Goal: Contribute content: Contribute content

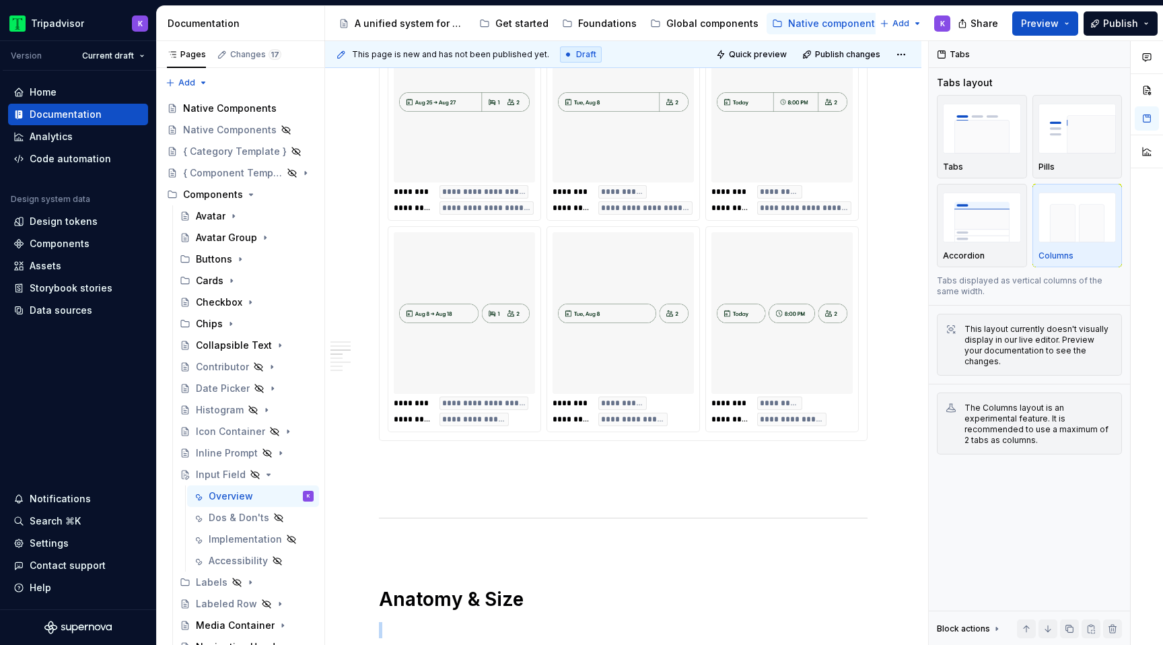
scroll to position [1241, 0]
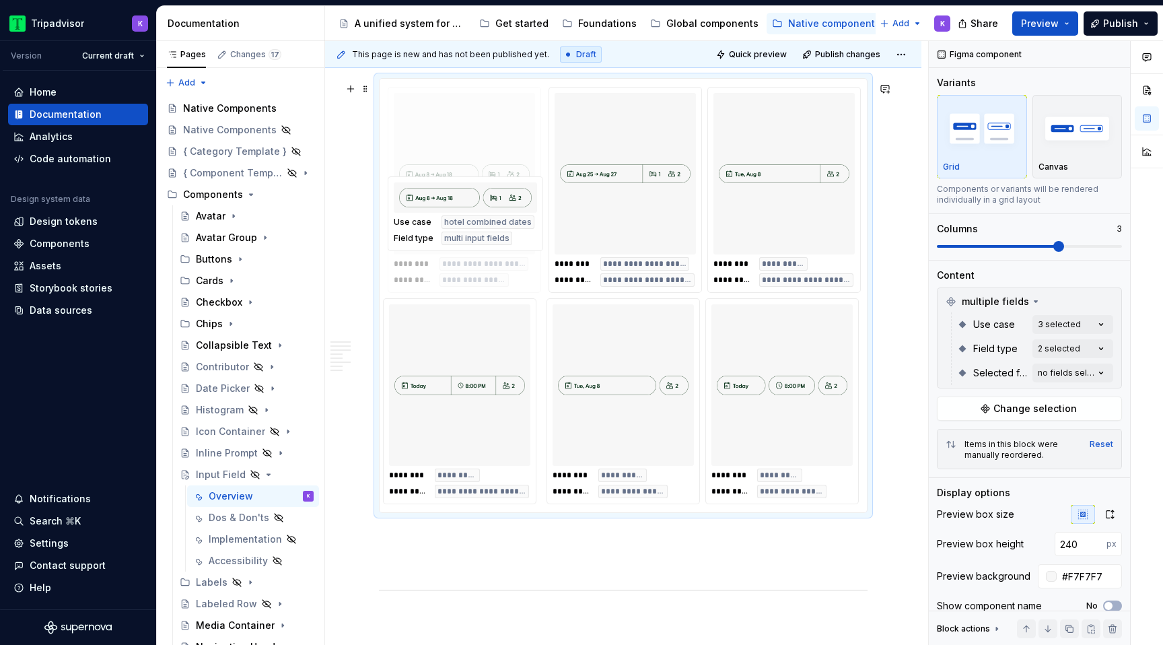
type textarea "*"
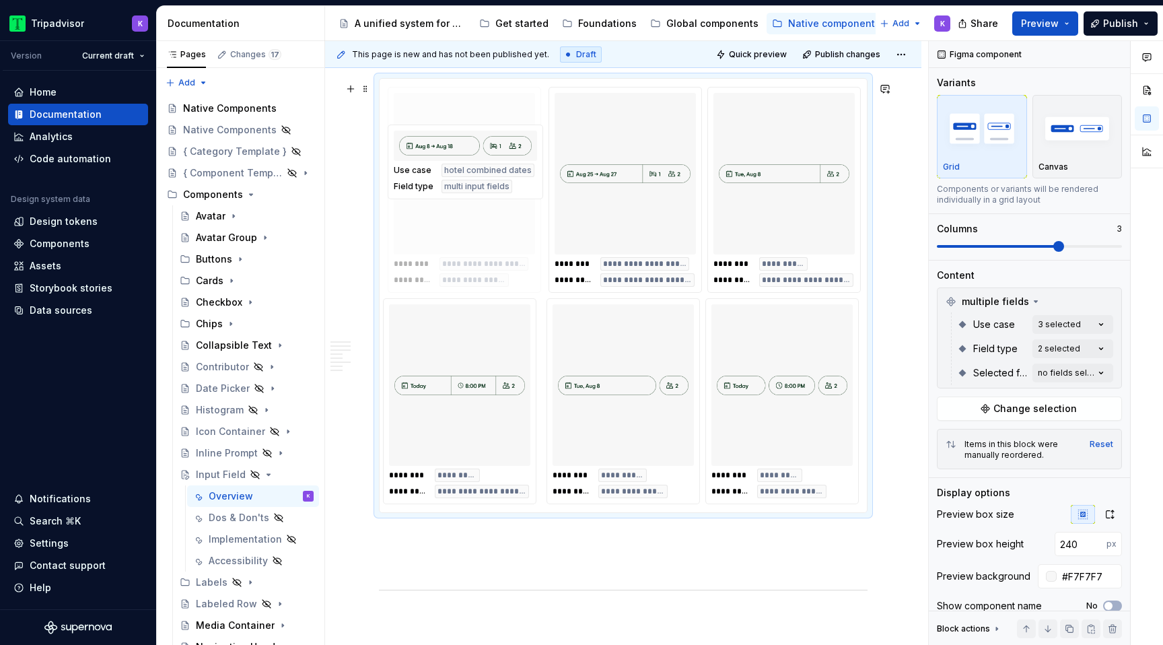
drag, startPoint x: 454, startPoint y: 381, endPoint x: 454, endPoint y: 204, distance: 177.0
click at [454, 204] on body "Tripadvisor K Version Current draft Home Documentation Analytics Code automatio…" at bounding box center [581, 322] width 1163 height 645
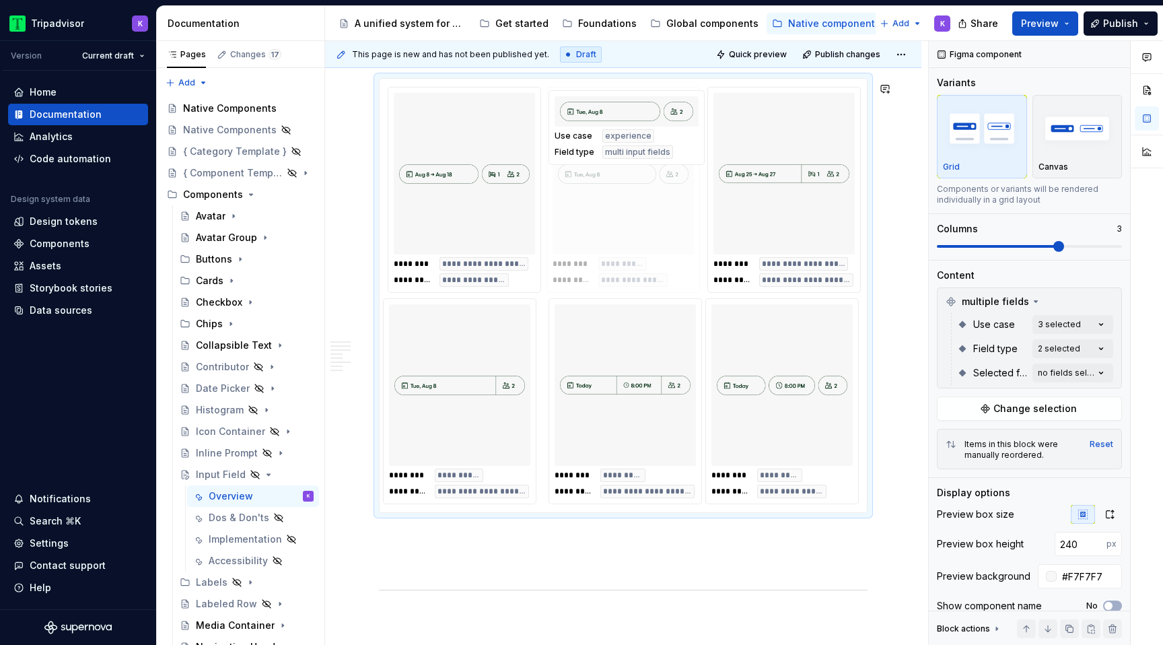
drag, startPoint x: 616, startPoint y: 418, endPoint x: 575, endPoint y: 196, distance: 225.8
click at [575, 196] on body "Tripadvisor K Version Current draft Home Documentation Analytics Code automatio…" at bounding box center [581, 322] width 1163 height 645
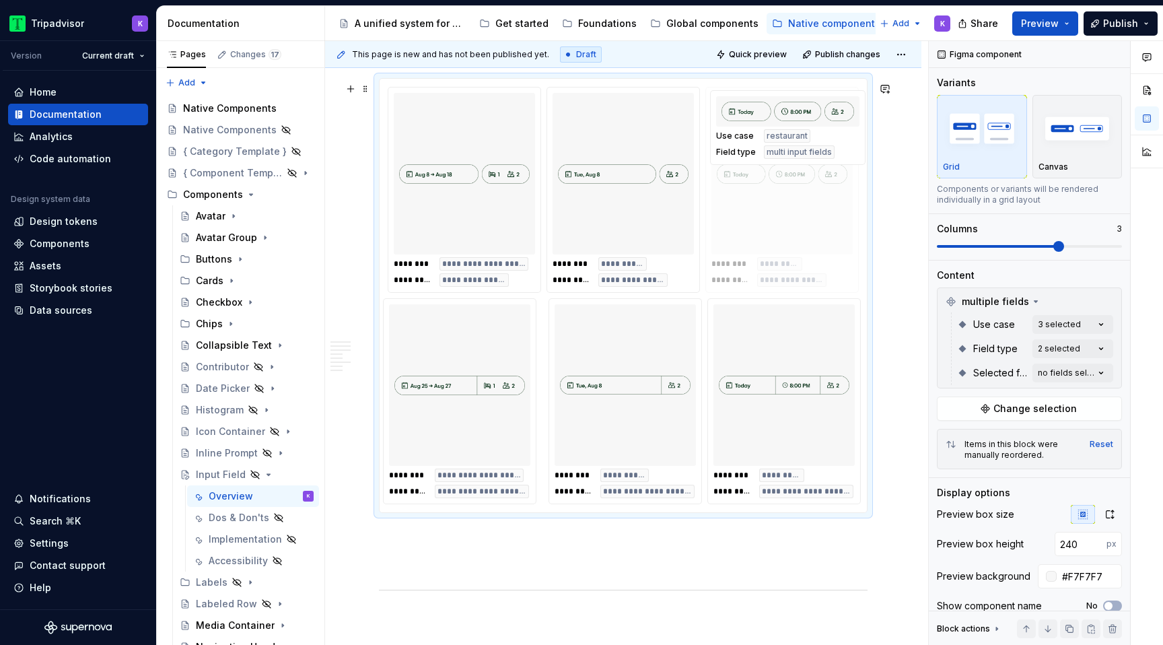
drag, startPoint x: 785, startPoint y: 410, endPoint x: 781, endPoint y: 397, distance: 13.4
click at [735, 215] on body "Tripadvisor K Version Current draft Home Documentation Analytics Code automatio…" at bounding box center [581, 322] width 1163 height 645
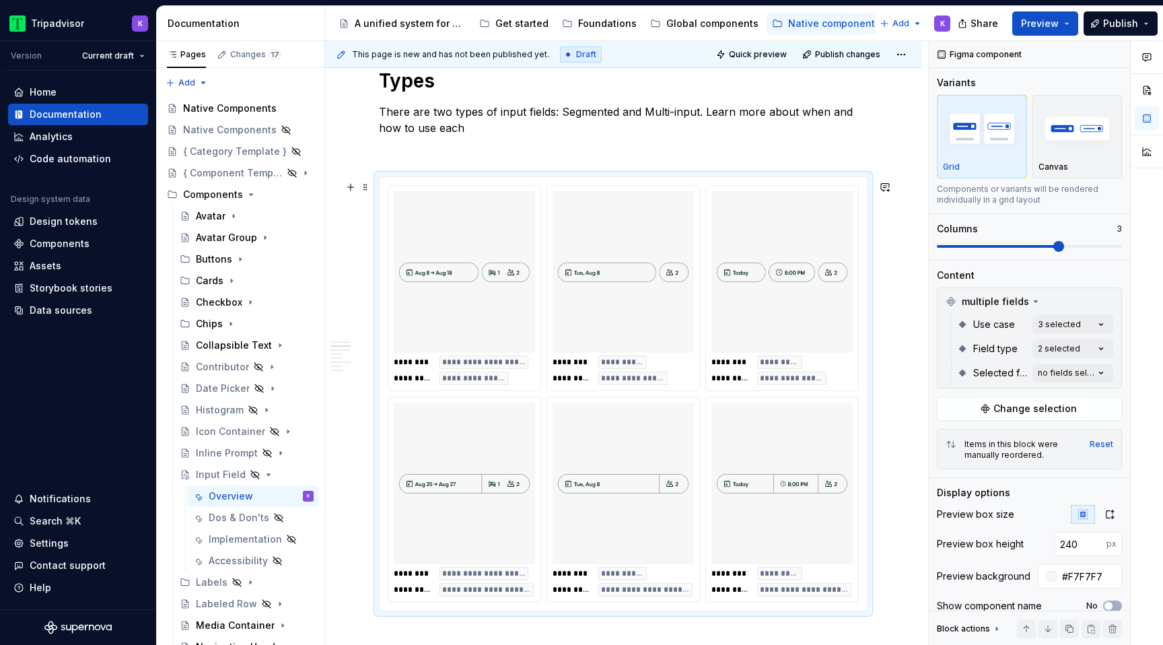
scroll to position [1122, 0]
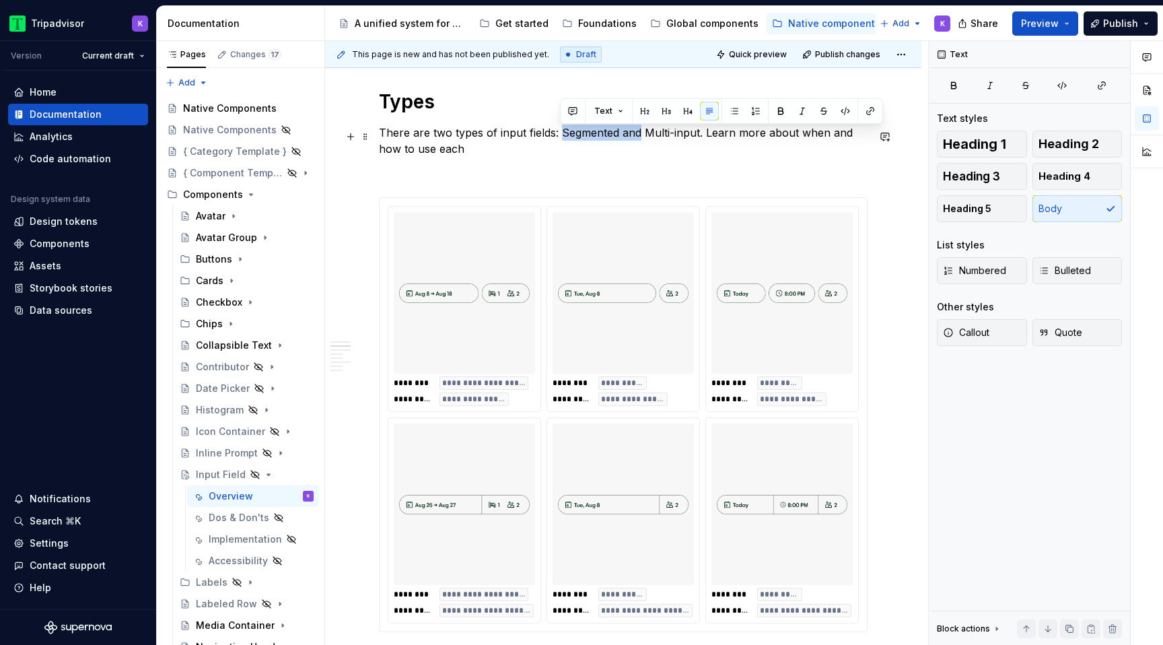
drag, startPoint x: 560, startPoint y: 133, endPoint x: 639, endPoint y: 136, distance: 78.8
click at [639, 136] on p "There are two types of input fields: Segmented and Multi-input. Learn more abou…" at bounding box center [623, 140] width 488 height 32
copy p "Segmented and"
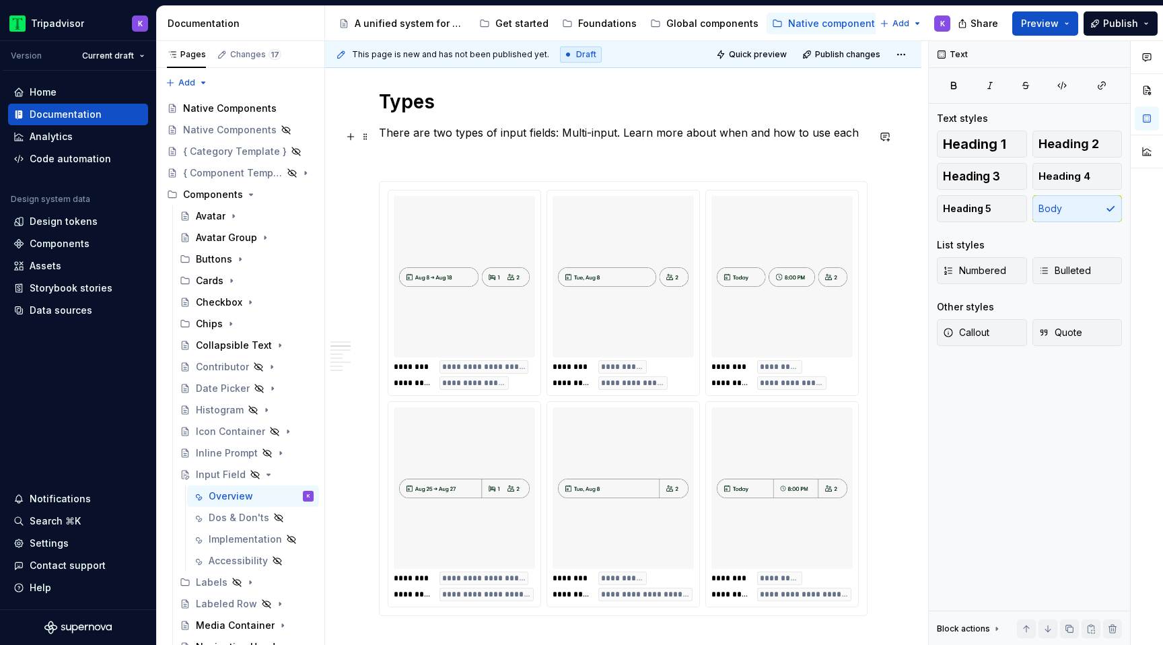
click at [615, 138] on p "There are two types of input fields: Multi-input. Learn more about when and how…" at bounding box center [623, 132] width 488 height 16
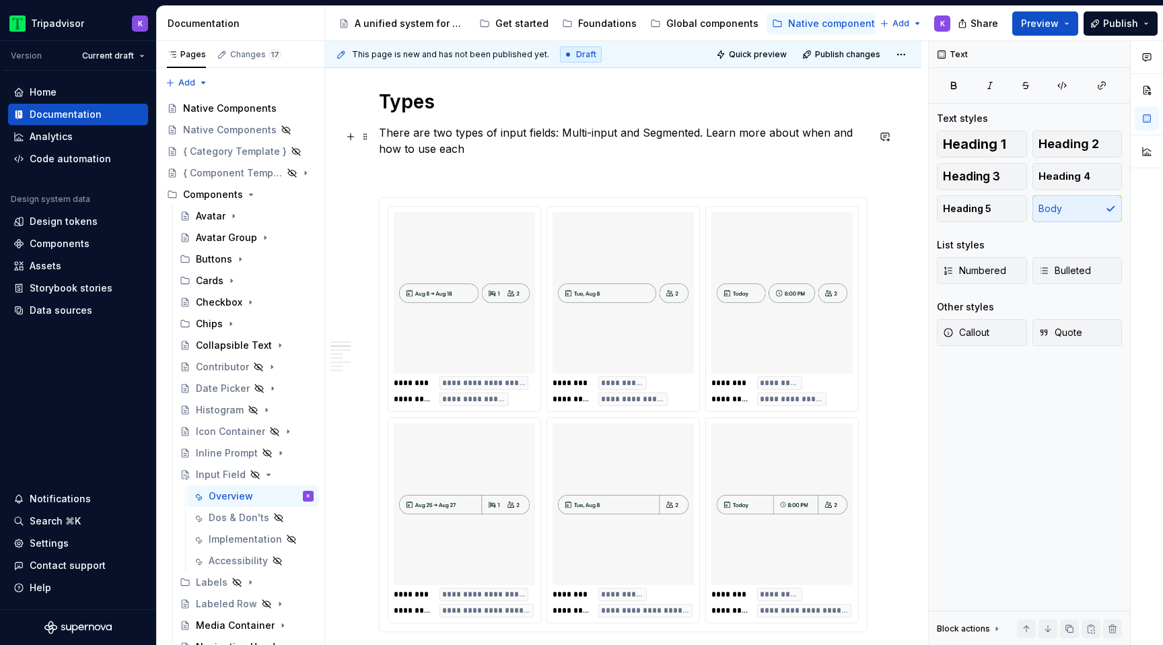
click at [615, 153] on p "There are two types of input fields: Multi-input and Segmented. Learn more abou…" at bounding box center [623, 140] width 488 height 32
click at [558, 148] on p "There are two types of input fields: Multi-input and Segmented. Learn more abou…" at bounding box center [623, 140] width 488 height 32
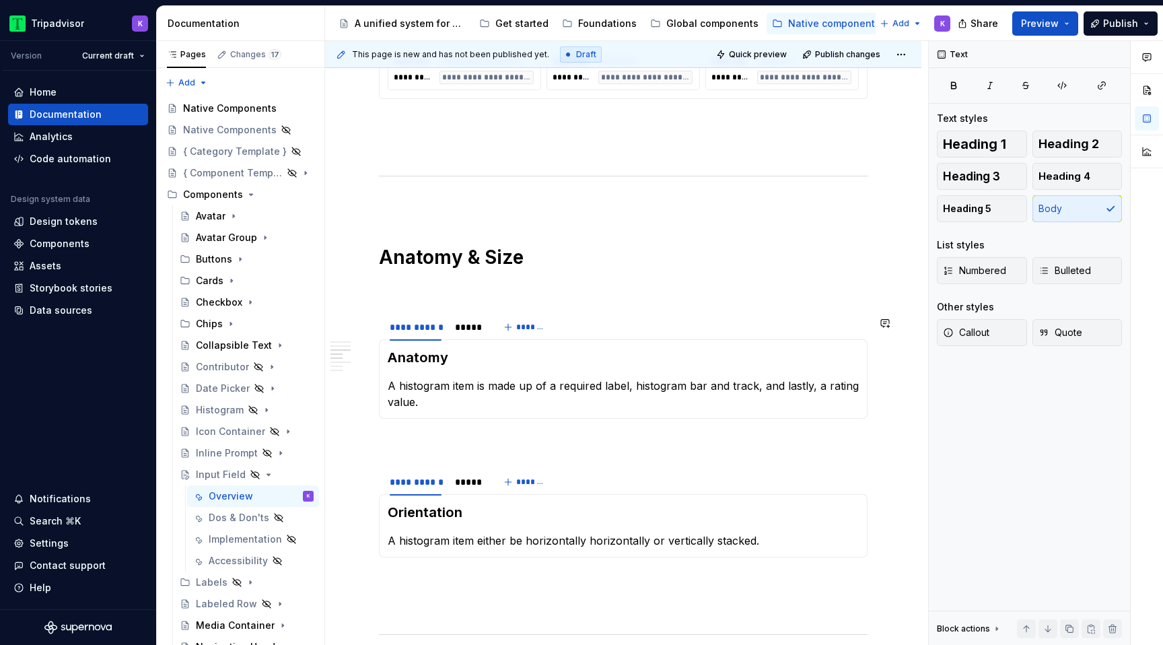
scroll to position [1678, 0]
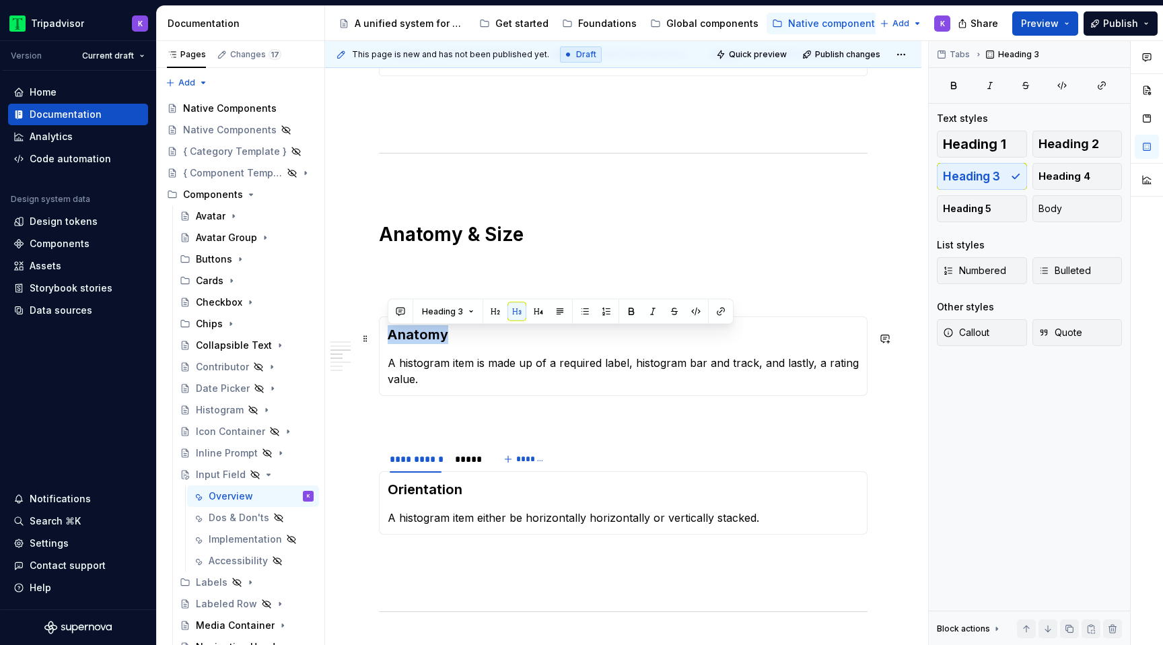
drag, startPoint x: 468, startPoint y: 344, endPoint x: 387, endPoint y: 345, distance: 80.7
click at [387, 345] on div "Anatomy A histogram item is made up of a required label, histogram bar and trac…" at bounding box center [623, 355] width 488 height 79
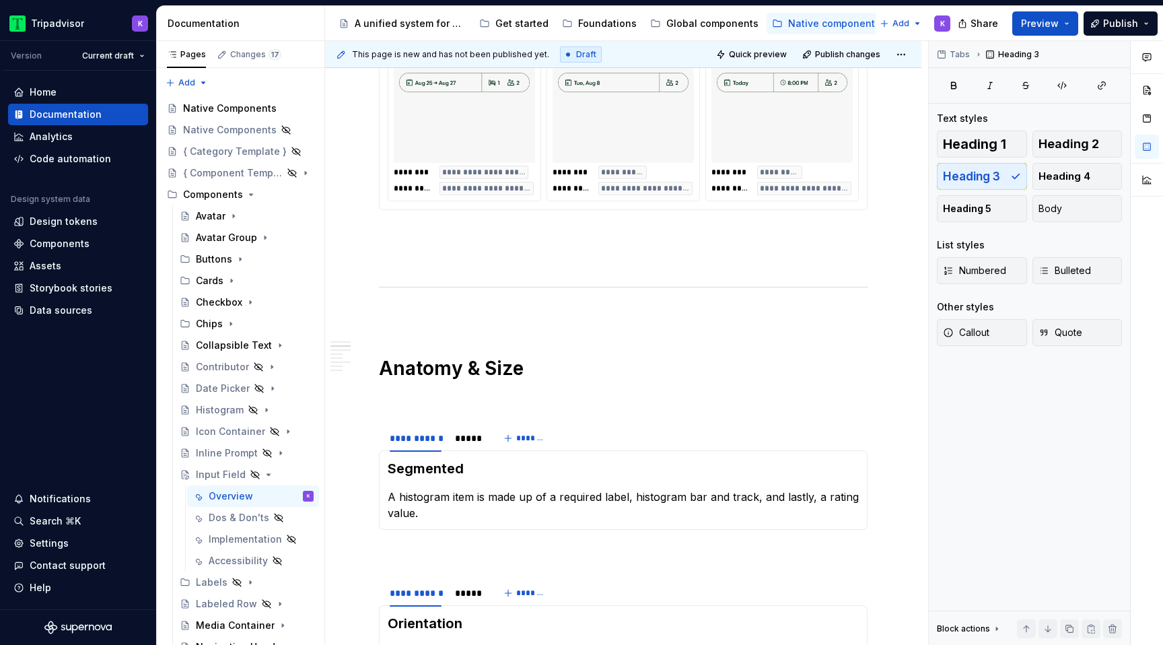
scroll to position [1673, 0]
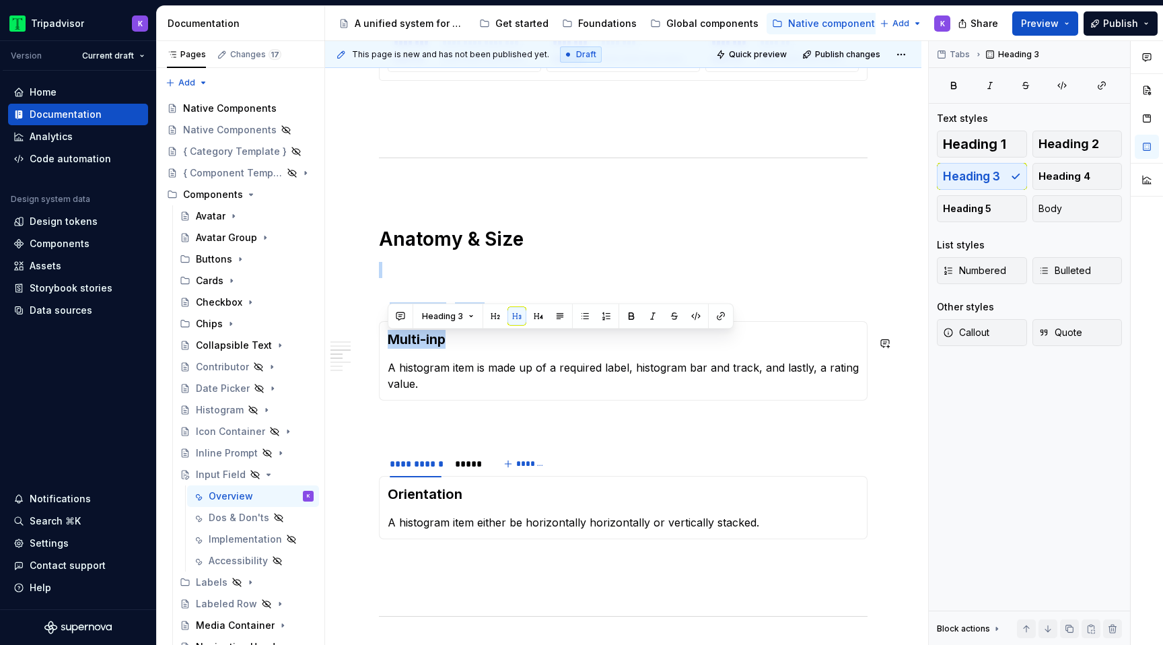
drag, startPoint x: 456, startPoint y: 334, endPoint x: 375, endPoint y: 328, distance: 81.0
click at [379, 328] on section "**********" at bounding box center [623, 347] width 488 height 106
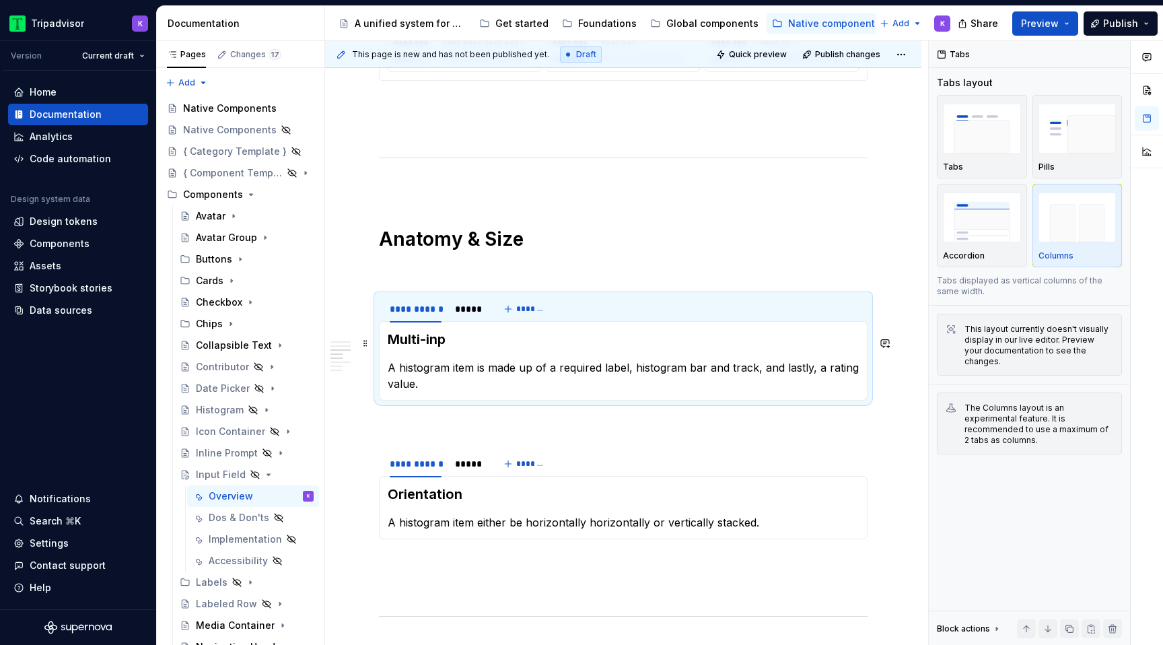
click at [447, 338] on h3 "Multi-inp" at bounding box center [623, 339] width 471 height 19
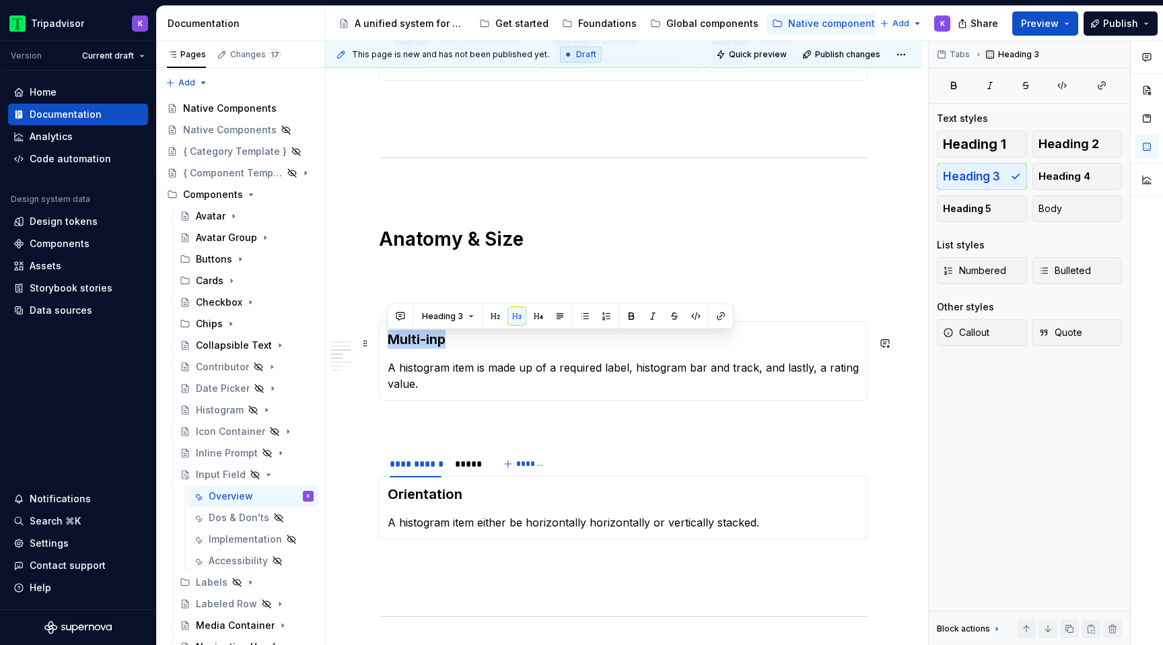
drag, startPoint x: 456, startPoint y: 347, endPoint x: 388, endPoint y: 345, distance: 68.0
click at [388, 346] on h3 "Multi-inp" at bounding box center [623, 339] width 471 height 19
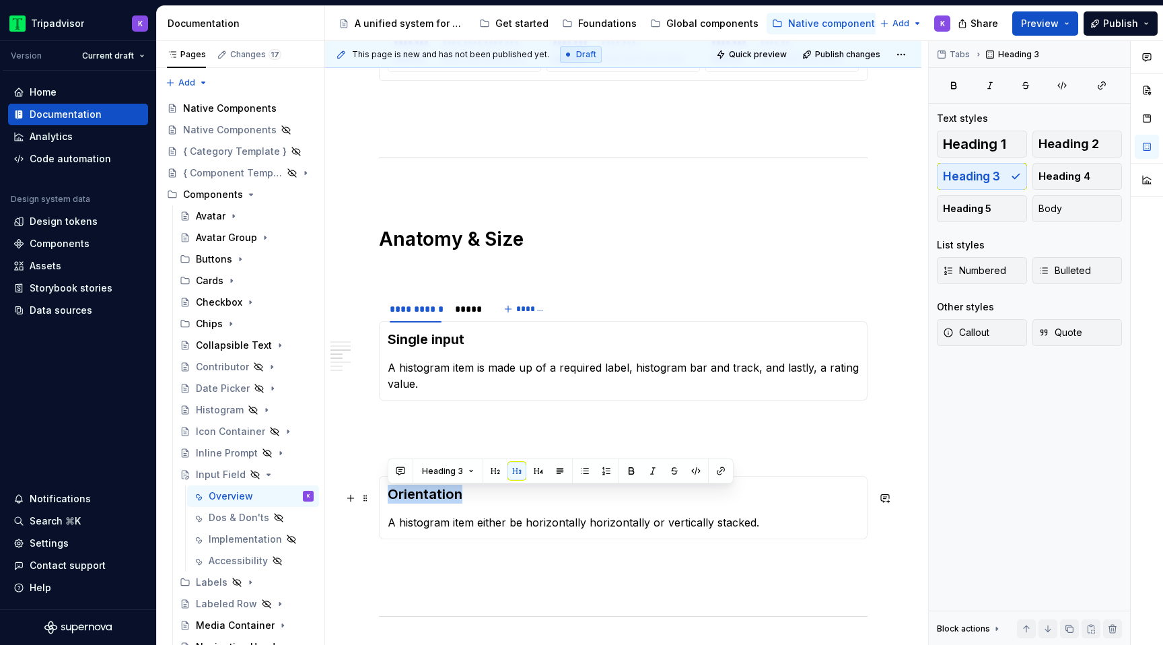
drag, startPoint x: 474, startPoint y: 497, endPoint x: 385, endPoint y: 497, distance: 89.5
click at [384, 497] on div "Orientation A histogram item either be horizontally horizontally or vertically …" at bounding box center [623, 507] width 488 height 63
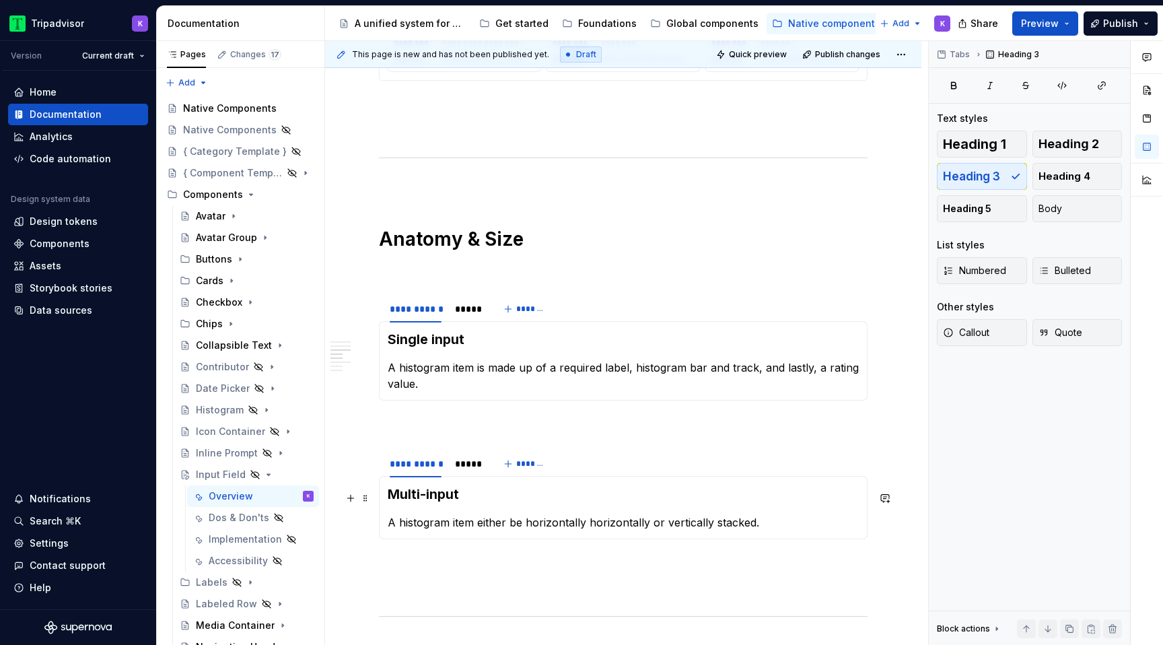
scroll to position [1745, 0]
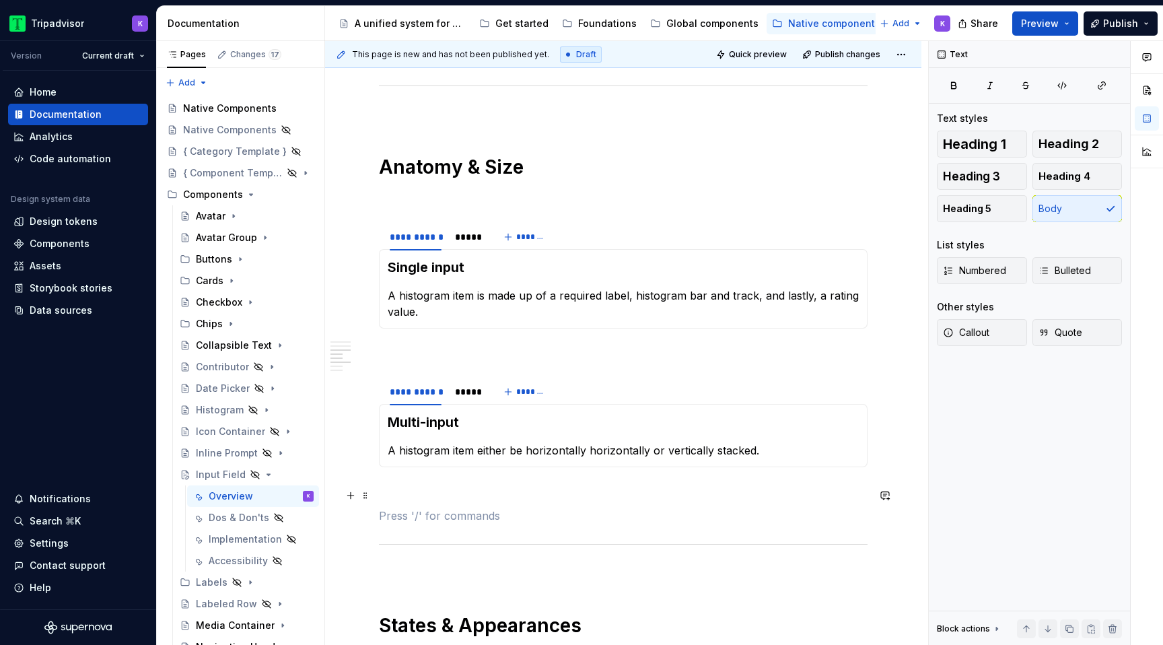
click at [368, 392] on span at bounding box center [365, 388] width 11 height 19
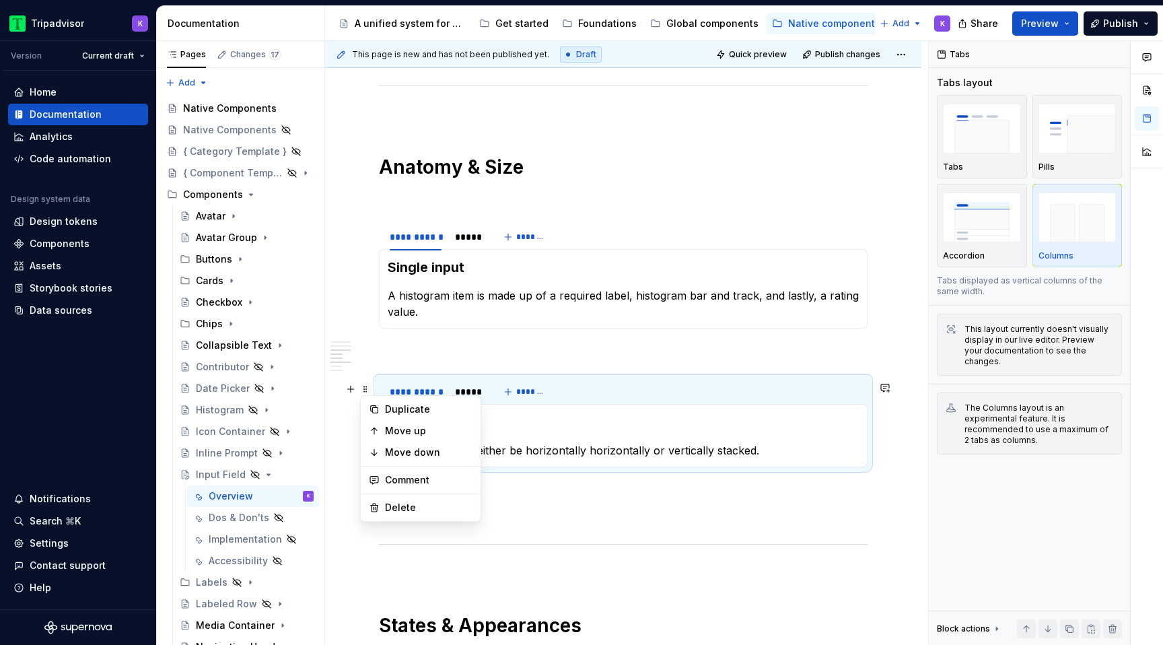
click at [400, 408] on div "Duplicate" at bounding box center [428, 408] width 87 height 13
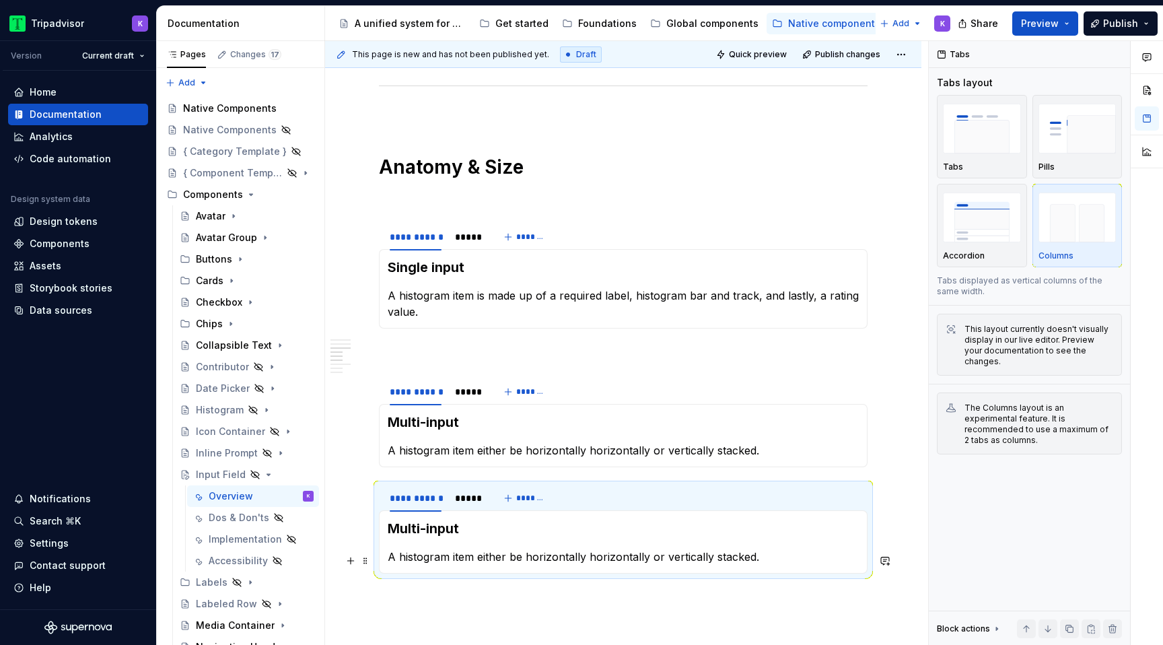
scroll to position [1887, 0]
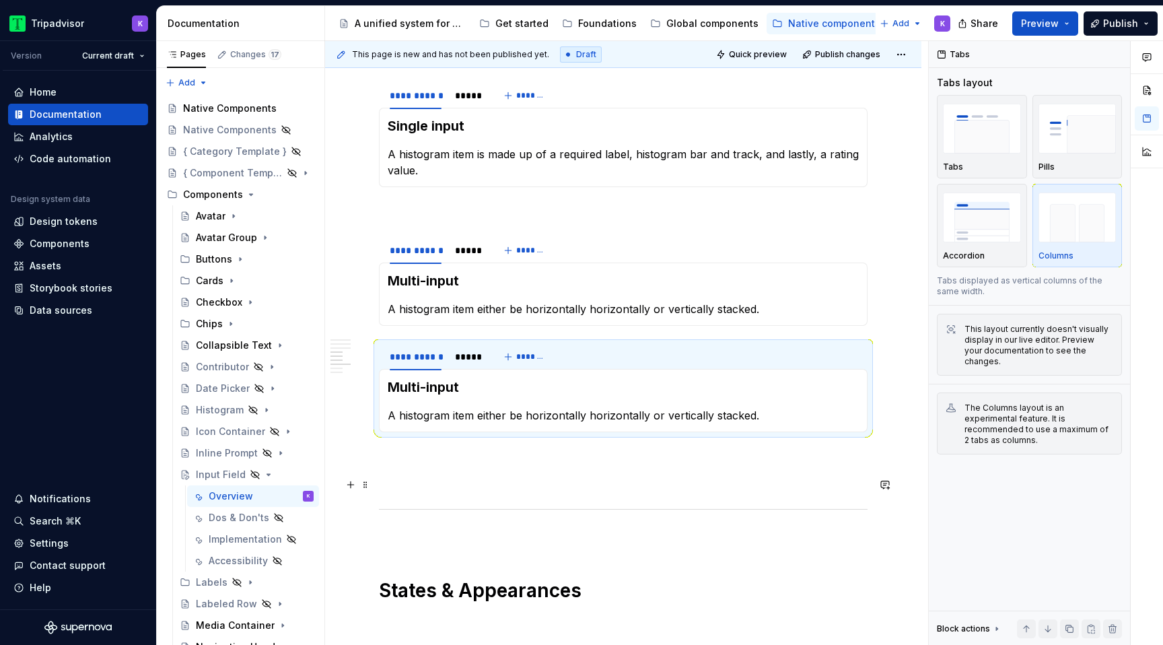
click at [414, 480] on p at bounding box center [623, 480] width 488 height 16
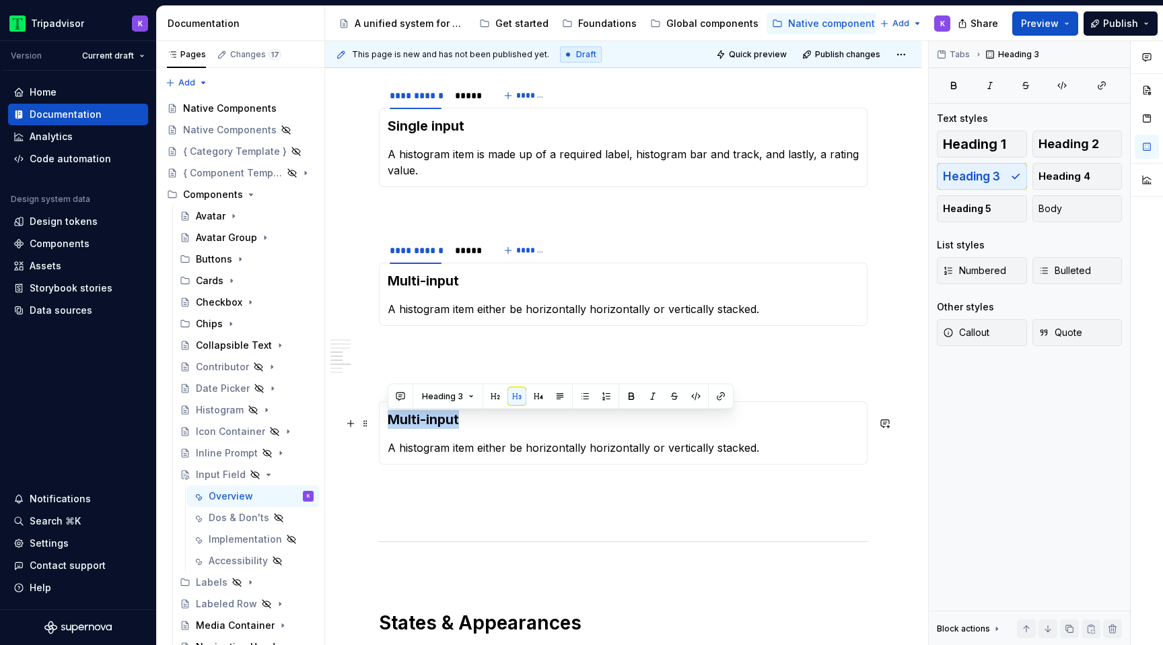
drag, startPoint x: 463, startPoint y: 426, endPoint x: 388, endPoint y: 426, distance: 74.7
click at [388, 426] on h3 "Multi-input" at bounding box center [623, 419] width 471 height 19
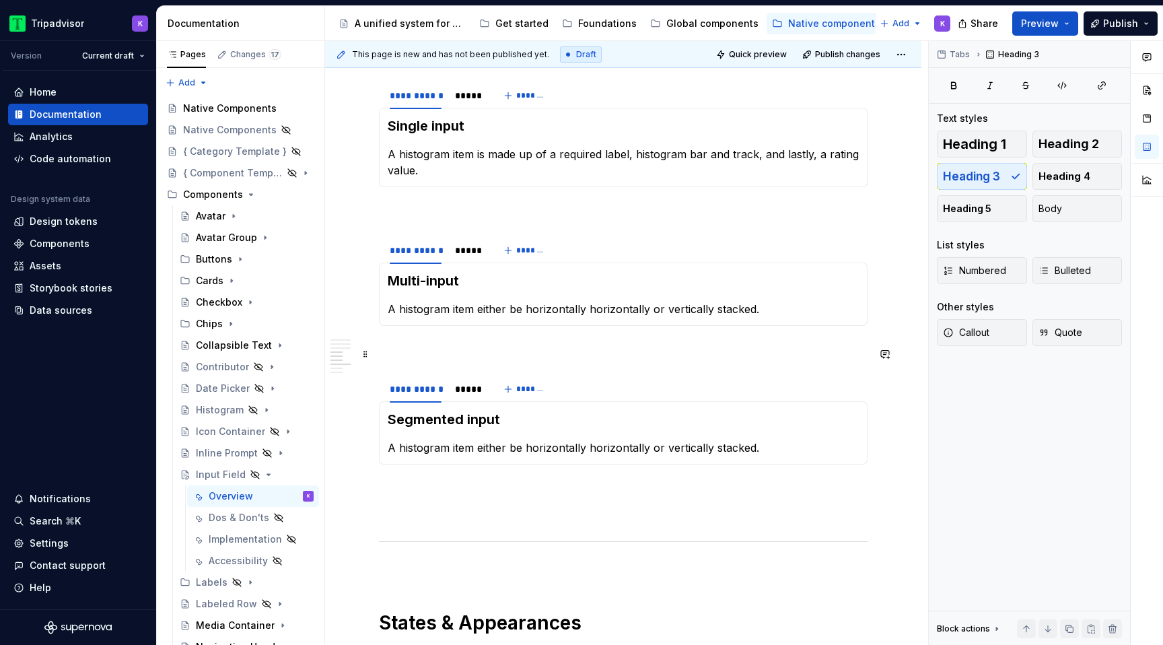
click at [557, 351] on p at bounding box center [623, 350] width 488 height 16
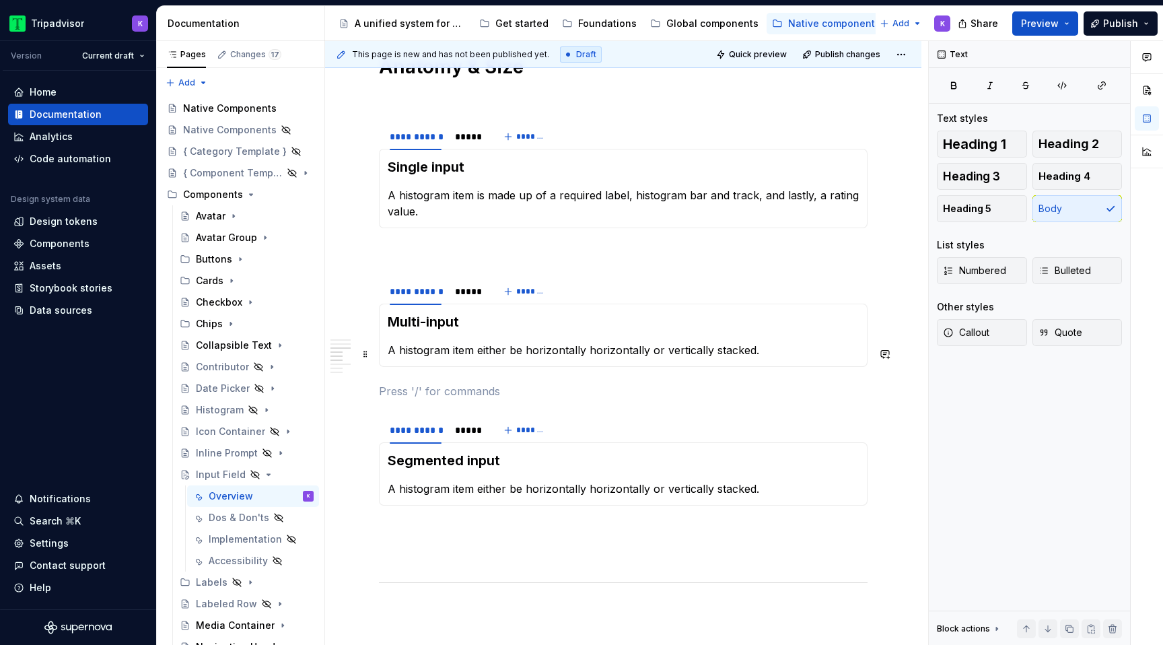
scroll to position [1718, 0]
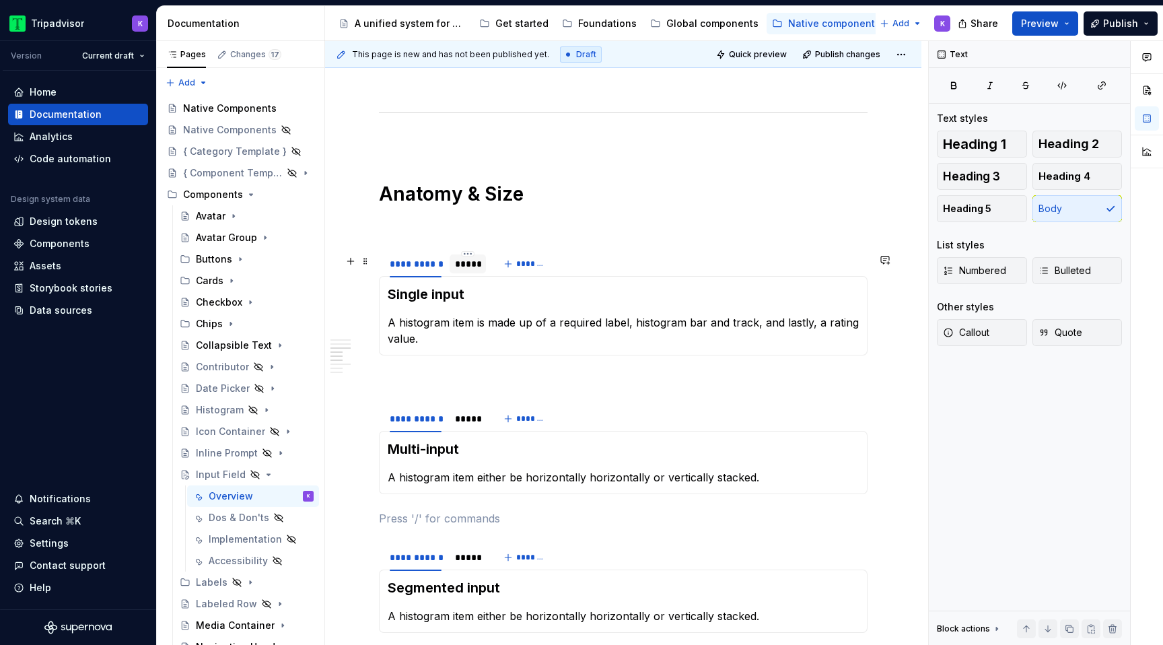
click at [467, 266] on div "*****" at bounding box center [468, 263] width 26 height 13
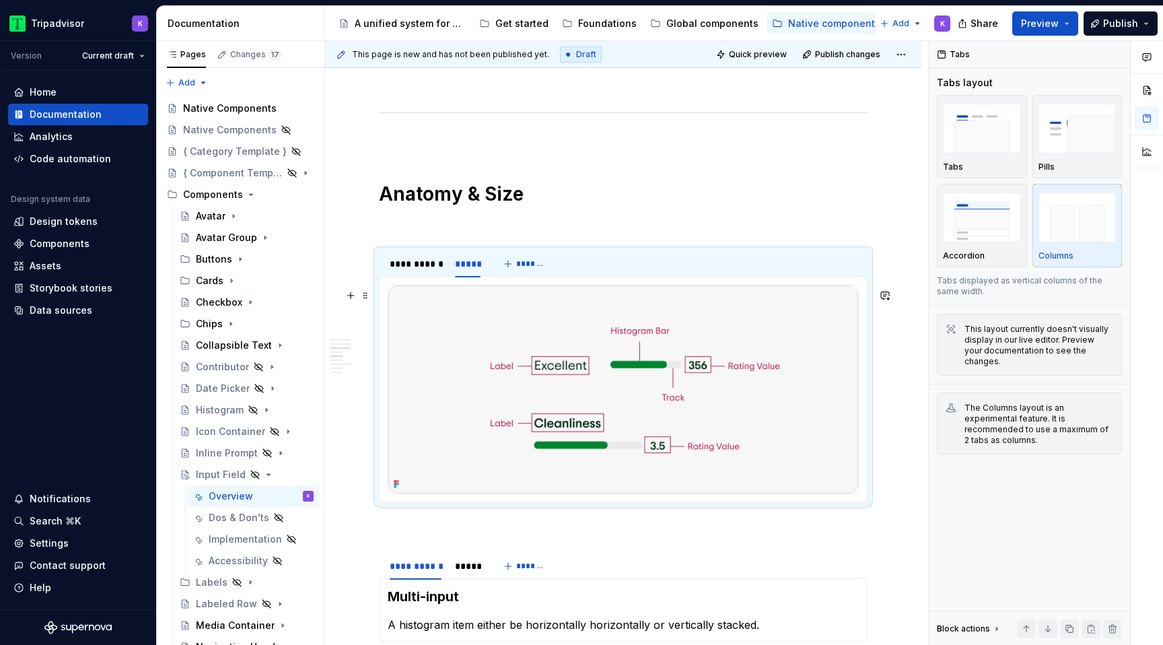
click at [556, 336] on img at bounding box center [623, 389] width 470 height 208
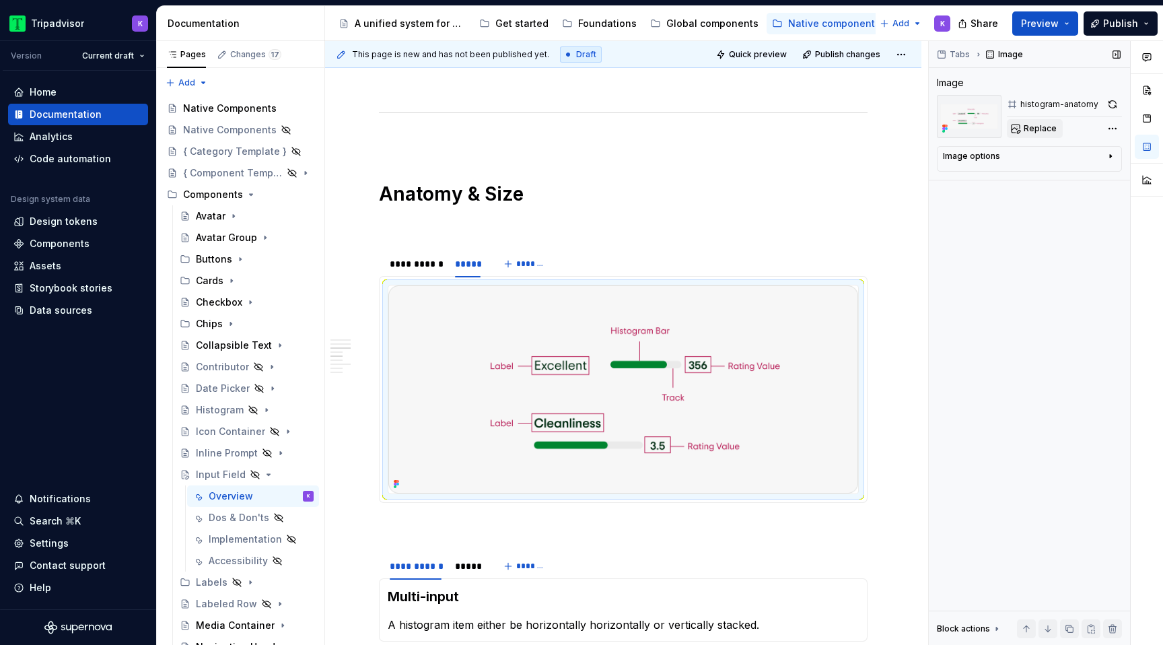
click at [1037, 127] on span "Replace" at bounding box center [1039, 128] width 33 height 11
type textarea "*"
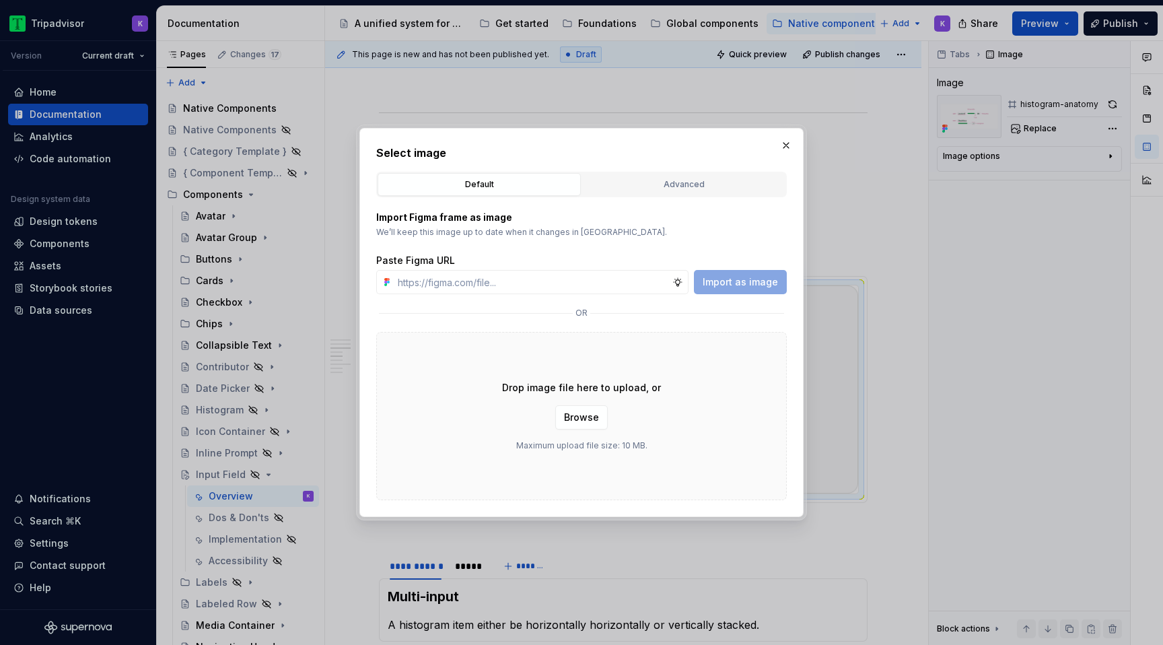
type input "https://www.figma.com/design/eWzZGbXTCMsZ0gwC1u1MU0/Altas-Native-Documentation?…"
type textarea "*"
type input "https://www.figma.com/design/eWzZGbXTCMsZ0gwC1u1MU0/Altas-Native-Documentation?…"
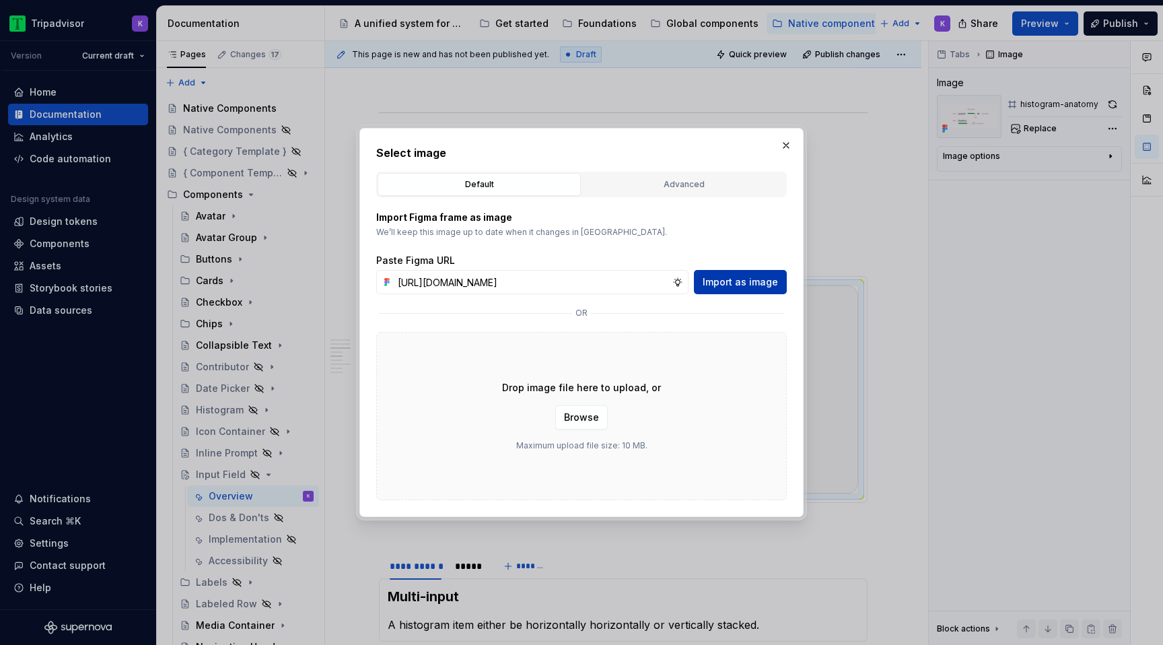
click at [735, 275] on button "Import as image" at bounding box center [740, 282] width 93 height 24
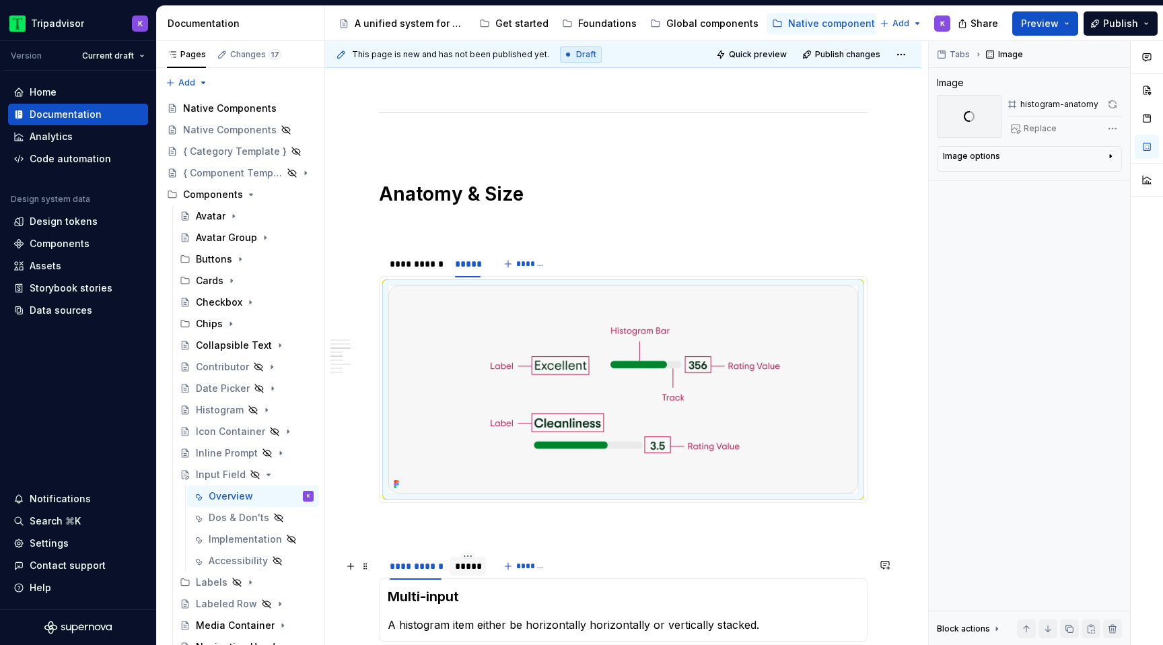
click at [460, 573] on div "*****" at bounding box center [468, 565] width 26 height 13
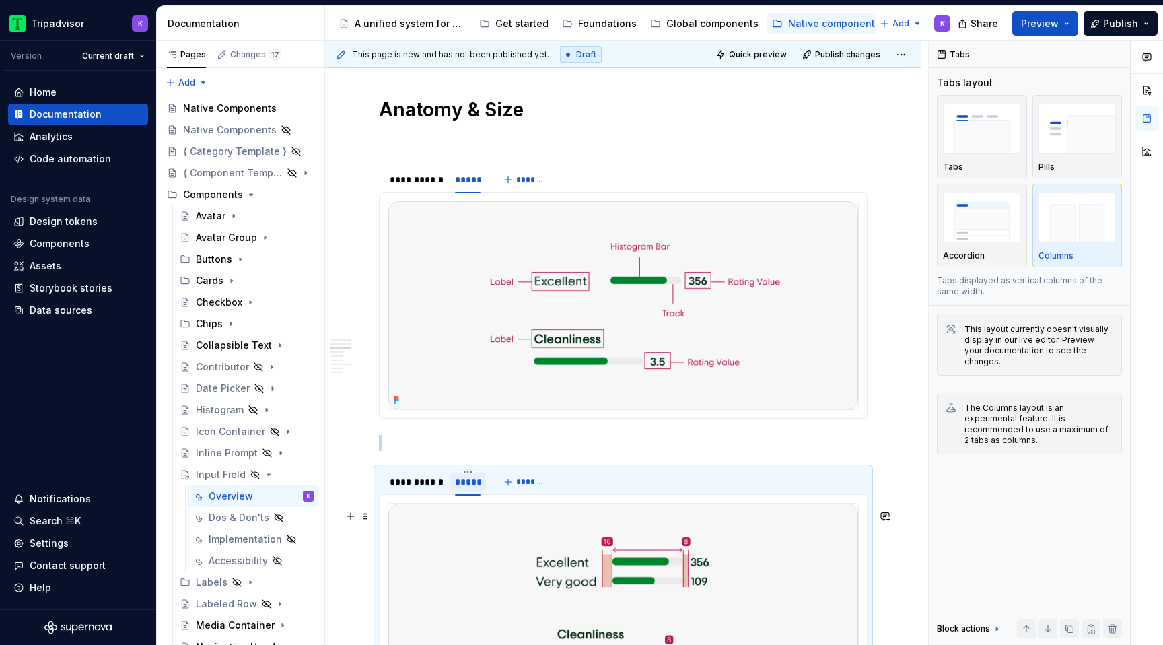
scroll to position [1919, 0]
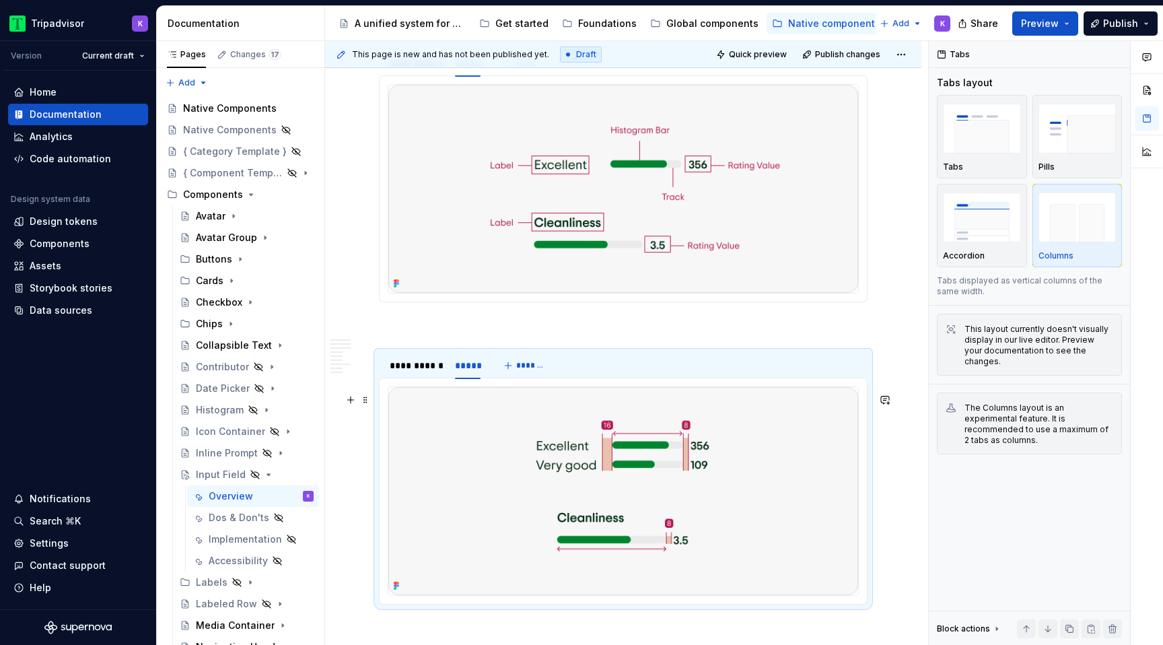
click at [542, 484] on img at bounding box center [623, 491] width 470 height 208
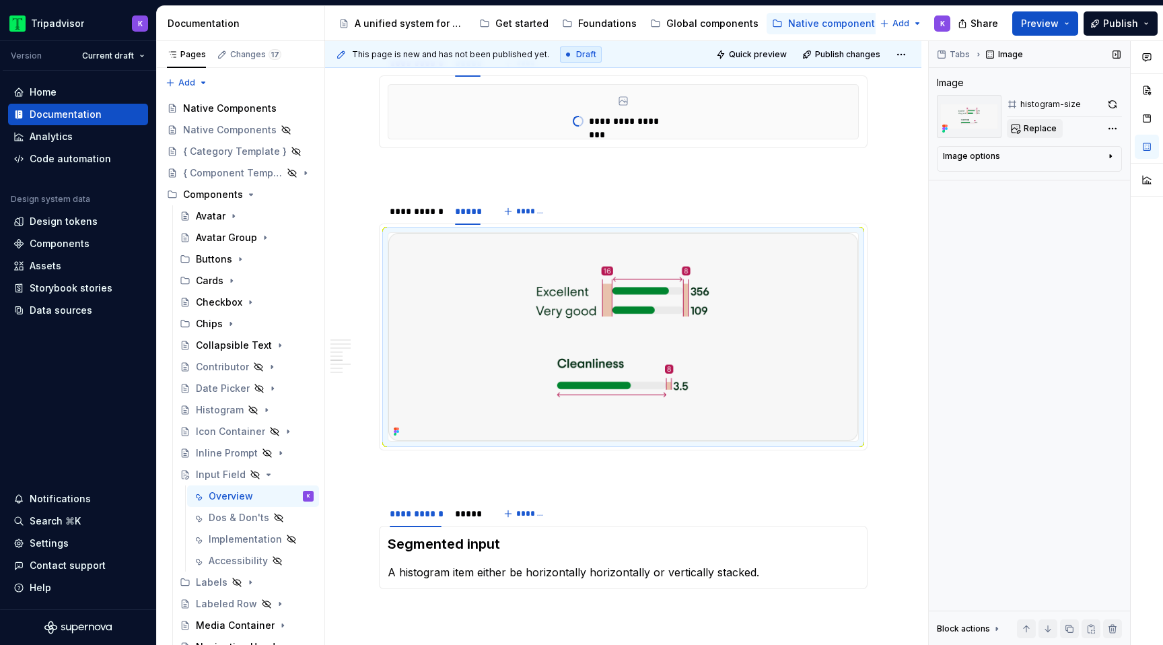
click at [1042, 132] on span "Replace" at bounding box center [1039, 128] width 33 height 11
type textarea "*"
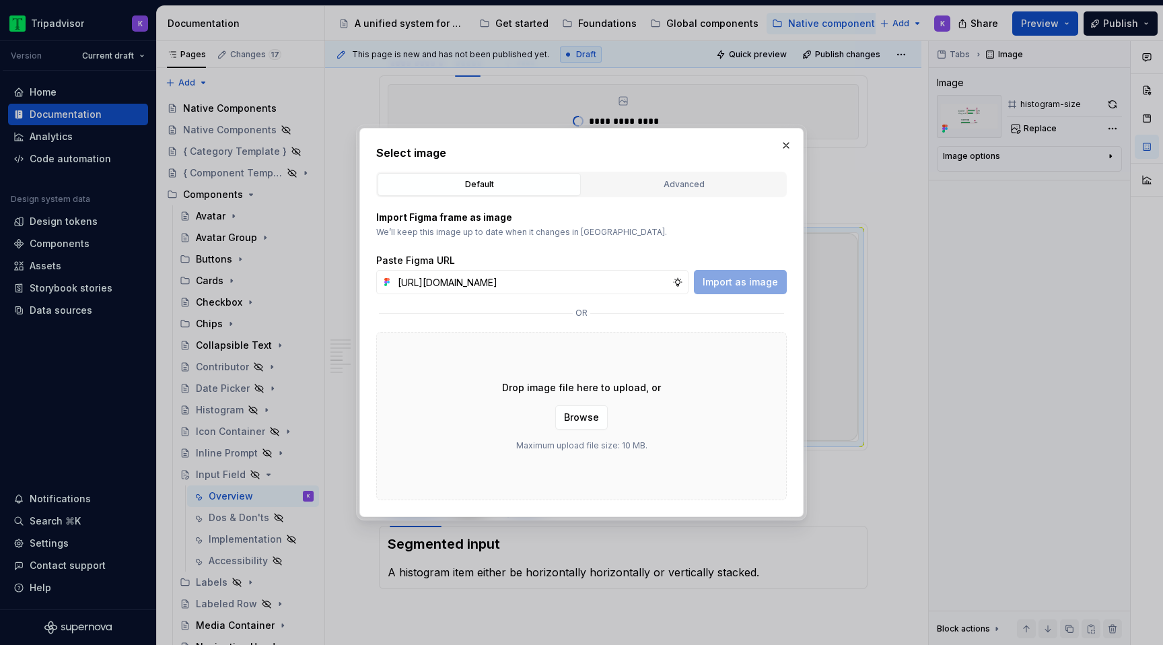
scroll to position [0, 353]
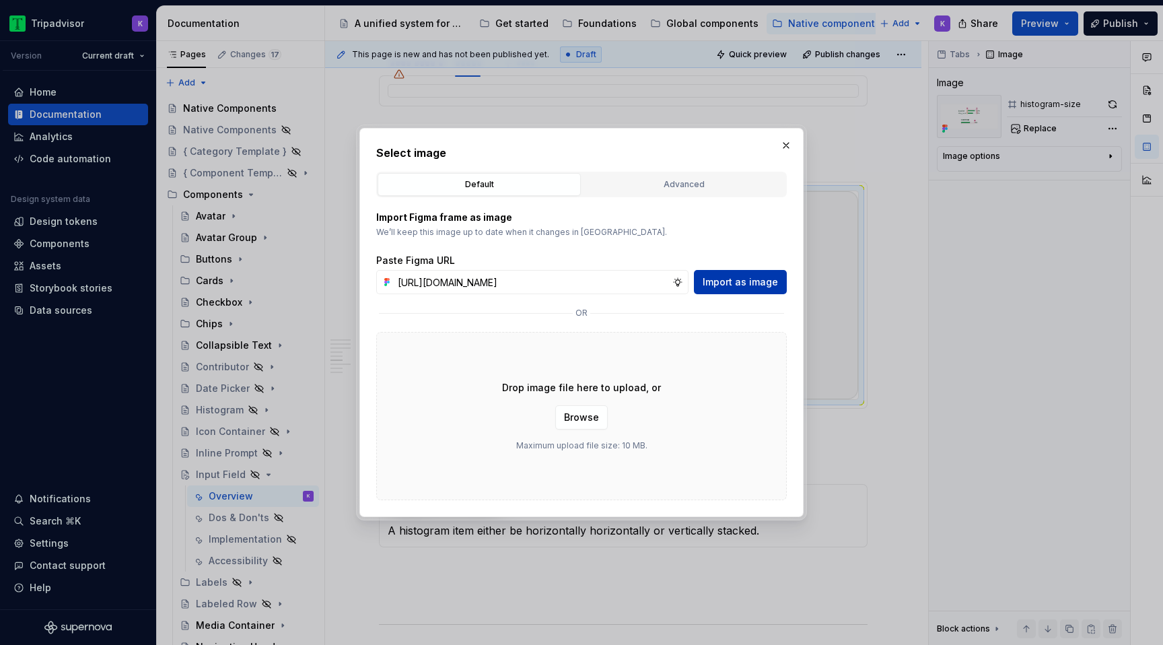
type input "https://www.figma.com/design/eWzZGbXTCMsZ0gwC1u1MU0/Altas-Native-Documentation?…"
click at [733, 275] on span "Import as image" at bounding box center [739, 281] width 75 height 13
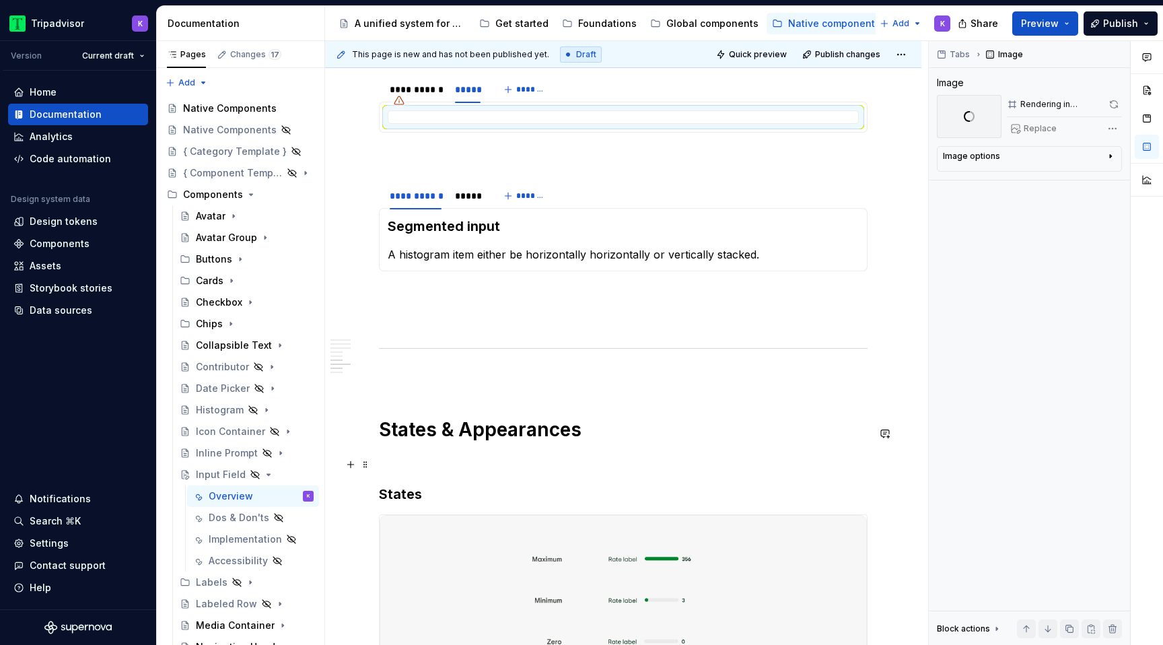
scroll to position [2115, 0]
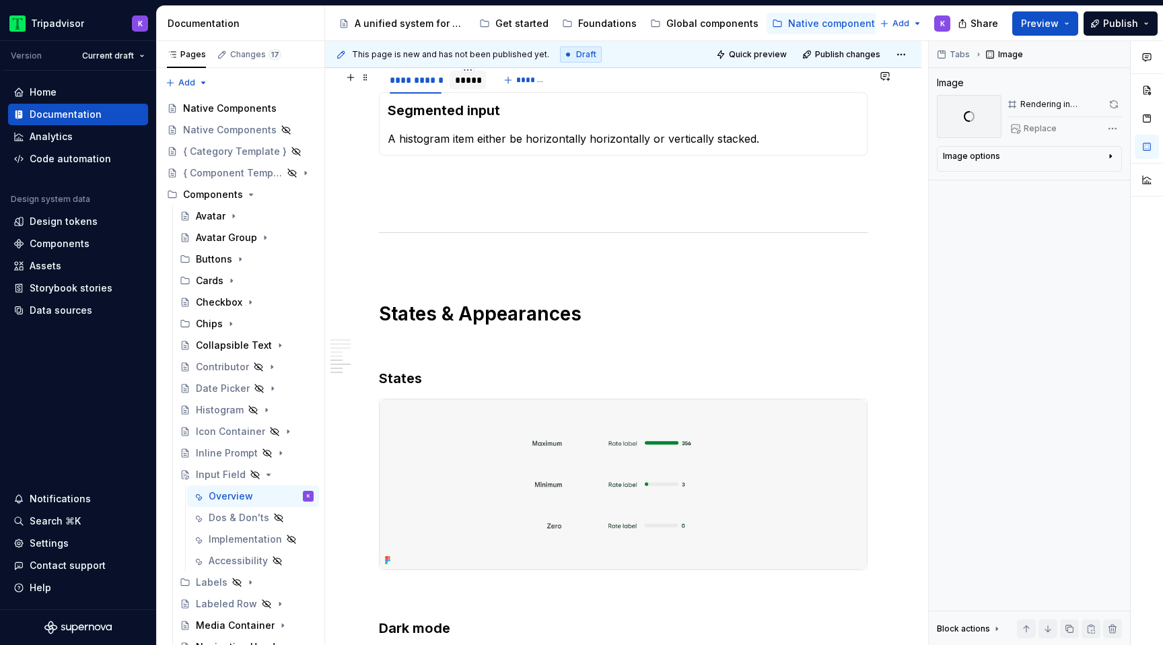
click at [456, 80] on div "*****" at bounding box center [468, 79] width 26 height 13
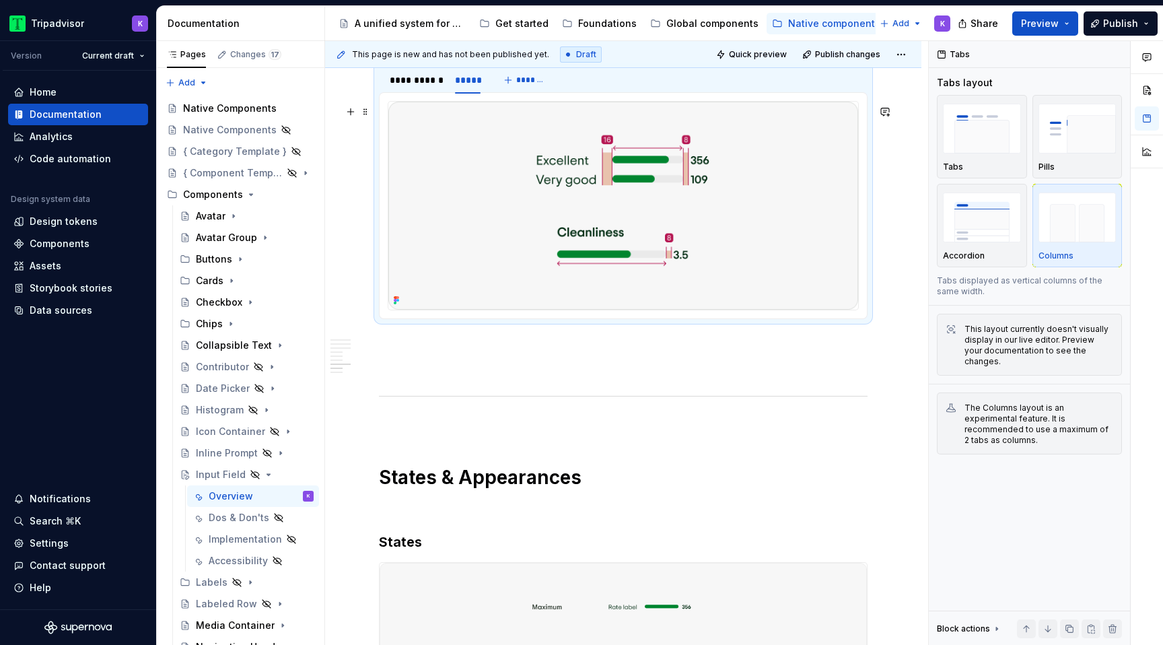
click at [526, 181] on img at bounding box center [623, 206] width 470 height 208
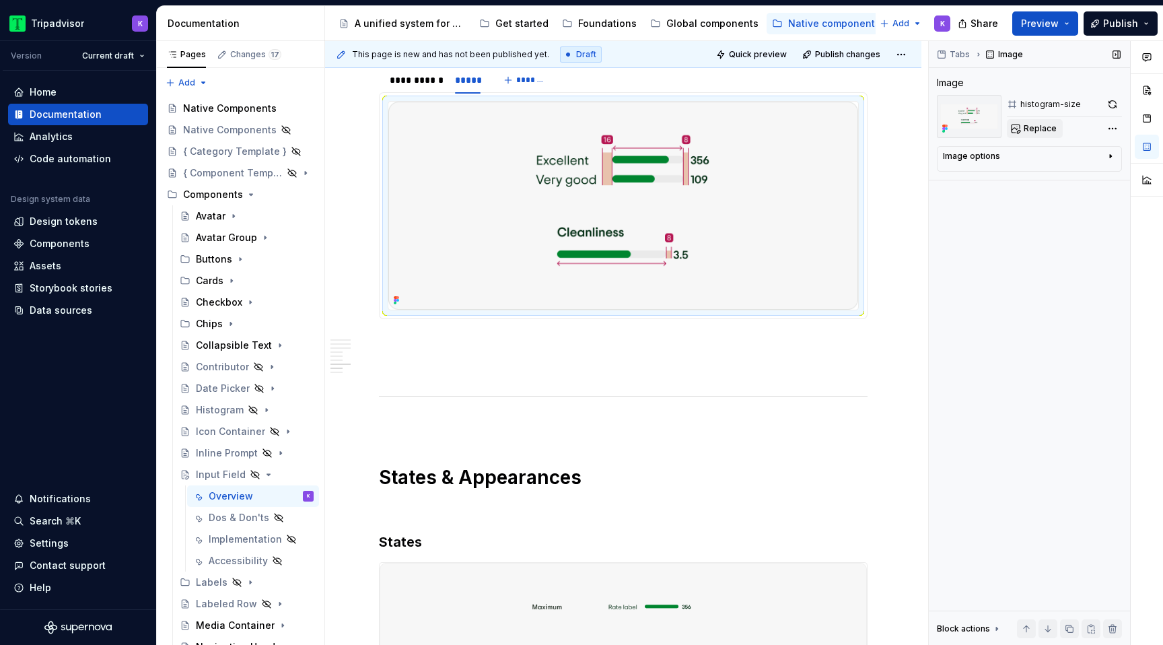
click at [1018, 126] on button "Replace" at bounding box center [1035, 128] width 56 height 19
type textarea "*"
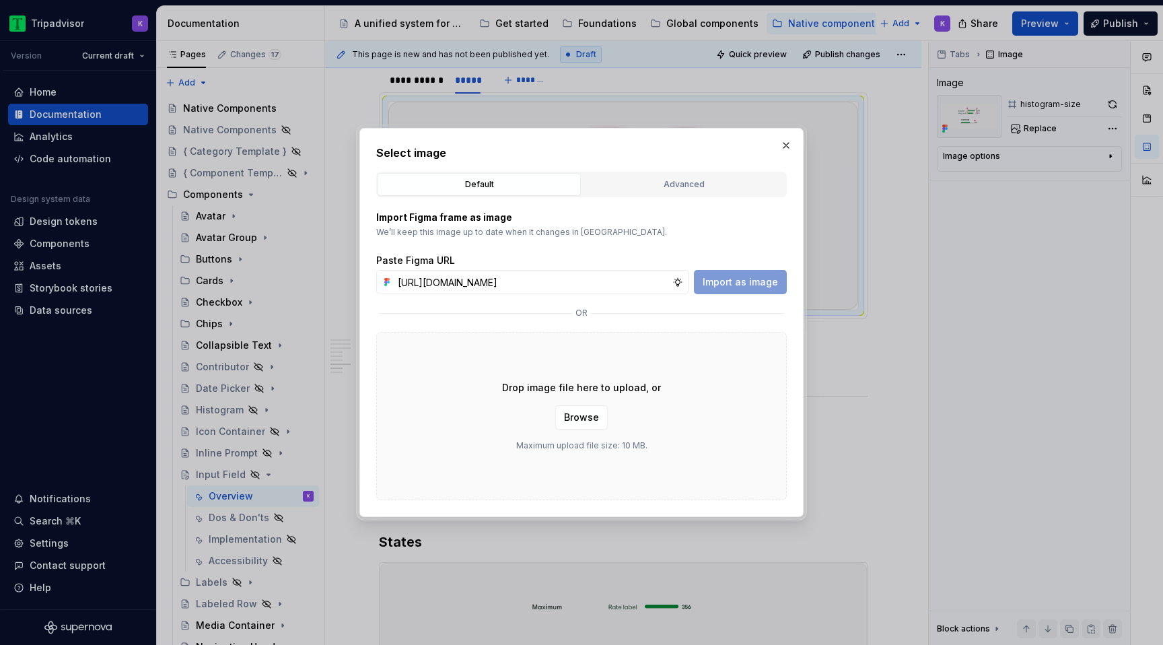
scroll to position [0, 353]
type input "https://www.figma.com/design/eWzZGbXTCMsZ0gwC1u1MU0/Altas-Native-Documentation?…"
click at [745, 279] on span "Import as image" at bounding box center [739, 281] width 75 height 13
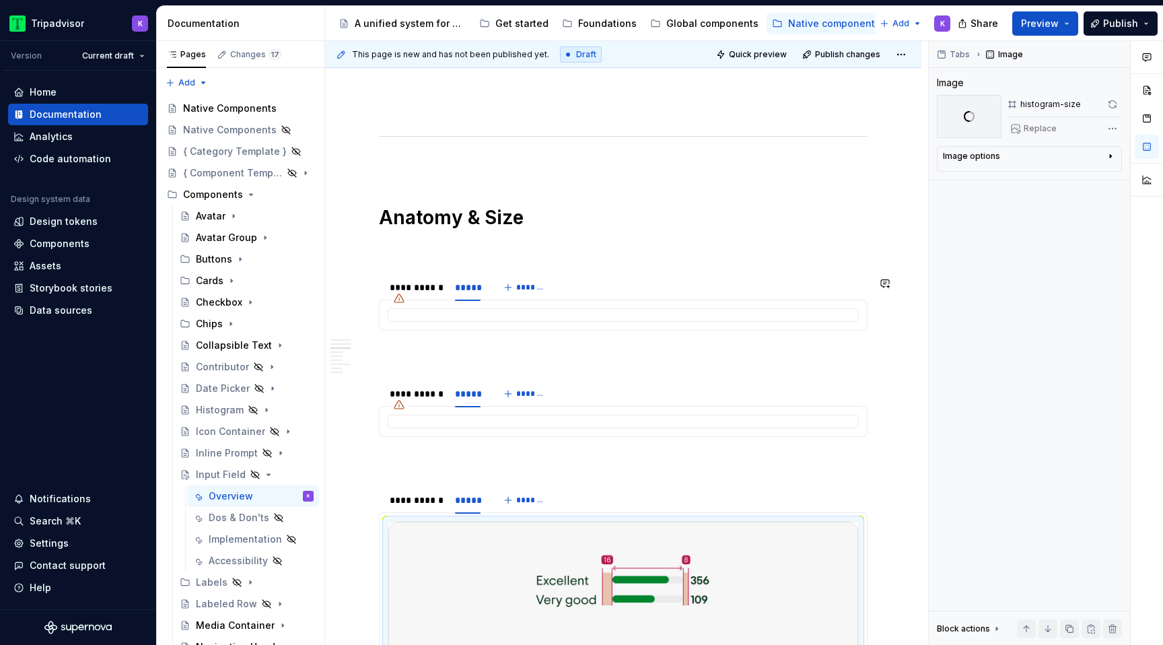
scroll to position [1678, 0]
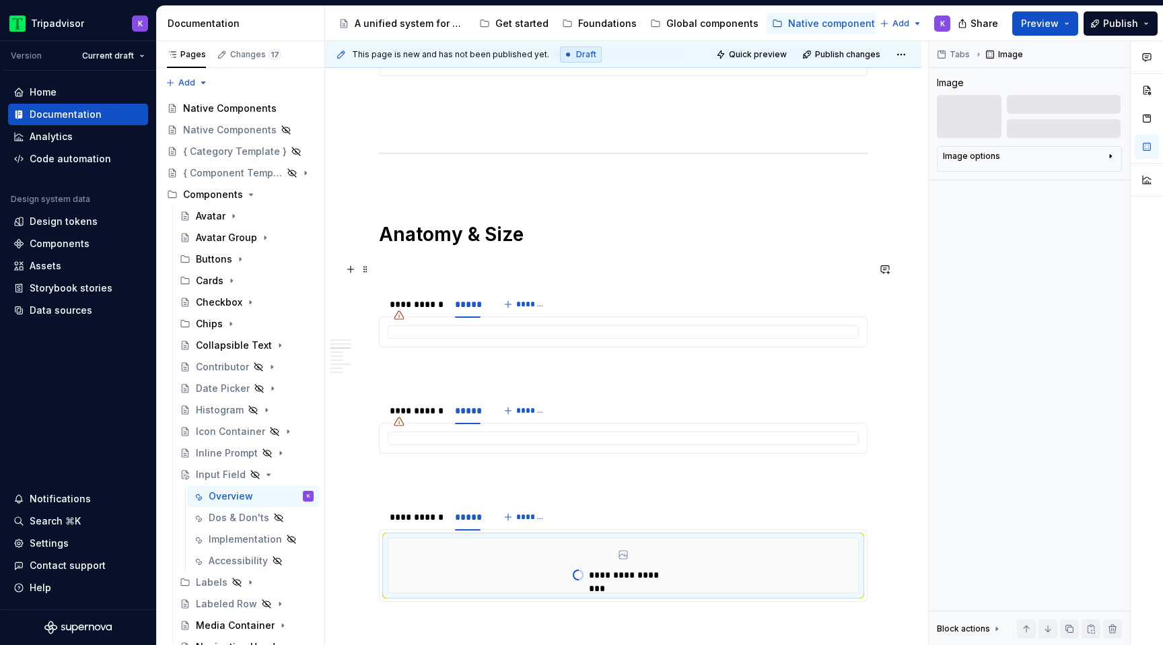
click at [486, 262] on p at bounding box center [623, 265] width 488 height 16
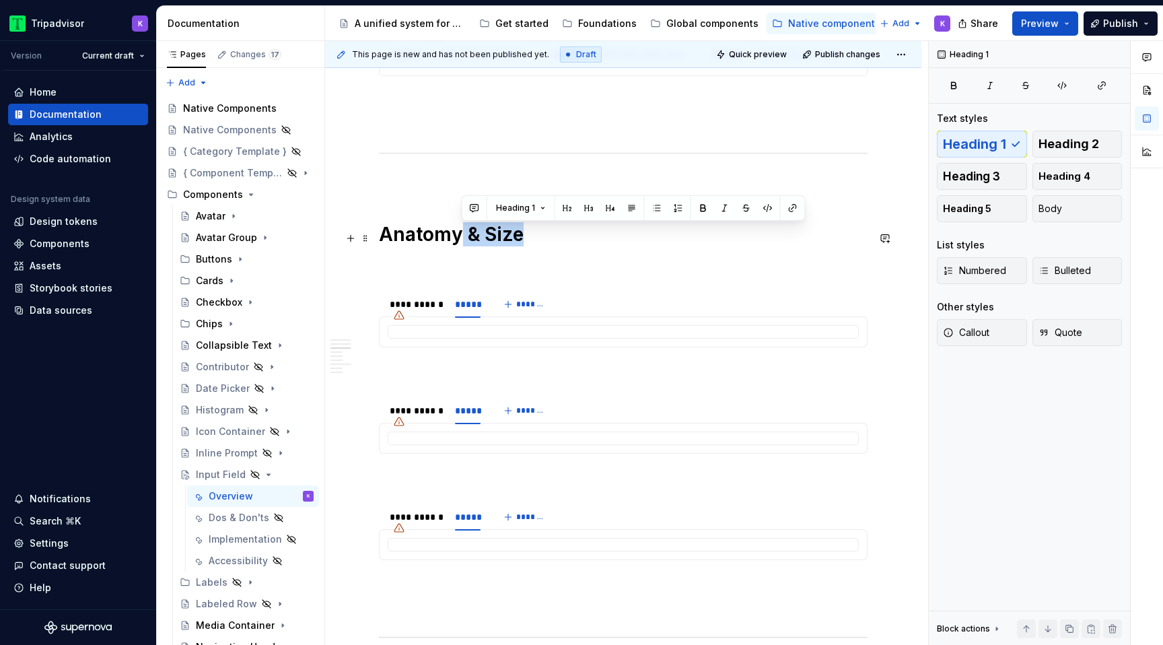
drag, startPoint x: 460, startPoint y: 239, endPoint x: 521, endPoint y: 239, distance: 61.2
click at [521, 239] on h1 "Anatomy & Size" at bounding box center [623, 234] width 488 height 24
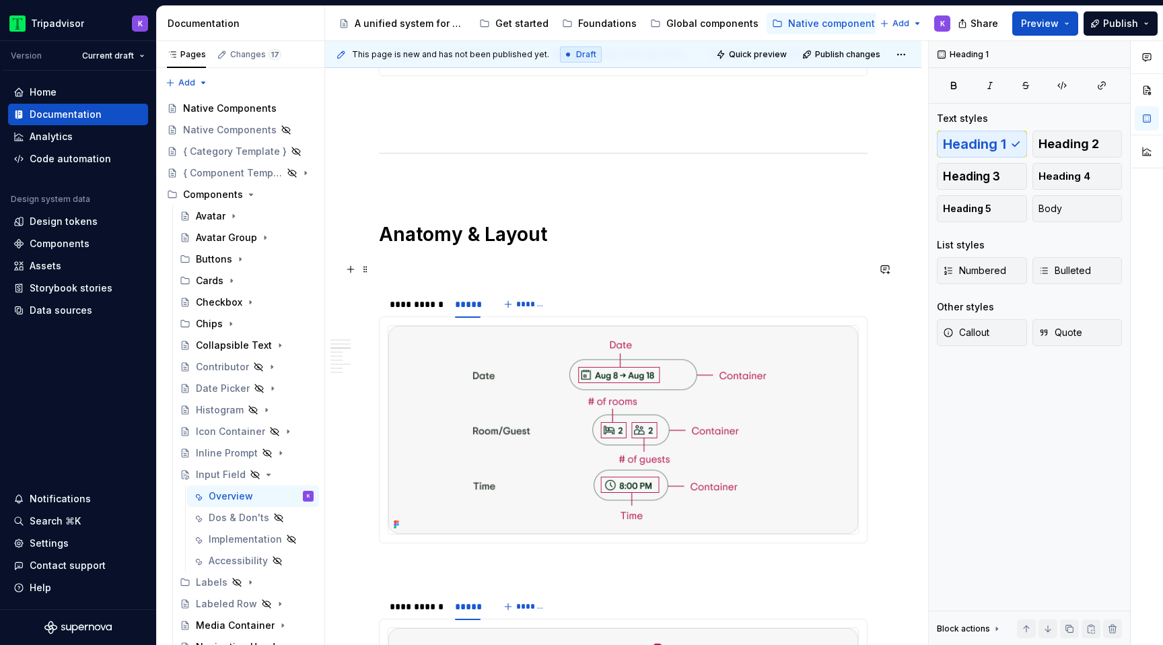
click at [554, 265] on p at bounding box center [623, 265] width 488 height 16
click at [400, 314] on div "**********" at bounding box center [415, 304] width 63 height 19
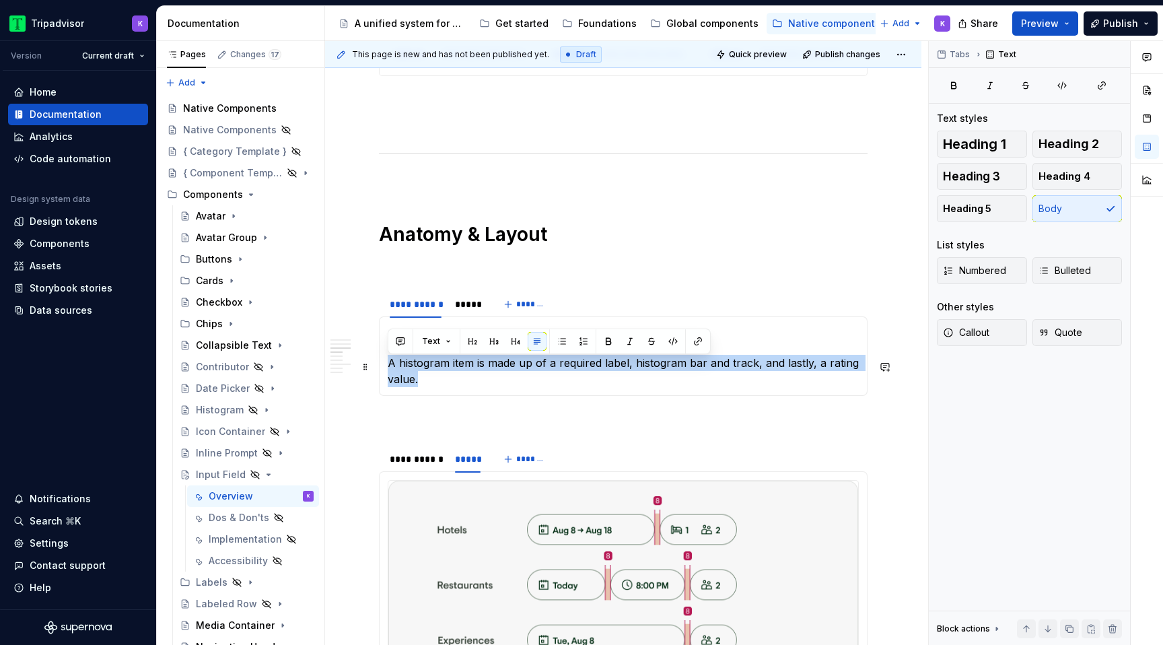
drag, startPoint x: 473, startPoint y: 386, endPoint x: 383, endPoint y: 369, distance: 91.6
click at [383, 369] on div "Single input A histogram item is made up of a required label, histogram bar and…" at bounding box center [623, 355] width 488 height 79
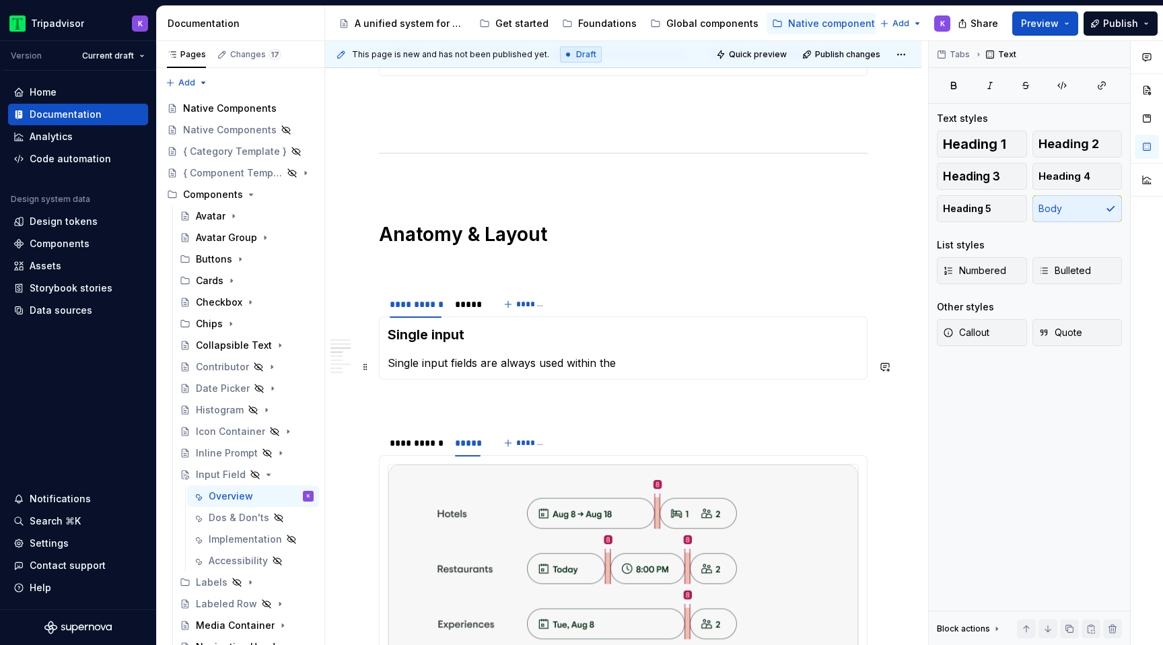
click at [499, 369] on p "Single input fields are always used within the" at bounding box center [623, 363] width 471 height 16
drag, startPoint x: 752, startPoint y: 366, endPoint x: 483, endPoint y: 365, distance: 268.5
click at [483, 365] on p "Single input fields are the base component for always used within the" at bounding box center [623, 363] width 471 height 16
click at [466, 310] on div "*****" at bounding box center [468, 303] width 26 height 13
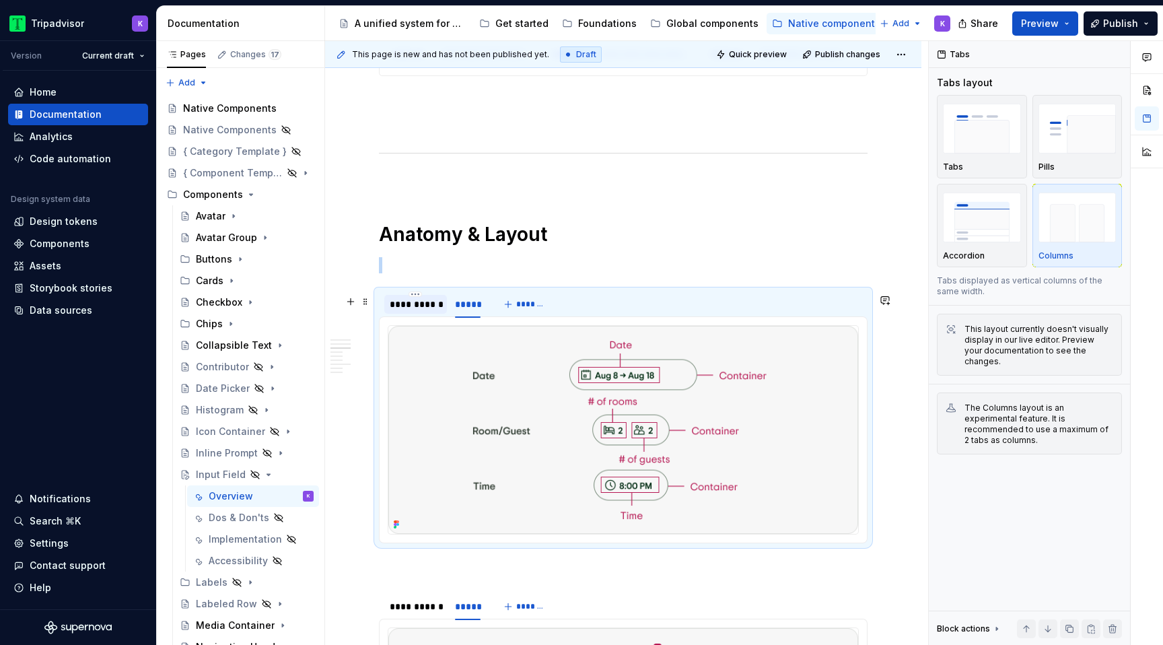
click at [430, 311] on div "**********" at bounding box center [416, 303] width 52 height 13
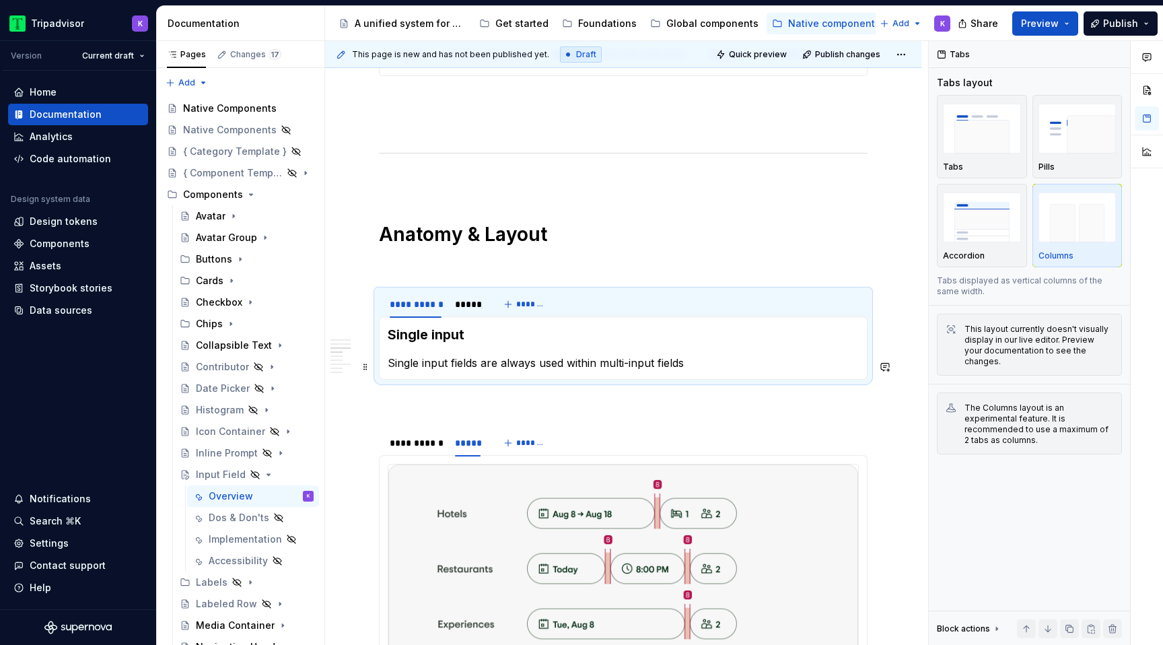
click at [703, 371] on p "Single input fields are always used within multi-input fields" at bounding box center [623, 363] width 471 height 16
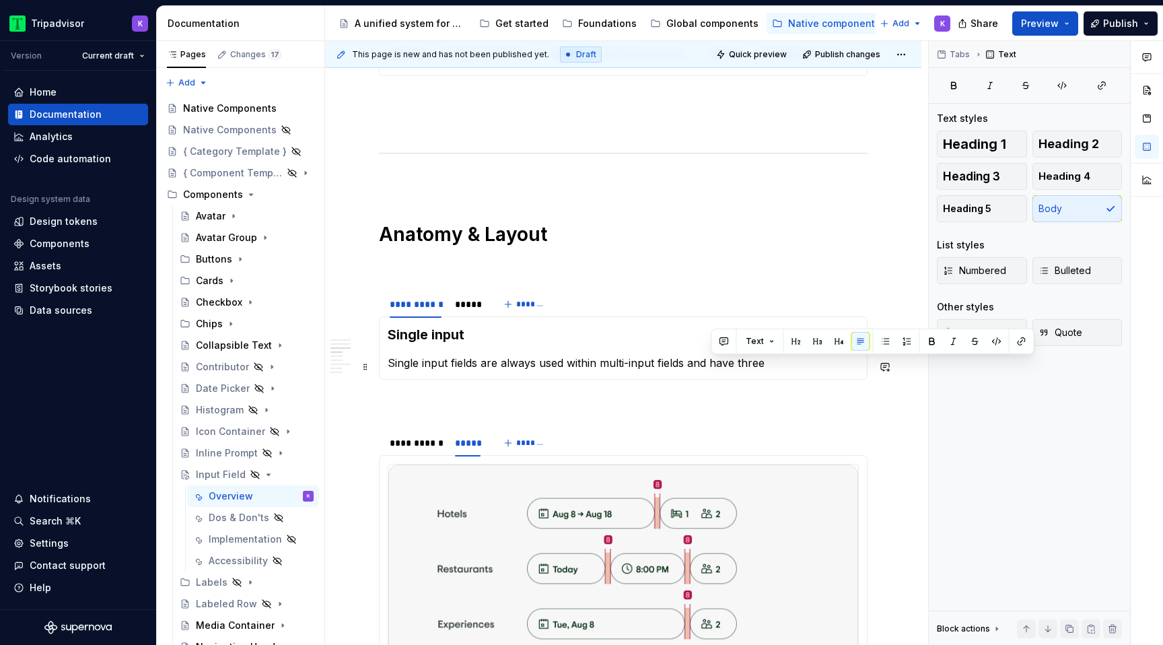
drag, startPoint x: 743, startPoint y: 368, endPoint x: 801, endPoint y: 368, distance: 57.9
click at [801, 368] on p "Single input fields are always used within multi-input fields and have three" at bounding box center [623, 363] width 471 height 16
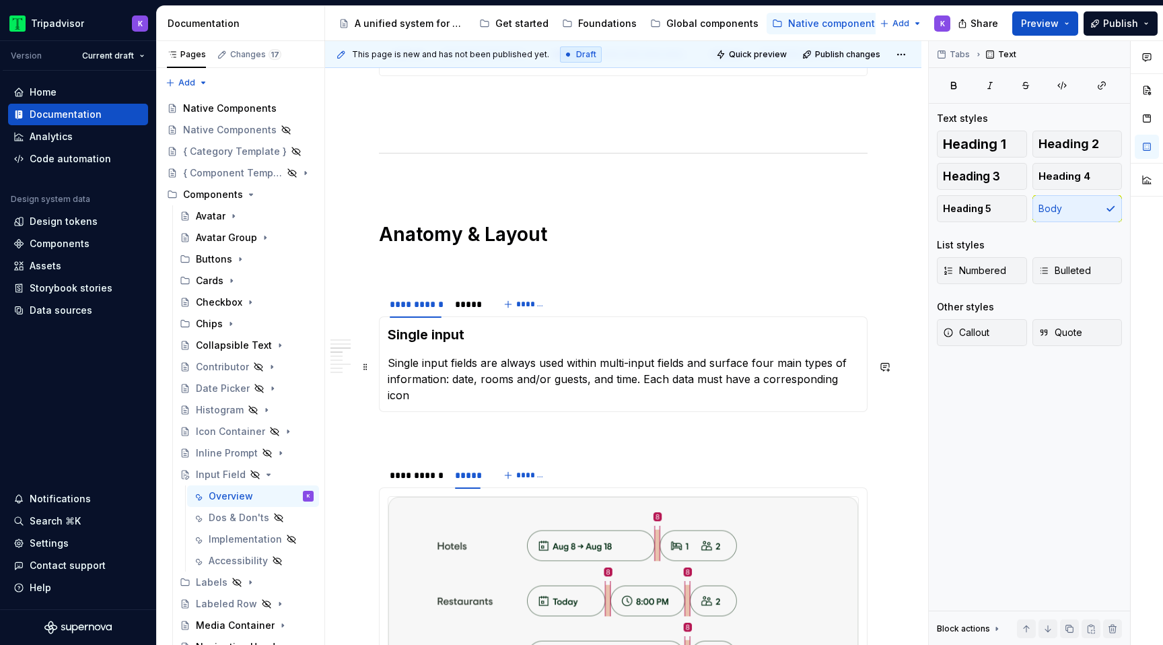
click at [834, 392] on div "Single input Single input fields are always used within multi-input fields and …" at bounding box center [623, 364] width 488 height 96
click at [842, 385] on p "Single input fields are always used within multi-input fields and surface four …" at bounding box center [623, 379] width 471 height 48
click at [694, 402] on p "Single input fields are always used within multi-input fields and surface four …" at bounding box center [623, 379] width 471 height 48
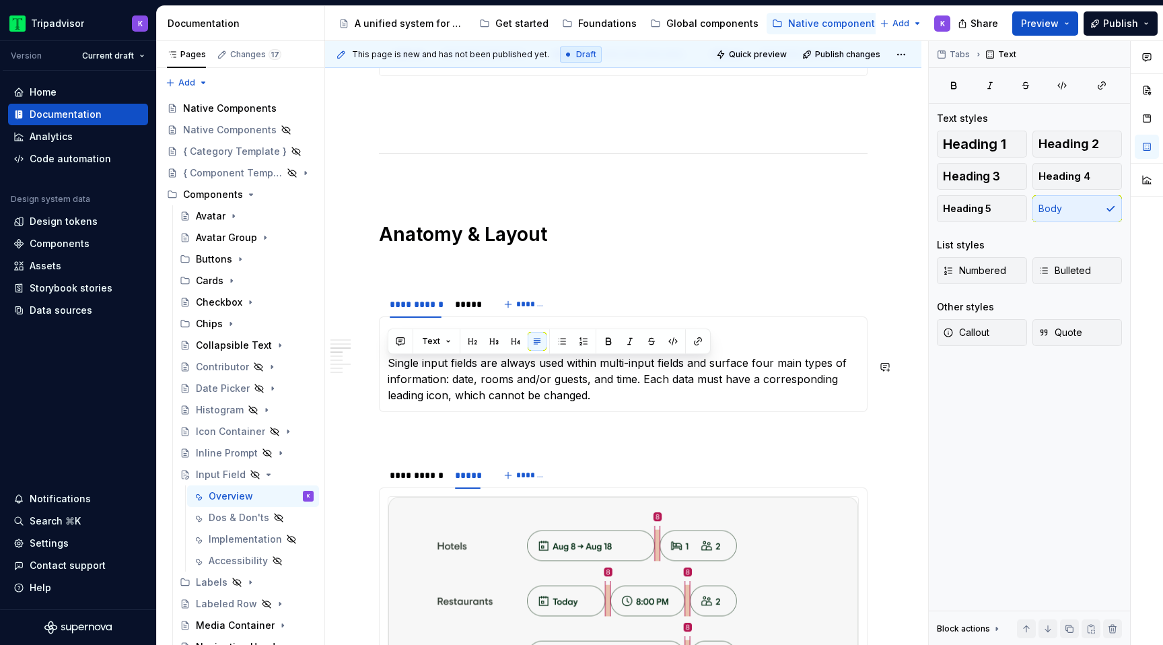
copy p "Single input fields are always used within multi-input fields and surface four …"
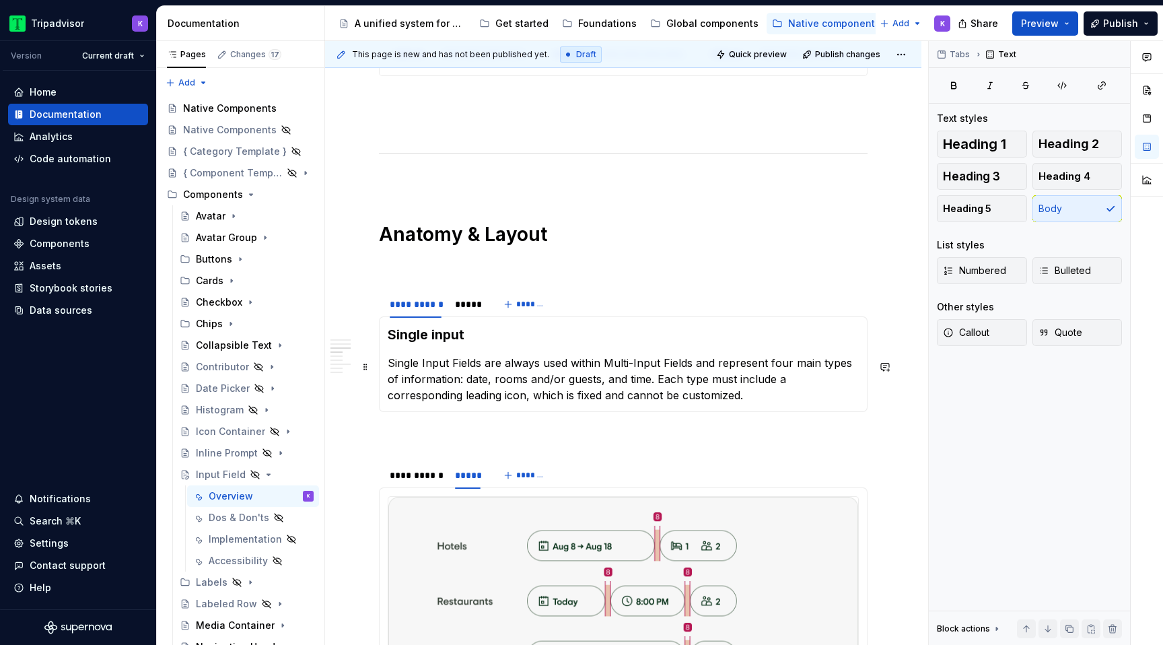
click at [420, 369] on p "Single Input Fields are always used within Multi-Input Fields and represent fou…" at bounding box center [623, 379] width 471 height 48
click at [424, 368] on p "Single Input Fields are always used within Multi-Input Fields and represent fou…" at bounding box center [623, 379] width 471 height 48
click at [456, 365] on p "Single input Fields are always used within Multi-Input Fields and represent fou…" at bounding box center [623, 379] width 471 height 48
click at [608, 365] on p "Single input fields are always used within Multi-Input Fields and represent fou…" at bounding box center [623, 379] width 471 height 48
click at [634, 363] on p "Single input fields are always used within multi-Input Fields and represent fou…" at bounding box center [623, 379] width 471 height 48
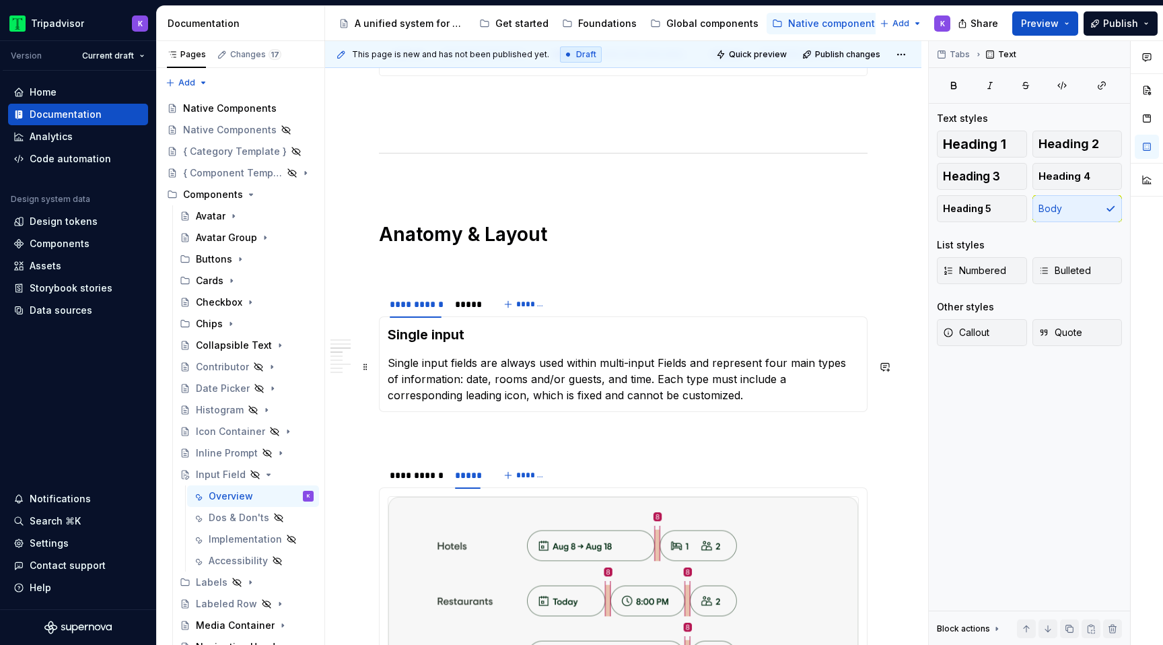
click at [666, 369] on p "Single input fields are always used within multi-input Fields and represent fou…" at bounding box center [623, 379] width 471 height 48
click at [753, 406] on div "Single input Single input fields are always used within multi-input Ffelds and …" at bounding box center [623, 364] width 488 height 96
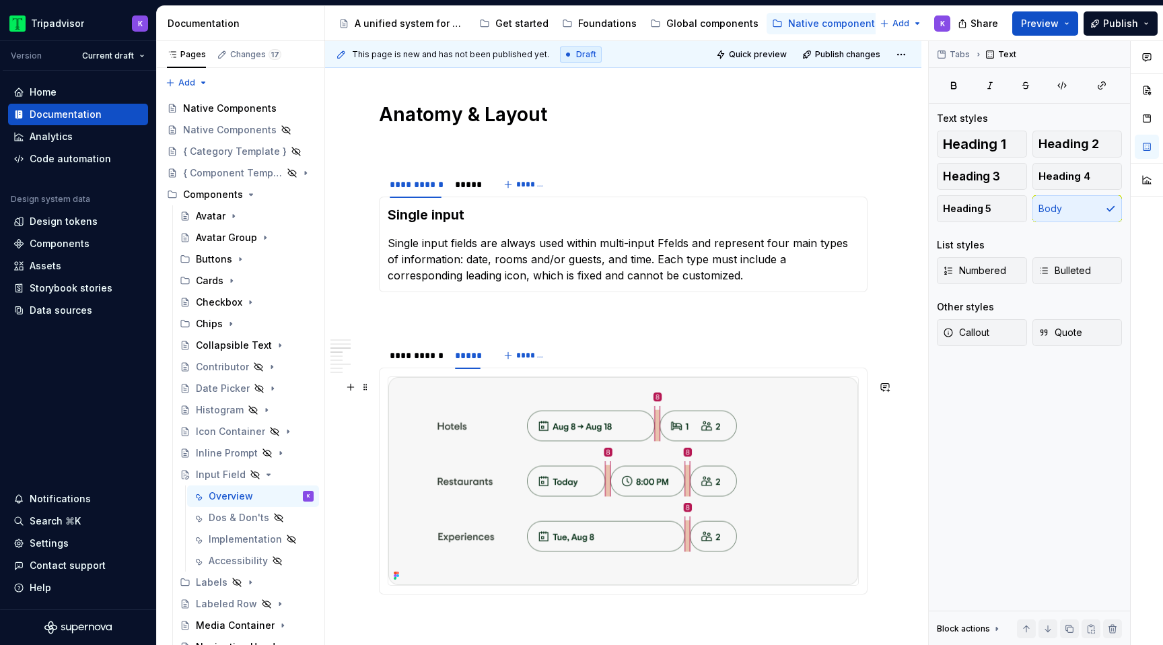
scroll to position [1806, 0]
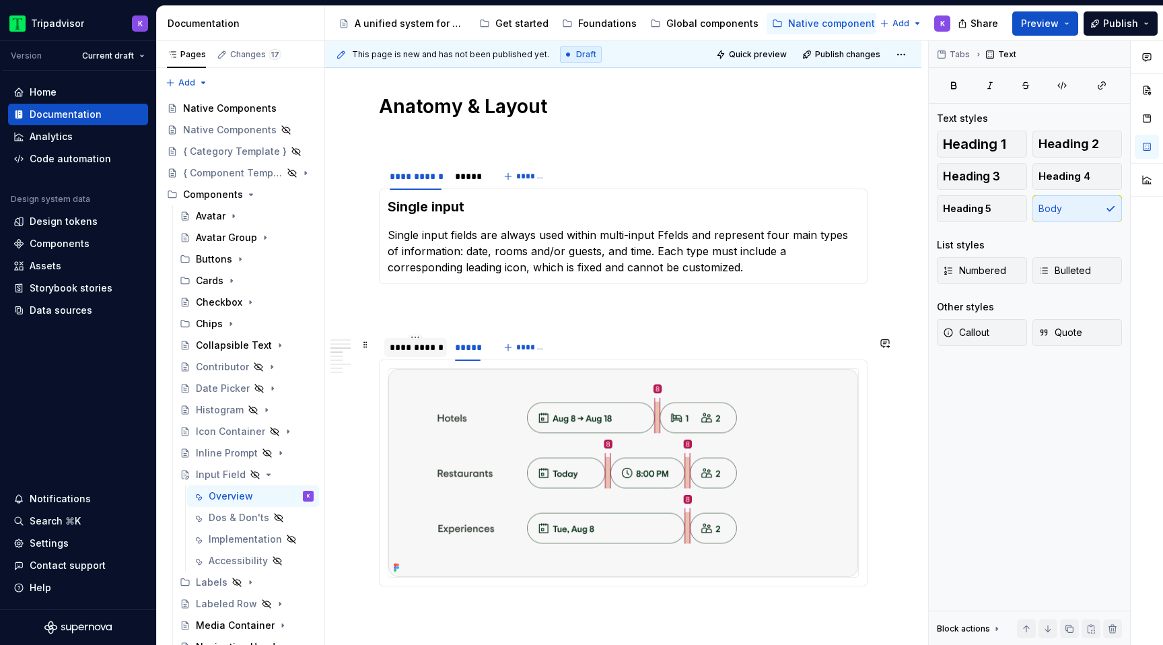
click at [418, 352] on div "**********" at bounding box center [416, 346] width 52 height 13
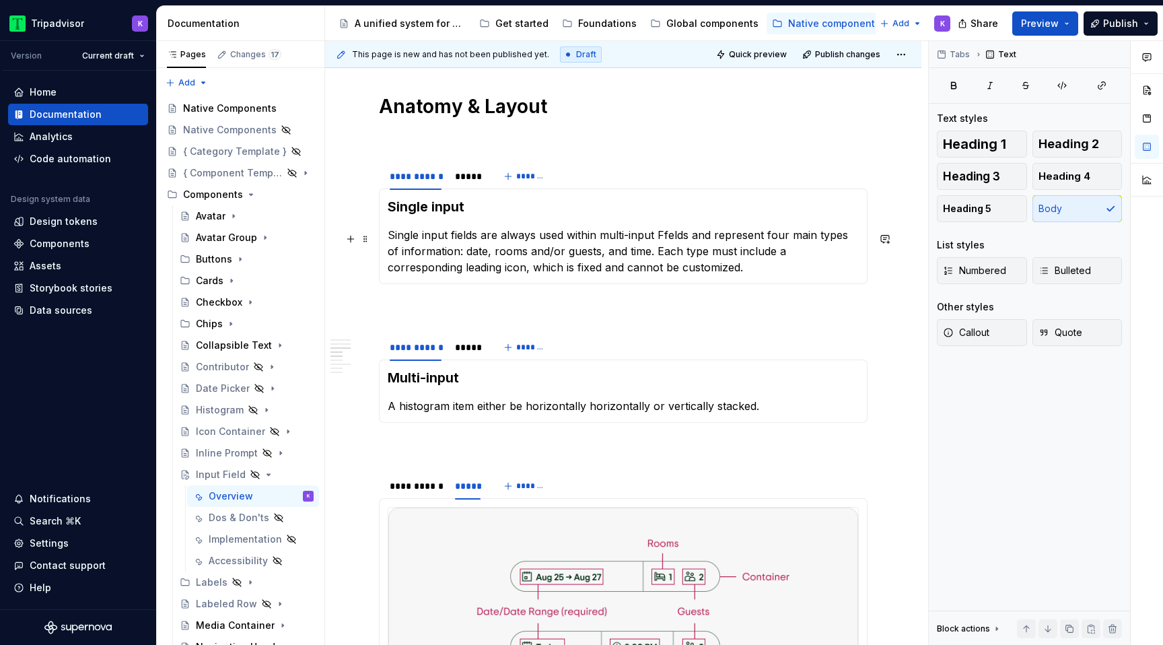
click at [499, 258] on p "Single input fields are always used within multi-input Ffelds and represent fou…" at bounding box center [623, 251] width 471 height 48
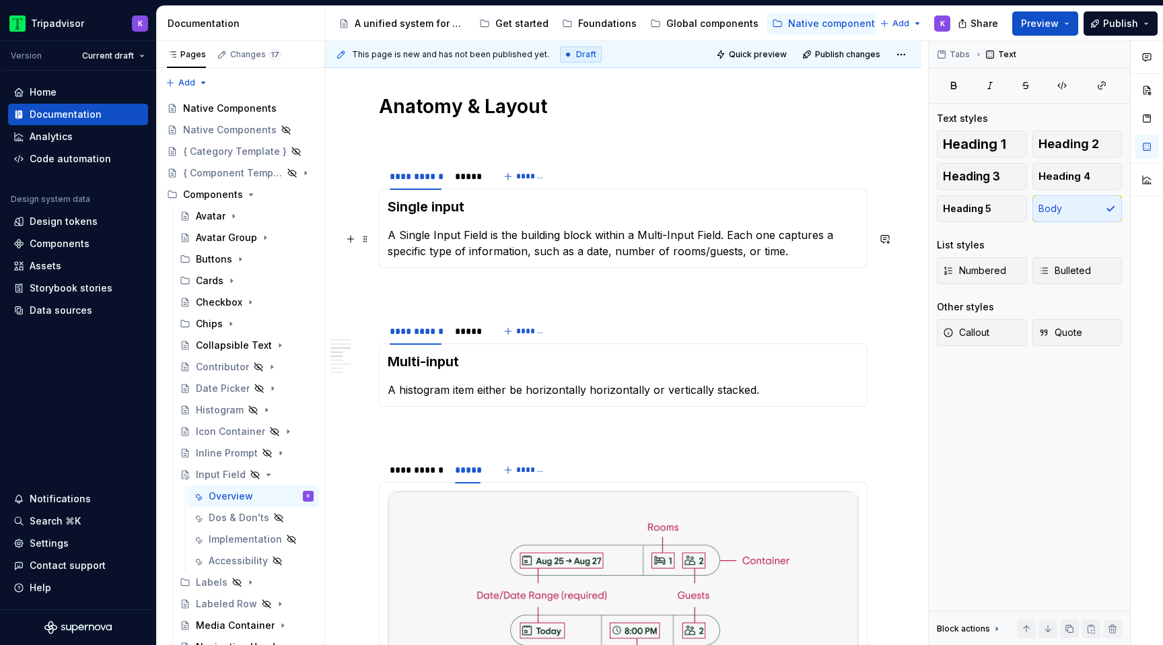
click at [405, 235] on p "A Single Input Field is the building block within a Multi-Input Field. Each one…" at bounding box center [623, 243] width 471 height 32
click at [426, 238] on p "Single Input Field is the building block within a Multi-Input Field. Each one c…" at bounding box center [623, 243] width 471 height 32
click at [456, 237] on p "Single input Field is the building block within a Multi-Input Field. Each one c…" at bounding box center [623, 243] width 471 height 32
click at [630, 234] on p "Single input field is the building block within a Multi-Input Field. Each one c…" at bounding box center [623, 243] width 471 height 32
click at [655, 233] on p "Single input field is the building block within a multi-Input Field. Each one c…" at bounding box center [623, 243] width 471 height 32
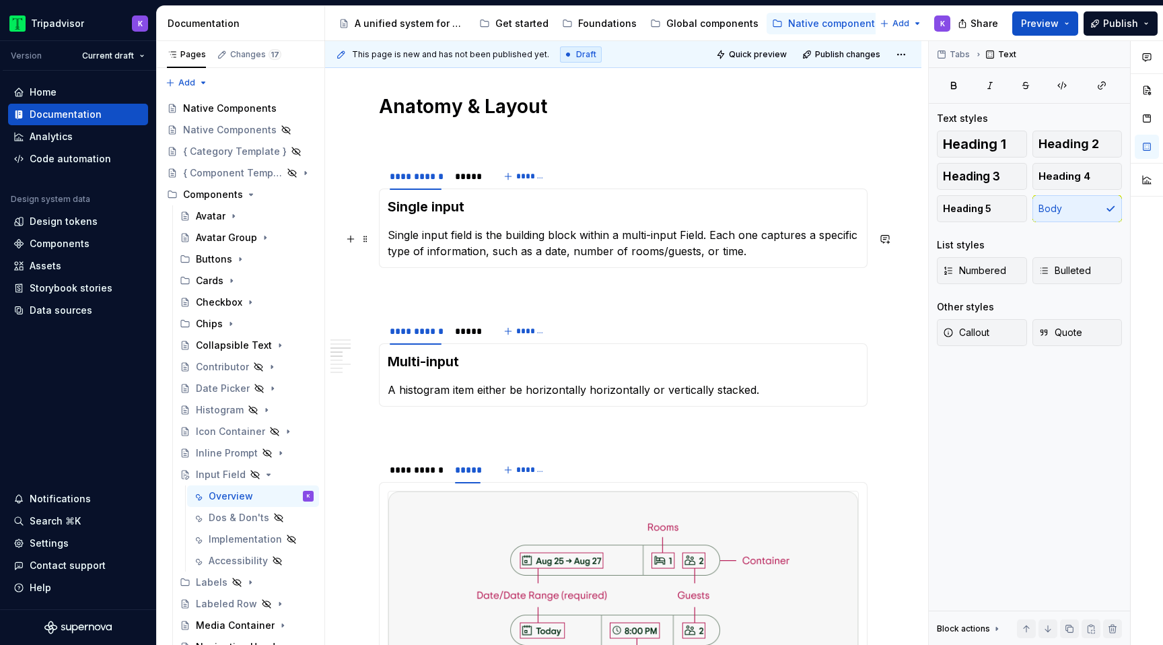
click at [686, 238] on p "Single input field is the building block within a multi-input Field. Each one c…" at bounding box center [623, 243] width 471 height 32
click at [782, 268] on div "Single input Single input field is the building block within a multi-input fiel…" at bounding box center [623, 227] width 488 height 79
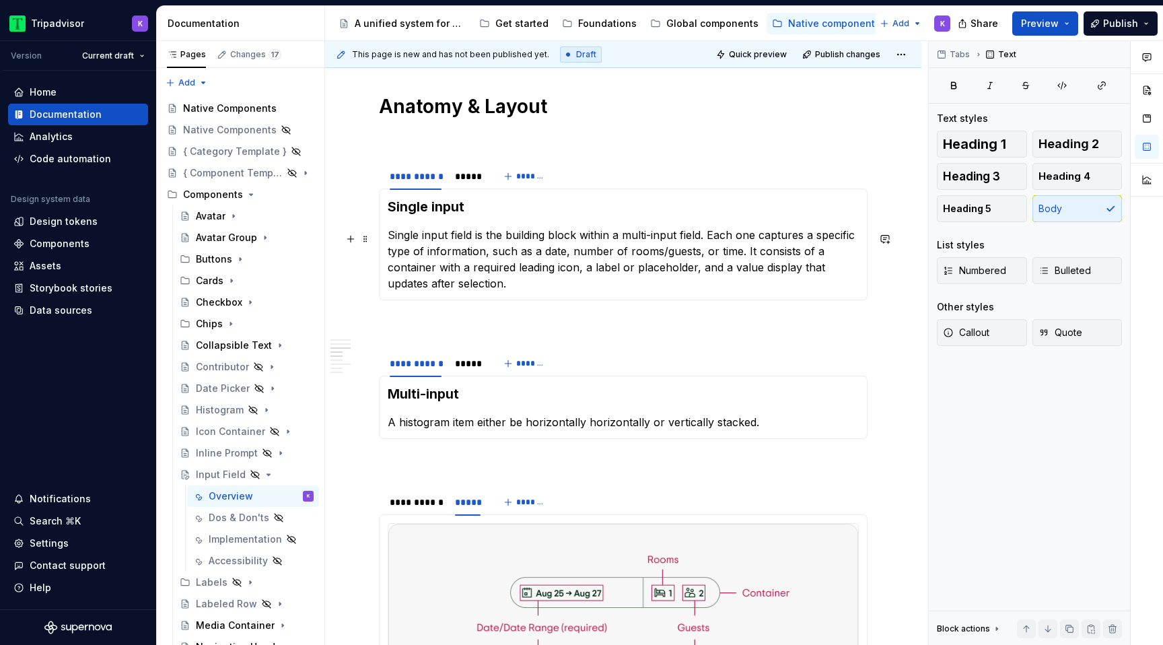
click at [663, 291] on p "Single input field is the building block within a multi-input field. Each one c…" at bounding box center [623, 259] width 471 height 65
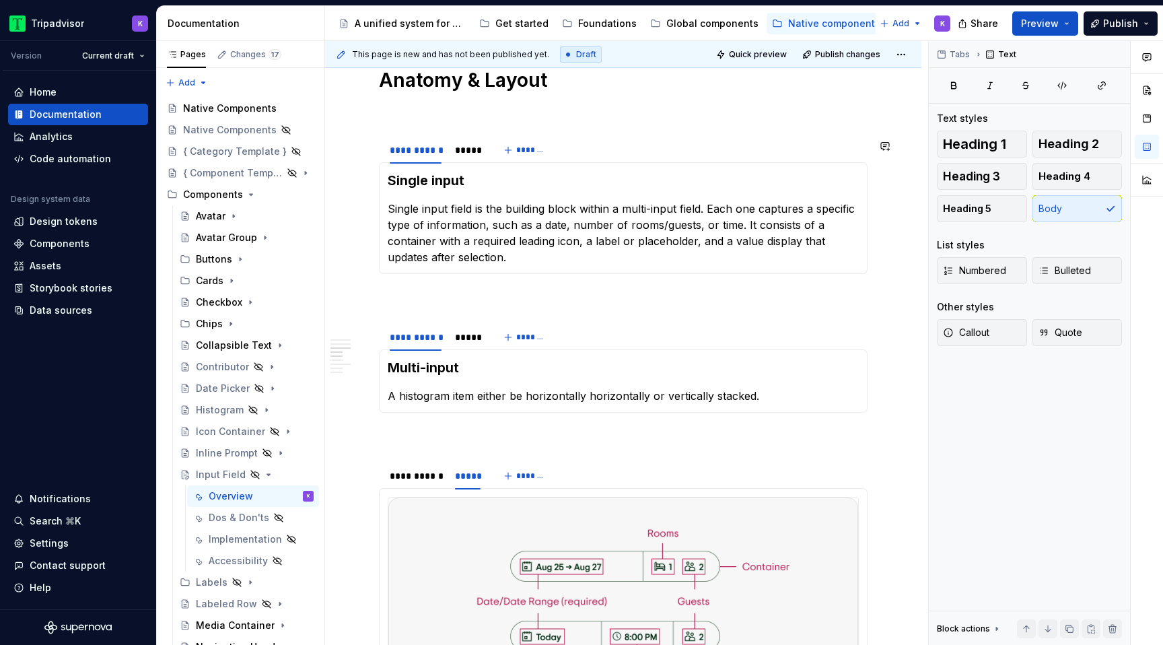
scroll to position [1836, 0]
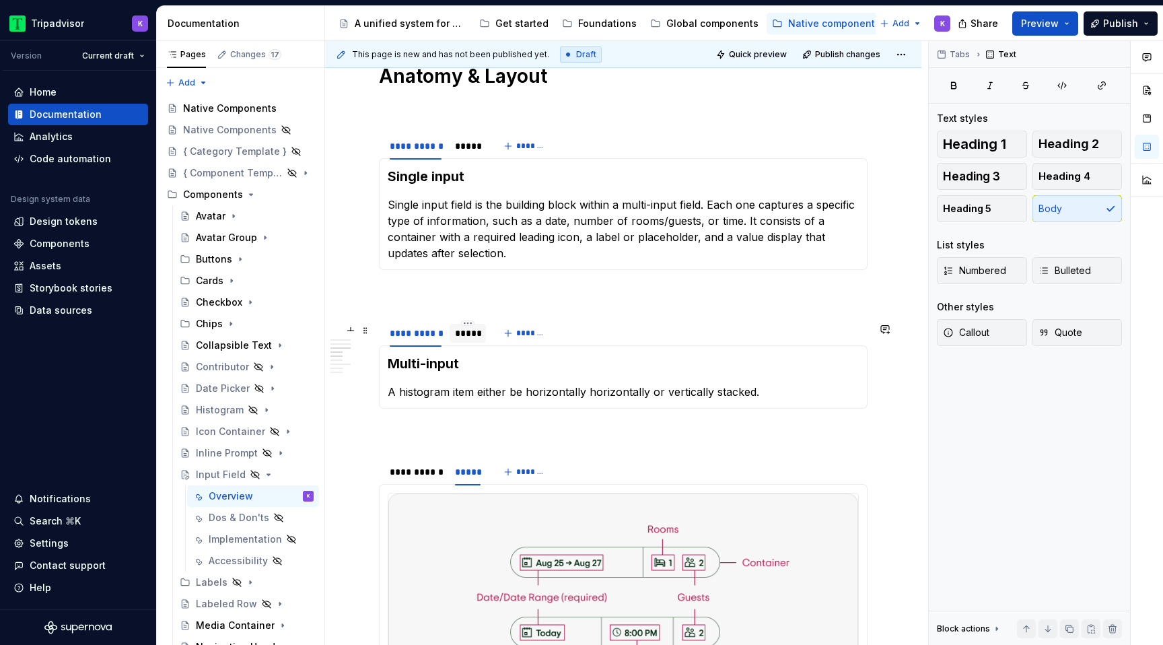
click at [462, 334] on div "*****" at bounding box center [468, 332] width 26 height 13
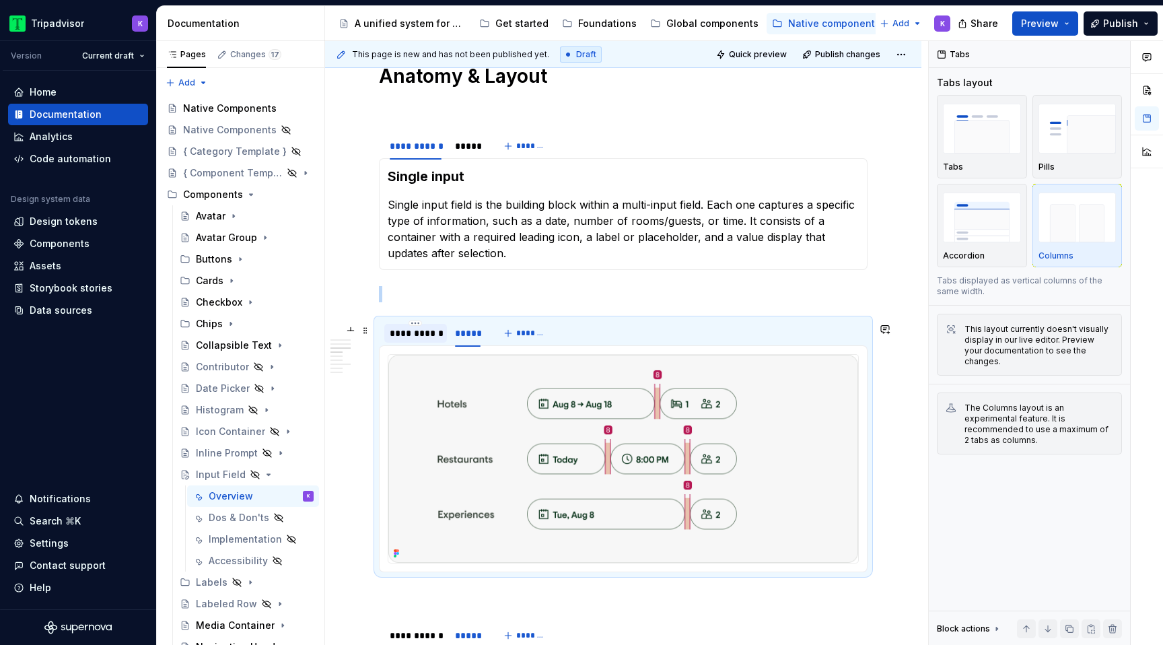
click at [425, 338] on div "**********" at bounding box center [416, 332] width 52 height 13
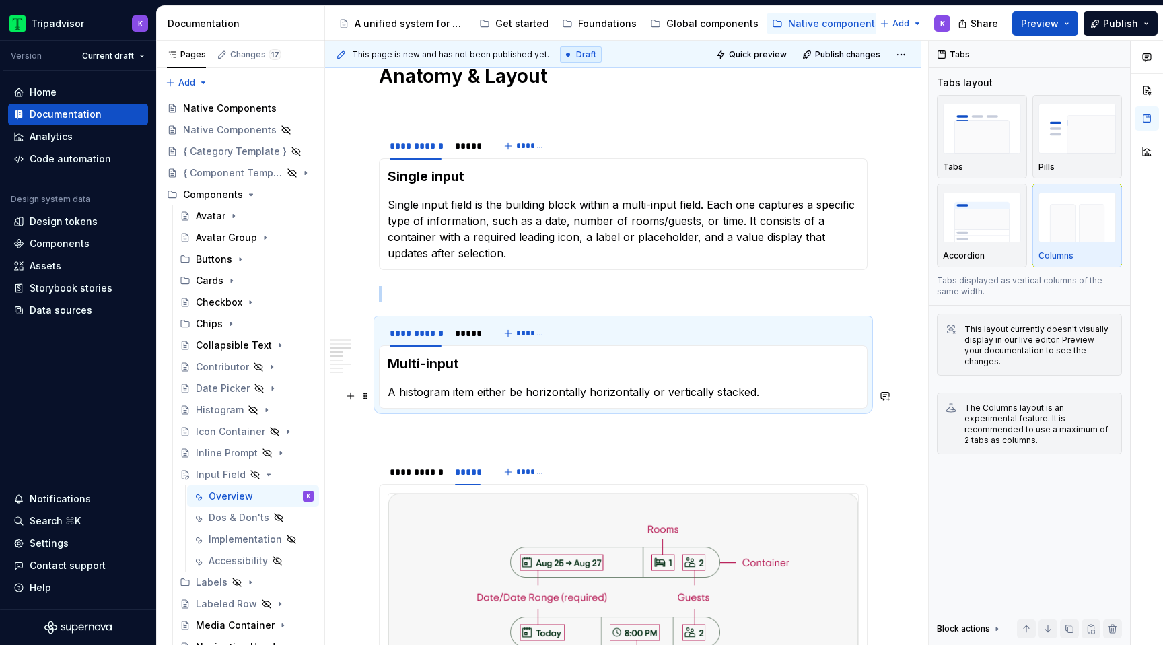
click at [468, 396] on p "A histogram item either be horizontally horizontally or vertically stacked." at bounding box center [623, 392] width 471 height 16
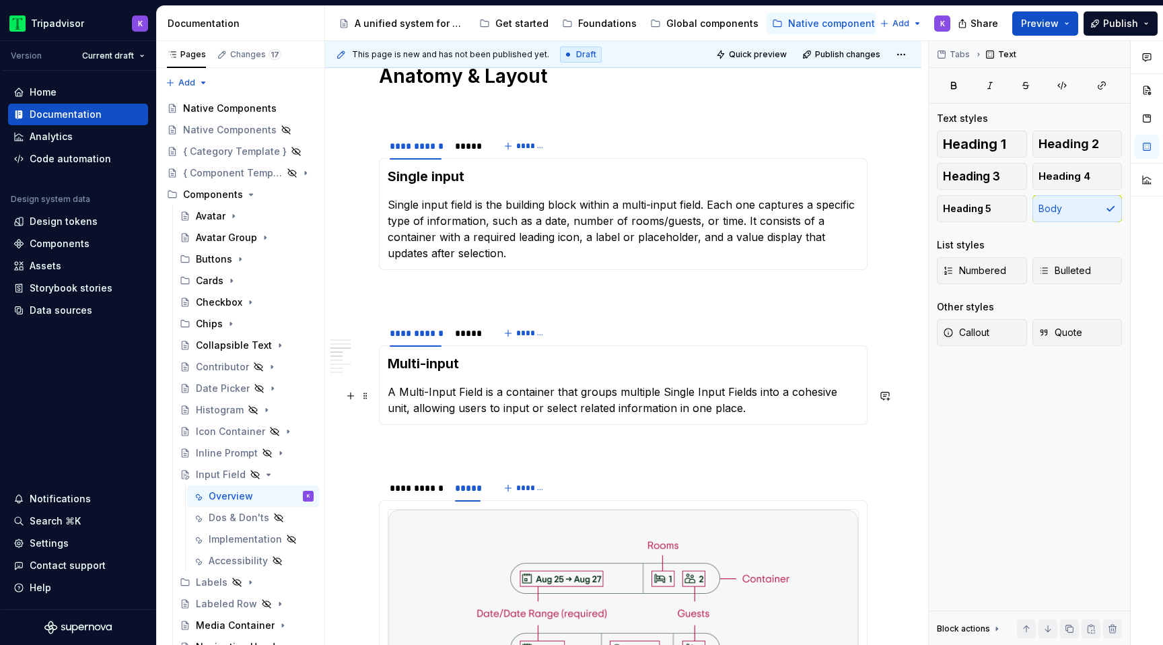
click at [462, 394] on p "A Multi-Input Field is a container that groups multiple Single Input Fields int…" at bounding box center [623, 400] width 471 height 32
click at [430, 394] on p "A Multi-Input field is a container that groups multiple Single Input Fields int…" at bounding box center [623, 400] width 471 height 32
click at [404, 396] on p "A Multi-input field is a container that groups multiple Single Input Fields int…" at bounding box center [623, 400] width 471 height 32
click at [663, 395] on p "A multi-input field is a container that groups multiple Single Input Fields int…" at bounding box center [623, 400] width 471 height 32
click at [695, 396] on p "A multi-input field is a container that groups multiple single Input Fields int…" at bounding box center [623, 400] width 471 height 32
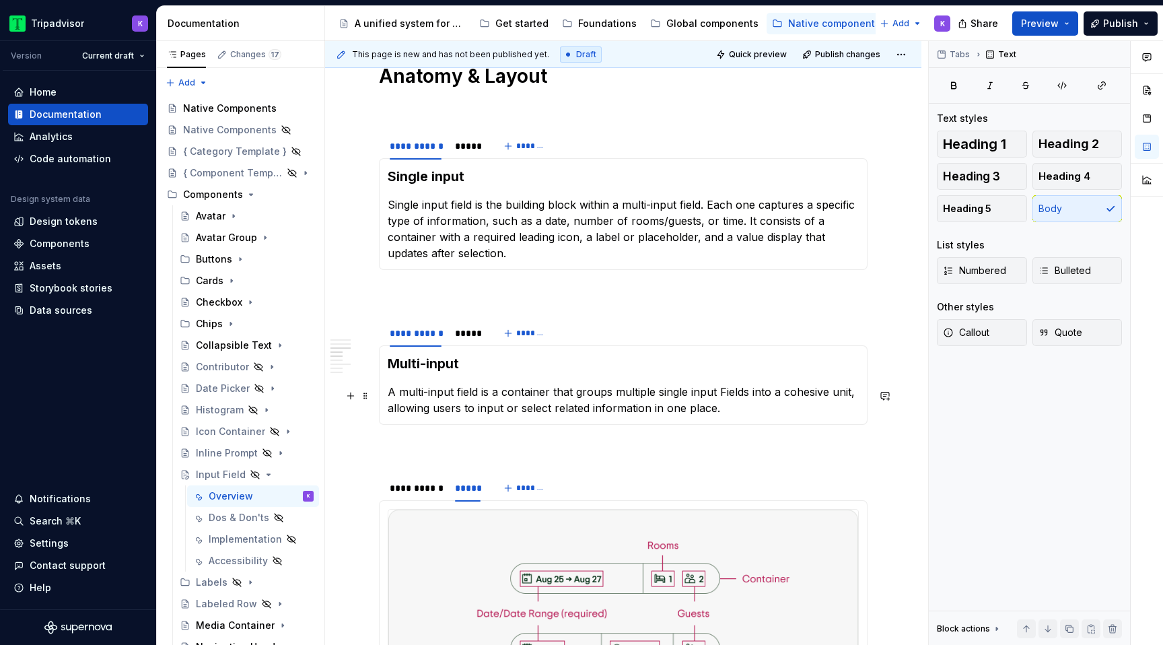
click at [725, 391] on p "A multi-input field is a container that groups multiple single input Fields int…" at bounding box center [623, 400] width 471 height 32
click at [764, 410] on p "A multi-input field is a container that groups multiple single input fields int…" at bounding box center [623, 400] width 471 height 32
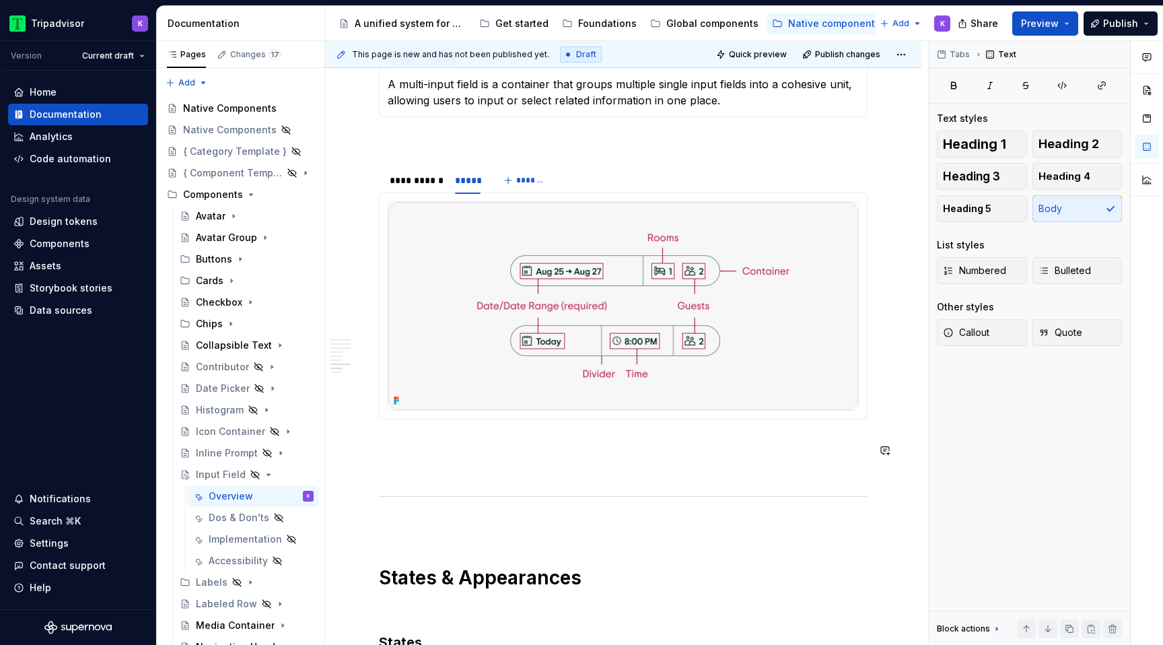
scroll to position [2123, 0]
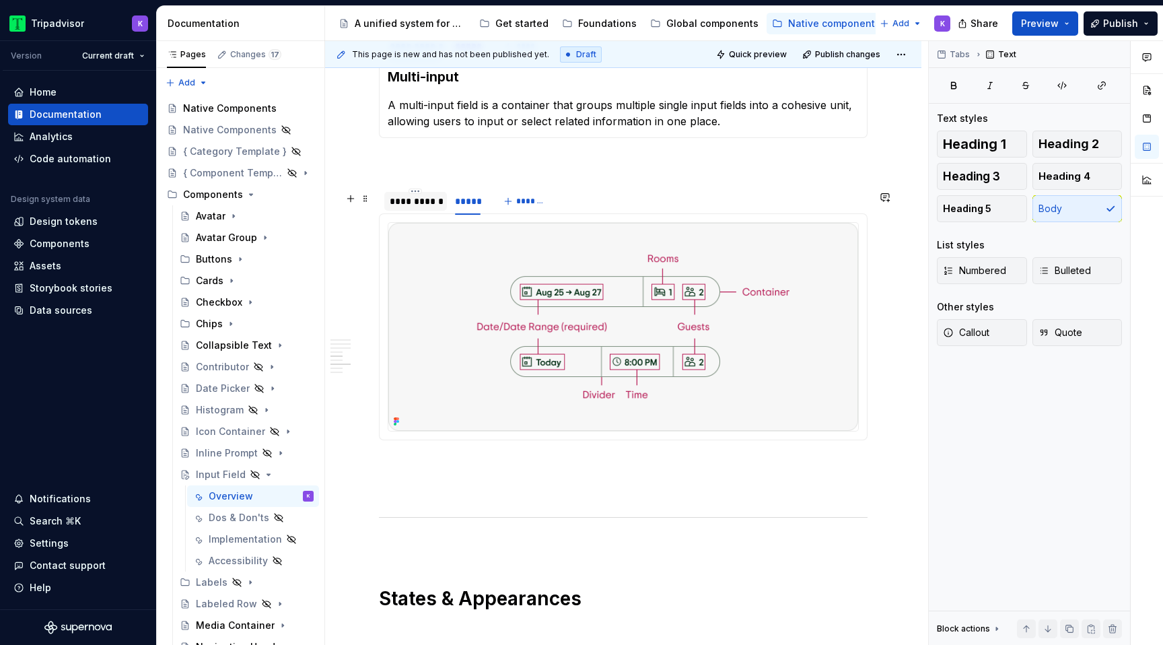
click at [410, 207] on div "**********" at bounding box center [416, 200] width 52 height 13
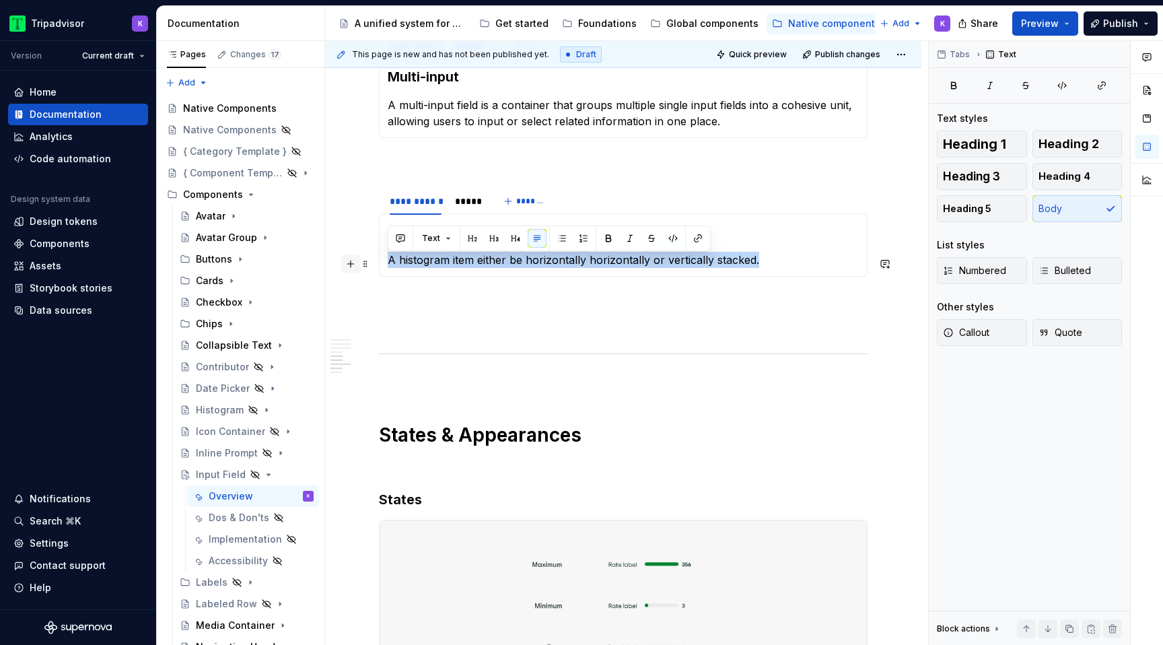
drag, startPoint x: 787, startPoint y: 265, endPoint x: 347, endPoint y: 265, distance: 440.7
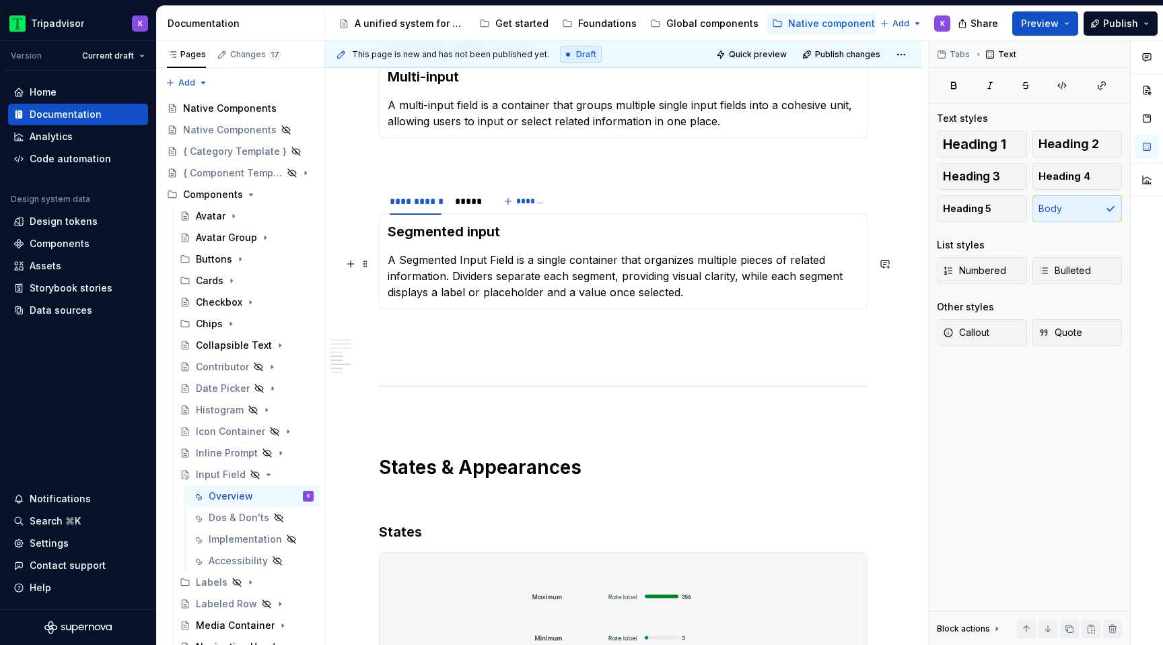
click at [404, 258] on p "A Segmented Input Field is a single container that organizes multiple pieces of…" at bounding box center [623, 276] width 471 height 48
drag, startPoint x: 404, startPoint y: 108, endPoint x: 386, endPoint y: 108, distance: 18.8
click at [386, 108] on div "Multi-input A multi-input field is a container that groups multiple single inpu…" at bounding box center [623, 98] width 488 height 79
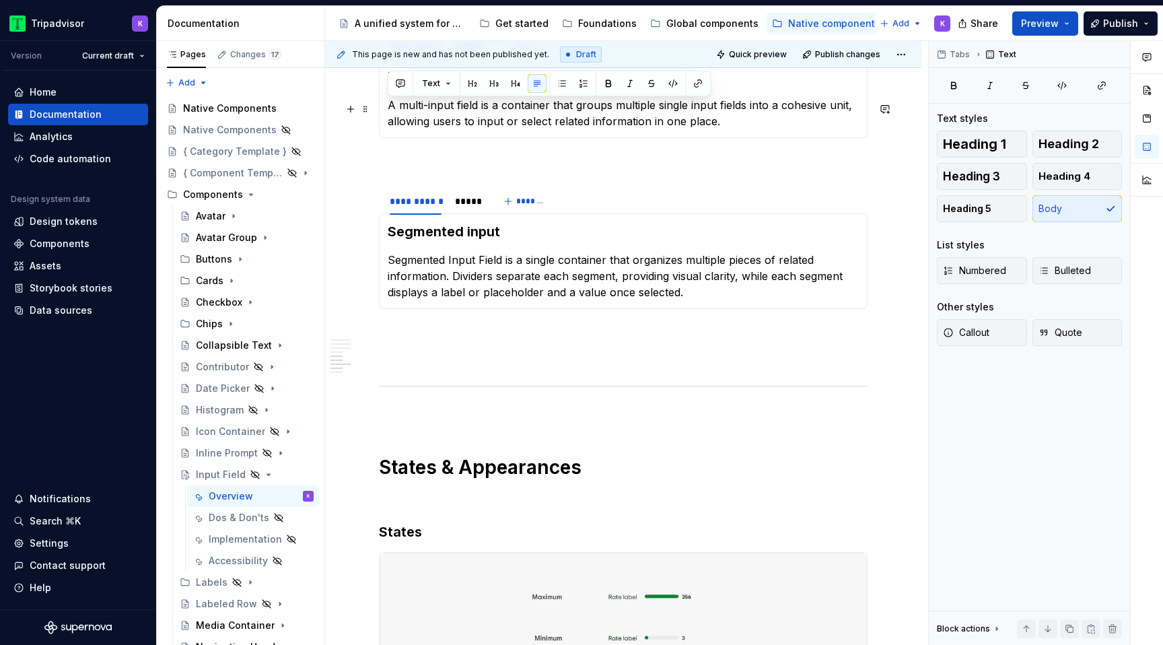
scroll to position [2116, 0]
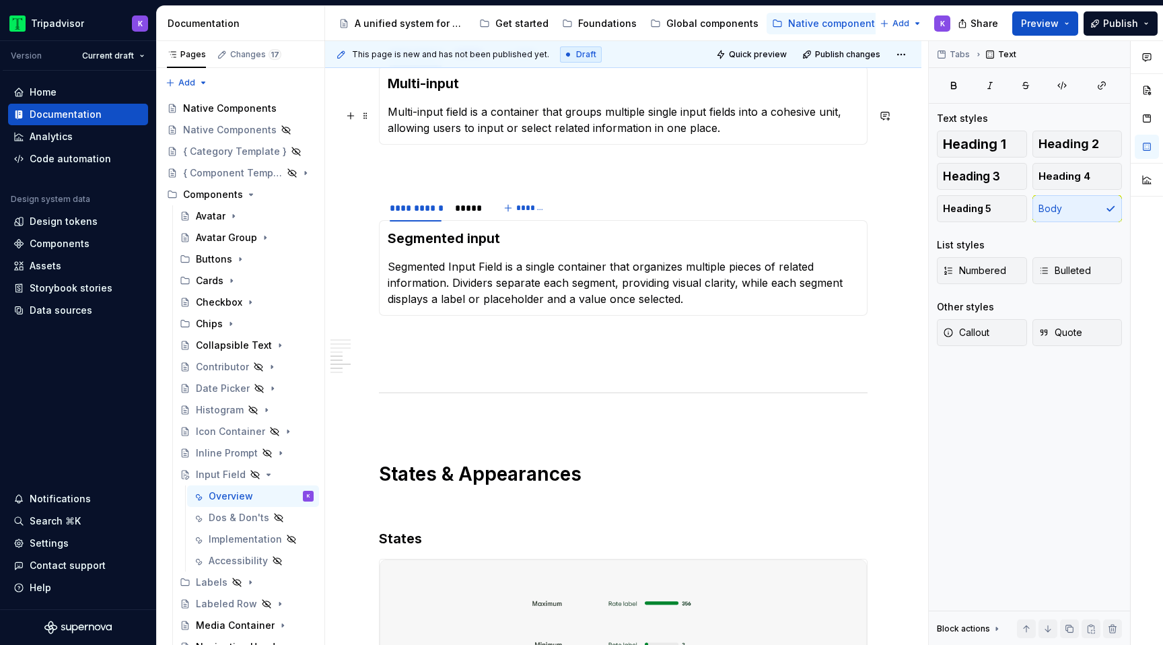
click at [392, 116] on p "Multi-input field is a container that groups multiple single input fields into …" at bounding box center [623, 120] width 471 height 32
click at [404, 113] on p "AMulti-input field is a container that groups multiple single input fields into…" at bounding box center [623, 120] width 471 height 32
click at [391, 272] on p "Segmented Input Field is a single container that organizes multiple pieces of r…" at bounding box center [623, 282] width 471 height 48
click at [461, 267] on p "A segmented Input Field is a single container that organizes multiple pieces of…" at bounding box center [623, 282] width 471 height 48
click at [494, 267] on p "A segmented input Field is a single container that organizes multiple pieces of…" at bounding box center [623, 282] width 471 height 48
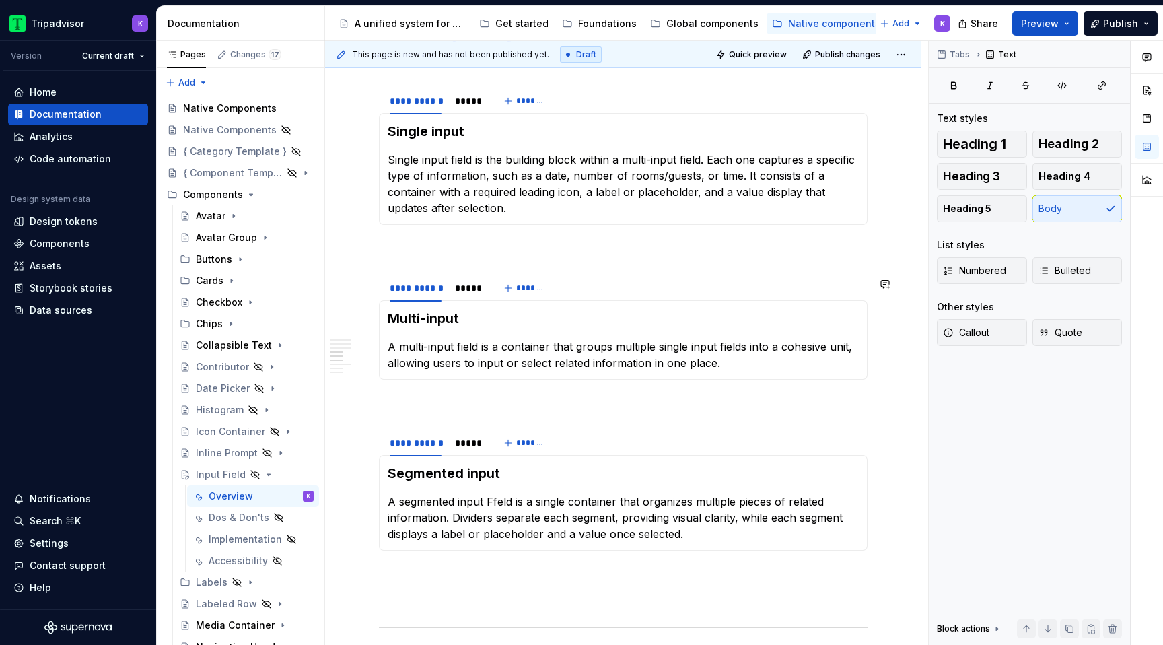
scroll to position [1851, 0]
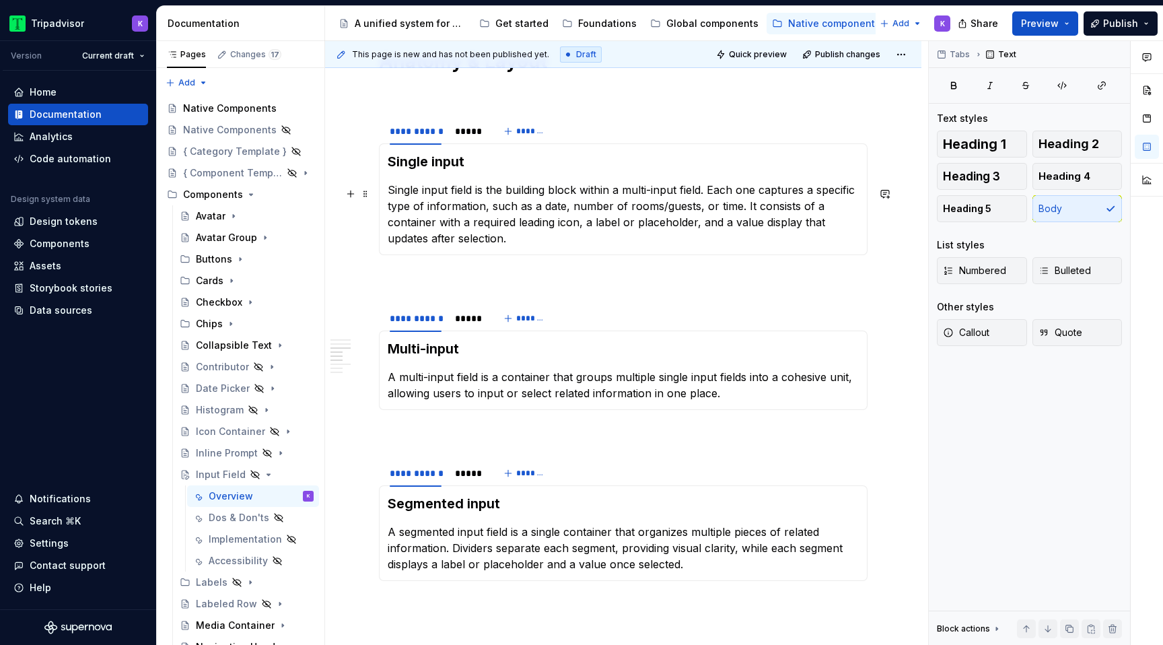
click at [392, 189] on p "Single input field is the building block within a multi-input field. Each one c…" at bounding box center [623, 214] width 471 height 65
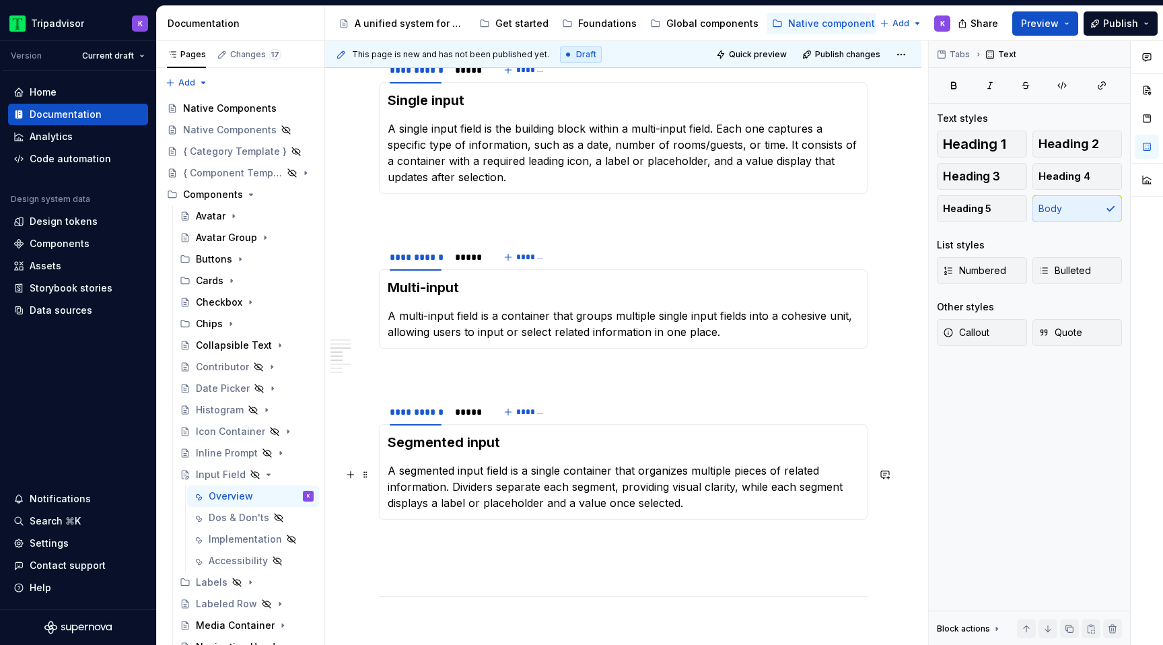
scroll to position [1923, 0]
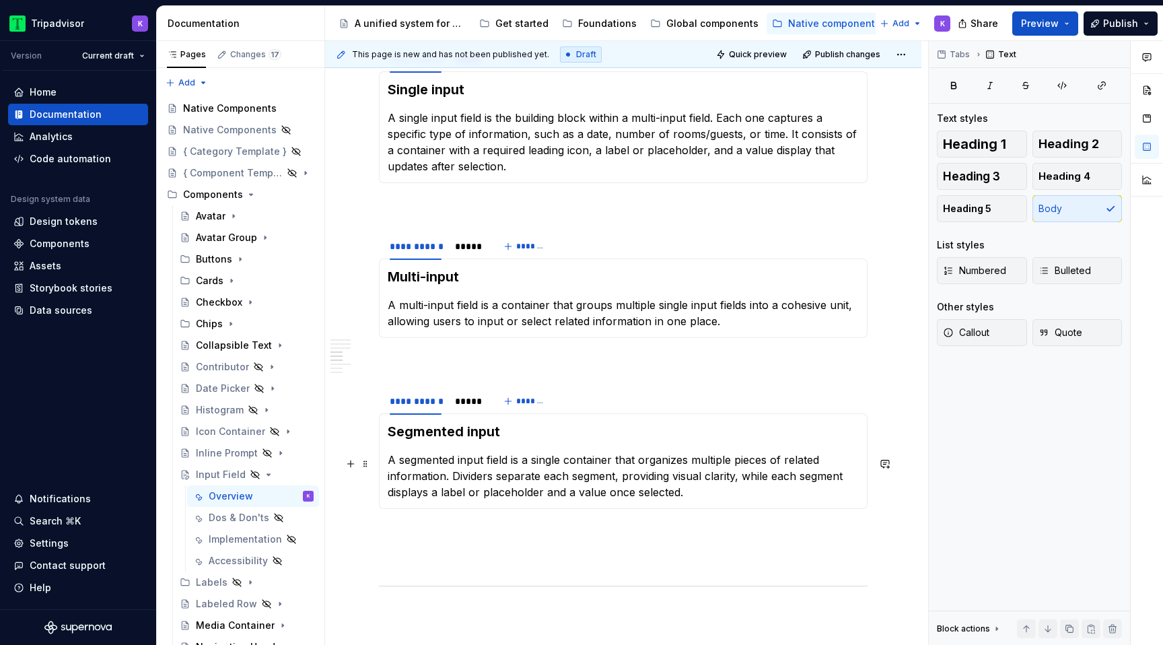
click at [496, 478] on p "A segmented input field is a single container that organizes multiple pieces of…" at bounding box center [623, 475] width 471 height 48
click at [443, 476] on p "A segmented input field is a single container that organizes multiple pieces of…" at bounding box center [623, 475] width 471 height 48
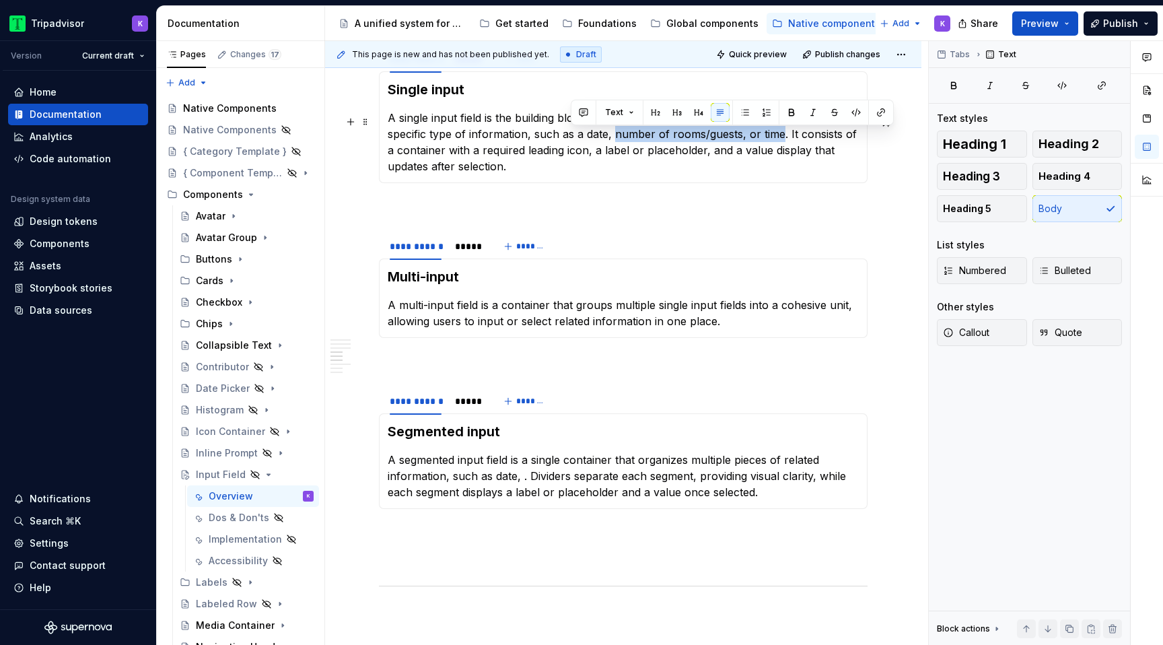
drag, startPoint x: 590, startPoint y: 133, endPoint x: 737, endPoint y: 134, distance: 146.7
click at [737, 134] on p "A single input field is the building block within a multi-input field. Each one…" at bounding box center [623, 142] width 471 height 65
copy p "number of rooms/guests, or time"
click at [523, 478] on p "A segmented input field is a single container that organizes multiple pieces of…" at bounding box center [623, 475] width 471 height 48
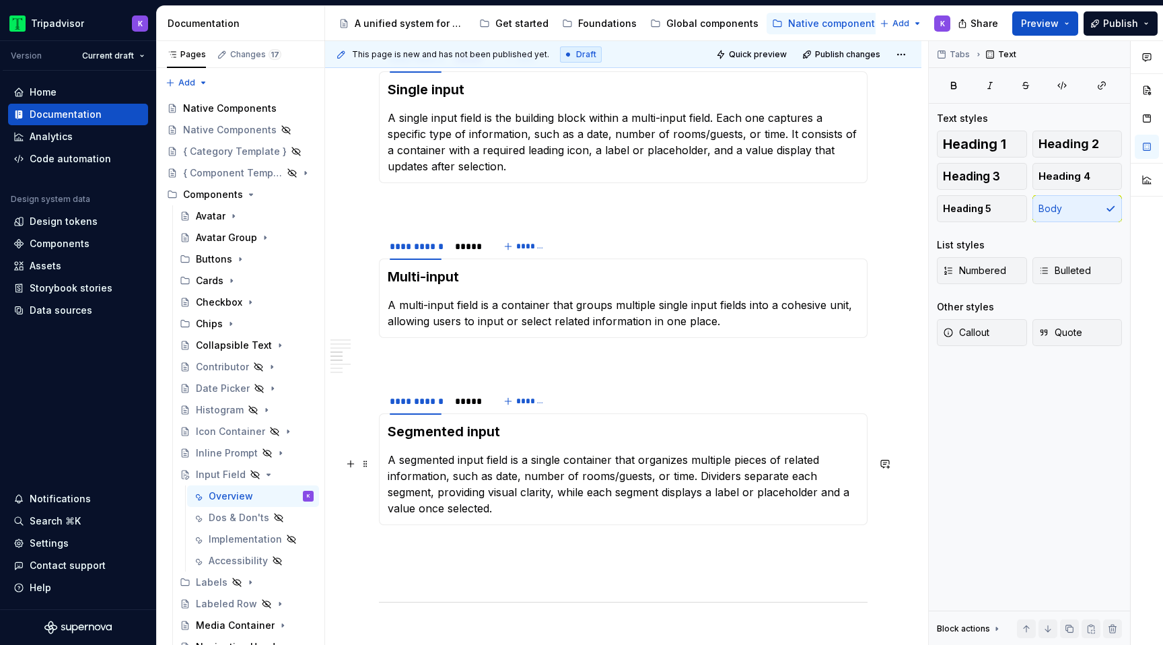
click at [699, 478] on p "A segmented input field is a single container that organizes multiple pieces of…" at bounding box center [623, 483] width 471 height 65
click at [736, 477] on p "A segmented input field is a single container that organizes multiple pieces of…" at bounding box center [623, 483] width 471 height 65
click at [624, 511] on p "A segmented input field is a single container that organizes multiple pieces of…" at bounding box center [623, 483] width 471 height 65
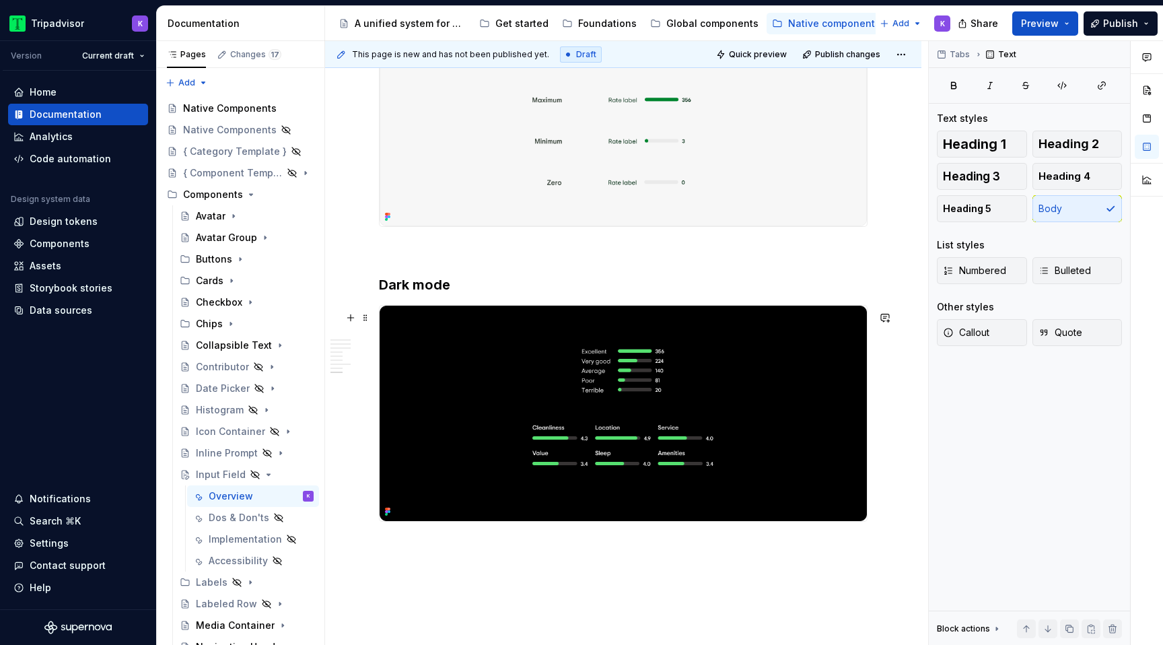
scroll to position [2541, 0]
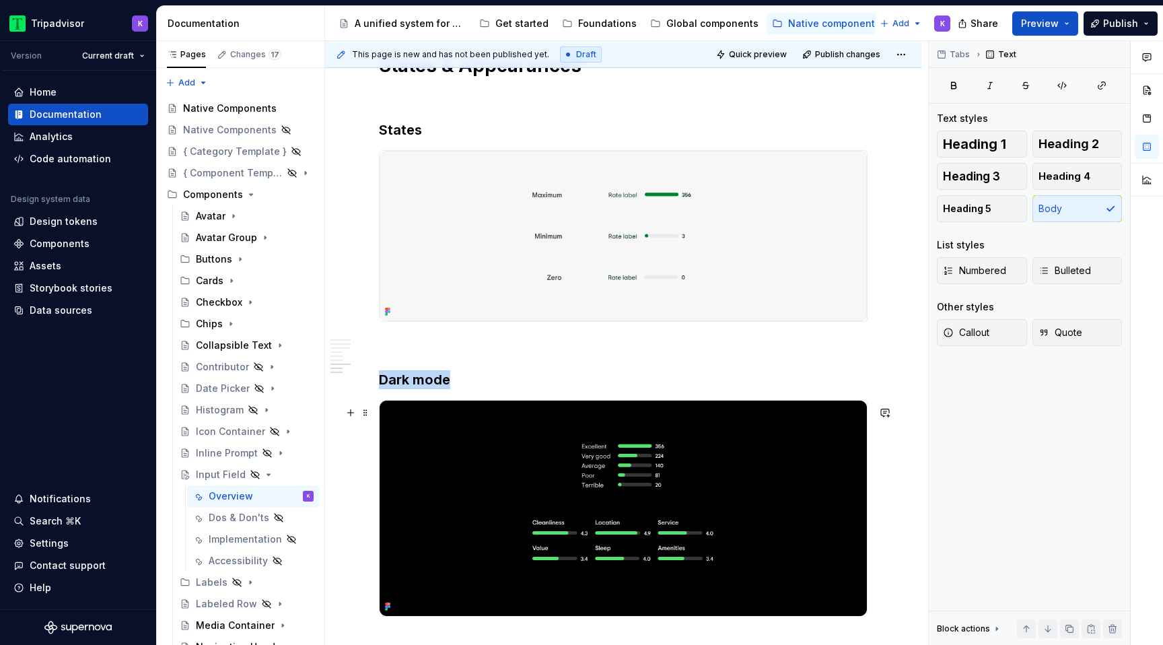
click at [544, 474] on img at bounding box center [622, 507] width 487 height 215
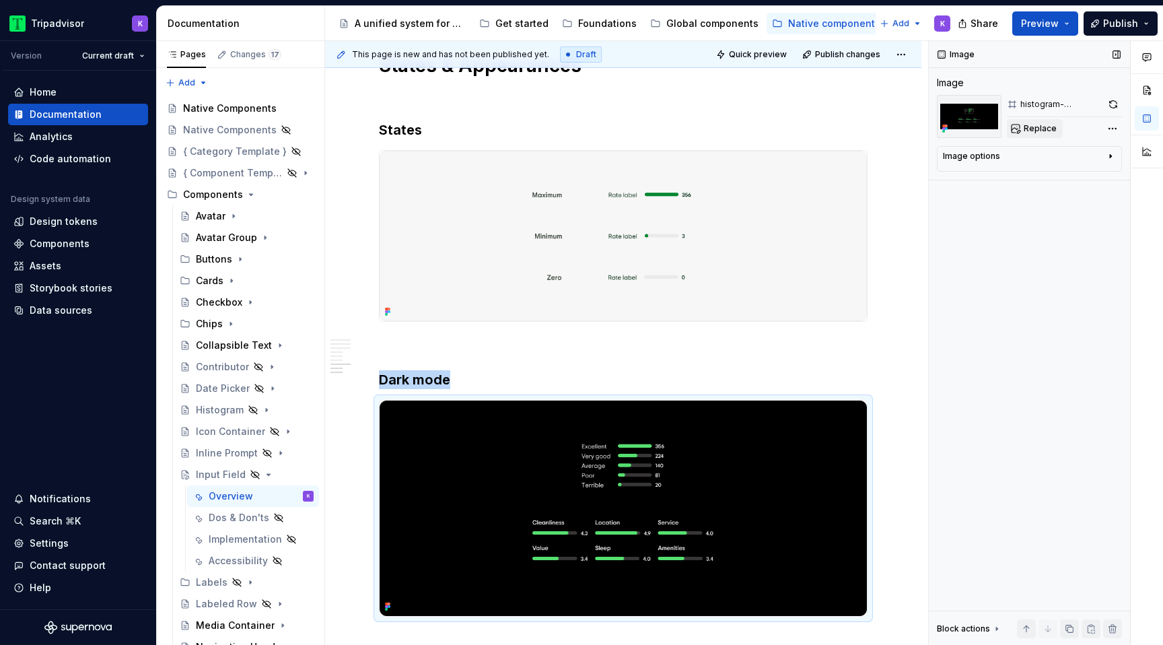
click at [1039, 135] on button "Replace" at bounding box center [1035, 128] width 56 height 19
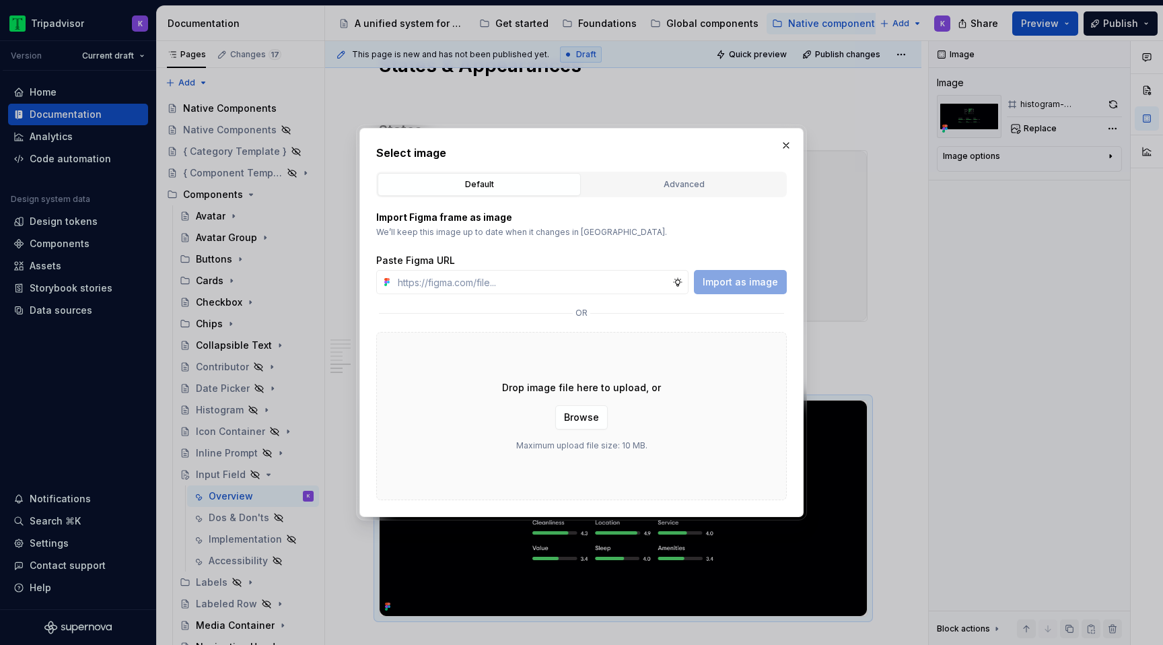
type textarea "*"
type input "https://www.figma.com/design/eWzZGbXTCMsZ0gwC1u1MU0/Altas-Native-Documentation?…"
click at [715, 282] on span "Import as image" at bounding box center [739, 281] width 75 height 13
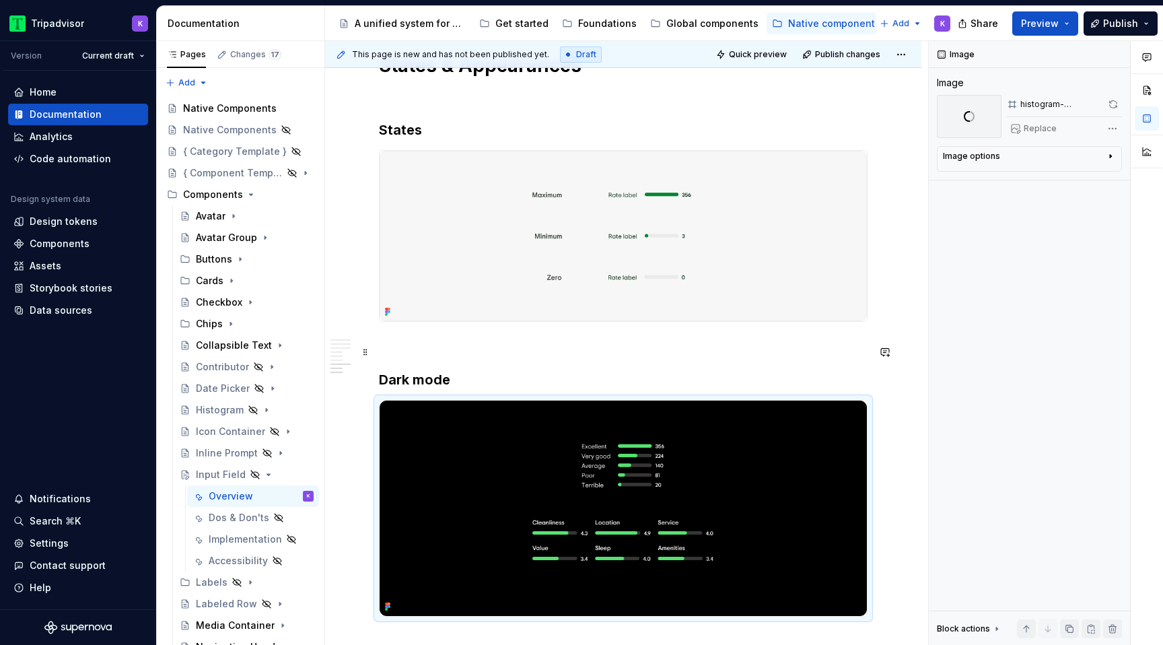
click at [682, 353] on p at bounding box center [623, 346] width 488 height 16
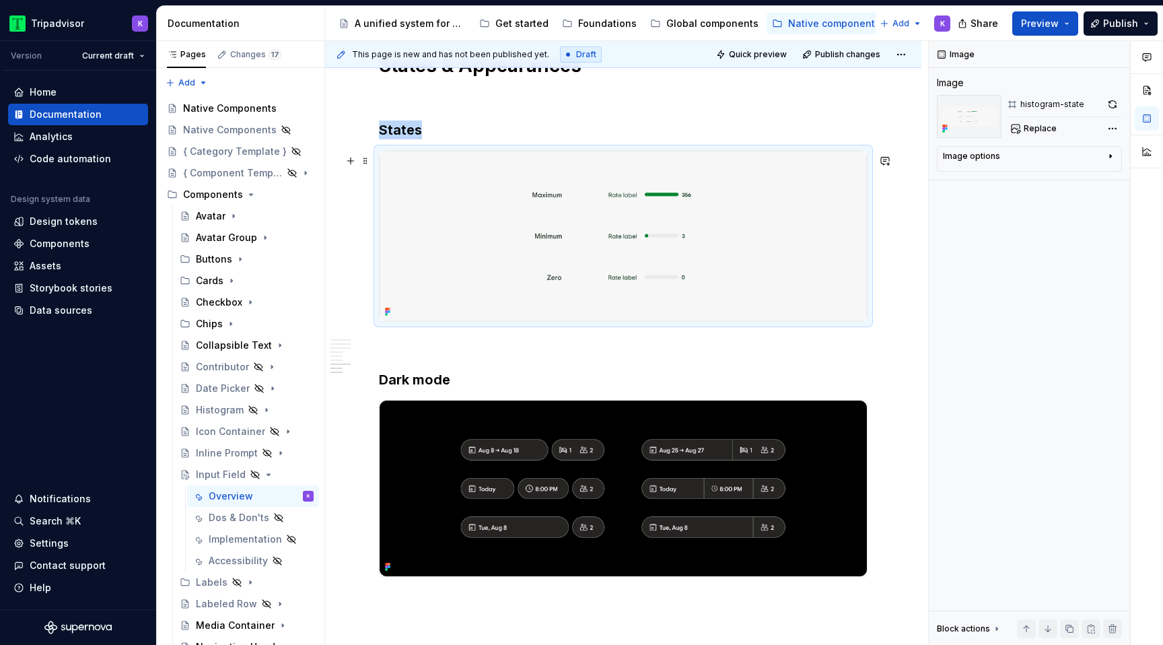
click at [585, 252] on img at bounding box center [622, 236] width 487 height 170
click at [1025, 131] on span "Replace" at bounding box center [1039, 128] width 33 height 11
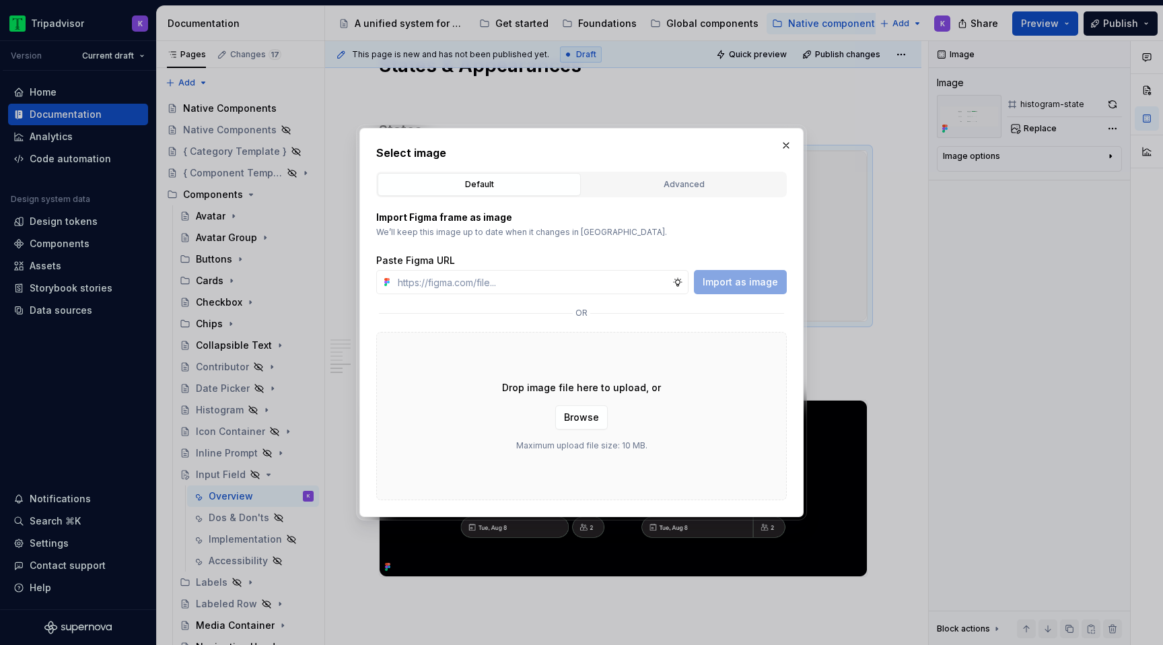
type textarea "*"
type input "https://www.figma.com/design/eWzZGbXTCMsZ0gwC1u1MU0/Altas-Native-Documentation?…"
type textarea "*"
type input "https://www.figma.com/design/eWzZGbXTCMsZ0gwC1u1MU0/Altas-Native-Documentation?…"
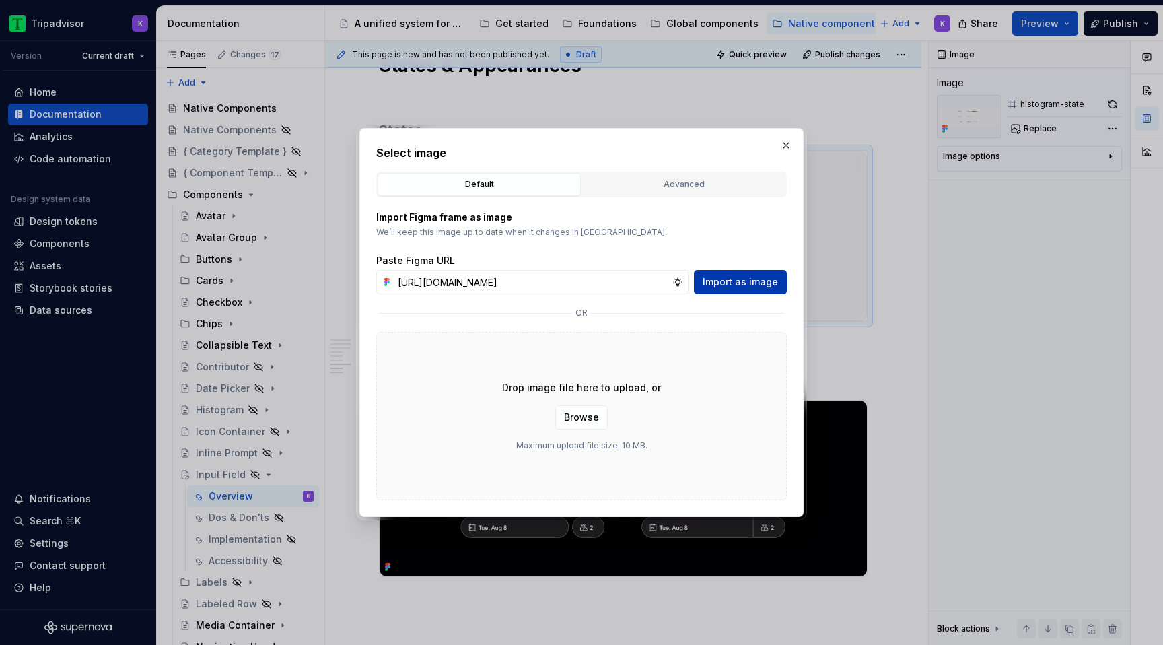
click at [719, 283] on span "Import as image" at bounding box center [739, 281] width 75 height 13
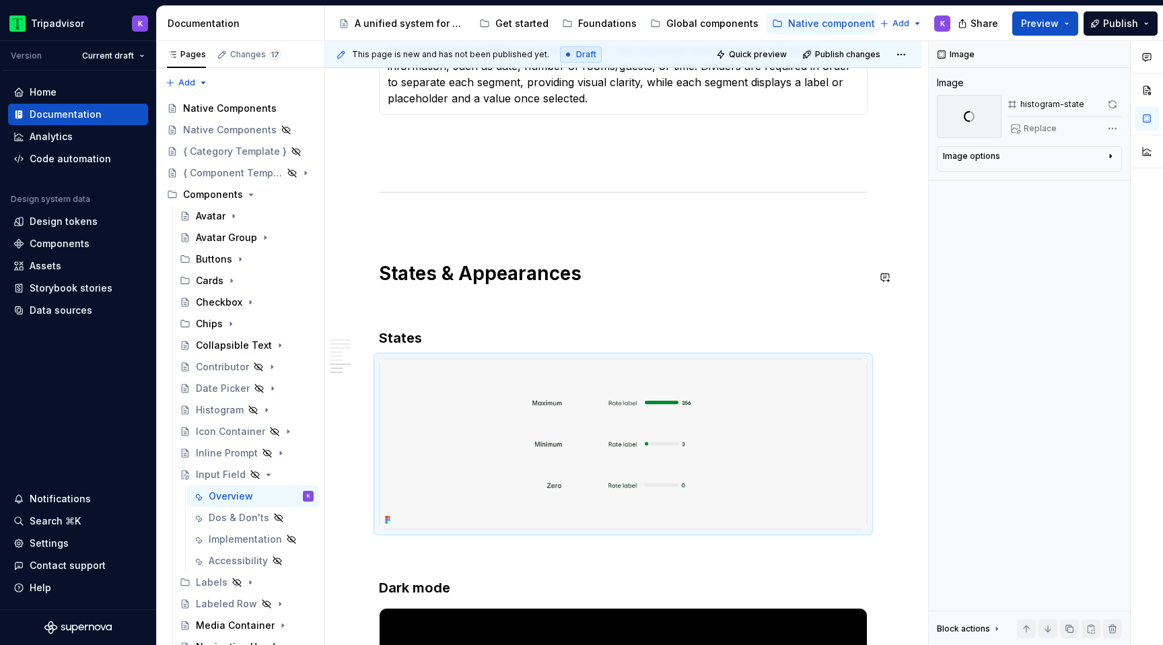
scroll to position [2348, 0]
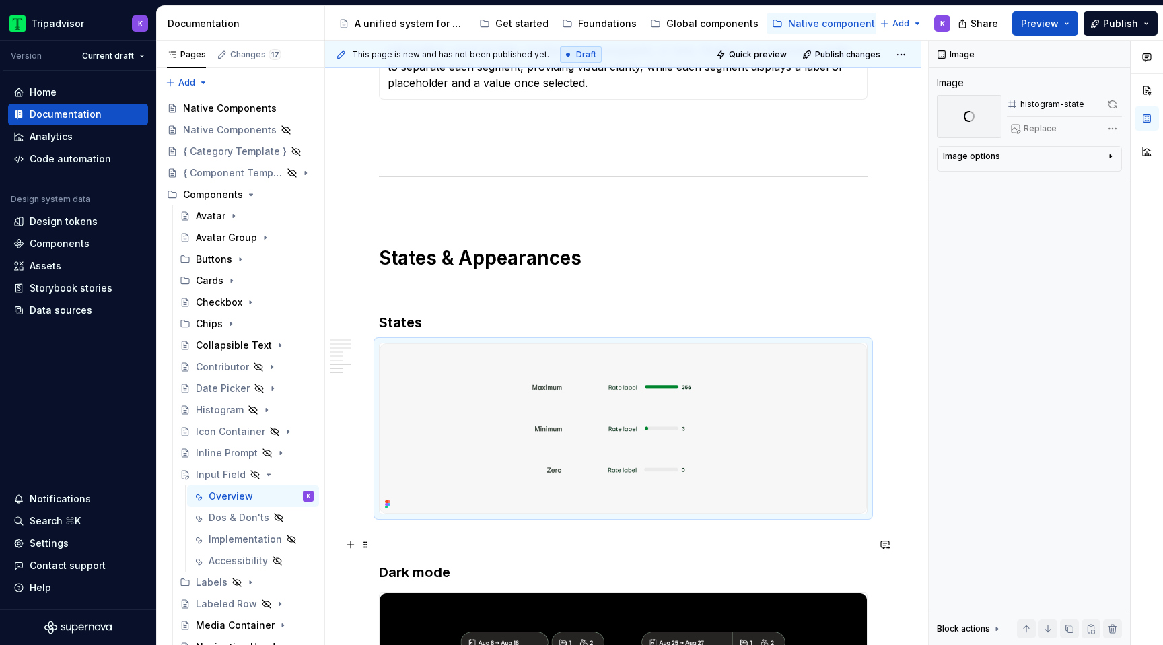
click at [408, 542] on p at bounding box center [623, 538] width 488 height 16
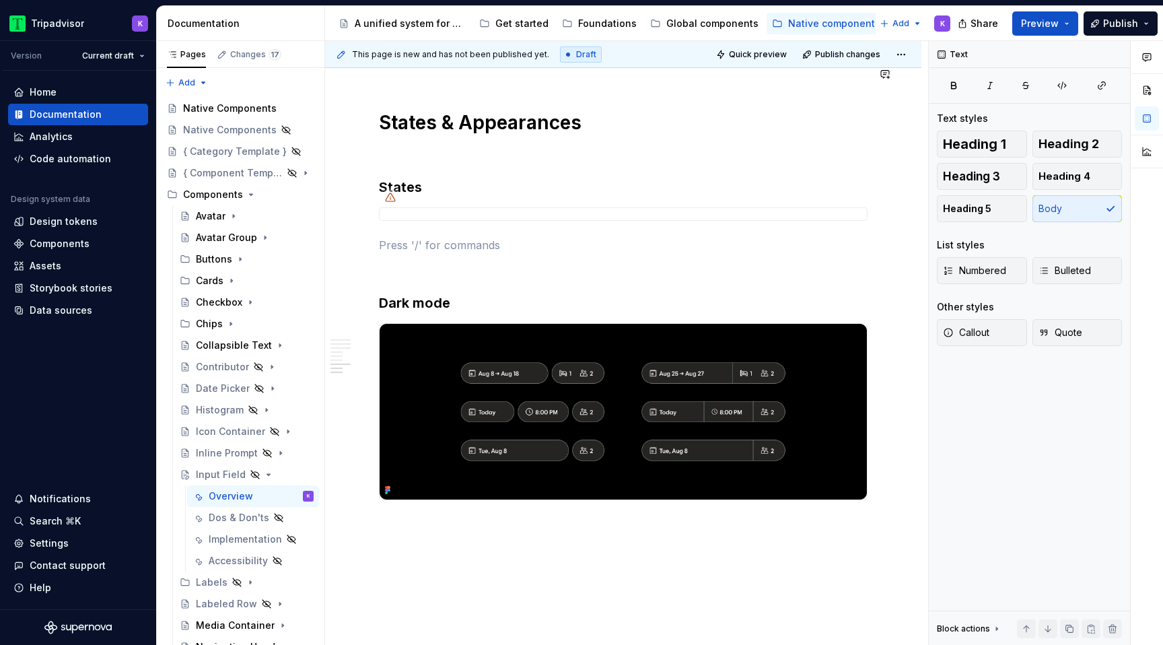
scroll to position [2553, 0]
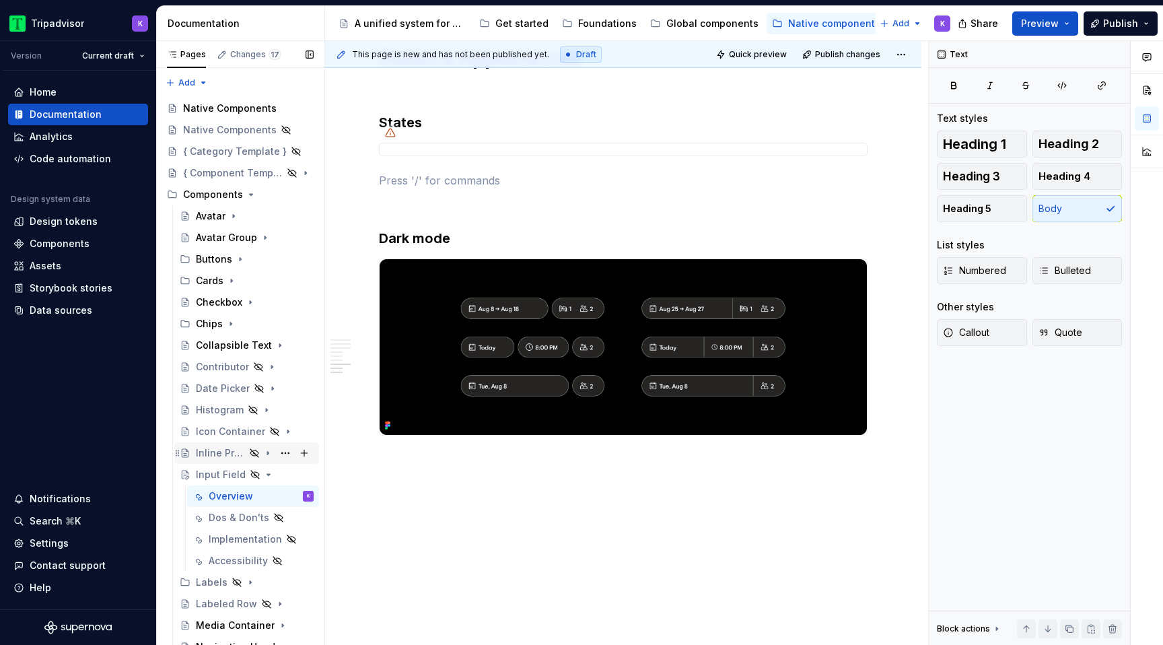
click at [267, 454] on icon "Page tree" at bounding box center [267, 452] width 1 height 3
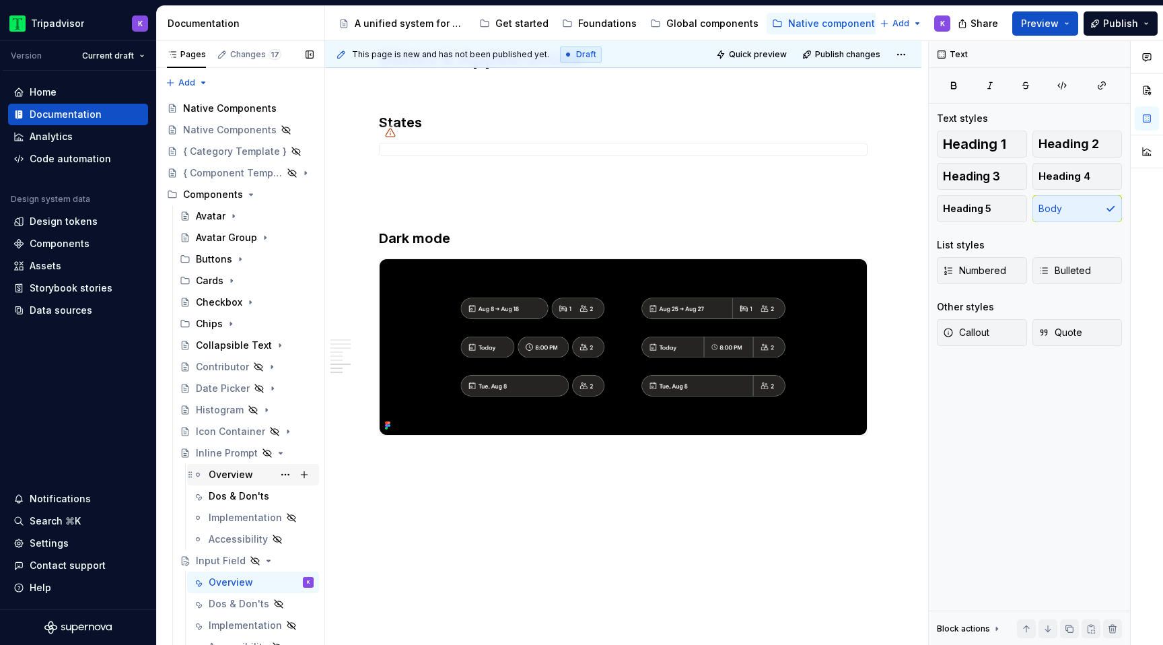
click at [245, 476] on div "Overview" at bounding box center [231, 474] width 44 height 13
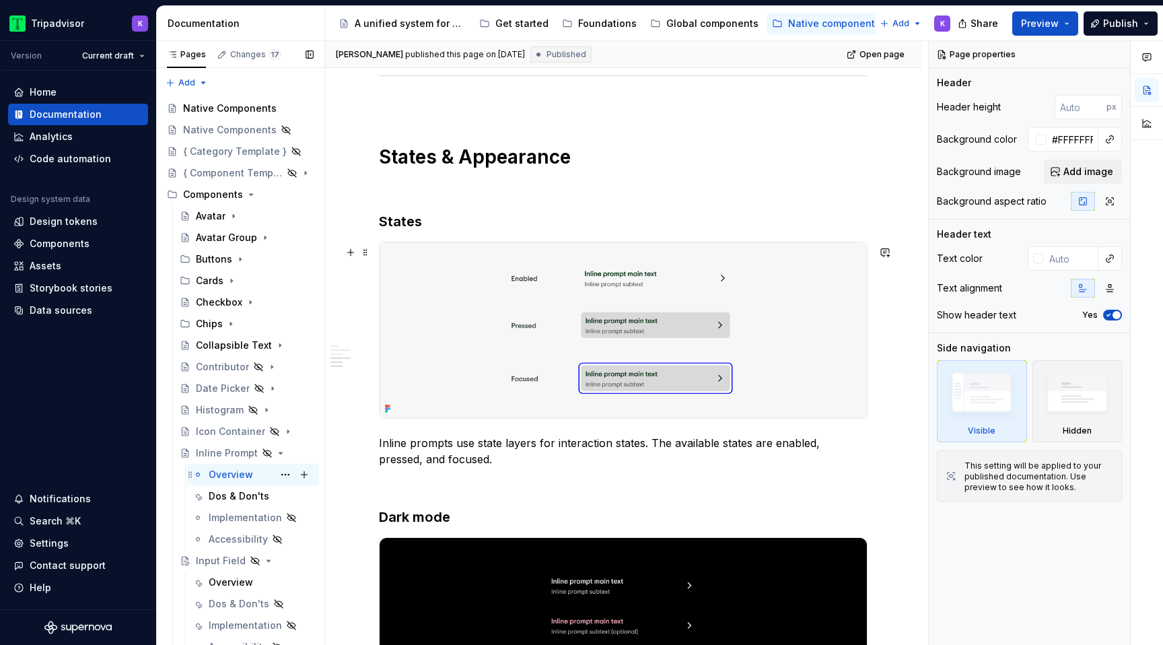
scroll to position [1389, 0]
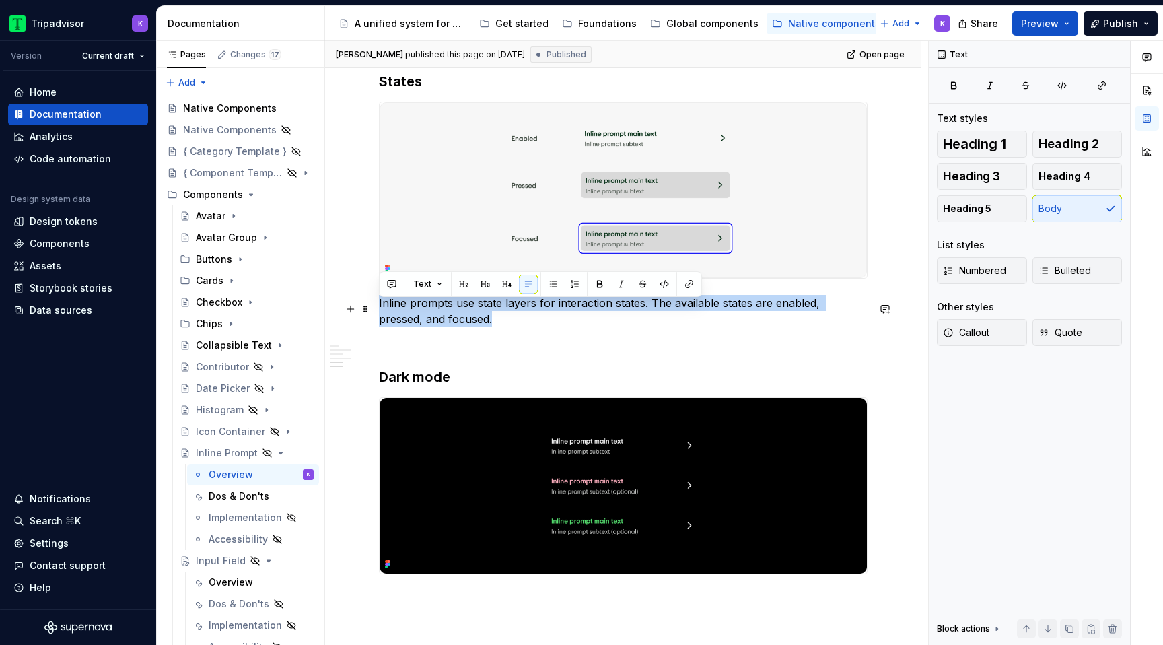
drag, startPoint x: 453, startPoint y: 323, endPoint x: 375, endPoint y: 312, distance: 78.8
copy p "Inline prompts use state layers for interaction states. The available states ar…"
click at [267, 451] on icon "Page tree" at bounding box center [267, 452] width 11 height 11
click at [256, 495] on div "Overview" at bounding box center [261, 495] width 105 height 19
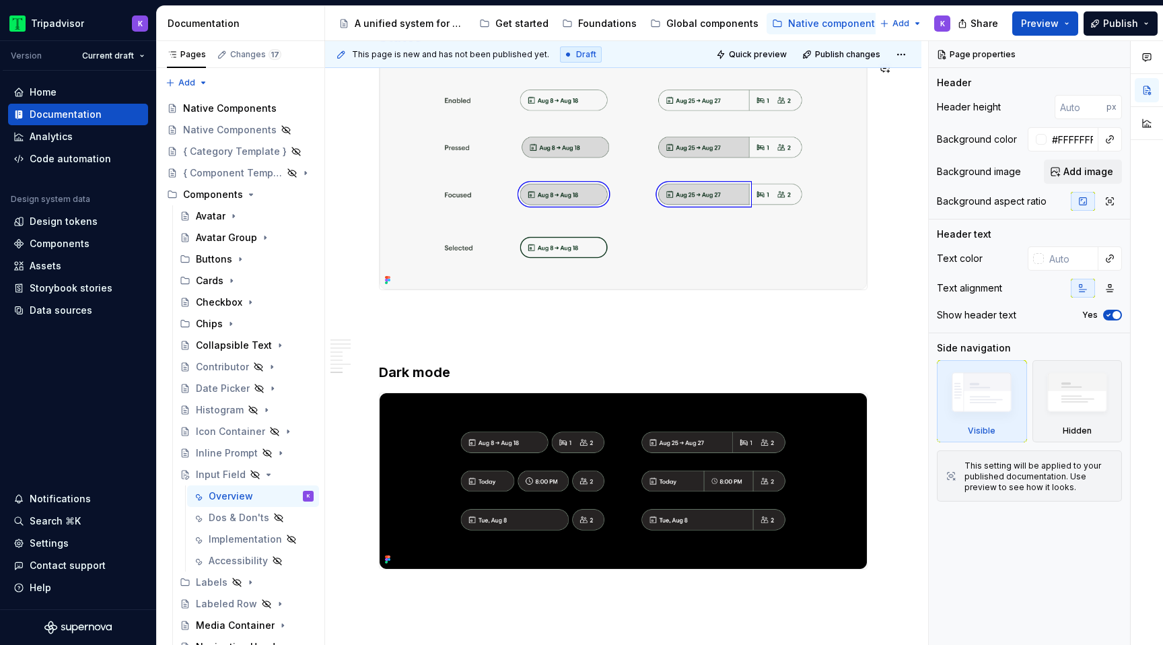
scroll to position [2667, 0]
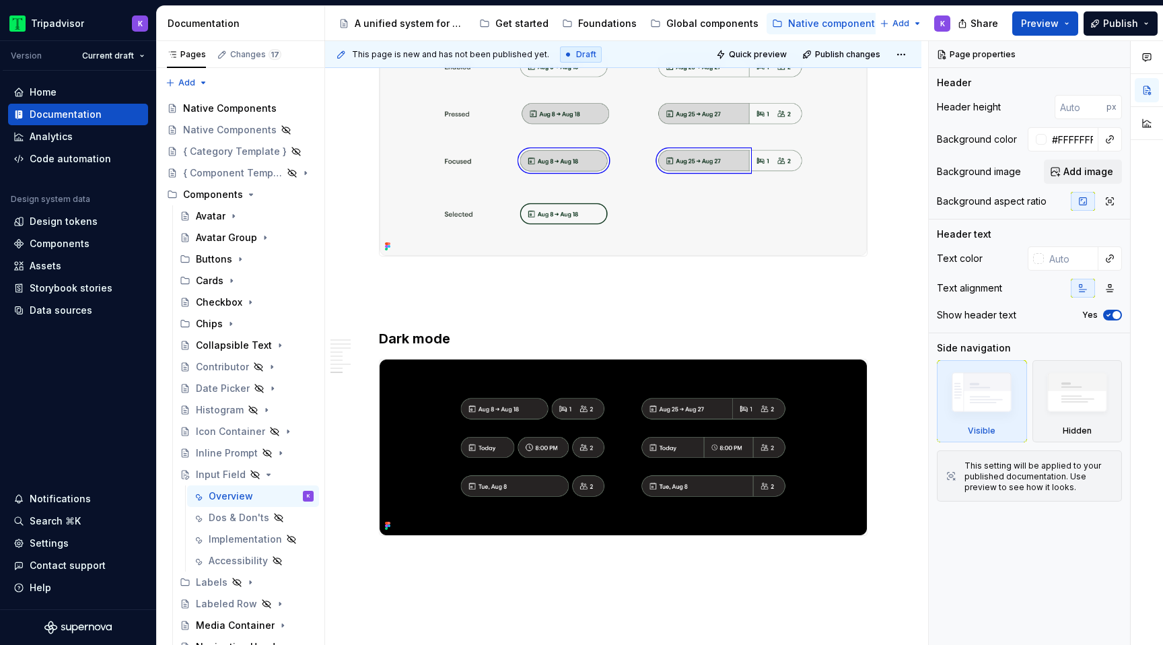
type textarea "*"
click at [427, 283] on p at bounding box center [623, 280] width 488 height 16
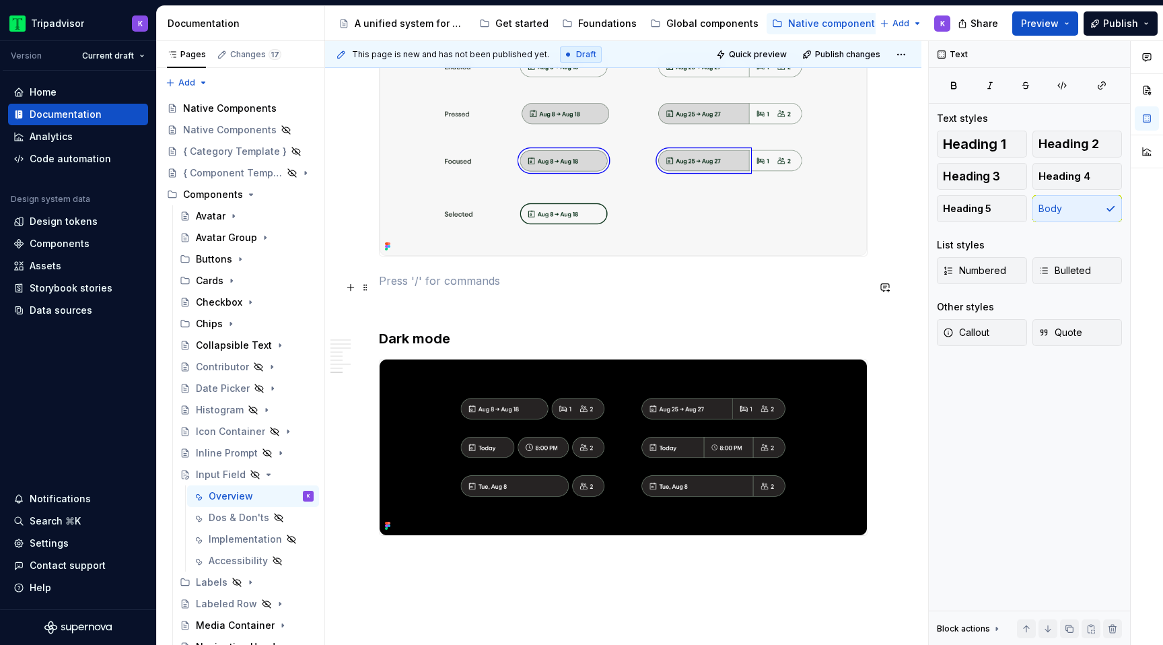
paste div
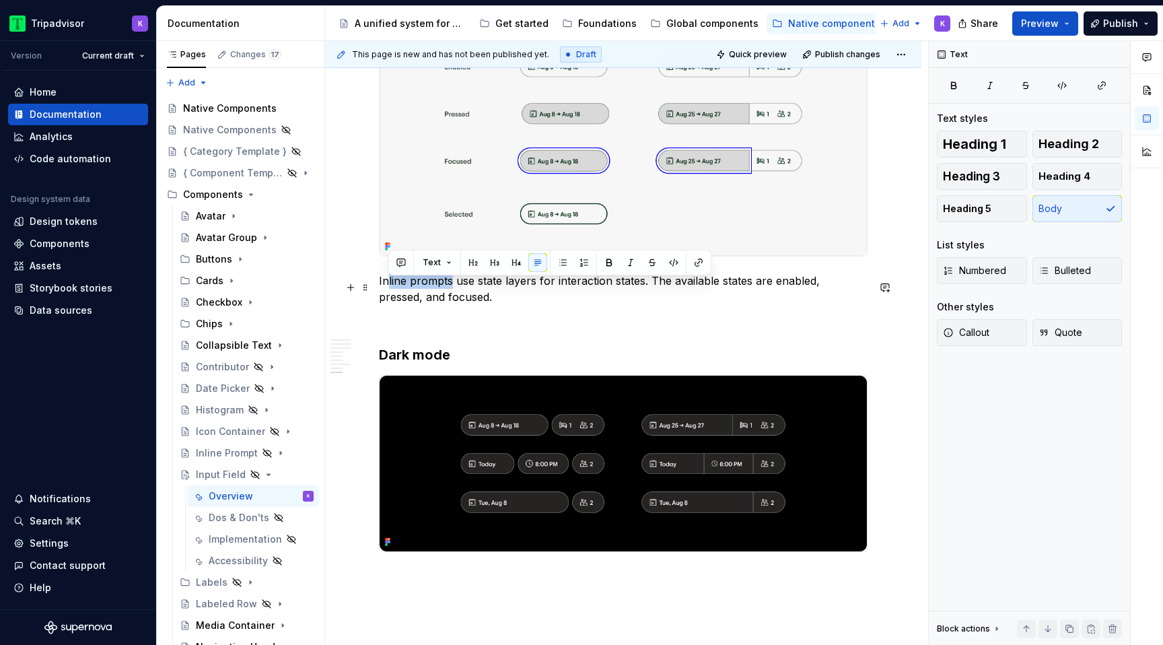
drag, startPoint x: 451, startPoint y: 287, endPoint x: 387, endPoint y: 286, distance: 64.6
click at [387, 286] on p "Inline prompts use state layers for interaction states. The available states ar…" at bounding box center [623, 288] width 488 height 32
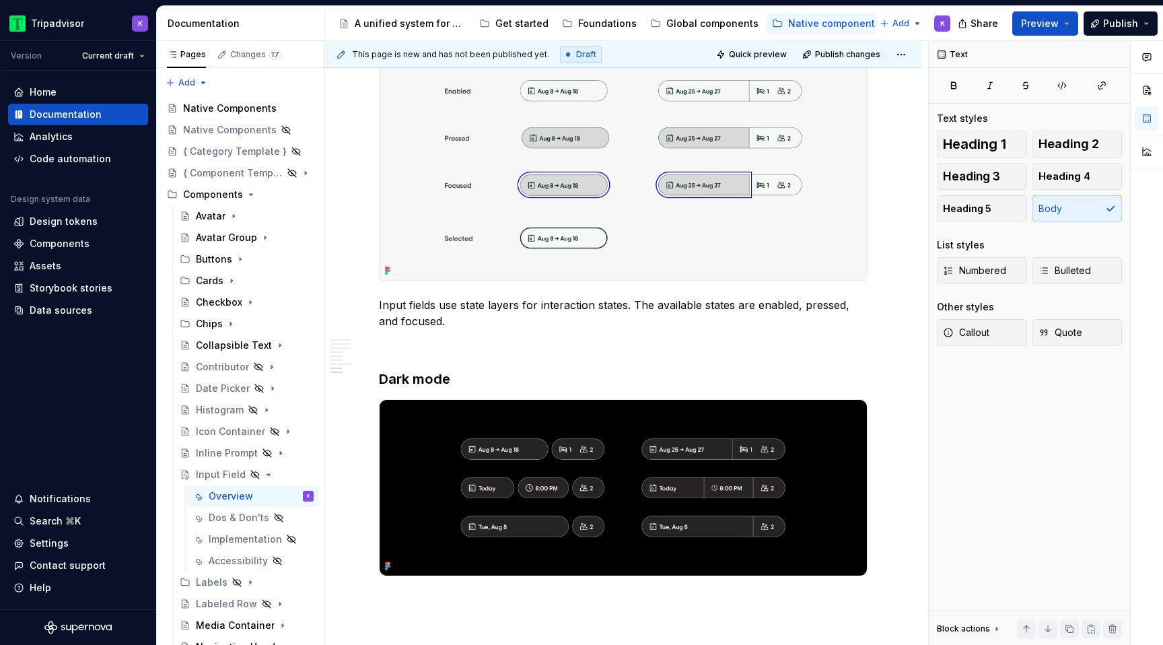
scroll to position [2631, 0]
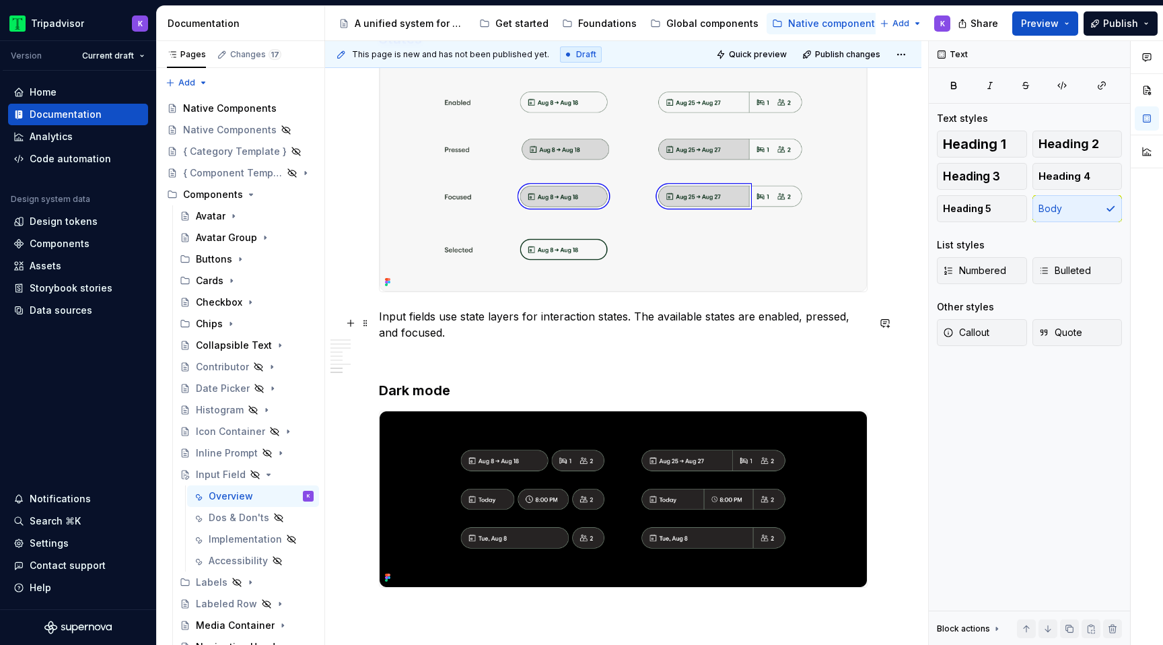
click at [426, 340] on p "Input fields use state layers for interaction states. The available states are …" at bounding box center [623, 324] width 488 height 32
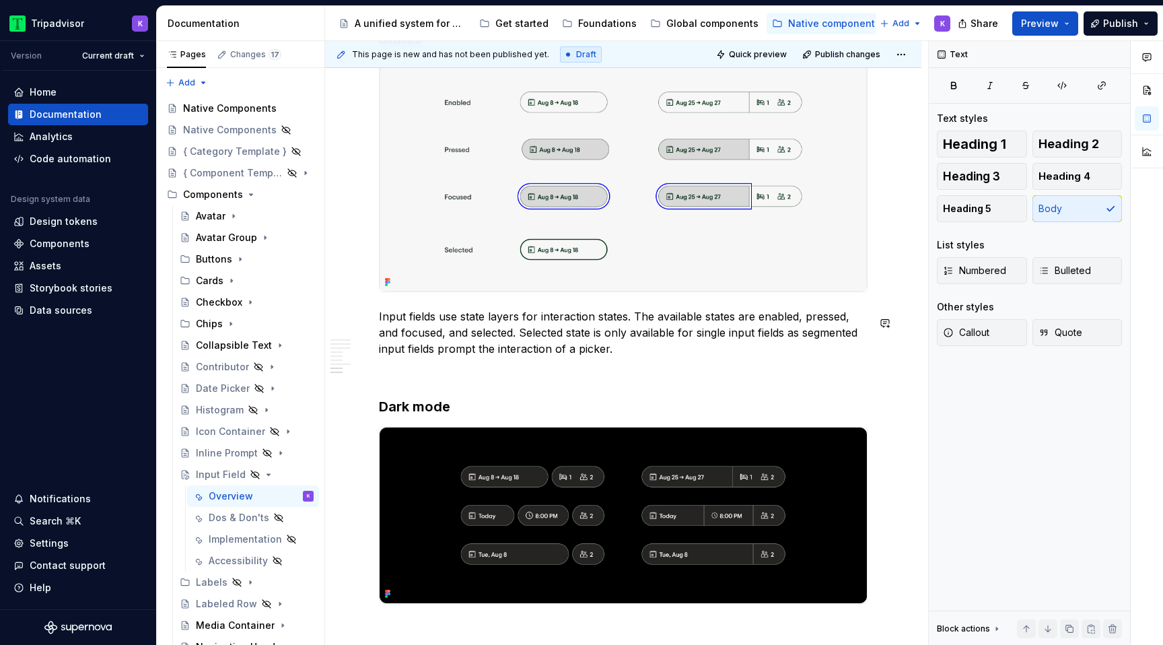
click at [505, 371] on p at bounding box center [623, 373] width 488 height 16
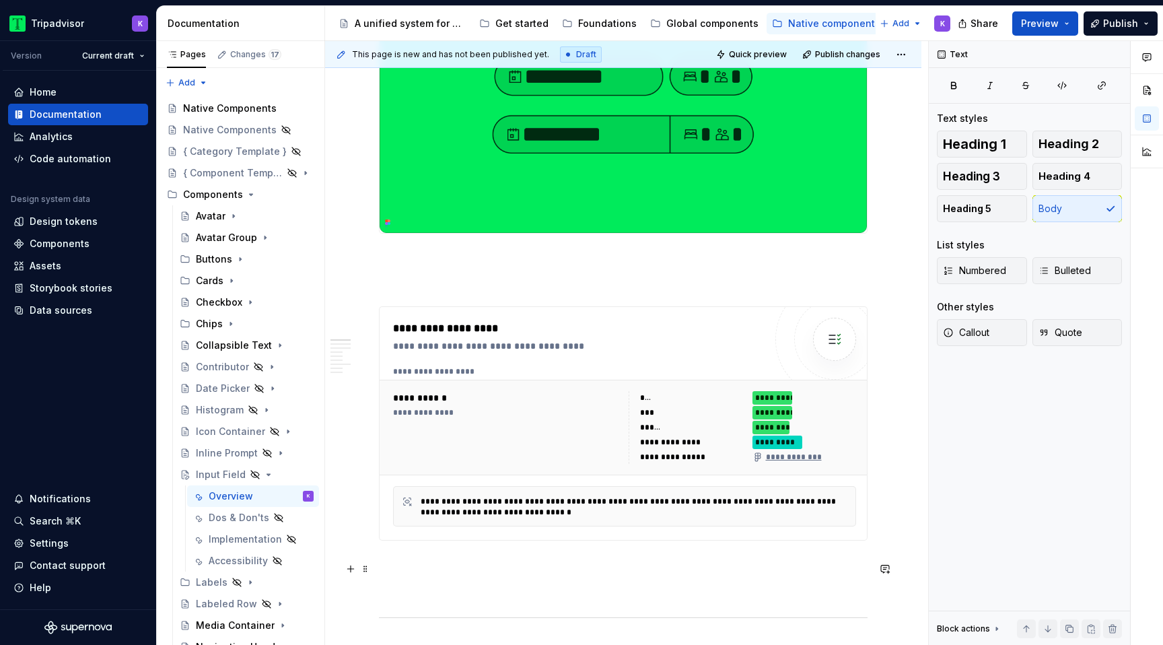
scroll to position [0, 0]
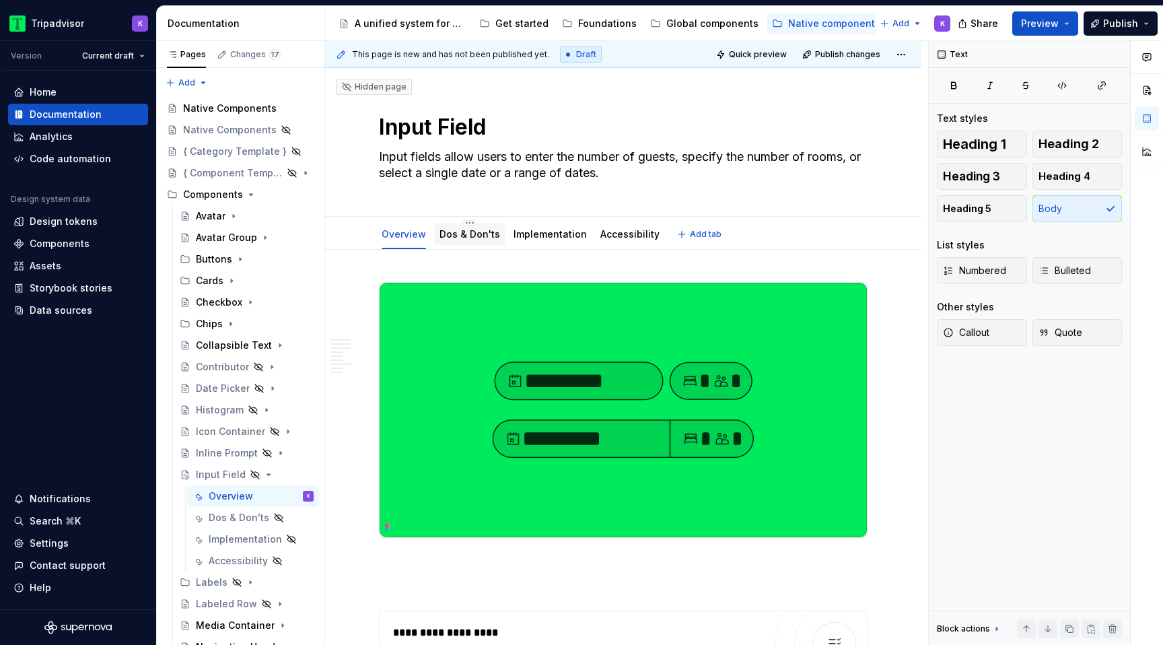
click at [476, 235] on link "Dos & Don'ts" at bounding box center [469, 233] width 61 height 11
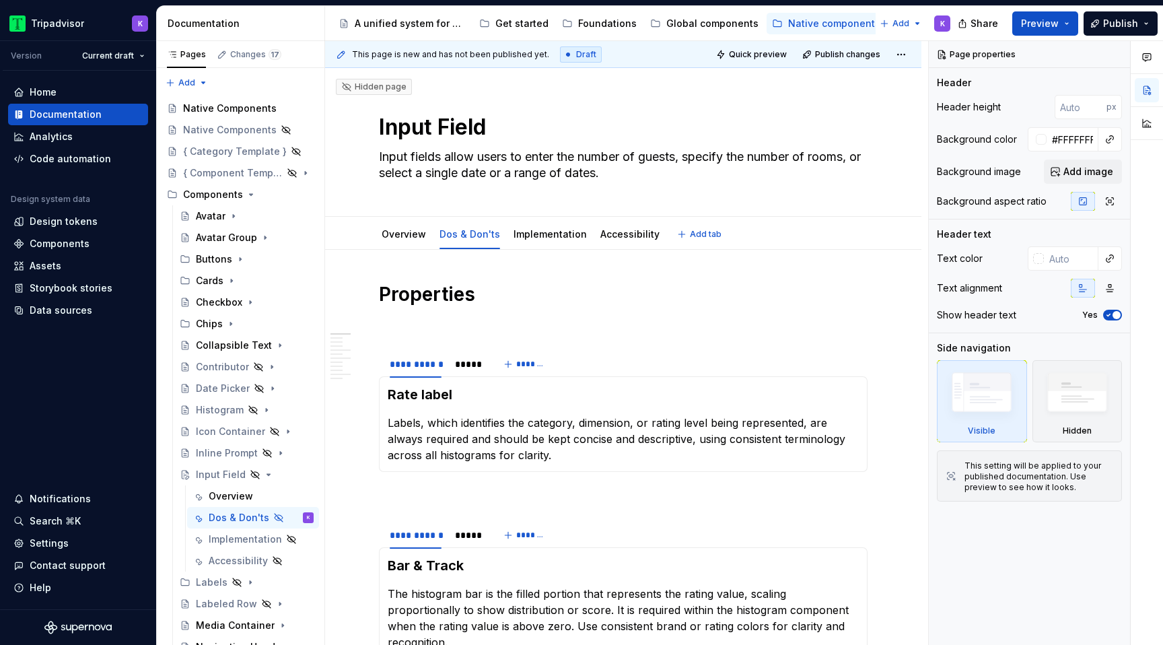
type textarea "*"
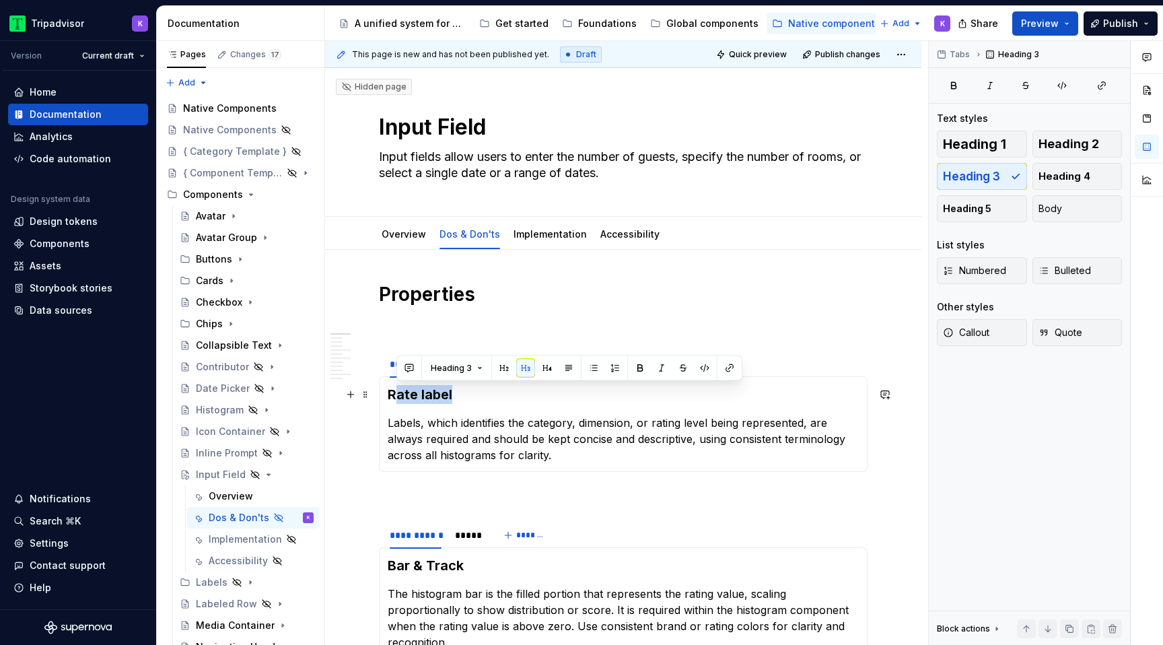
drag, startPoint x: 450, startPoint y: 400, endPoint x: 391, endPoint y: 399, distance: 59.2
click at [391, 399] on h3 "Rate label" at bounding box center [623, 394] width 471 height 19
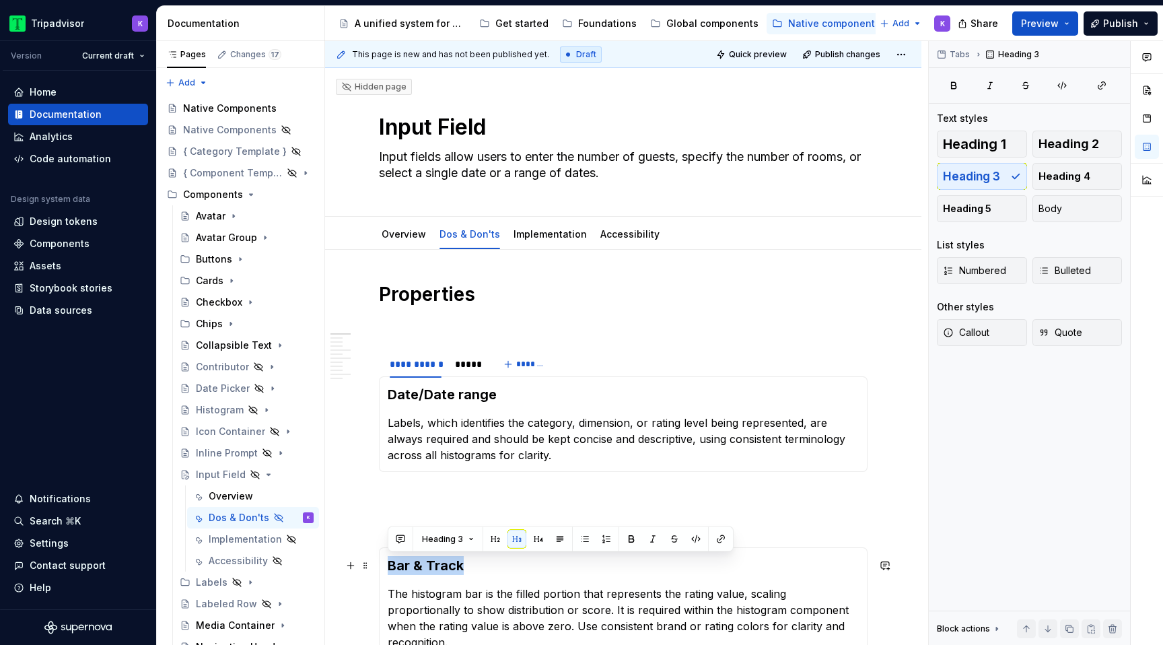
drag, startPoint x: 465, startPoint y: 570, endPoint x: 384, endPoint y: 566, distance: 81.5
click at [384, 566] on div "Bar & Track The histogram bar is the filled portion that represents the rating …" at bounding box center [623, 639] width 488 height 184
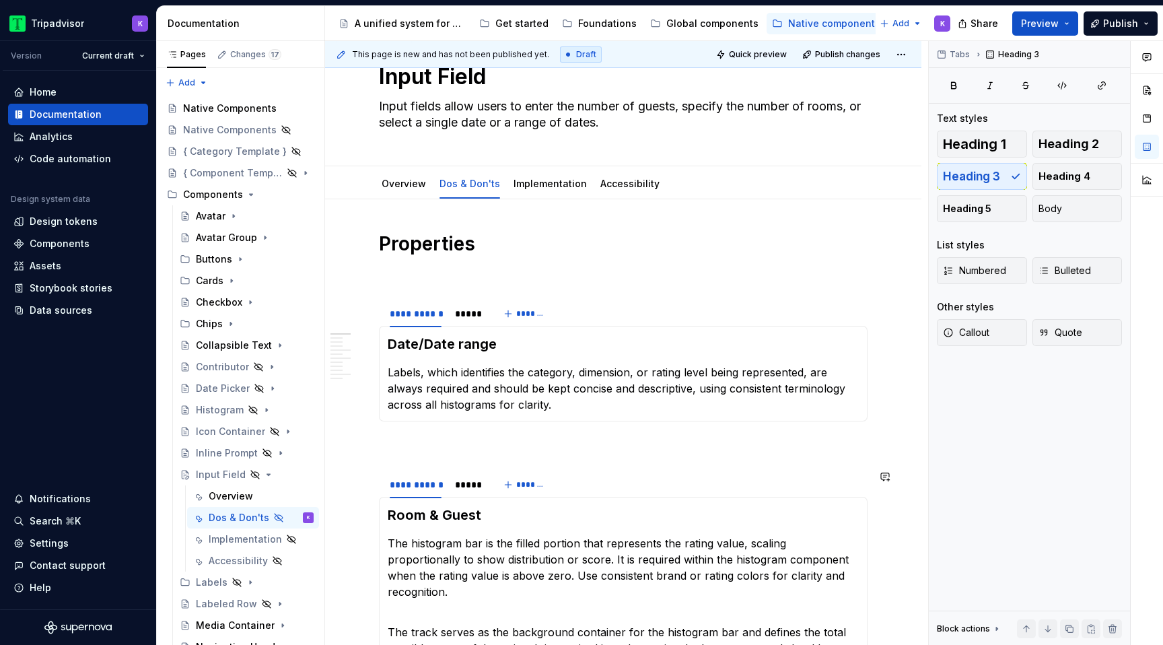
scroll to position [56, 0]
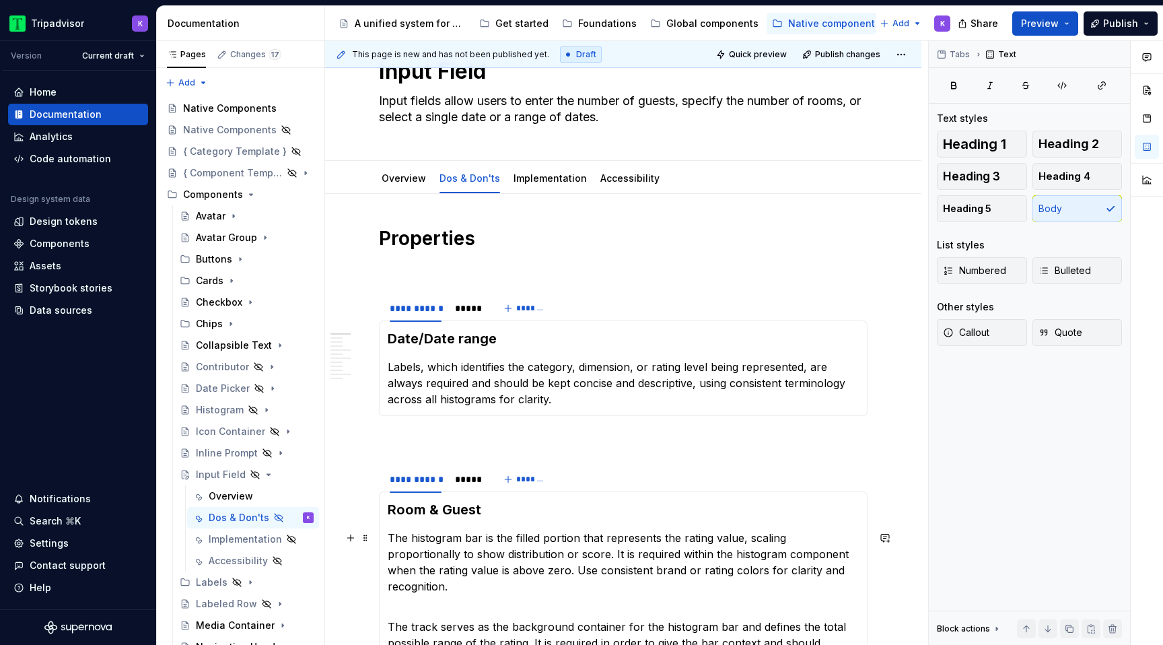
click at [454, 553] on p "The histogram bar is the filled portion that represents the rating value, scali…" at bounding box center [623, 562] width 471 height 65
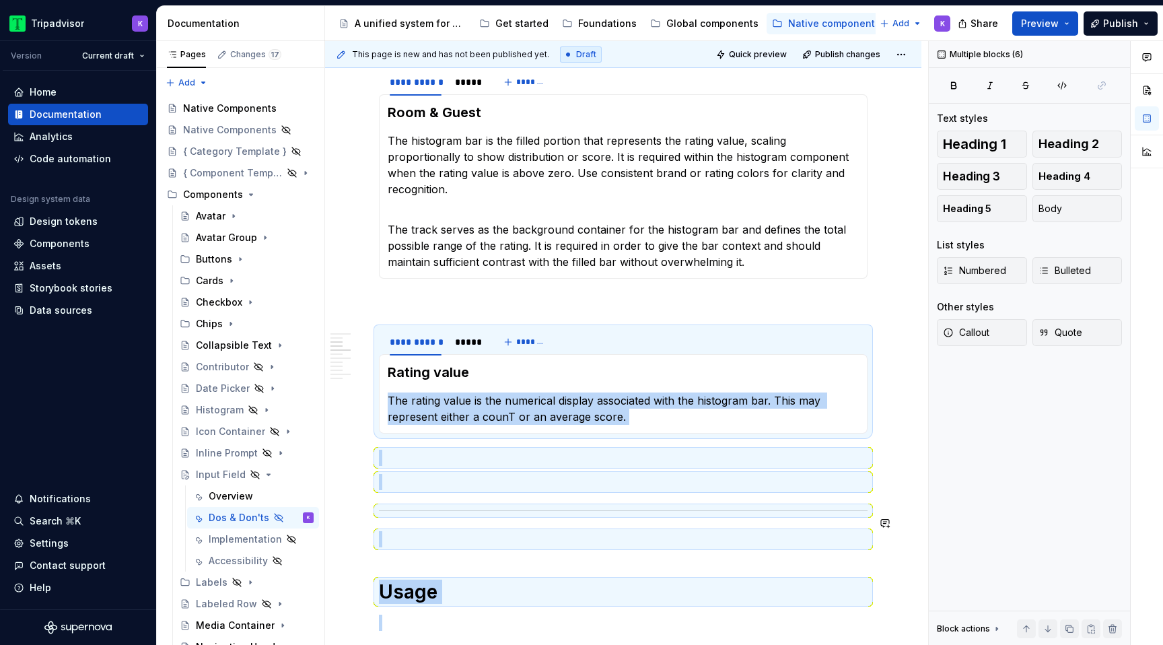
scroll to position [486, 0]
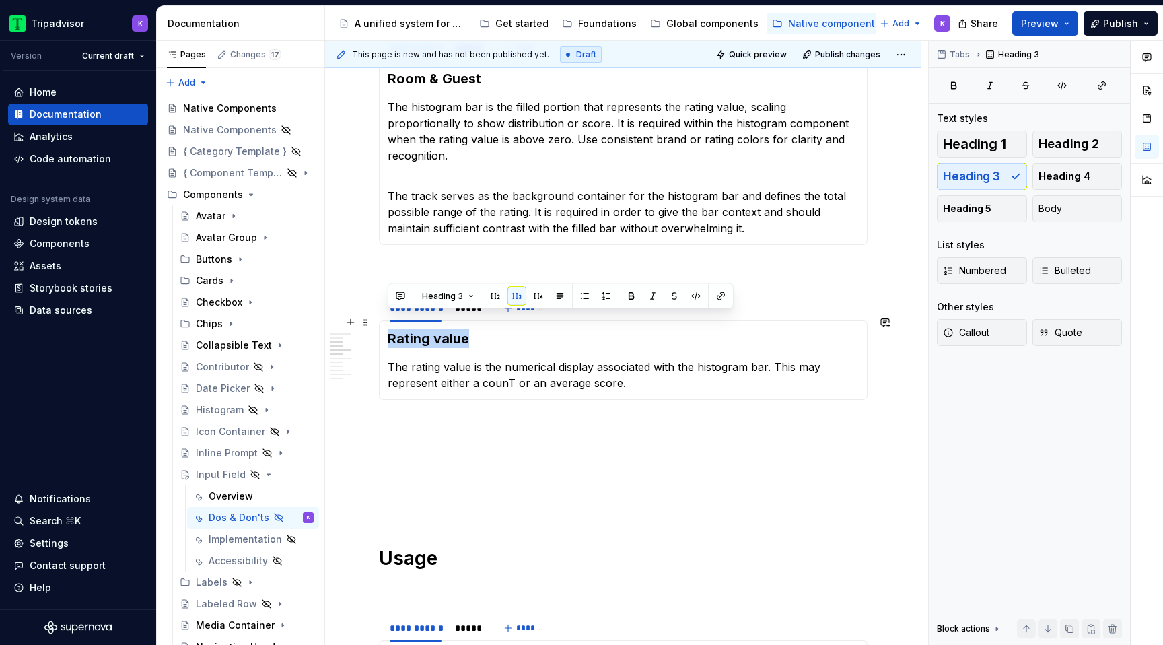
drag, startPoint x: 466, startPoint y: 584, endPoint x: 392, endPoint y: 322, distance: 272.5
click at [392, 329] on h3 "Rating value" at bounding box center [623, 338] width 471 height 19
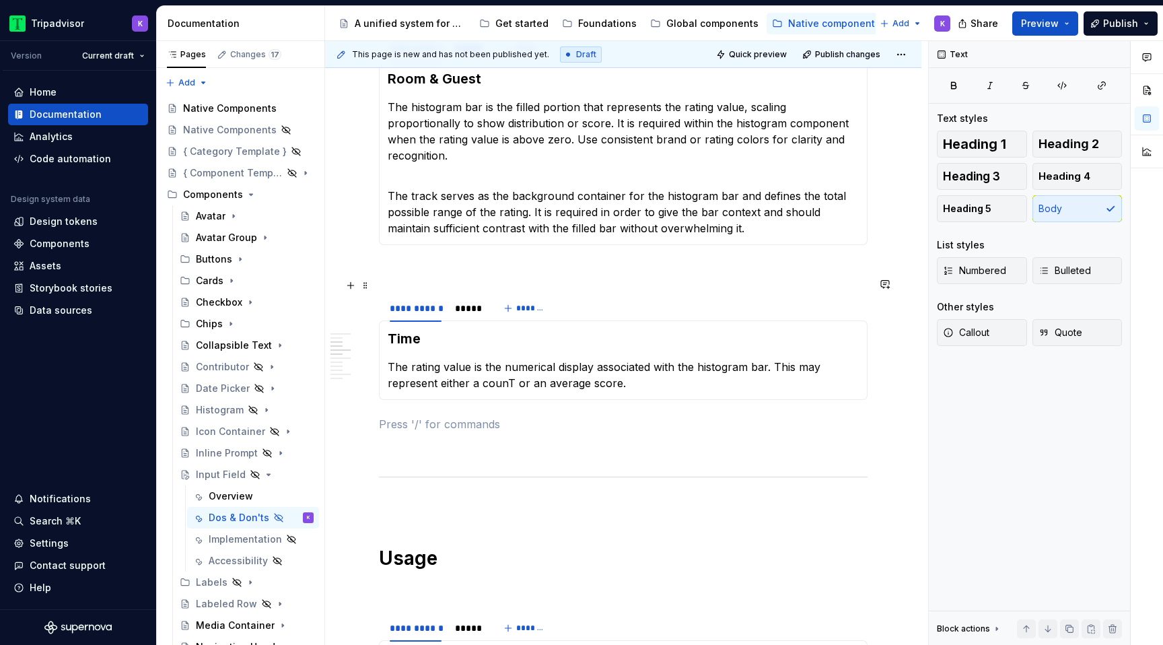
click at [364, 283] on span at bounding box center [365, 285] width 11 height 19
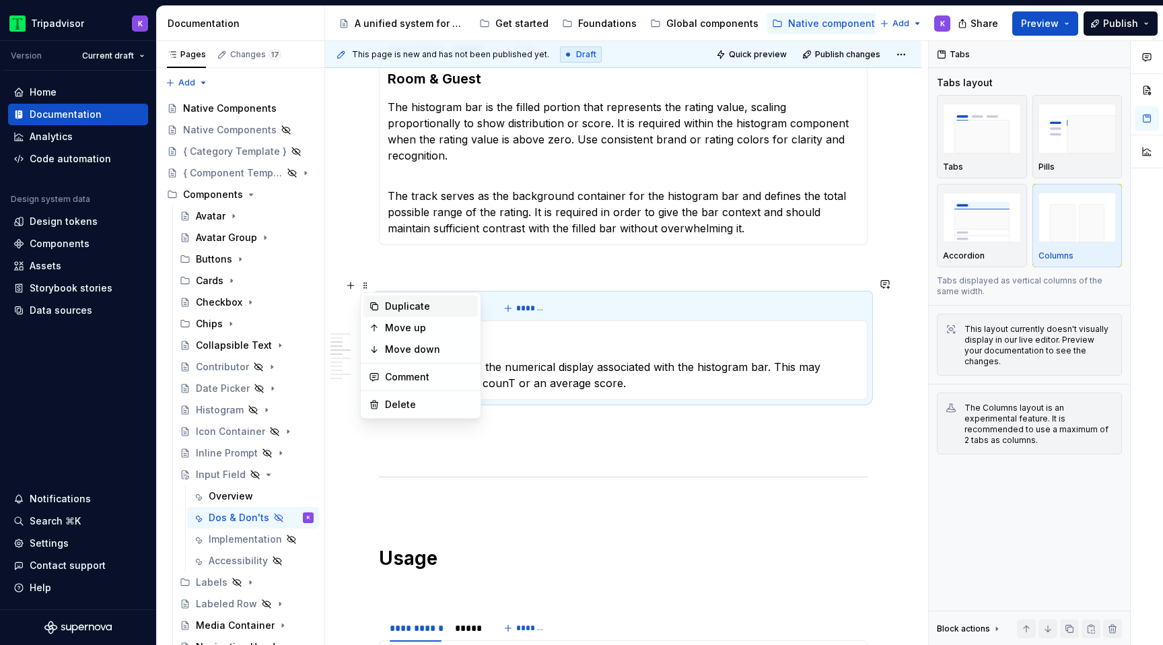
click at [413, 301] on div "Duplicate" at bounding box center [428, 305] width 87 height 13
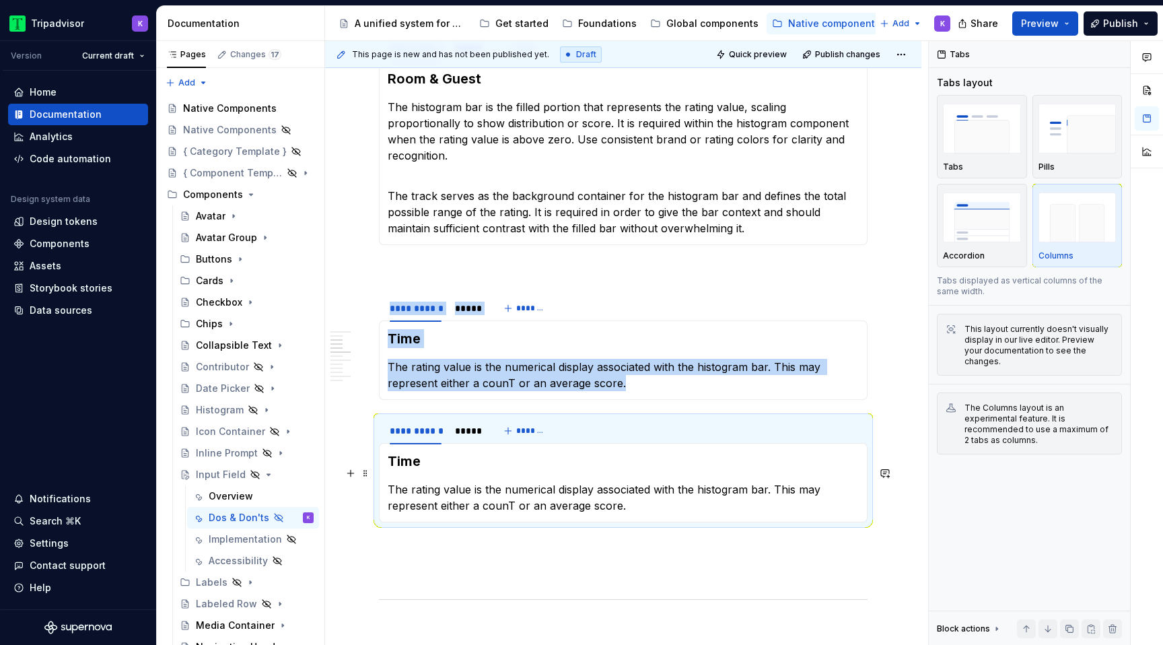
scroll to position [606, 0]
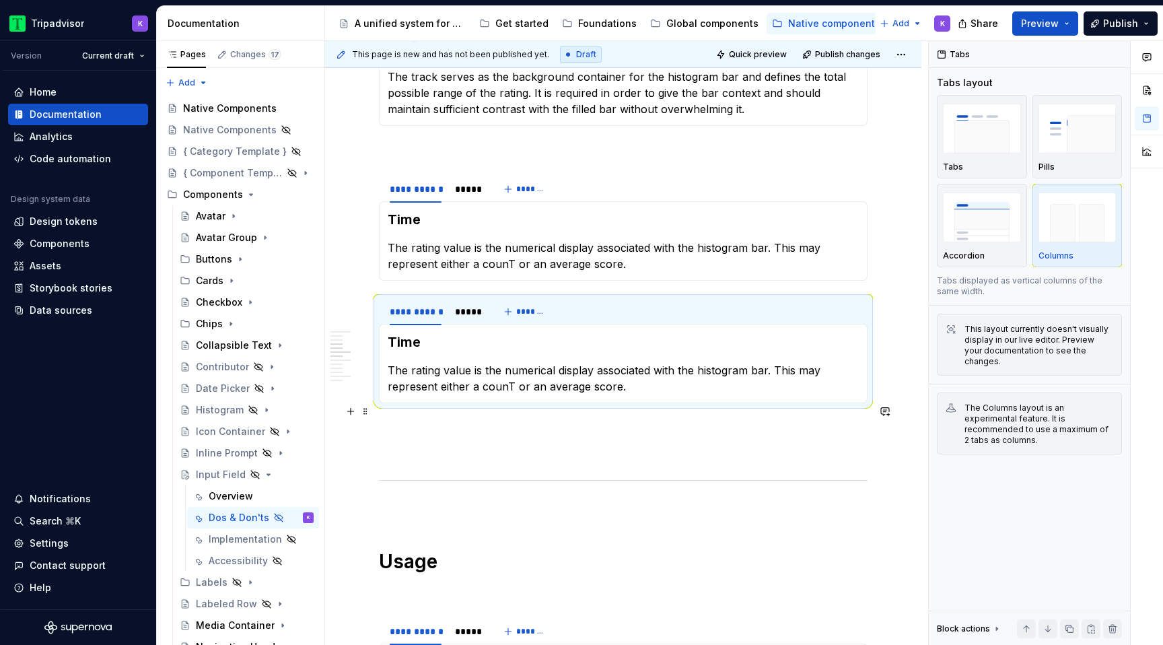
click at [419, 419] on p at bounding box center [623, 427] width 488 height 16
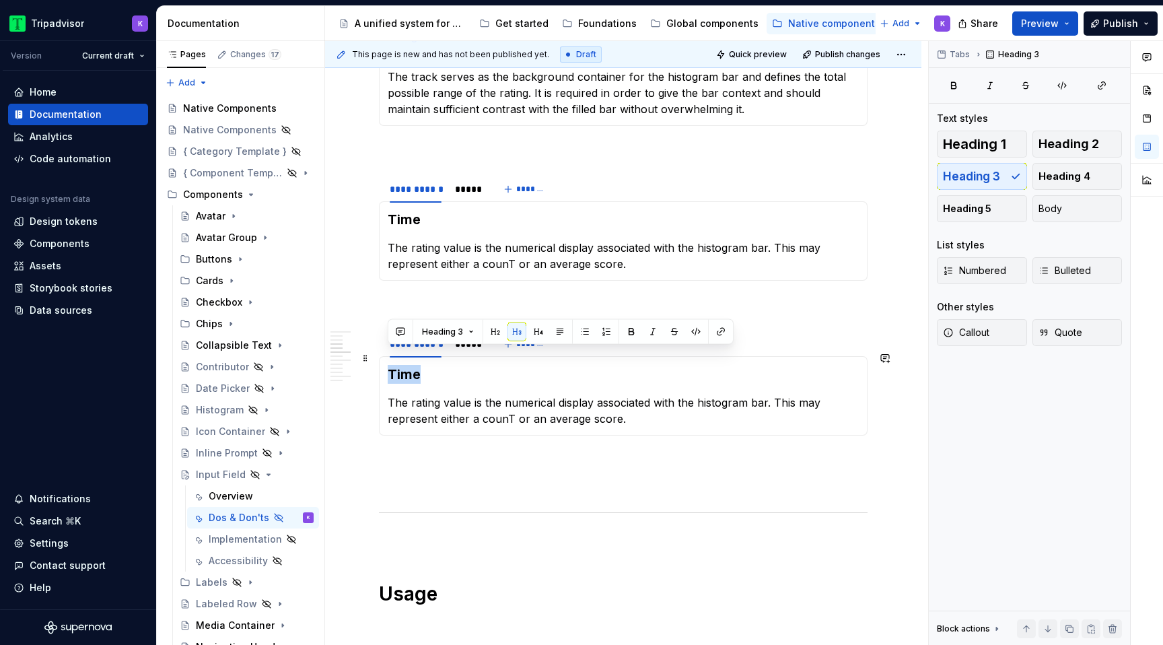
drag, startPoint x: 425, startPoint y: 357, endPoint x: 381, endPoint y: 355, distance: 43.8
click at [381, 356] on div "Time The rating value is the numerical display associated with the histogram ba…" at bounding box center [623, 395] width 488 height 79
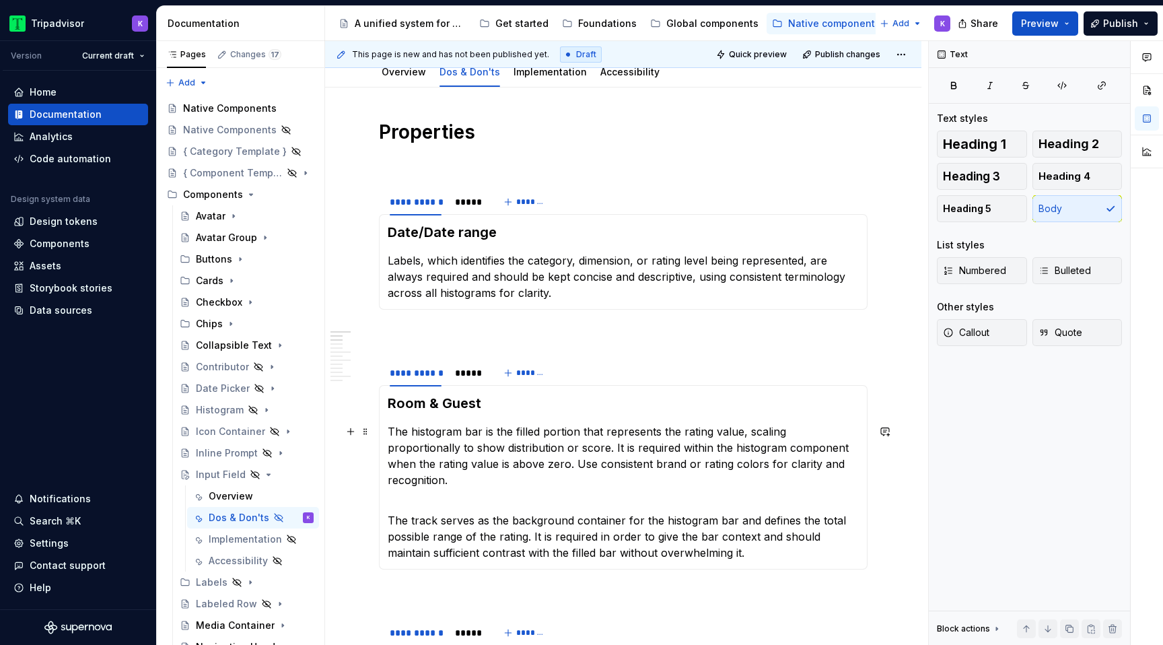
scroll to position [140, 0]
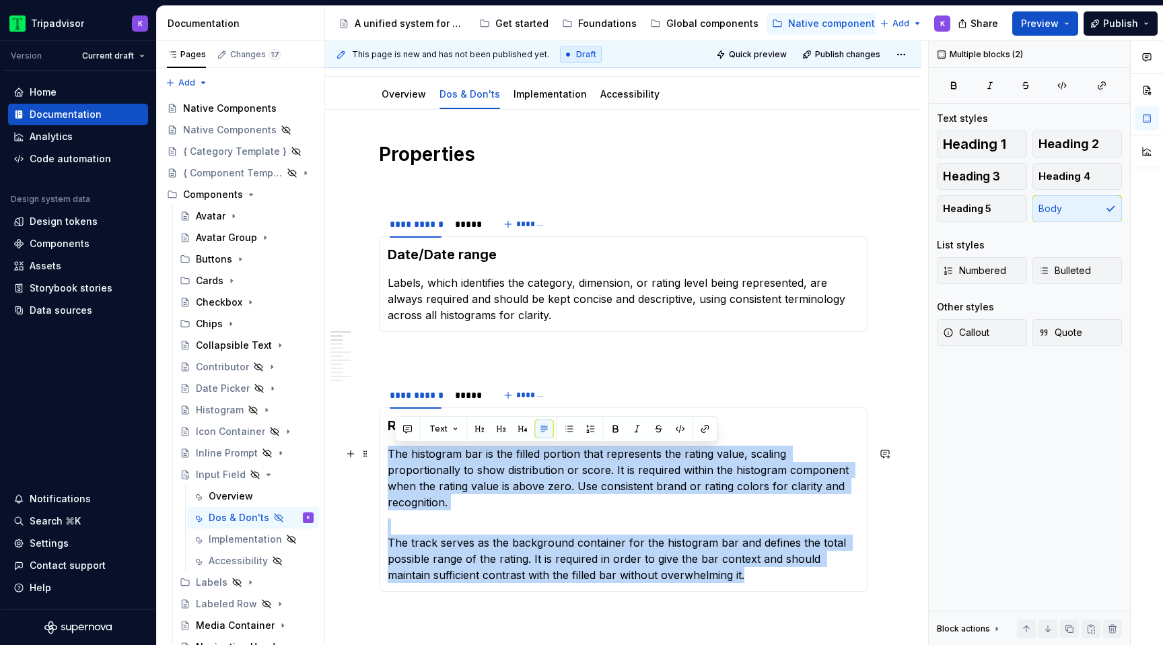
drag, startPoint x: 705, startPoint y: 556, endPoint x: 386, endPoint y: 453, distance: 335.3
click at [386, 453] on div "Room & Guest The histogram bar is the filled portion that represents the rating…" at bounding box center [623, 499] width 488 height 184
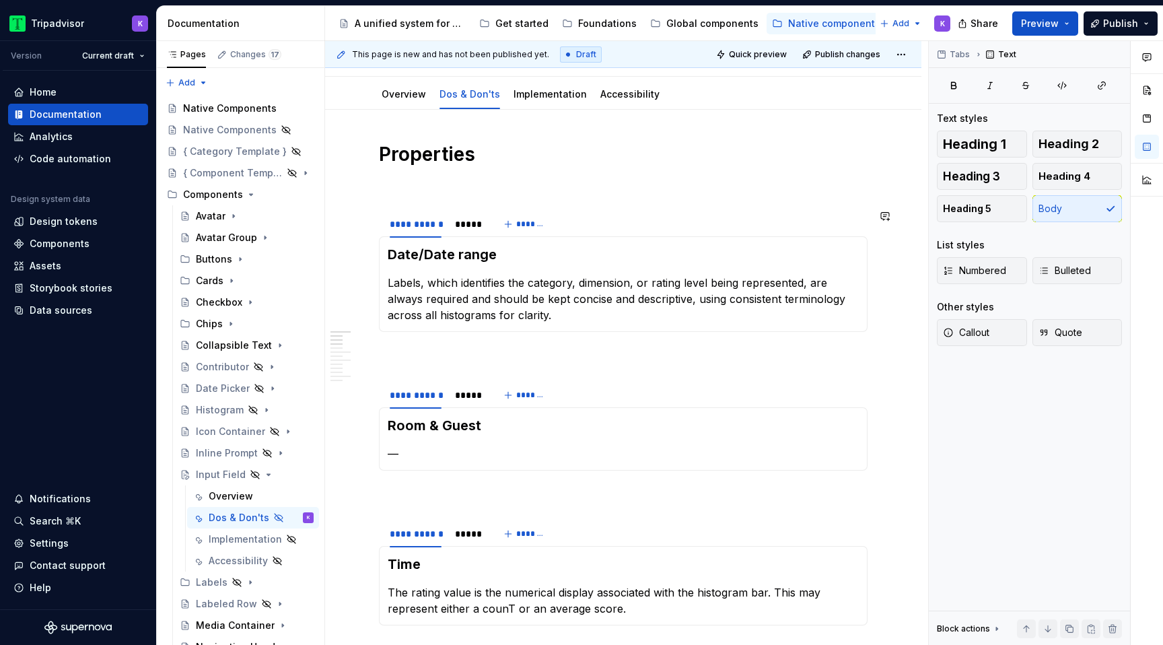
click at [476, 318] on p "Labels, which identifies the category, dimension, or rating level being represe…" at bounding box center [623, 299] width 471 height 48
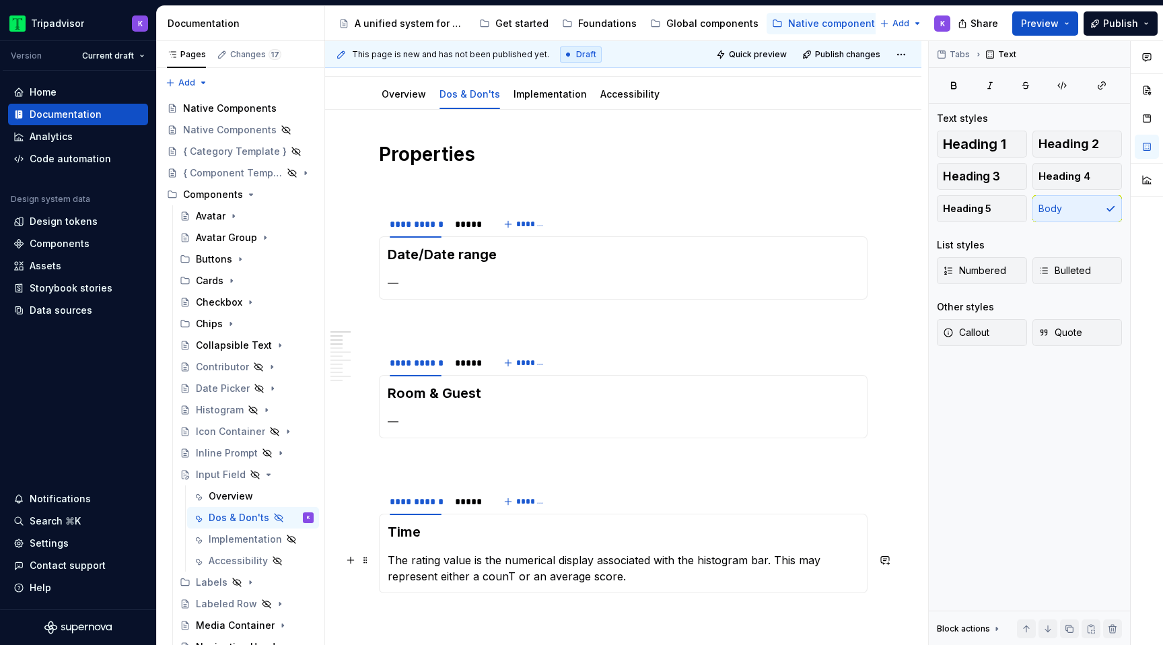
click at [483, 575] on p "The rating value is the numerical display associated with the histogram bar. Th…" at bounding box center [623, 568] width 471 height 32
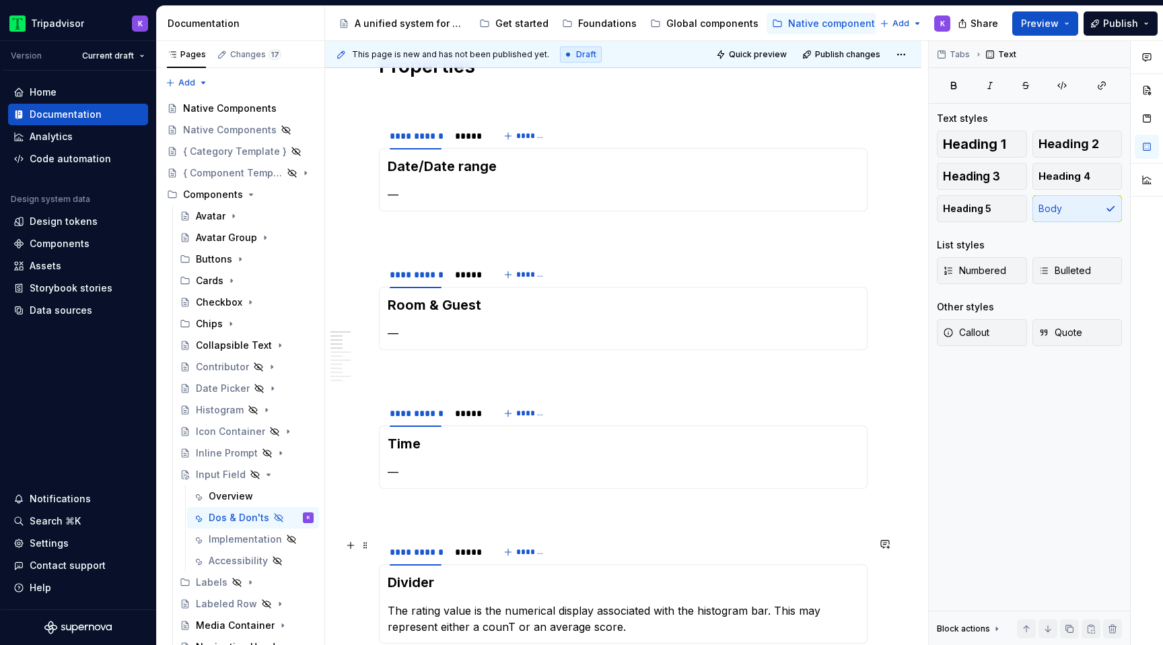
scroll to position [258, 0]
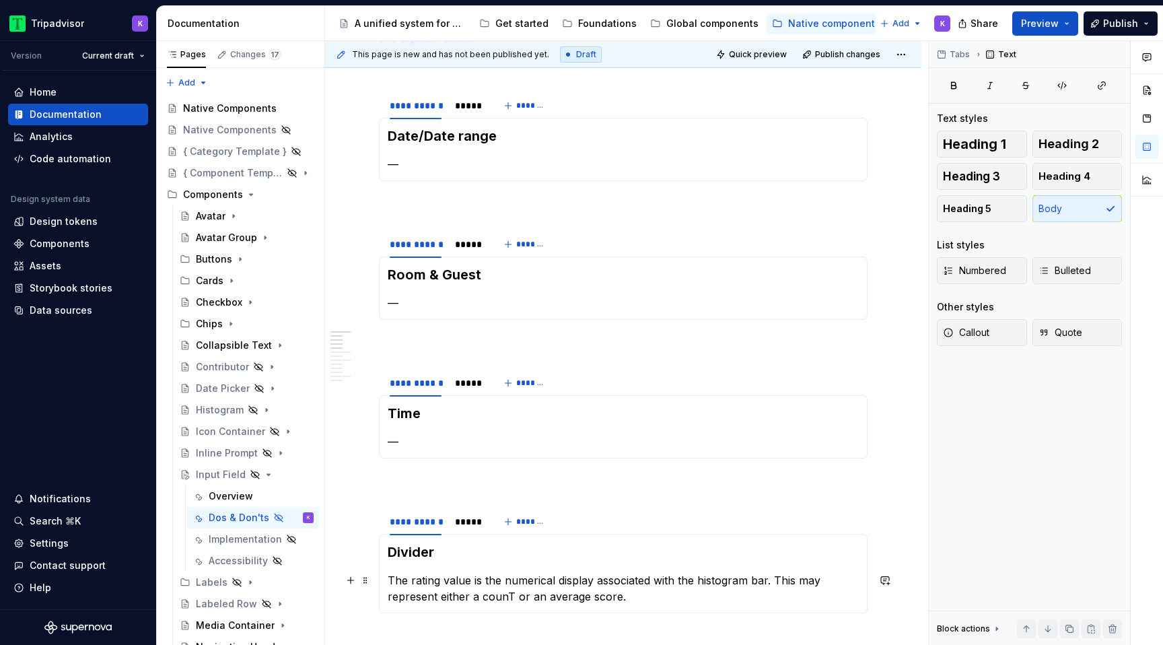
click at [474, 594] on p "The rating value is the numerical display associated with the histogram bar. Th…" at bounding box center [623, 588] width 471 height 32
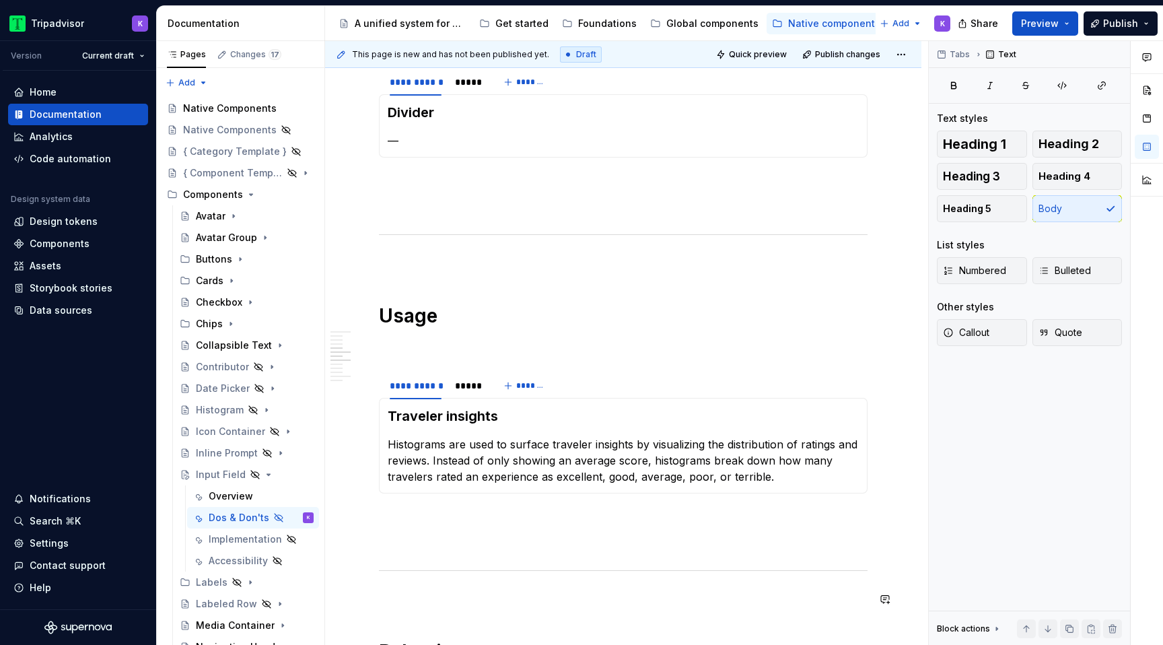
scroll to position [739, 0]
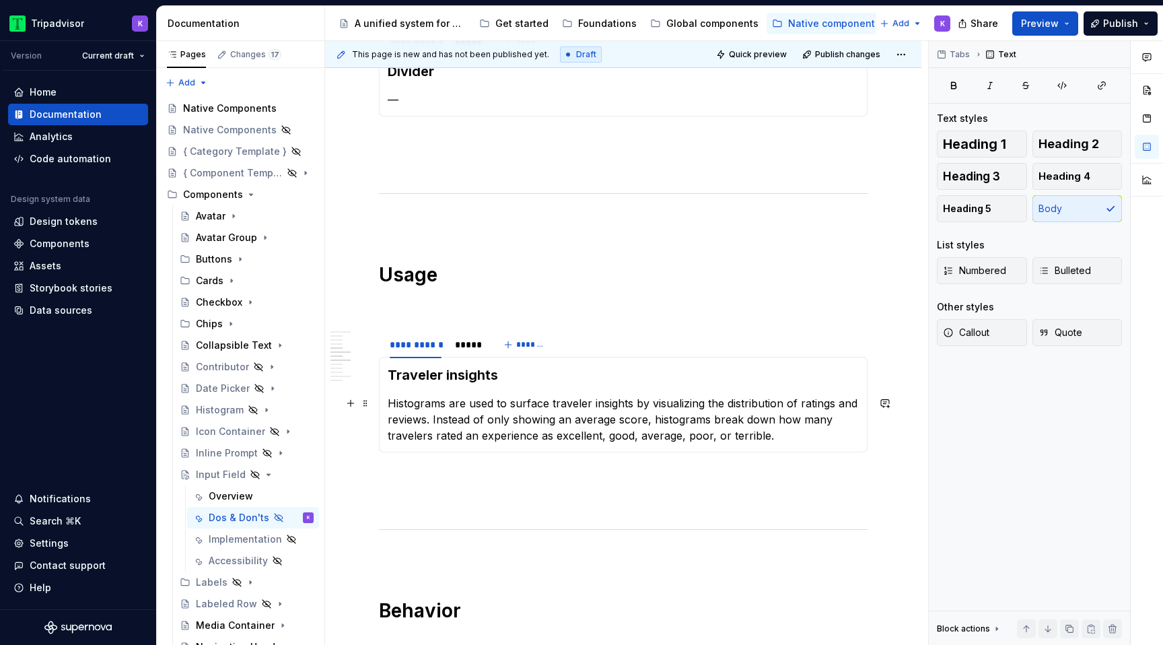
click at [510, 425] on p "Histograms are used to surface traveler insights by visualizing the distributio…" at bounding box center [623, 419] width 471 height 48
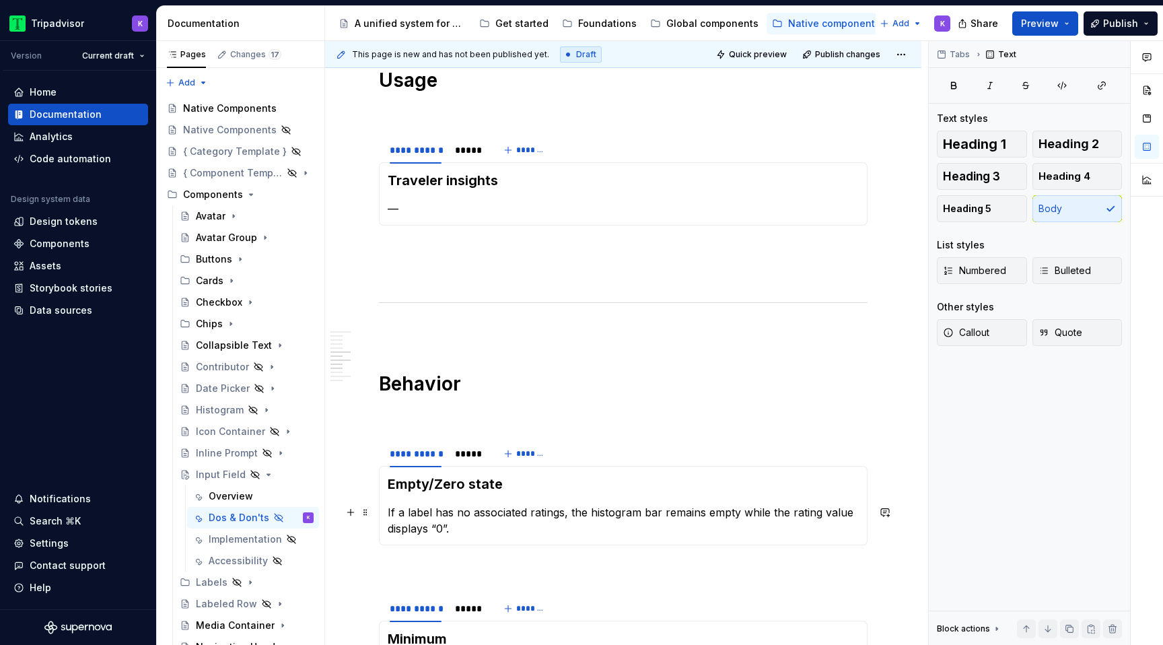
scroll to position [886, 0]
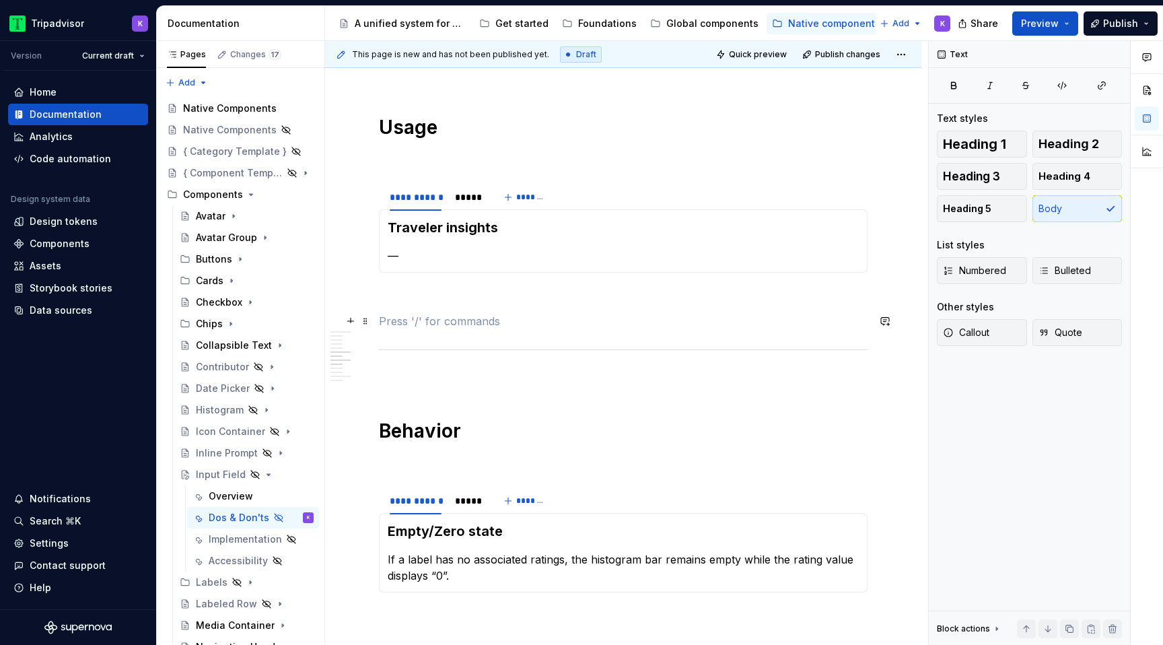
click at [517, 322] on p at bounding box center [623, 321] width 488 height 16
click at [514, 293] on p at bounding box center [623, 297] width 488 height 16
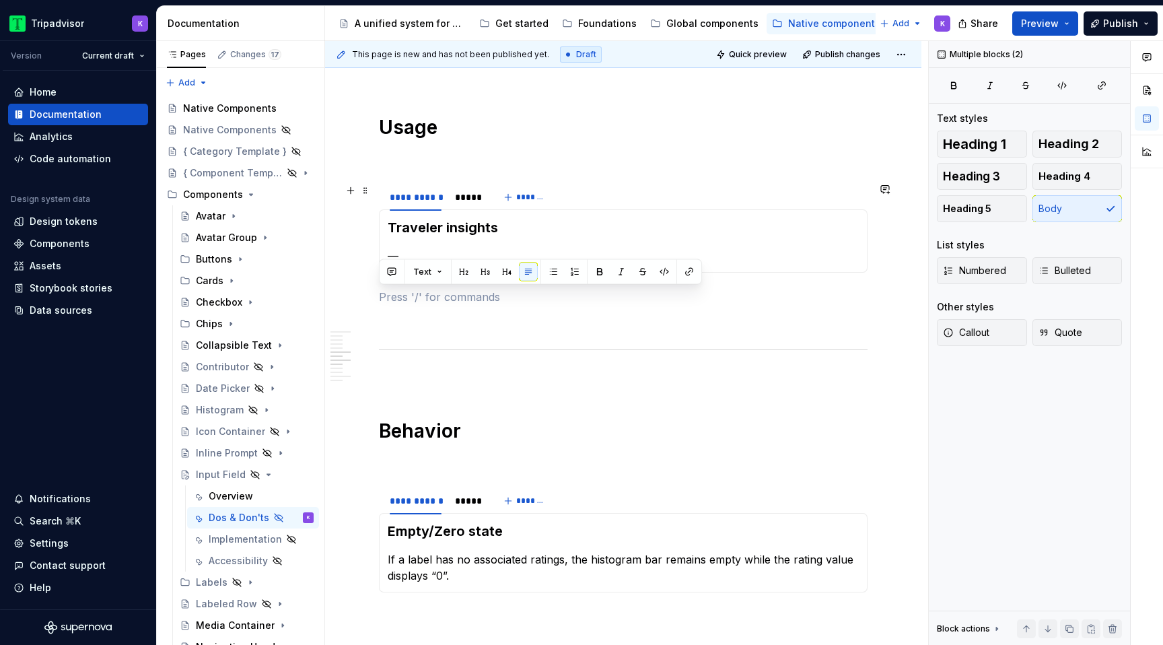
click at [530, 174] on div "**********" at bounding box center [623, 482] width 488 height 2172
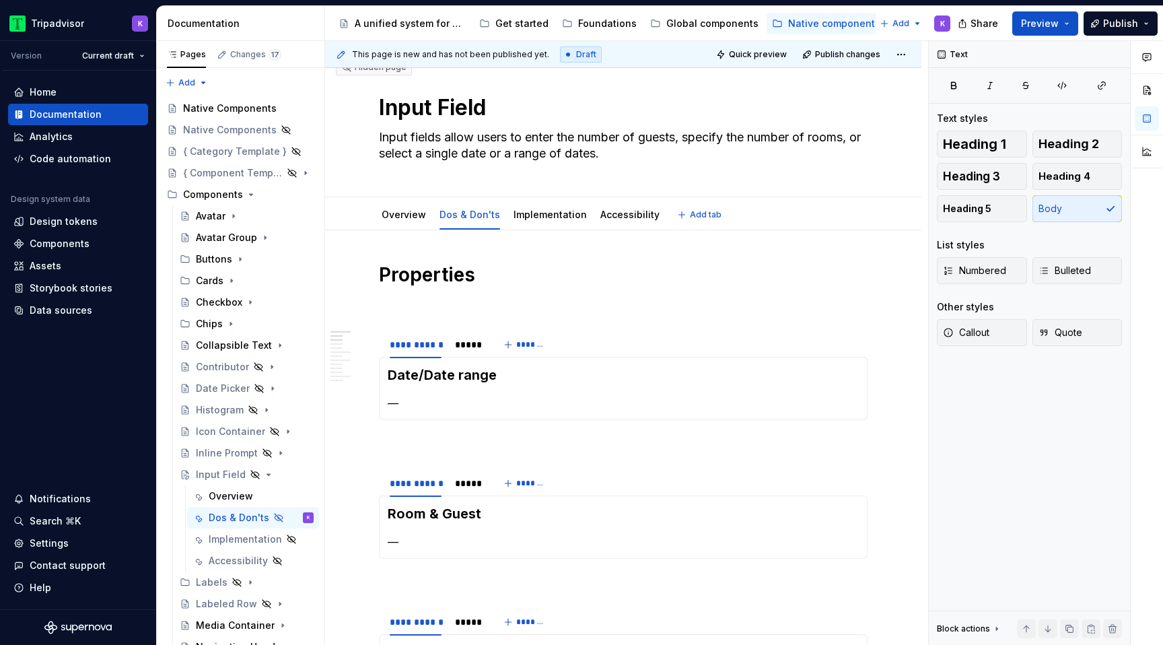
scroll to position [0, 0]
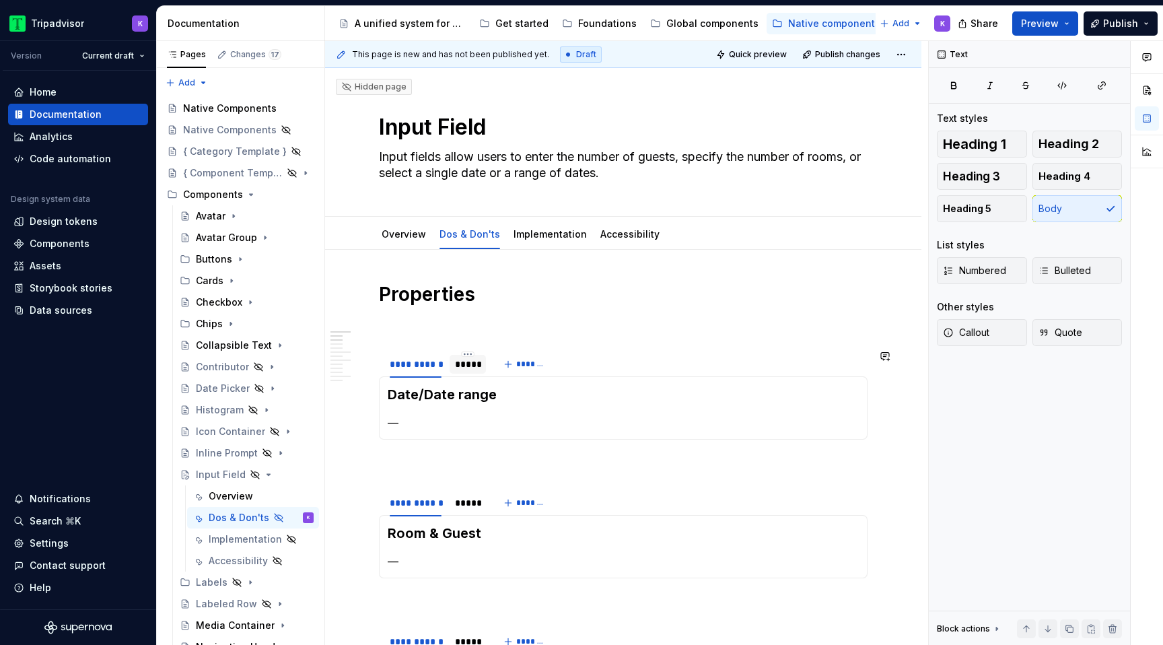
click at [465, 365] on div "*****" at bounding box center [468, 363] width 26 height 13
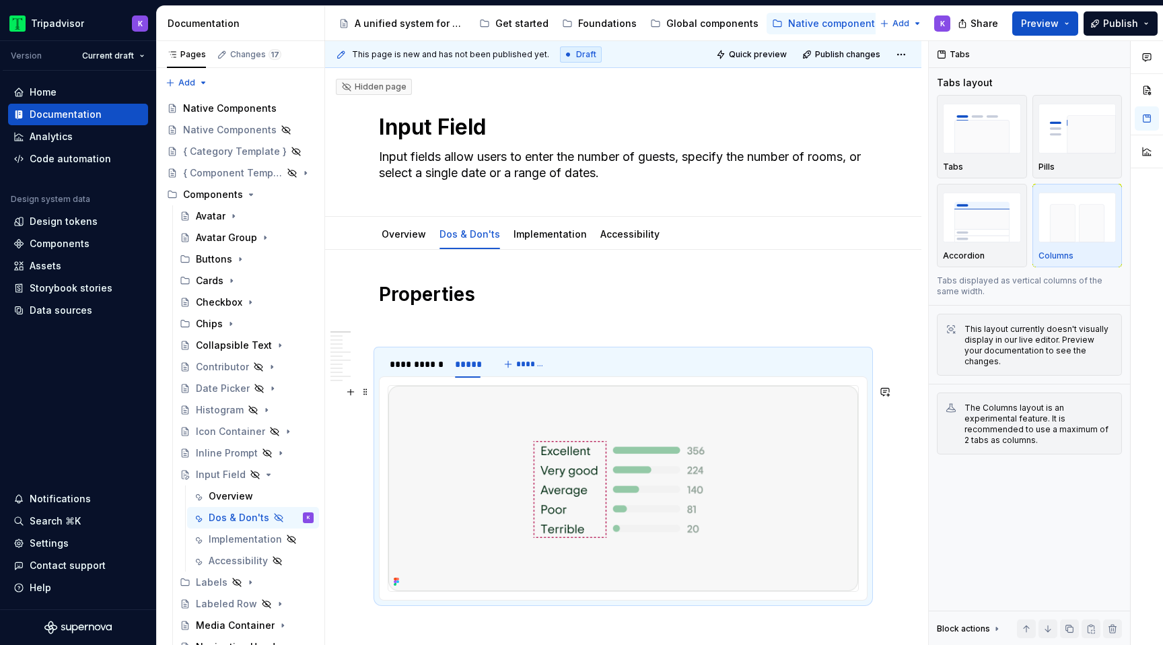
click at [603, 468] on img at bounding box center [623, 488] width 470 height 205
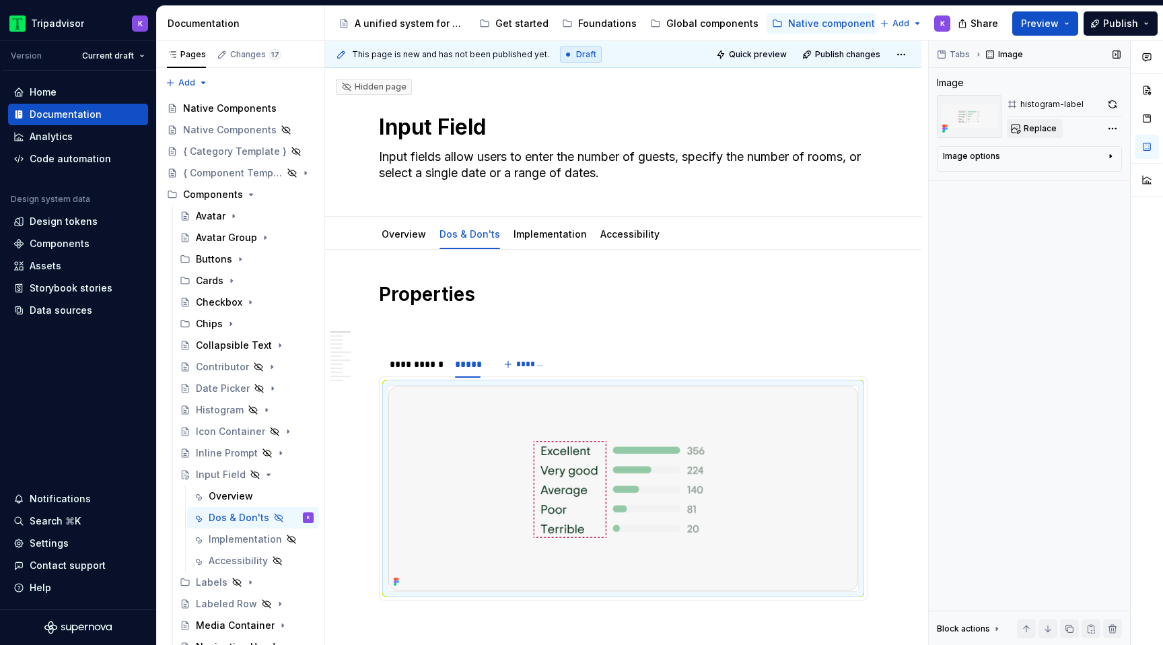
click at [1035, 134] on button "Replace" at bounding box center [1035, 128] width 56 height 19
type textarea "*"
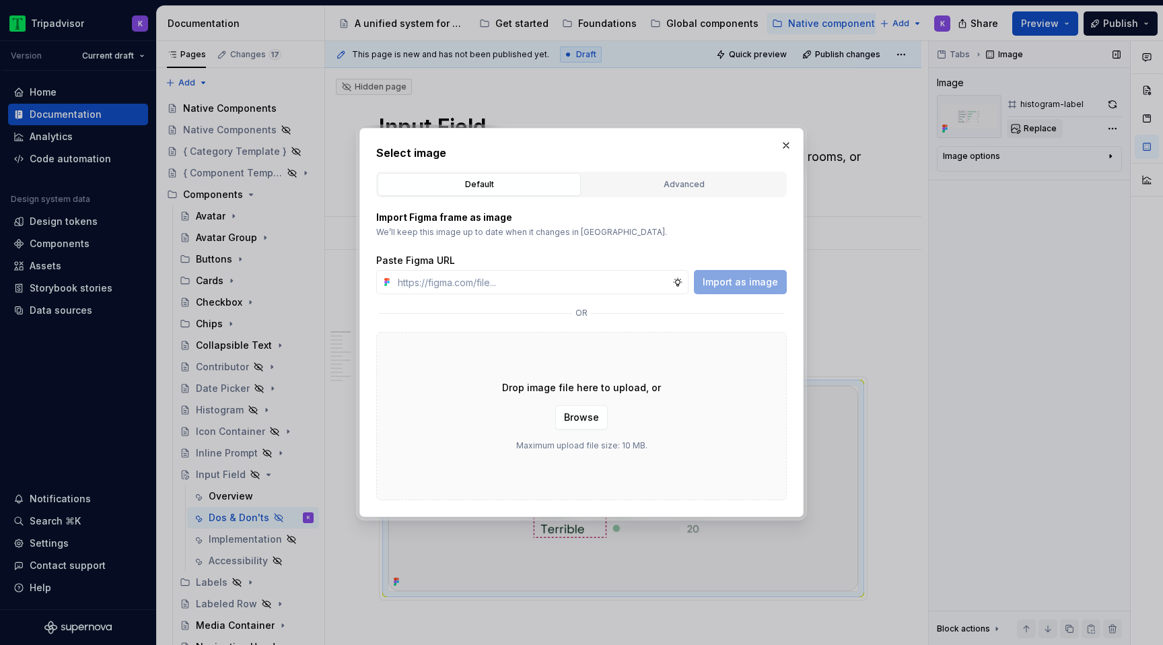
type input "https://www.figma.com/design/eWzZGbXTCMsZ0gwC1u1MU0/Altas-Native-Documentation?…"
type textarea "*"
type input "https://www.figma.com/design/eWzZGbXTCMsZ0gwC1u1MU0/Altas-Native-Documentation?…"
click at [745, 281] on span "Import as image" at bounding box center [739, 281] width 75 height 13
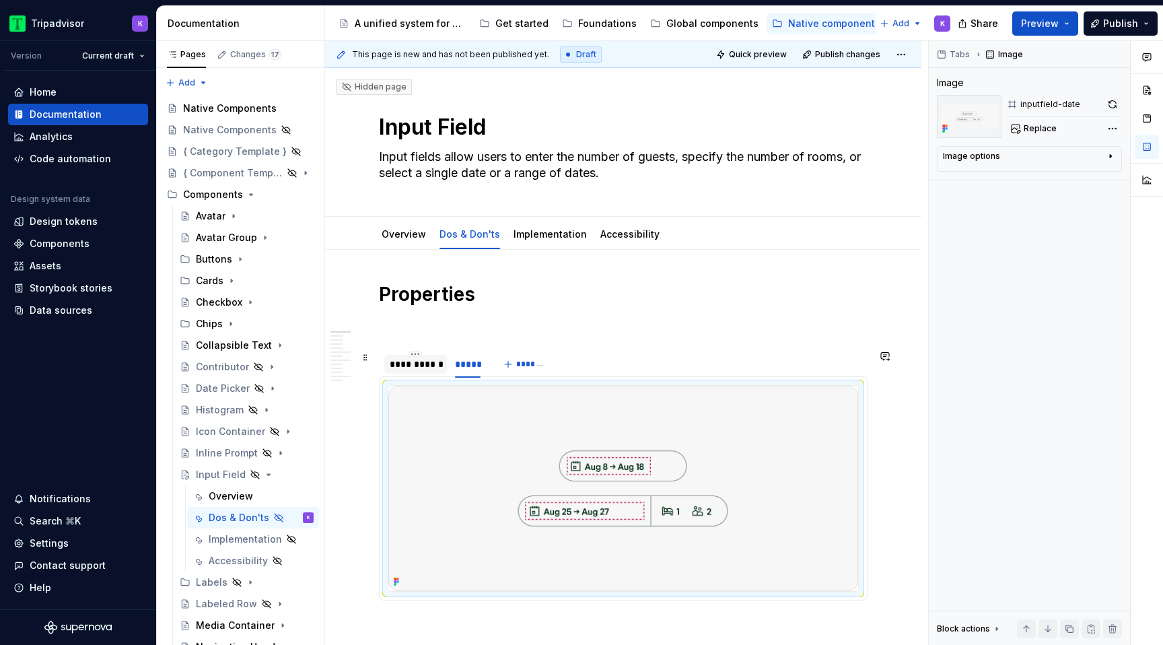
click at [423, 367] on div "**********" at bounding box center [416, 363] width 52 height 13
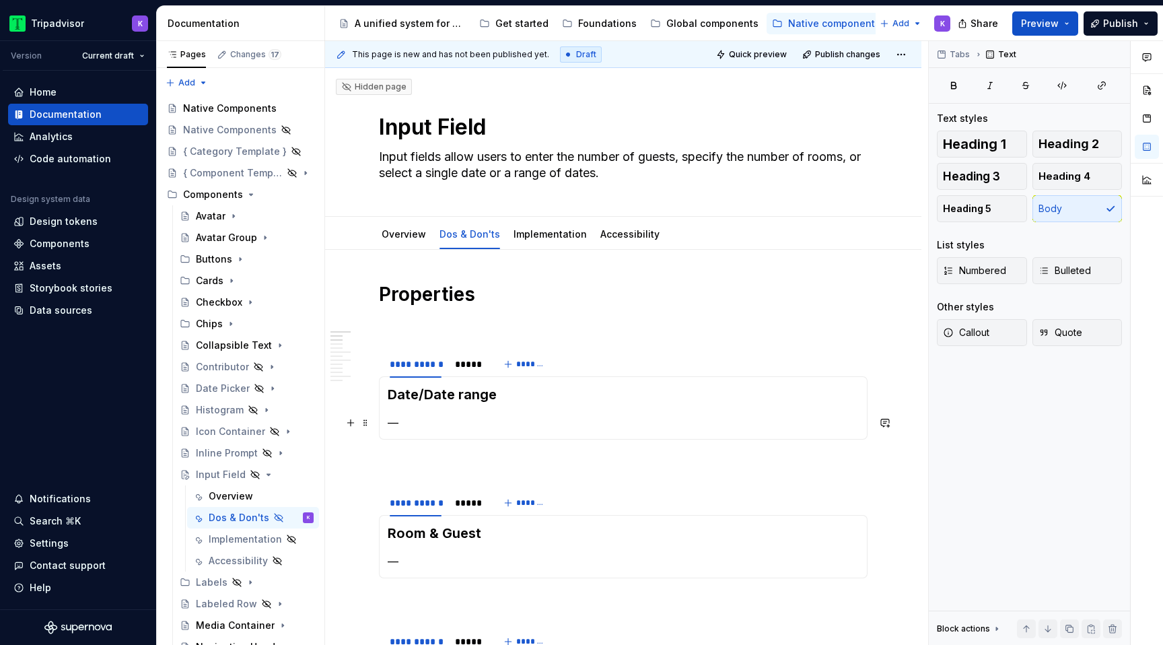
click at [440, 420] on p "—" at bounding box center [623, 422] width 471 height 16
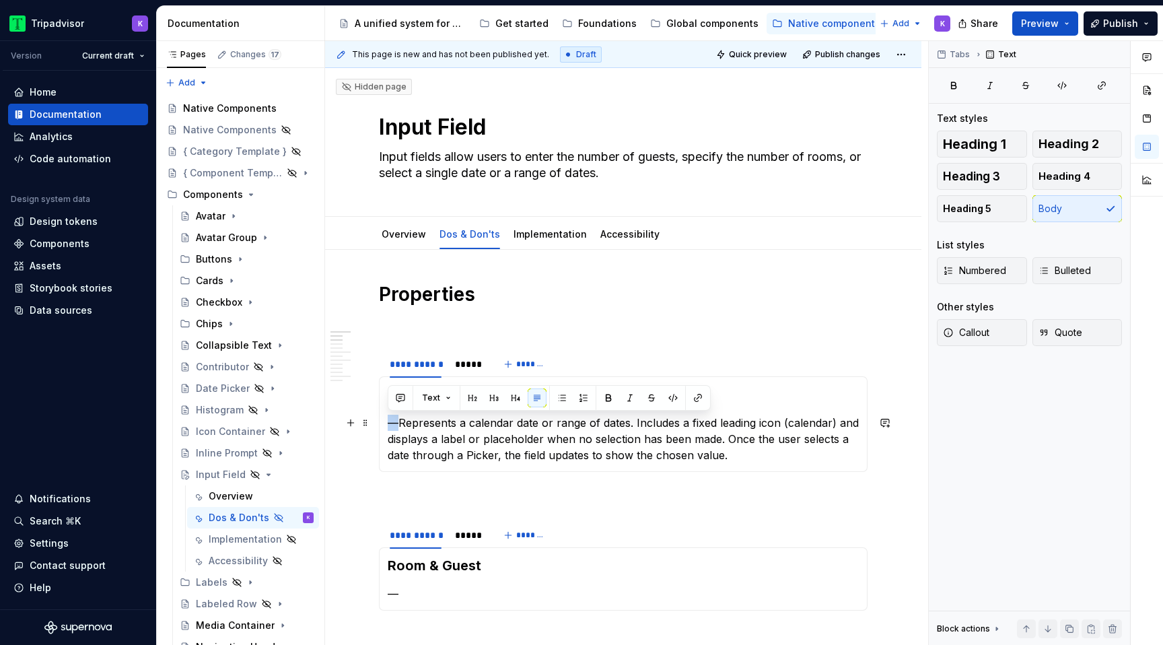
drag, startPoint x: 399, startPoint y: 423, endPoint x: 386, endPoint y: 423, distance: 13.5
click at [386, 423] on div "Date/Date range —Represents a calendar date or range of dates. Includes a fixed…" at bounding box center [623, 424] width 488 height 96
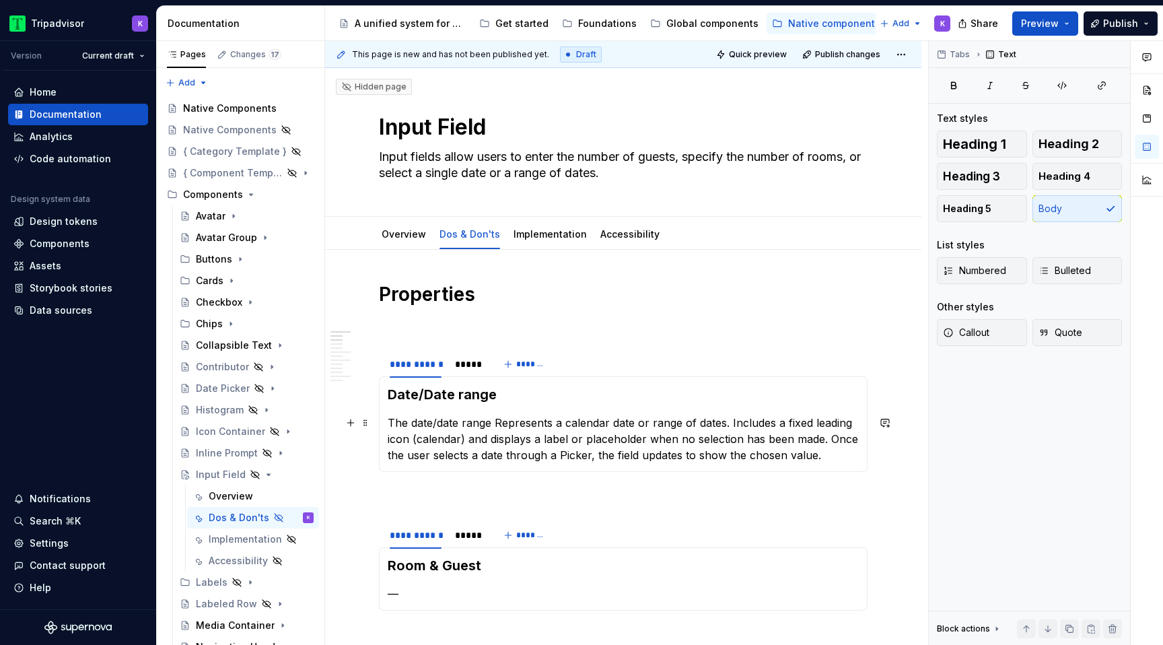
click at [501, 420] on p "The date/date range Represents a calendar date or range of dates. Includes a fi…" at bounding box center [623, 438] width 471 height 48
drag, startPoint x: 499, startPoint y: 423, endPoint x: 431, endPoint y: 423, distance: 68.0
click at [431, 423] on p "The date/date range represents a calendar date or range of dates. Includes a fi…" at bounding box center [623, 438] width 471 height 48
click at [789, 423] on p "The date represents a calendar date or range of dates. Includes a fixed leading…" at bounding box center [623, 438] width 471 height 48
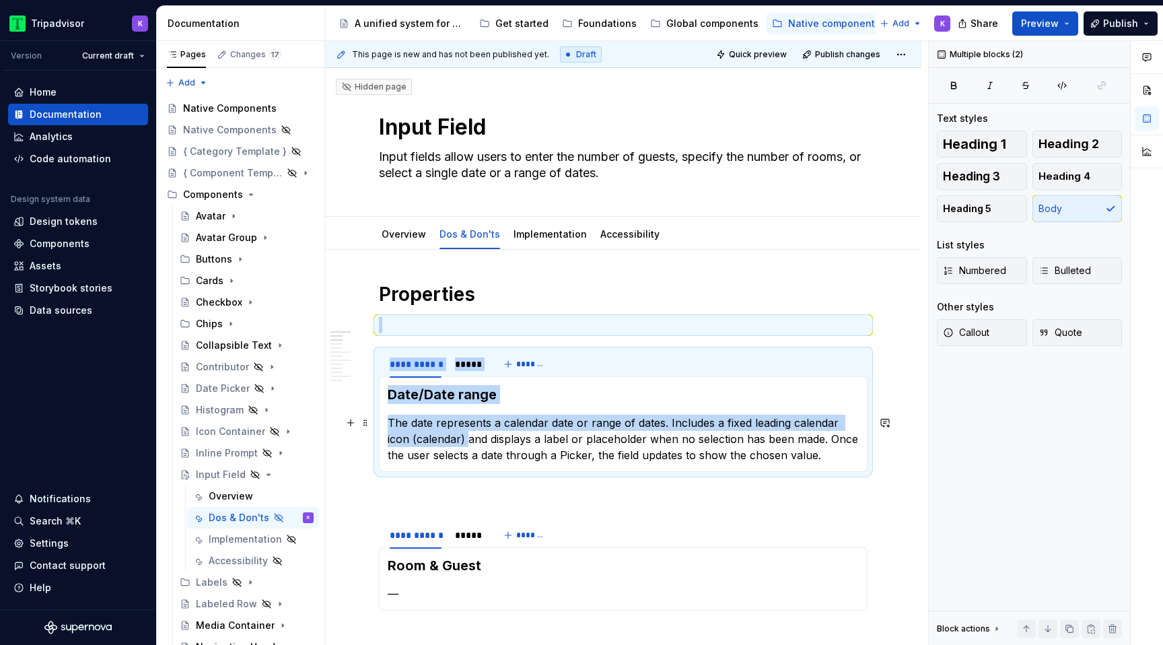
drag, startPoint x: 441, startPoint y: 440, endPoint x: 377, endPoint y: 440, distance: 63.2
click at [379, 440] on section "**********" at bounding box center [623, 410] width 488 height 122
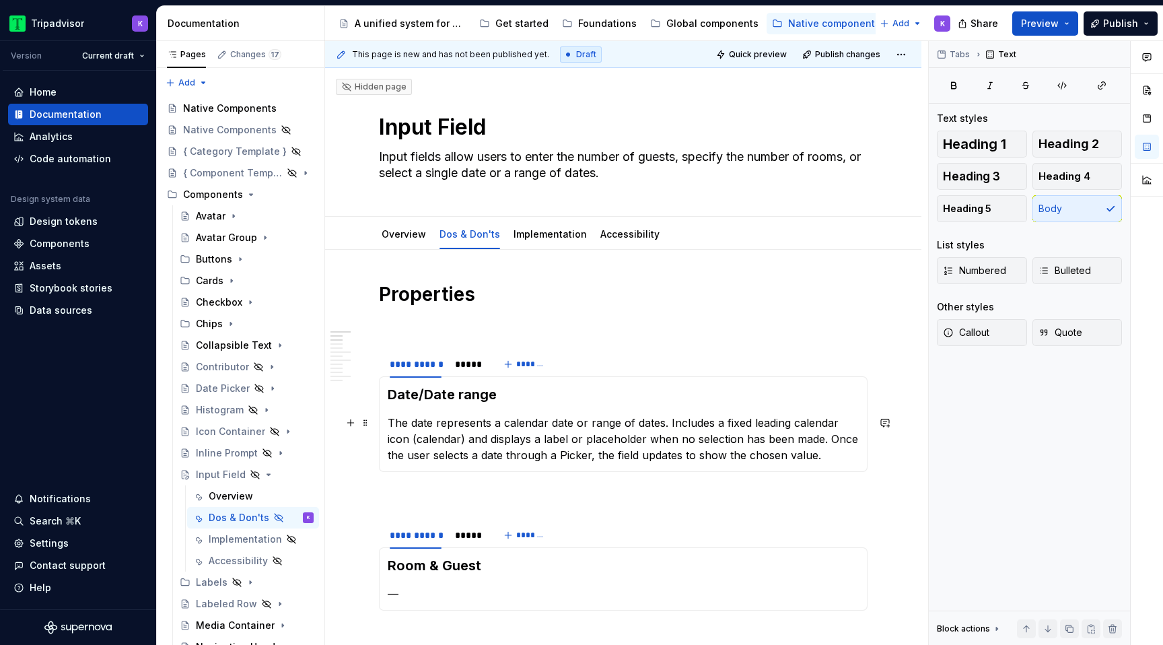
click at [415, 443] on p "The date represents a calendar date or range of dates. Includes a fixed leading…" at bounding box center [623, 438] width 471 height 48
drag, startPoint x: 438, startPoint y: 439, endPoint x: 382, endPoint y: 439, distance: 55.8
click at [382, 439] on div "Date/Date range The date represents a calendar date or range of dates. Includes…" at bounding box center [623, 424] width 488 height 96
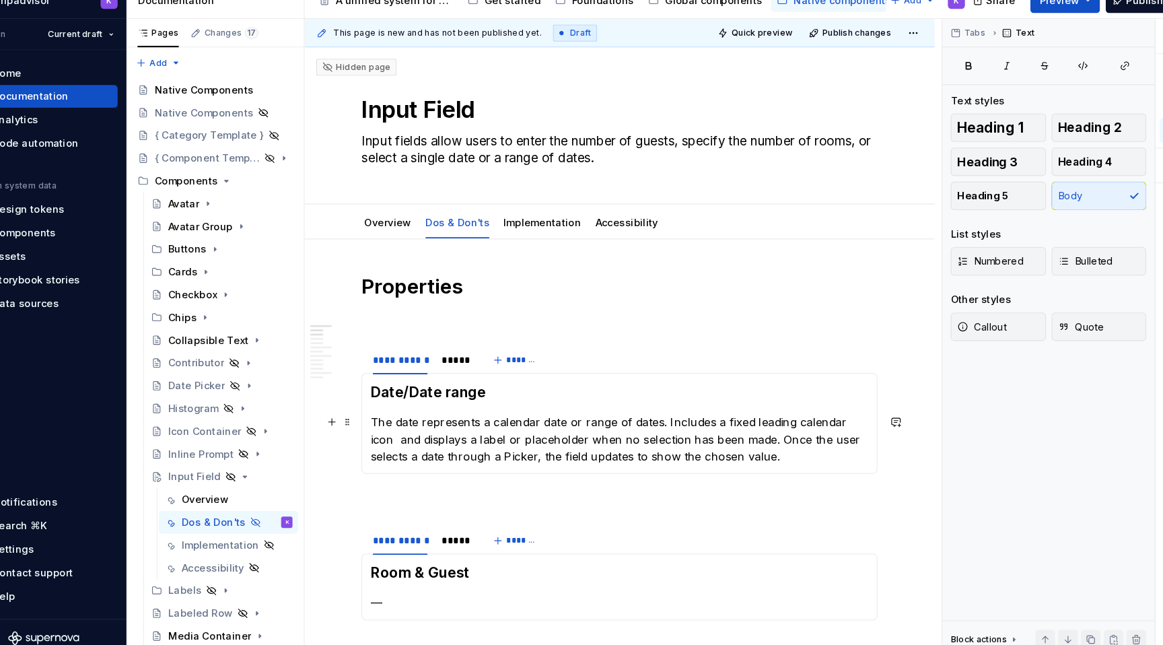
click at [677, 450] on p "The date represents a calendar date or range of dates. Includes a fixed leading…" at bounding box center [623, 438] width 471 height 48
click at [488, 438] on p "The date represents a calendar date or range of dates. Includes a fixed leading…" at bounding box center [623, 438] width 471 height 48
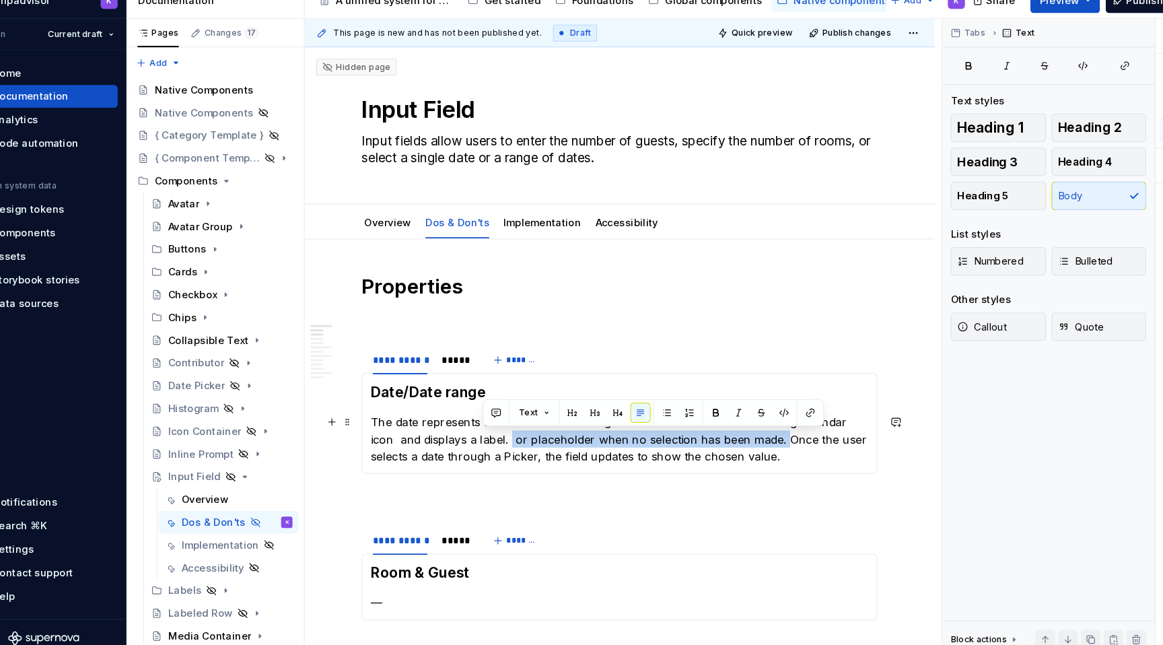
drag, startPoint x: 518, startPoint y: 436, endPoint x: 752, endPoint y: 438, distance: 233.5
click at [752, 439] on p "The date represents a calendar date or range of dates. Includes a fixed leading…" at bounding box center [623, 438] width 471 height 48
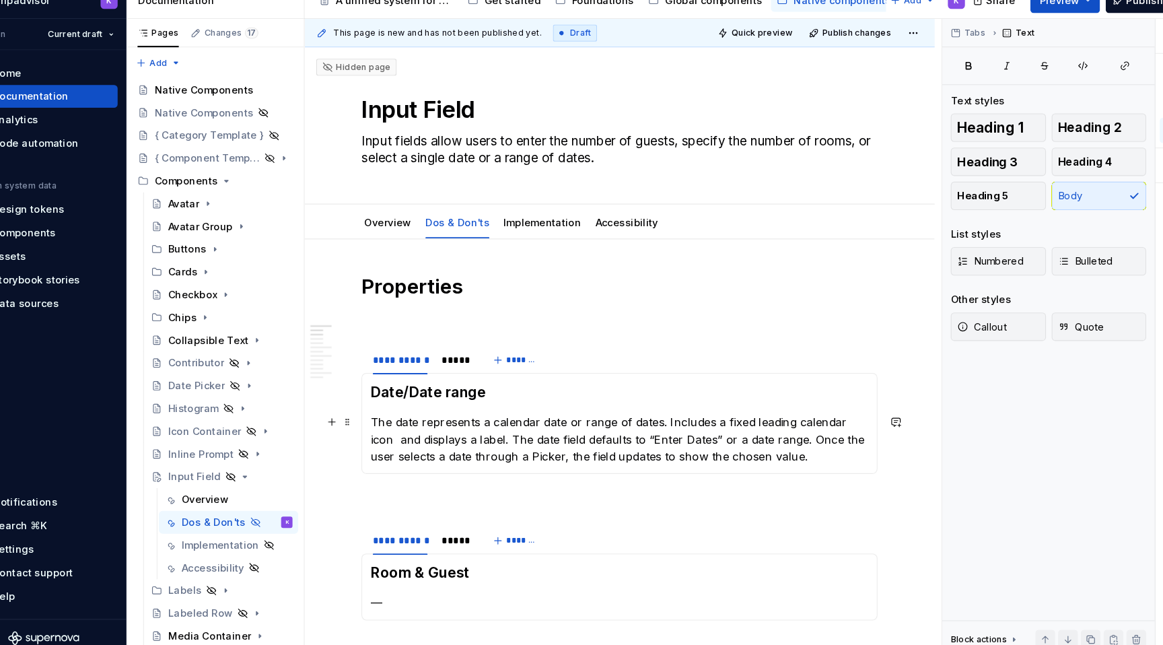
click at [516, 455] on p "The date represents a calendar date or range of dates. Includes a fixed leading…" at bounding box center [623, 438] width 471 height 48
click at [786, 464] on div "Date/Date range The date represents a calendar date or range of dates. Includes…" at bounding box center [623, 424] width 488 height 96
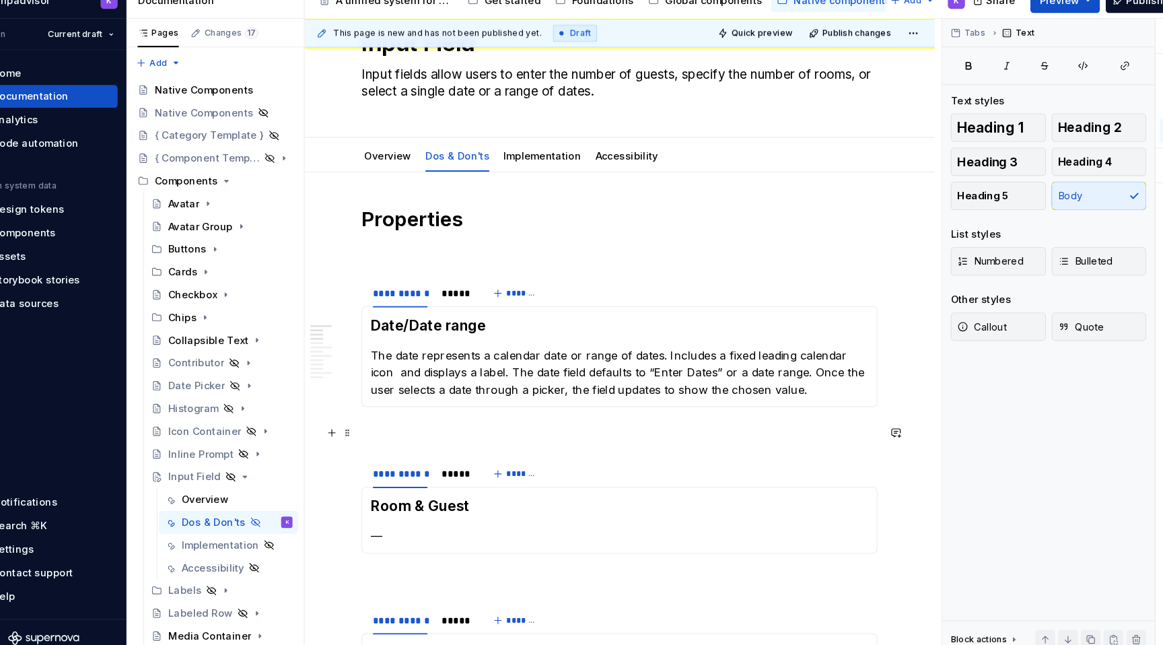
scroll to position [67, 0]
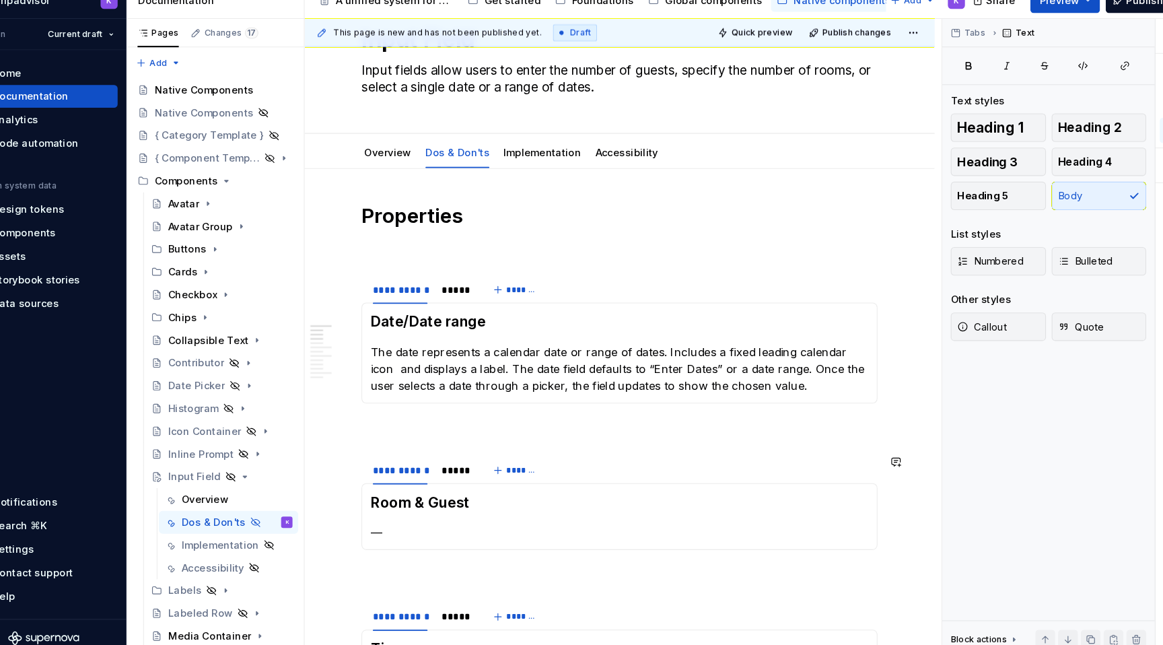
click at [459, 532] on p "—" at bounding box center [623, 527] width 471 height 16
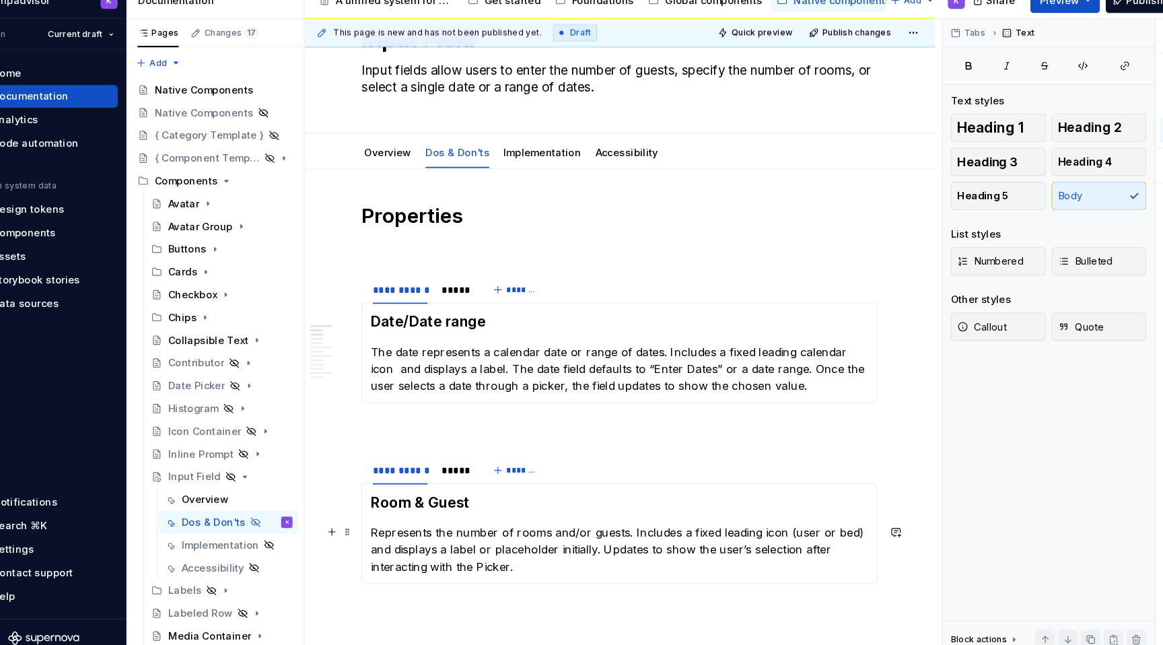
click at [393, 525] on p "Represents the number of rooms and/or guests. Includes a fixed leading icon (us…" at bounding box center [623, 543] width 471 height 48
click at [667, 576] on section "**********" at bounding box center [623, 514] width 488 height 122
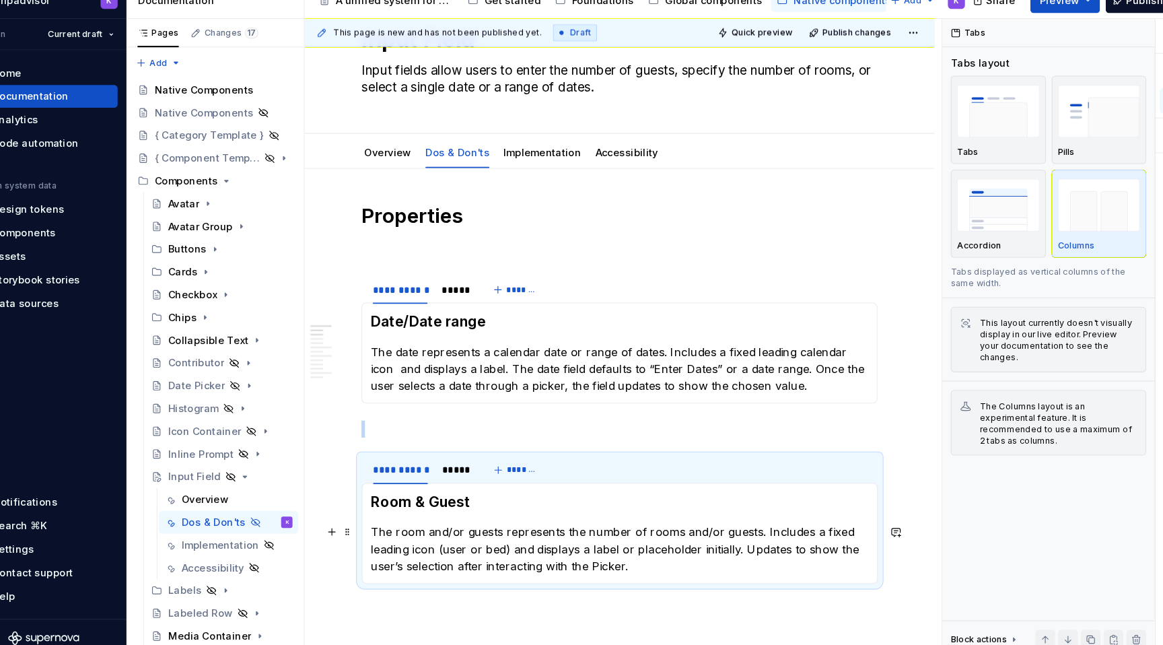
click at [669, 564] on p "The room and/or guests represents the number of rooms and/or guests. Includes a…" at bounding box center [623, 543] width 471 height 48
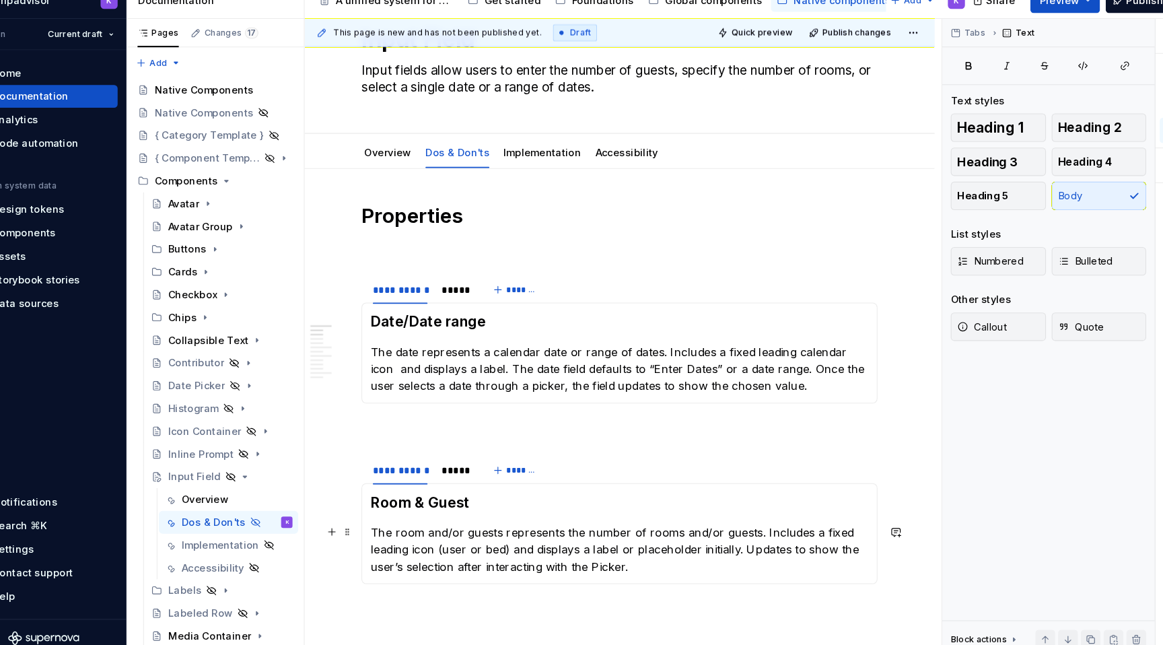
click at [511, 525] on p "The room and/or guests represents the number of rooms and/or guests. Includes a…" at bounding box center [623, 543] width 471 height 48
click at [680, 527] on p "The room and/or guests represents the number of rooms and/or guests. Includes a…" at bounding box center [623, 543] width 471 height 48
click at [811, 527] on p "The room and/or guests represents the number of rooms for hotel bookings and/or…" at bounding box center [623, 543] width 471 height 48
click at [844, 527] on p "The room and/or guests represents the number of rooms for hotel bookings and/or…" at bounding box center [623, 543] width 471 height 48
click at [669, 349] on p "The date represents a calendar date or range of dates. Includes a fixed leading…" at bounding box center [623, 372] width 471 height 48
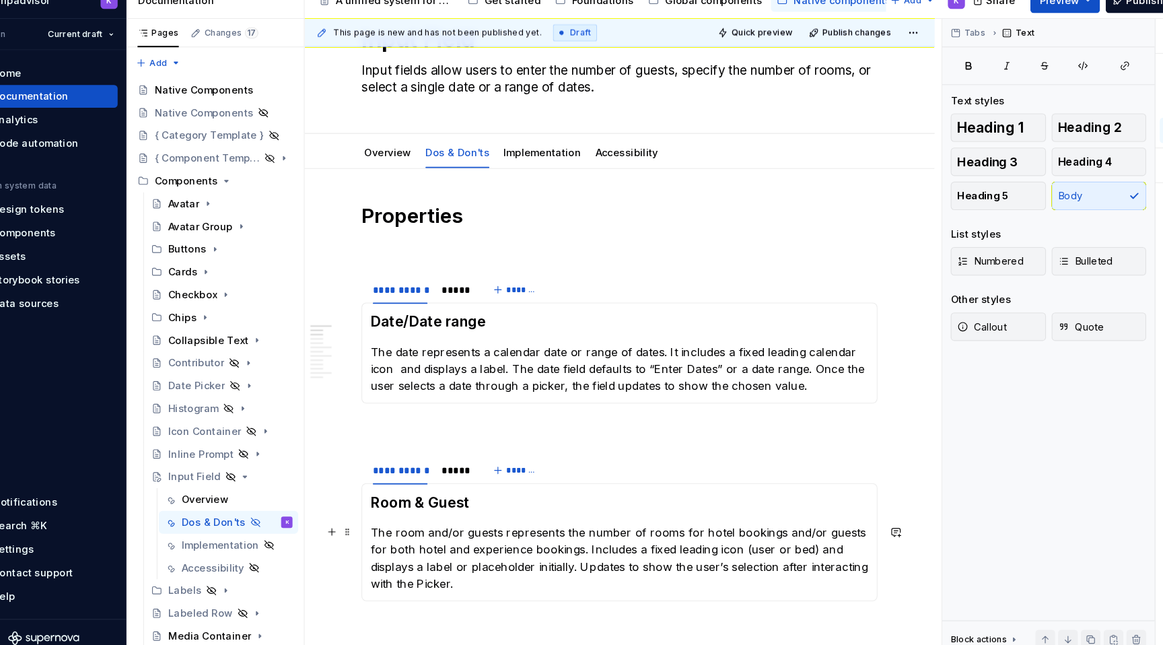
click at [581, 543] on p "The room and/or guests represents the number of rooms for hotel bookings and/or…" at bounding box center [623, 551] width 471 height 65
drag, startPoint x: 799, startPoint y: 542, endPoint x: 731, endPoint y: 541, distance: 68.6
click at [731, 541] on p "The room and/or guests represents the number of rooms for hotel bookings and/or…" at bounding box center [623, 551] width 471 height 65
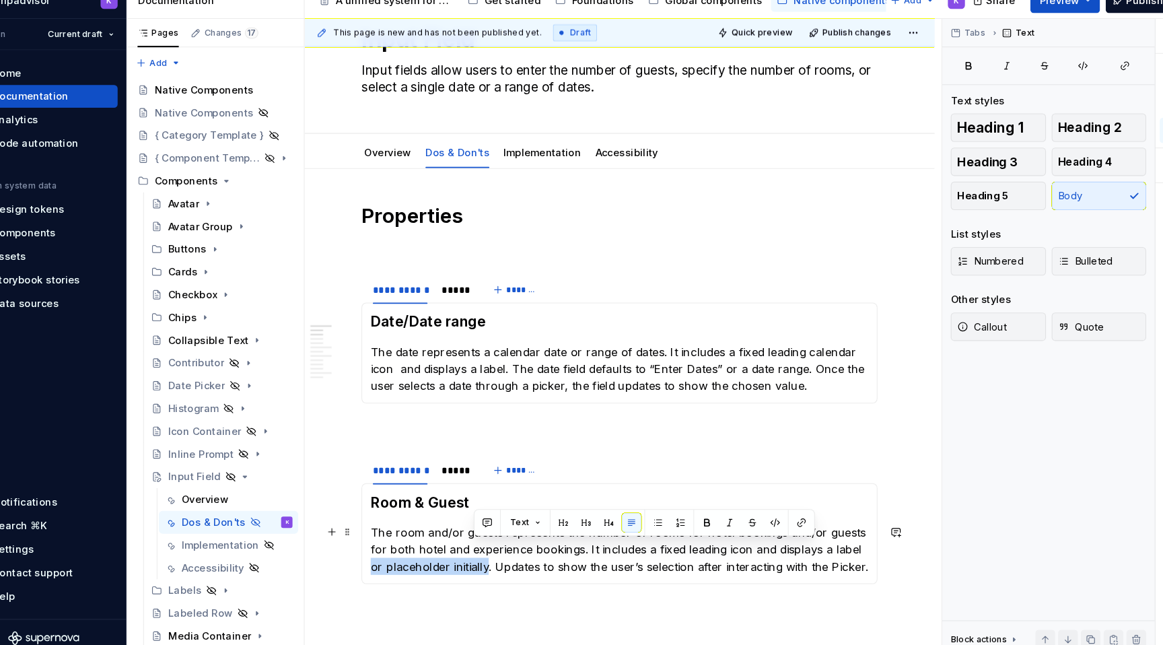
drag, startPoint x: 485, startPoint y: 559, endPoint x: 836, endPoint y: 544, distance: 351.5
click at [836, 544] on p "The room and/or guests represents the number of rooms for hotel bookings and/or…" at bounding box center [623, 543] width 471 height 48
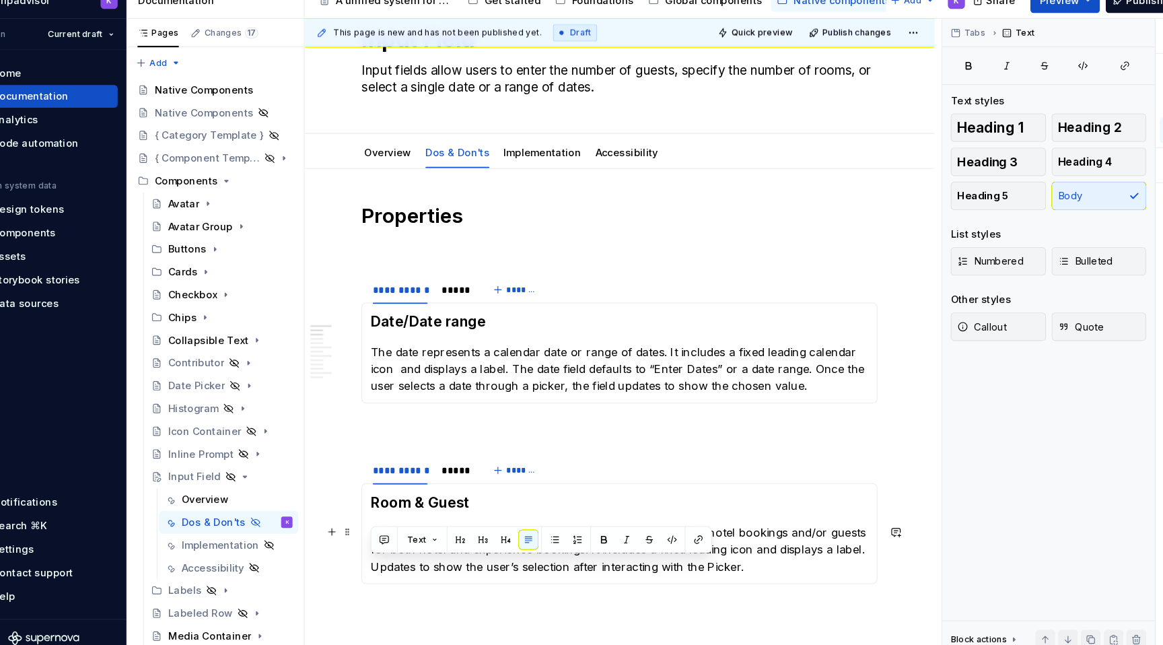
drag, startPoint x: 775, startPoint y: 562, endPoint x: 388, endPoint y: 562, distance: 387.5
click at [388, 562] on p "The room and/or guests represents the number of rooms for hotel bookings and/or…" at bounding box center [623, 543] width 471 height 48
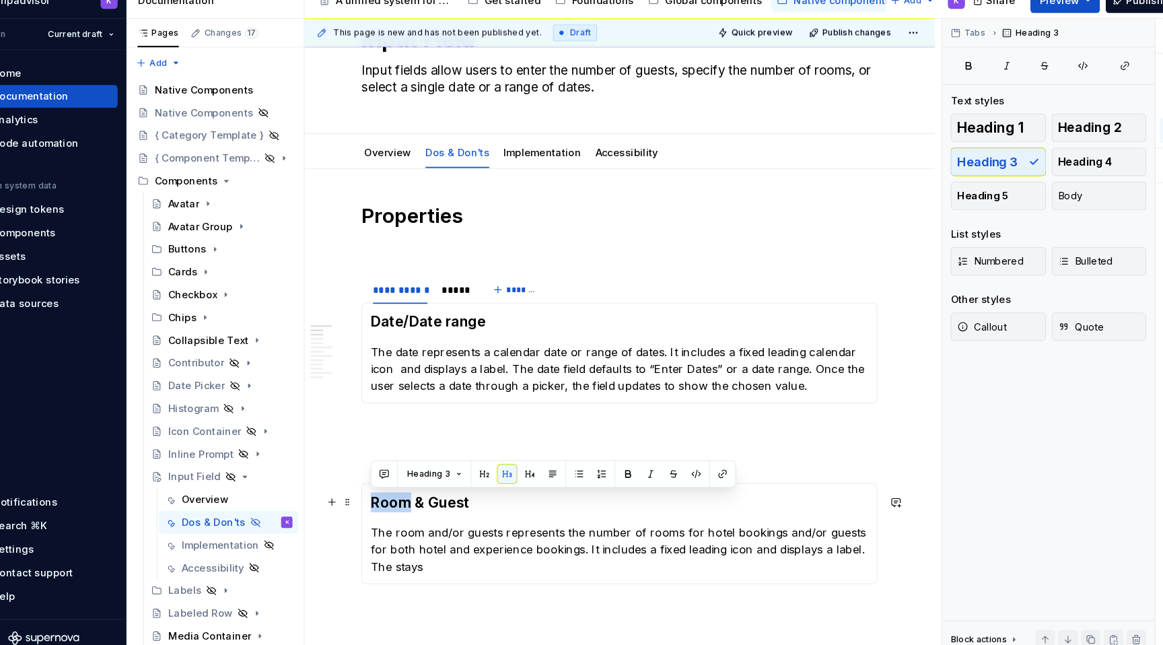
drag, startPoint x: 425, startPoint y: 497, endPoint x: 390, endPoint y: 497, distance: 35.0
click at [390, 497] on h3 "Room & Guest" at bounding box center [623, 498] width 471 height 19
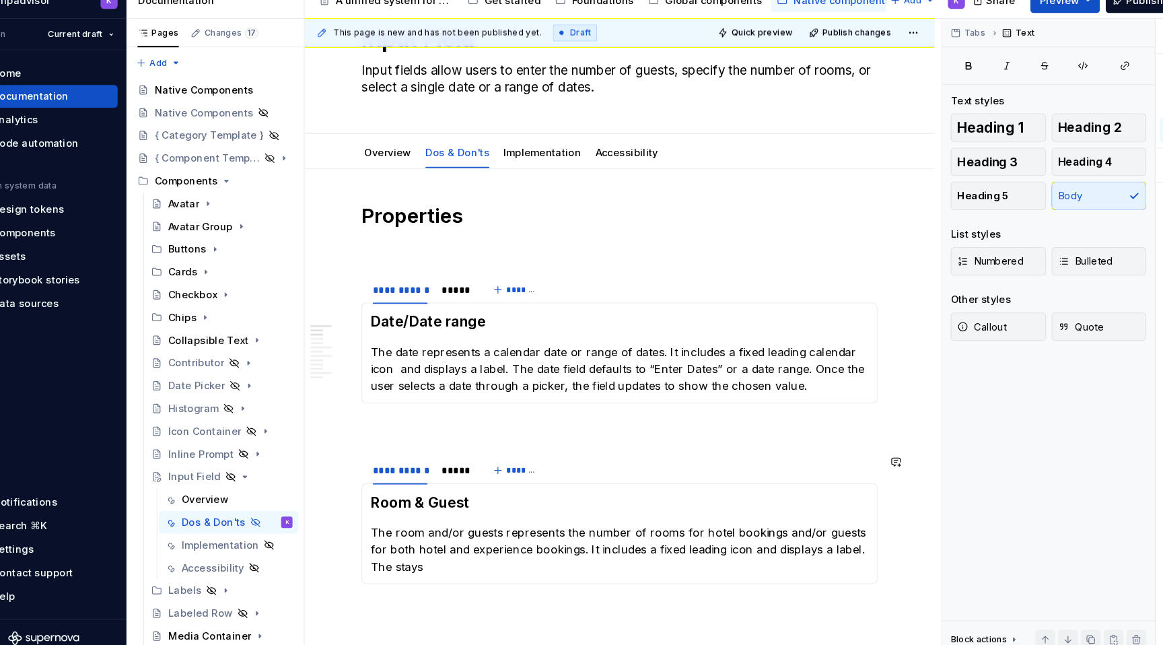
click at [460, 570] on div "Room & Guest The room and/or guests represents the number of rooms for hotel bo…" at bounding box center [623, 528] width 488 height 96
click at [639, 551] on p "The room and/or guests represents the number of rooms for hotel bookings and/or…" at bounding box center [623, 551] width 471 height 65
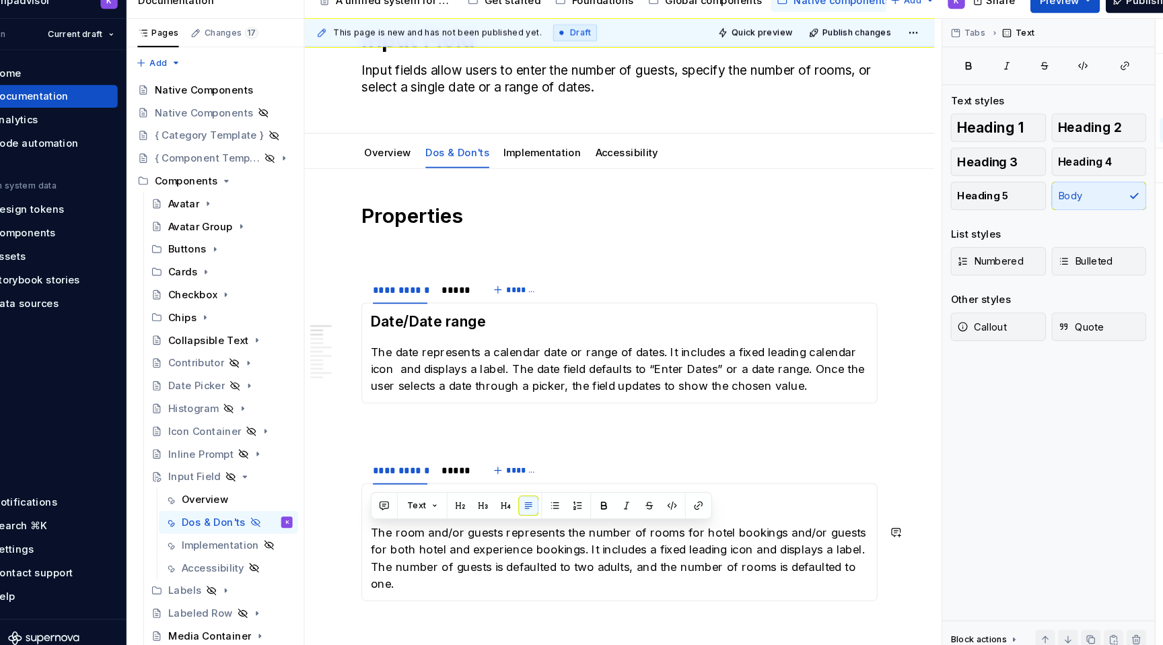
copy p "The room and/or guests represents the number of rooms for hotel bookings and/or…"
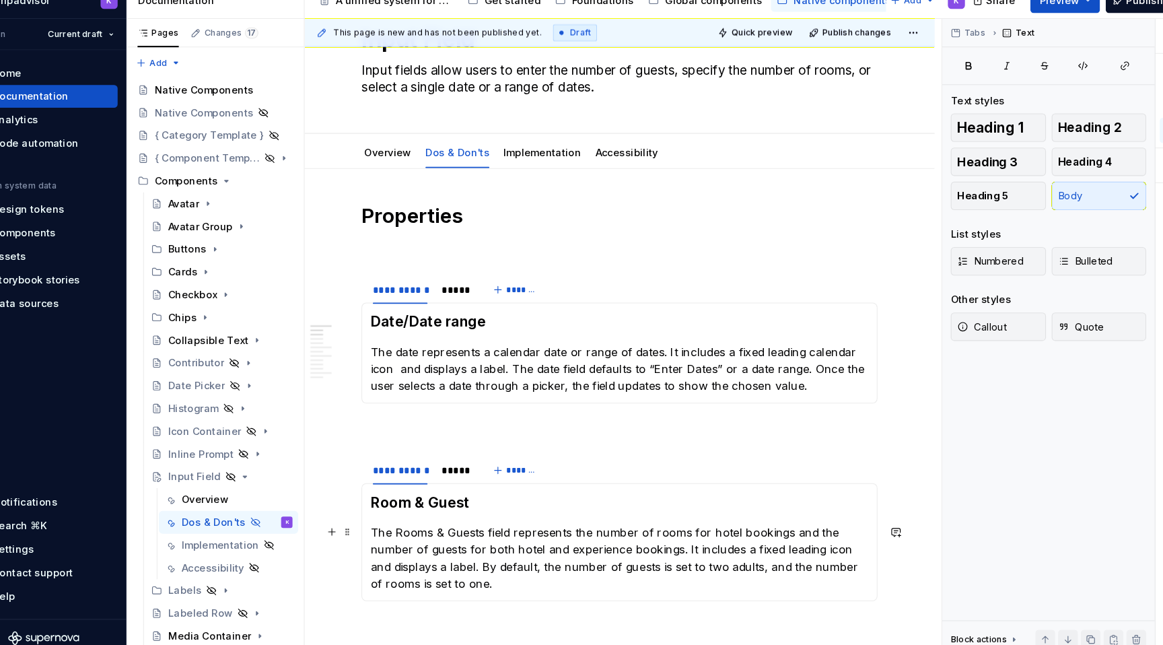
click at [414, 529] on p "The Rooms & Guests field represents the number of rooms for hotel bookings and …" at bounding box center [623, 551] width 471 height 65
click at [460, 524] on p "The rooms & Guests field represents the number of rooms for hotel bookings and …" at bounding box center [623, 551] width 471 height 65
click at [693, 586] on div "Room & Guest The rooms & guests field represents the number of rooms for hotel …" at bounding box center [623, 536] width 488 height 112
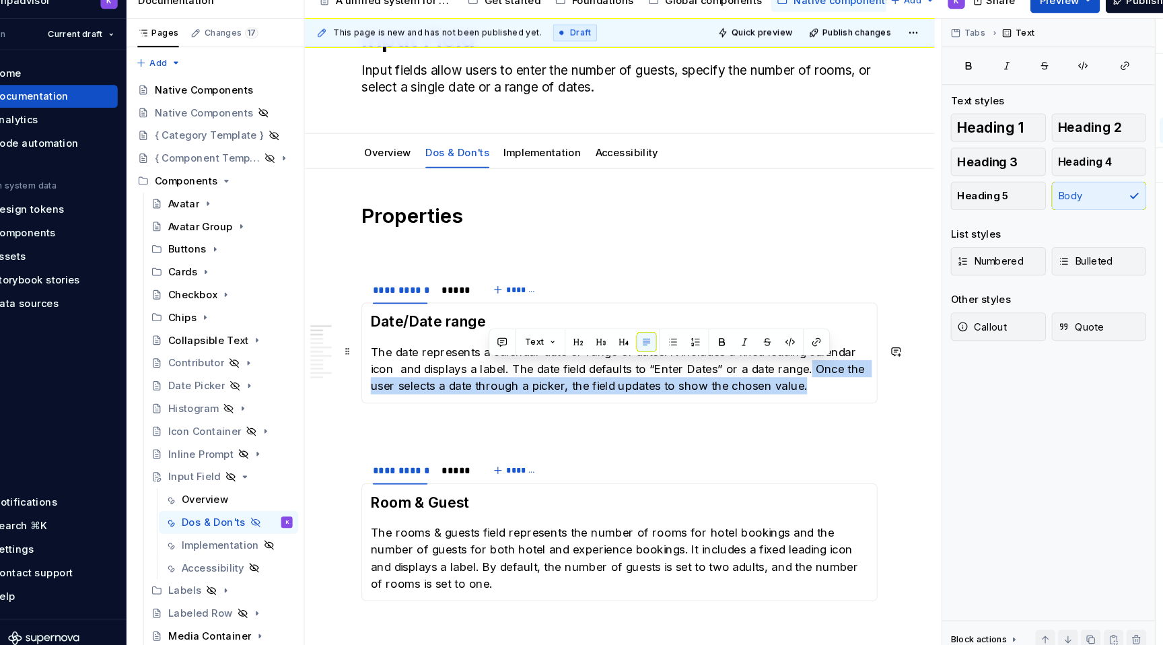
drag, startPoint x: 810, startPoint y: 371, endPoint x: 831, endPoint y: 383, distance: 23.8
click at [831, 383] on p "The date represents a calendar date or range of dates. It includes a fixed lead…" at bounding box center [623, 372] width 471 height 48
copy p "Once the user selects a date through a picker, the field updates to show the ch…"
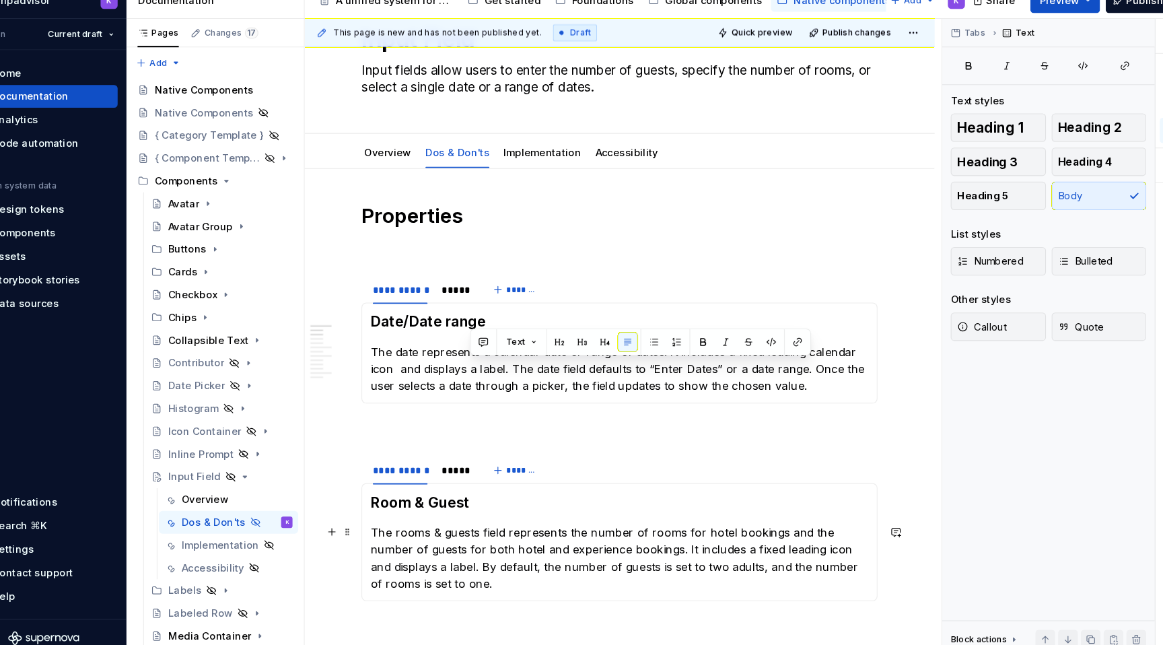
click at [555, 571] on p "The rooms & guests field represents the number of rooms for hotel bookings and …" at bounding box center [623, 551] width 471 height 65
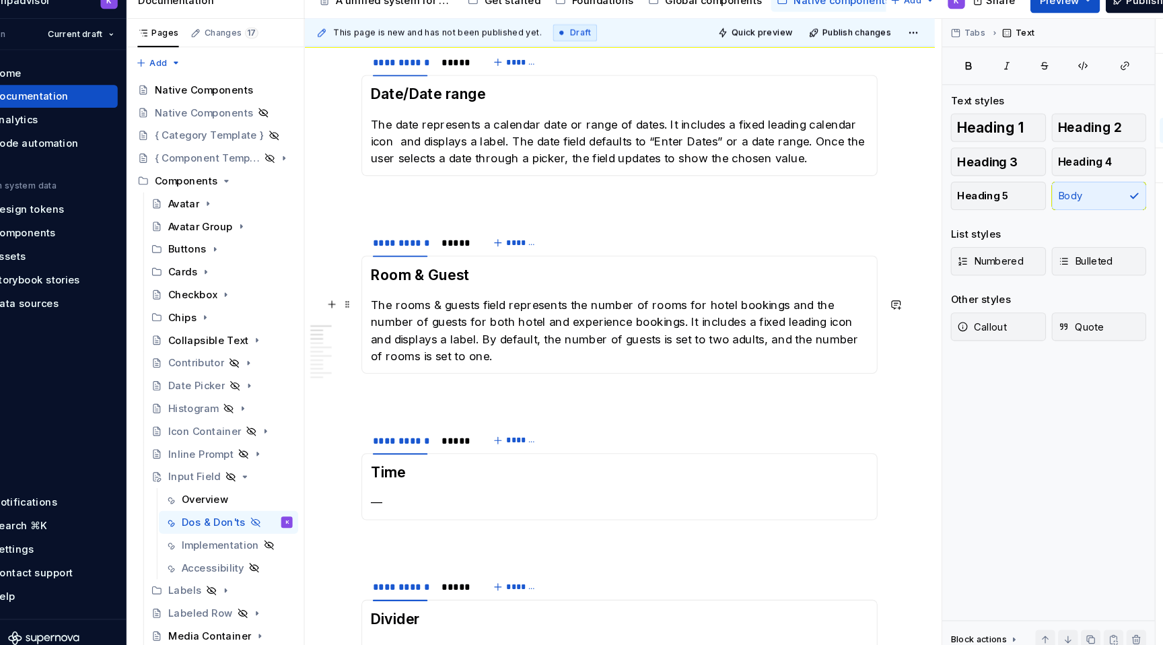
scroll to position [299, 0]
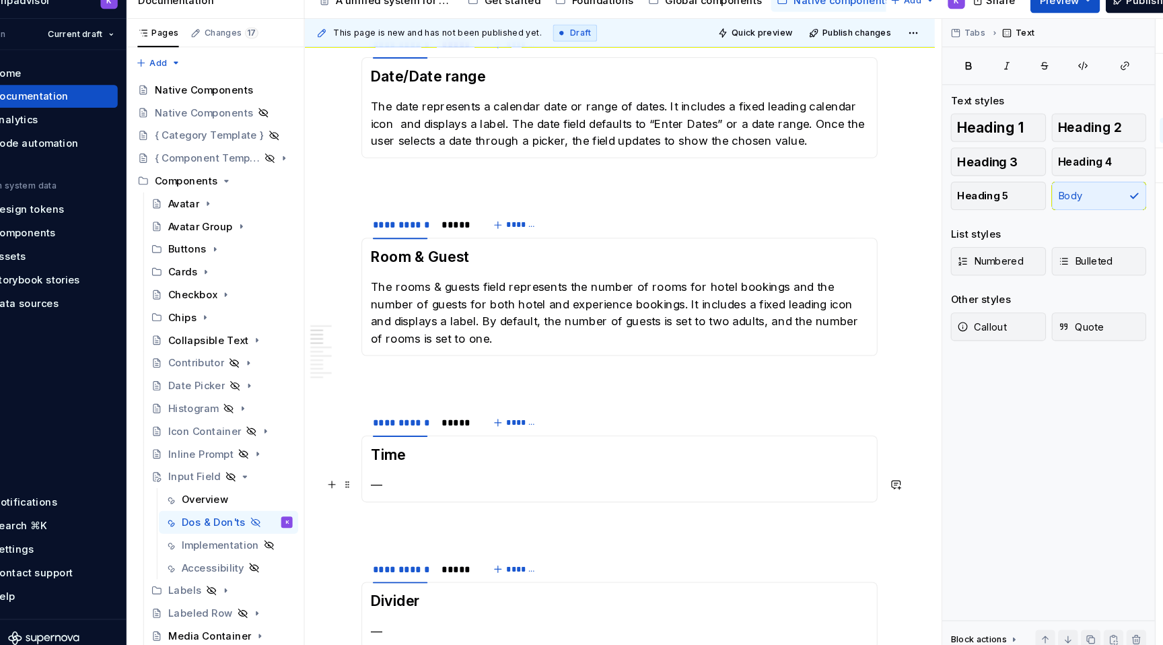
click at [425, 474] on p "—" at bounding box center [623, 482] width 471 height 16
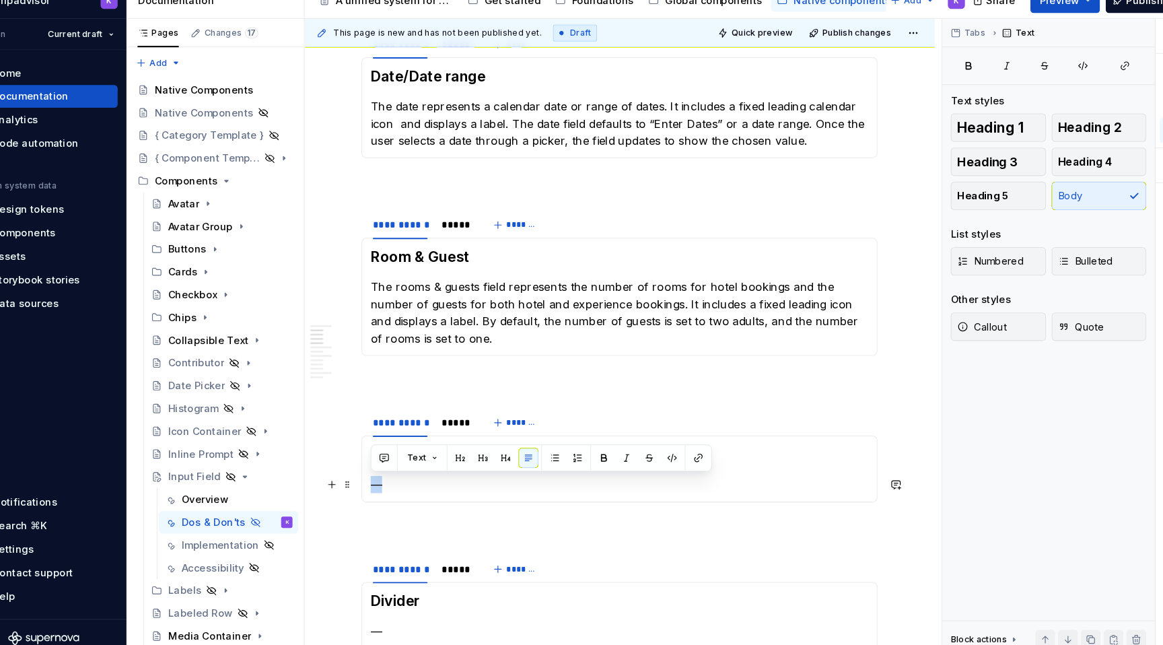
drag, startPoint x: 414, startPoint y: 481, endPoint x: 387, endPoint y: 481, distance: 26.9
click at [387, 481] on div "Time —" at bounding box center [623, 466] width 488 height 63
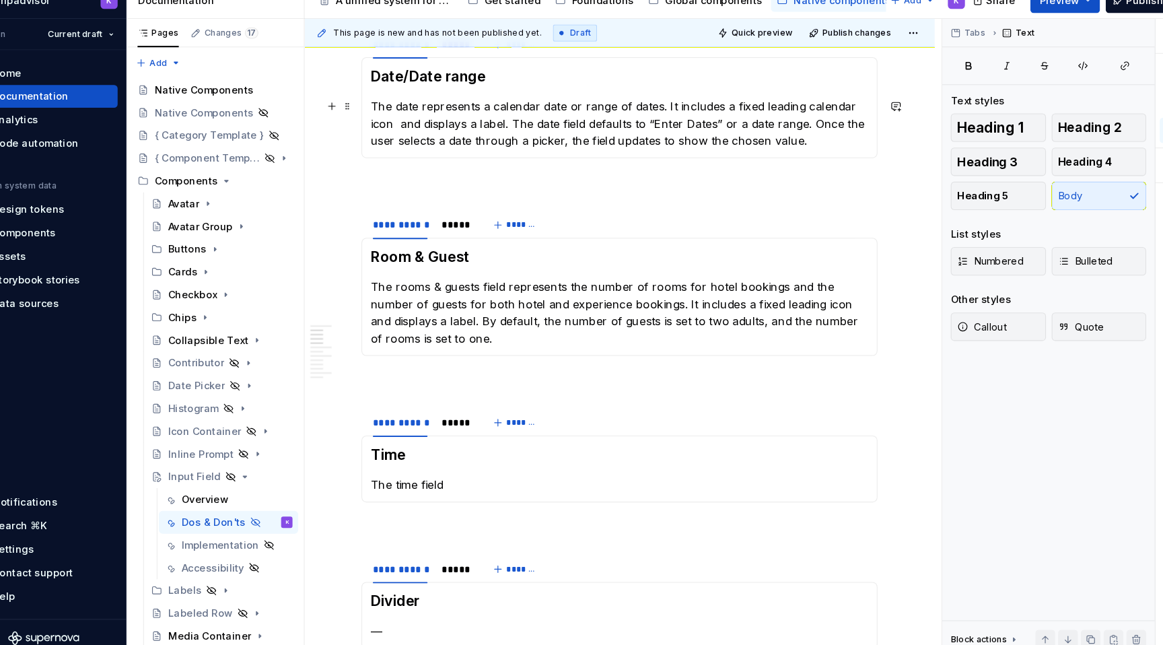
click at [431, 129] on p "The date represents a calendar date or range of dates. It includes a fixed lead…" at bounding box center [623, 140] width 471 height 48
click at [465, 488] on p "The time field" at bounding box center [623, 482] width 471 height 16
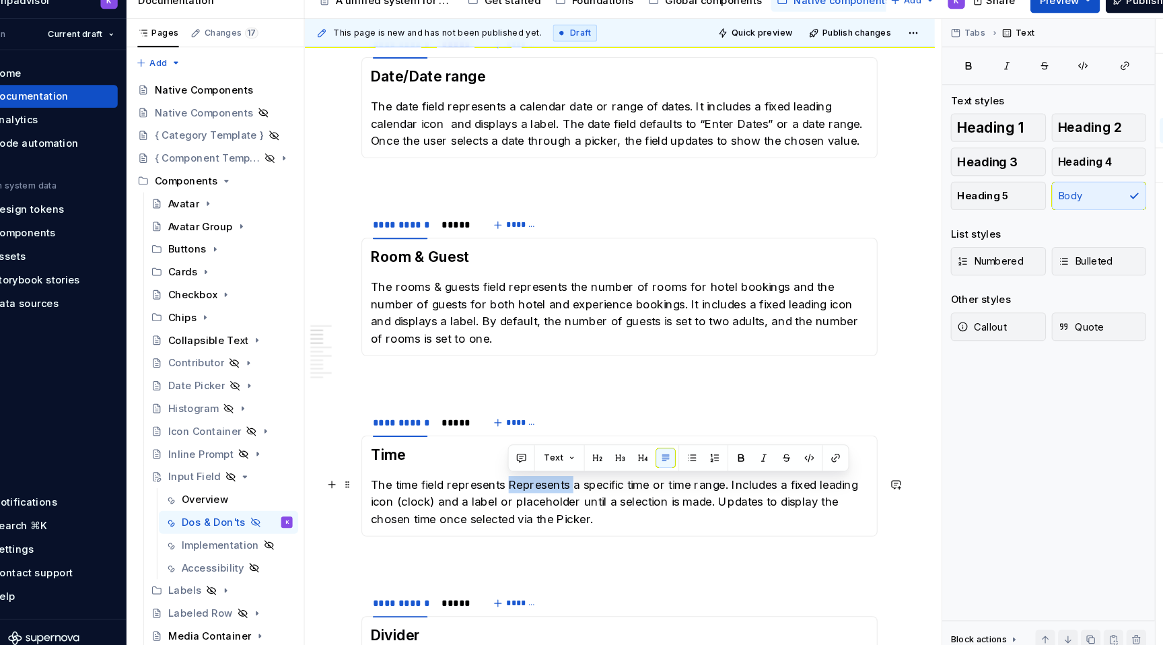
drag, startPoint x: 518, startPoint y: 480, endPoint x: 577, endPoint y: 480, distance: 58.5
click at [577, 480] on p "The time field represents Represents a specific time or time range. Includes a …" at bounding box center [623, 498] width 471 height 48
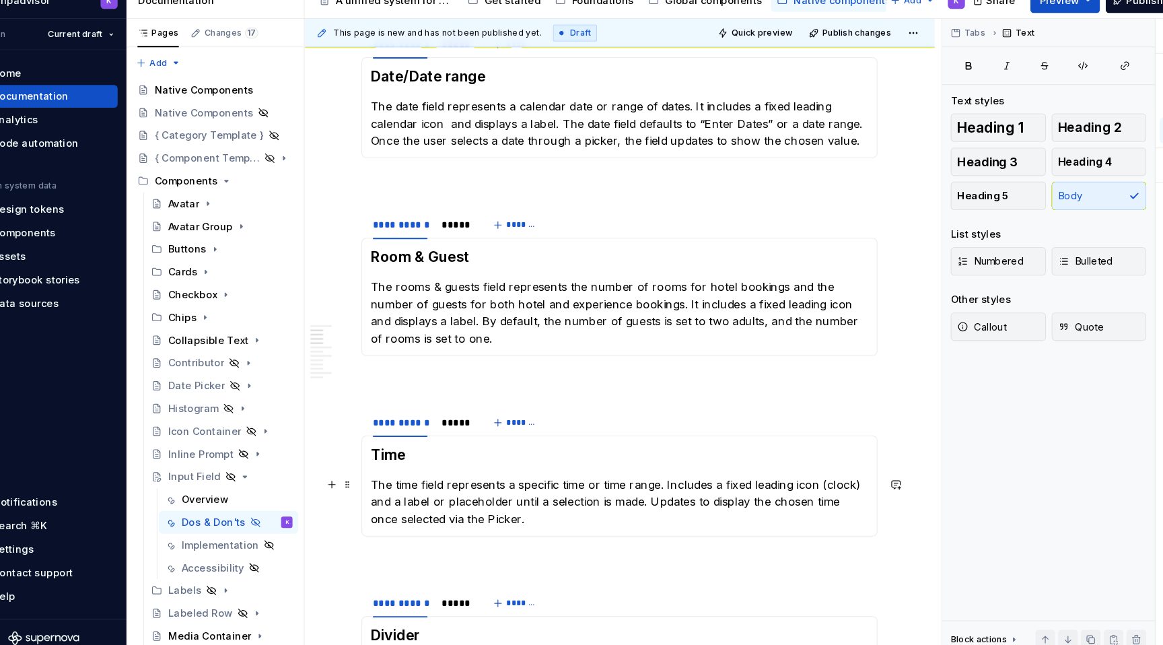
click at [672, 478] on p "The time field represents a specific time or time range. Includes a fixed leadi…" at bounding box center [623, 498] width 471 height 48
click at [801, 482] on p "The time field represents a specific time or time range. It includes a fixed le…" at bounding box center [623, 498] width 471 height 48
drag, startPoint x: 424, startPoint y: 496, endPoint x: 395, endPoint y: 497, distance: 28.9
click at [395, 497] on p "The time field represents a specific time or time range. It includes a fixed le…" at bounding box center [623, 498] width 471 height 48
click at [398, 326] on p "The rooms & guests field represents the number of rooms for hotel bookings and …" at bounding box center [623, 319] width 471 height 65
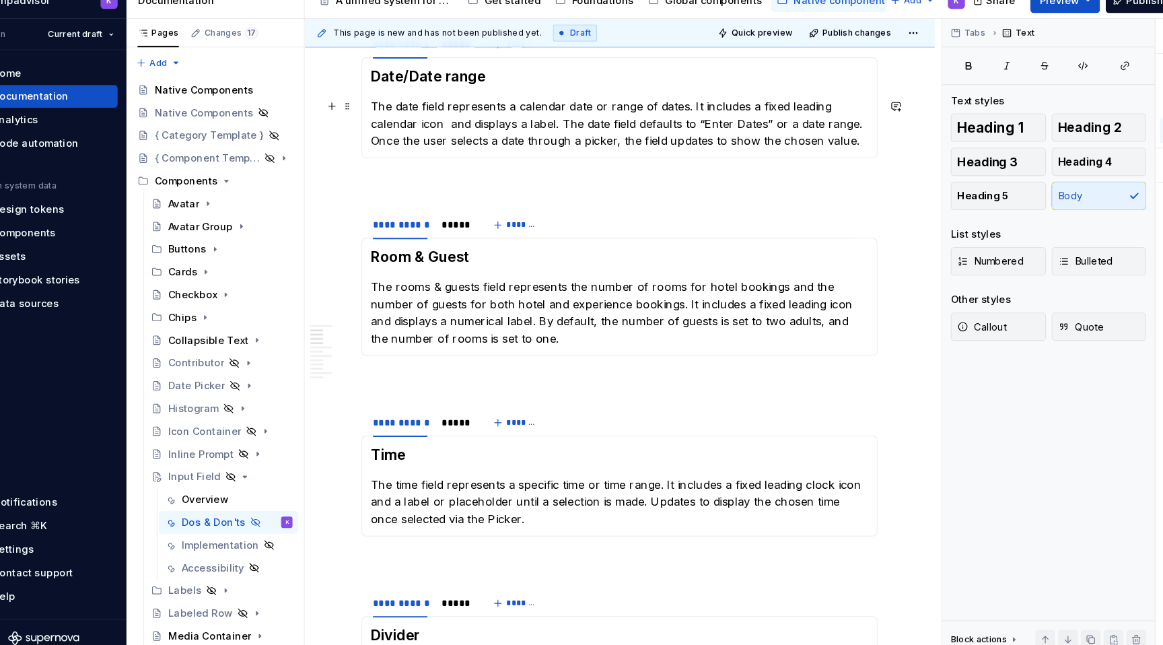
click at [538, 140] on p "The date field represents a calendar date or range of dates. It includes a fixe…" at bounding box center [623, 140] width 471 height 48
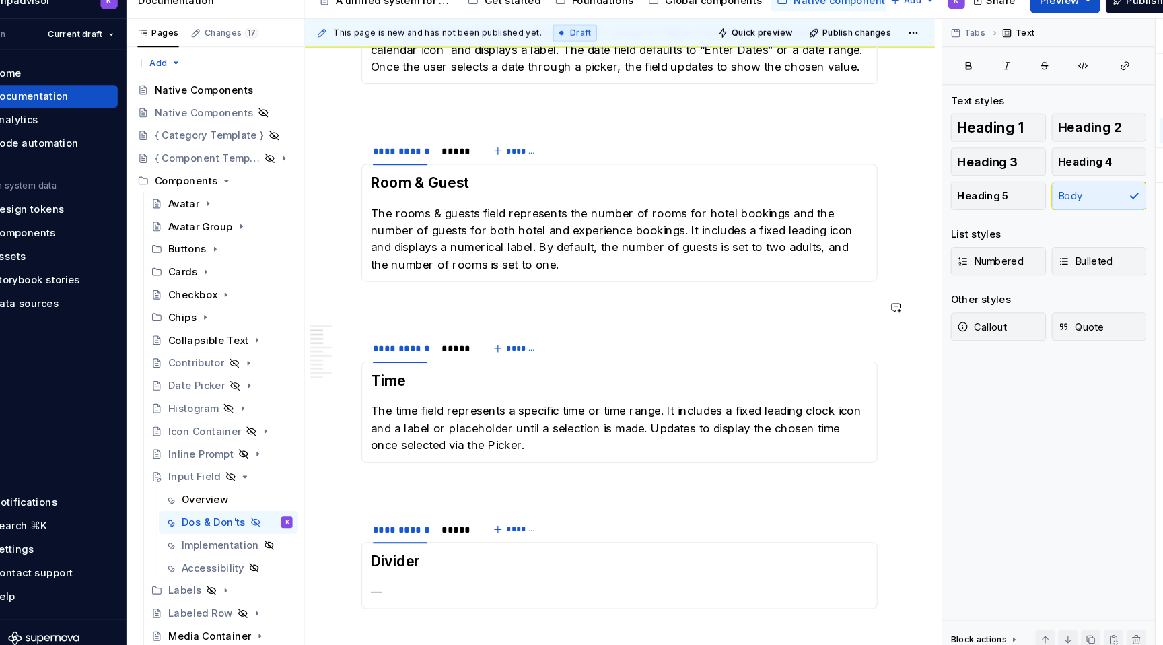
scroll to position [394, 0]
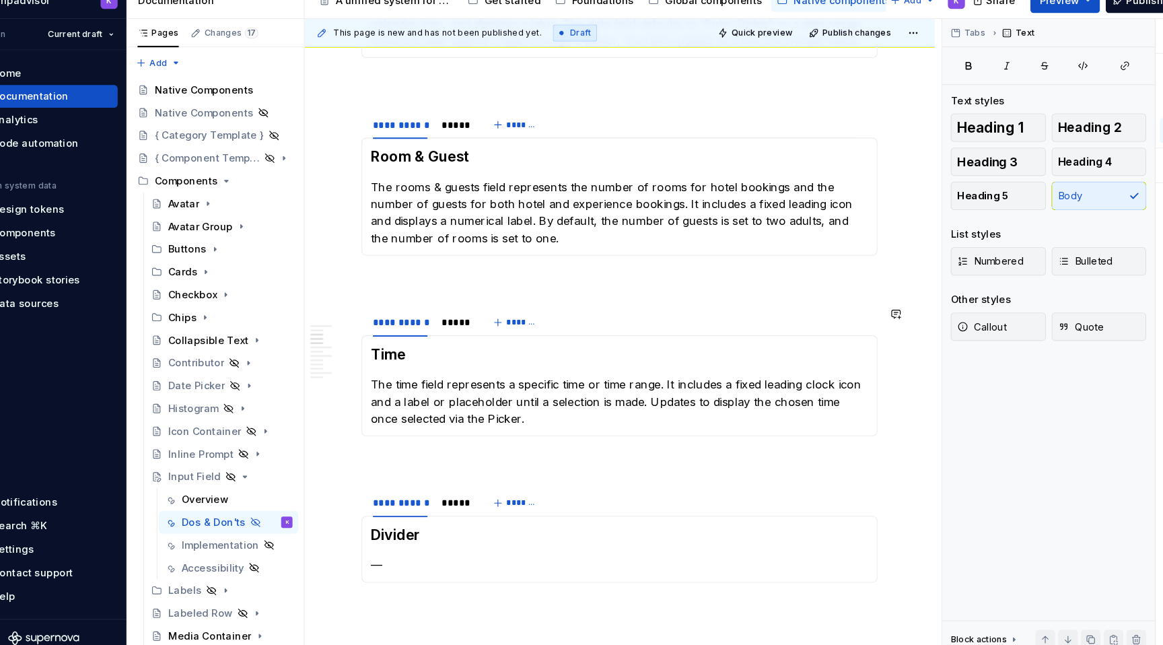
click at [519, 431] on div "Time The time field represents a specific time or time range. It includes a fix…" at bounding box center [623, 388] width 488 height 96
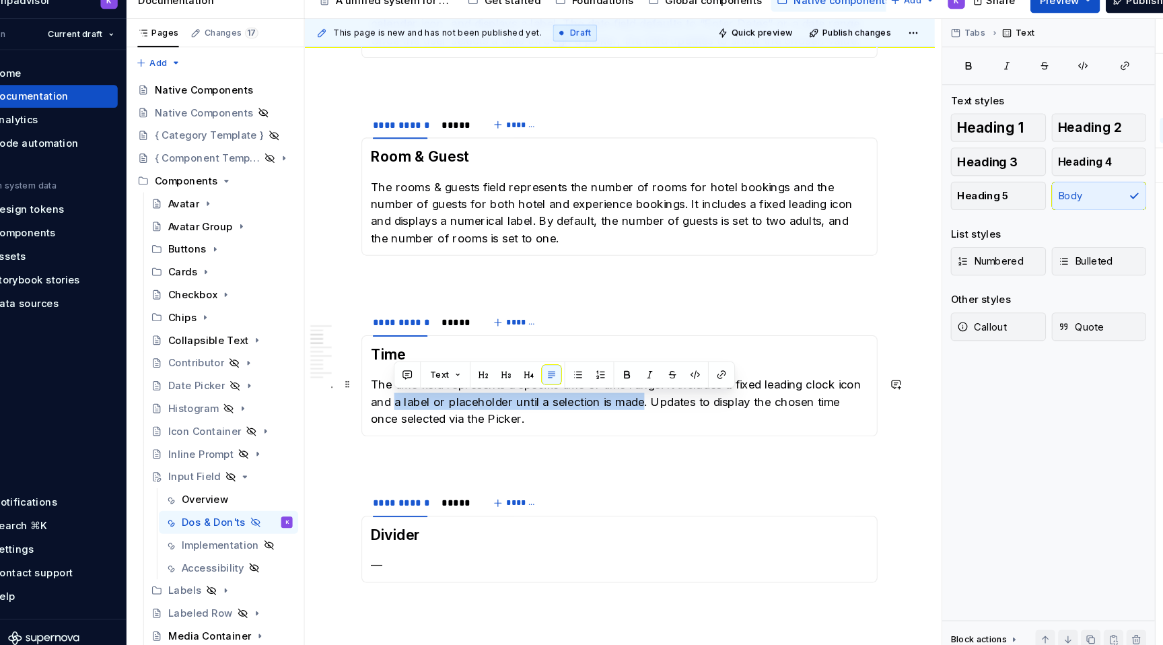
drag, startPoint x: 410, startPoint y: 404, endPoint x: 643, endPoint y: 409, distance: 232.2
click at [643, 409] on p "The time field represents a specific time or time range. It includes a fixed le…" at bounding box center [623, 403] width 471 height 48
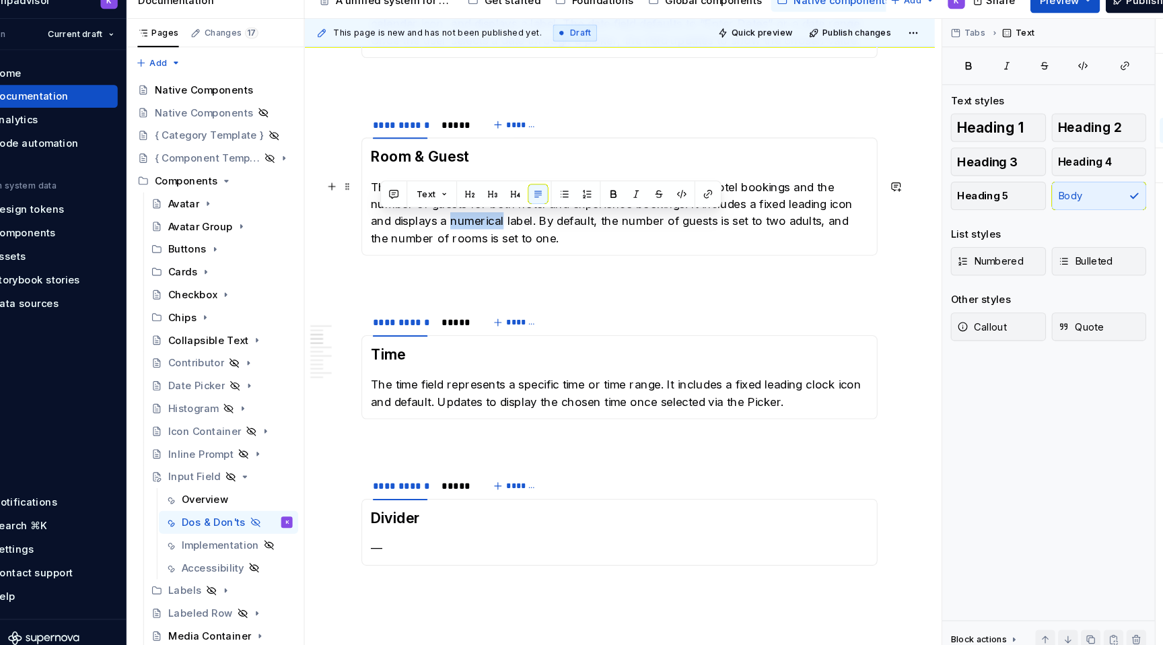
drag, startPoint x: 446, startPoint y: 228, endPoint x: 399, endPoint y: 228, distance: 47.1
click at [399, 228] on p "The rooms & guests field represents the number of rooms for hotel bookings and …" at bounding box center [623, 224] width 471 height 65
drag, startPoint x: 507, startPoint y: 230, endPoint x: 484, endPoint y: 230, distance: 22.9
click at [484, 230] on p "The rooms & guests field represents the number of rooms for hotel bookings and …" at bounding box center [623, 224] width 471 height 65
click at [503, 249] on p "The rooms & guests field represents the number of rooms for hotel bookings and …" at bounding box center [623, 224] width 471 height 65
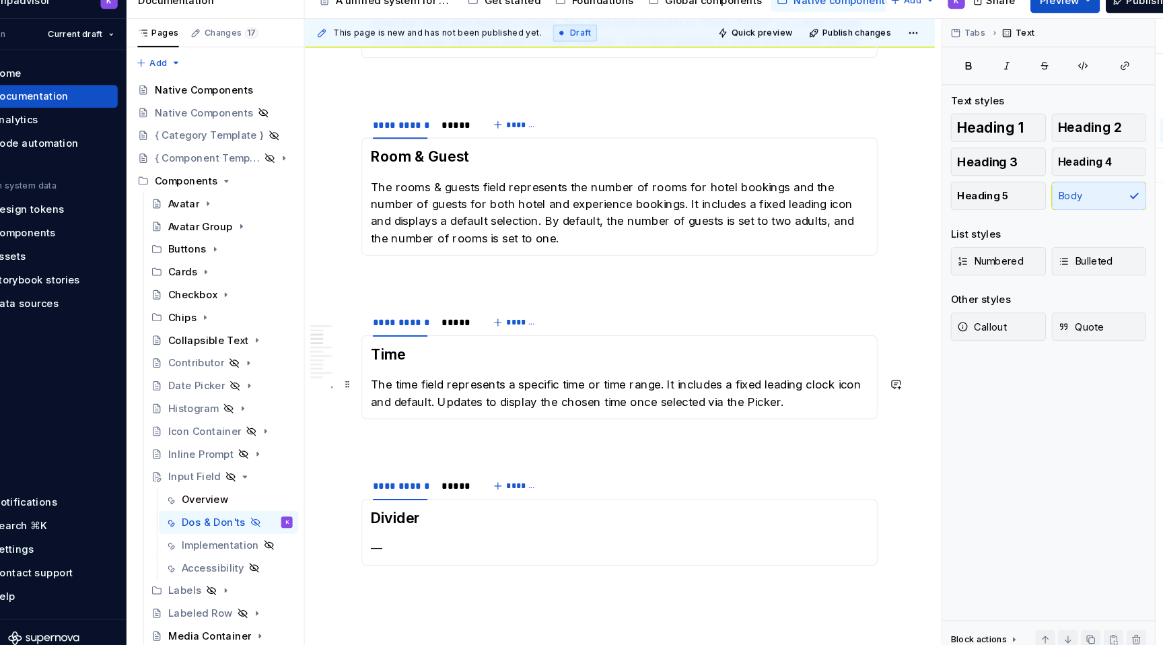
click at [444, 403] on p "The time field represents a specific time or time range. It includes a fixed le…" at bounding box center [623, 395] width 471 height 32
click at [521, 406] on p "The time field represents a specific time or time range. It includes a fixed le…" at bounding box center [623, 395] width 471 height 32
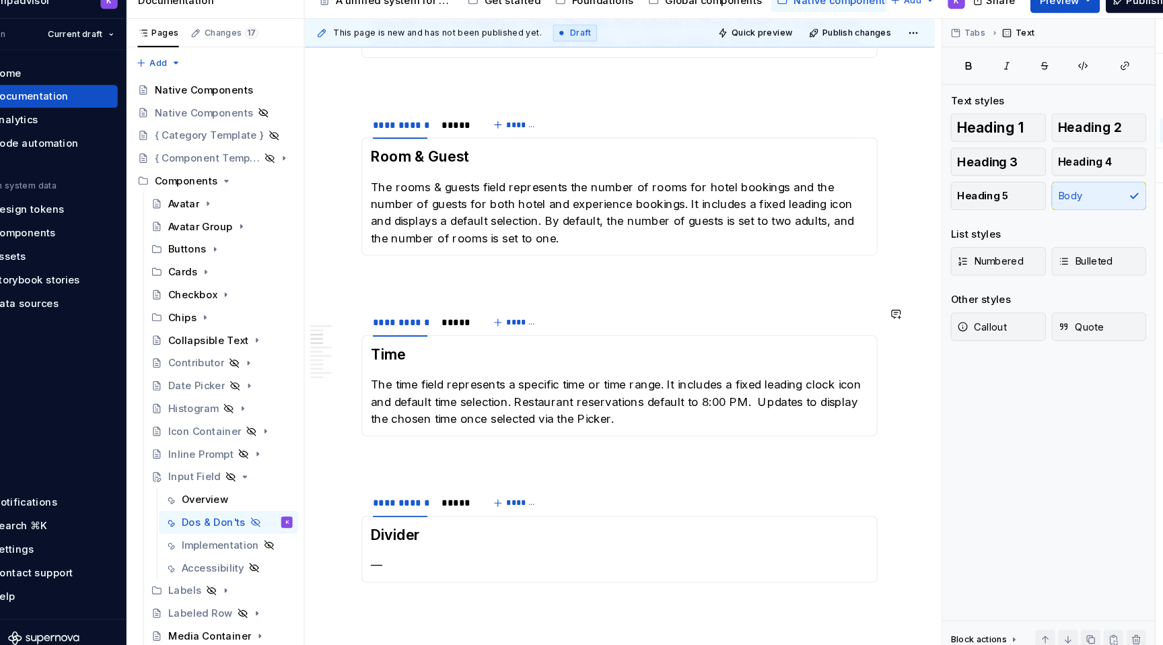
drag, startPoint x: 750, startPoint y: 401, endPoint x: 795, endPoint y: 430, distance: 53.0
click at [795, 430] on div "Time The time field represents a specific time or time range. It includes a fix…" at bounding box center [623, 388] width 488 height 96
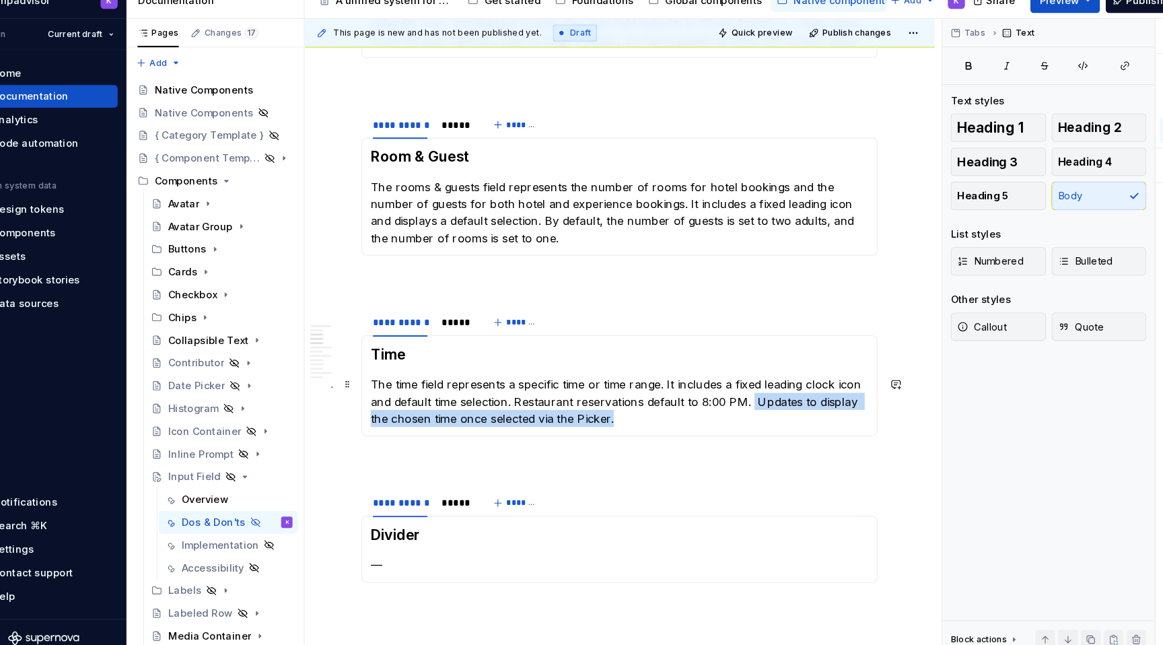
drag, startPoint x: 750, startPoint y: 399, endPoint x: 819, endPoint y: 427, distance: 74.6
click at [819, 427] on p "The time field represents a specific time or time range. It includes a fixed le…" at bounding box center [623, 403] width 471 height 48
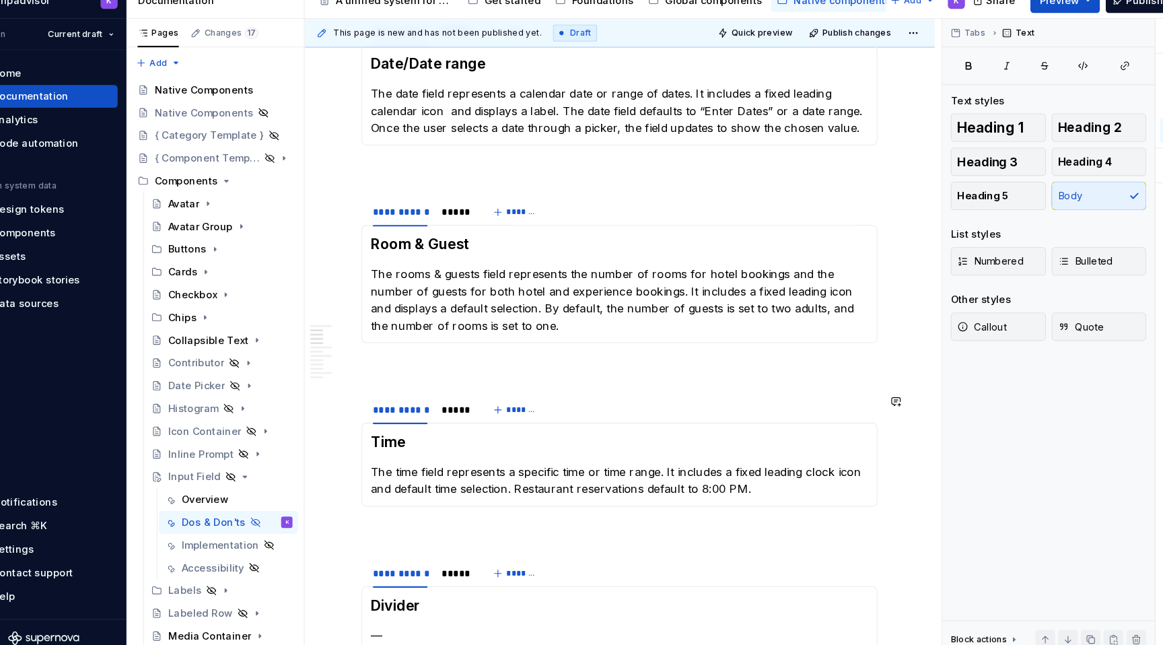
scroll to position [309, 0]
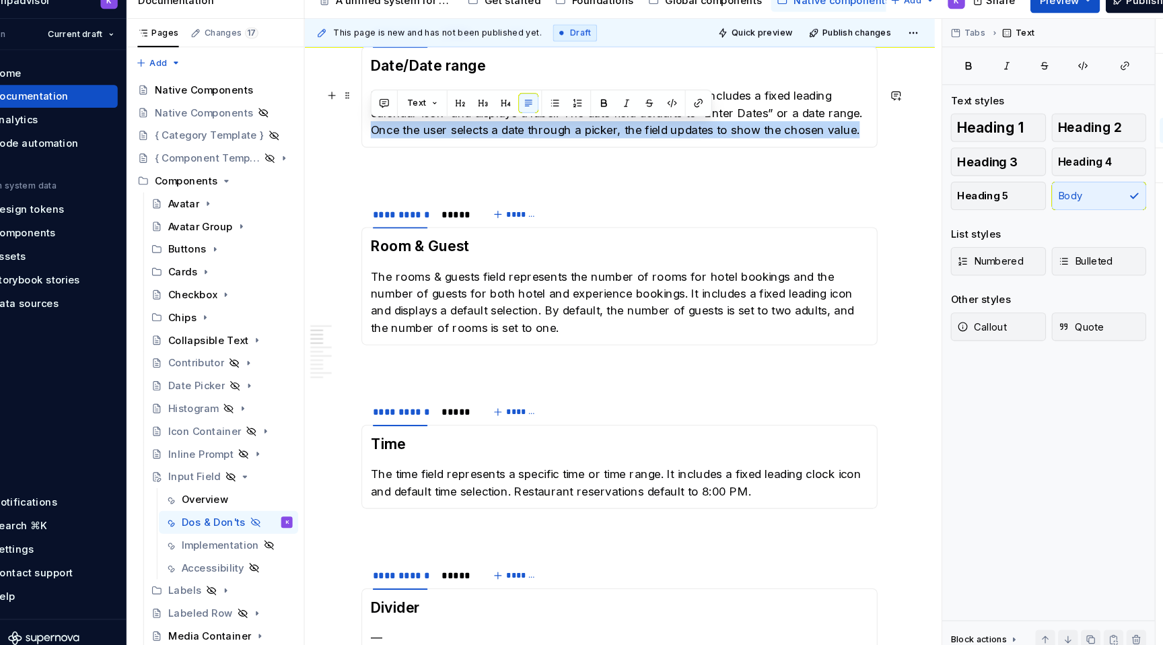
drag, startPoint x: 398, startPoint y: 145, endPoint x: 899, endPoint y: 143, distance: 500.6
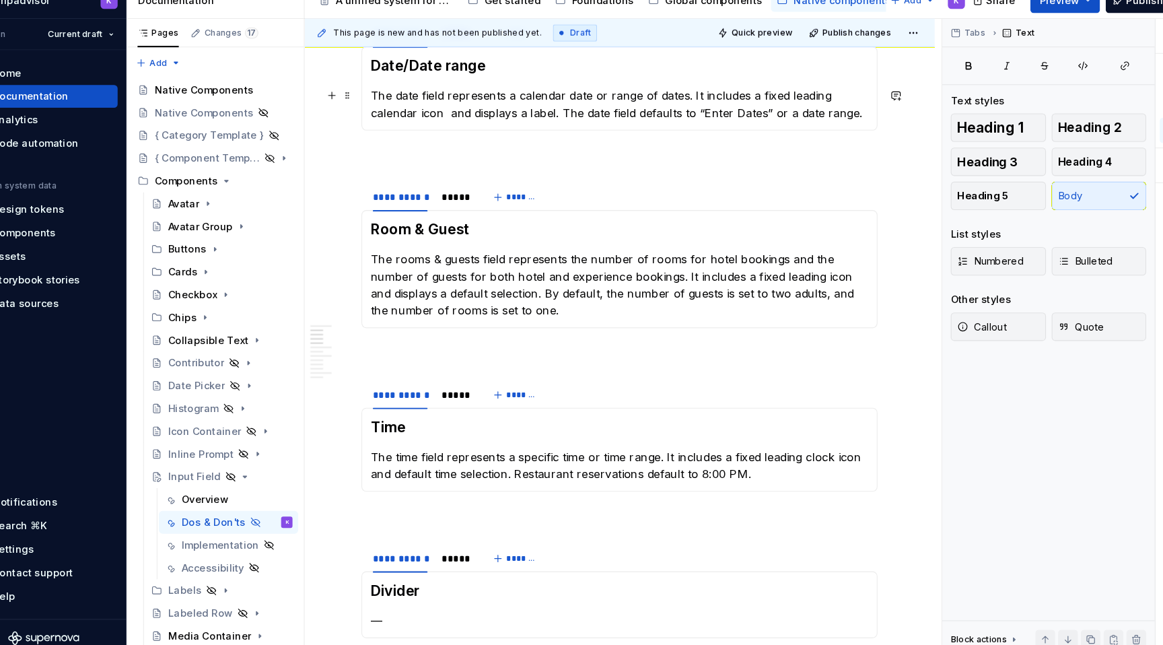
click at [460, 131] on p "The date field represents a calendar date or range of dates. It includes a fixe…" at bounding box center [623, 122] width 471 height 32
click at [535, 133] on p "The date field represents a calendar date or range of dates. It includes a fixe…" at bounding box center [623, 122] width 471 height 32
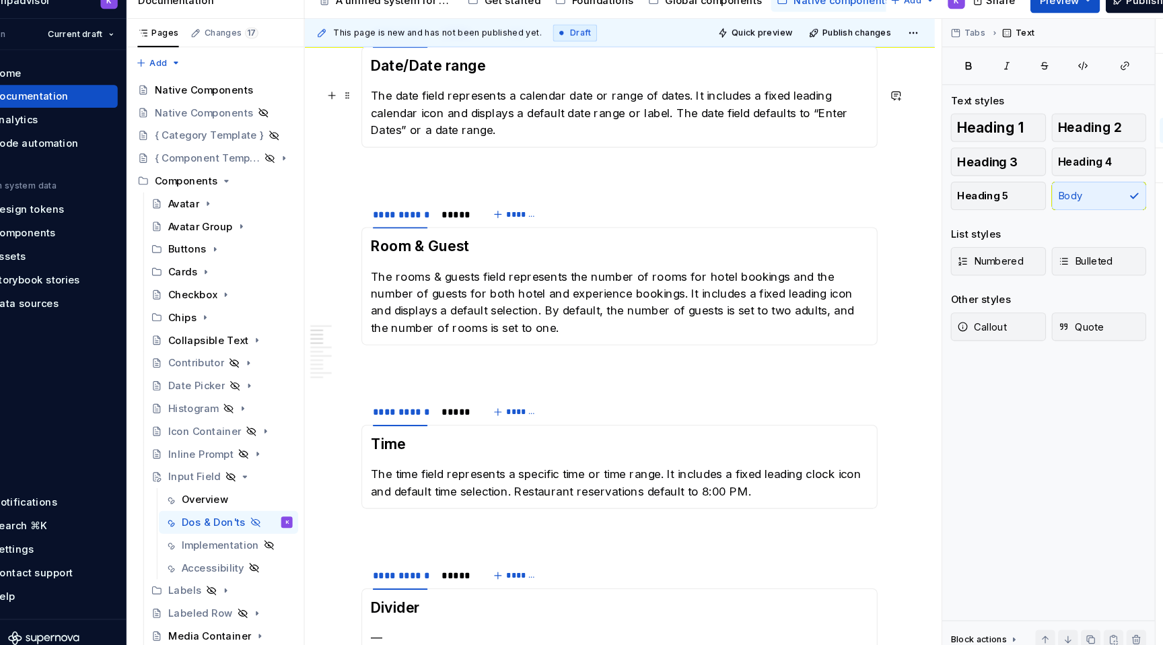
click at [515, 153] on p "The date field represents a calendar date or range of dates. It includes a fixe…" at bounding box center [623, 130] width 471 height 48
click at [449, 144] on p "The date field represents a calendar date or range of dates. It includes a fixe…" at bounding box center [623, 130] width 471 height 48
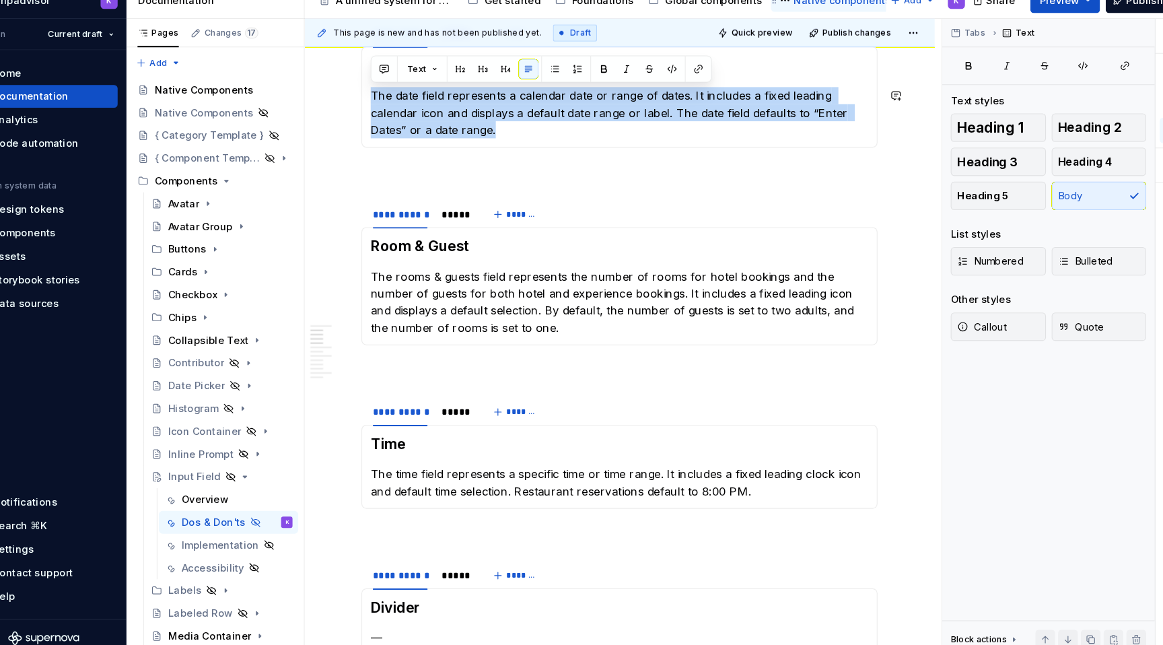
copy p "The date field represents a calendar date or range of dates. It includes a fixe…"
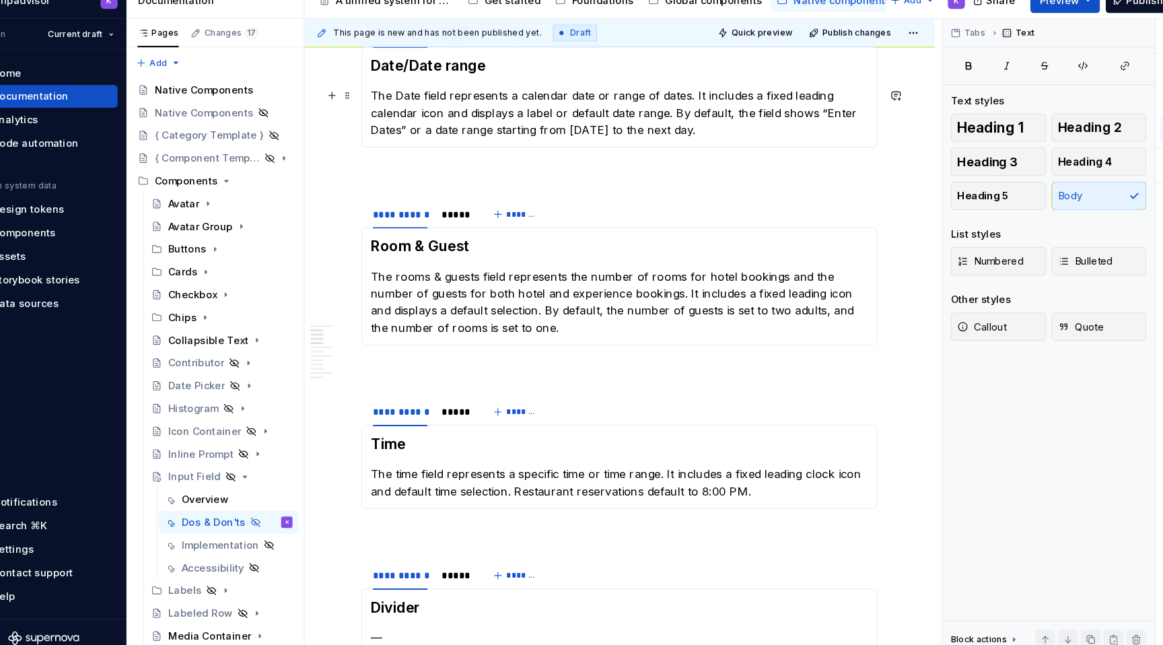
click at [415, 112] on p "The Date field represents a calendar date or range of dates. It includes a fixe…" at bounding box center [623, 130] width 471 height 48
click at [756, 145] on p "The date field represents a calendar date or range of dates. It includes a fixe…" at bounding box center [623, 131] width 471 height 48
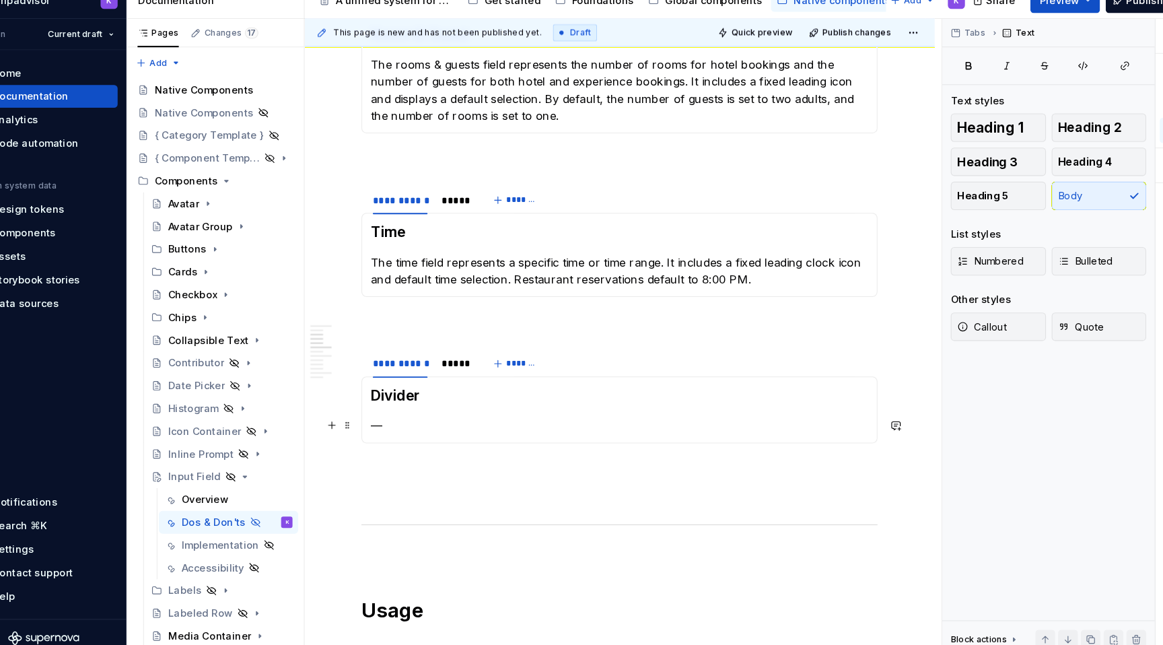
scroll to position [517, 0]
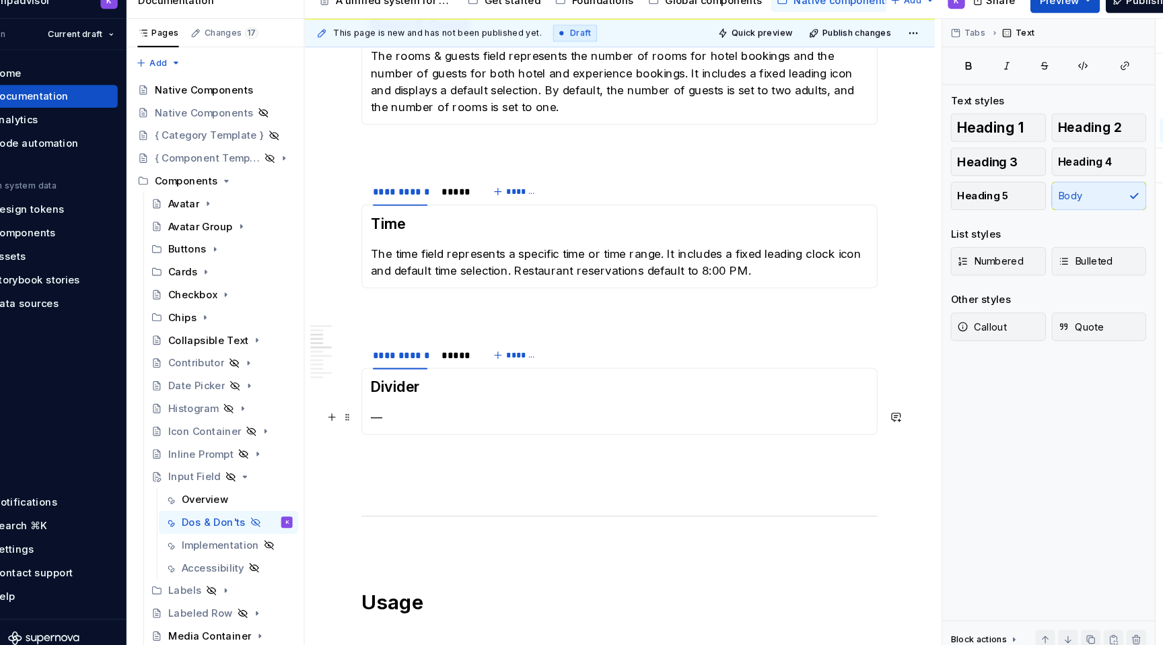
click at [431, 402] on section-item-column "Divider —" at bounding box center [623, 403] width 471 height 46
drag, startPoint x: 421, startPoint y: 413, endPoint x: 389, endPoint y: 413, distance: 32.3
click at [389, 413] on p "—" at bounding box center [623, 418] width 471 height 16
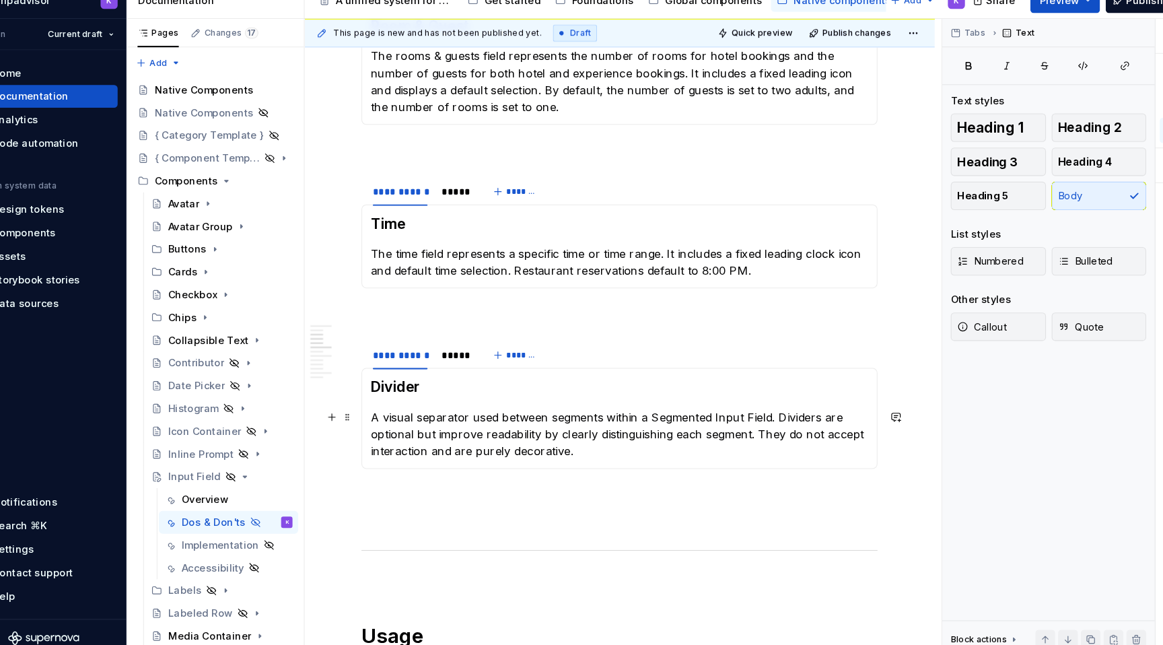
click at [397, 416] on p "A visual separator used between segments within a Segmented Input Field. Divide…" at bounding box center [623, 434] width 471 height 48
click at [768, 418] on p "A visual separator used between segments within a Segmented Input Field. Divide…" at bounding box center [623, 434] width 471 height 48
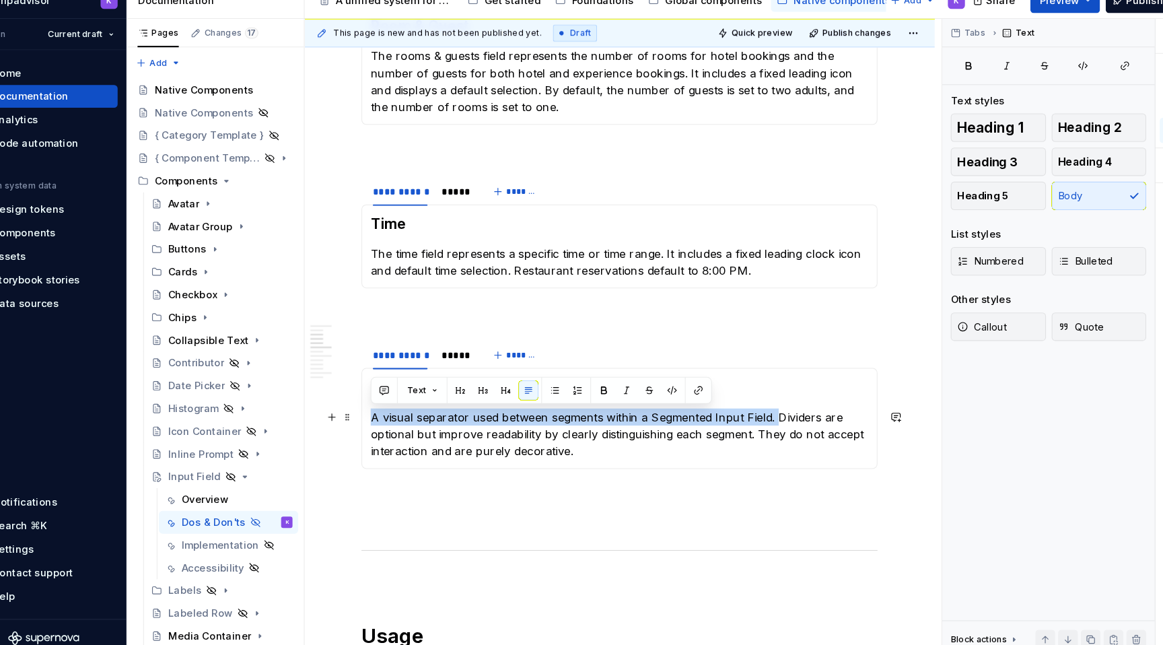
drag, startPoint x: 772, startPoint y: 418, endPoint x: 384, endPoint y: 422, distance: 388.2
click at [384, 422] on div "Divider A visual separator used between segments within a Segmented Input Field…" at bounding box center [623, 419] width 488 height 96
copy p "A visual separator used between segments within a Segmented Input Field."
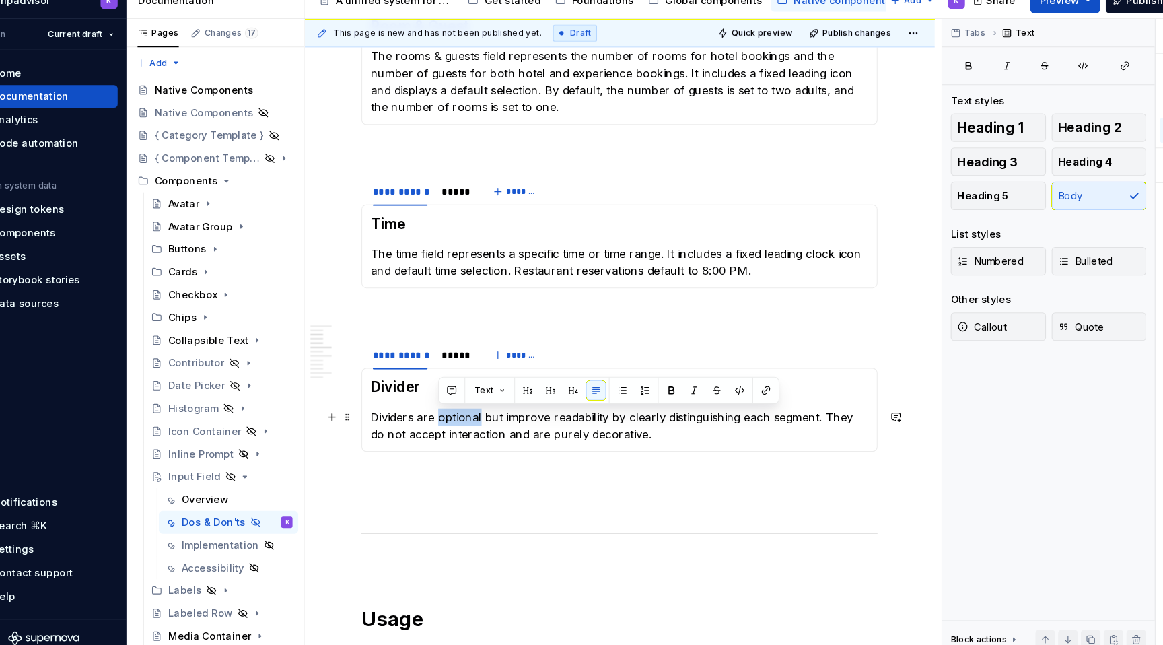
drag, startPoint x: 490, startPoint y: 417, endPoint x: 451, endPoint y: 417, distance: 39.0
click at [451, 417] on p "Dividers are optional but improve readability by clearly distinguishing each se…" at bounding box center [623, 426] width 471 height 32
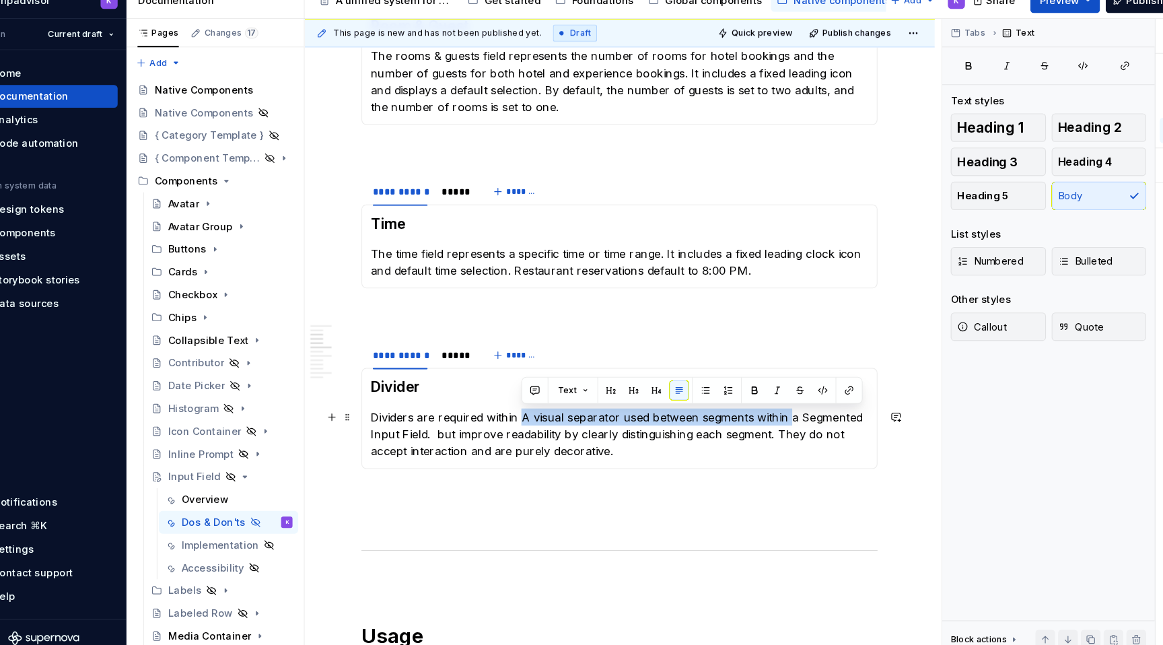
drag, startPoint x: 532, startPoint y: 416, endPoint x: 783, endPoint y: 416, distance: 251.6
click at [783, 416] on p "Dividers are required within A visual separator used between segments within a …" at bounding box center [623, 434] width 471 height 48
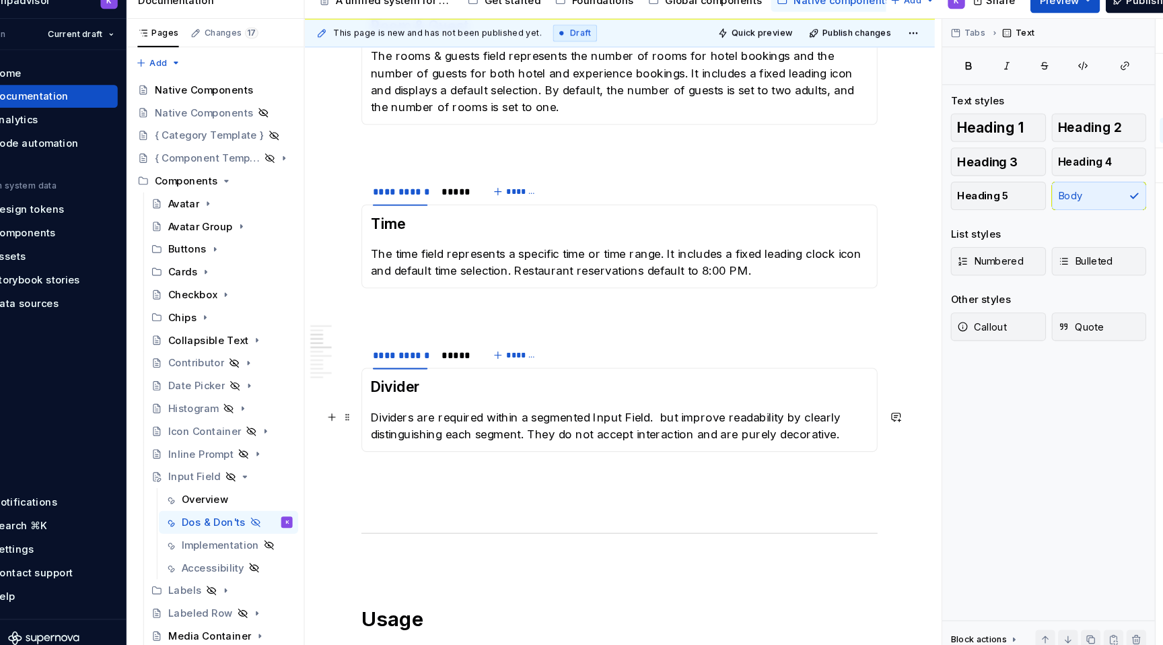
click at [604, 415] on p "Dividers are required within a segmented Input Field. but improve readability b…" at bounding box center [623, 426] width 471 height 32
click at [633, 414] on p "Dividers are required within a segmented input Field. but improve readability b…" at bounding box center [623, 426] width 471 height 32
click at [656, 416] on p "Dividers are required within a segmented input field. but improve readability b…" at bounding box center [623, 426] width 471 height 32
click at [842, 441] on p "Dividers are required within a segmented input field. They improve readability …" at bounding box center [623, 426] width 471 height 32
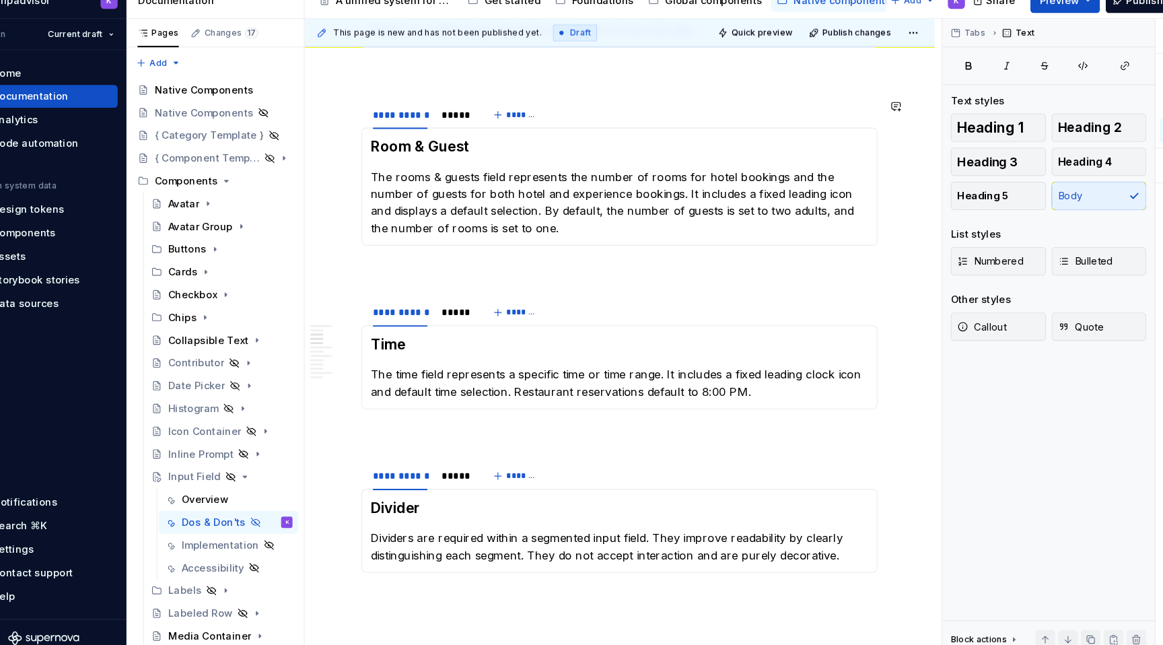
scroll to position [353, 0]
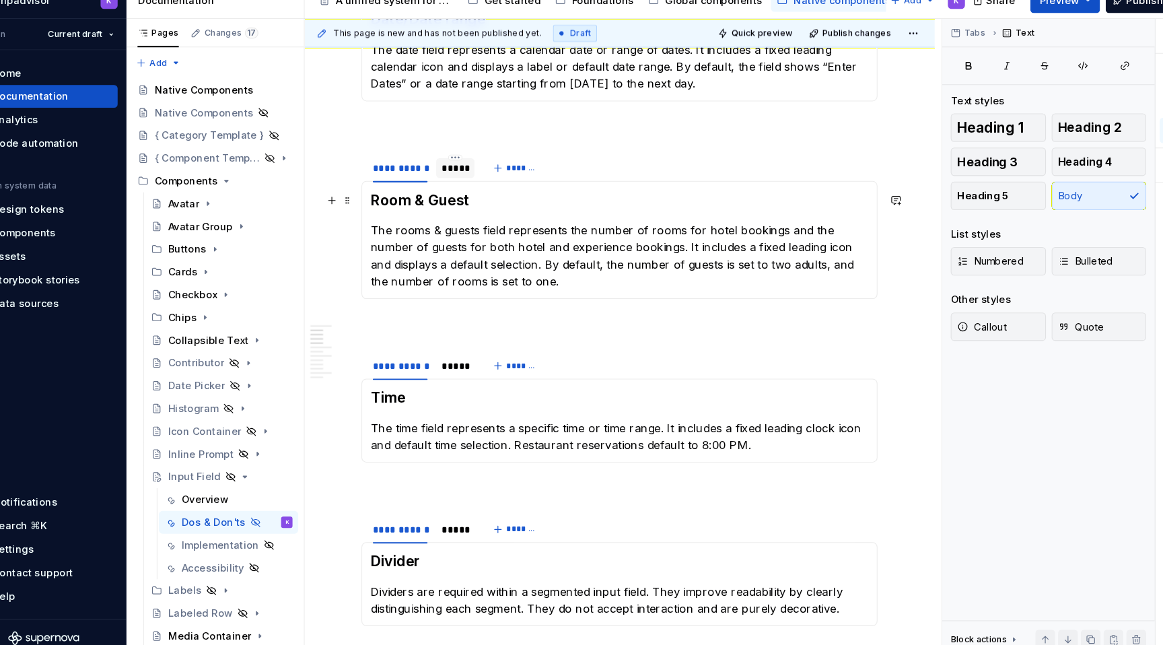
click at [471, 193] on div at bounding box center [467, 193] width 36 height 1
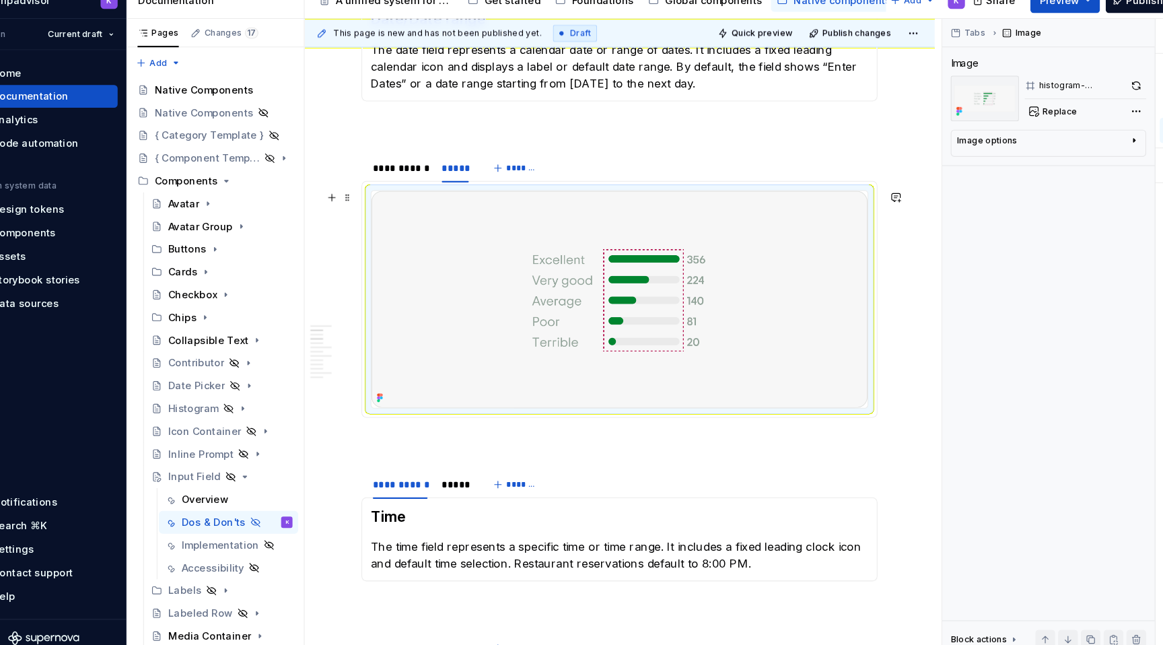
click at [655, 305] on img at bounding box center [623, 306] width 470 height 205
click at [1029, 129] on span "Replace" at bounding box center [1039, 128] width 33 height 11
type textarea "*"
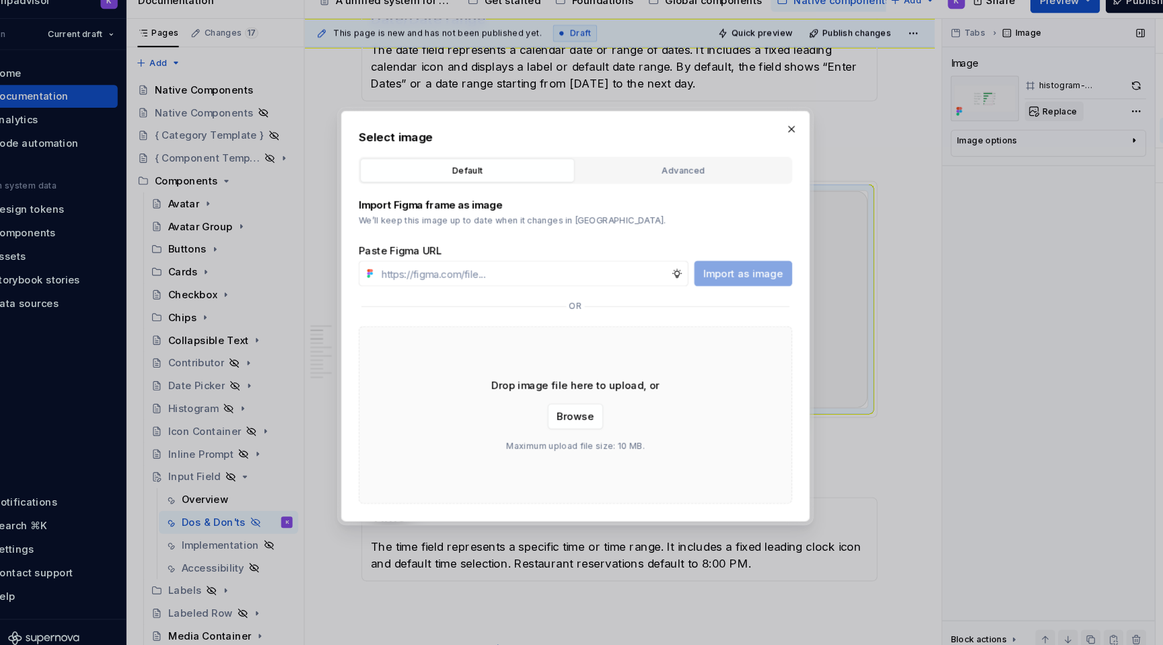
type input "https://www.figma.com/design/eWzZGbXTCMsZ0gwC1u1MU0/Altas-Native-Documentation?…"
type textarea "*"
type input "https://www.figma.com/design/eWzZGbXTCMsZ0gwC1u1MU0/Altas-Native-Documentation?…"
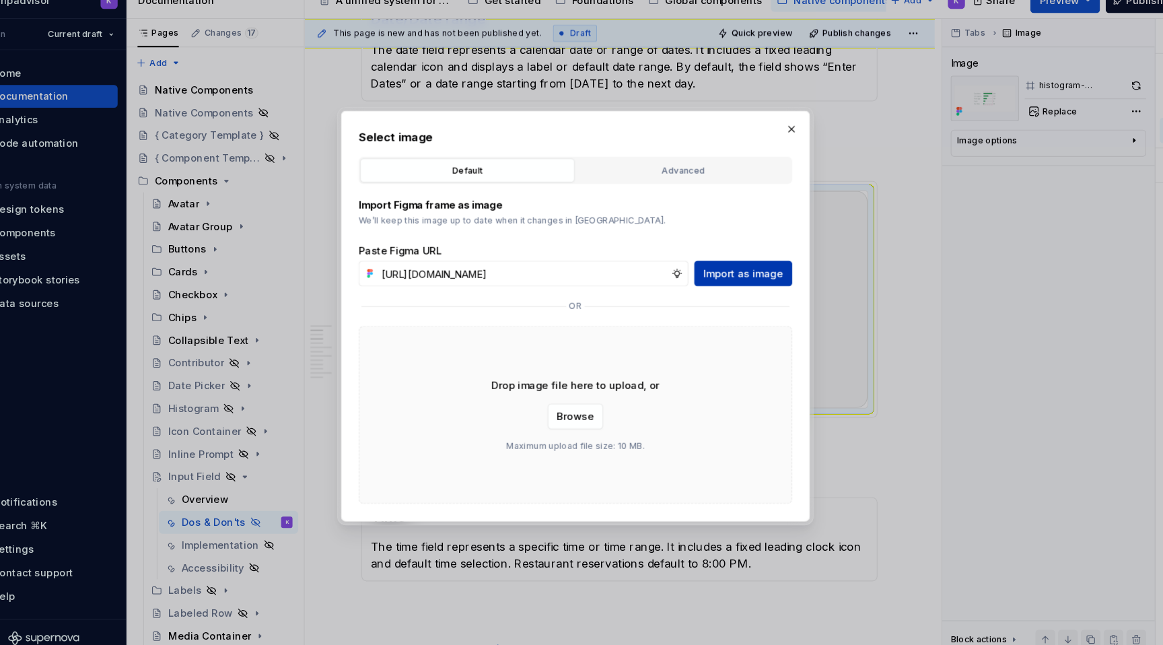
click at [742, 281] on span "Import as image" at bounding box center [739, 281] width 75 height 13
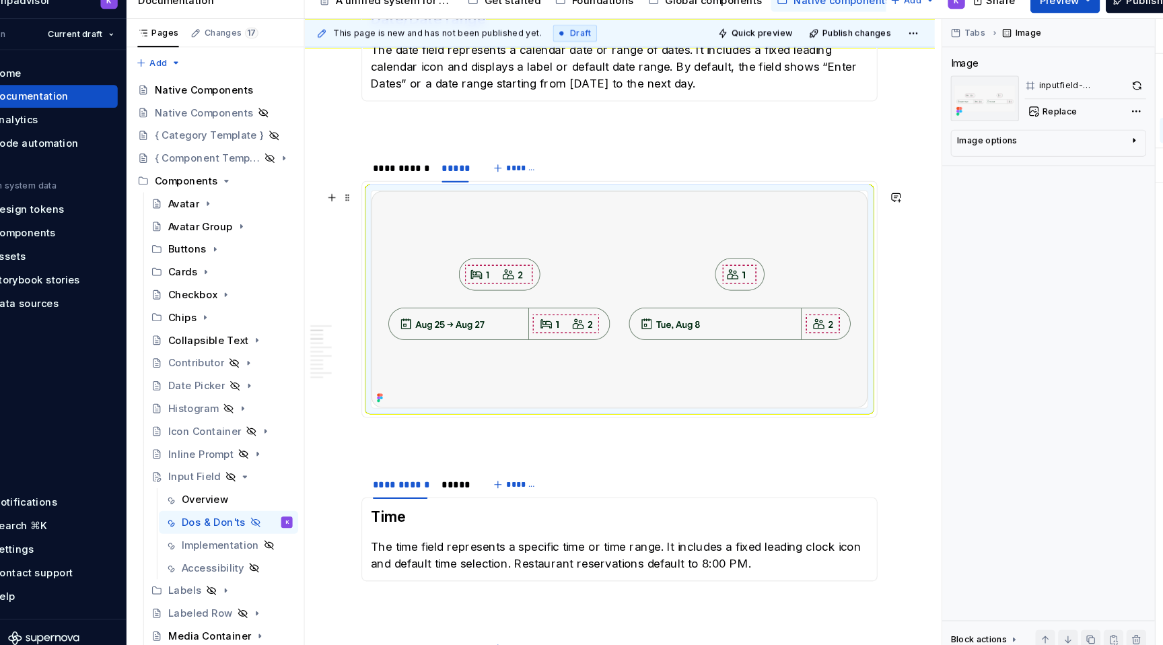
click at [654, 253] on img at bounding box center [623, 306] width 470 height 205
click at [1044, 131] on span "Replace" at bounding box center [1039, 128] width 33 height 11
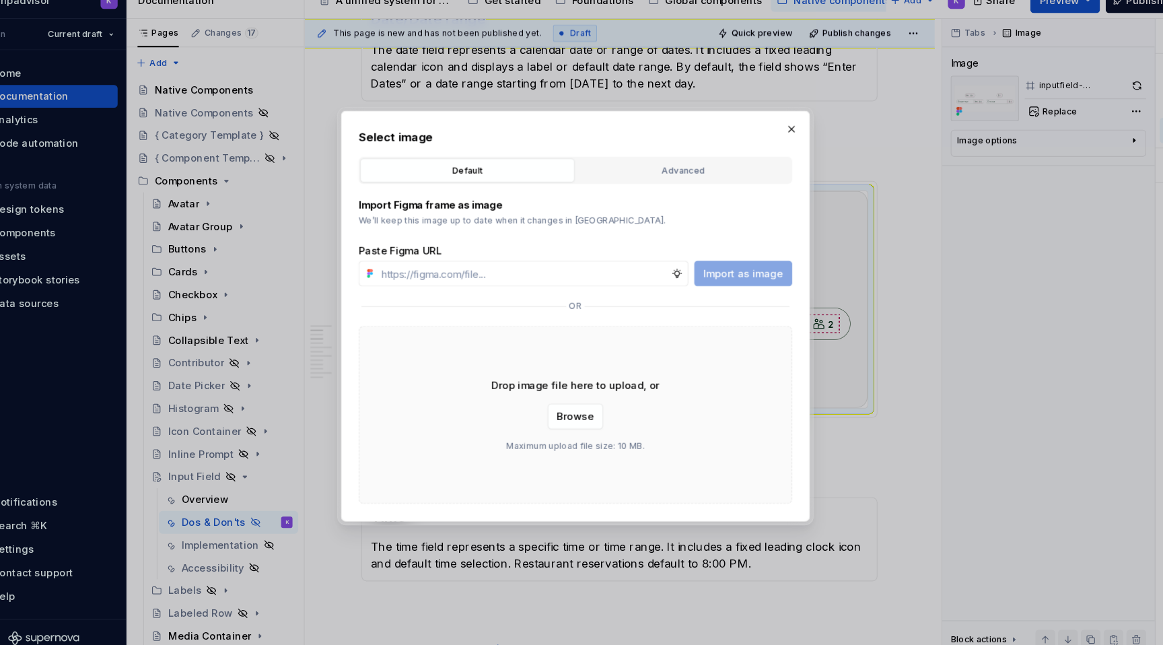
click at [790, 136] on button "button" at bounding box center [785, 145] width 19 height 19
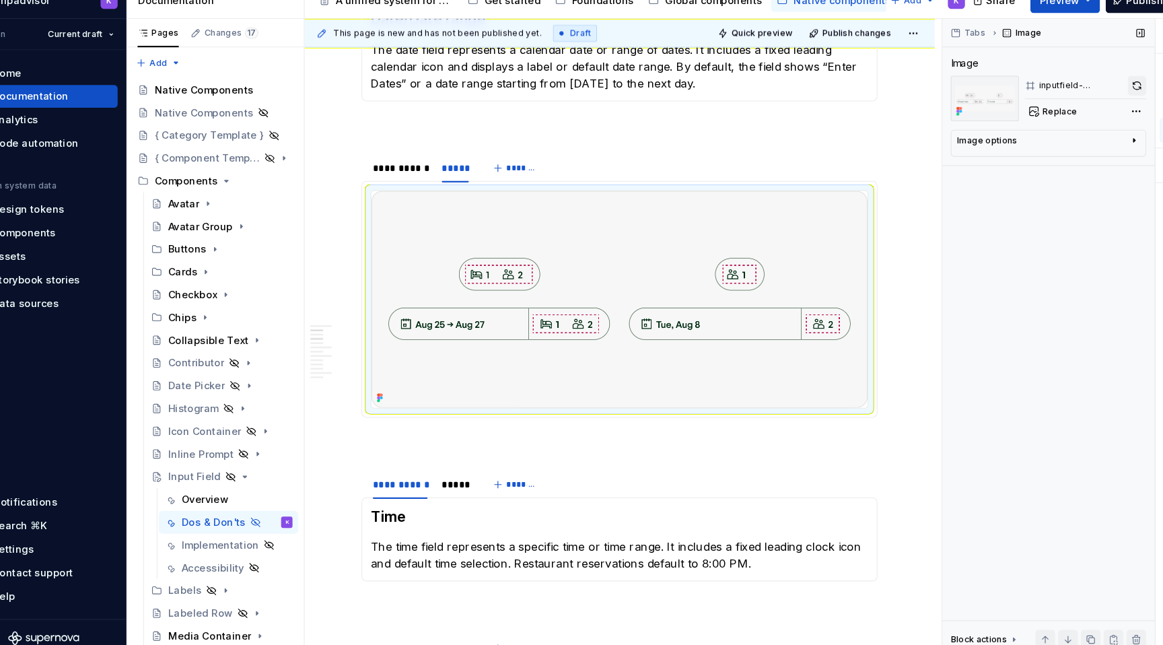
click at [1112, 102] on button "button" at bounding box center [1112, 104] width 17 height 19
click at [462, 493] on div "*****" at bounding box center [467, 482] width 36 height 22
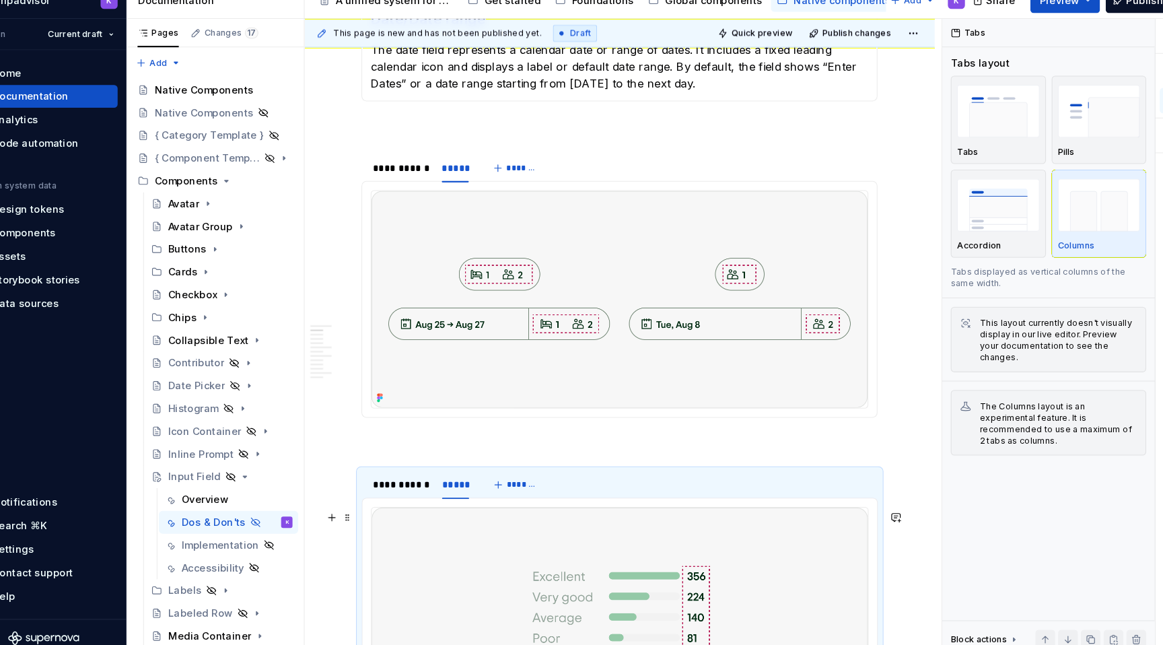
click at [503, 544] on img at bounding box center [623, 605] width 470 height 205
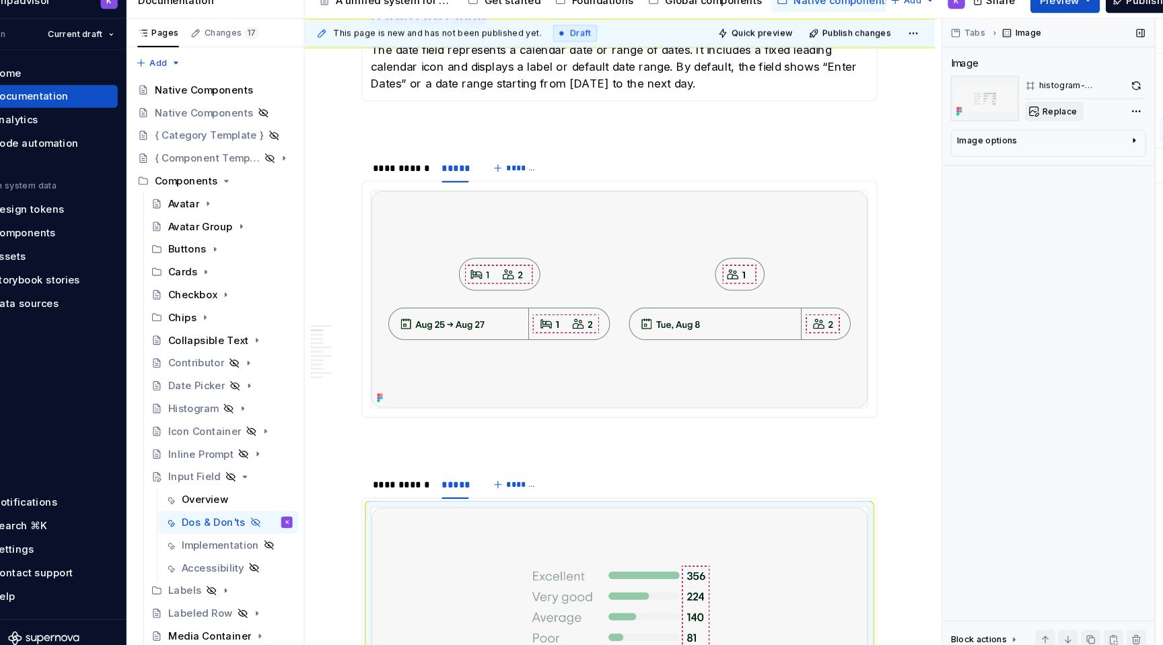
click at [1027, 131] on span "Replace" at bounding box center [1039, 128] width 33 height 11
type textarea "*"
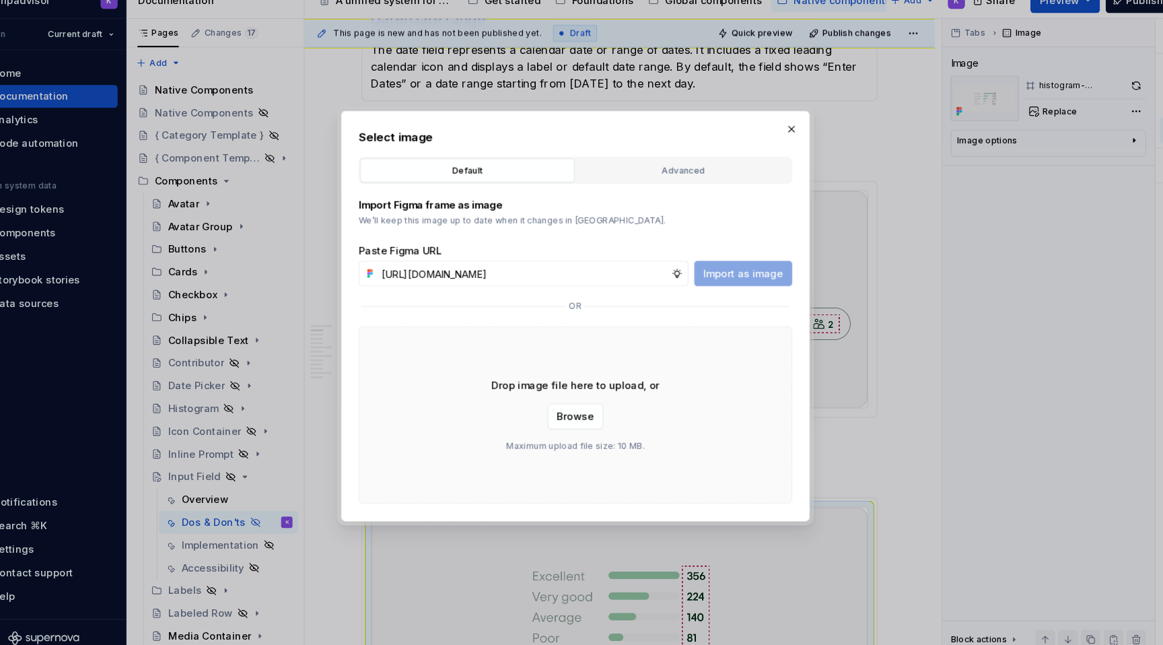
scroll to position [0, 353]
type input "https://www.figma.com/design/eWzZGbXTCMsZ0gwC1u1MU0/Altas-Native-Documentation?…"
click at [729, 275] on span "Import as image" at bounding box center [739, 281] width 75 height 13
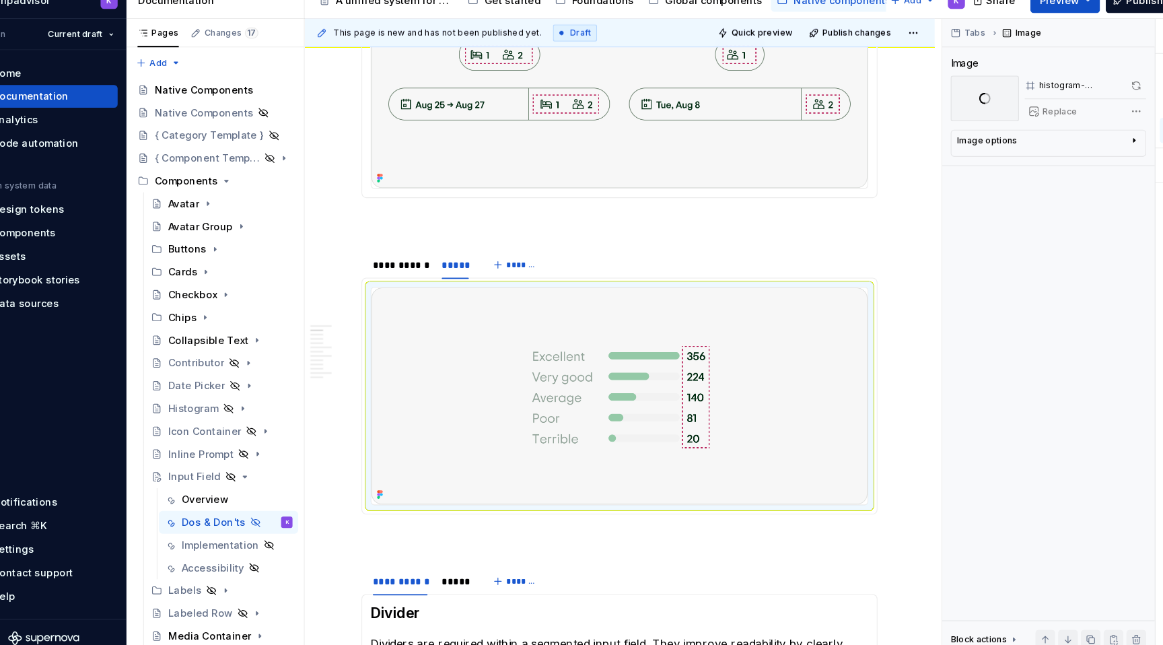
scroll to position [611, 0]
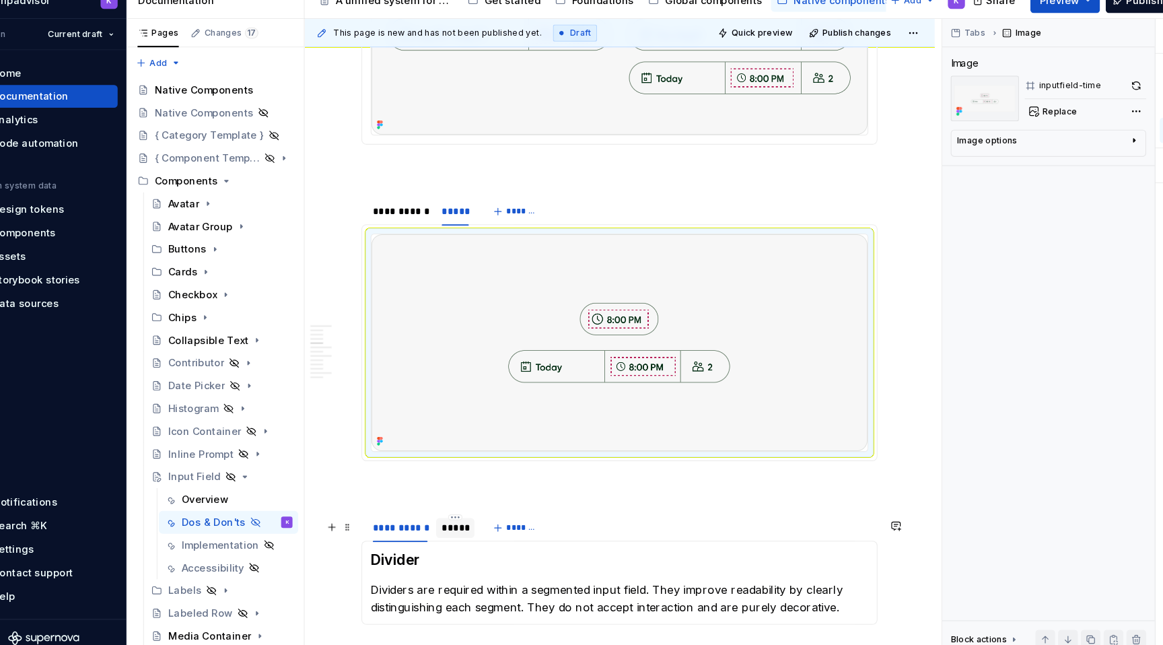
click at [462, 530] on div "*****" at bounding box center [468, 522] width 26 height 13
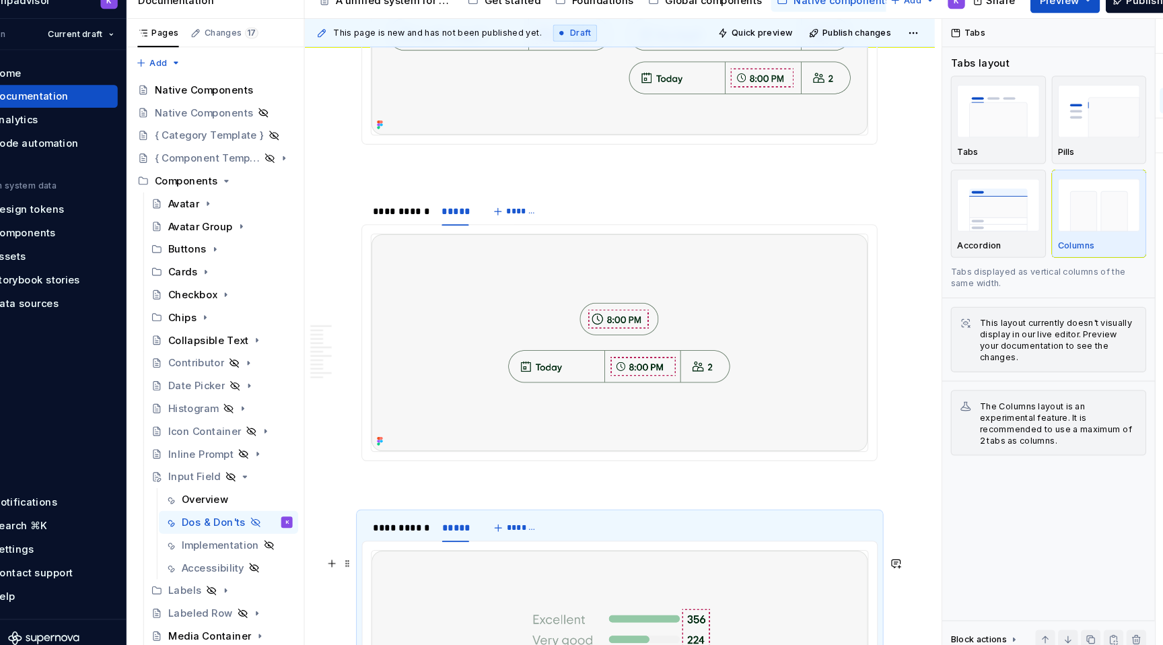
click at [674, 577] on img at bounding box center [623, 646] width 470 height 205
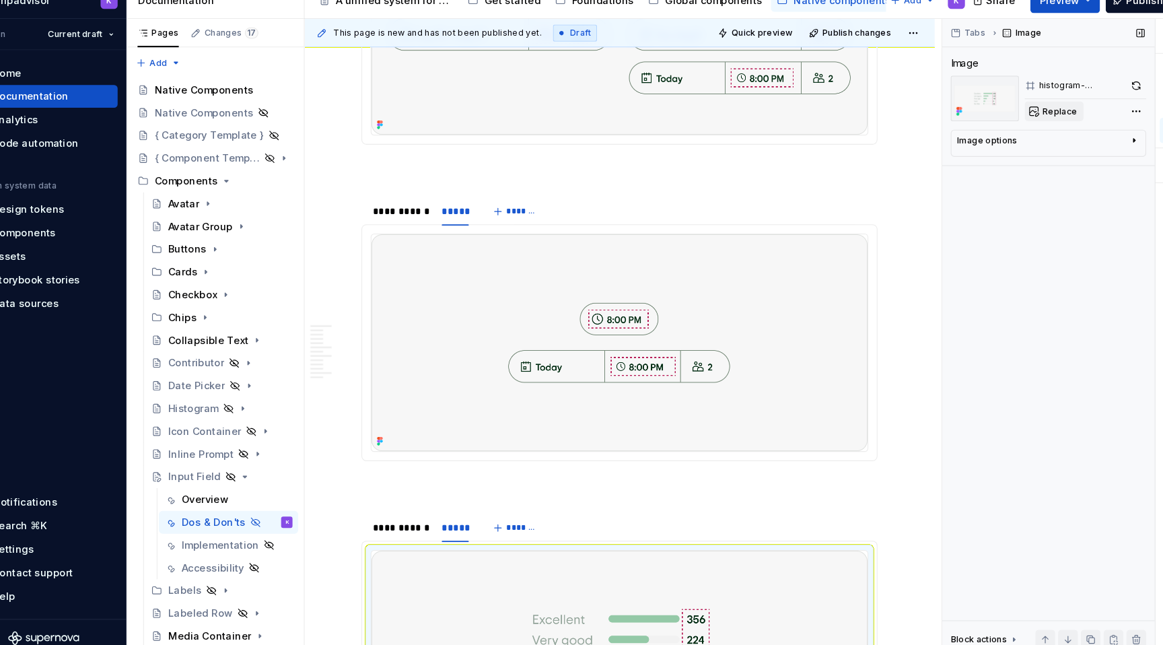
click at [1043, 123] on span "Replace" at bounding box center [1039, 128] width 33 height 11
type textarea "*"
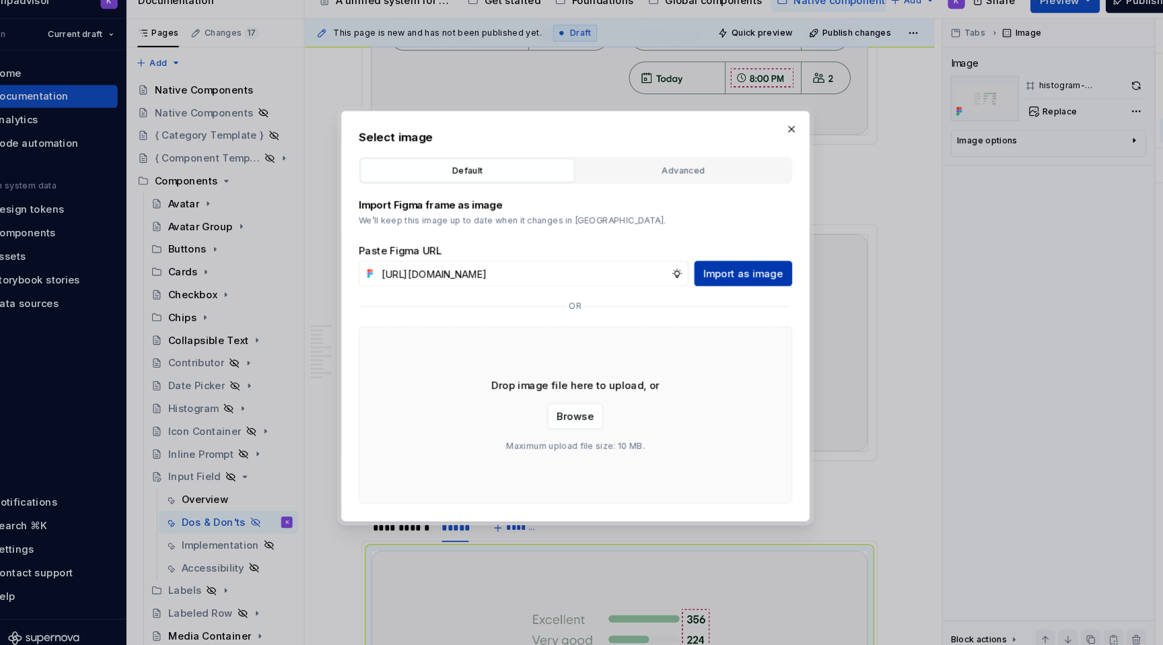
scroll to position [0, 351]
type input "https://www.figma.com/design/eWzZGbXTCMsZ0gwC1u1MU0/Altas-Native-Documentation?…"
click at [754, 276] on span "Import as image" at bounding box center [739, 281] width 75 height 13
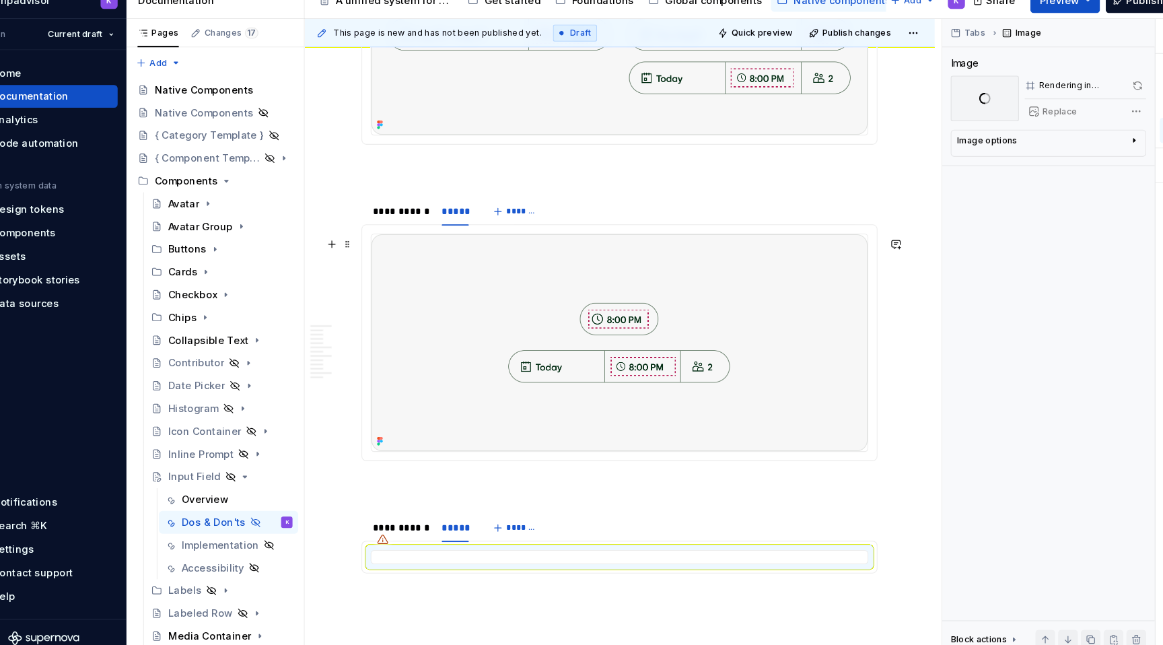
scroll to position [594, 0]
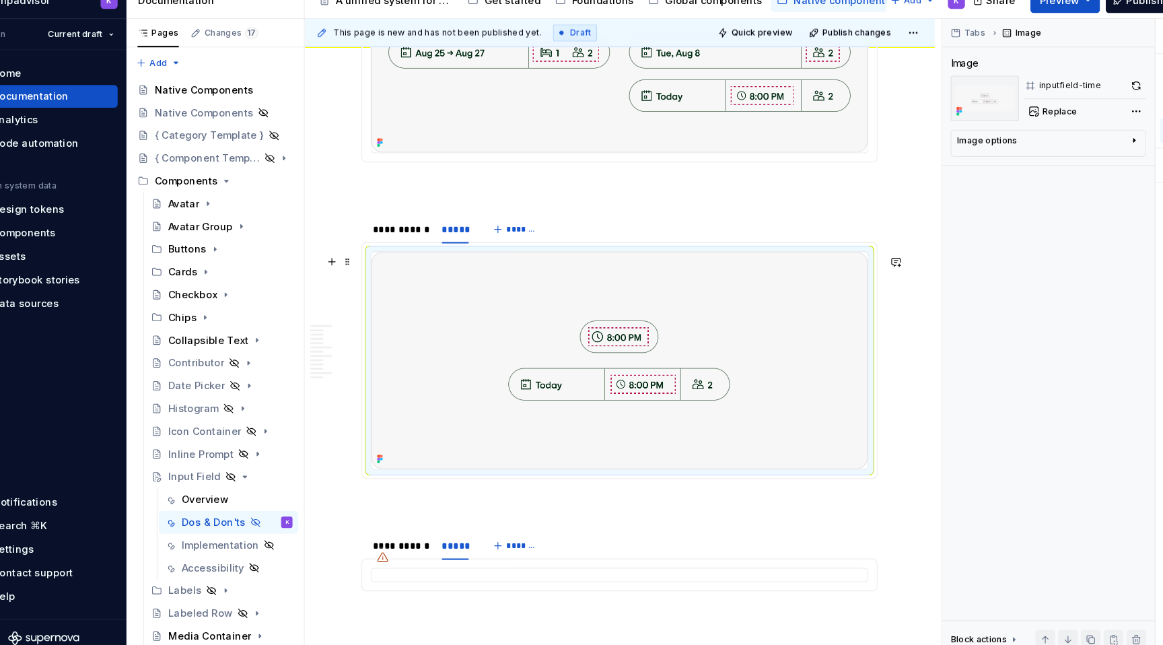
click at [802, 348] on img at bounding box center [623, 364] width 470 height 205
click at [1111, 104] on button "button" at bounding box center [1112, 104] width 19 height 19
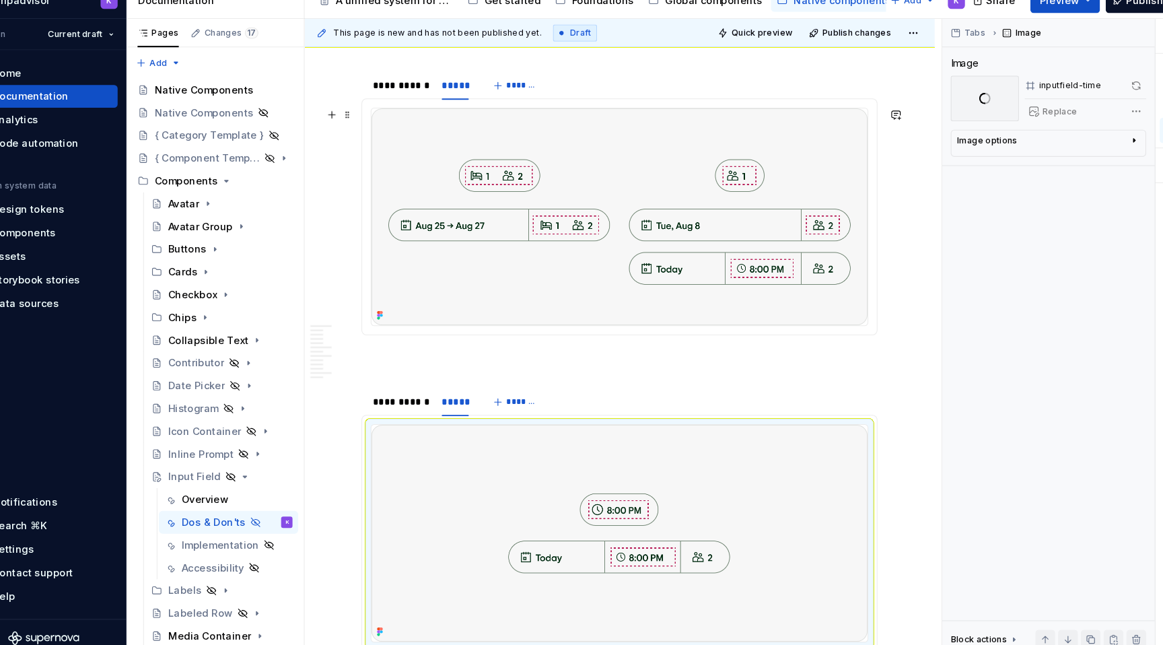
scroll to position [409, 0]
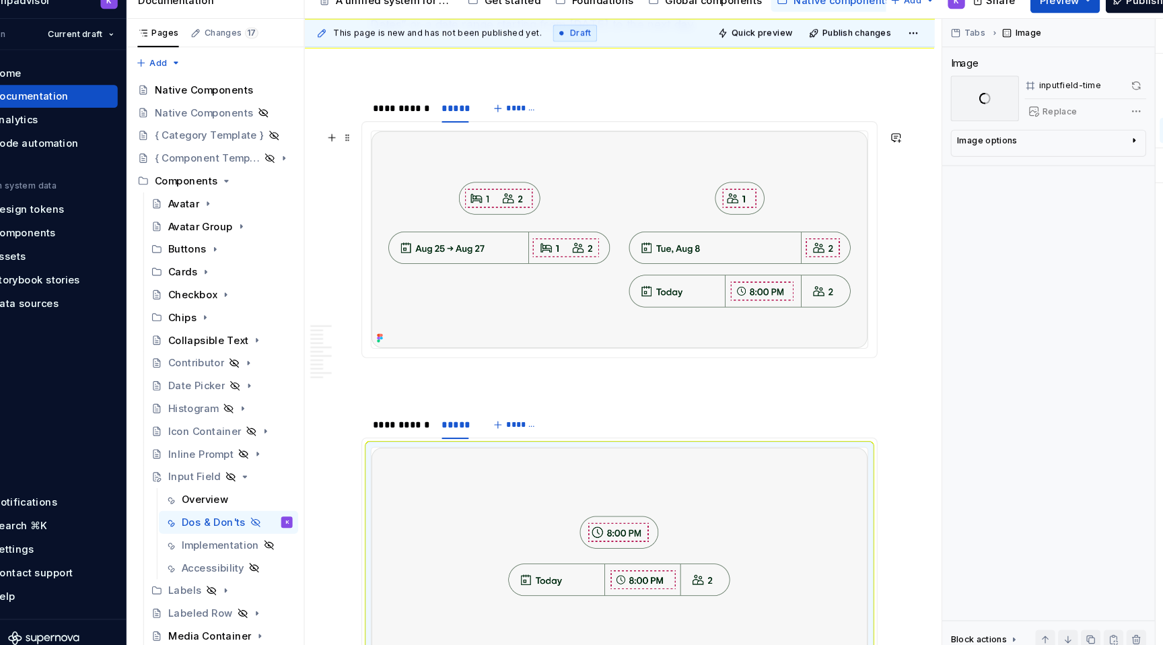
click at [659, 244] on img at bounding box center [623, 249] width 470 height 205
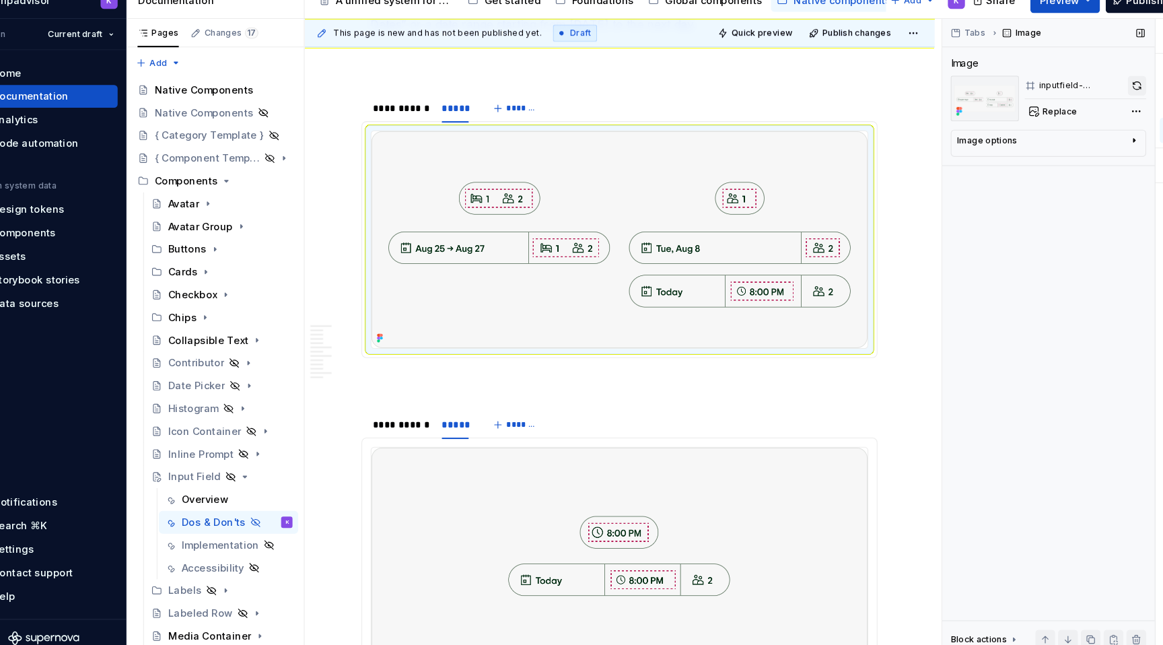
click at [1114, 102] on button "button" at bounding box center [1112, 104] width 17 height 19
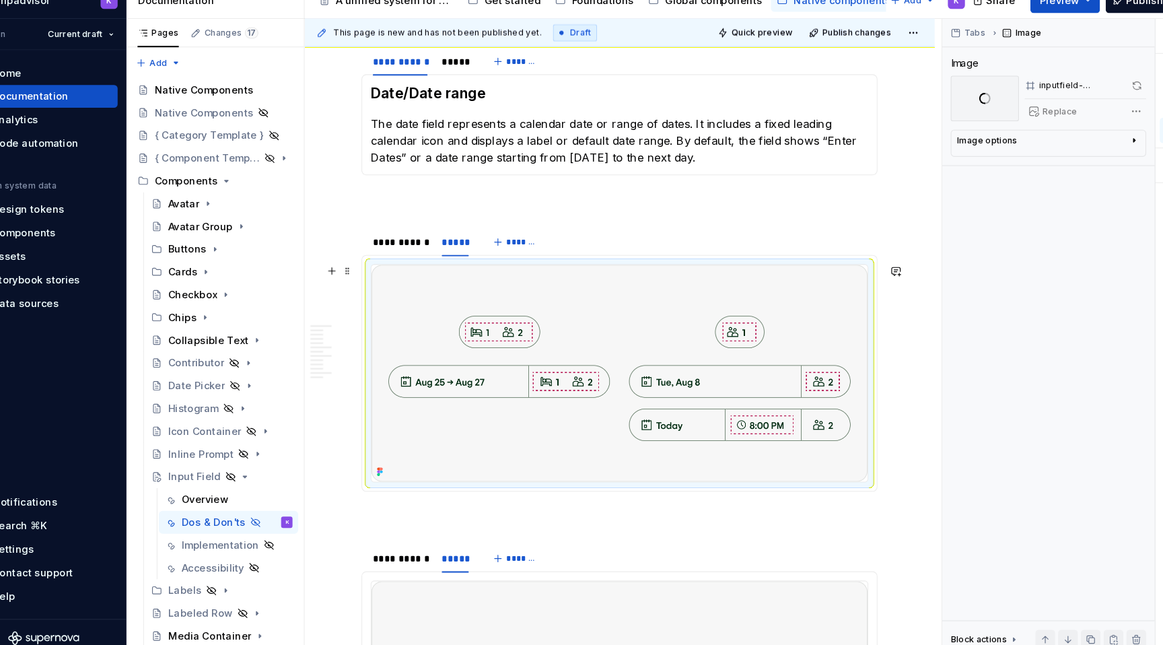
scroll to position [231, 0]
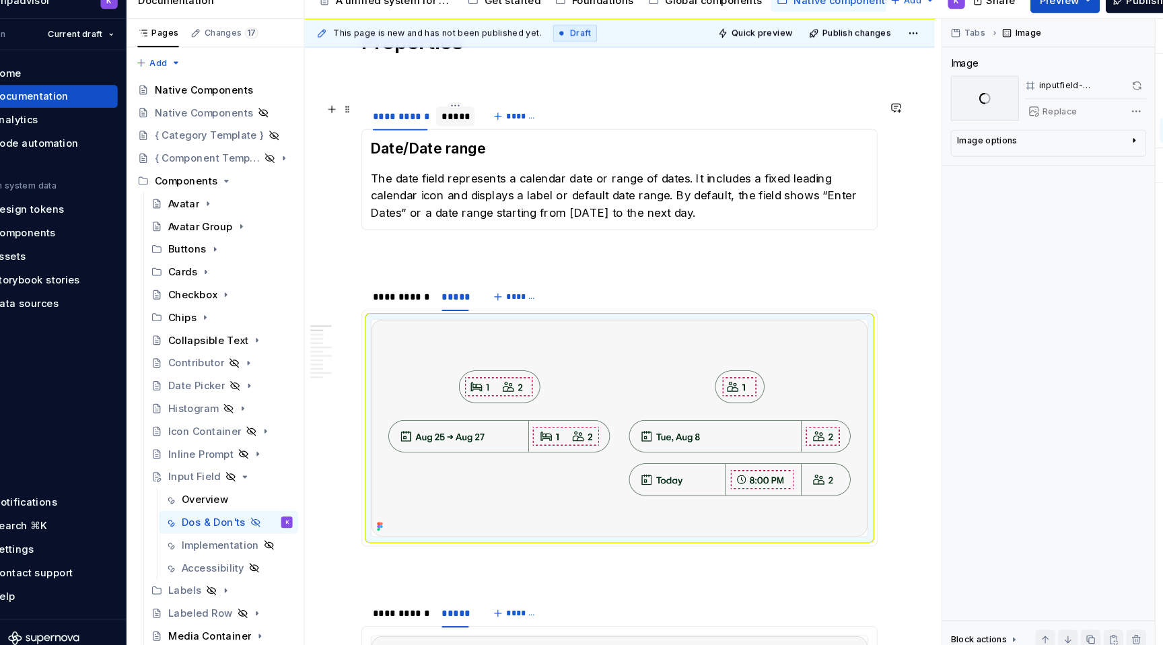
click at [466, 135] on div "*****" at bounding box center [468, 132] width 26 height 13
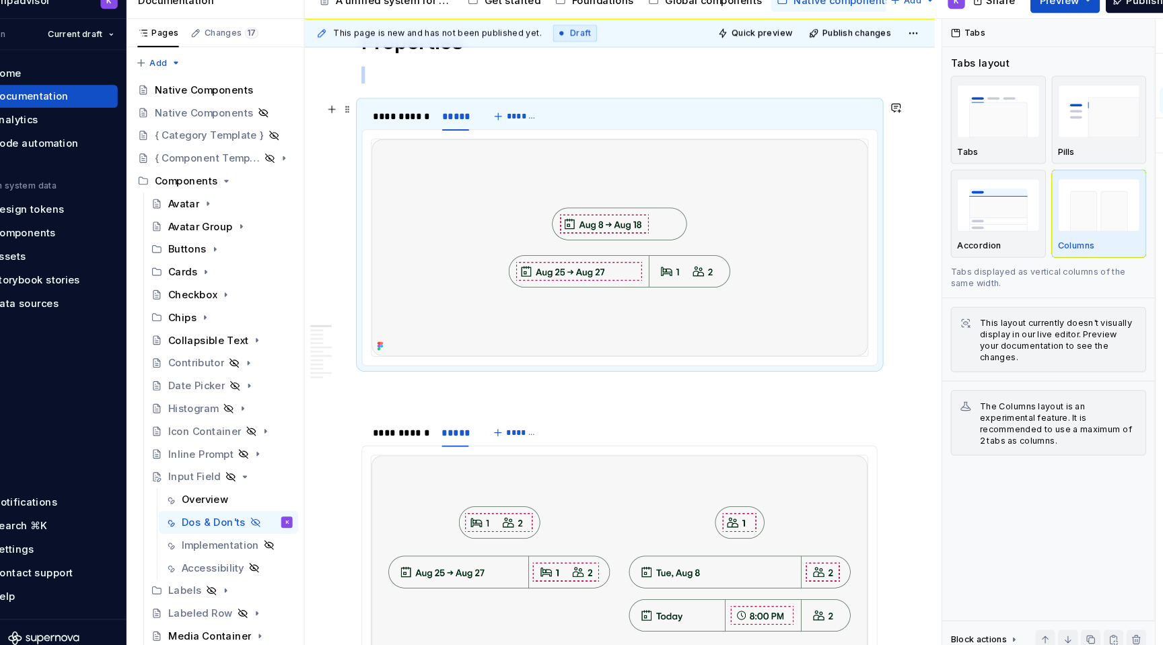
click at [636, 227] on img at bounding box center [623, 257] width 470 height 205
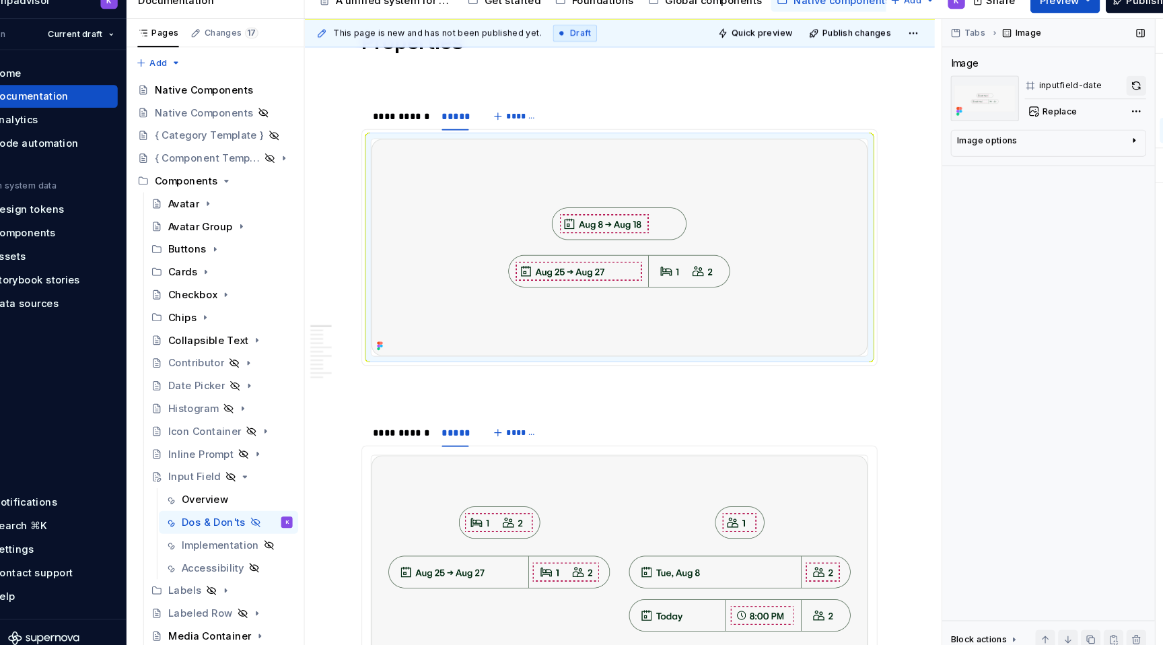
click at [1114, 107] on button "button" at bounding box center [1112, 104] width 19 height 19
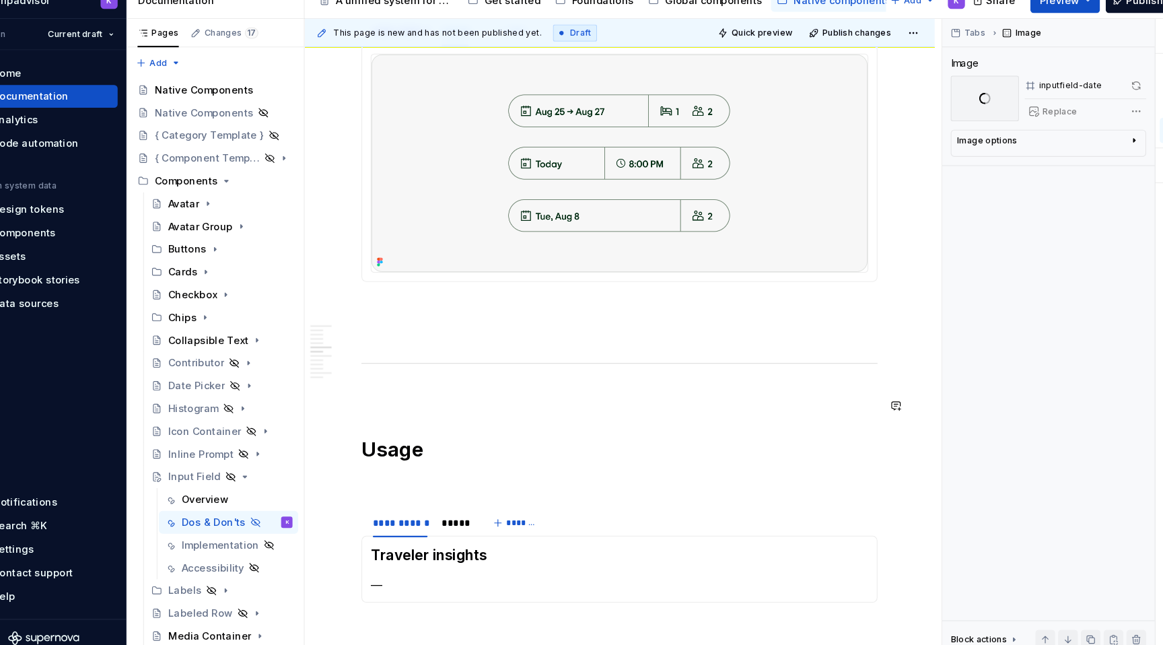
scroll to position [1208, 0]
type textarea "*"
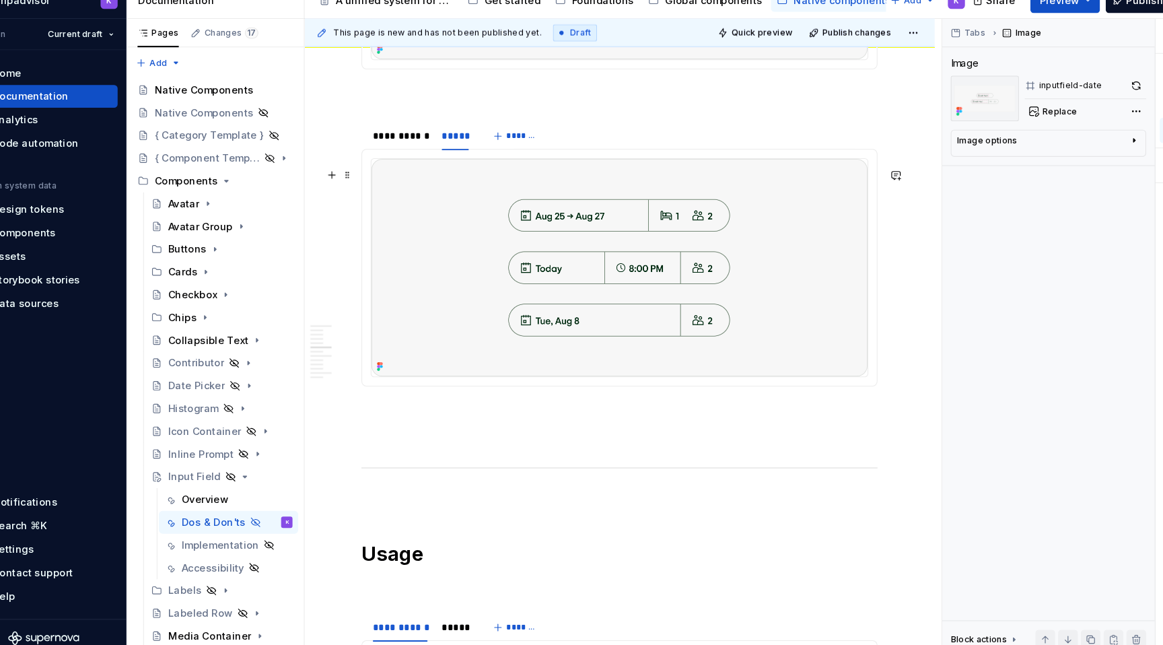
scroll to position [1107, 0]
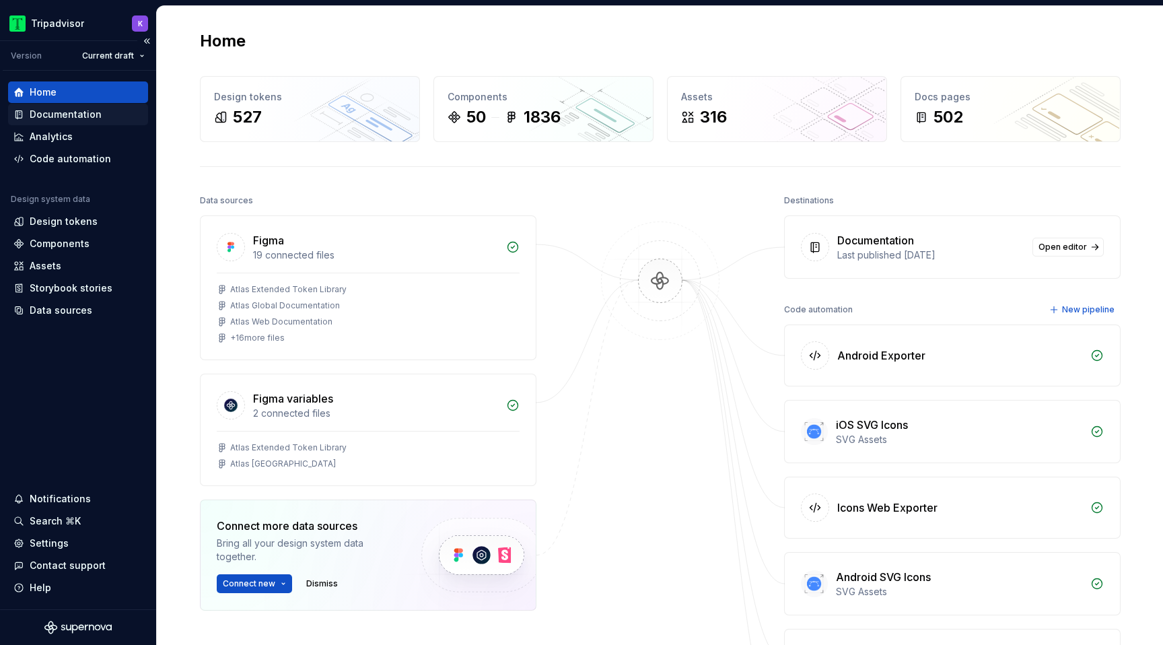
click at [61, 116] on div "Documentation" at bounding box center [66, 114] width 72 height 13
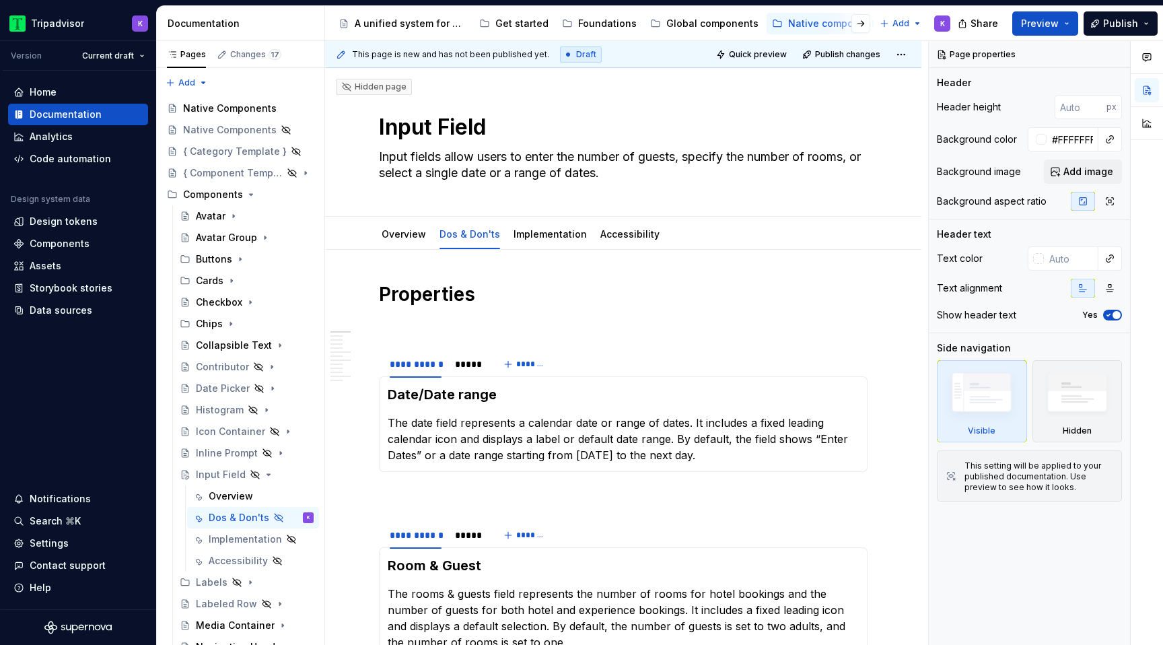
type textarea "*"
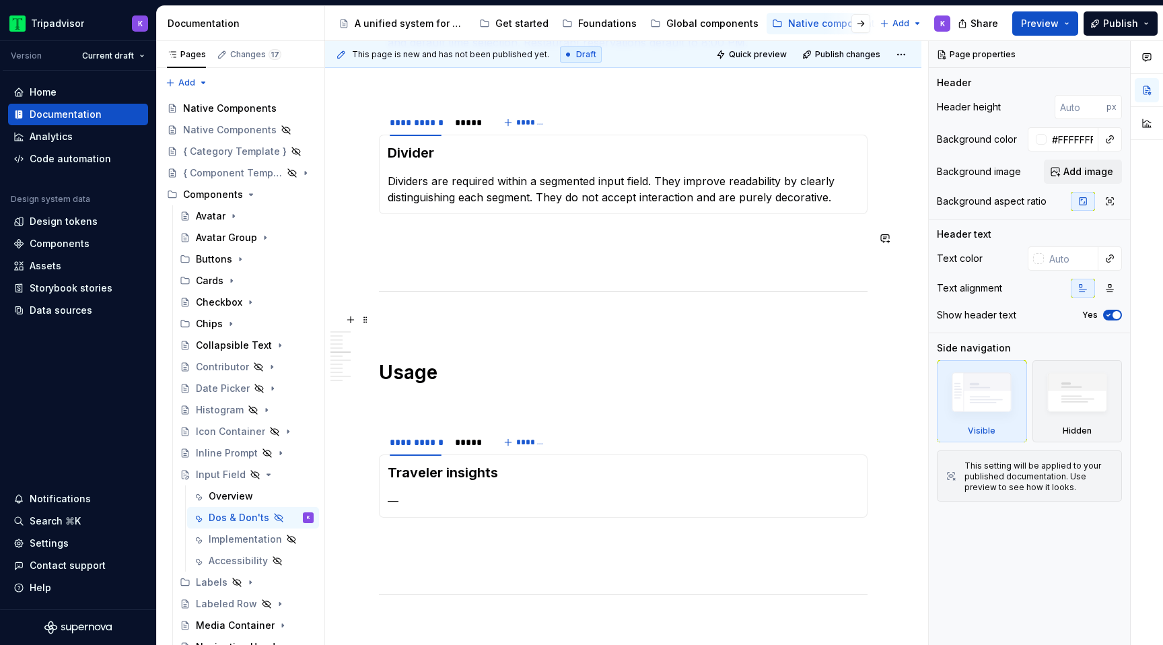
scroll to position [989, 0]
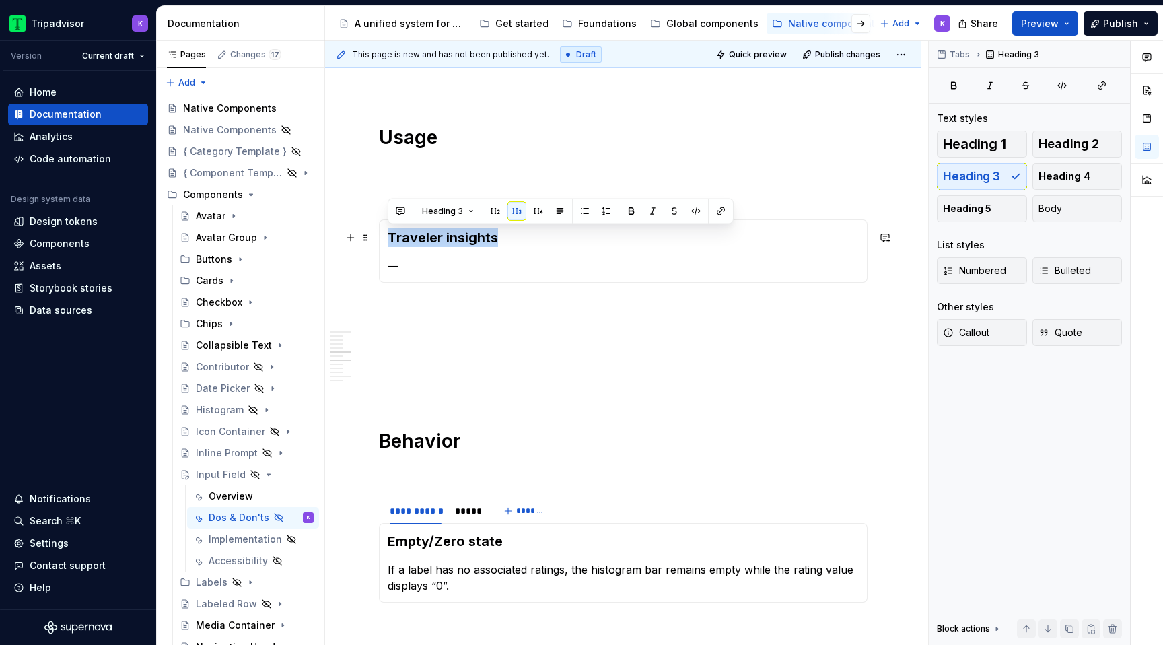
drag, startPoint x: 499, startPoint y: 240, endPoint x: 386, endPoint y: 235, distance: 113.1
click at [386, 235] on div "Traveler insights —" at bounding box center [623, 250] width 488 height 63
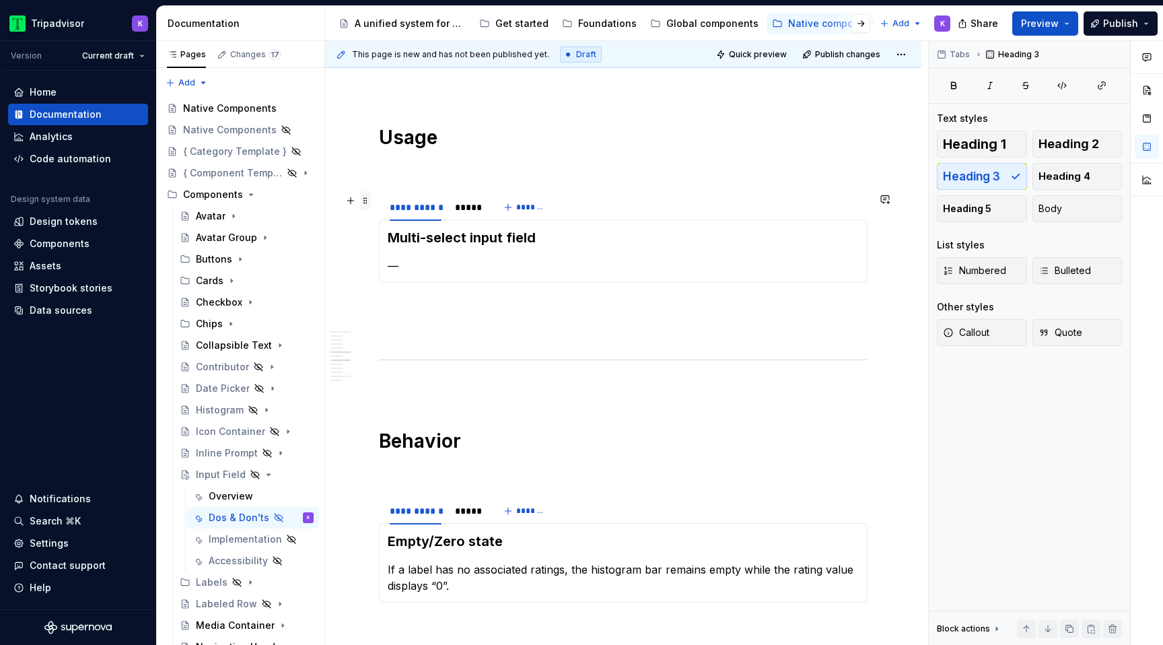
click at [369, 203] on span at bounding box center [365, 200] width 11 height 19
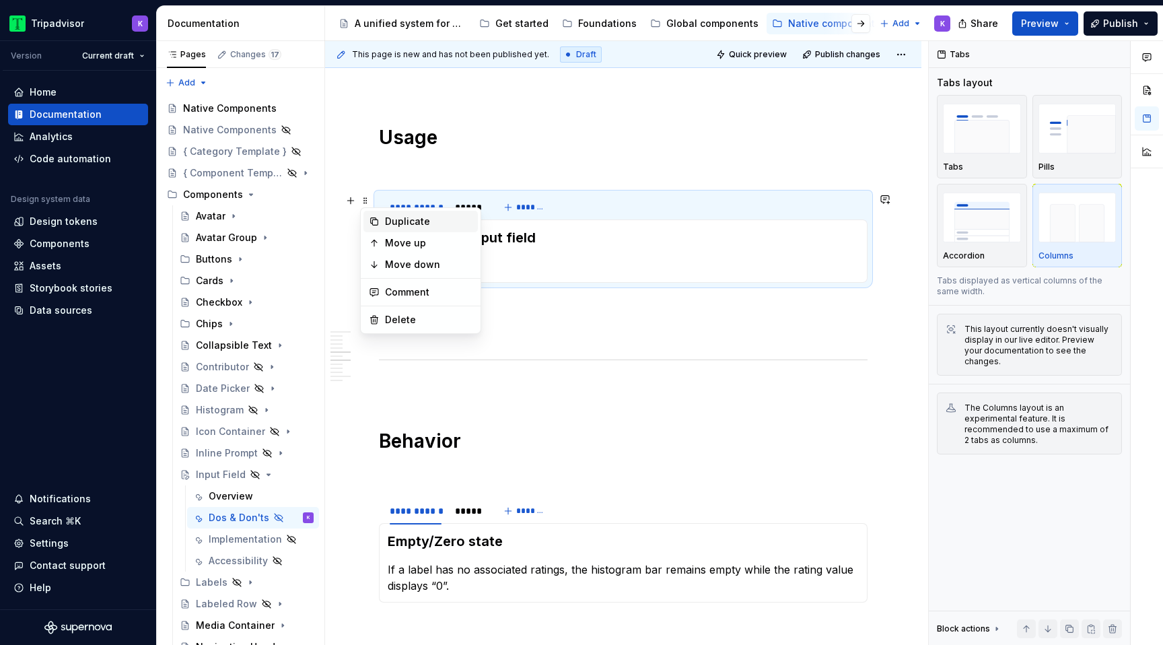
click at [391, 225] on div "Duplicate" at bounding box center [428, 221] width 87 height 13
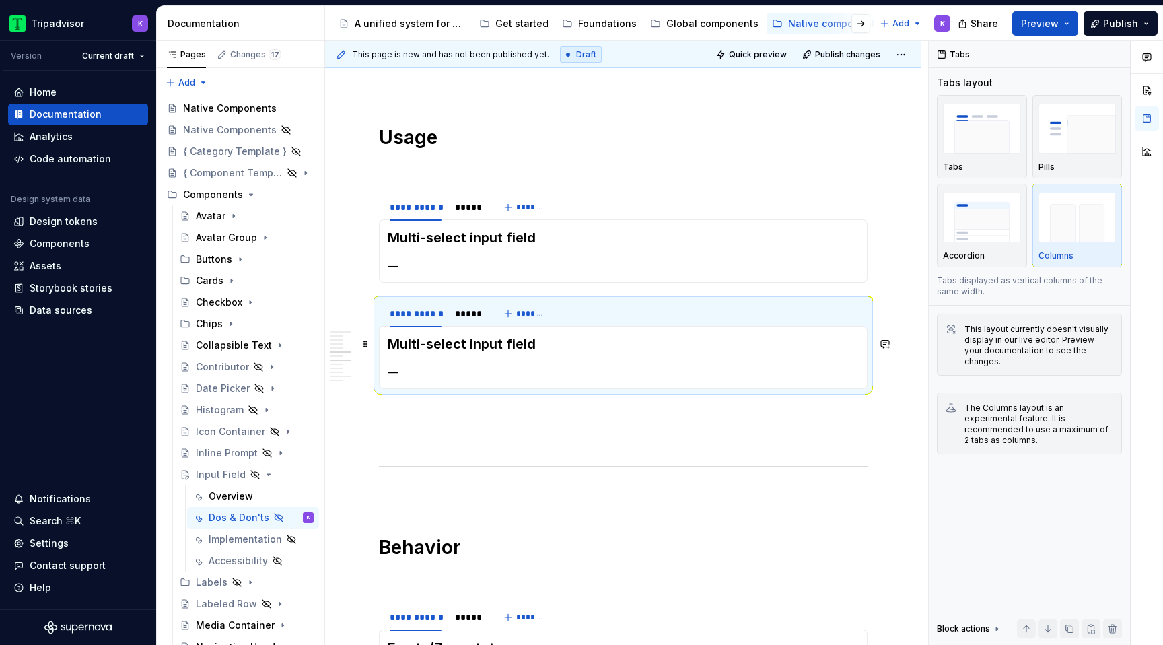
click at [419, 416] on p at bounding box center [623, 413] width 488 height 16
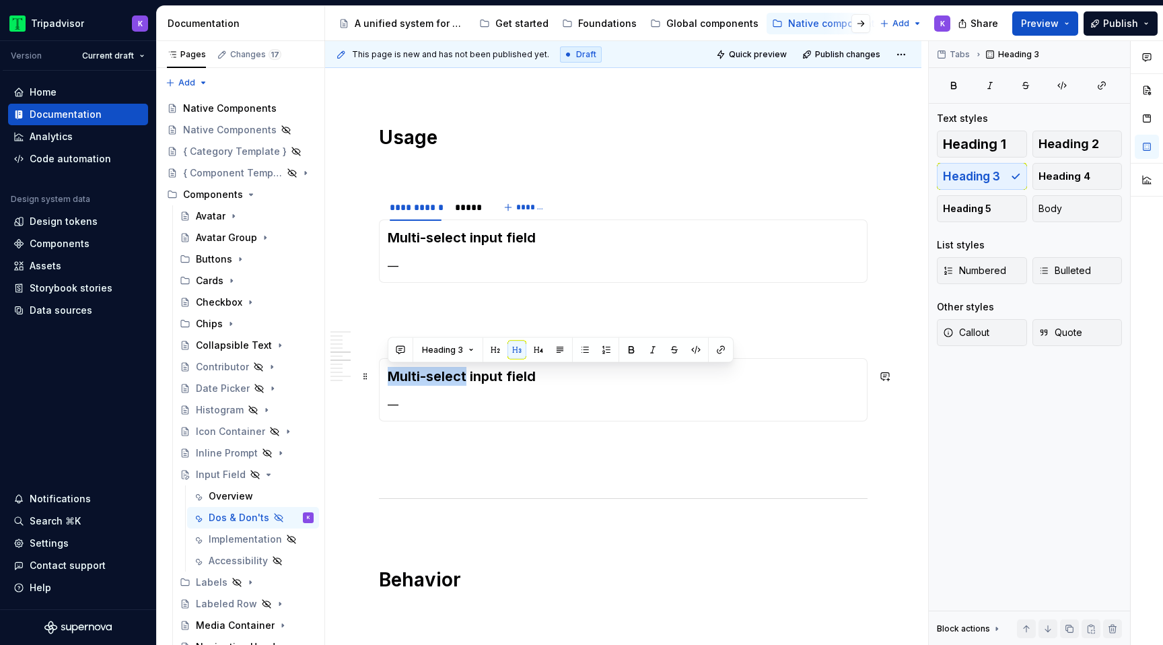
drag, startPoint x: 464, startPoint y: 372, endPoint x: 386, endPoint y: 372, distance: 78.7
click at [386, 372] on div "Multi-select input field —" at bounding box center [623, 389] width 488 height 63
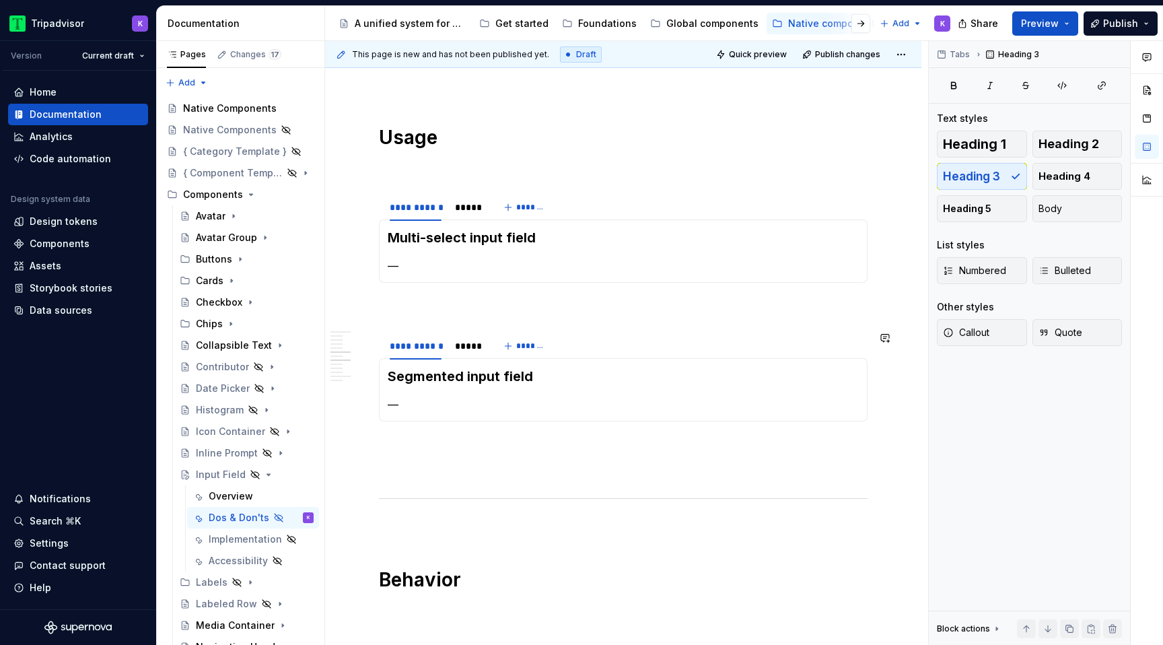
drag, startPoint x: 413, startPoint y: 433, endPoint x: 414, endPoint y: 441, distance: 8.2
click at [413, 433] on div "**********" at bounding box center [623, 505] width 488 height 2424
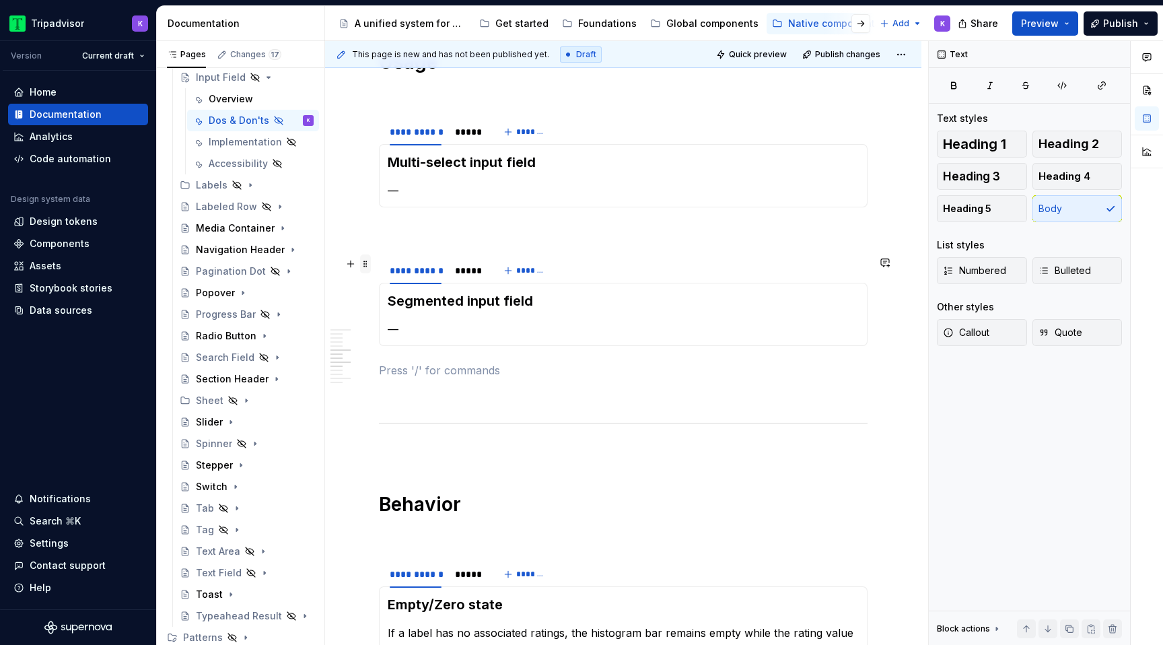
scroll to position [1033, 0]
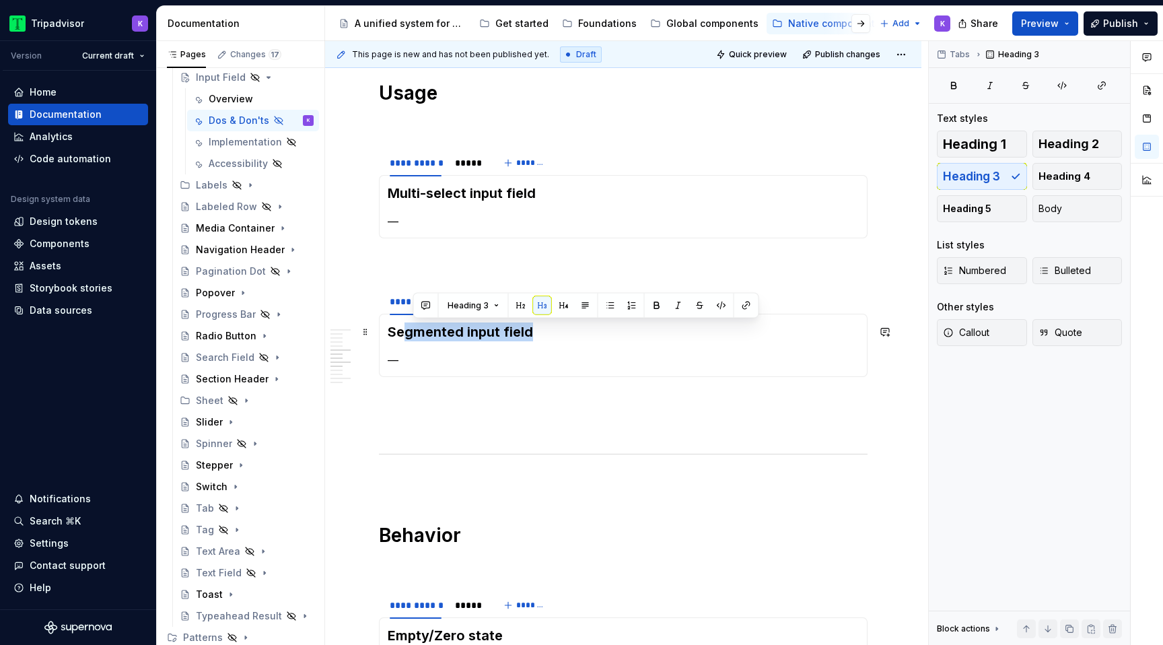
drag, startPoint x: 538, startPoint y: 327, endPoint x: 408, endPoint y: 326, distance: 130.5
click at [408, 326] on h3 "Segmented input field" at bounding box center [623, 331] width 471 height 19
click at [451, 329] on h3 "Segmented input field" at bounding box center [623, 331] width 471 height 19
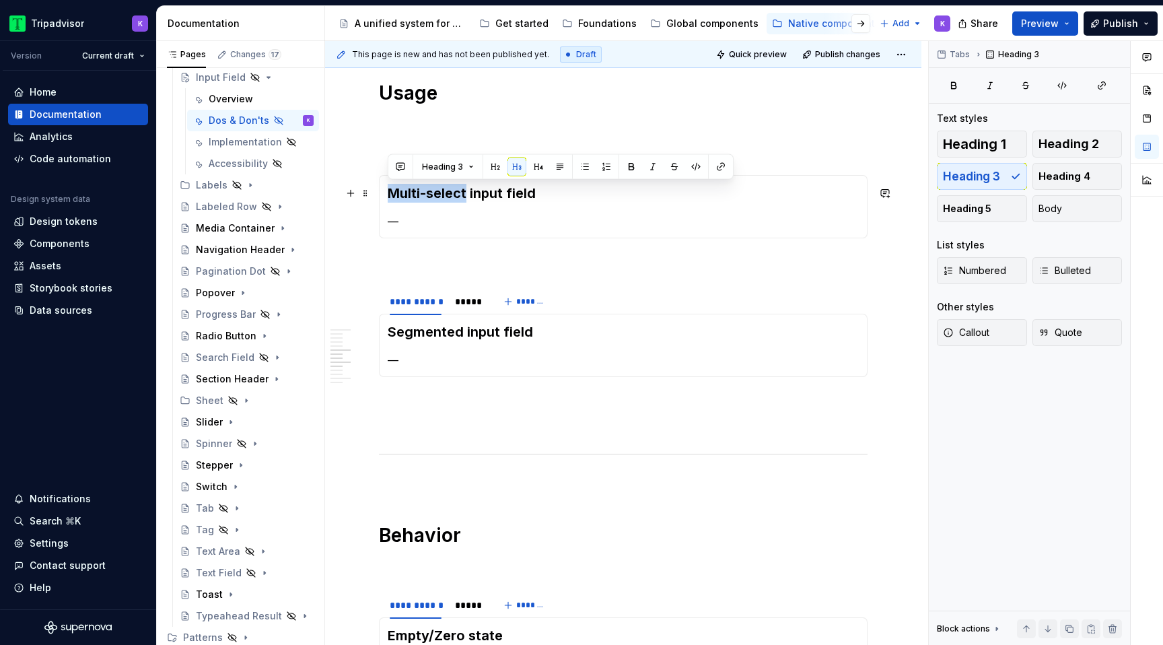
drag, startPoint x: 467, startPoint y: 188, endPoint x: 388, endPoint y: 188, distance: 78.7
click at [388, 188] on h3 "Multi-select input field" at bounding box center [623, 193] width 471 height 19
copy h3 "Multi-select"
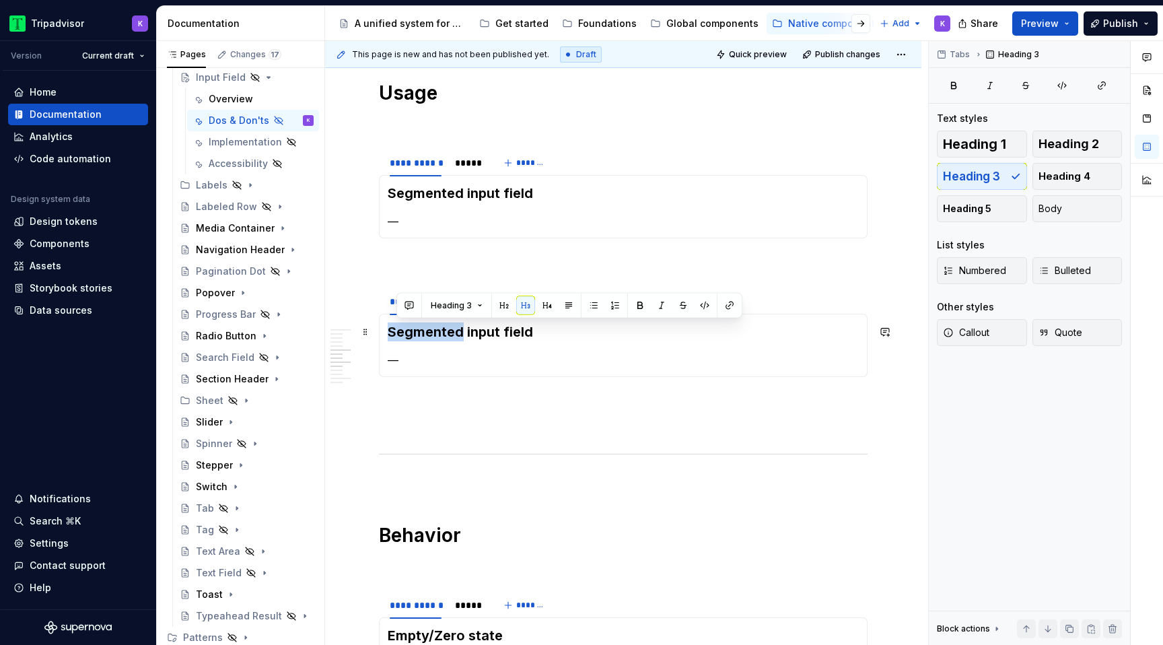
drag, startPoint x: 464, startPoint y: 334, endPoint x: 380, endPoint y: 334, distance: 83.4
click at [380, 334] on div "Segmented input field —" at bounding box center [623, 345] width 488 height 63
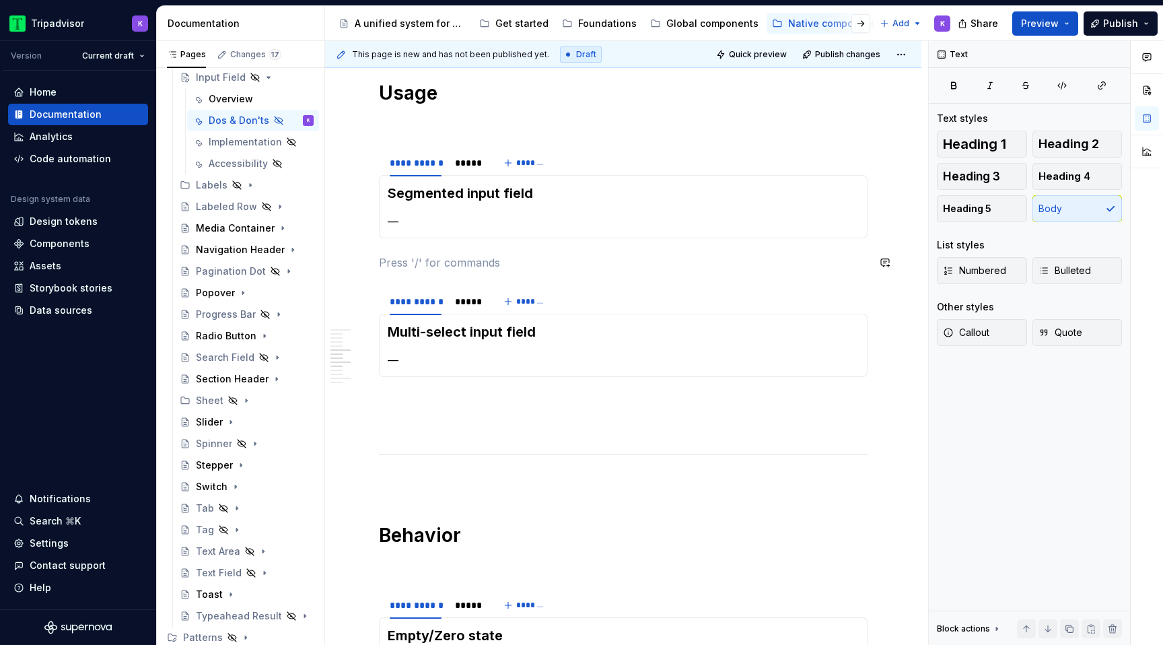
click at [518, 249] on div "**********" at bounding box center [623, 460] width 488 height 2424
click at [468, 169] on div "*****" at bounding box center [468, 162] width 26 height 13
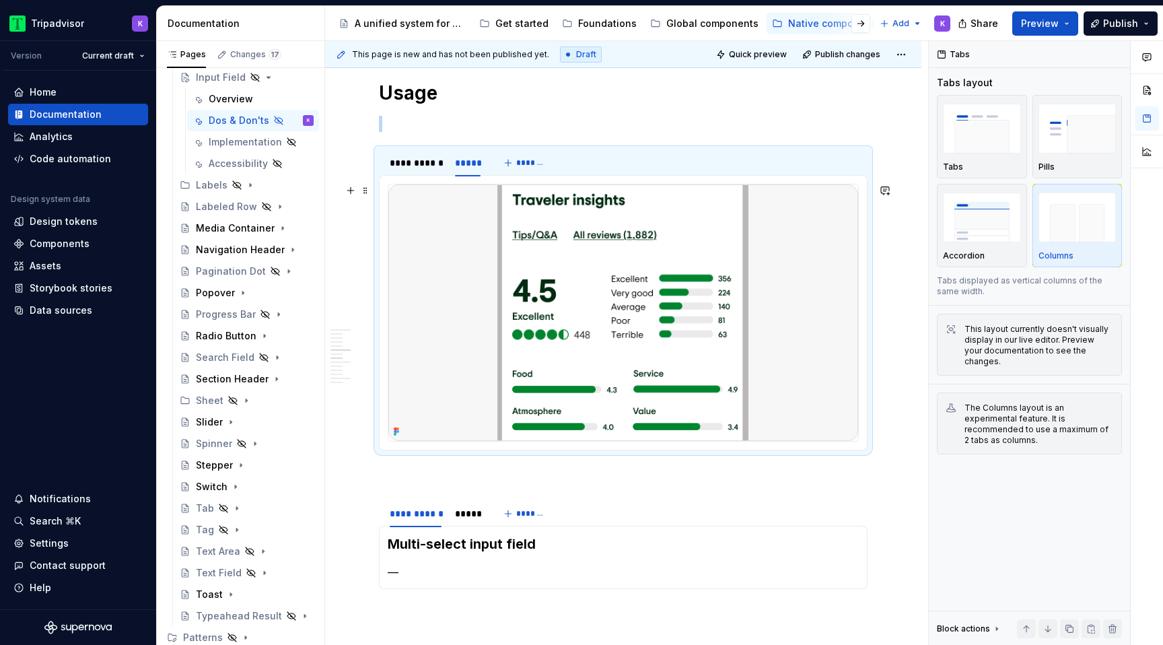
click at [575, 262] on img at bounding box center [623, 312] width 470 height 256
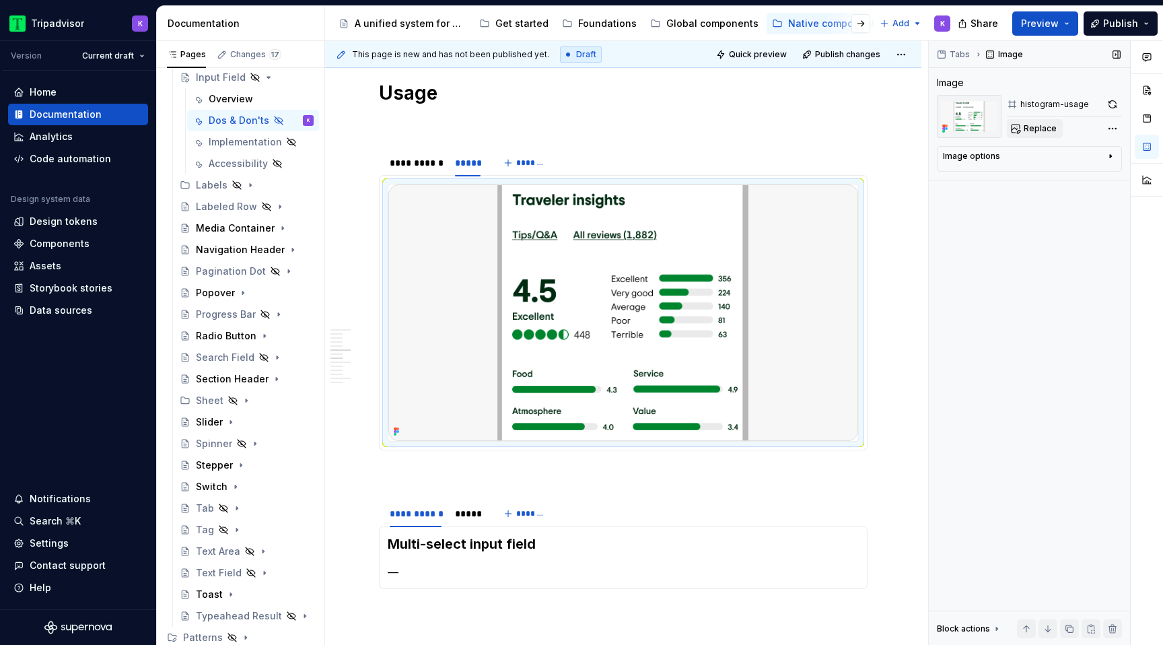
click at [1015, 129] on button "Replace" at bounding box center [1035, 128] width 56 height 19
type textarea "*"
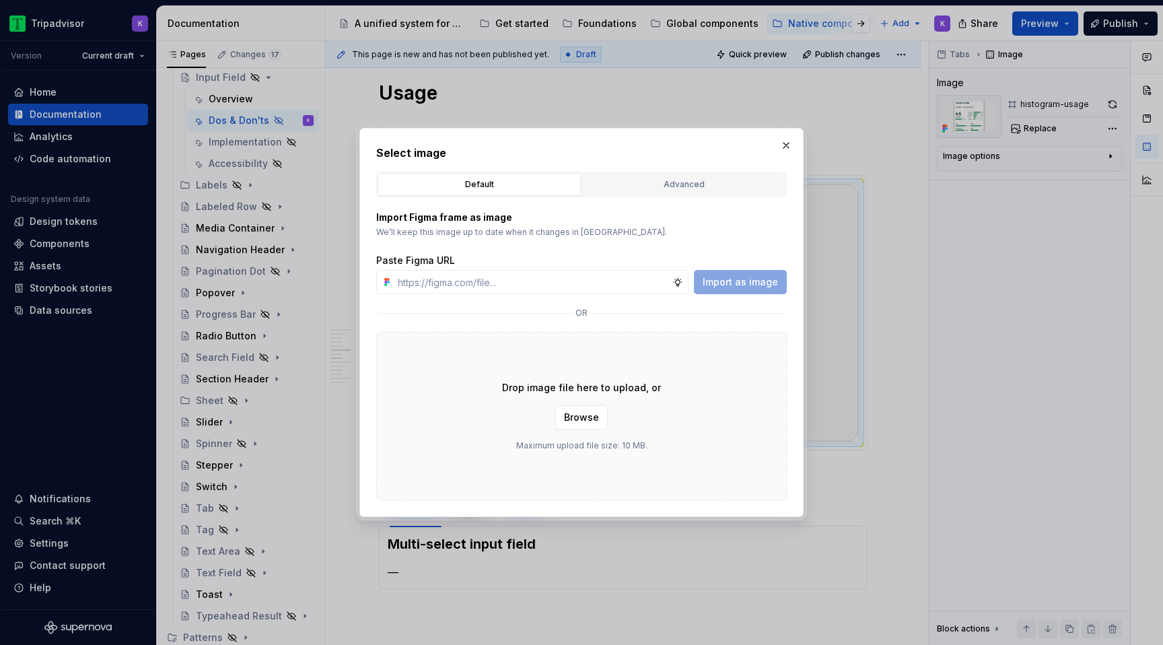
type input "https://www.figma.com/design/eWzZGbXTCMsZ0gwC1u1MU0/Altas-Native-Documentation?…"
type textarea "*"
type input "https://www.figma.com/design/eWzZGbXTCMsZ0gwC1u1MU0/Altas-Native-Documentation?…"
click at [749, 279] on span "Import as image" at bounding box center [739, 281] width 75 height 13
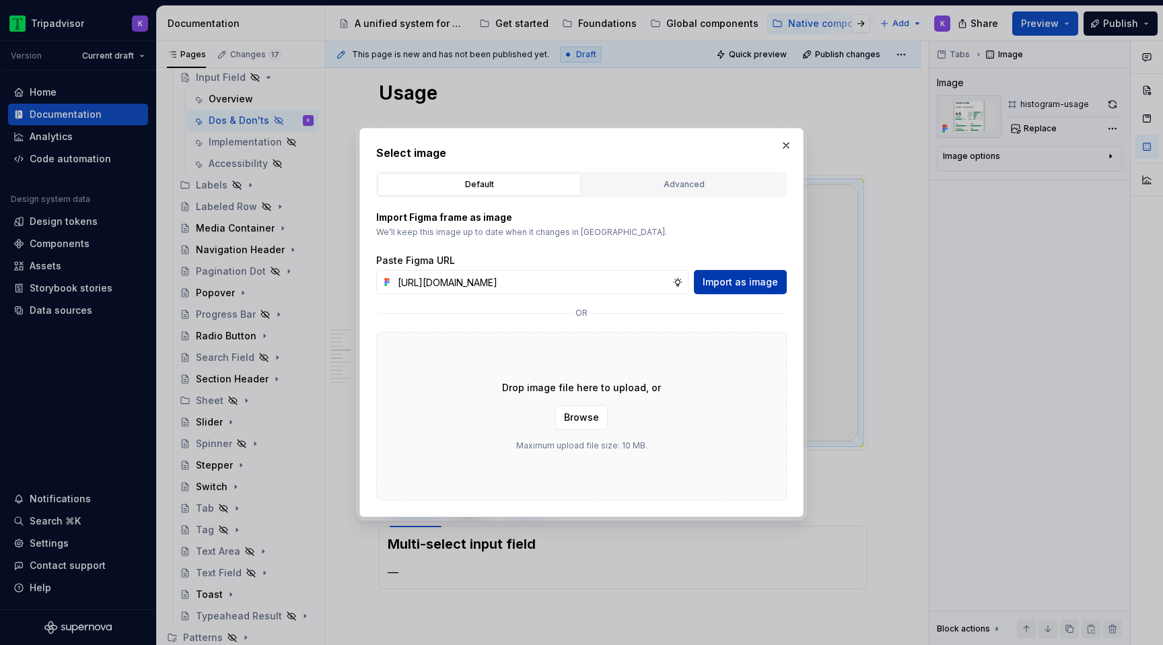
scroll to position [0, 0]
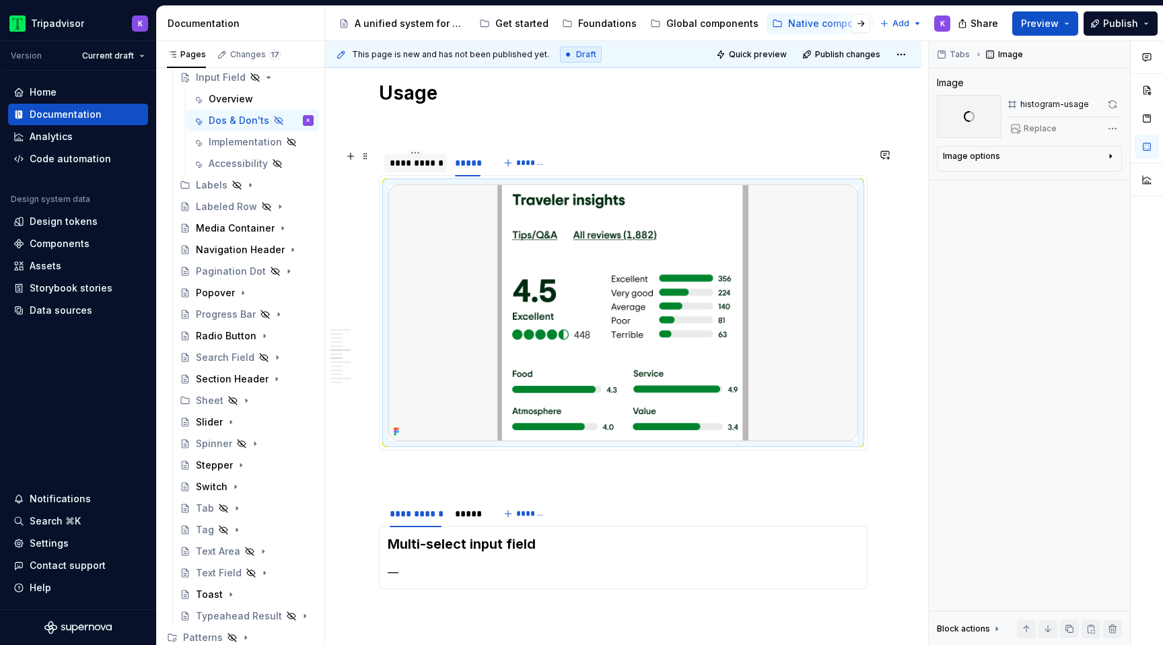
click at [416, 158] on div "**********" at bounding box center [416, 162] width 52 height 13
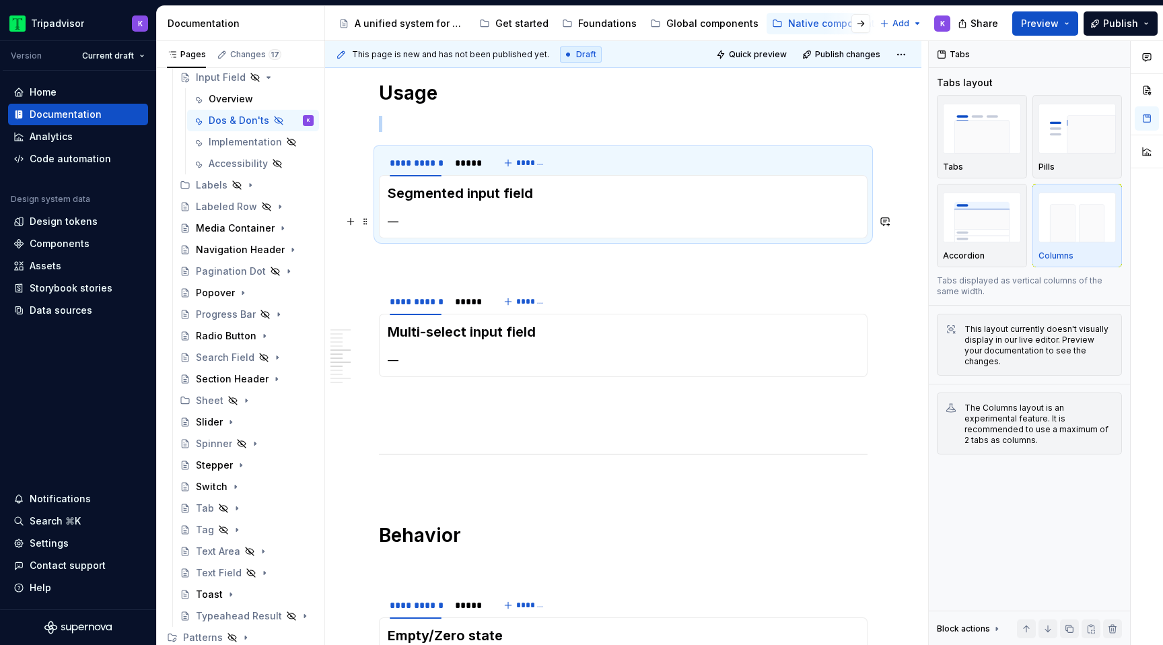
click at [459, 238] on div "Segmented input field —" at bounding box center [623, 206] width 488 height 63
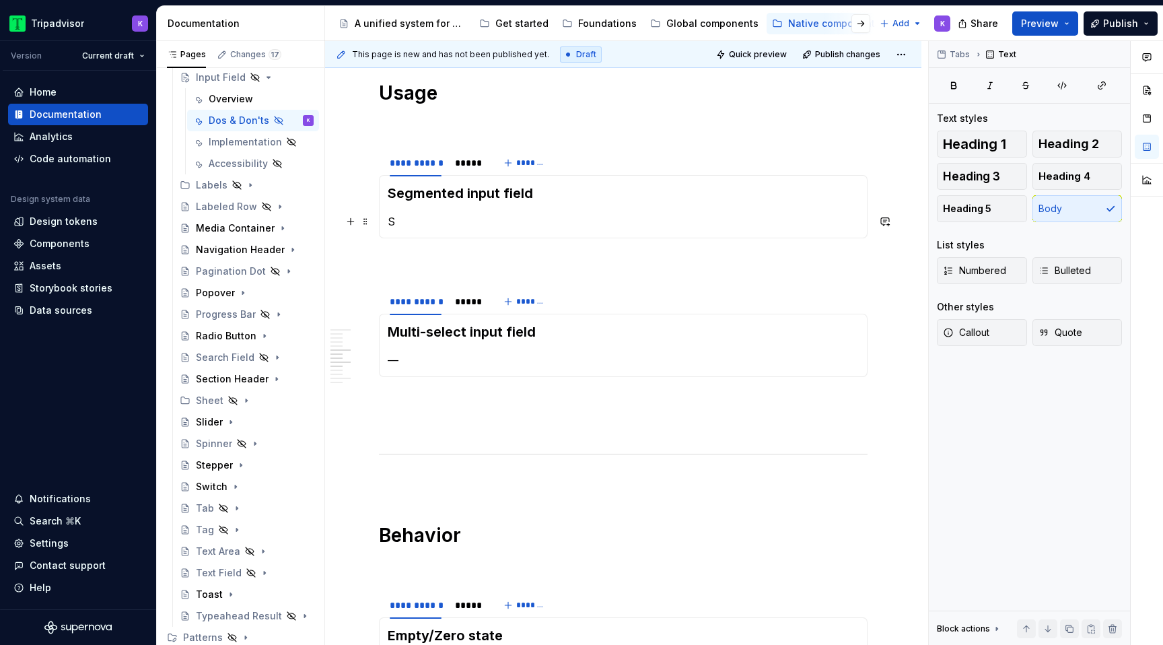
click at [402, 221] on p "S" at bounding box center [623, 221] width 471 height 16
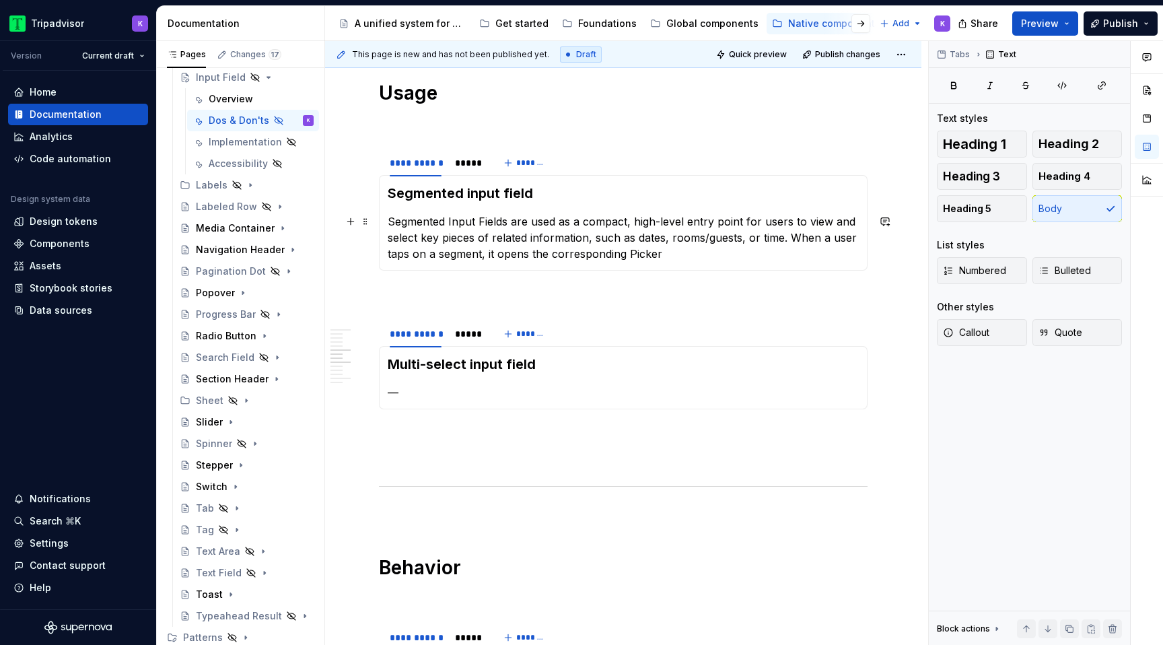
click at [451, 217] on p "Segmented Input Fields are used as a compact, high-level entry point for users …" at bounding box center [623, 237] width 471 height 48
click at [481, 220] on p "Segmented input Fields are used as a compact, high-level entry point for users …" at bounding box center [623, 237] width 471 height 48
click at [632, 251] on p "Segmented input fields are used as a compact, high-level entry point for users …" at bounding box center [623, 237] width 471 height 48
click at [669, 257] on p "Segmented input fields are used as a compact, high-level entry point for users …" at bounding box center [623, 237] width 471 height 48
click at [562, 407] on div "Multi-select input field —" at bounding box center [623, 377] width 488 height 63
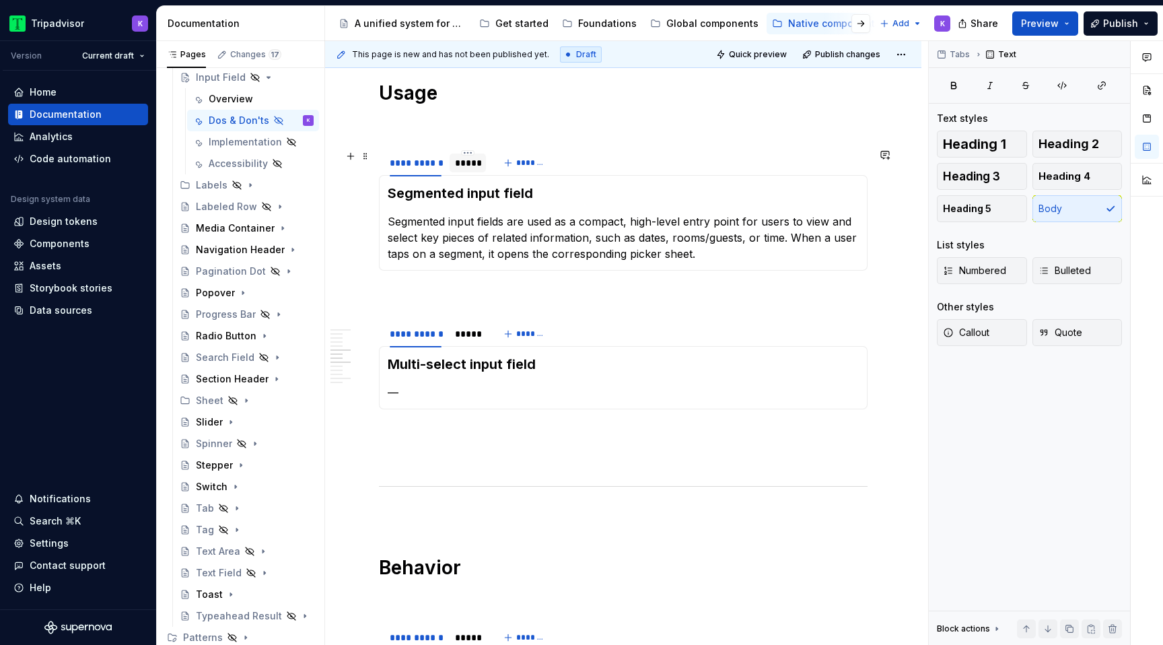
click at [476, 159] on div "*****" at bounding box center [468, 162] width 26 height 13
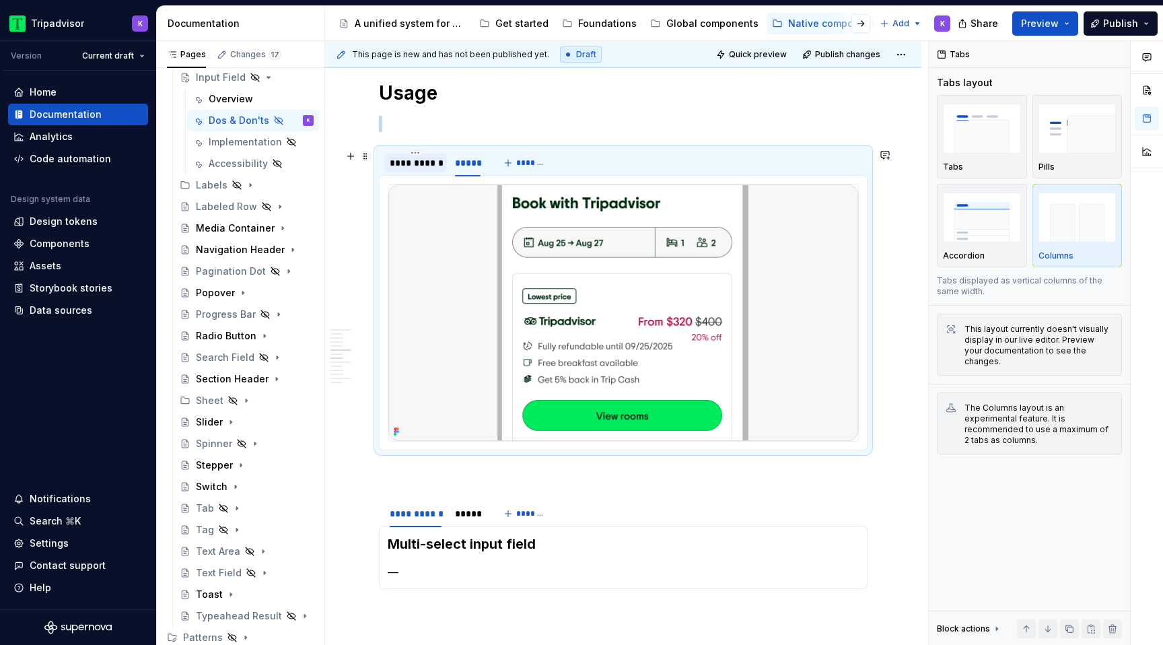
click at [412, 166] on div "**********" at bounding box center [416, 162] width 52 height 13
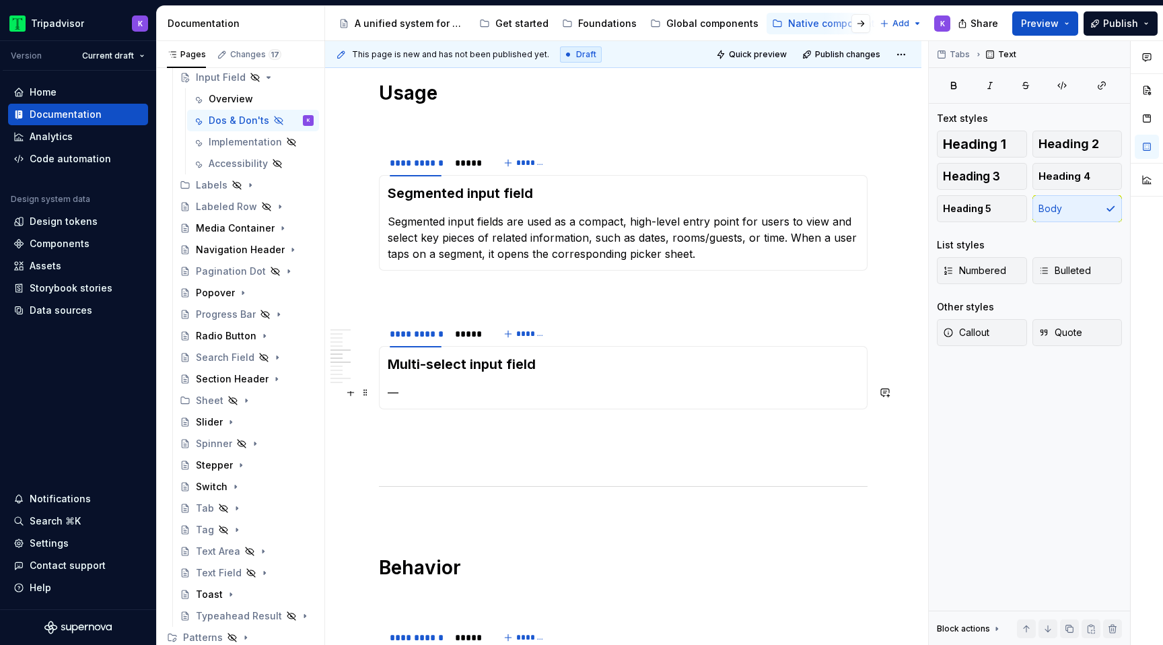
click at [528, 386] on p "—" at bounding box center [623, 392] width 471 height 16
click at [439, 390] on p "—" at bounding box center [623, 392] width 471 height 16
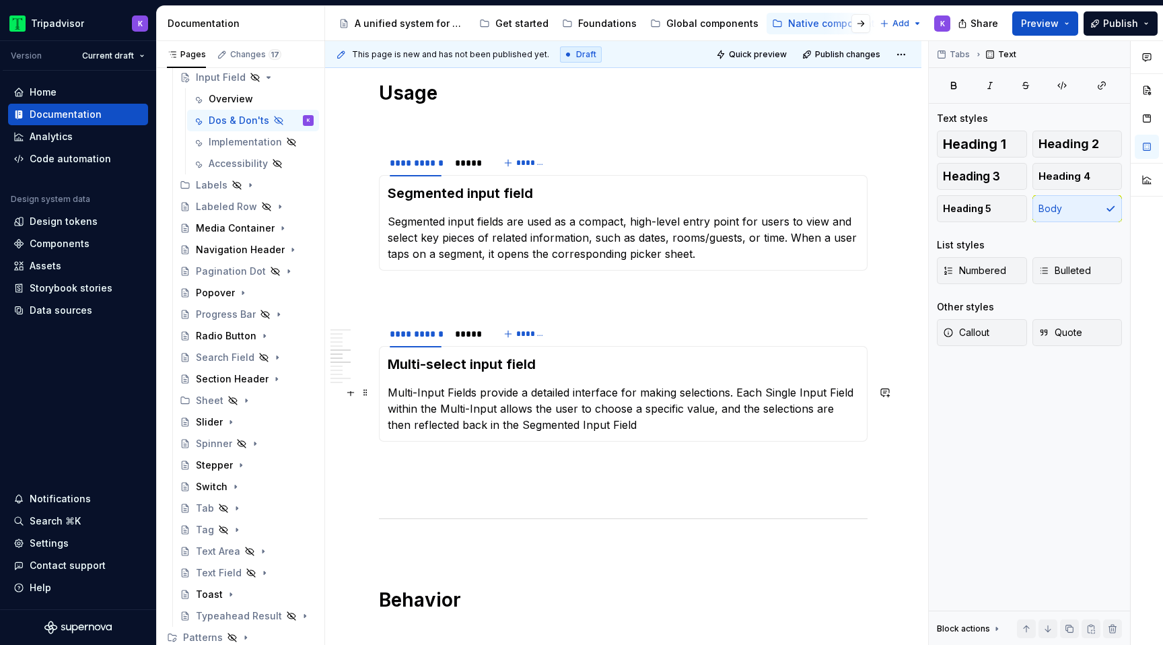
click at [424, 392] on p "Multi-Input Fields provide a detailed interface for making selections. Each Sin…" at bounding box center [623, 408] width 471 height 48
click at [453, 391] on p "Multi-input Fields provide a detailed interface for making selections. Each Sin…" at bounding box center [623, 408] width 471 height 48
click at [472, 394] on p "Multi-input fields provide a detailed interface for making selections. Each Sin…" at bounding box center [623, 408] width 471 height 48
click at [630, 252] on p "Segmented input fields are used as a compact, high-level entry point for users …" at bounding box center [623, 237] width 471 height 48
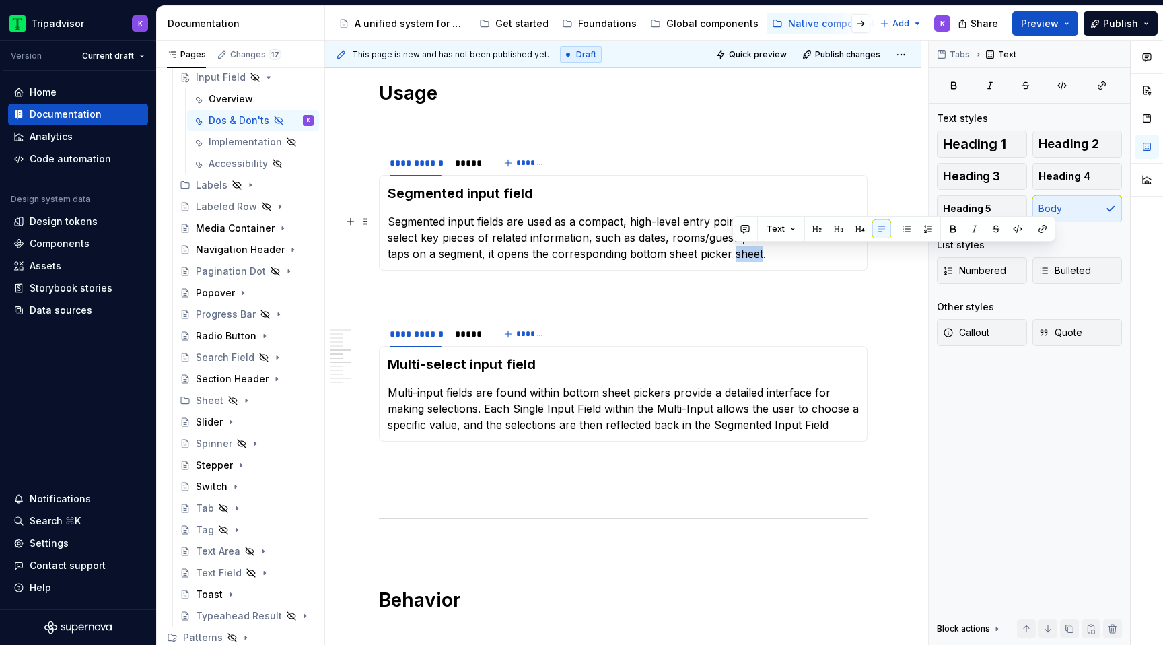
drag, startPoint x: 760, startPoint y: 258, endPoint x: 731, endPoint y: 258, distance: 28.3
click at [731, 258] on p "Segmented input fields are used as a compact, high-level entry point for users …" at bounding box center [623, 237] width 471 height 48
click at [669, 392] on p "Multi-input fields are found within bottom sheet pickers provide a detailed int…" at bounding box center [623, 408] width 471 height 48
click at [517, 407] on p "Multi-input fields are found within bottom sheet pickers, and provide a detaile…" at bounding box center [623, 408] width 471 height 48
click at [551, 402] on p "Multi-input fields are found within bottom sheet pickers, and provide a detaile…" at bounding box center [623, 408] width 471 height 48
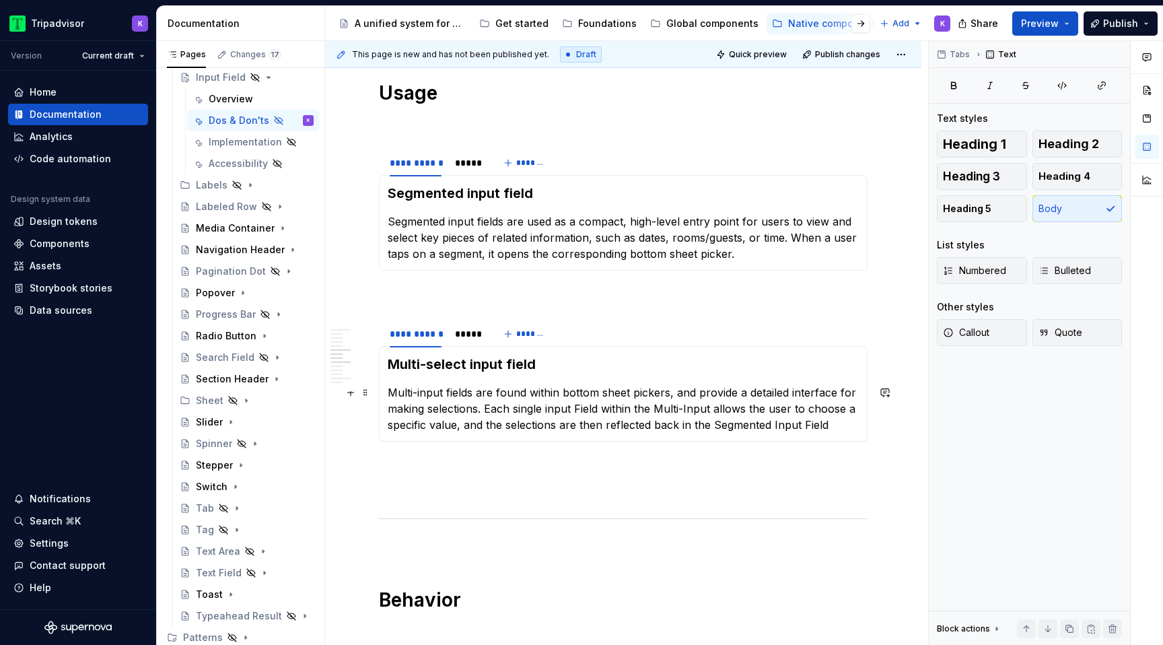
click at [580, 405] on p "Multi-input fields are found within bottom sheet pickers, and provide a detaile…" at bounding box center [623, 408] width 471 height 48
click at [659, 404] on p "Multi-input fields are found within bottom sheet pickers, and provide a detaile…" at bounding box center [623, 408] width 471 height 48
click at [684, 406] on p "Multi-input fields are found within bottom sheet pickers, and provide a detaile…" at bounding box center [623, 408] width 471 height 48
click at [844, 431] on p "Multi-input fields are found within bottom sheet pickers, and provide a detaile…" at bounding box center [623, 408] width 471 height 48
click at [719, 418] on p "Multi-input fields are found within bottom sheet pickers, and provide a detaile…" at bounding box center [623, 408] width 471 height 48
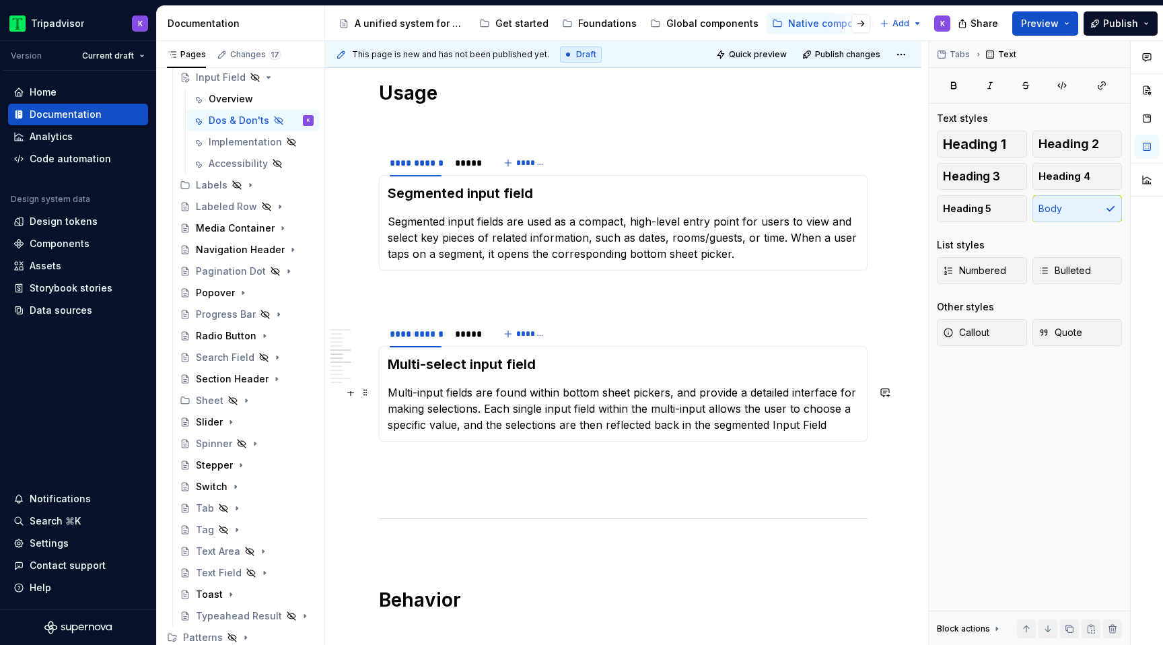
click at [776, 419] on p "Multi-input fields are found within bottom sheet pickers, and provide a detaile…" at bounding box center [623, 408] width 471 height 48
click at [808, 428] on p "Multi-input fields are found within bottom sheet pickers, and provide a detaile…" at bounding box center [623, 408] width 471 height 48
click at [855, 425] on p "Multi-input fields are found within bottom sheet pickers, and provide a detaile…" at bounding box center [623, 408] width 471 height 48
click at [633, 496] on div "**********" at bounding box center [623, 500] width 488 height 2504
click at [417, 323] on html "Tripadvisor K Version Current draft Home Documentation Analytics Code automatio…" at bounding box center [581, 322] width 1163 height 645
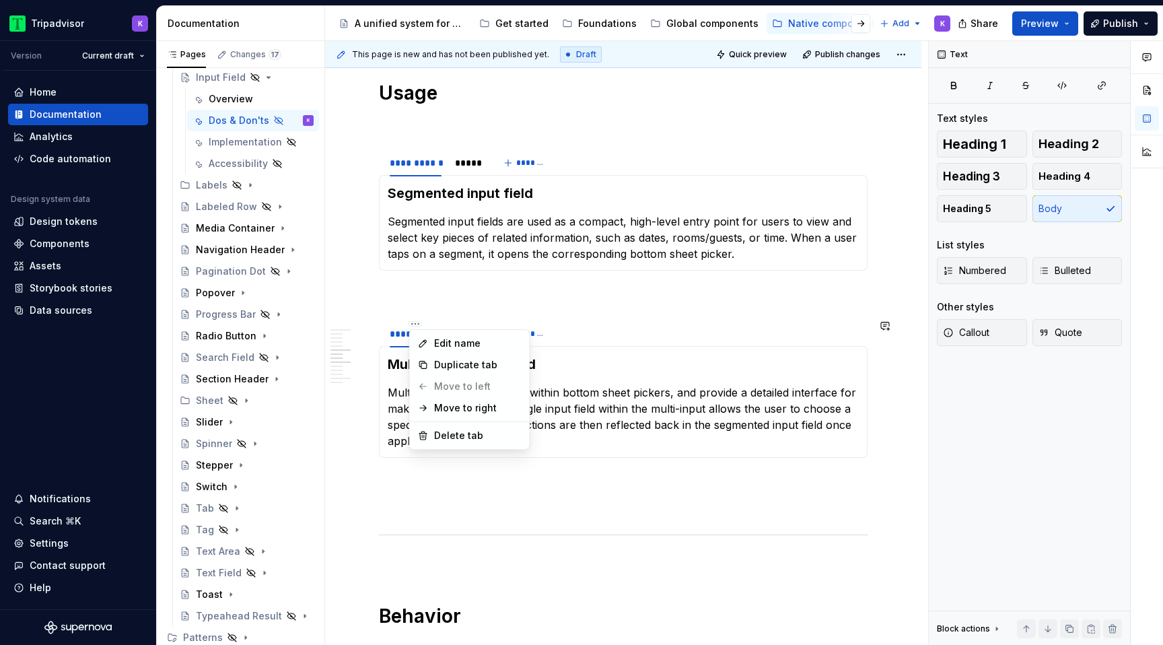
click at [433, 298] on html "Tripadvisor K Version Current draft Home Documentation Analytics Code automatio…" at bounding box center [581, 322] width 1163 height 645
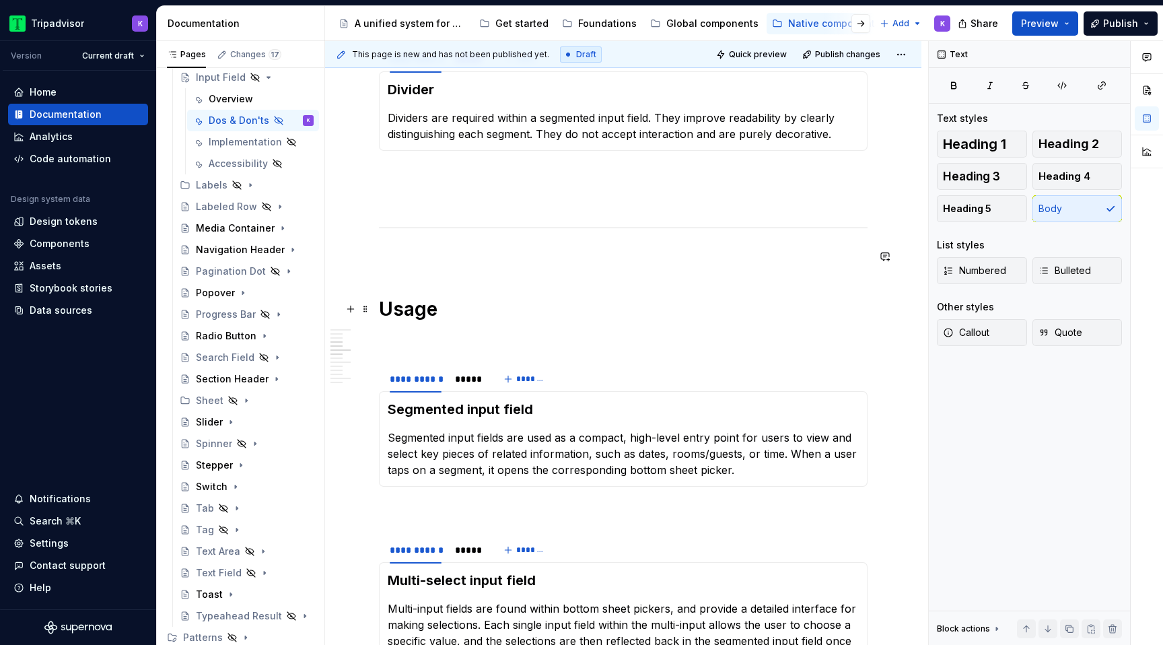
scroll to position [892, 0]
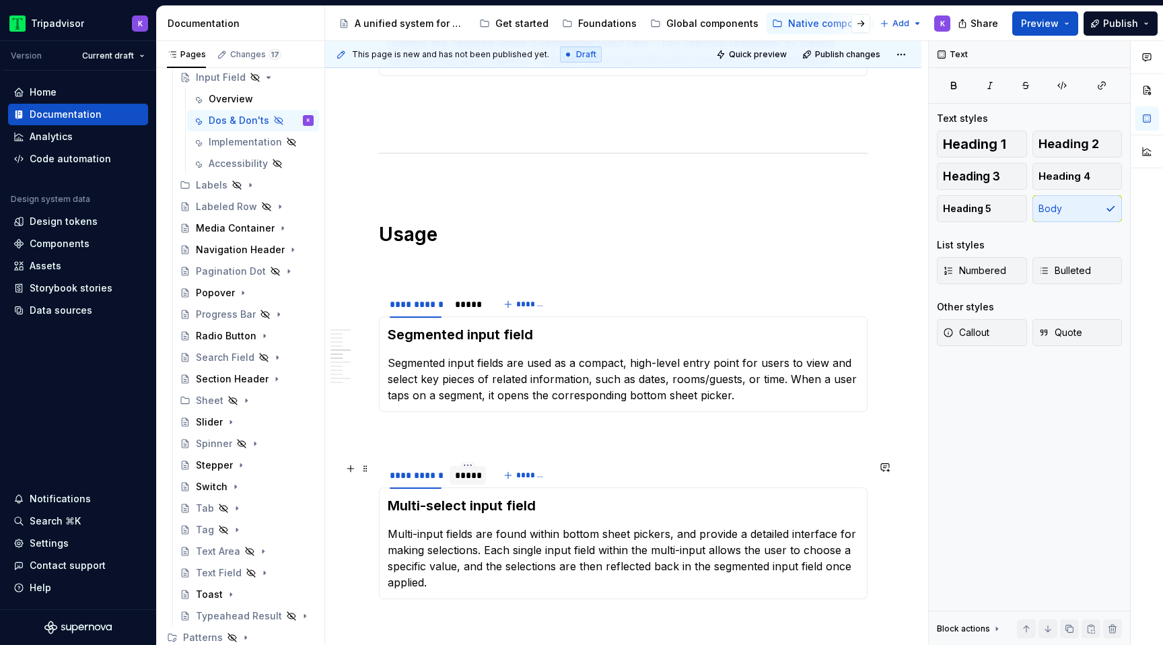
click at [461, 475] on div "*****" at bounding box center [468, 474] width 26 height 13
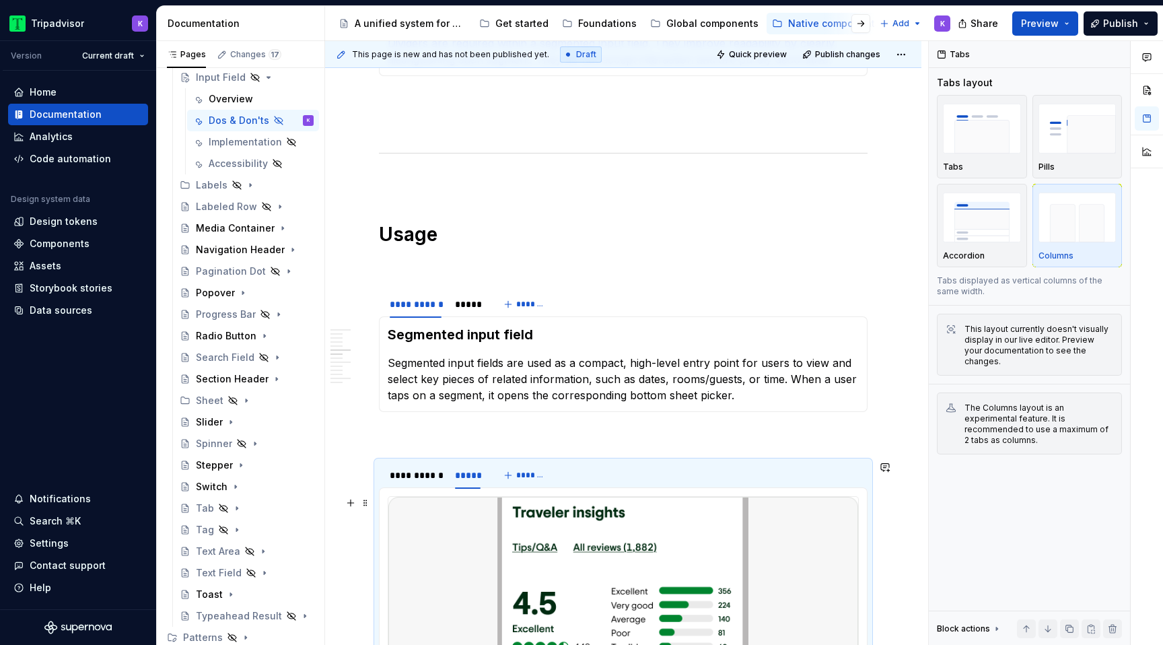
click at [635, 520] on img at bounding box center [623, 625] width 470 height 256
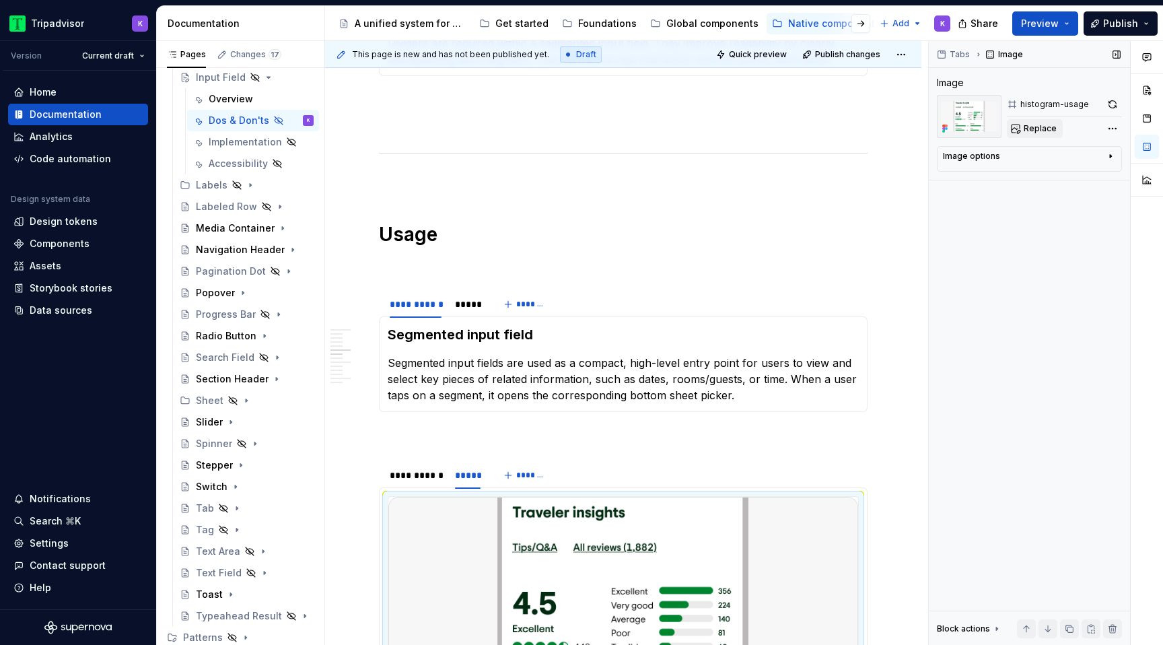
click at [1047, 127] on span "Replace" at bounding box center [1039, 128] width 33 height 11
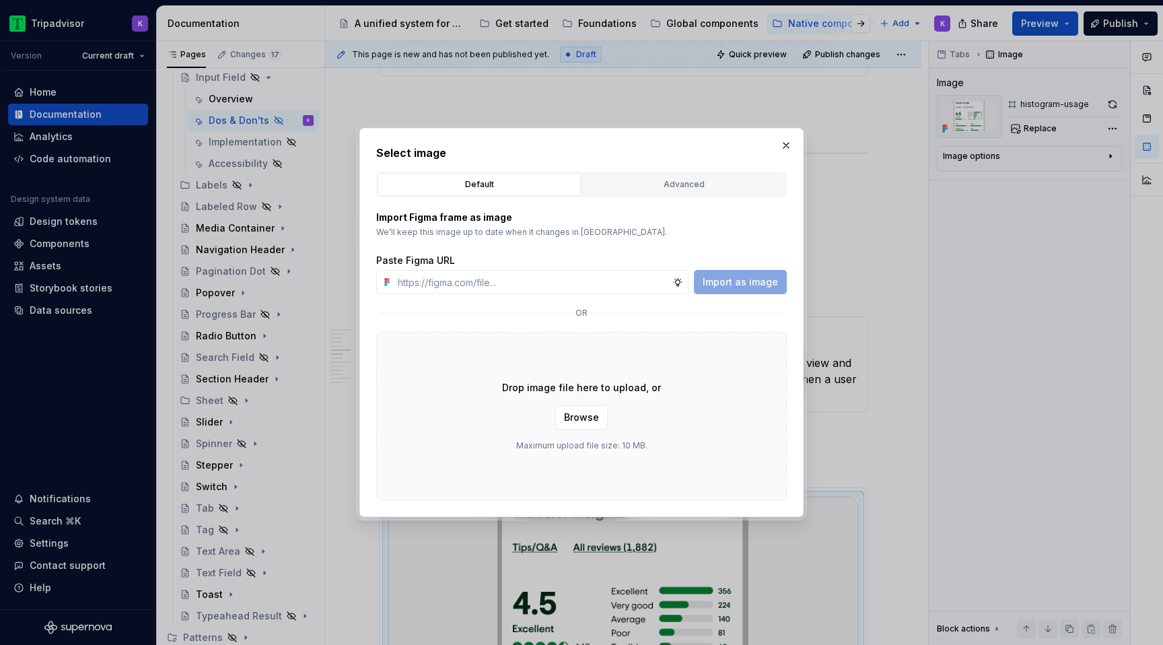
type textarea "*"
type input "https://www.figma.com/design/eWzZGbXTCMsZ0gwC1u1MU0/Altas-Native-Documentation?…"
type textarea "*"
type input "https://www.figma.com/design/eWzZGbXTCMsZ0gwC1u1MU0/Altas-Native-Documentation?…"
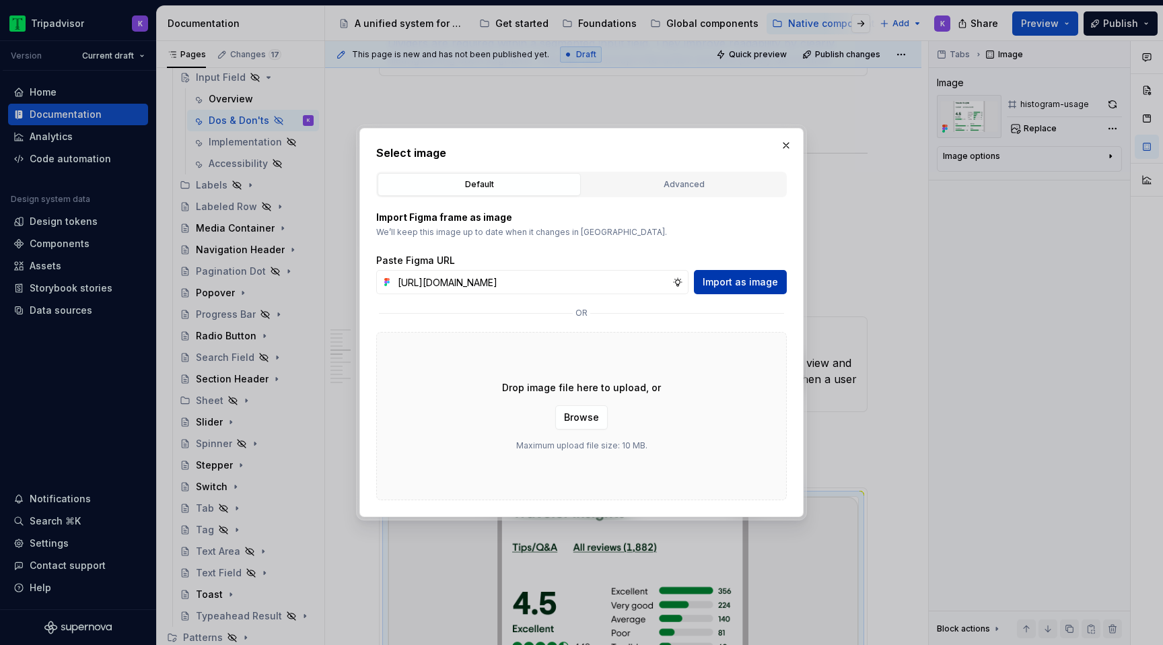
scroll to position [0, 0]
click at [742, 280] on span "Import as image" at bounding box center [739, 281] width 75 height 13
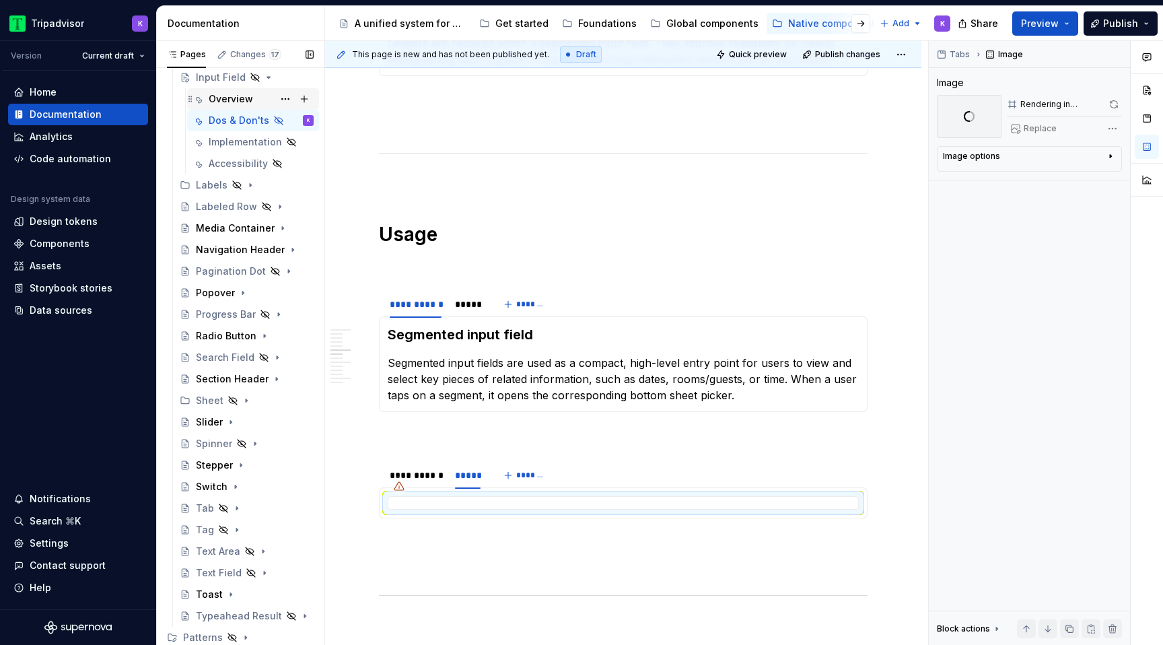
click at [235, 100] on div "Overview" at bounding box center [231, 98] width 44 height 13
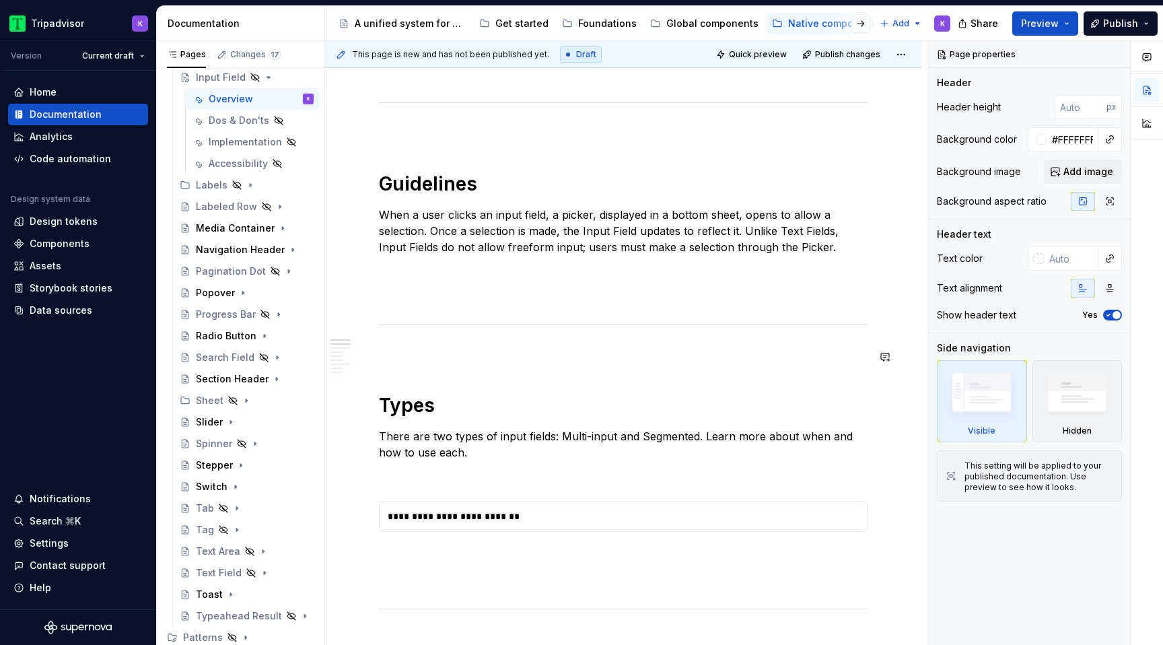
scroll to position [887, 0]
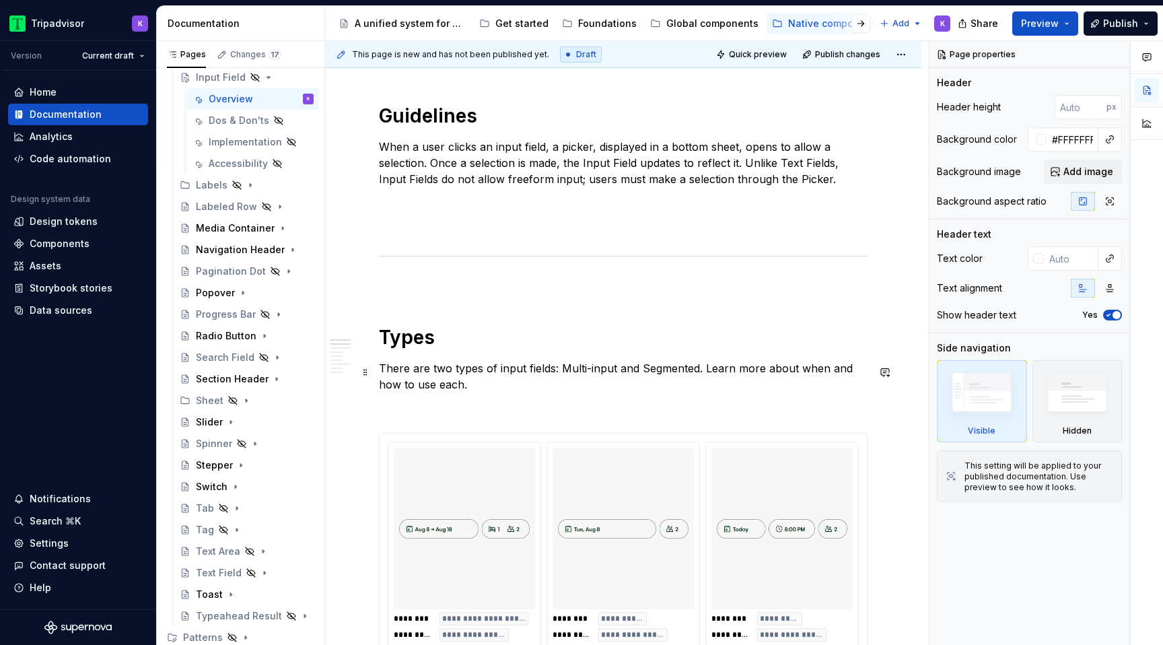
type textarea "*"
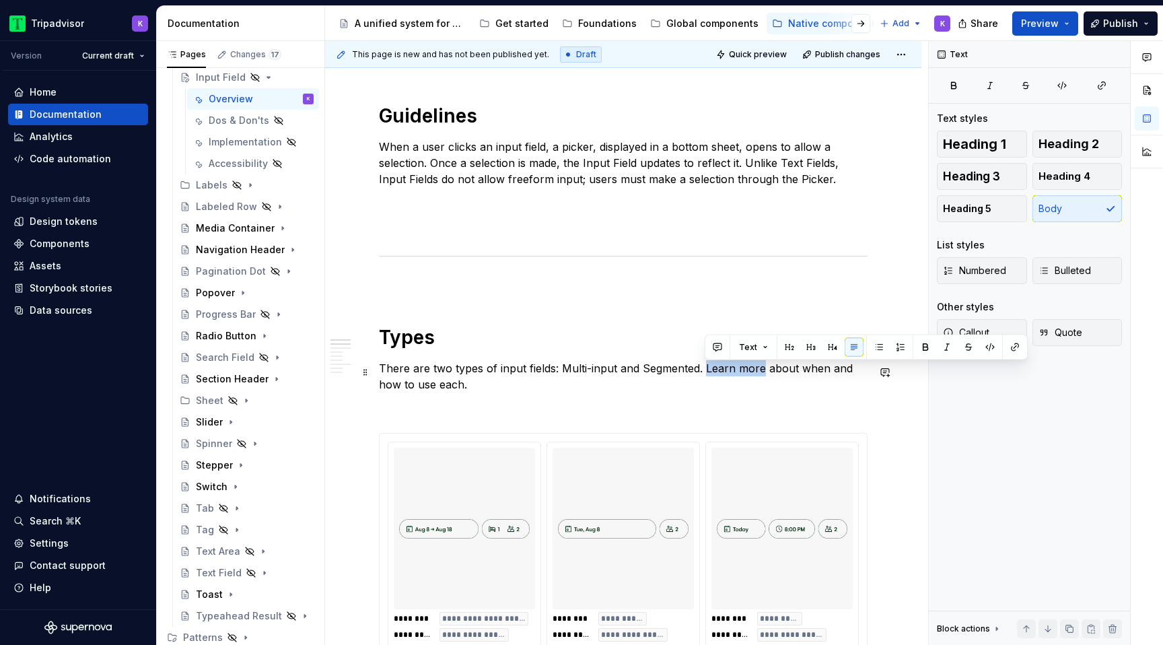
drag, startPoint x: 706, startPoint y: 365, endPoint x: 760, endPoint y: 365, distance: 53.8
click at [760, 365] on p "There are two types of input fields: Multi-input and Segmented. Learn more abou…" at bounding box center [623, 376] width 488 height 32
click at [1010, 349] on button "button" at bounding box center [1014, 347] width 19 height 19
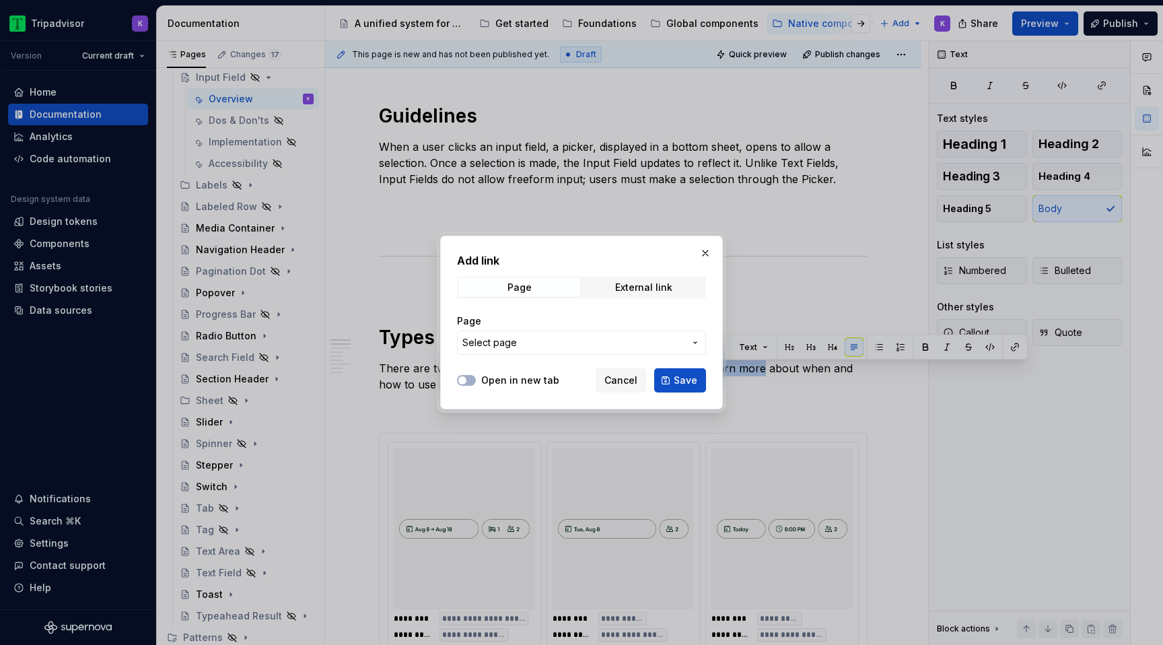
click at [582, 342] on span "Select page" at bounding box center [573, 342] width 222 height 13
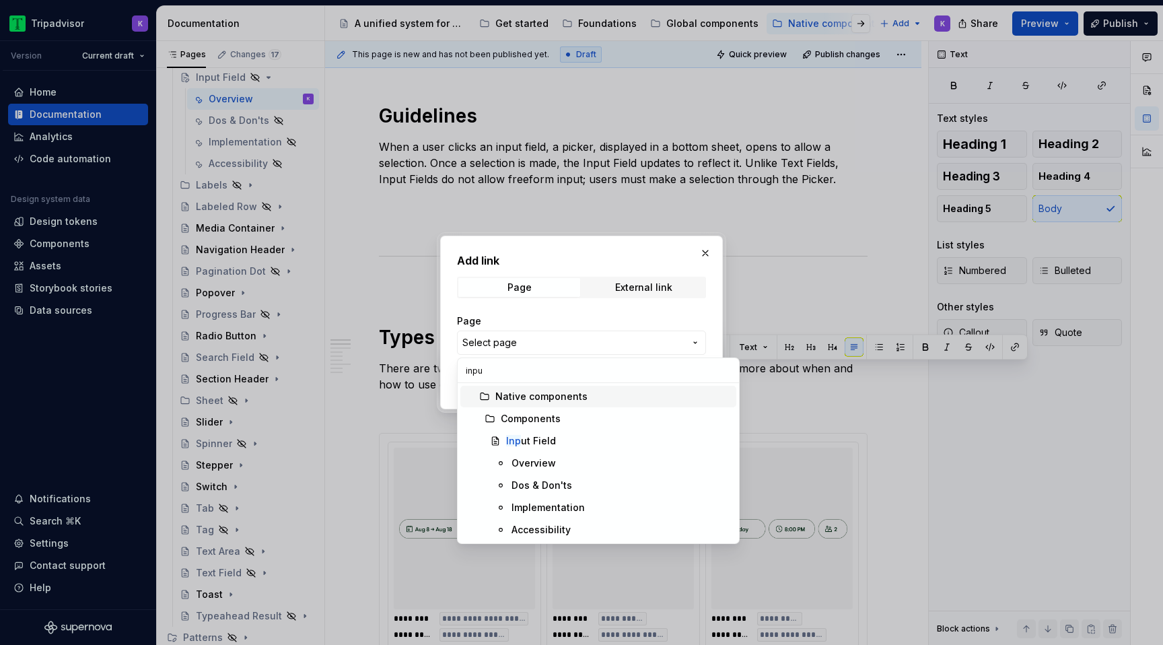
type input "input"
click at [567, 478] on div "Dos & Don'ts" at bounding box center [541, 484] width 61 height 13
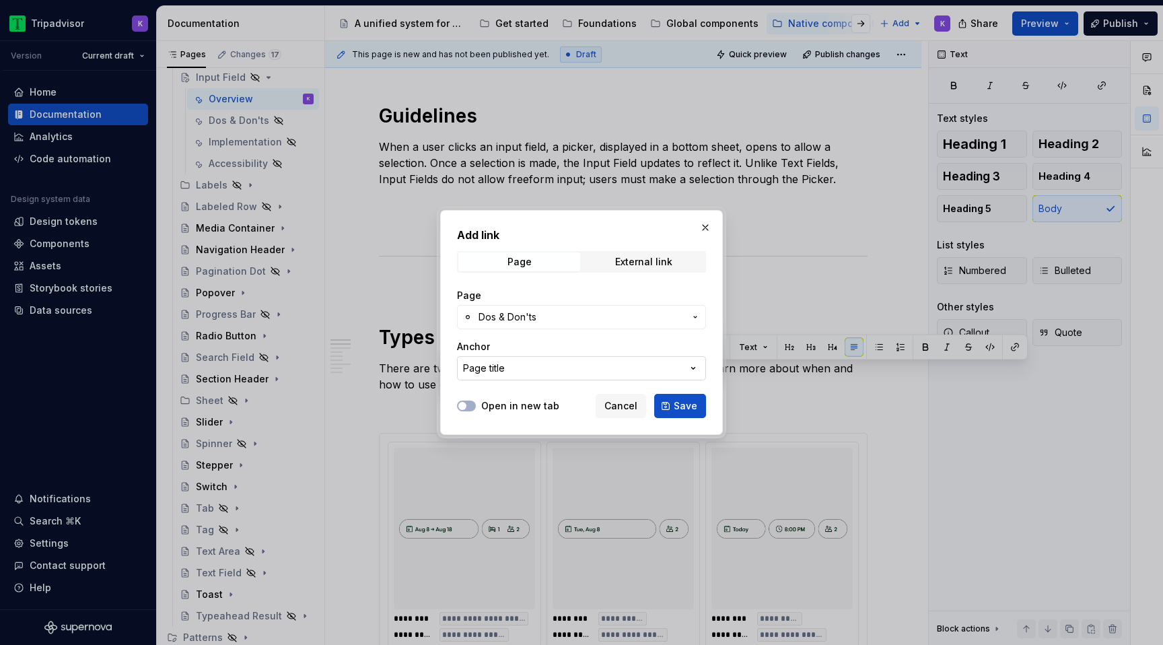
click at [565, 368] on button "Page title" at bounding box center [581, 368] width 249 height 24
click at [550, 371] on div "Add link Page External link Page Dos & Don'ts Anchor Page title Open in new tab…" at bounding box center [581, 322] width 1163 height 645
click at [552, 359] on button "Page title" at bounding box center [581, 368] width 249 height 24
type input "usage"
click at [612, 322] on div "Add link Page External link Page Dos & Don'ts Anchor Page title Open in new tab…" at bounding box center [581, 322] width 1163 height 645
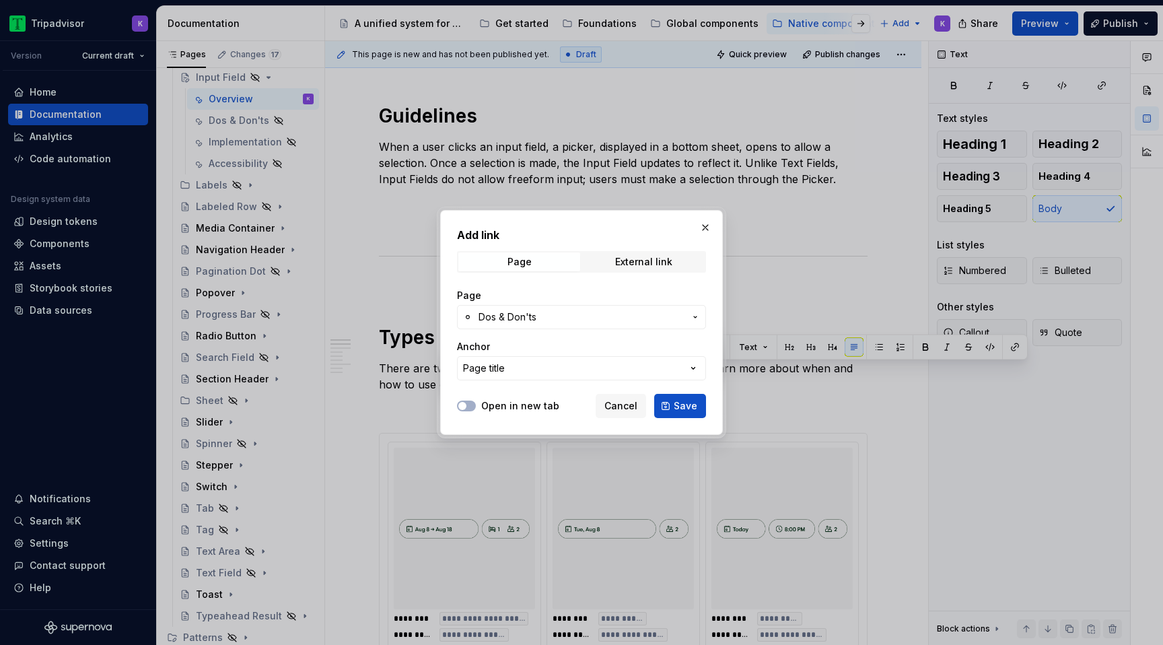
click at [612, 322] on span "Dos & Don'ts" at bounding box center [581, 316] width 206 height 13
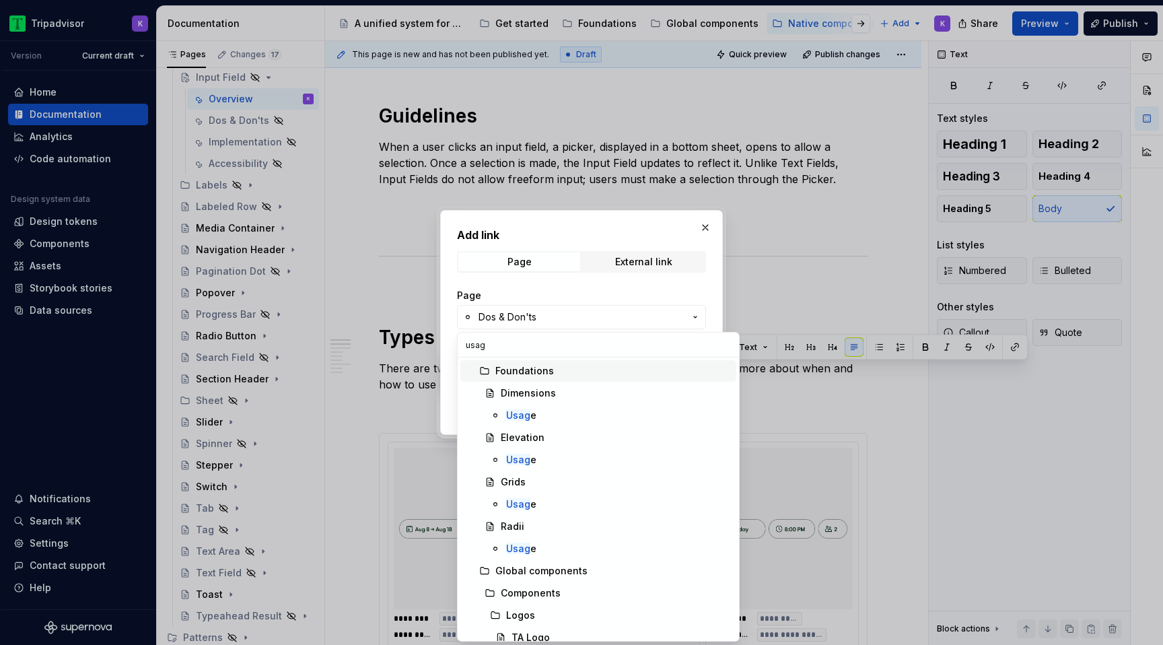
type input "usage"
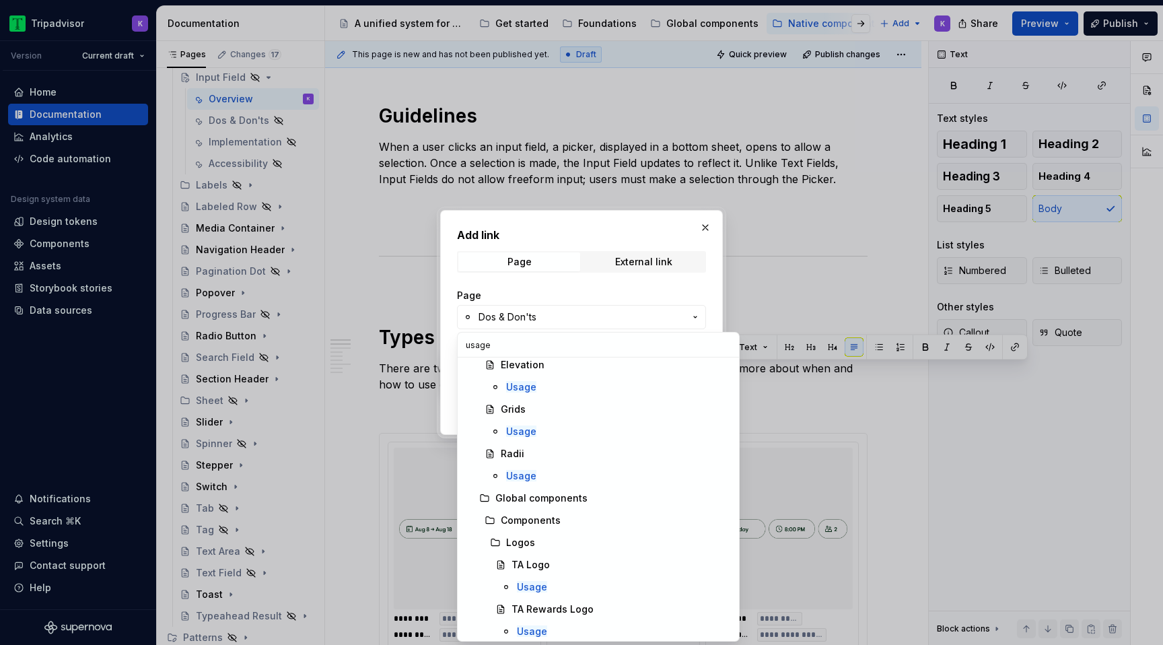
scroll to position [0, 0]
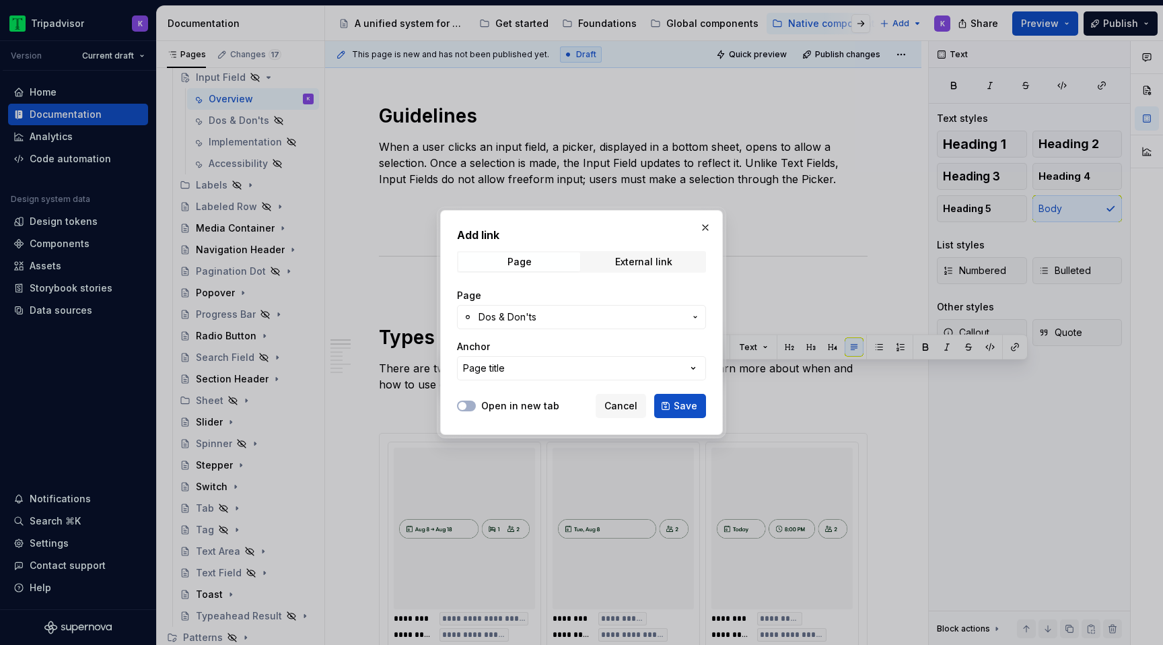
click at [528, 318] on div "Add link Page External link Page Dos & Don'ts Anchor Page title Open in new tab…" at bounding box center [581, 322] width 1163 height 645
click at [549, 314] on span "Dos & Don'ts" at bounding box center [581, 316] width 206 height 13
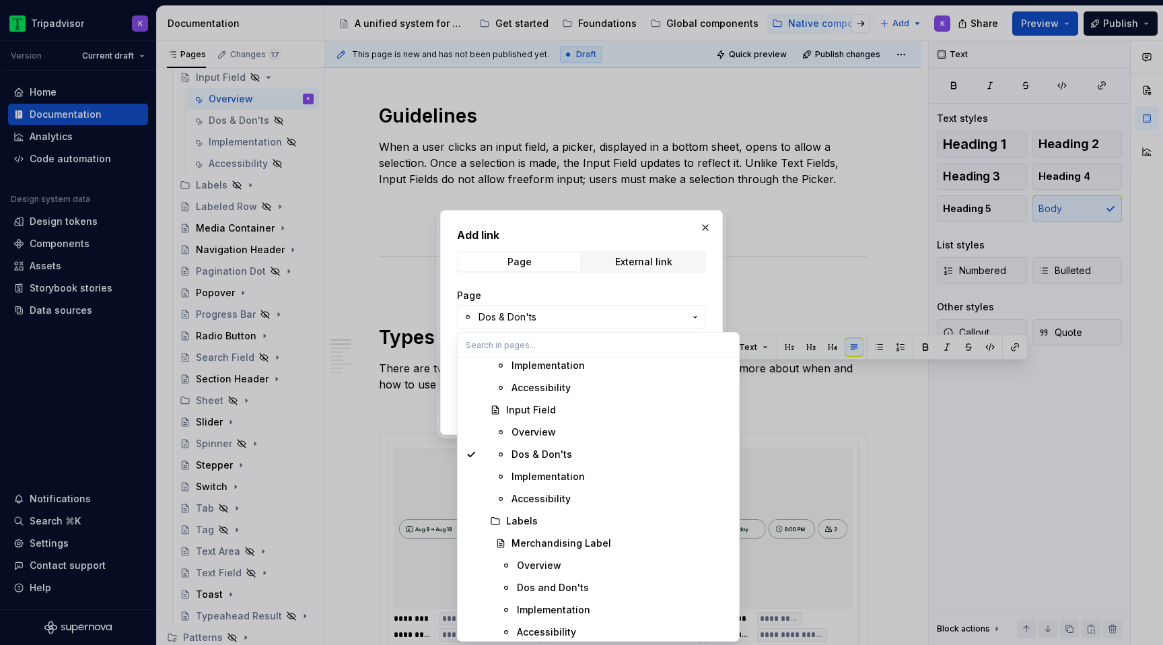
scroll to position [4778, 0]
click at [552, 452] on div "Dos & Don'ts" at bounding box center [541, 455] width 61 height 13
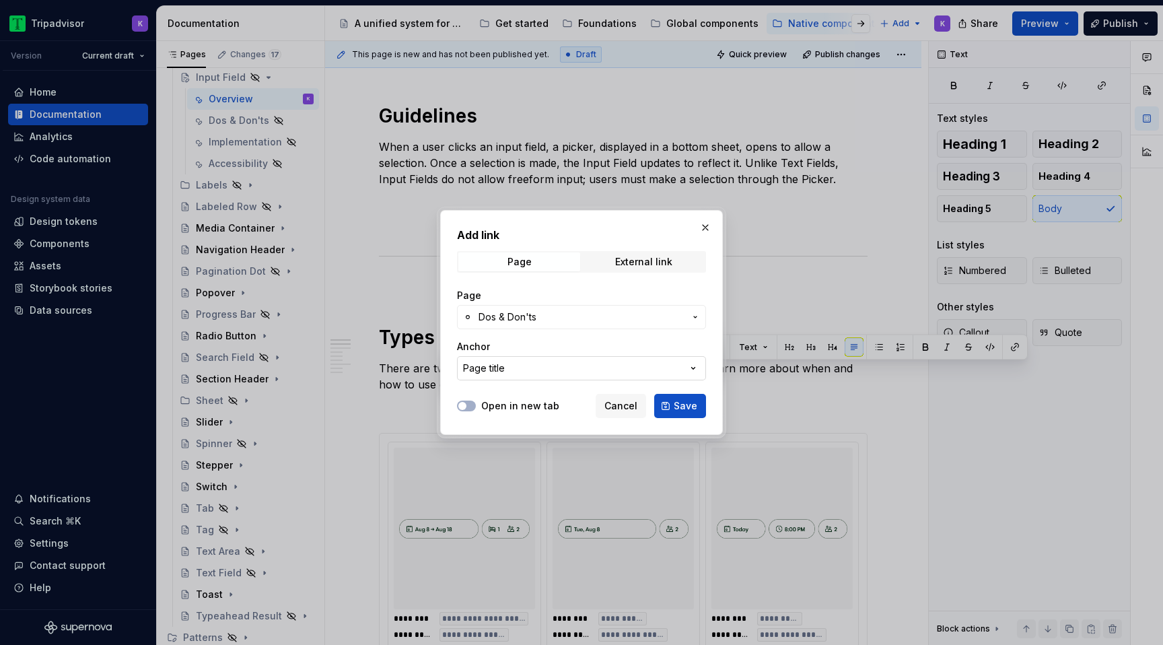
click at [652, 361] on button "Page title" at bounding box center [581, 368] width 249 height 24
click at [651, 362] on div "Add link Page External link Page Dos & Don'ts Anchor Page title Open in new tab…" at bounding box center [581, 322] width 1163 height 645
click at [691, 408] on span "Save" at bounding box center [685, 405] width 24 height 13
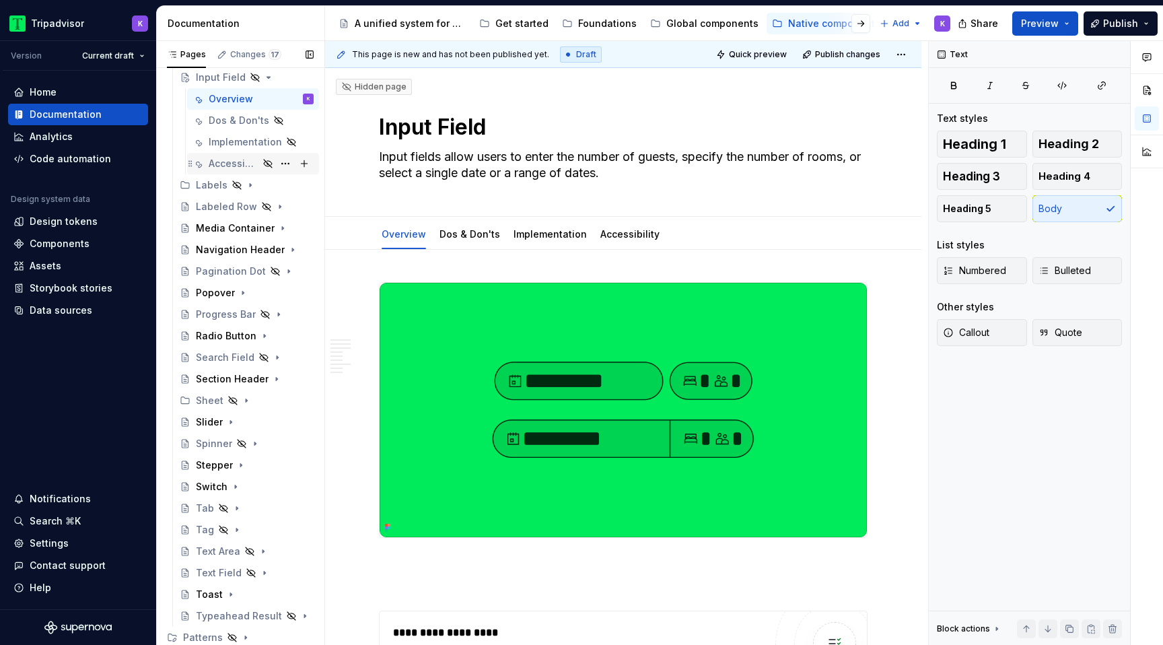
scroll to position [356, 0]
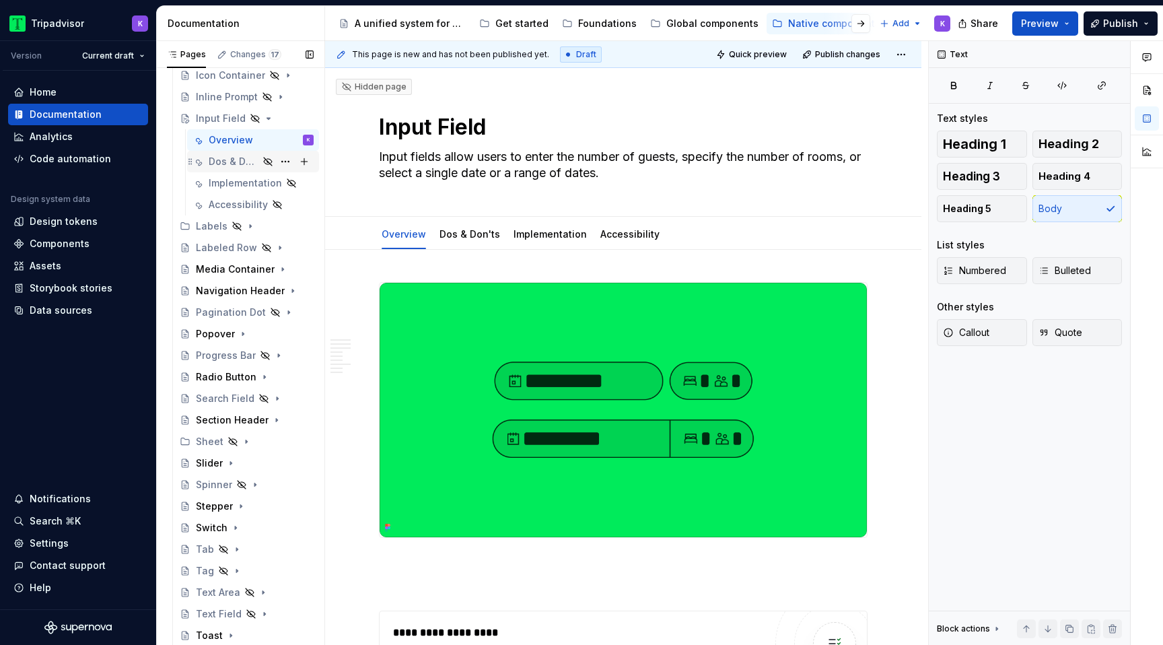
click at [238, 157] on div "Dos & Don'ts" at bounding box center [234, 161] width 50 height 13
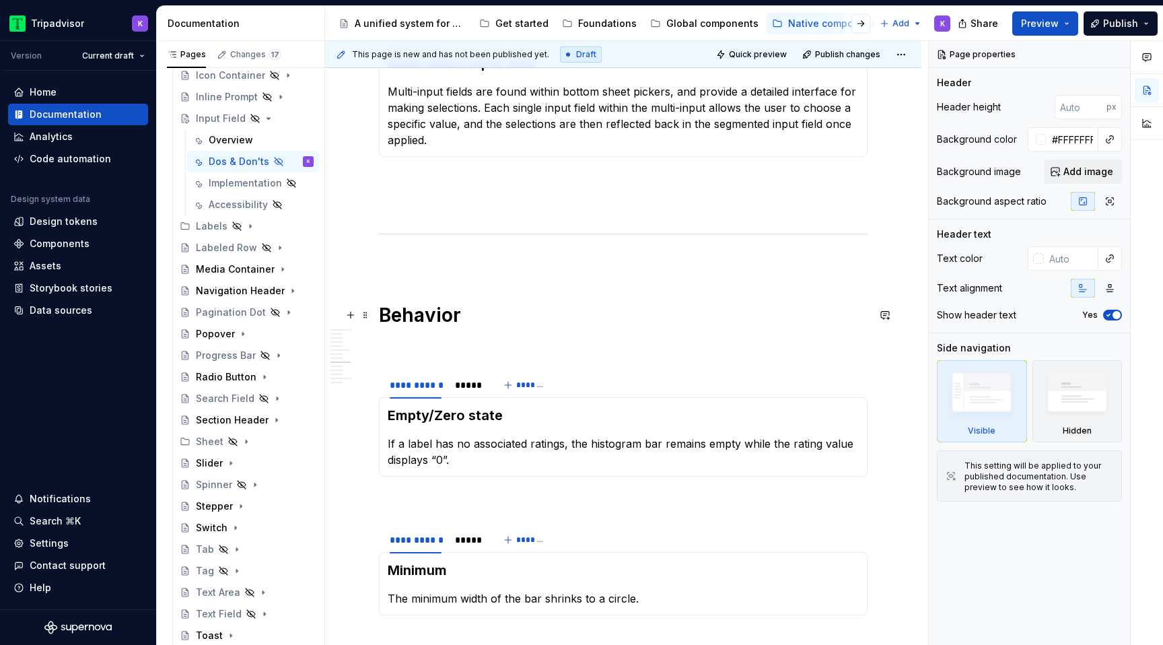
scroll to position [1424, 0]
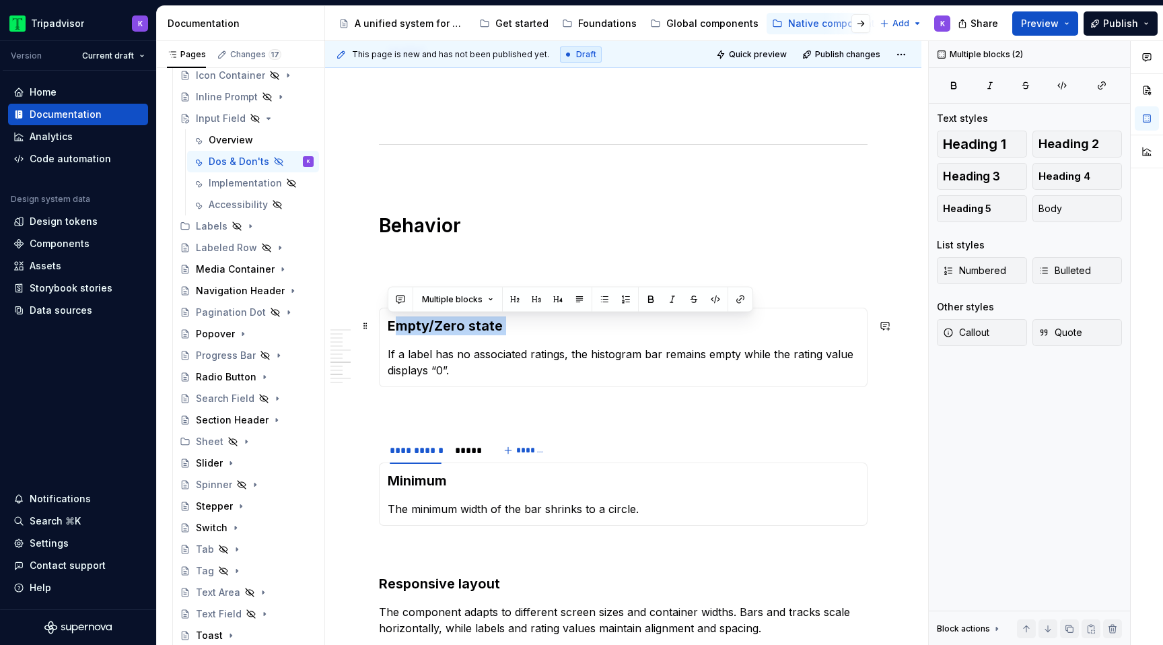
drag, startPoint x: 509, startPoint y: 335, endPoint x: 400, endPoint y: 332, distance: 109.0
click at [400, 332] on section-item-column "Empty/Zero state If a label has no associated ratings, the histogram bar remain…" at bounding box center [623, 347] width 471 height 62
click at [476, 334] on h3 "Empty/Zero state" at bounding box center [623, 325] width 471 height 19
drag, startPoint x: 505, startPoint y: 327, endPoint x: 388, endPoint y: 330, distance: 117.1
click at [388, 330] on h3 "Empty/Zero state" at bounding box center [623, 325] width 471 height 19
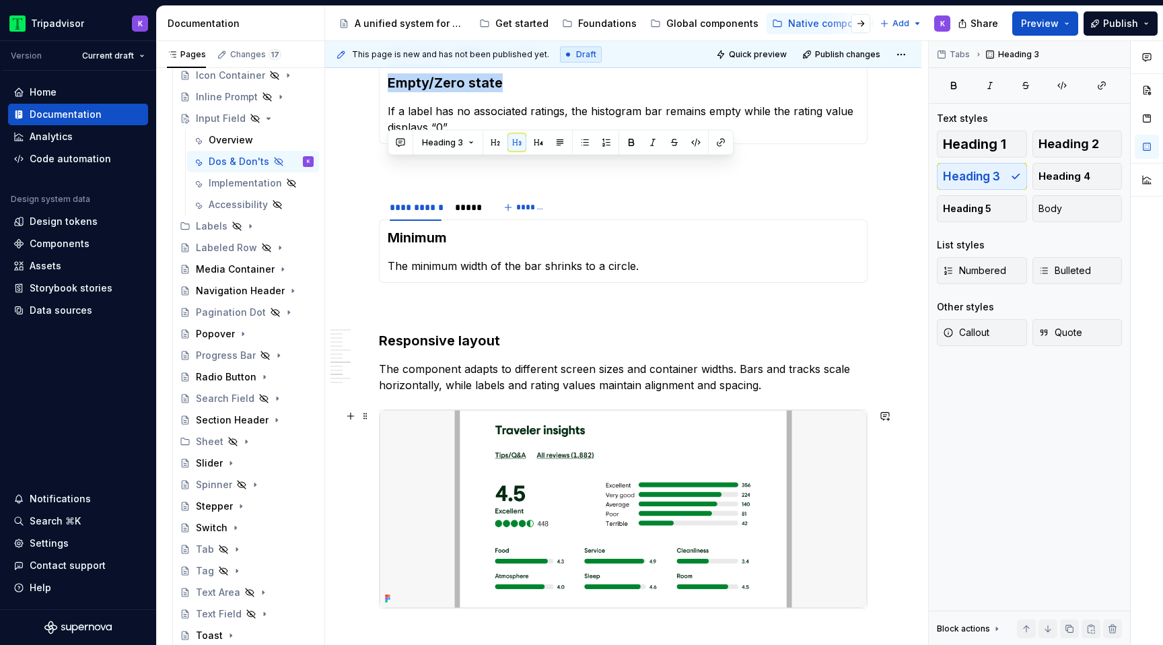
scroll to position [1708, 0]
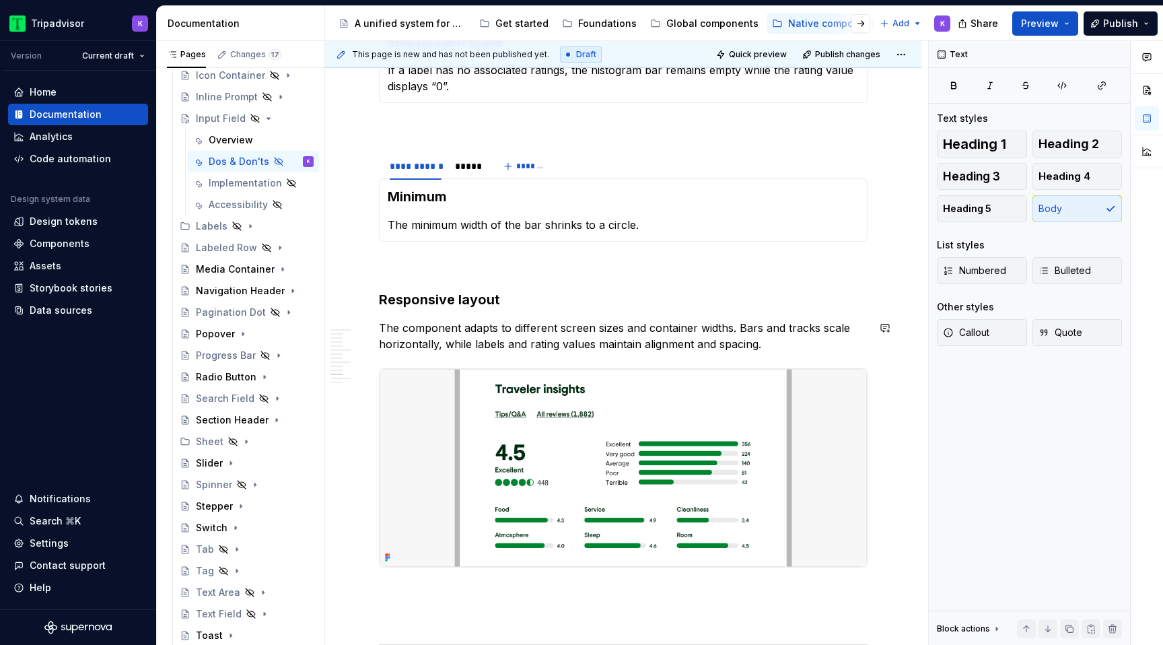
type textarea "*"
click at [528, 328] on p "The component adapts to different screen sizes and container widths. Bars and t…" at bounding box center [623, 336] width 488 height 32
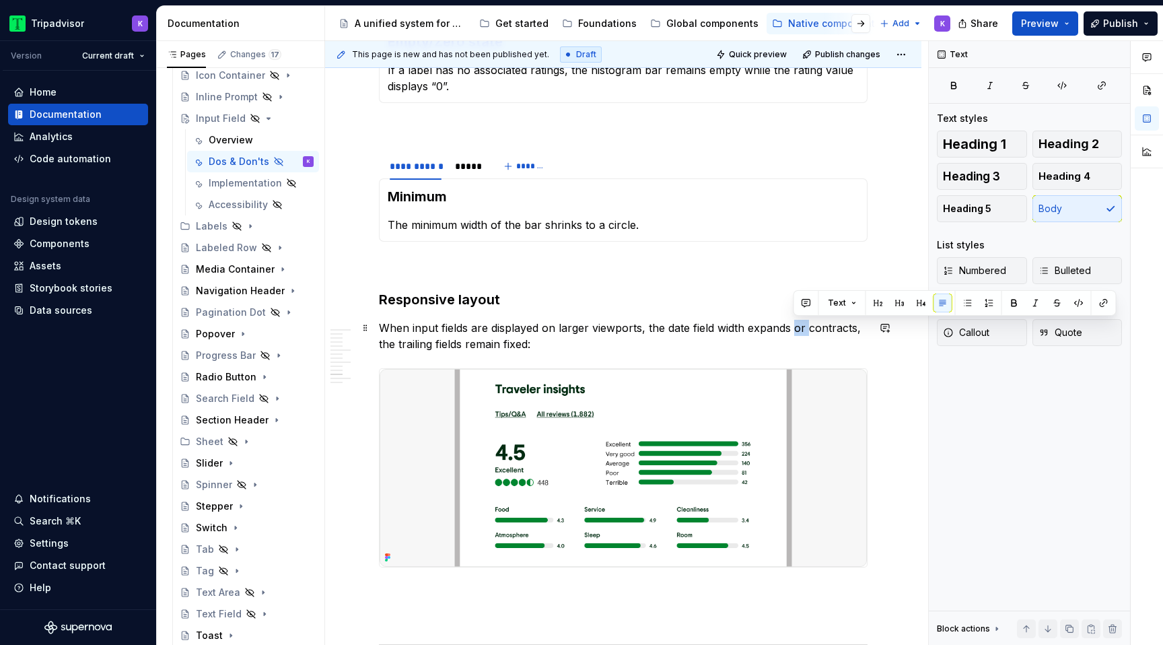
drag, startPoint x: 809, startPoint y: 326, endPoint x: 792, endPoint y: 326, distance: 16.8
click at [792, 326] on p "When input fields are displayed on larger viewports, the date field width expan…" at bounding box center [623, 336] width 488 height 32
click at [558, 327] on p "When input fields are displayed on larger viewports, the date field width expan…" at bounding box center [623, 336] width 488 height 32
click at [585, 327] on p "When input fields are displayed on larger viewports, the date field width expan…" at bounding box center [623, 336] width 488 height 32
drag, startPoint x: 792, startPoint y: 326, endPoint x: 846, endPoint y: 325, distance: 53.8
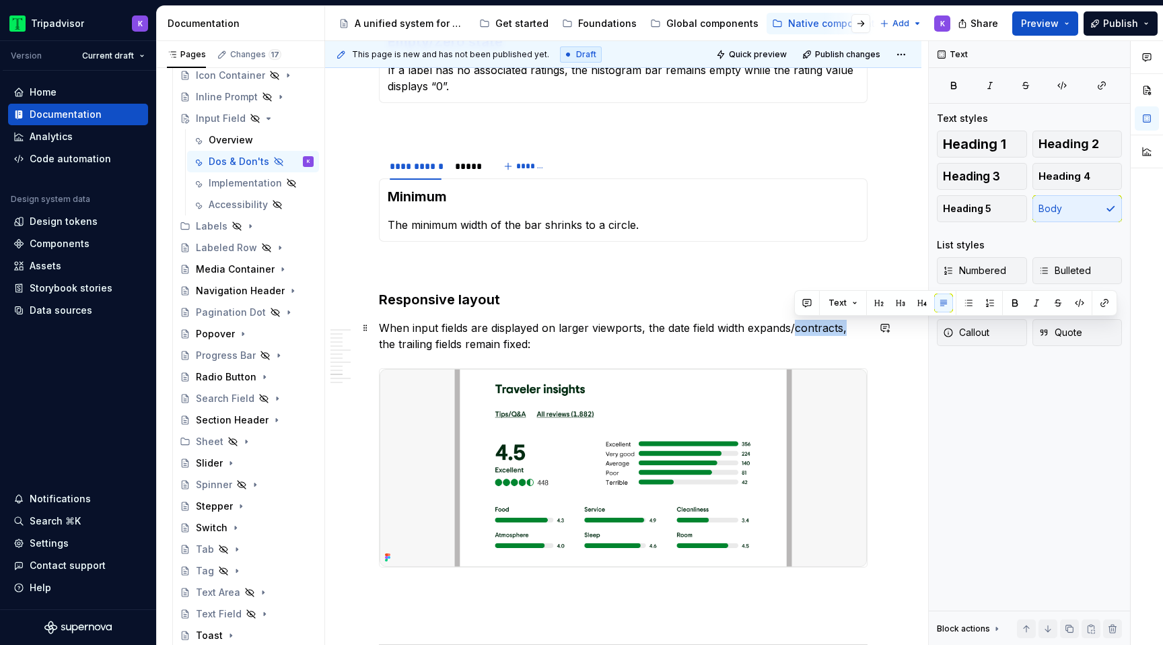
click at [846, 325] on p "When input fields are displayed on larger viewports, the date field width expan…" at bounding box center [623, 336] width 488 height 32
click at [515, 347] on p "When input fields are displayed on larger viewports, the date field width expan…" at bounding box center [623, 336] width 488 height 32
click at [702, 337] on p "When input fields are displayed on larger viewports, the date field width expan…" at bounding box center [623, 336] width 488 height 32
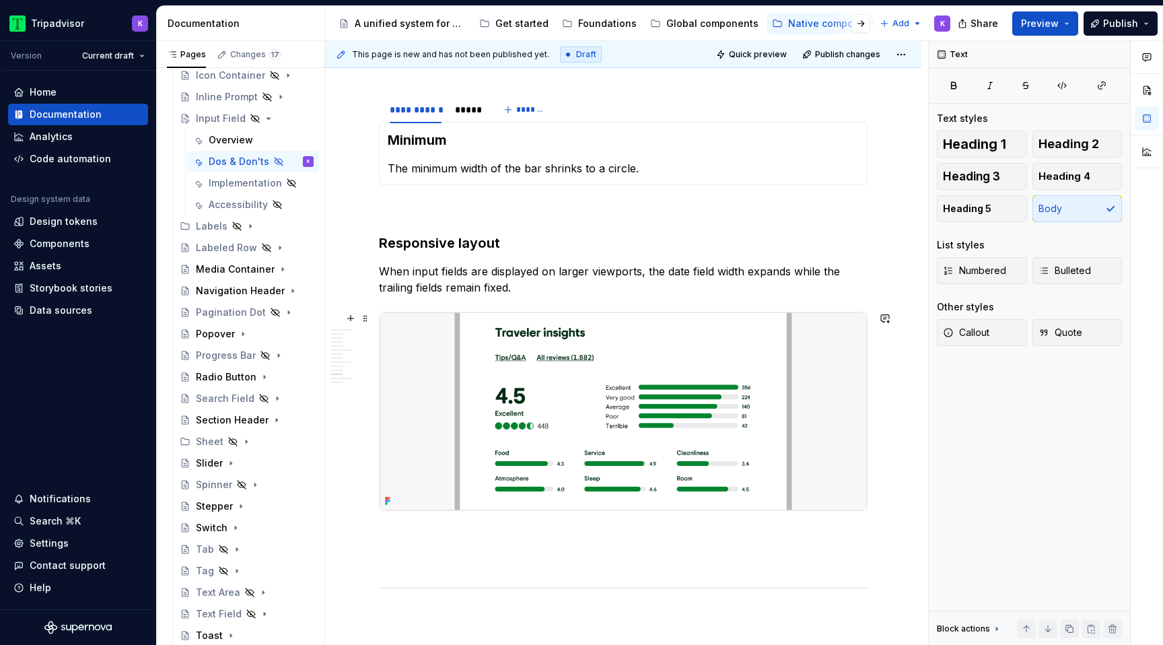
scroll to position [1774, 0]
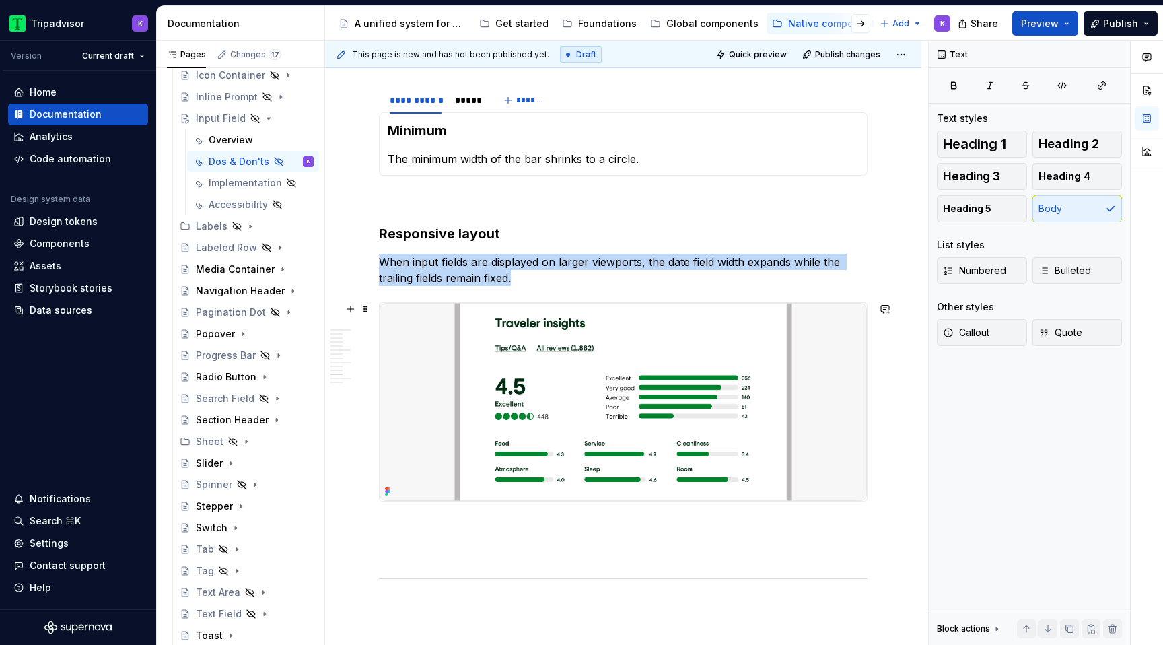
click at [696, 354] on img at bounding box center [622, 402] width 487 height 198
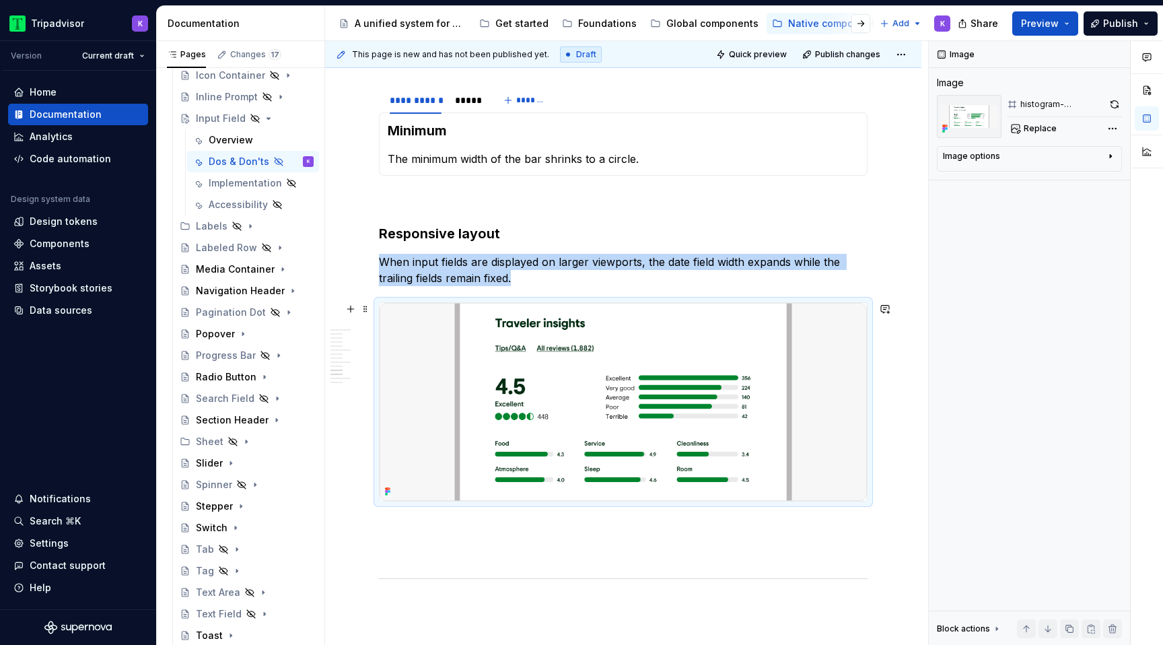
click at [567, 367] on img at bounding box center [622, 402] width 487 height 198
click at [1021, 131] on button "Replace" at bounding box center [1035, 128] width 56 height 19
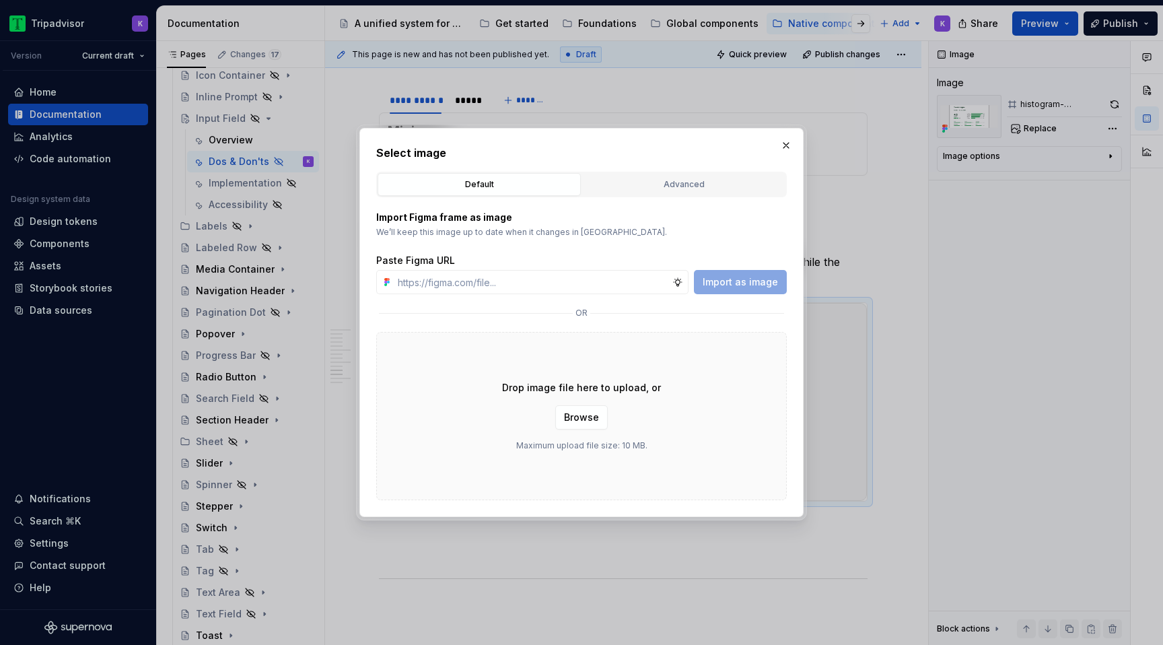
type textarea "*"
type input "https://www.figma.com/design/eWzZGbXTCMsZ0gwC1u1MU0/Altas-Native-Documentation?…"
type textarea "*"
type input "https://www.figma.com/design/eWzZGbXTCMsZ0gwC1u1MU0/Altas-Native-Documentation?…"
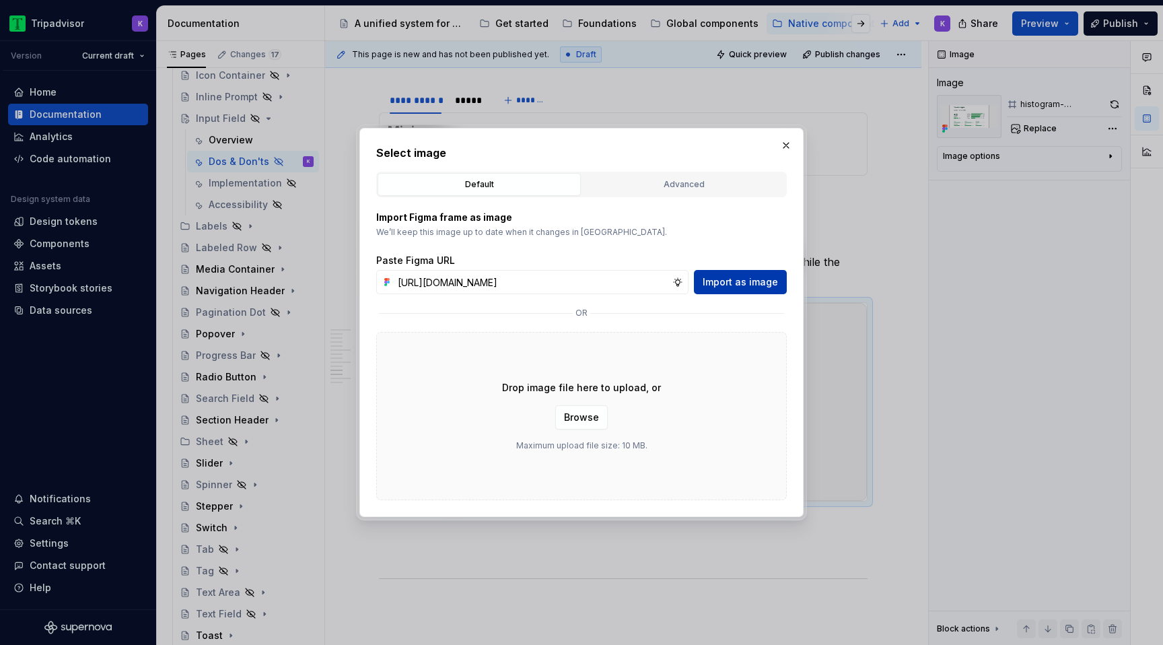
scroll to position [0, 0]
click at [752, 278] on span "Import as image" at bounding box center [739, 281] width 75 height 13
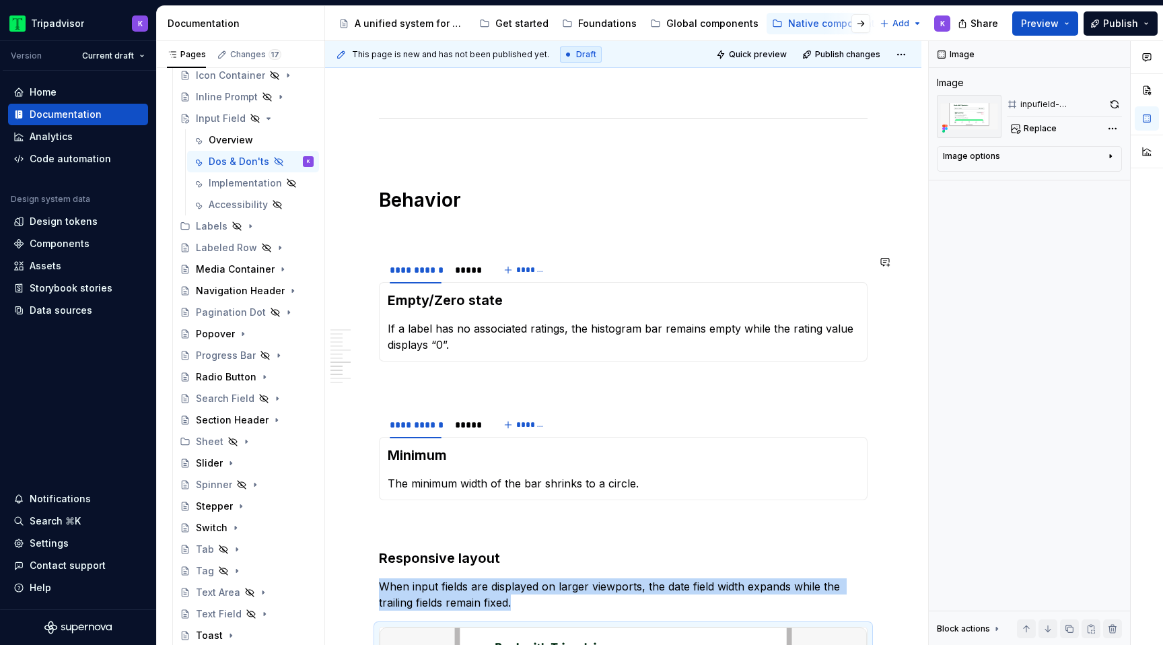
scroll to position [1443, 0]
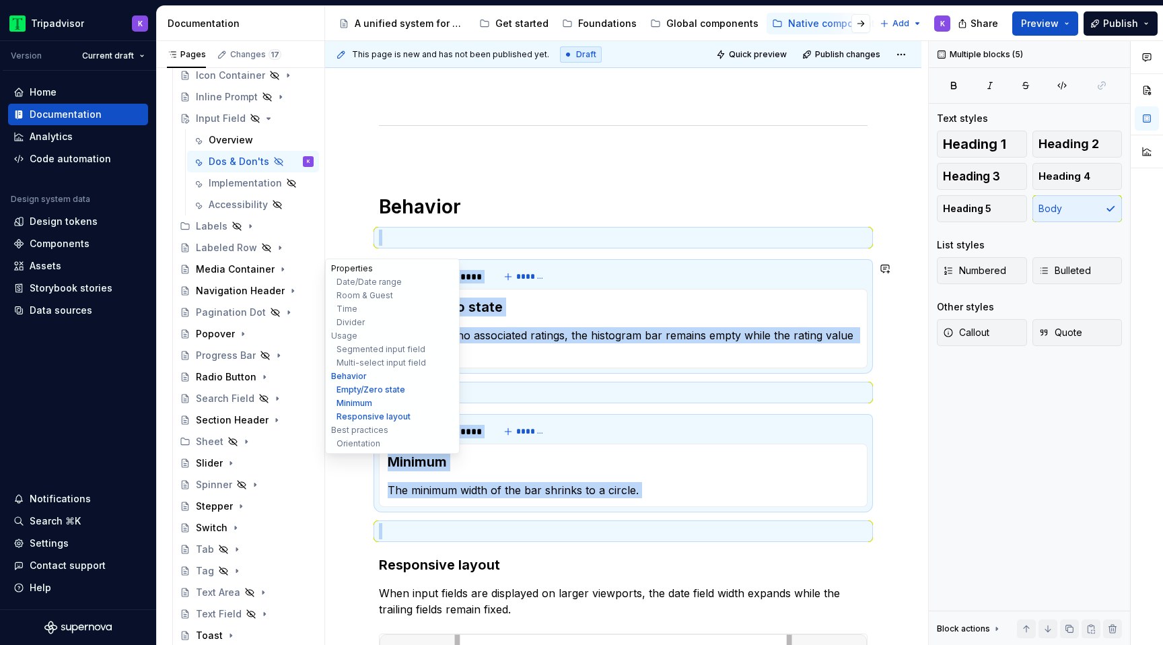
drag, startPoint x: 416, startPoint y: 529, endPoint x: 338, endPoint y: 271, distance: 269.3
click at [338, 271] on div "**********" at bounding box center [623, 106] width 596 height 2962
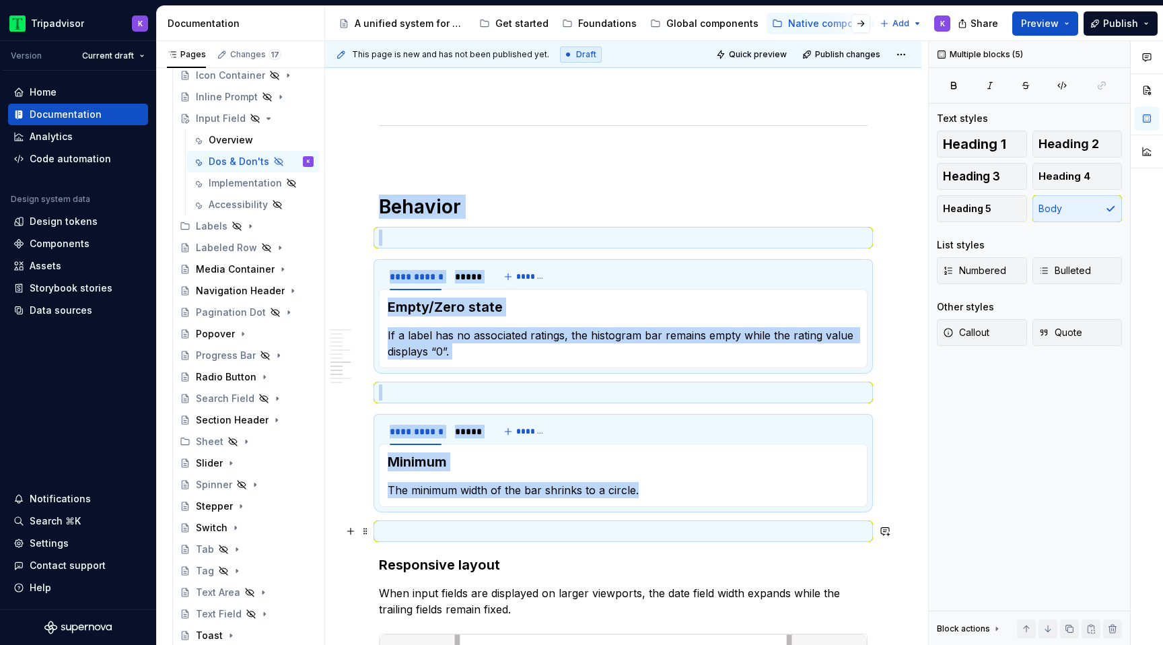
click at [591, 534] on p at bounding box center [623, 531] width 488 height 16
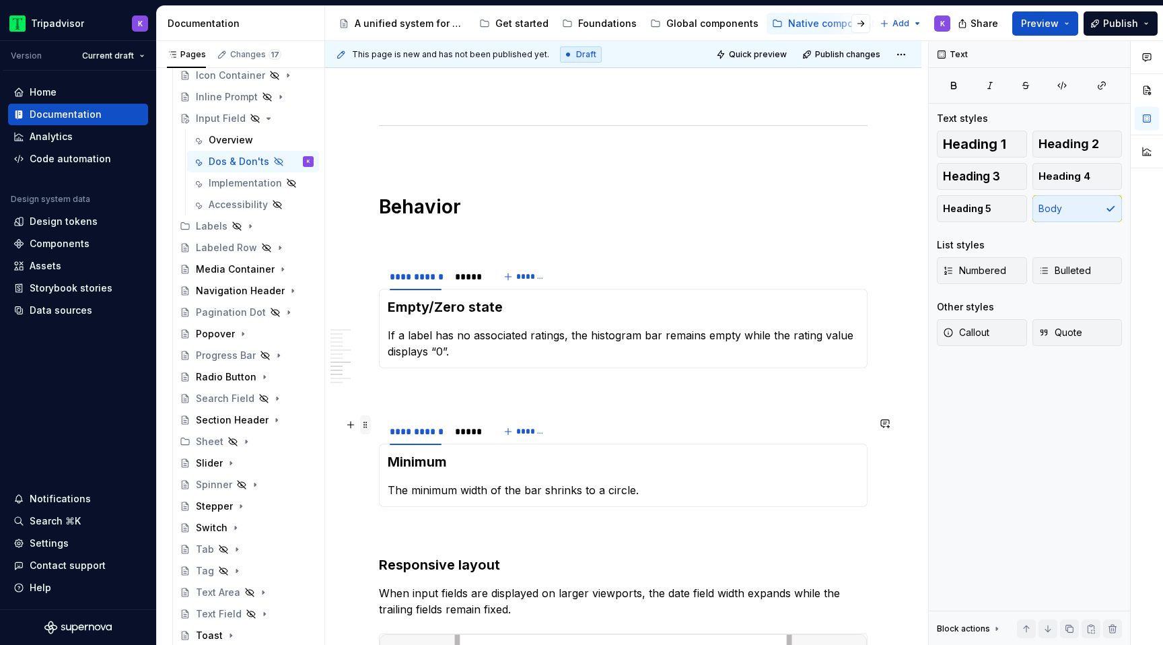
click at [368, 426] on span at bounding box center [365, 424] width 11 height 19
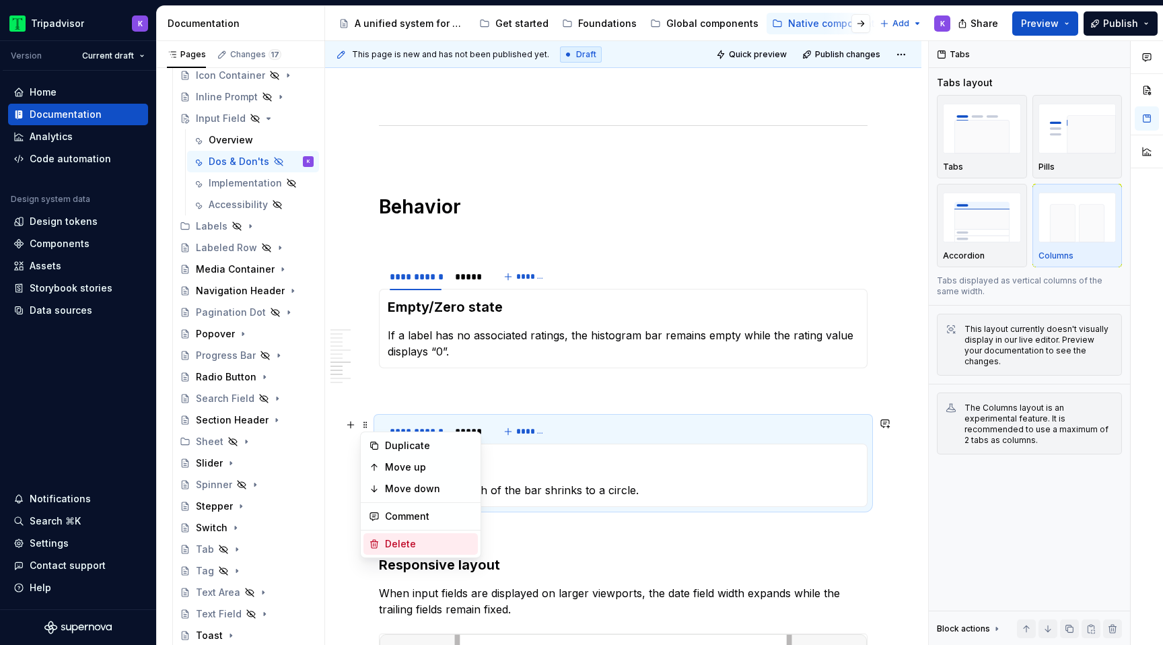
click at [454, 538] on div "Delete" at bounding box center [428, 543] width 87 height 13
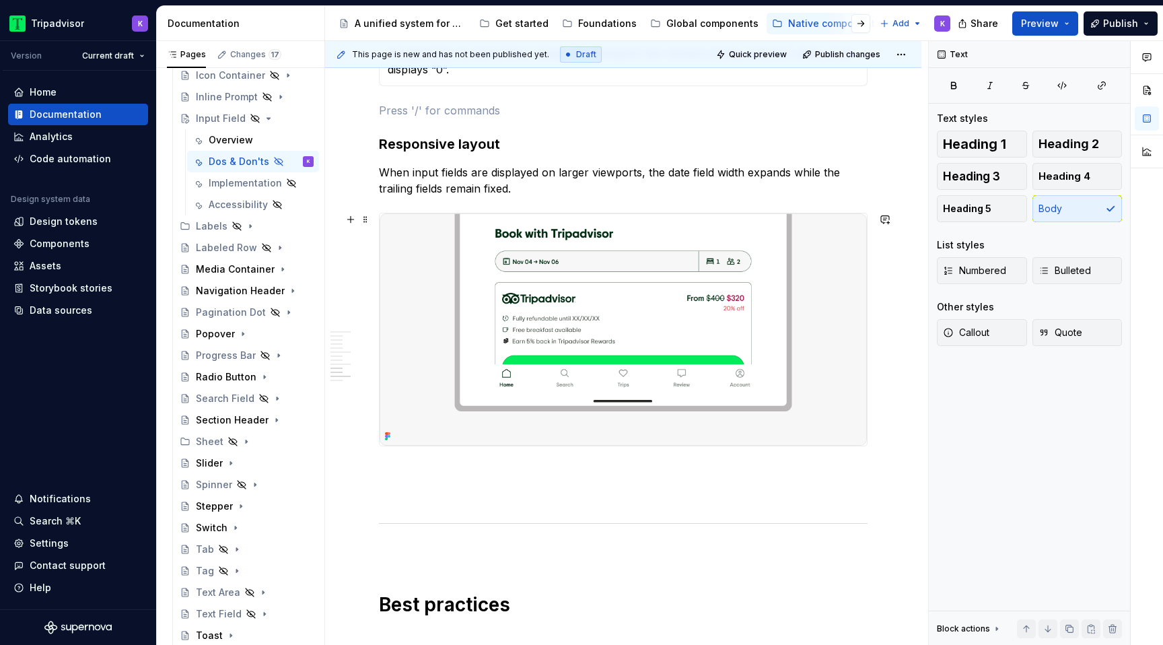
scroll to position [1726, 0]
click at [429, 477] on p at bounding box center [623, 469] width 488 height 16
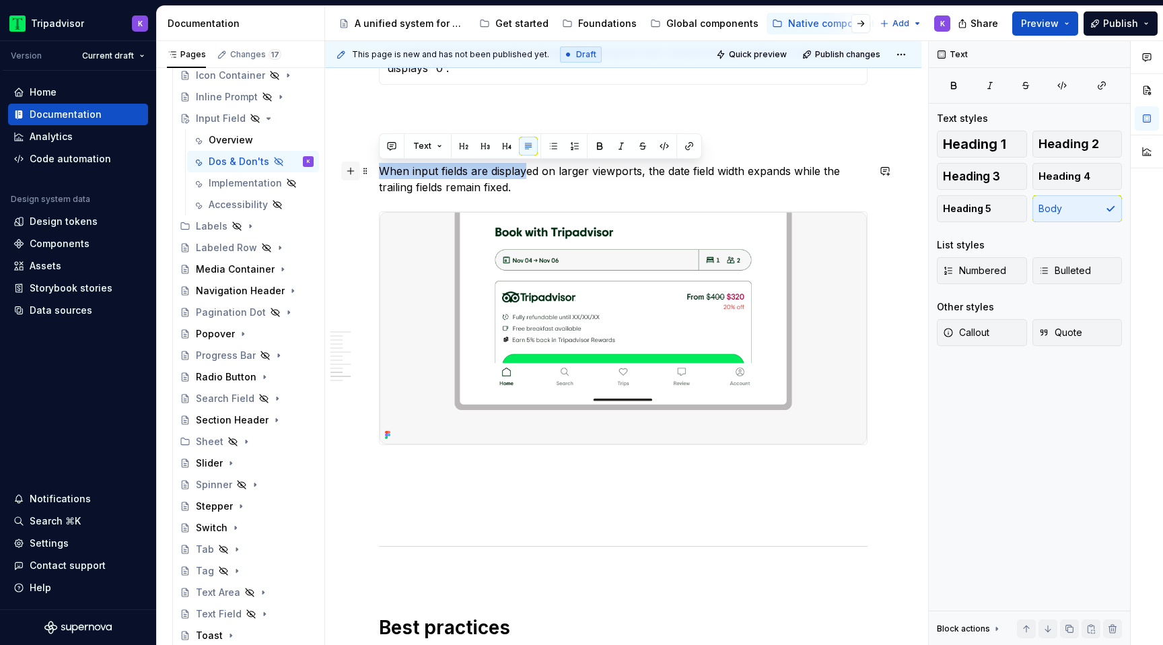
drag, startPoint x: 528, startPoint y: 177, endPoint x: 354, endPoint y: 177, distance: 174.3
click at [537, 182] on p "When input fields are displayed on larger viewports, the date field width expan…" at bounding box center [623, 179] width 488 height 32
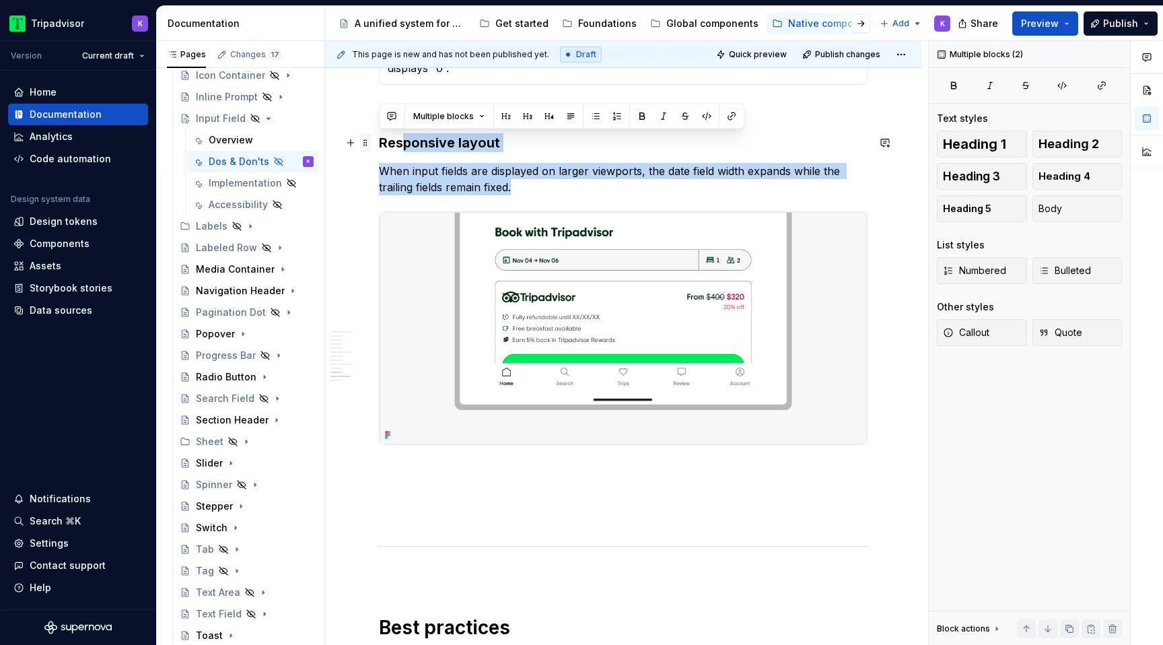
drag, startPoint x: 528, startPoint y: 187, endPoint x: 370, endPoint y: 145, distance: 163.5
copy div "ponsive layout When input fields are displayed on larger viewports, the date fi…"
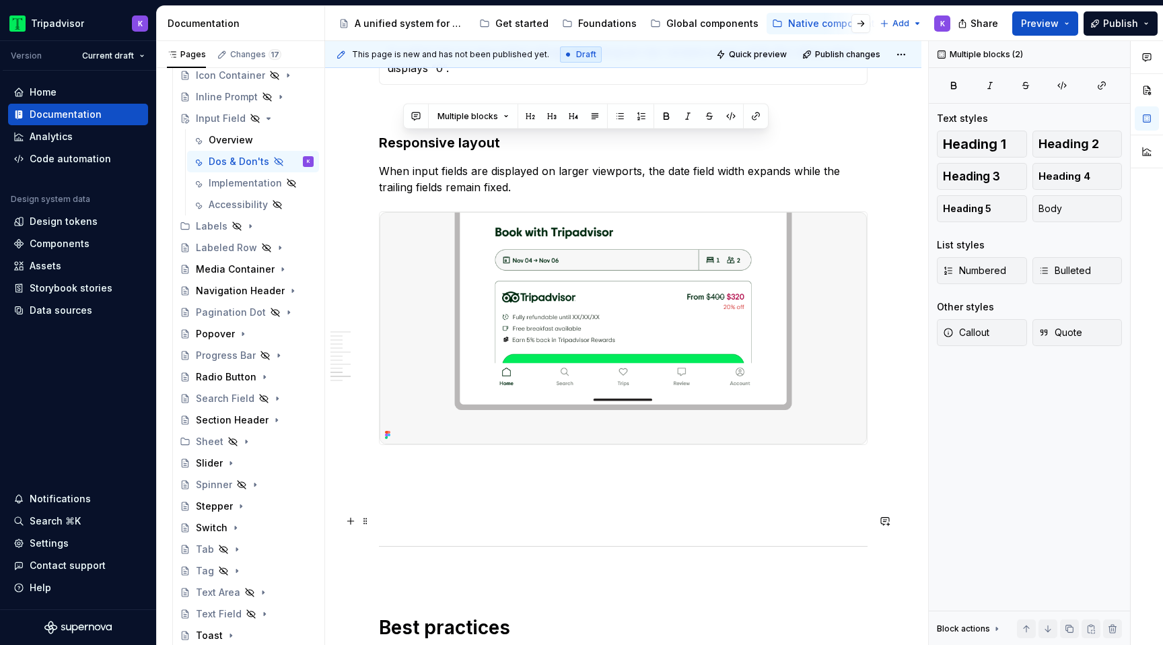
click at [408, 489] on p at bounding box center [623, 493] width 488 height 16
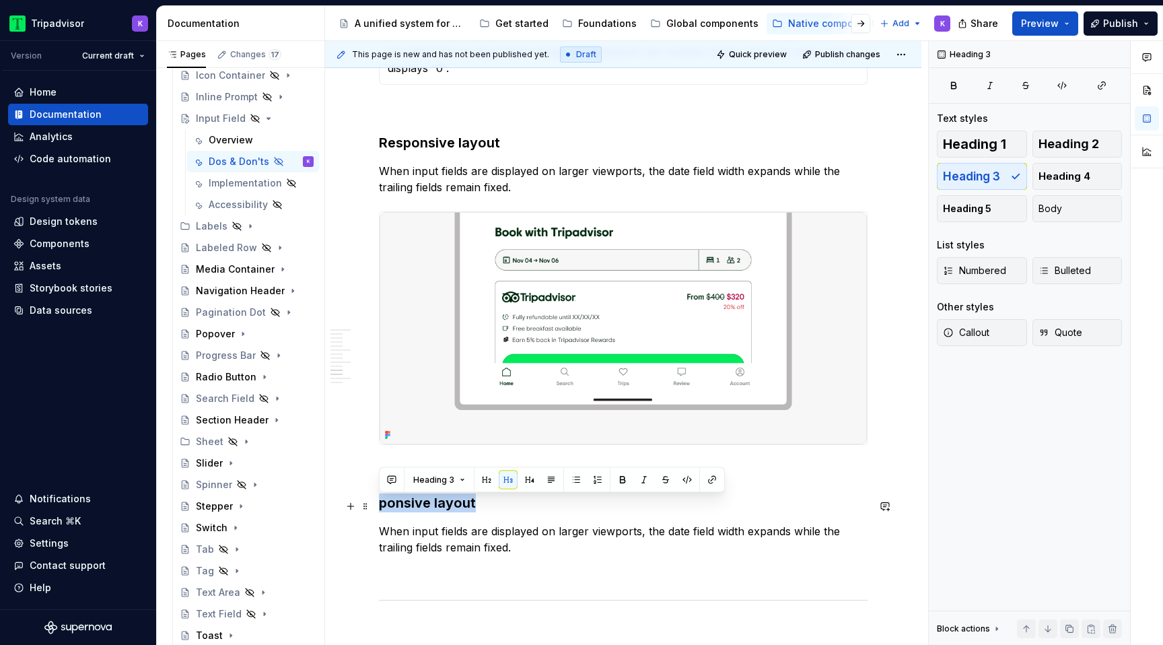
drag, startPoint x: 482, startPoint y: 507, endPoint x: 379, endPoint y: 507, distance: 102.9
click at [379, 507] on h3 "ponsive layout" at bounding box center [623, 502] width 488 height 19
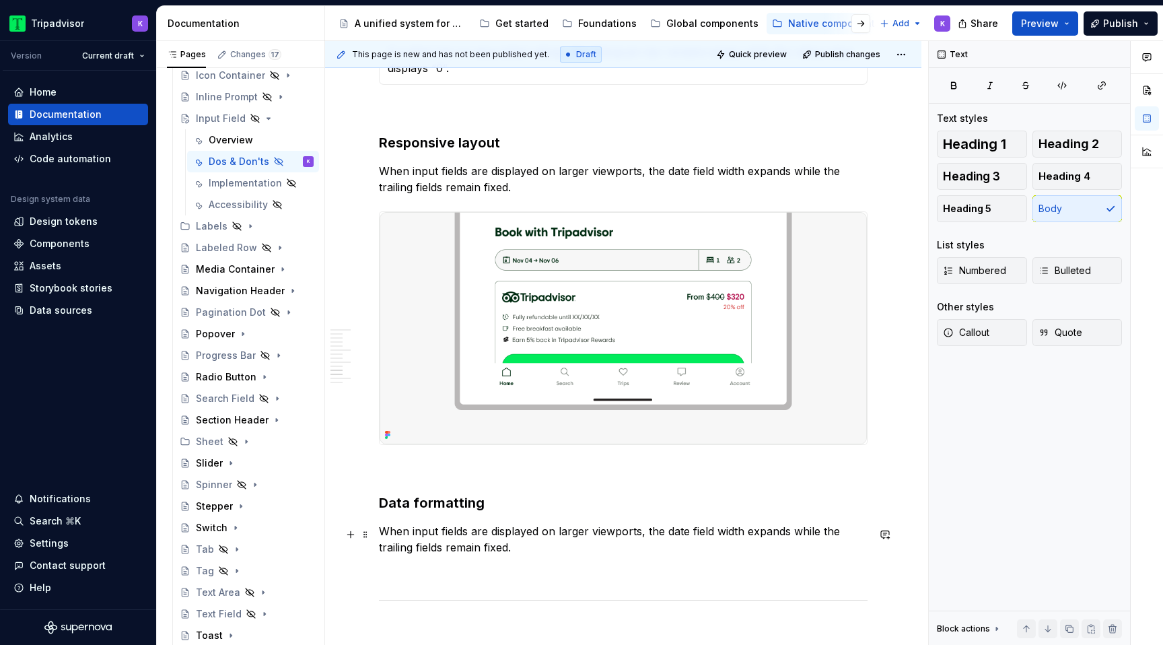
click at [519, 555] on p "When input fields are displayed on larger viewports, the date field width expan…" at bounding box center [623, 539] width 488 height 32
type textarea "*"
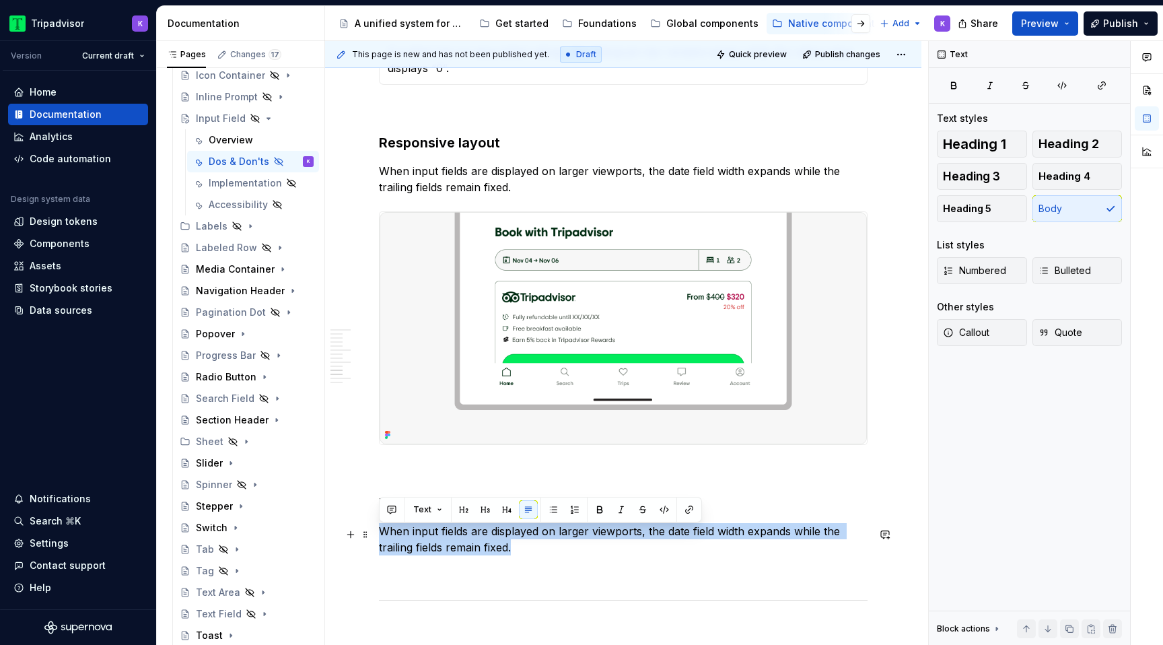
drag, startPoint x: 519, startPoint y: 552, endPoint x: 375, endPoint y: 537, distance: 145.4
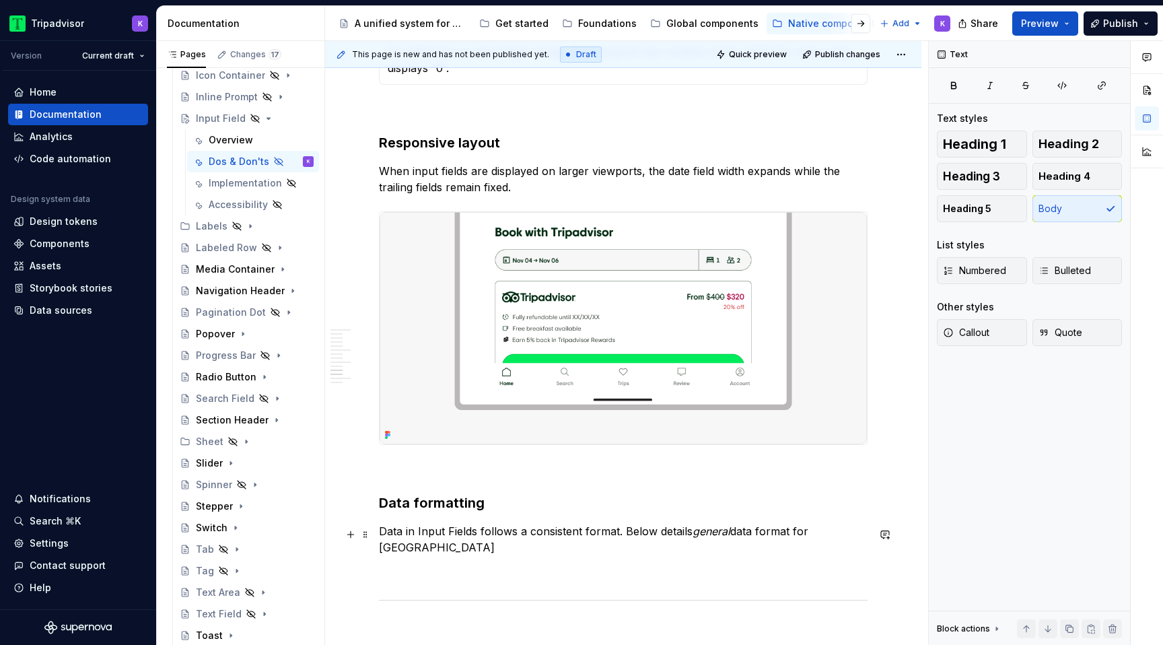
click at [421, 534] on p "Data in Input Fields follows a consistent format. Below details general data fo…" at bounding box center [623, 539] width 488 height 32
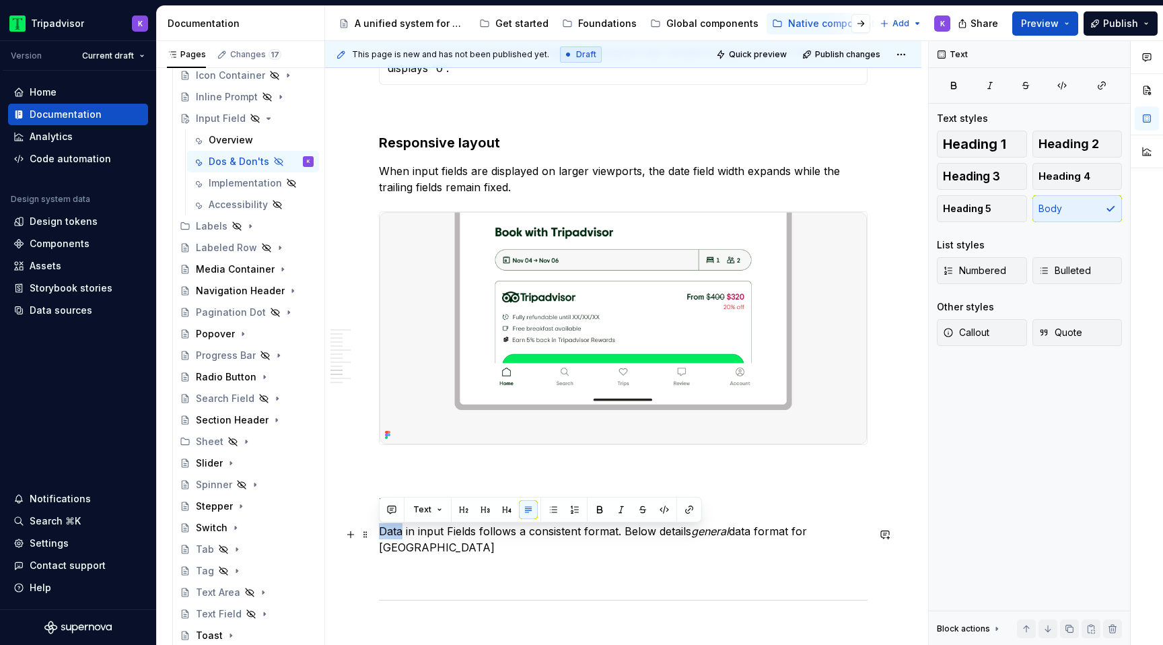
drag, startPoint x: 402, startPoint y: 534, endPoint x: 381, endPoint y: 532, distance: 20.2
click at [381, 533] on p "Data in input Fields follows a consistent format. Below details general data fo…" at bounding box center [623, 539] width 488 height 32
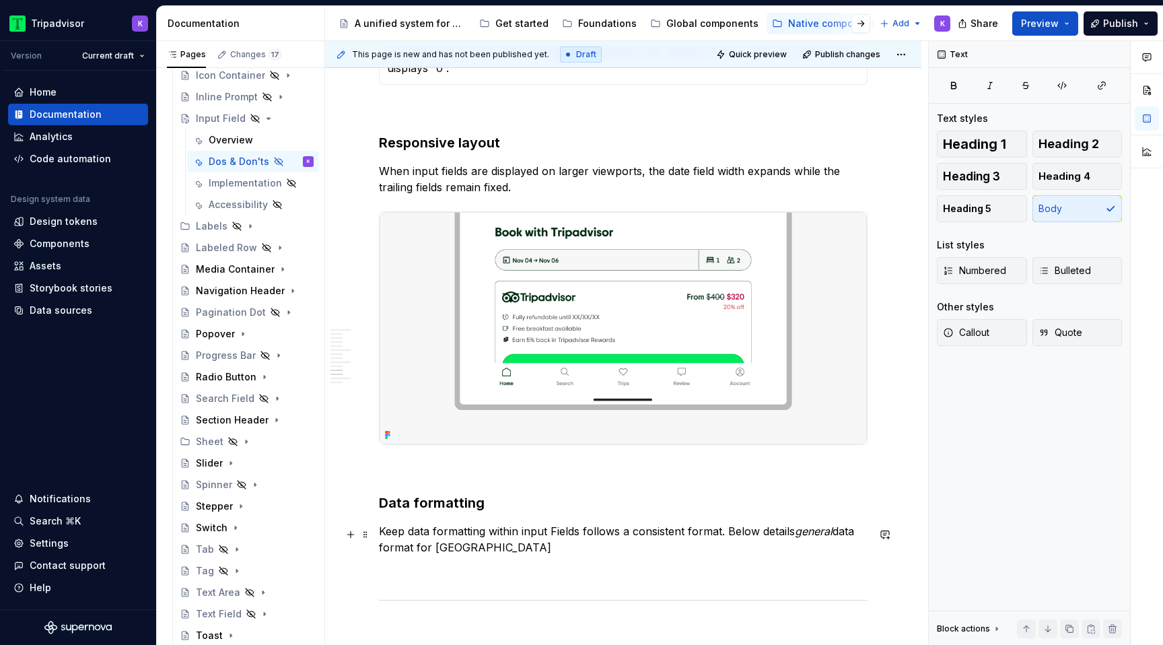
click at [554, 532] on p "Keep data formatting within input Fields follows a consistent format. Below det…" at bounding box center [623, 539] width 488 height 32
drag, startPoint x: 616, startPoint y: 534, endPoint x: 582, endPoint y: 534, distance: 33.6
click at [582, 534] on p "Keep data formatting within input fields follows a consistent format. Below det…" at bounding box center [623, 539] width 488 height 32
click at [527, 554] on p "Keep data formatting within input fields to a consistent format. Below details …" at bounding box center [623, 539] width 488 height 32
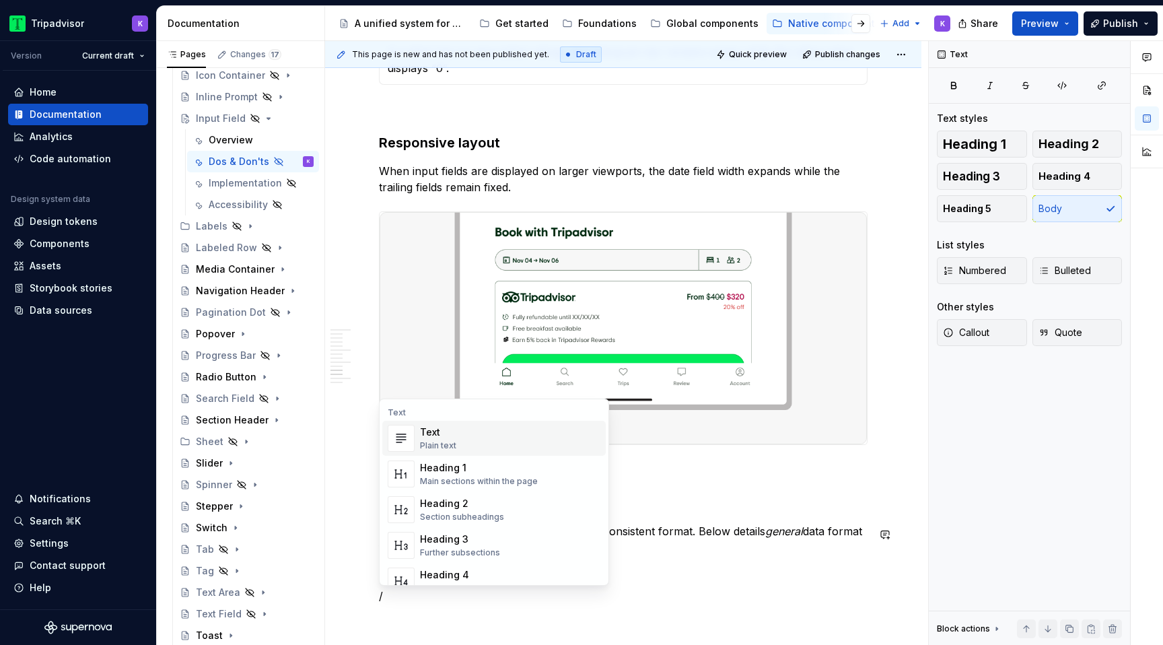
scroll to position [1753, 0]
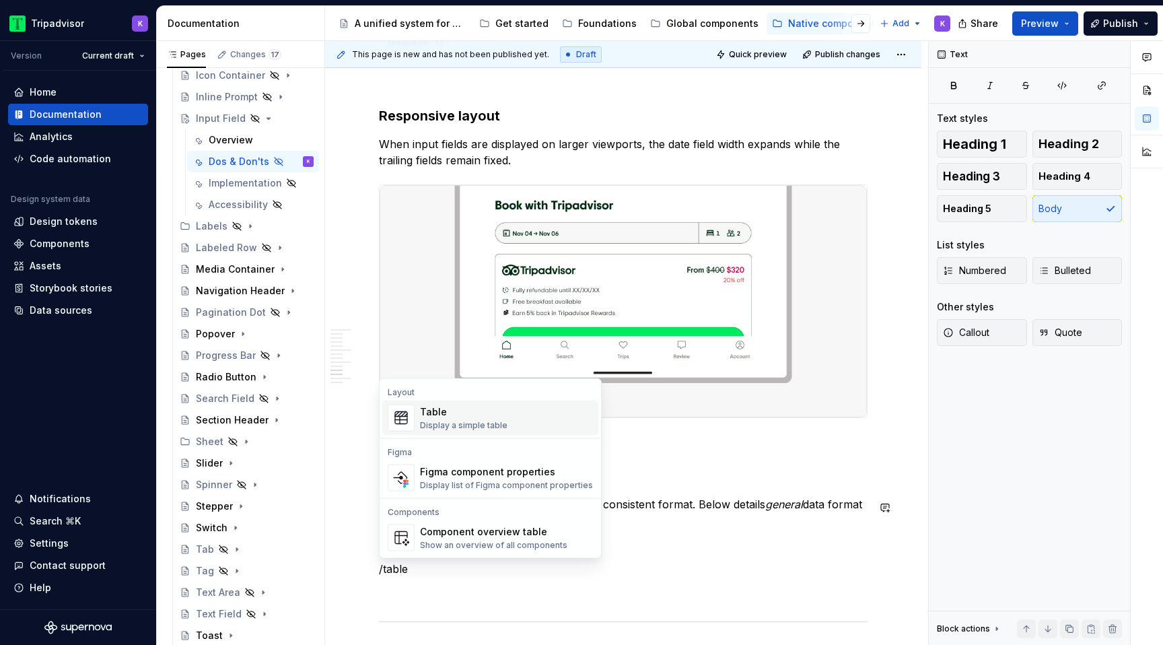
click at [508, 420] on div "Table Display a simple table" at bounding box center [506, 417] width 173 height 27
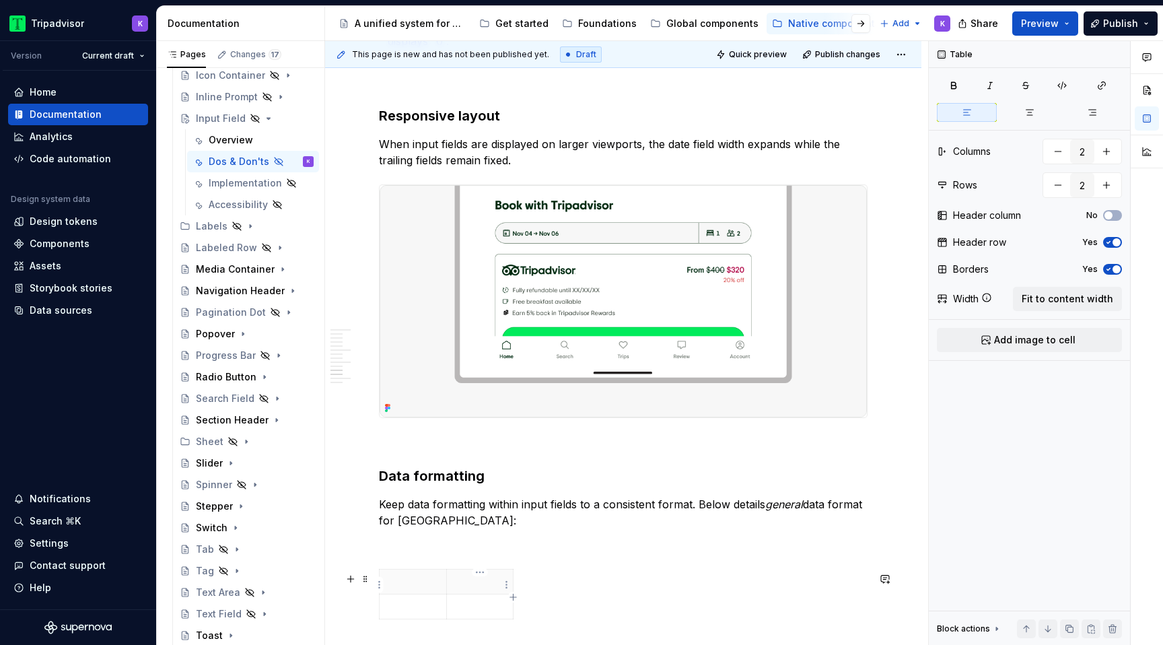
scroll to position [1823, 0]
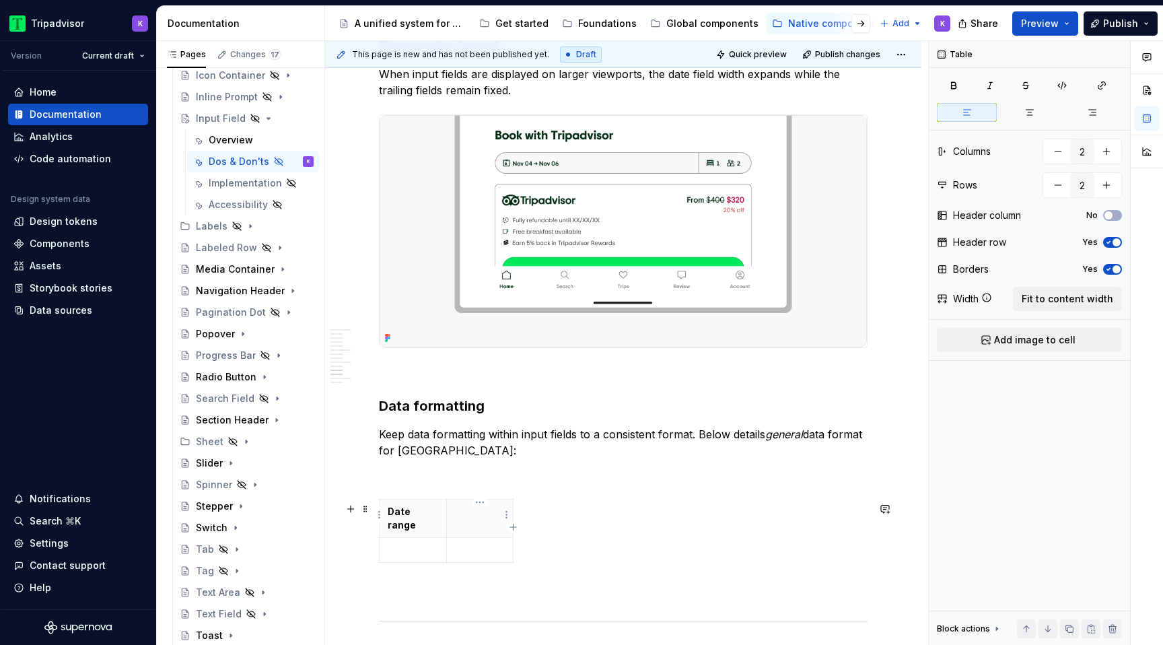
click at [472, 517] on p at bounding box center [480, 511] width 50 height 13
click at [548, 538] on div "Date range Date (singular)" at bounding box center [623, 533] width 488 height 69
click at [502, 548] on html "Tripadvisor K Version Current draft Home Documentation Analytics Code automatio…" at bounding box center [581, 322] width 1163 height 645
click at [1077, 295] on div "Comments Open comments No comments yet Select ‘Comment’ from the block context …" at bounding box center [1045, 343] width 234 height 604
click at [1107, 153] on button "button" at bounding box center [1106, 151] width 24 height 24
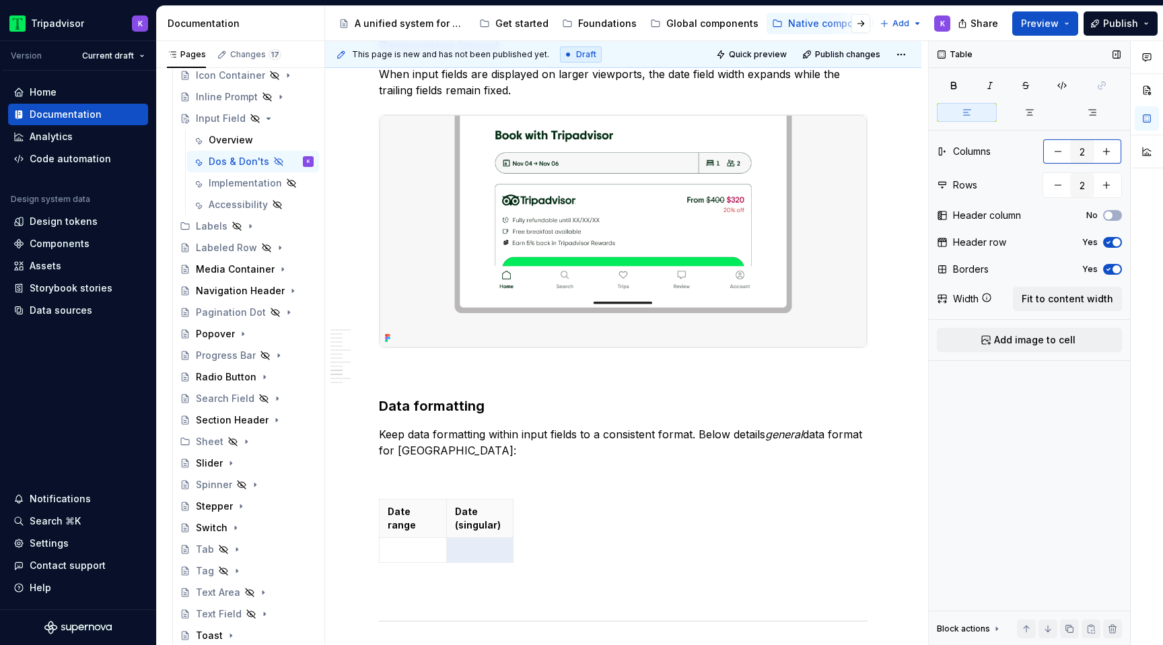
type input "3"
click at [1085, 295] on span "Fit to content width" at bounding box center [1067, 298] width 92 height 13
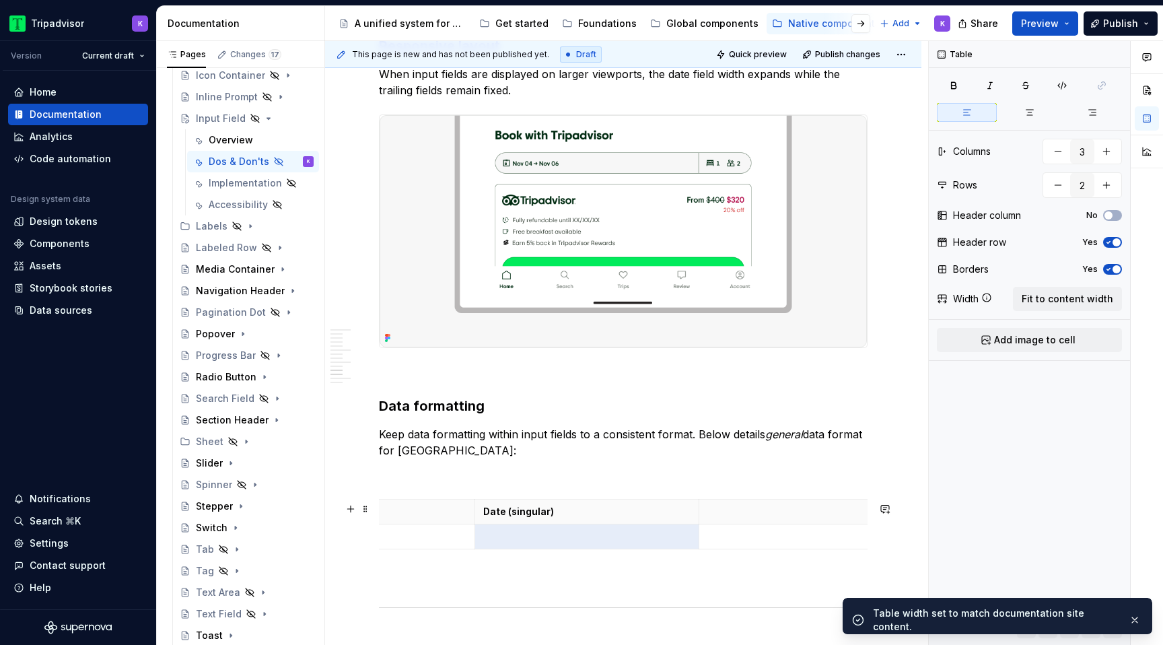
scroll to position [0, 137]
click at [738, 516] on p at bounding box center [802, 511] width 207 height 13
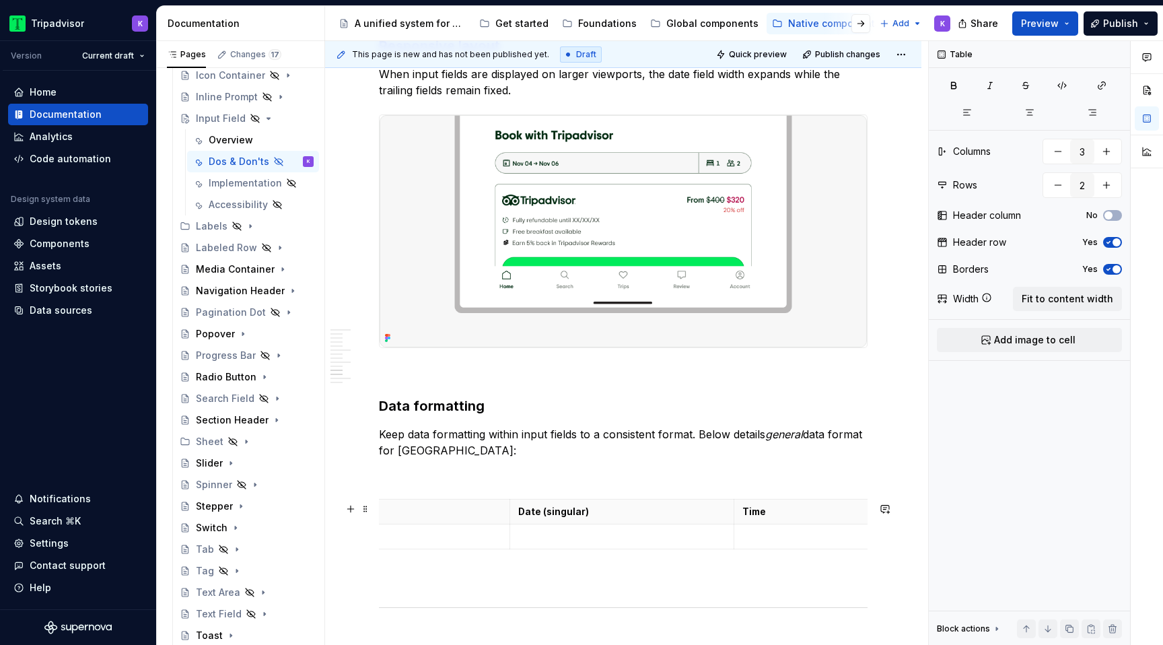
scroll to position [0, 54]
click at [477, 538] on p at bounding box center [437, 536] width 207 height 13
click at [384, 540] on td "Aug 8 → Aug 18" at bounding box center [491, 536] width 224 height 25
click at [515, 540] on p "✅ Aug 8 → Aug 18" at bounding box center [491, 536] width 207 height 13
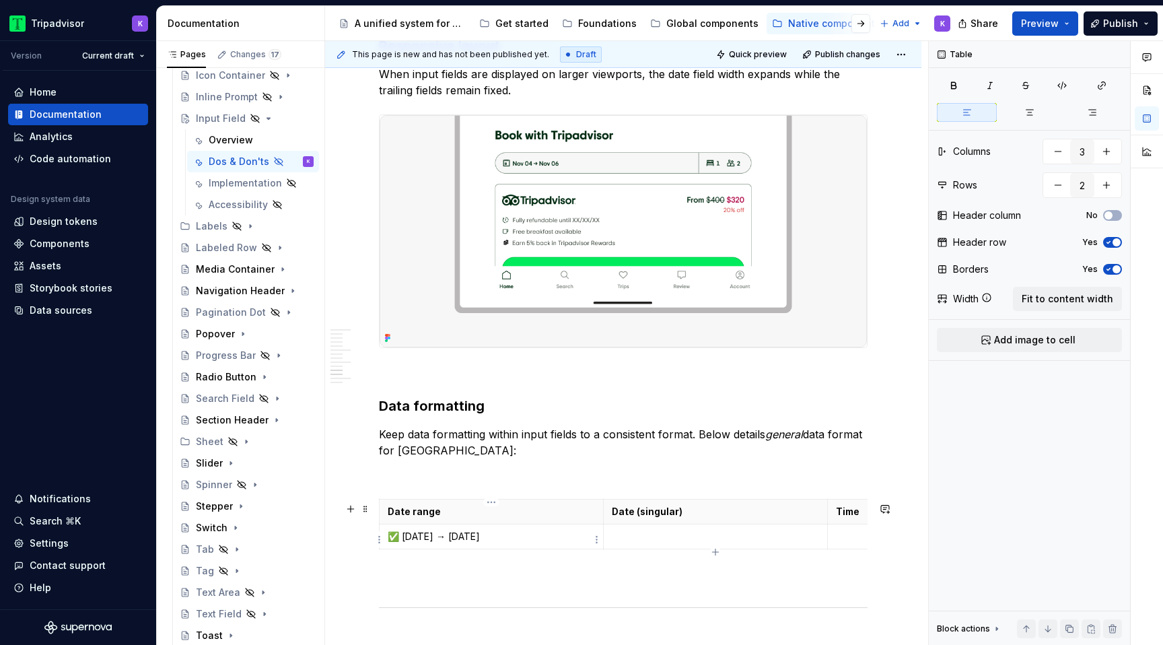
click at [519, 537] on p "✅ Aug 8 → Aug 18" at bounding box center [491, 536] width 207 height 13
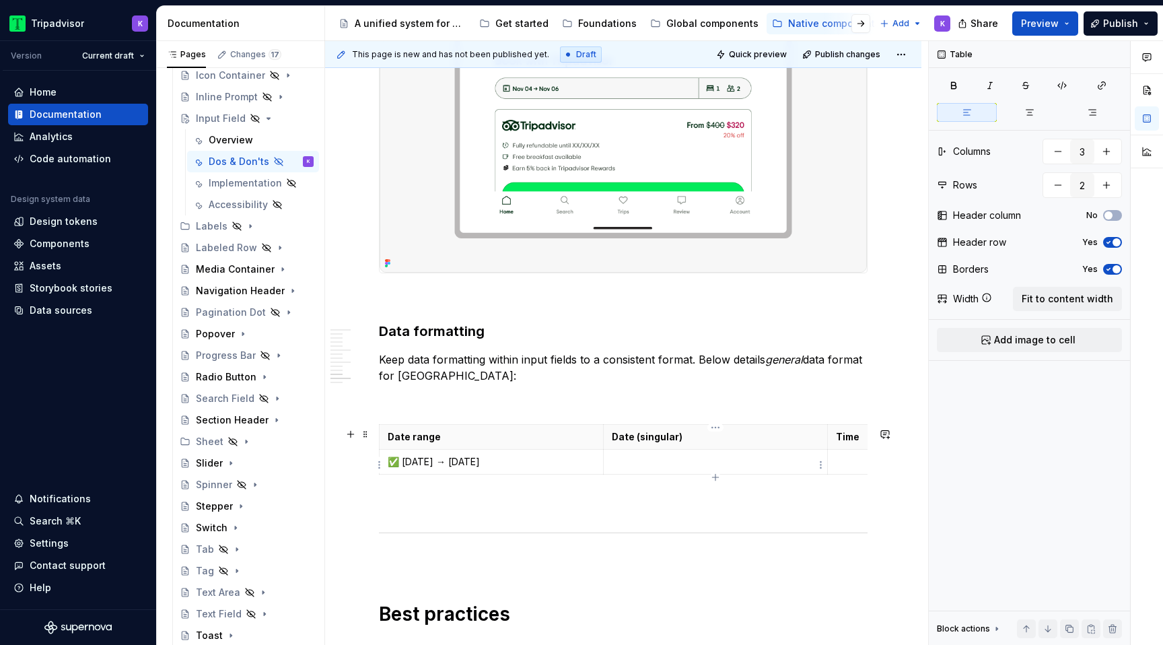
click at [666, 461] on p at bounding box center [715, 461] width 207 height 13
click at [643, 471] on td at bounding box center [716, 461] width 224 height 25
click at [672, 464] on p "✅ Tue, Aug 8 ✅ Aug 8" at bounding box center [715, 461] width 207 height 13
click at [839, 475] on td at bounding box center [940, 468] width 224 height 38
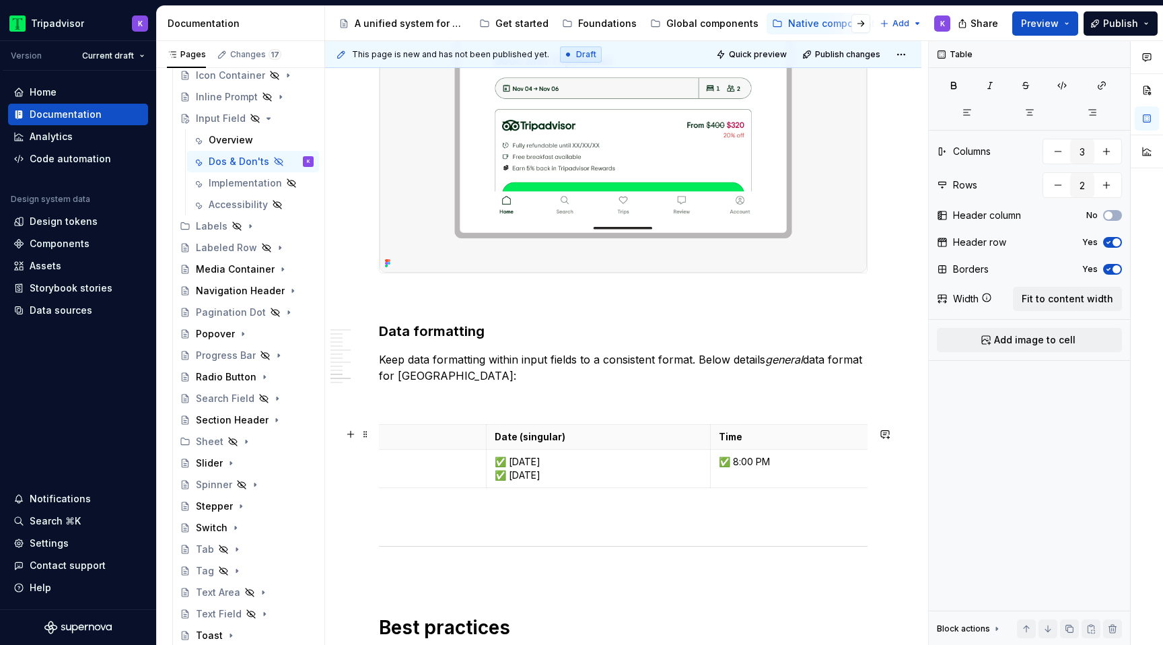
scroll to position [0, 0]
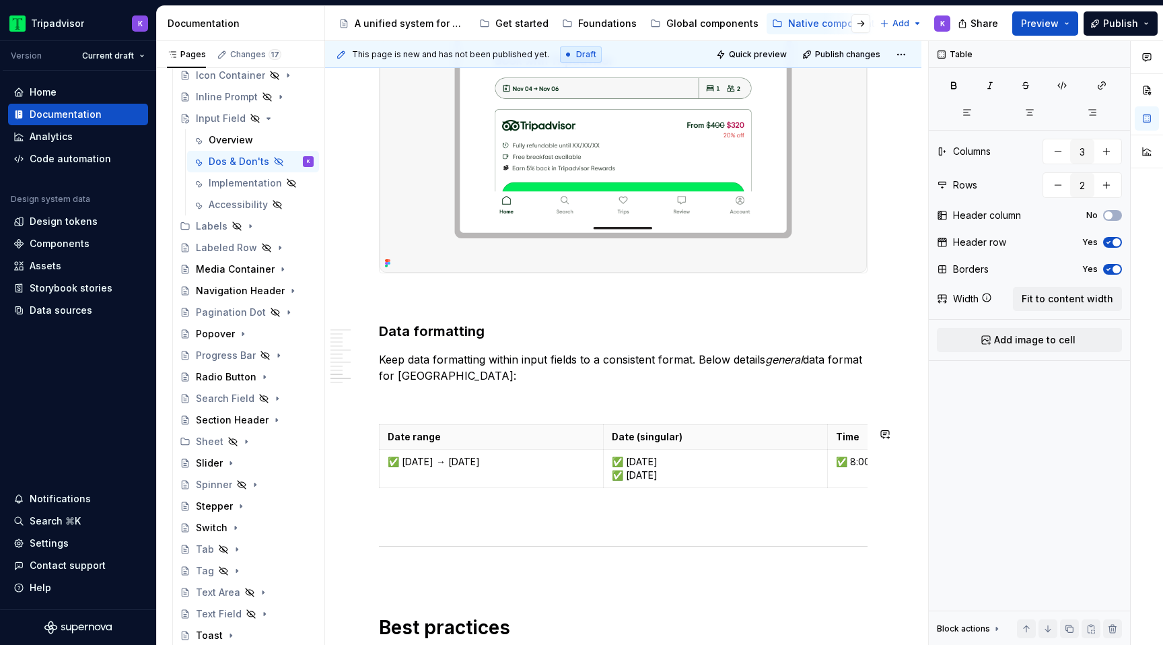
click at [457, 408] on p at bounding box center [623, 400] width 488 height 16
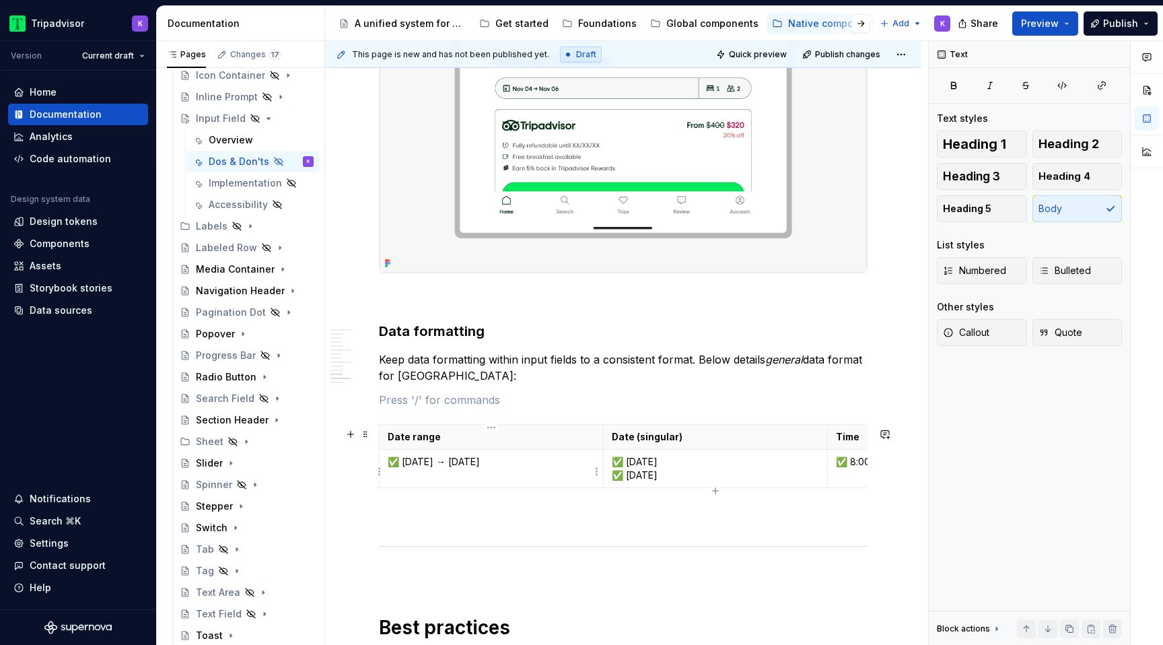
click at [398, 462] on p "✅ Aug 8 → Aug 18" at bounding box center [491, 461] width 207 height 13
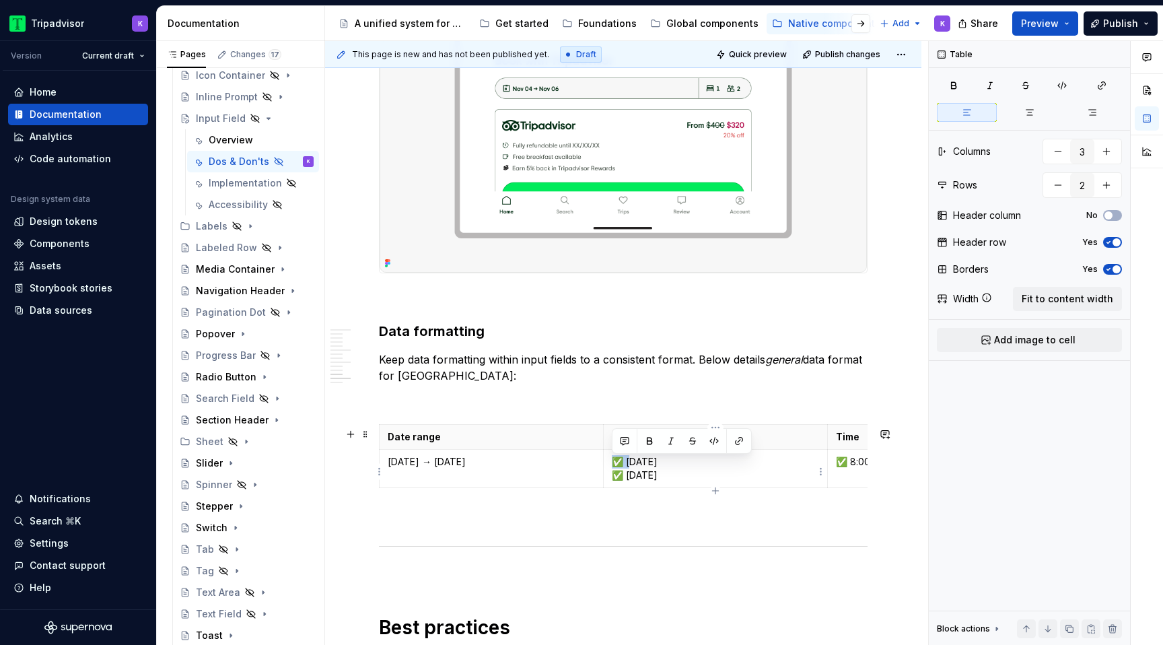
drag, startPoint x: 626, startPoint y: 464, endPoint x: 608, endPoint y: 464, distance: 18.8
click at [608, 464] on td "✅ Tue, Aug 8 ✅ Aug 8" at bounding box center [715, 468] width 224 height 38
drag, startPoint x: 624, startPoint y: 474, endPoint x: 608, endPoint y: 474, distance: 15.5
click at [609, 474] on td "Tue, Aug 8 ✅ Aug 8" at bounding box center [715, 468] width 224 height 38
drag, startPoint x: 848, startPoint y: 465, endPoint x: 832, endPoint y: 465, distance: 16.8
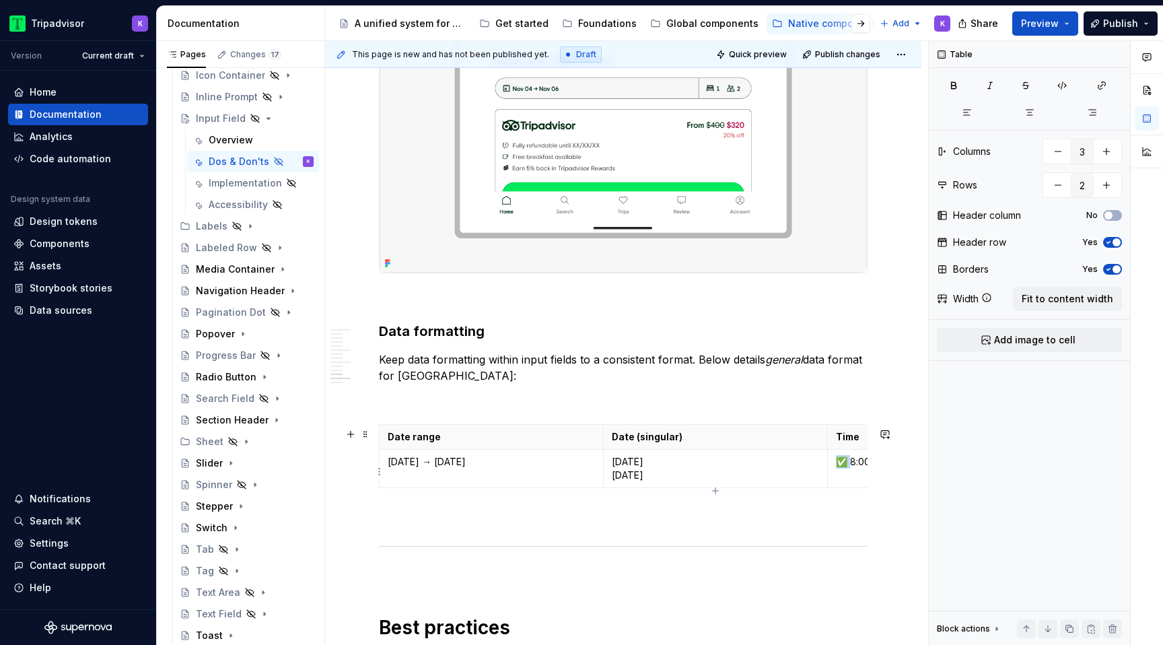
click at [832, 465] on td "✅ 8:00 PM" at bounding box center [939, 468] width 224 height 38
click at [628, 408] on p at bounding box center [623, 400] width 488 height 16
click at [462, 464] on p "Aug 8 → Aug 18" at bounding box center [491, 461] width 207 height 13
click at [443, 464] on p "Aug 8 → Aug 18" at bounding box center [491, 461] width 207 height 13
click at [621, 397] on p at bounding box center [623, 400] width 488 height 16
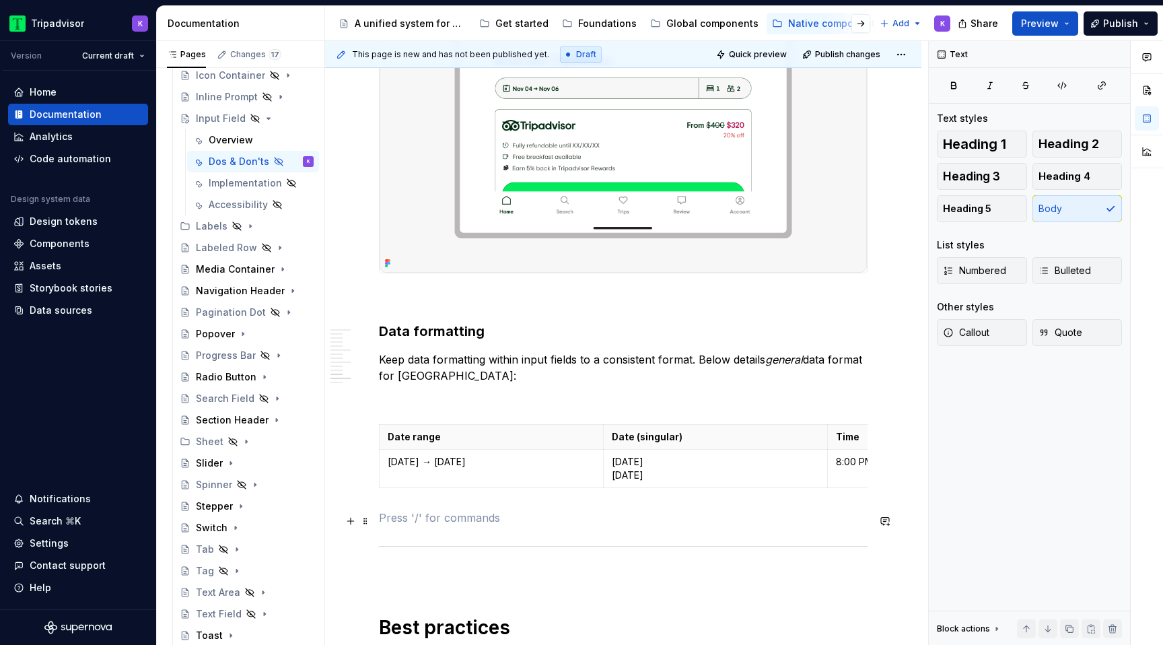
click at [556, 516] on p at bounding box center [623, 517] width 488 height 16
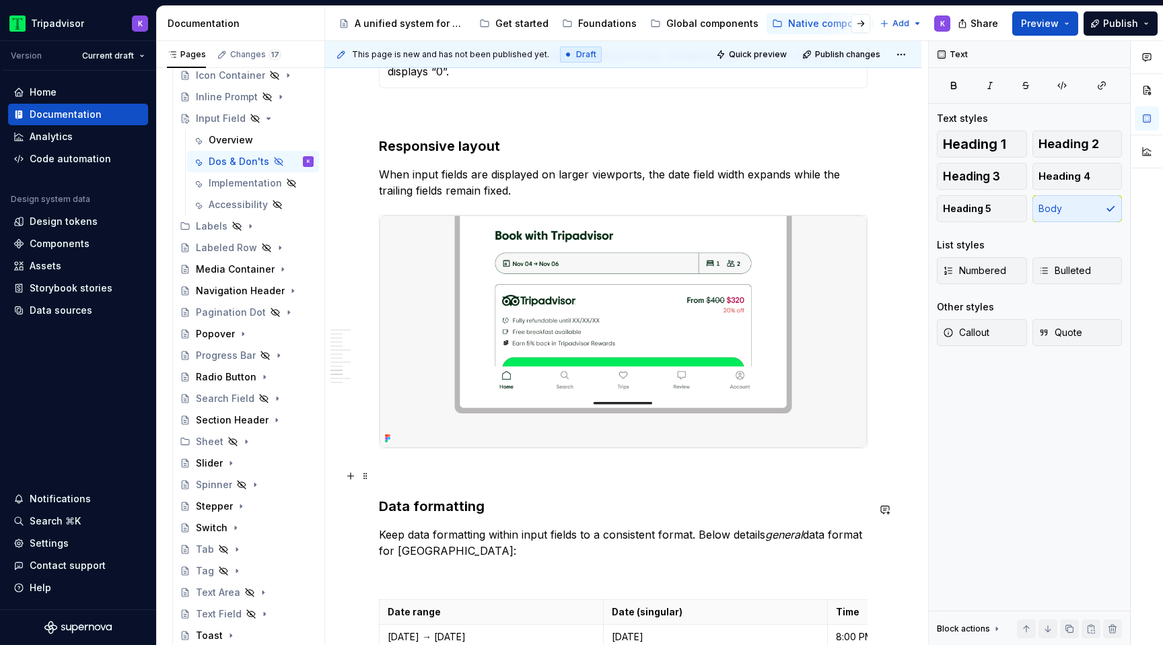
click at [498, 476] on p at bounding box center [623, 472] width 488 height 16
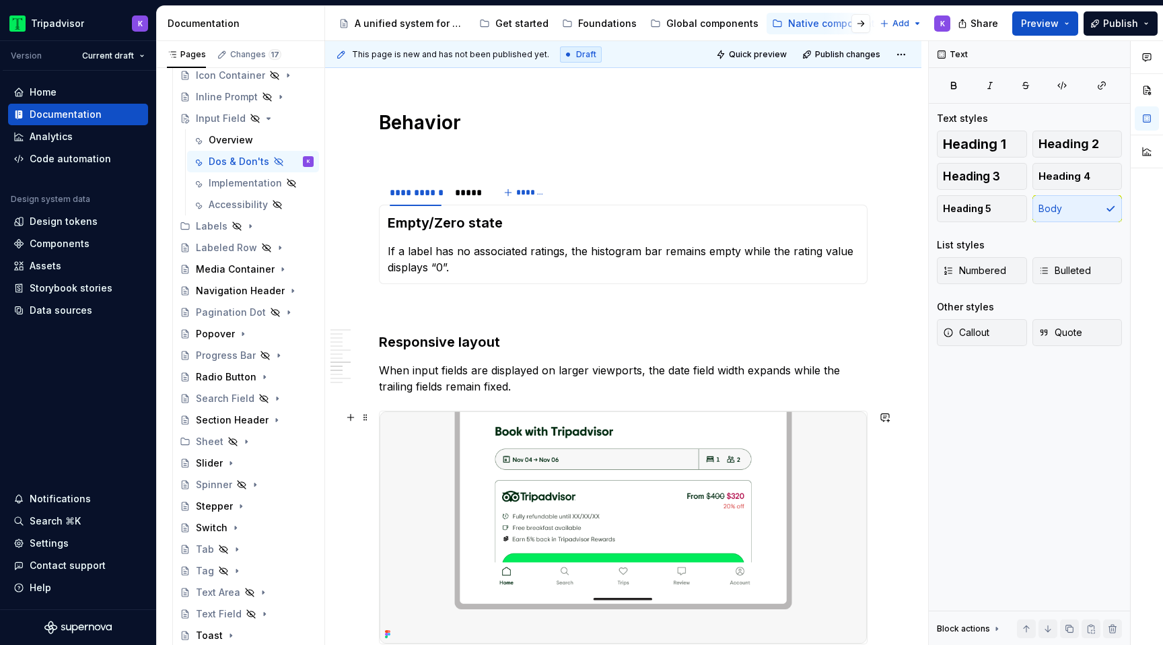
scroll to position [1414, 0]
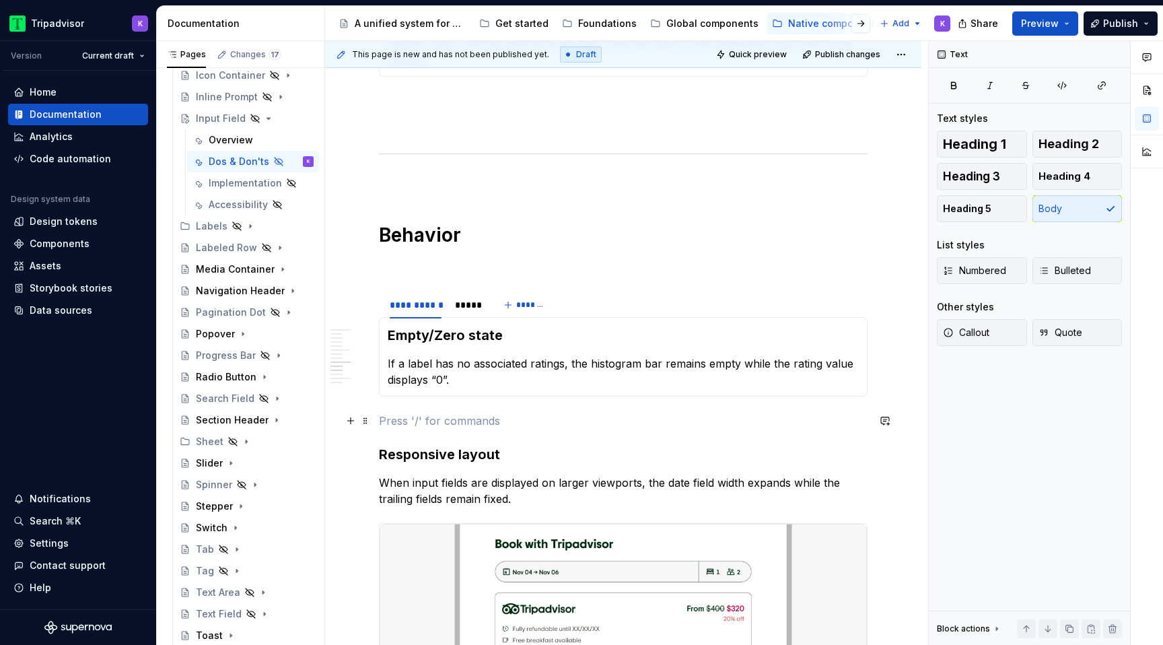
click at [474, 422] on p at bounding box center [623, 420] width 488 height 16
type textarea "*"
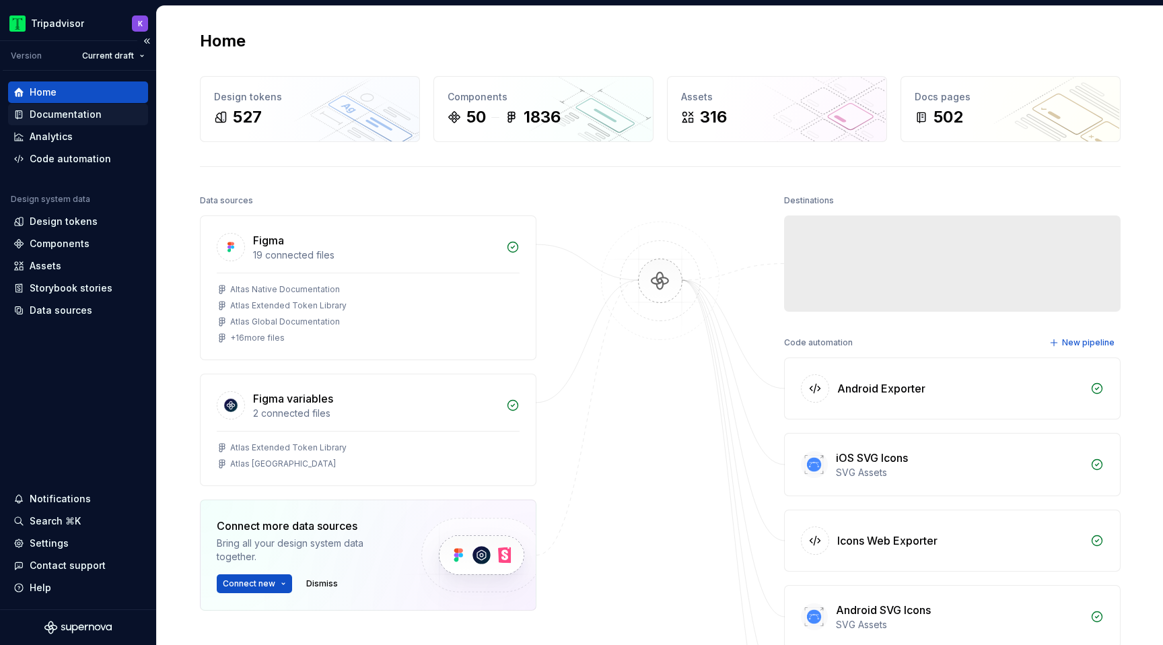
click at [85, 118] on div "Documentation" at bounding box center [66, 114] width 72 height 13
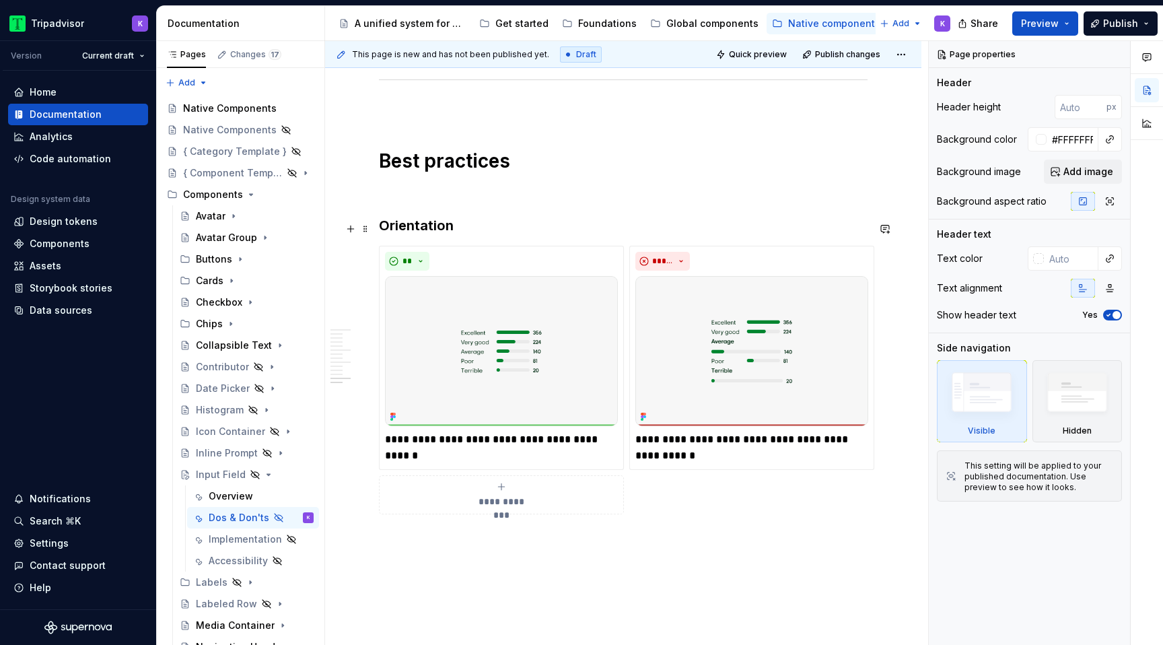
scroll to position [2442, 0]
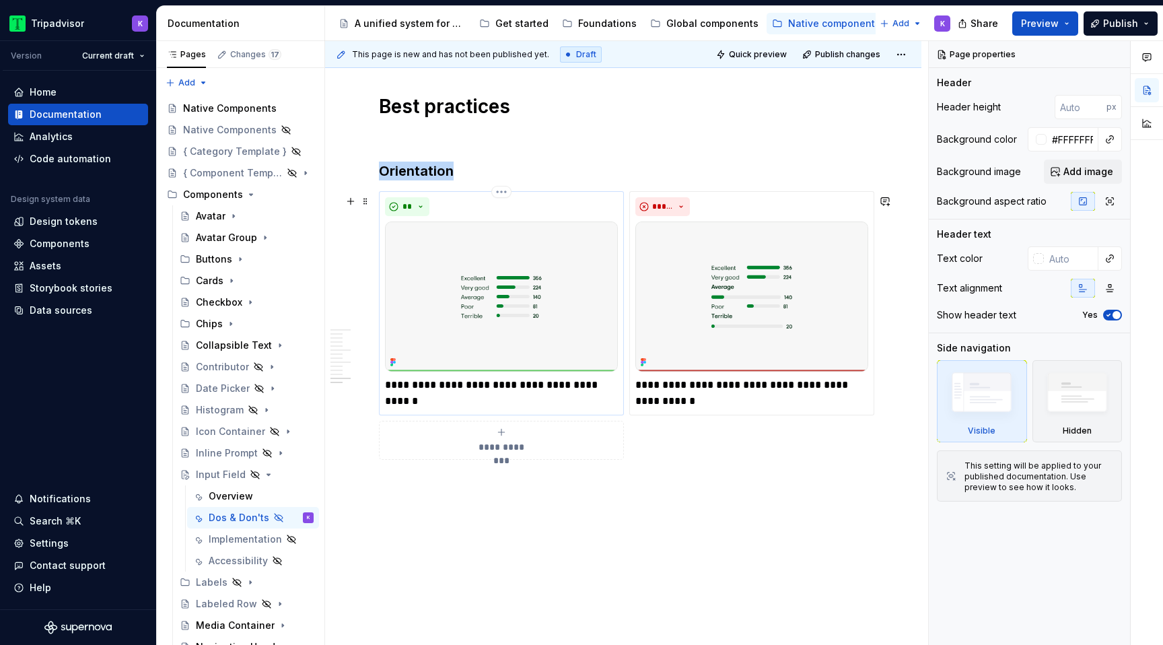
click at [520, 307] on img at bounding box center [501, 296] width 233 height 150
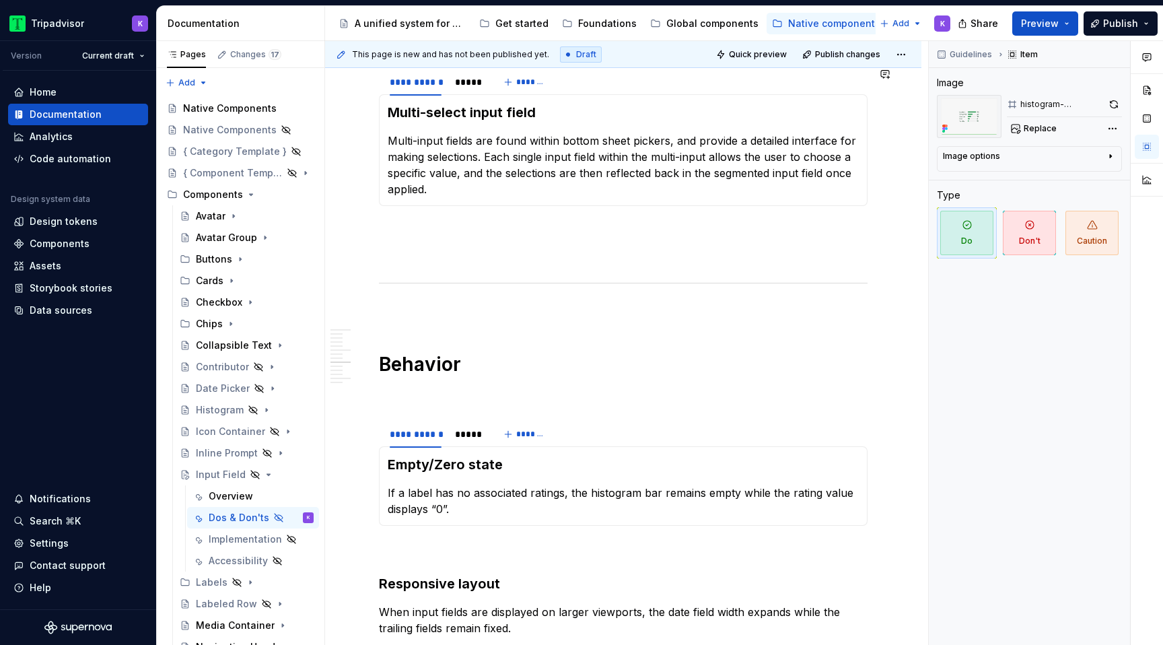
scroll to position [1140, 0]
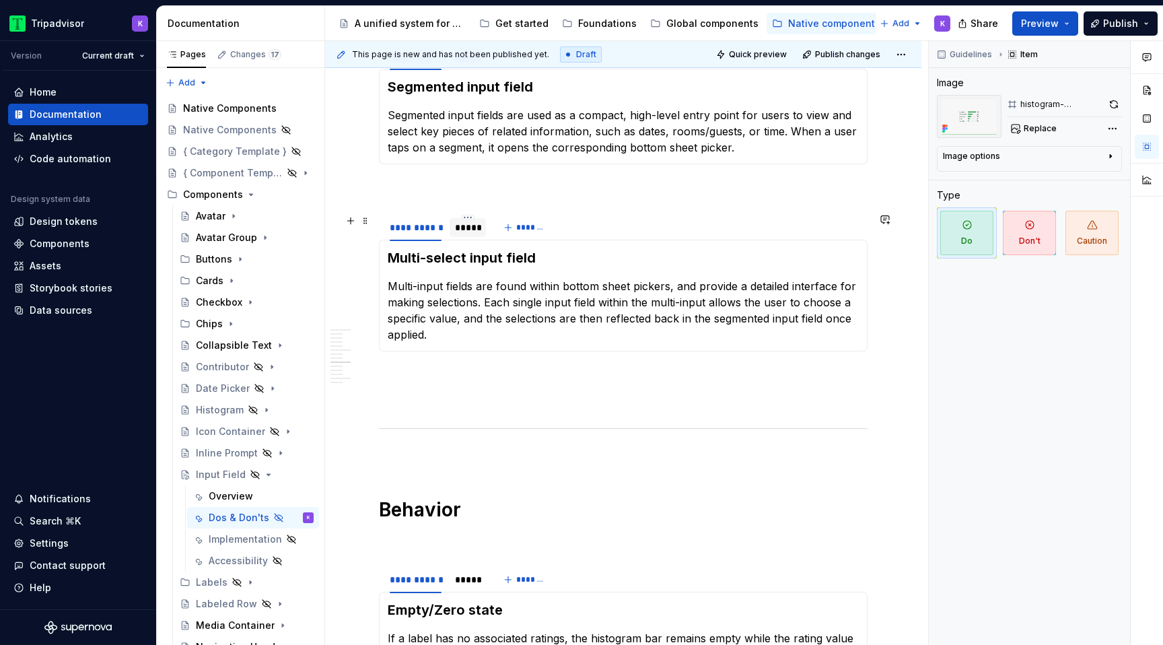
click at [470, 224] on div "*****" at bounding box center [468, 227] width 26 height 13
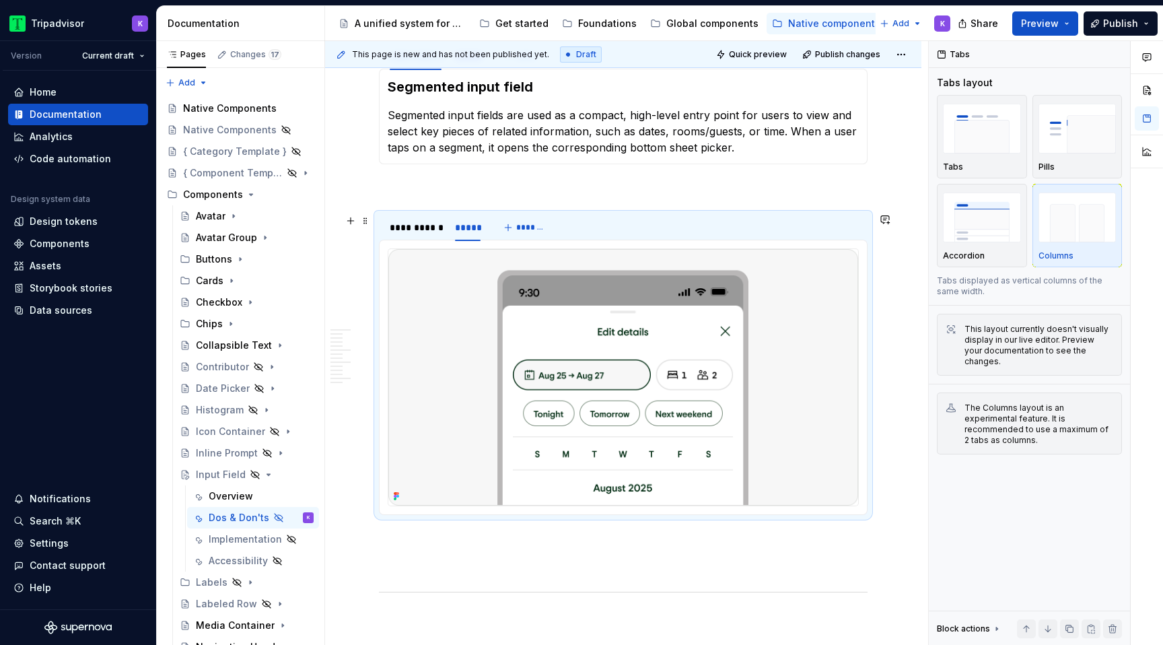
click at [528, 296] on img at bounding box center [623, 377] width 470 height 256
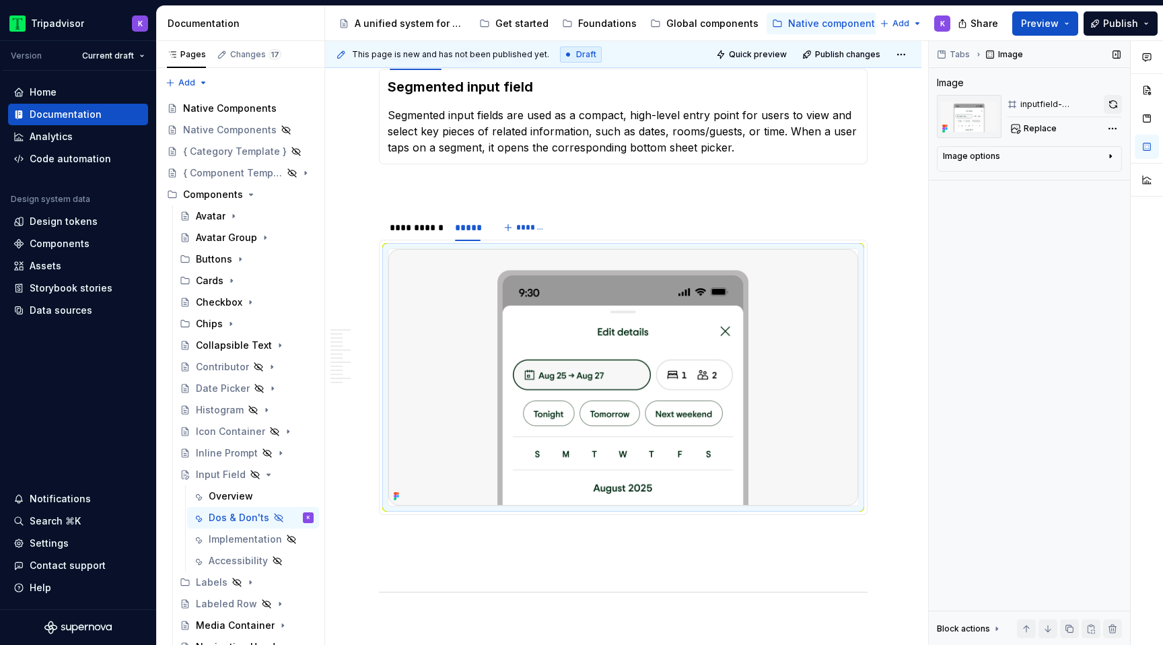
click at [1111, 106] on button "button" at bounding box center [1112, 104] width 18 height 19
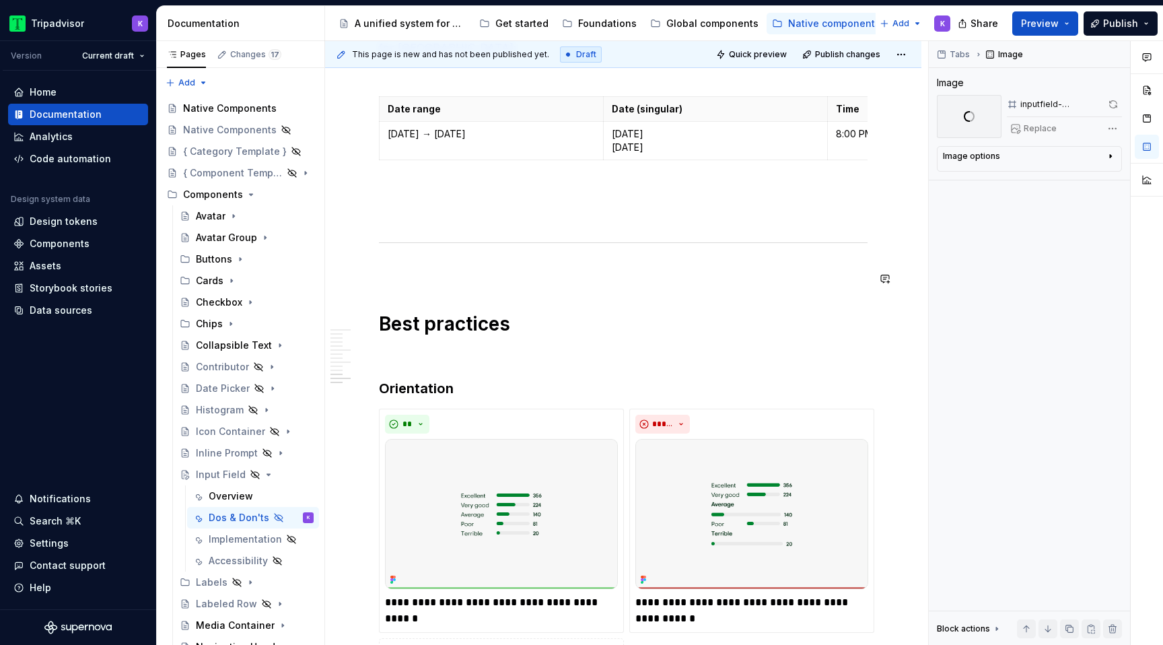
scroll to position [2637, 0]
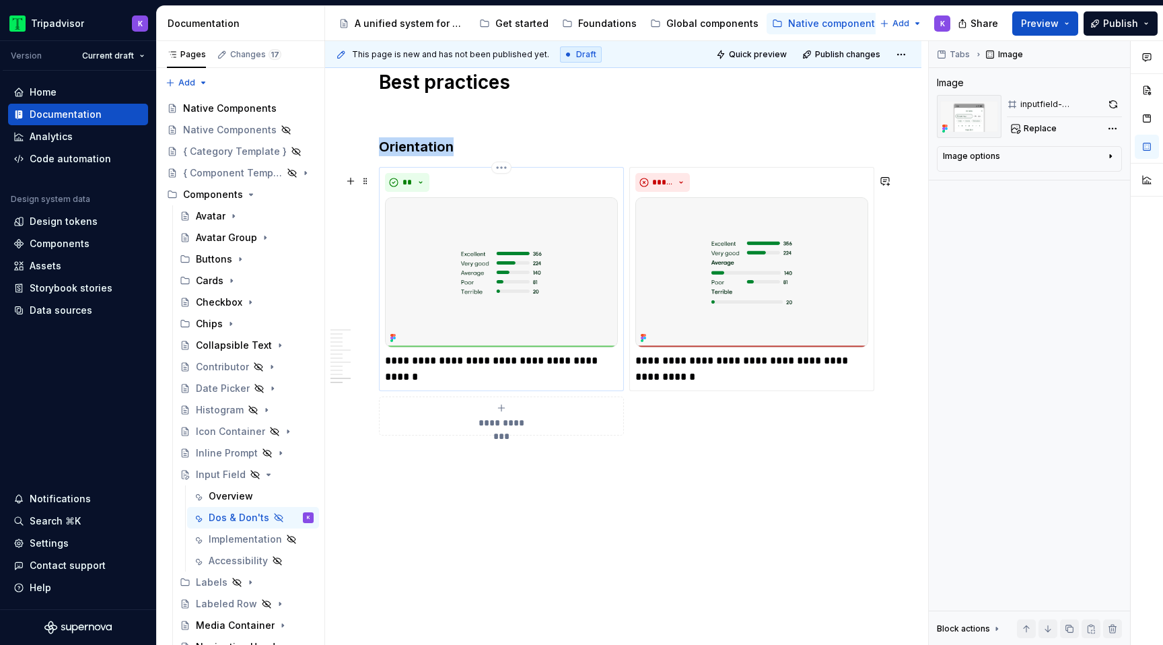
click at [513, 254] on img at bounding box center [501, 272] width 233 height 150
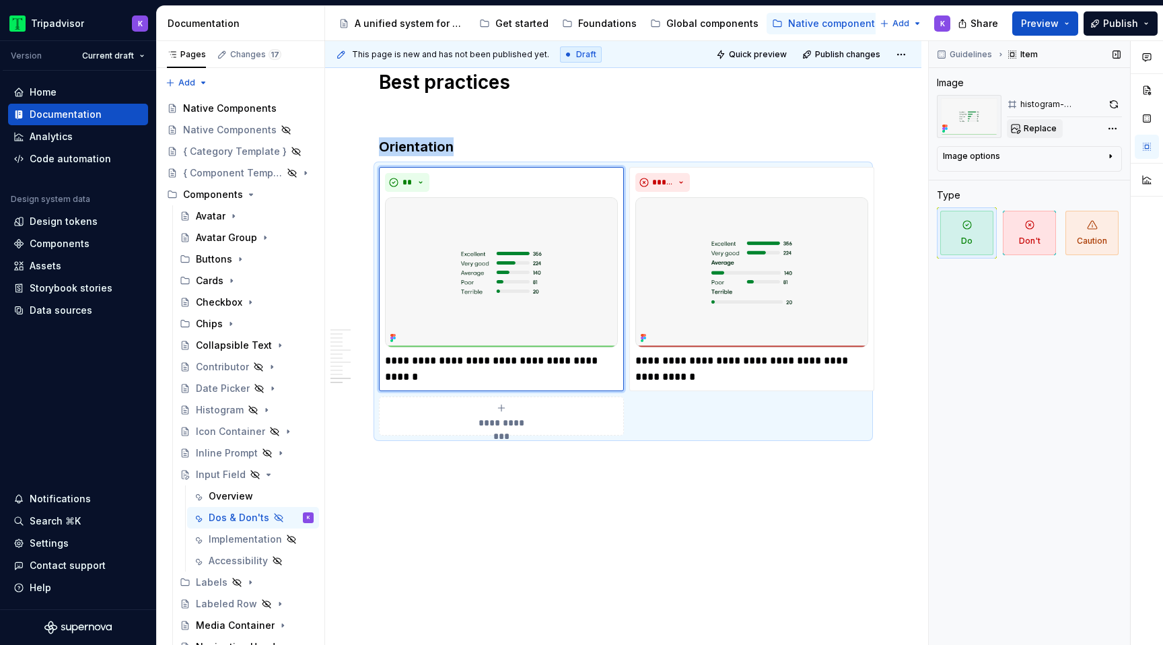
click at [1023, 133] on span "Replace" at bounding box center [1039, 128] width 33 height 11
type textarea "*"
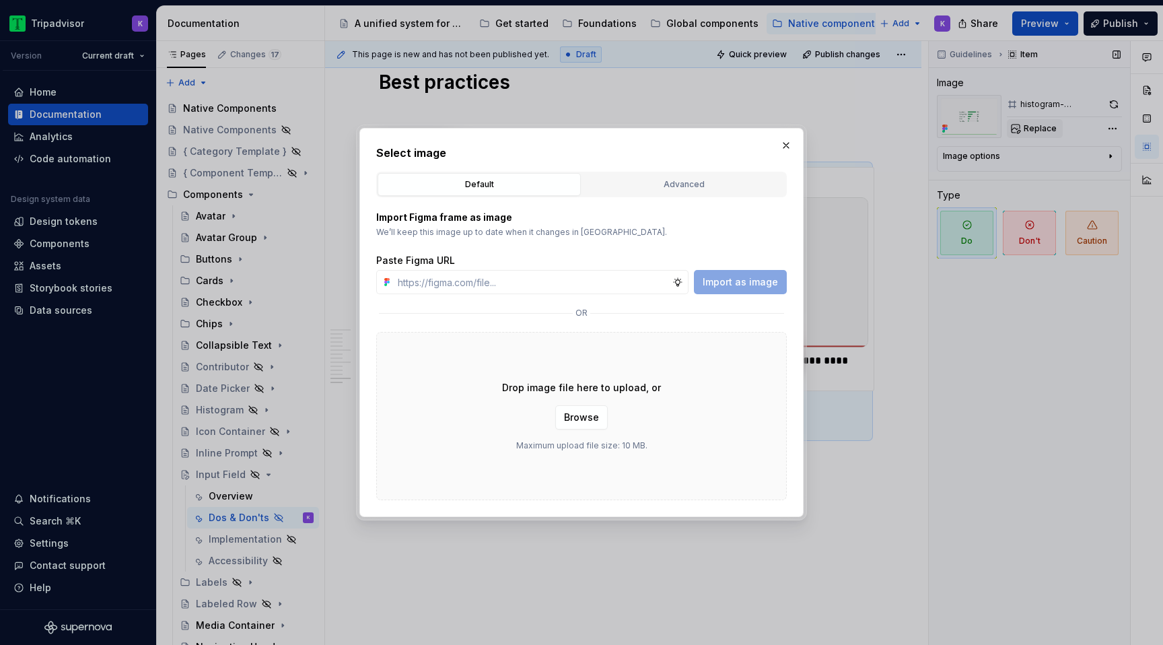
type input "https://www.figma.com/design/eWzZGbXTCMsZ0gwC1u1MU0/Altas-Native-Documentation?…"
type textarea "*"
type input "https://www.figma.com/design/eWzZGbXTCMsZ0gwC1u1MU0/Altas-Native-Documentation?…"
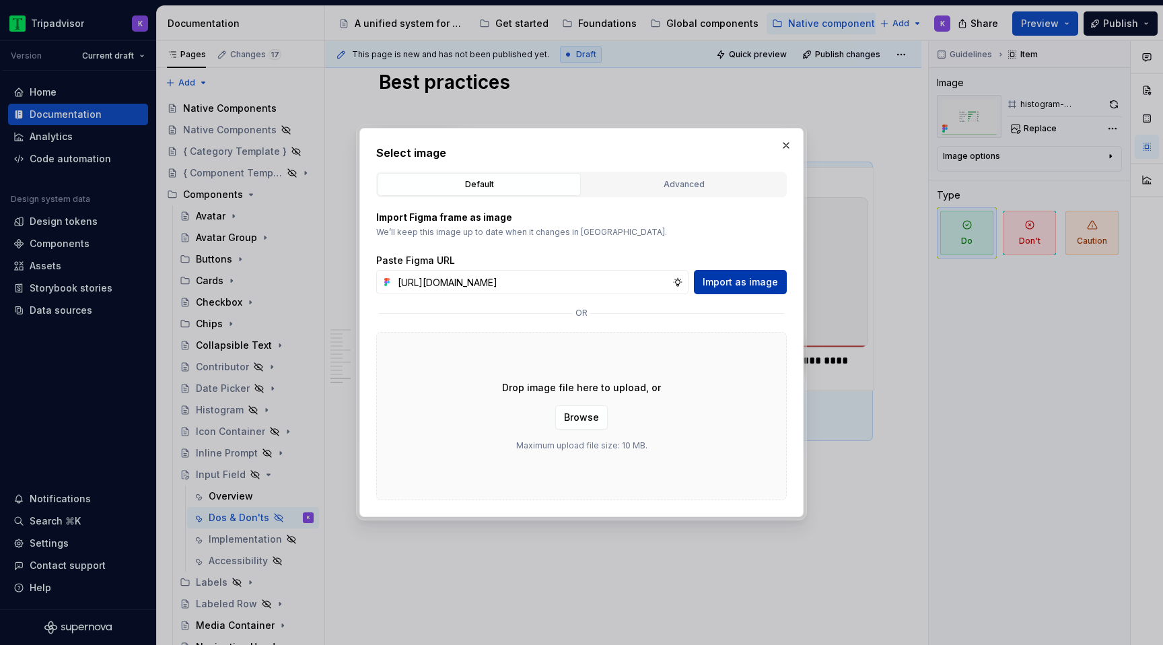
click at [737, 291] on button "Import as image" at bounding box center [740, 282] width 93 height 24
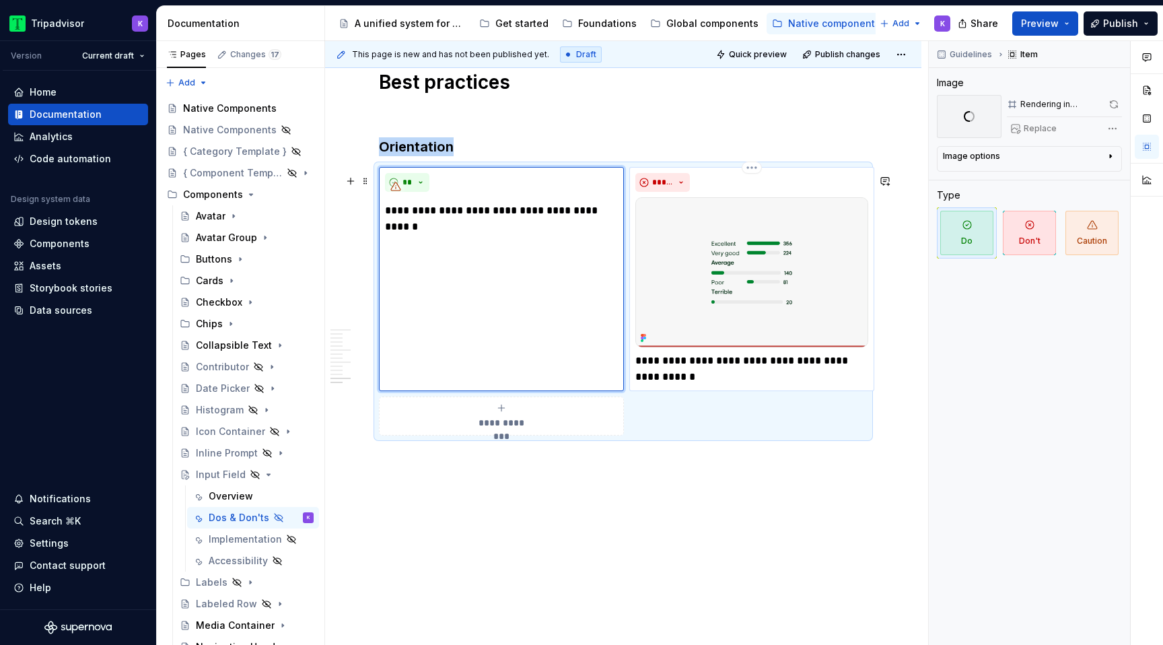
click at [696, 268] on img at bounding box center [751, 272] width 233 height 150
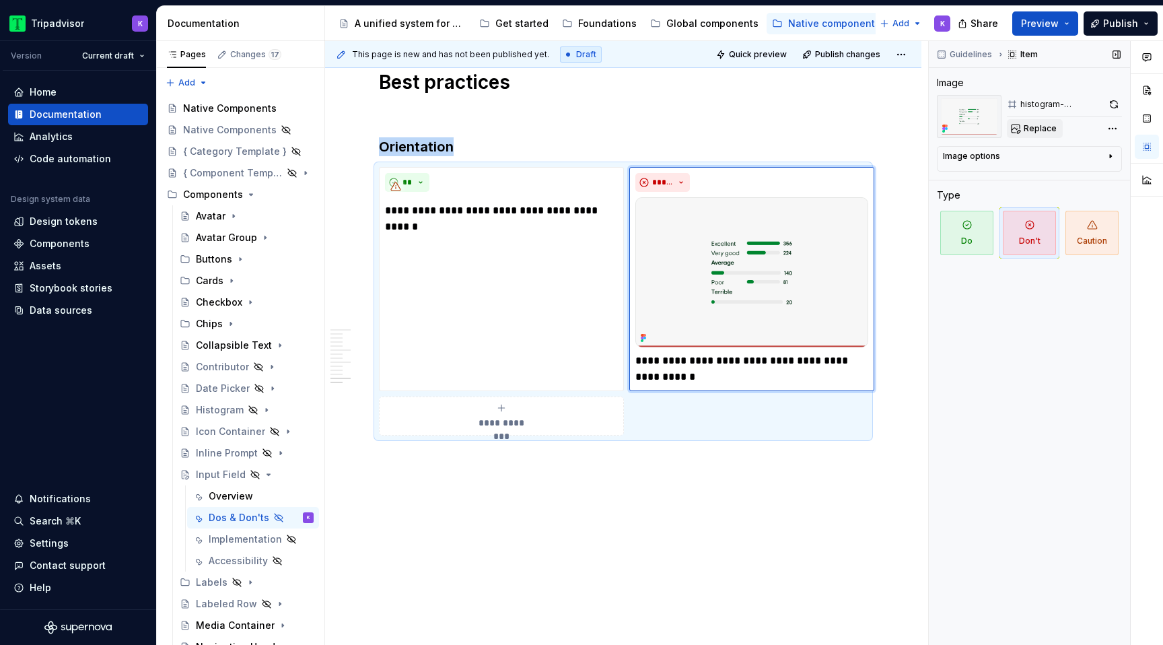
click at [1045, 134] on button "Replace" at bounding box center [1035, 128] width 56 height 19
type textarea "*"
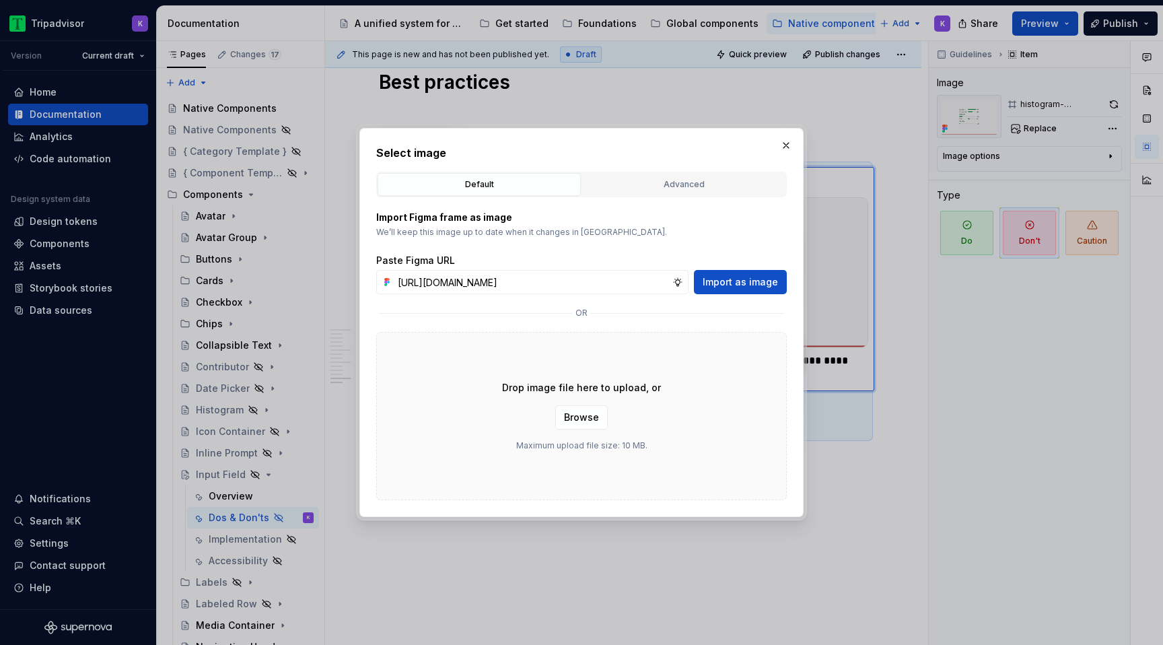
scroll to position [0, 353]
type input "https://www.figma.com/design/eWzZGbXTCMsZ0gwC1u1MU0/Altas-Native-Documentation?…"
click at [756, 277] on span "Import as image" at bounding box center [739, 281] width 75 height 13
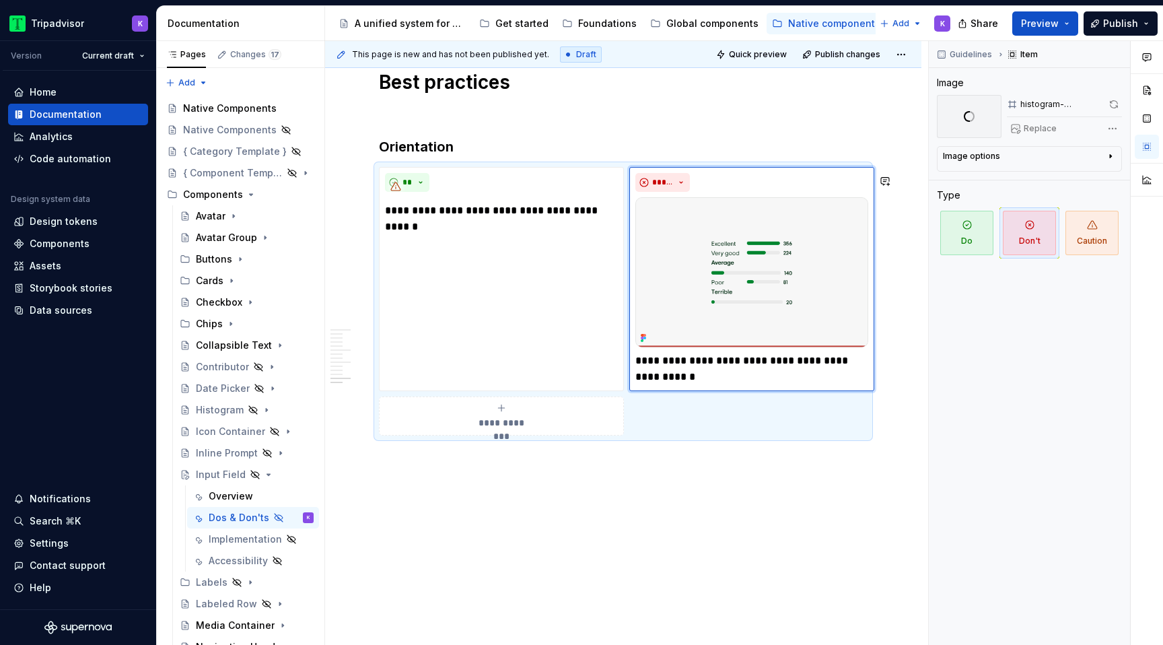
type textarea "*"
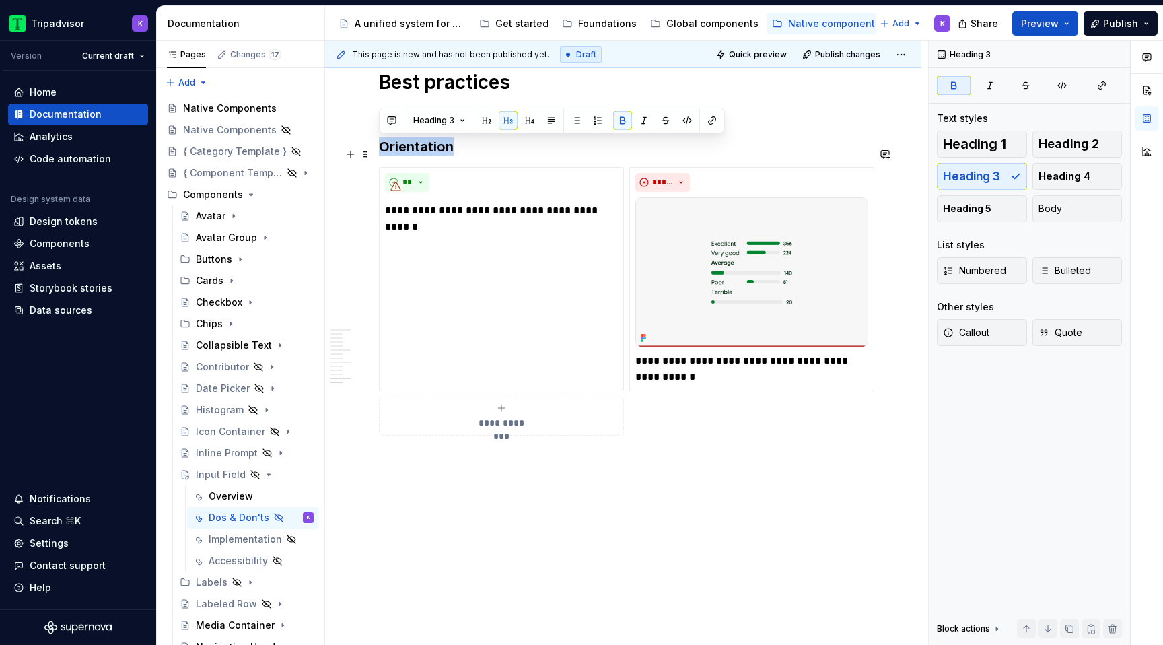
drag, startPoint x: 455, startPoint y: 143, endPoint x: 381, endPoint y: 143, distance: 73.3
click at [381, 143] on h3 "Orientation" at bounding box center [623, 146] width 488 height 19
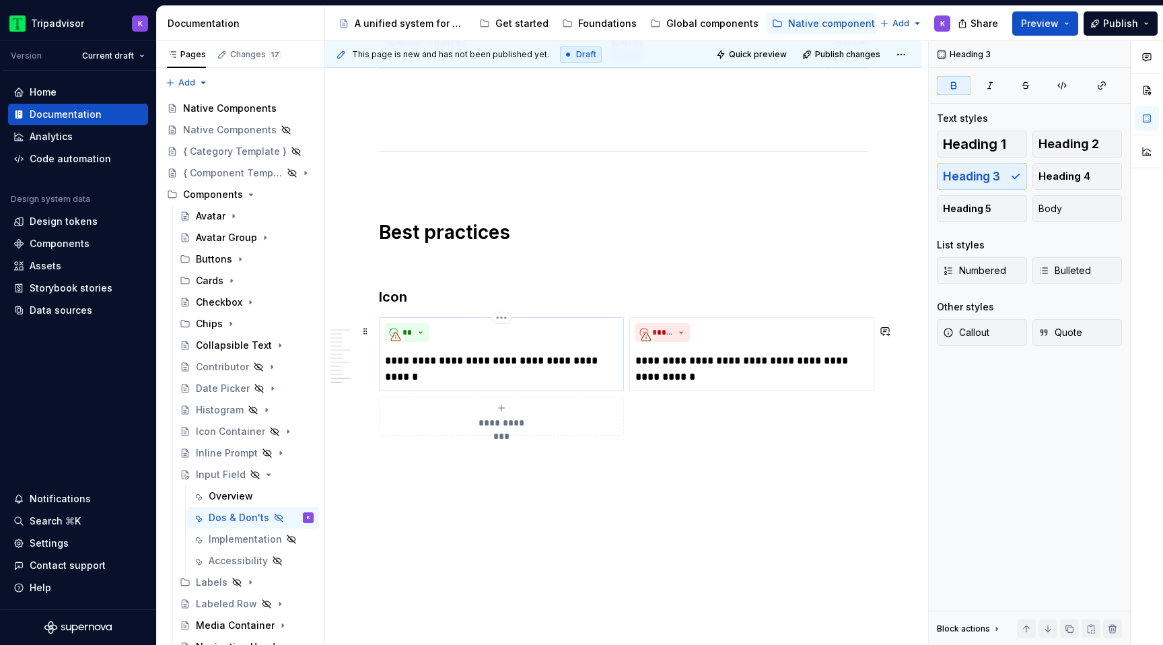
scroll to position [2487, 0]
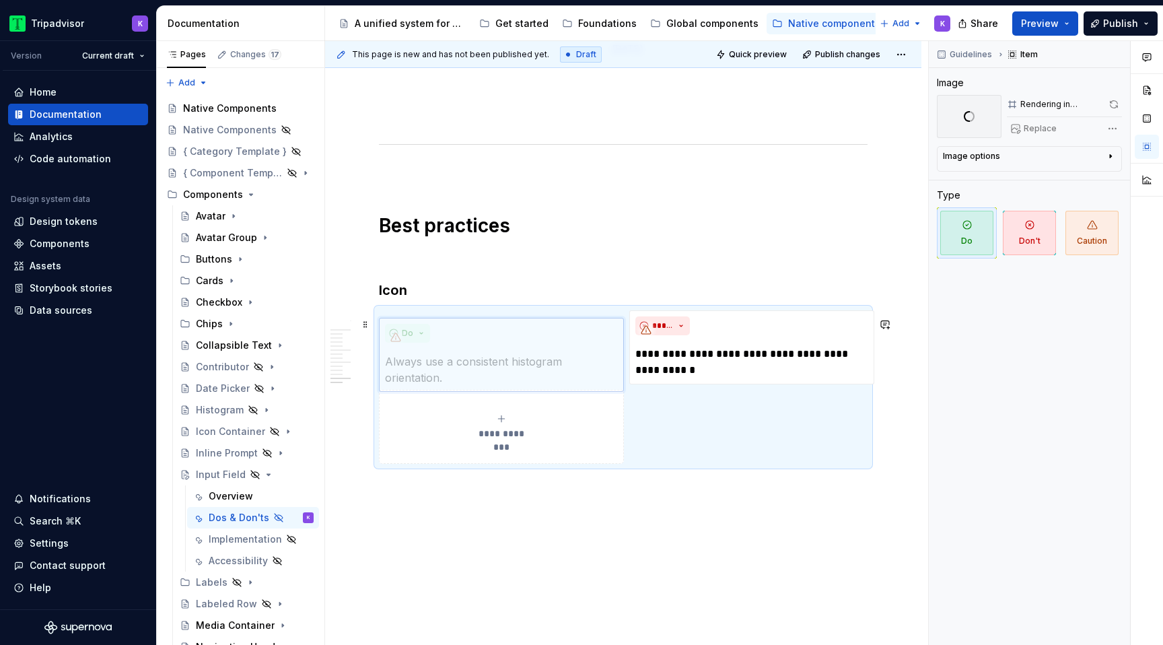
drag, startPoint x: 445, startPoint y: 328, endPoint x: 410, endPoint y: 340, distance: 37.0
click at [410, 339] on body "Tripadvisor K Version Current draft Home Documentation Analytics Code automatio…" at bounding box center [581, 322] width 1163 height 645
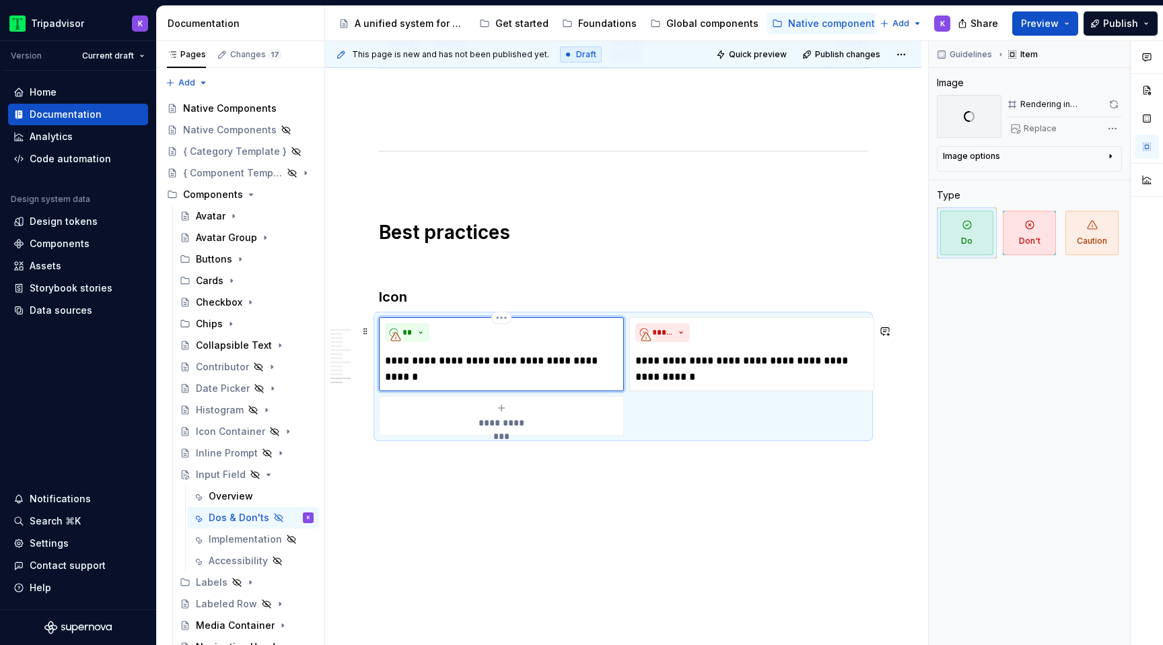
click at [474, 376] on p "**********" at bounding box center [501, 369] width 233 height 32
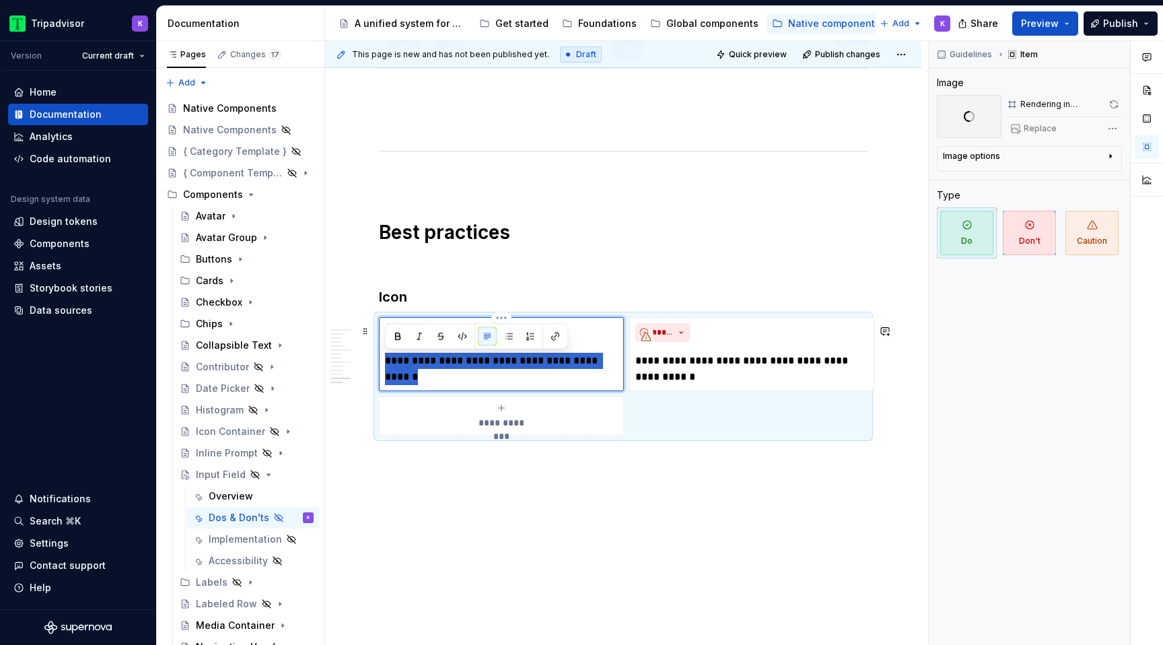
drag, startPoint x: 454, startPoint y: 373, endPoint x: 382, endPoint y: 368, distance: 72.1
click at [382, 368] on div "**********" at bounding box center [501, 354] width 245 height 74
type textarea "*"
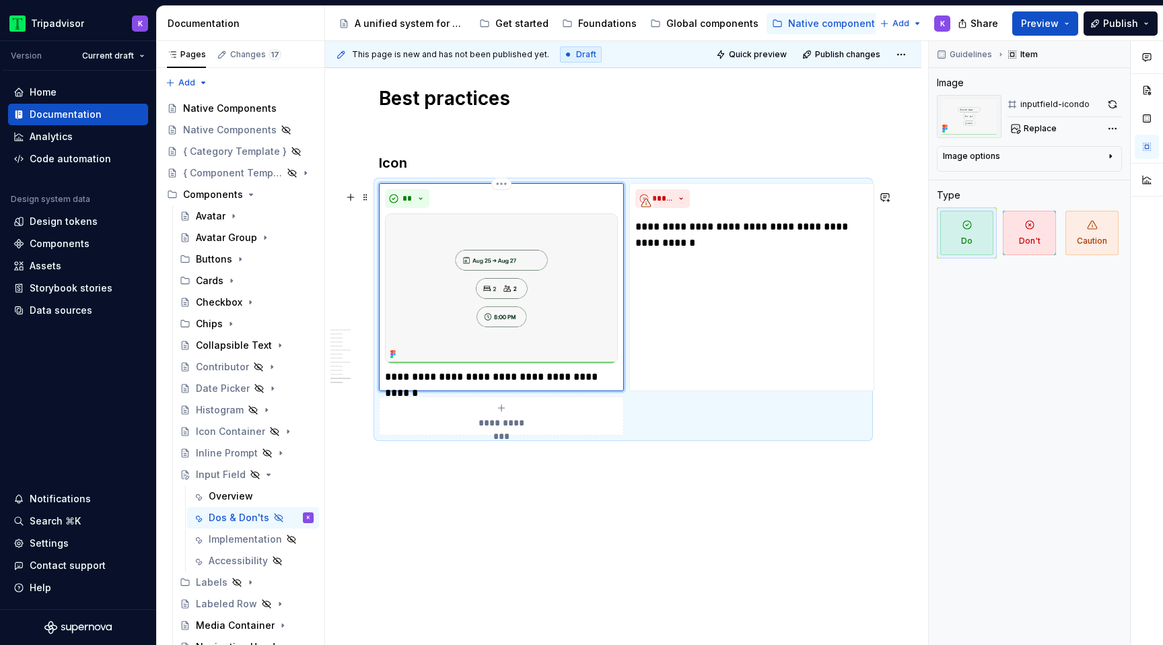
scroll to position [2637, 0]
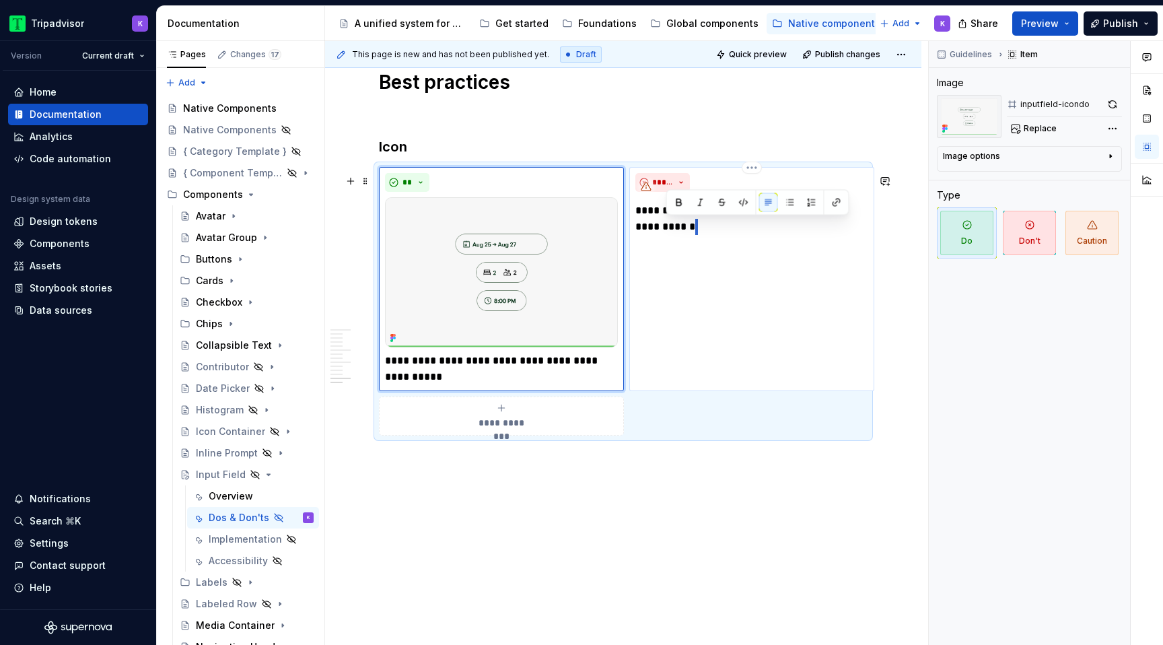
drag, startPoint x: 676, startPoint y: 230, endPoint x: 666, endPoint y: 223, distance: 12.1
click at [666, 223] on p "**********" at bounding box center [751, 219] width 233 height 32
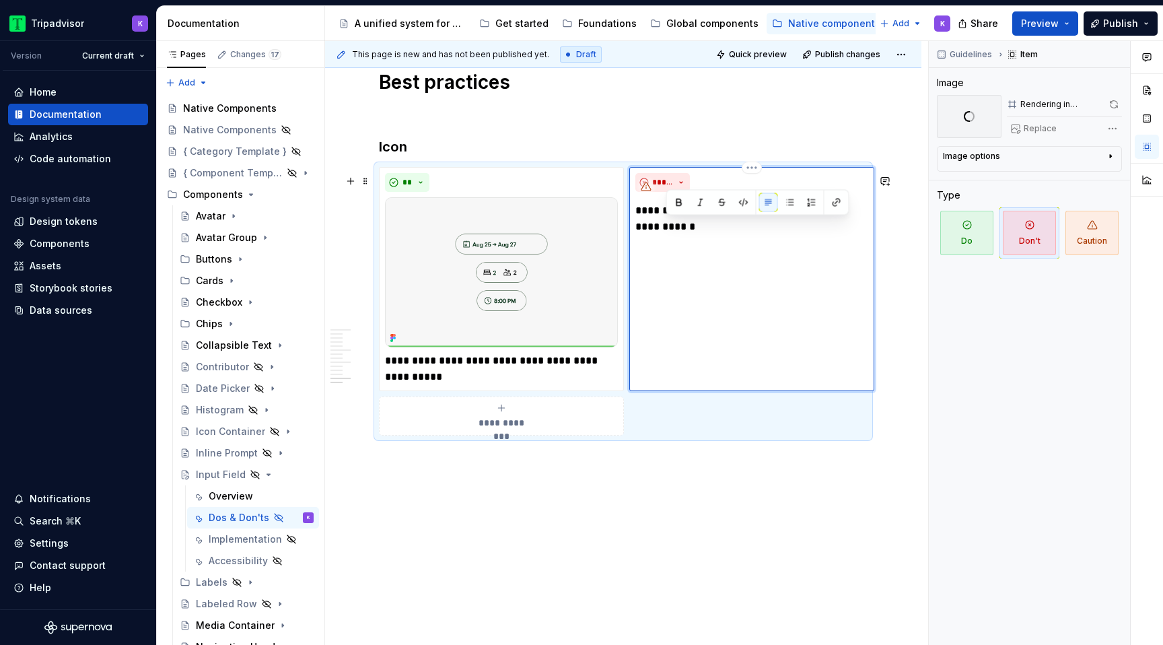
click at [679, 232] on p "**********" at bounding box center [751, 219] width 233 height 32
drag, startPoint x: 673, startPoint y: 233, endPoint x: 672, endPoint y: 216, distance: 16.9
click at [672, 216] on p "**********" at bounding box center [751, 219] width 233 height 32
type textarea "*"
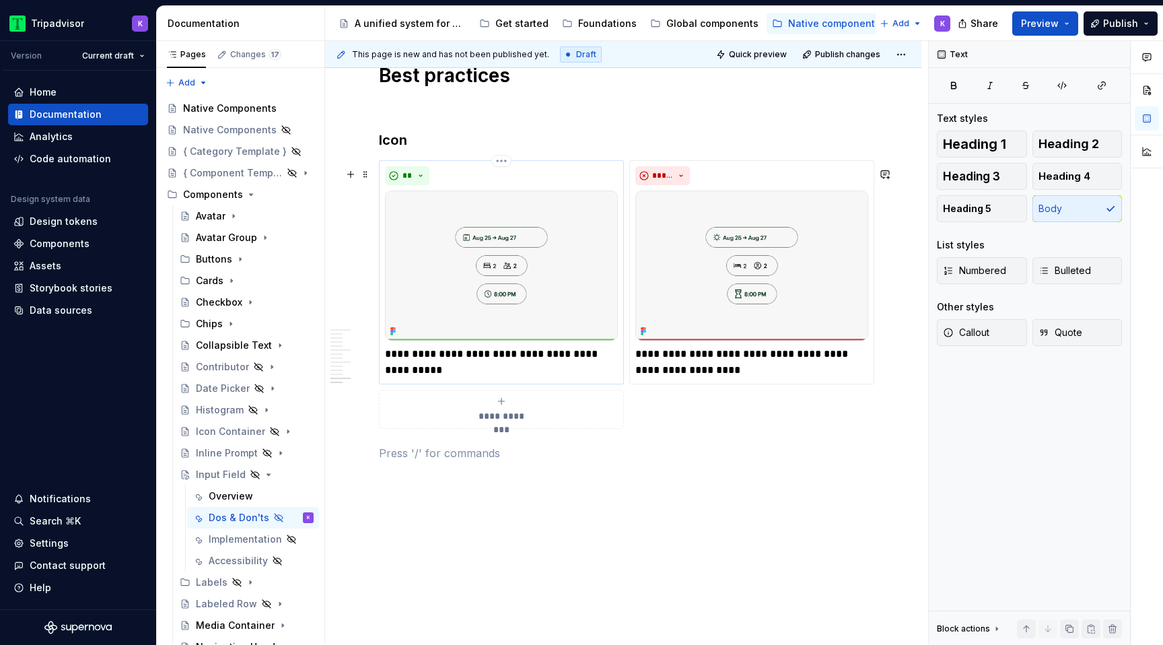
click at [534, 217] on img at bounding box center [501, 265] width 233 height 150
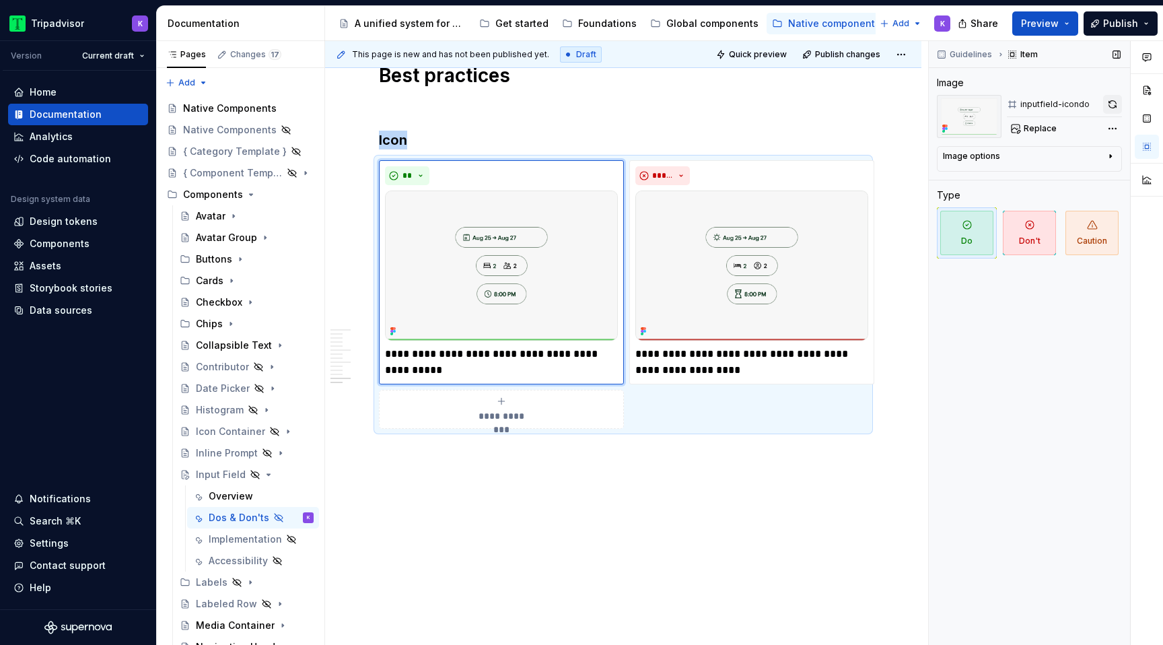
click at [1105, 104] on button "button" at bounding box center [1112, 104] width 19 height 19
click at [778, 287] on img at bounding box center [751, 265] width 233 height 150
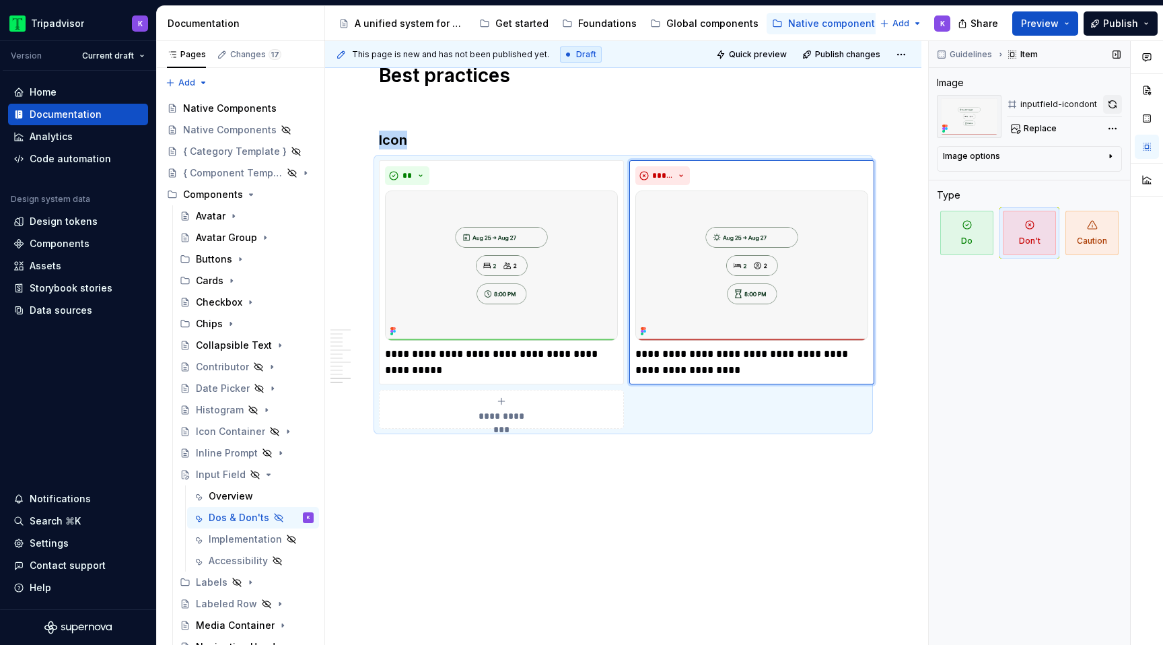
click at [1111, 106] on button "button" at bounding box center [1112, 104] width 19 height 19
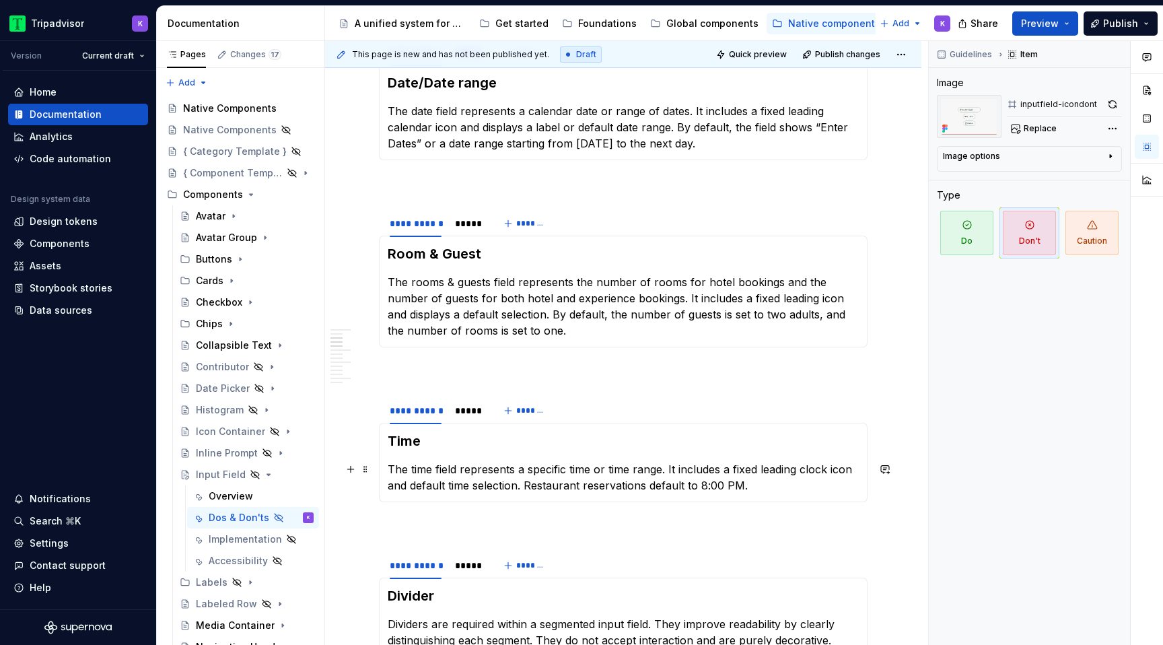
scroll to position [295, 0]
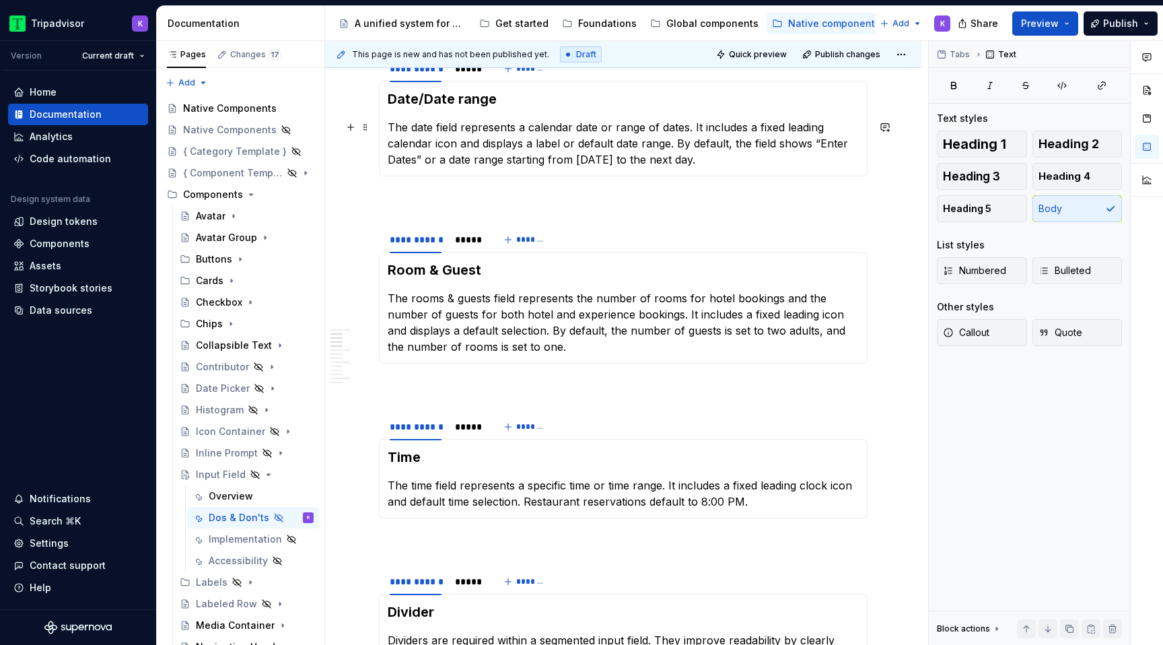
click at [729, 166] on p "The date field represents a calendar date or range of dates. It includes a fixe…" at bounding box center [623, 143] width 471 height 48
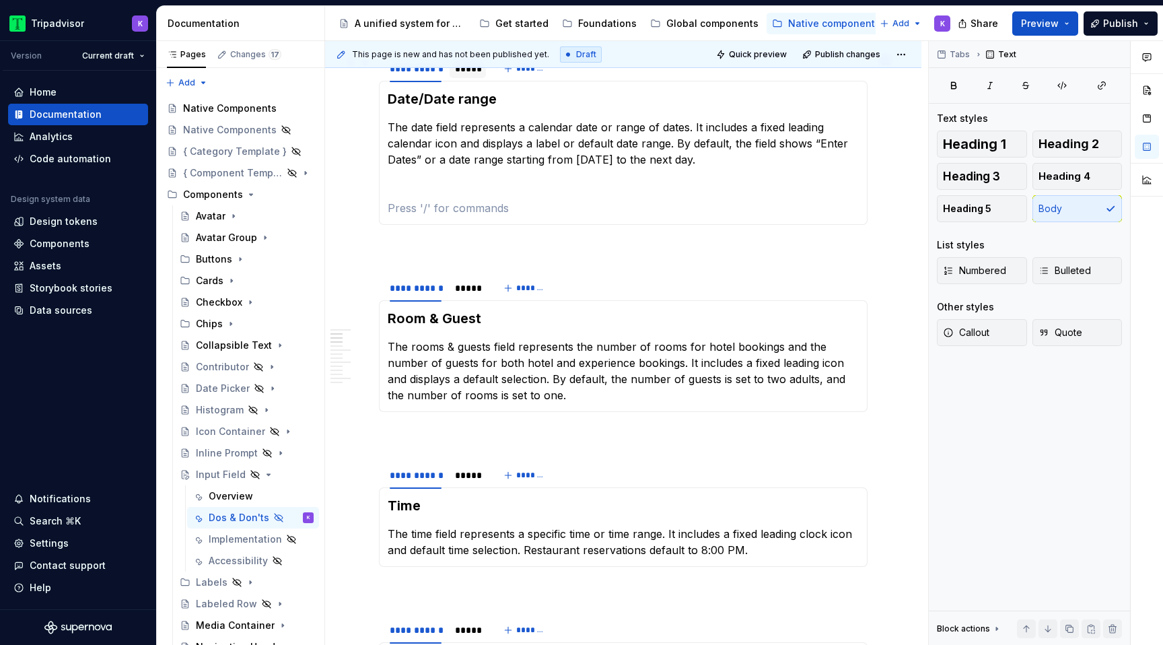
click at [472, 69] on div "*****" at bounding box center [468, 68] width 26 height 13
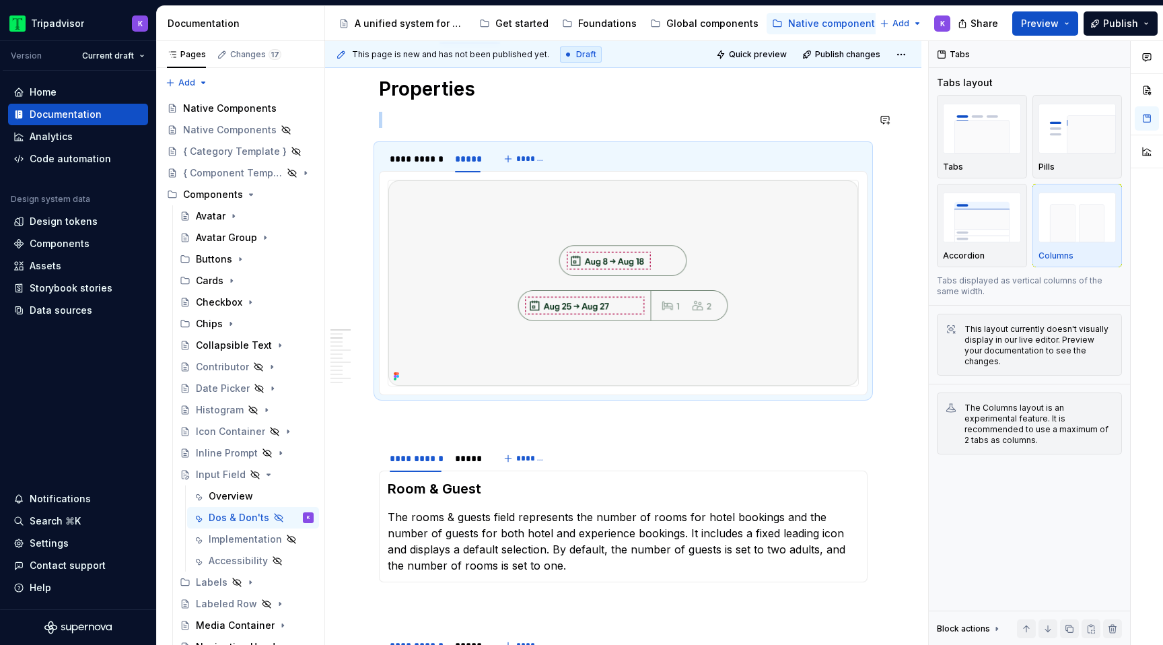
scroll to position [188, 0]
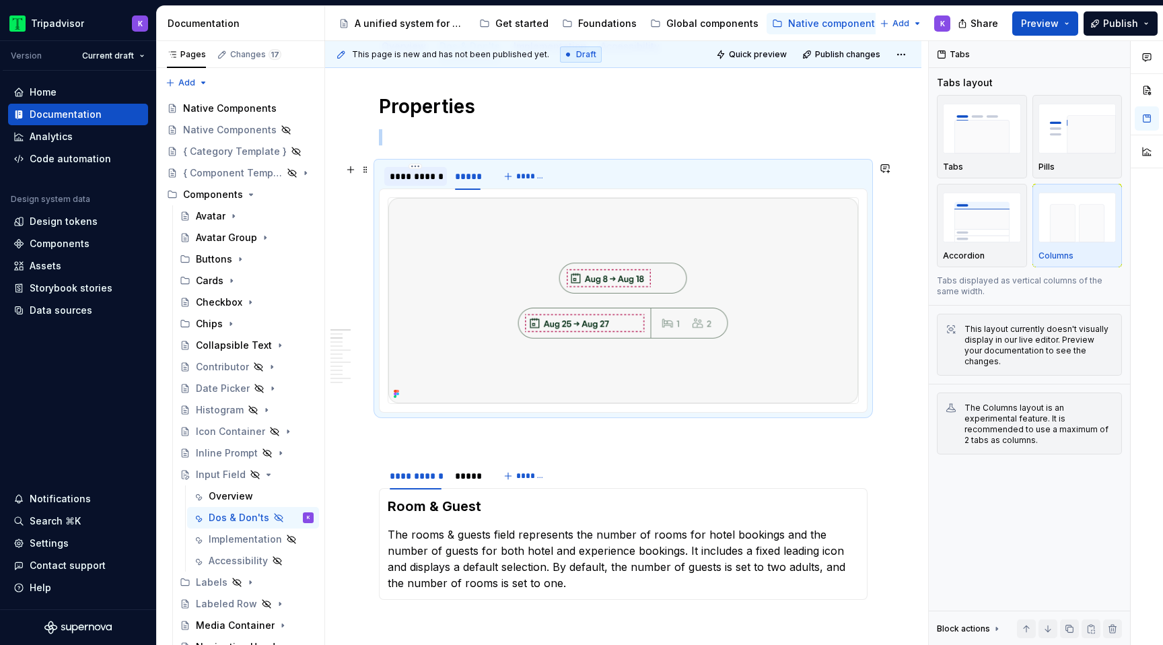
click at [413, 181] on div "**********" at bounding box center [416, 176] width 52 height 13
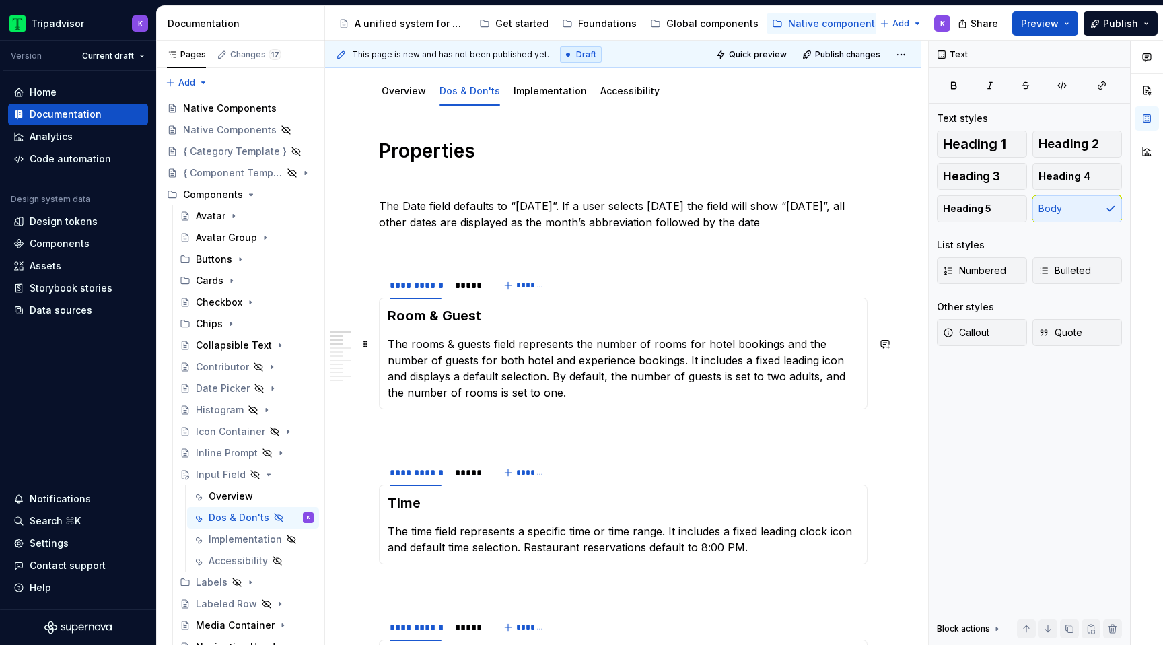
scroll to position [127, 0]
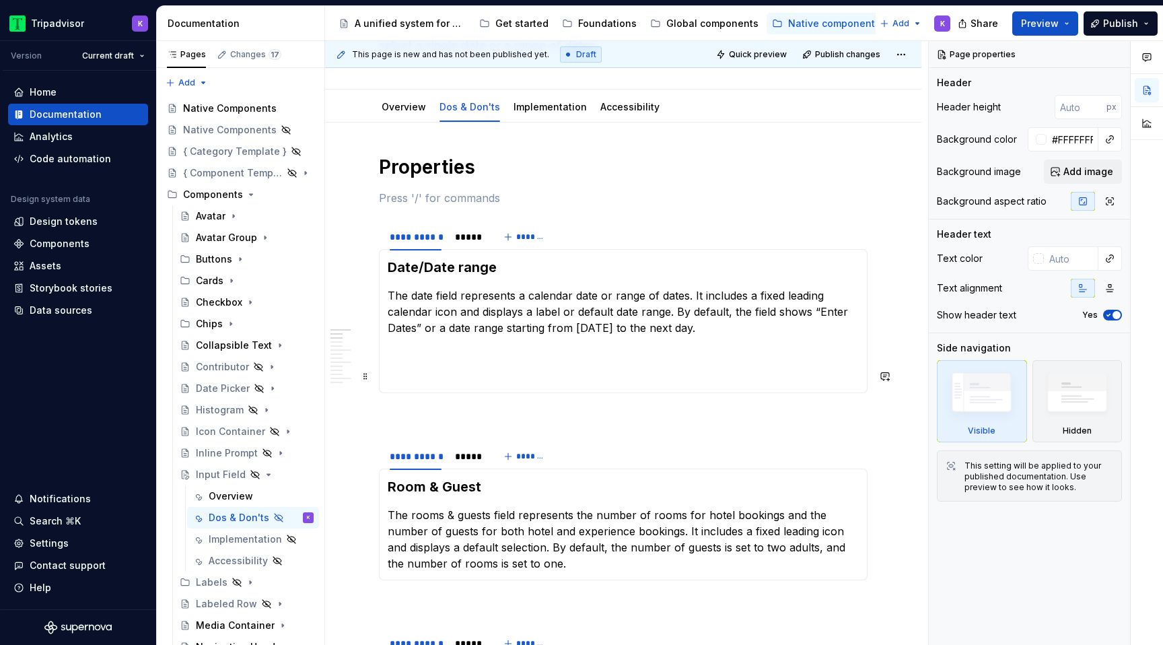
click at [435, 377] on p at bounding box center [623, 376] width 471 height 16
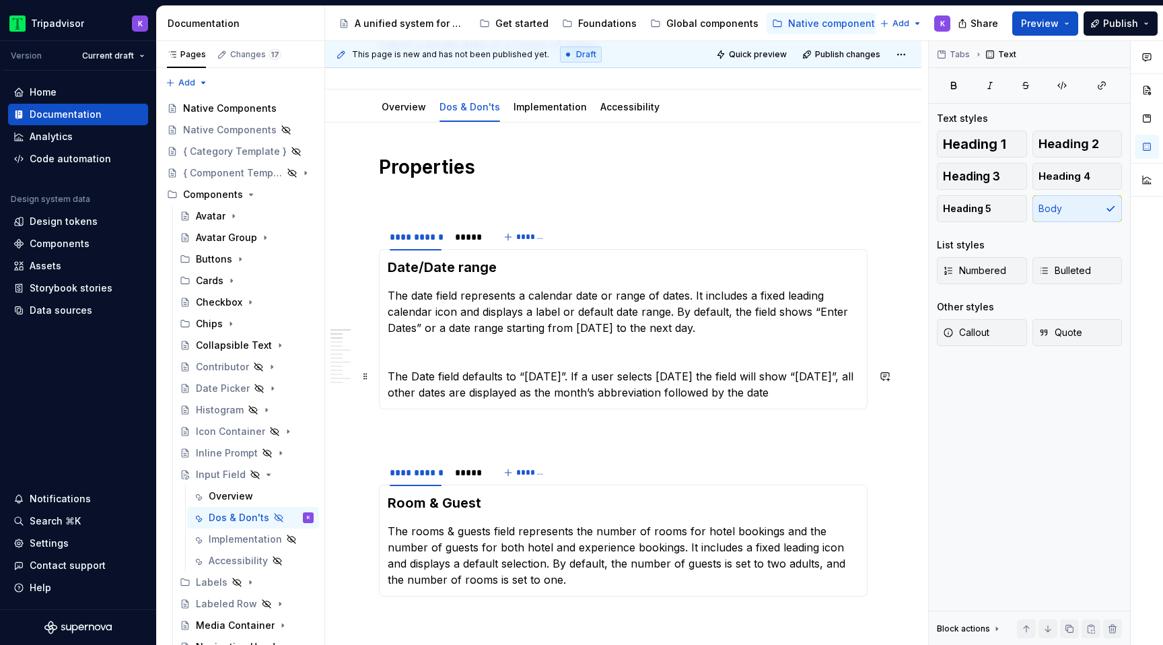
click at [403, 373] on p "The Date field defaults to “Today”. If a user selects tomorrow the field will s…" at bounding box center [623, 384] width 471 height 32
click at [423, 374] on p "The Date field defaults to “Today”. If a user selects tomorrow the field will s…" at bounding box center [623, 384] width 471 height 32
drag, startPoint x: 451, startPoint y: 374, endPoint x: 389, endPoint y: 374, distance: 61.9
click at [389, 374] on p "The Date field defaults to “Today”. If a user selects tomorrow the field will s…" at bounding box center [623, 384] width 471 height 32
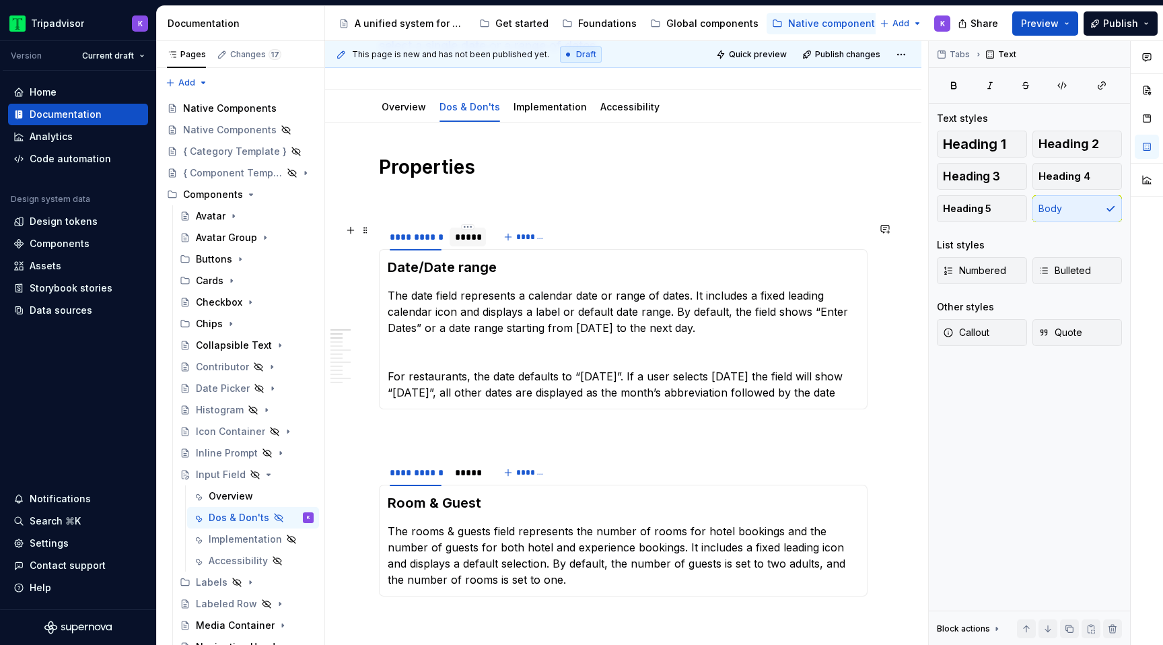
click at [470, 240] on div "*****" at bounding box center [468, 236] width 26 height 13
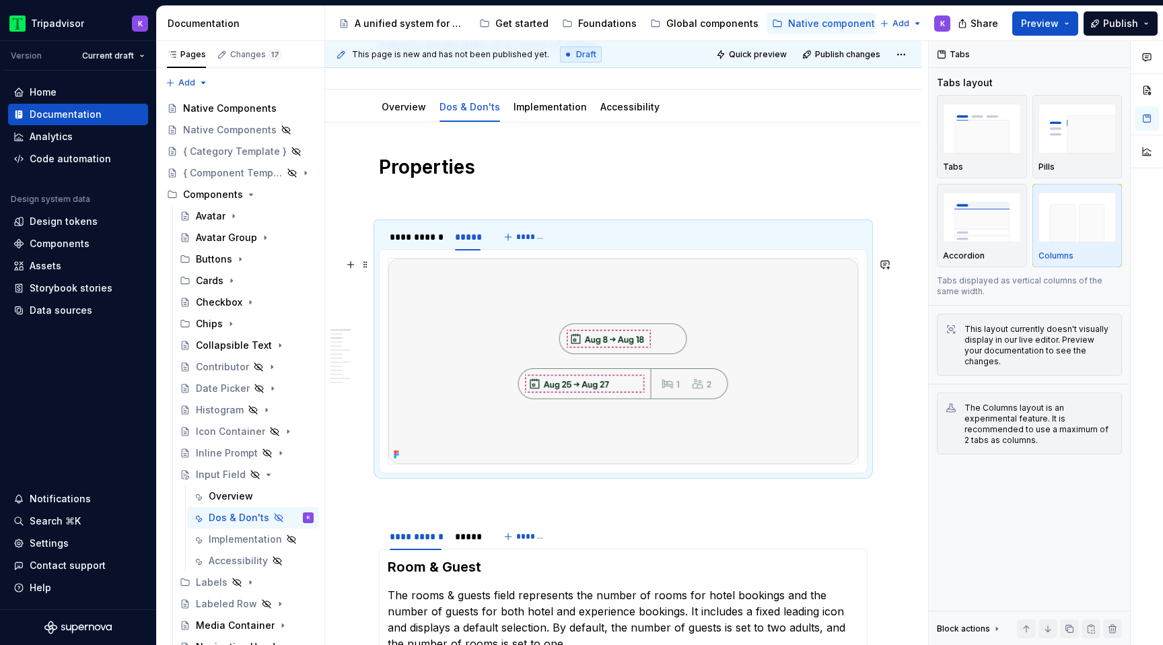
click at [580, 373] on img at bounding box center [623, 360] width 470 height 205
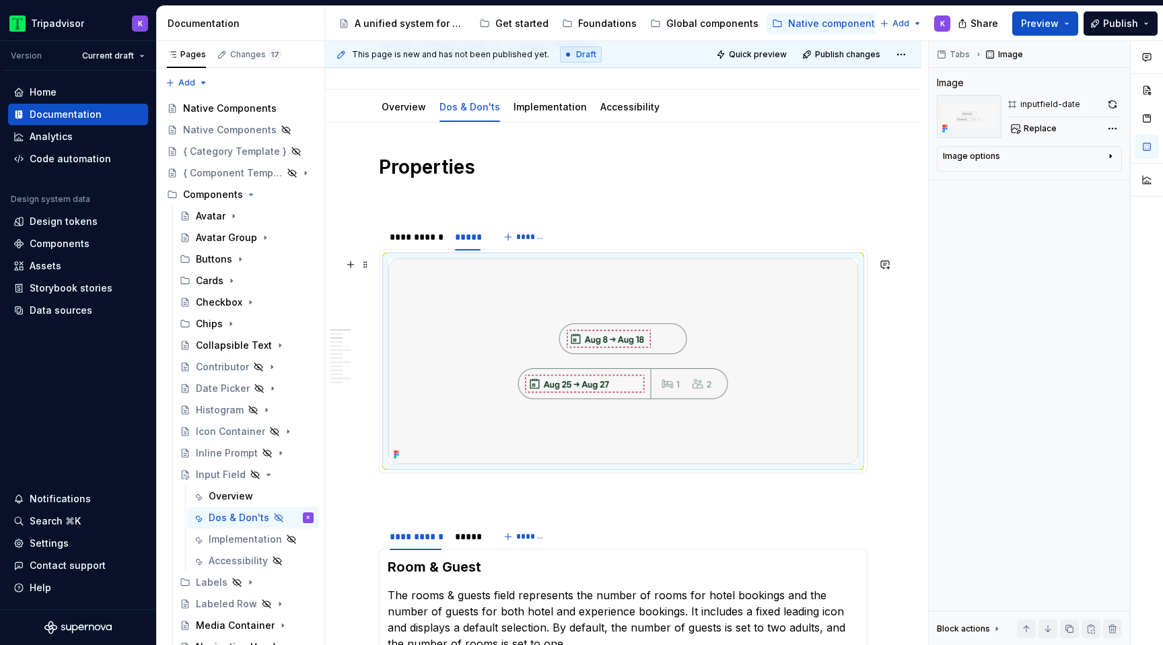
click at [694, 304] on img at bounding box center [623, 360] width 470 height 205
click at [1107, 104] on button "button" at bounding box center [1112, 104] width 19 height 19
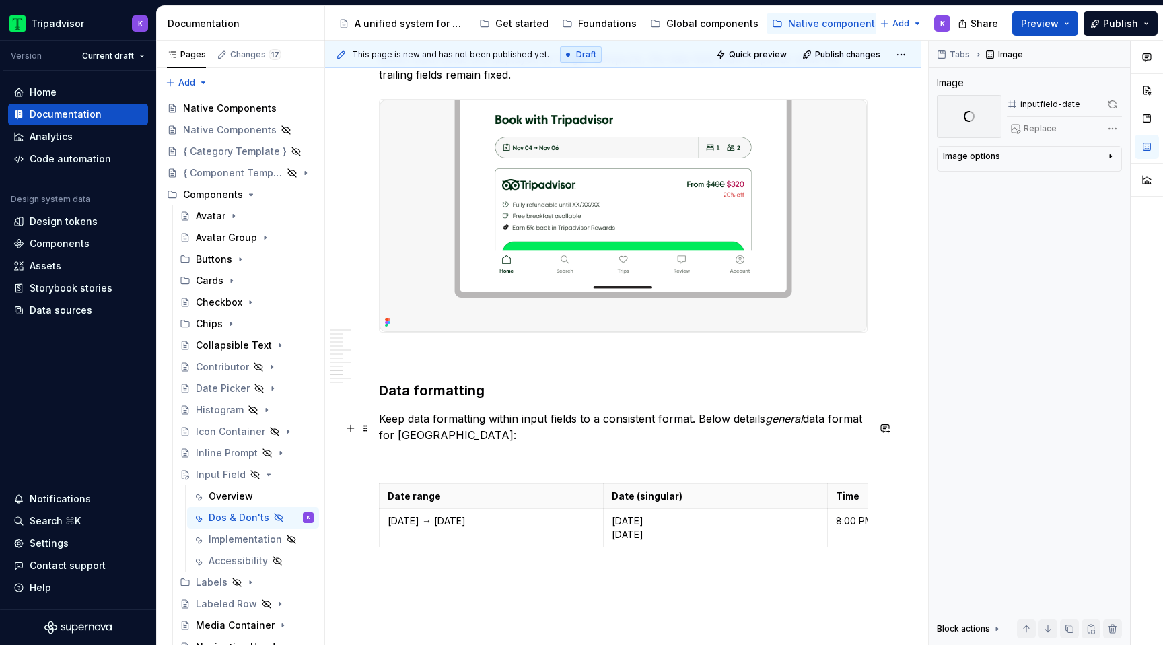
scroll to position [2226, 0]
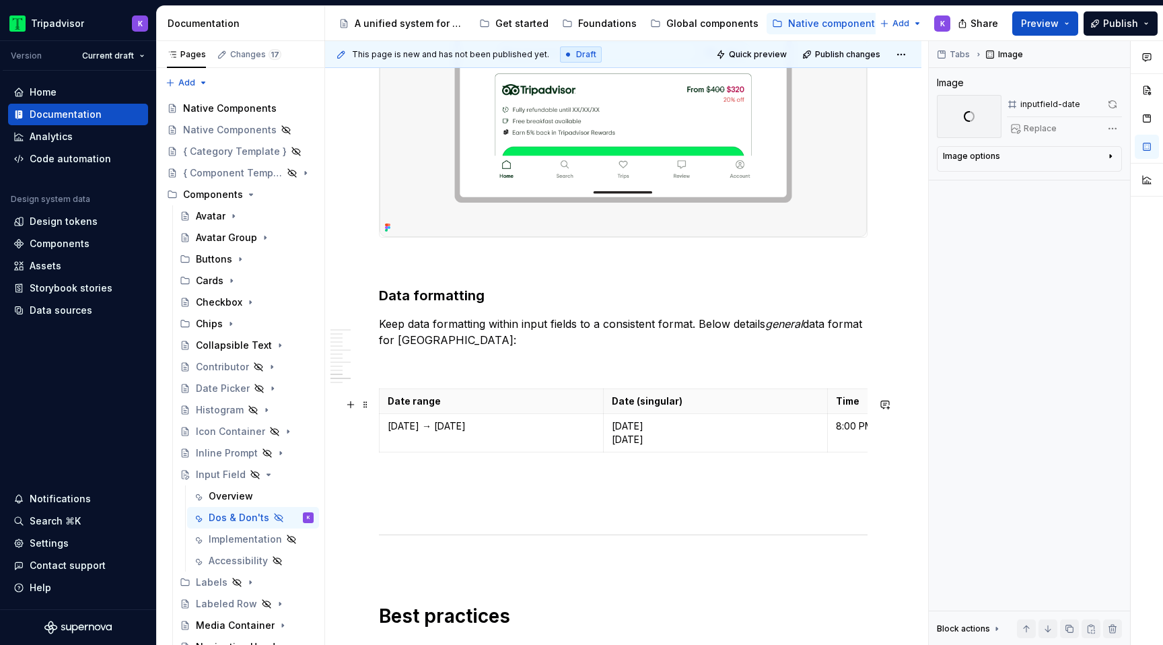
click at [665, 458] on div "Date range Date (singular) Time Aug 8 → Aug 18 Tue, Aug 8 Aug 8 8:00 PM" at bounding box center [623, 422] width 488 height 69
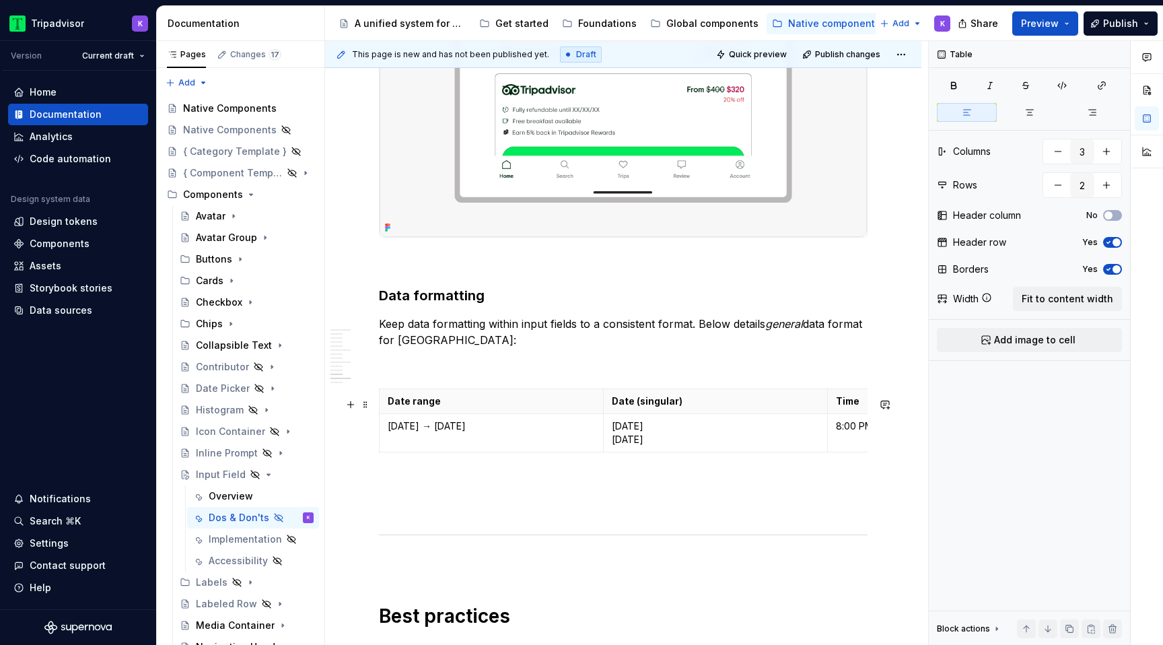
click at [662, 446] on p "Tue, Aug 8 Aug 8" at bounding box center [715, 432] width 207 height 27
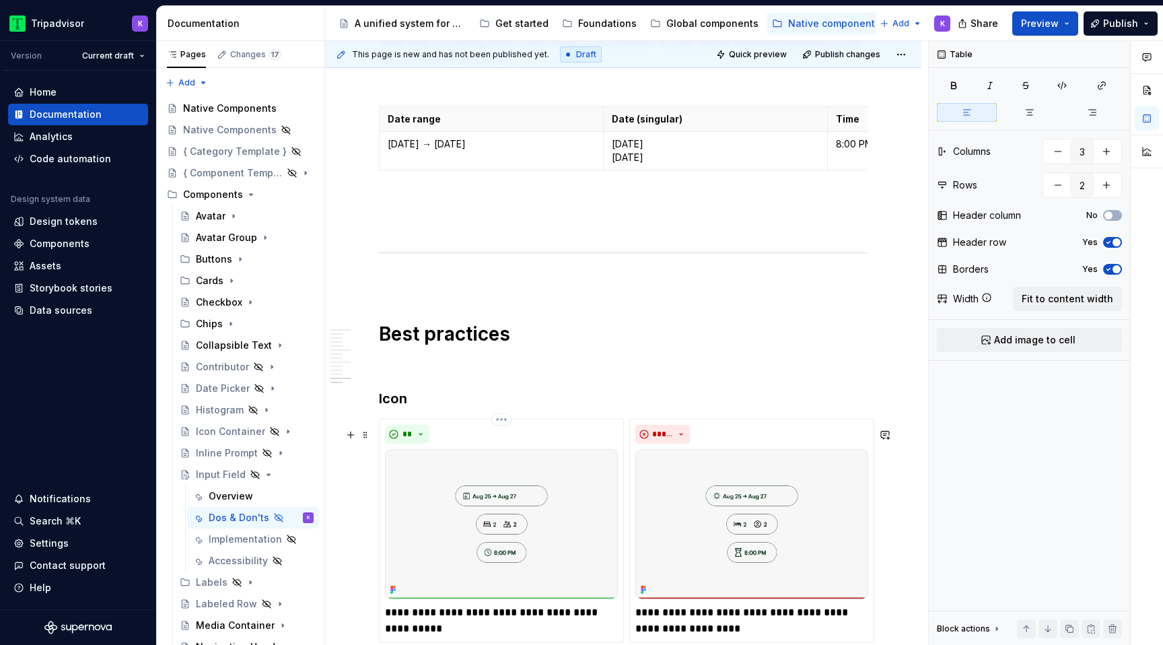
scroll to position [2800, 0]
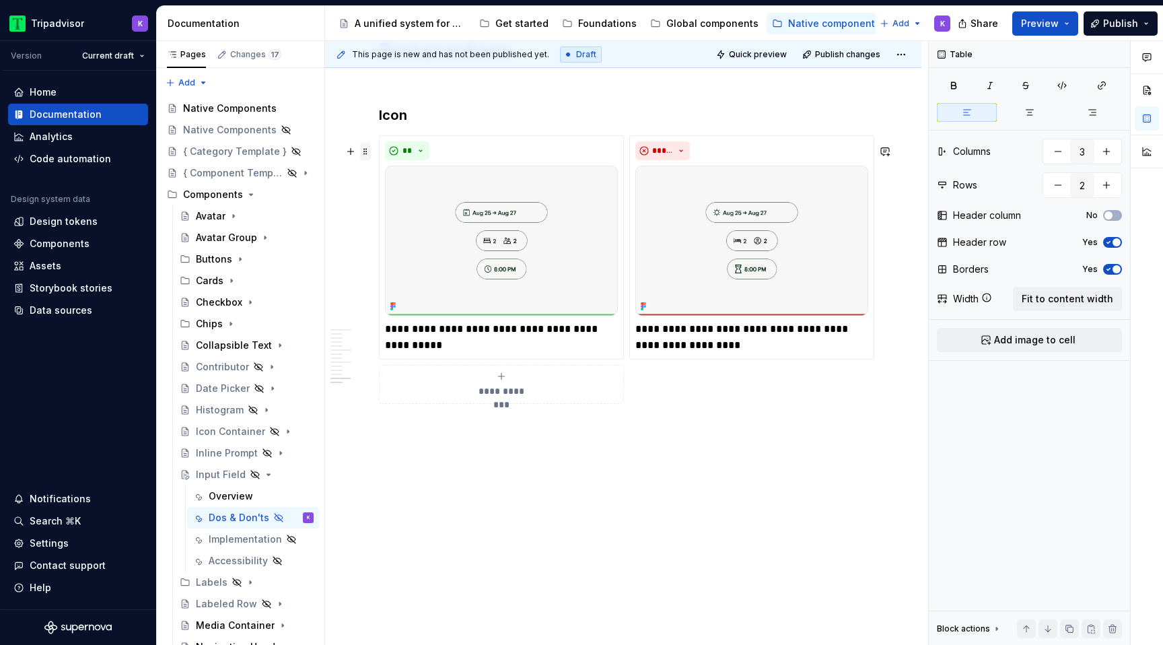
click at [365, 142] on span at bounding box center [365, 151] width 11 height 19
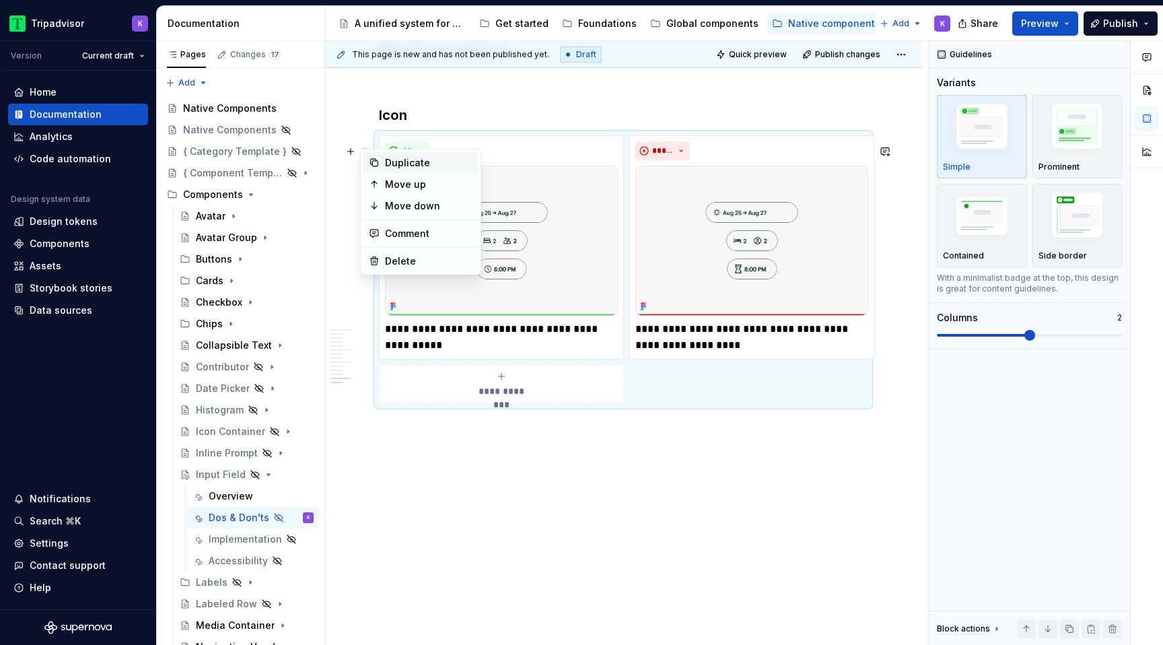
click at [404, 168] on div "Duplicate" at bounding box center [428, 162] width 87 height 13
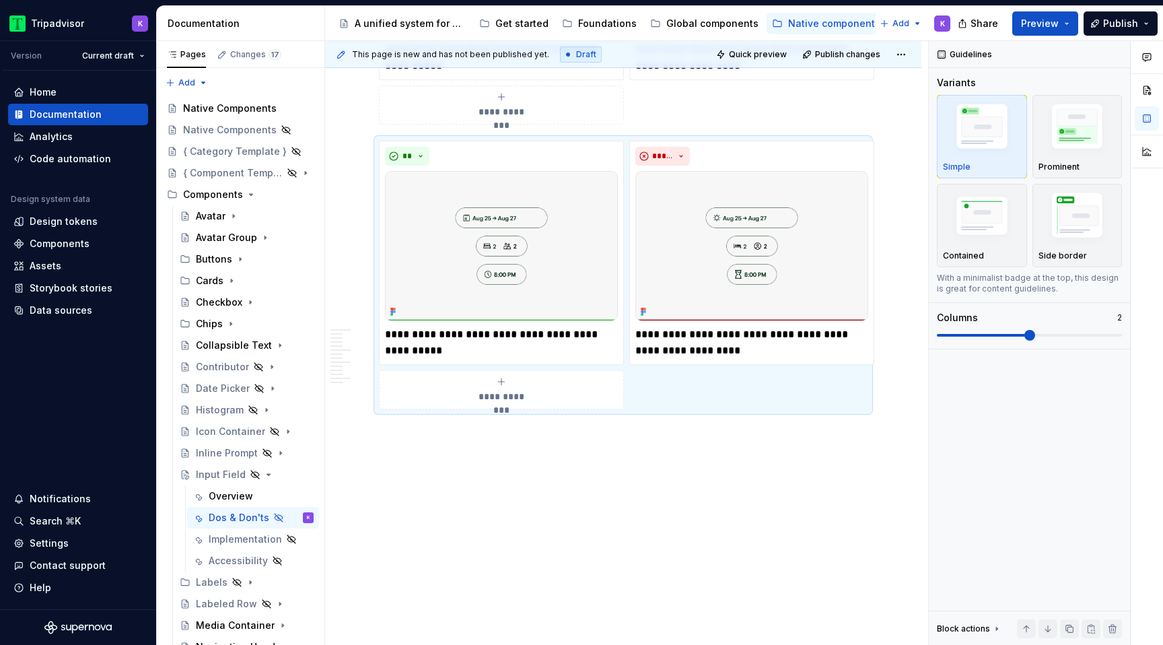
scroll to position [3085, 0]
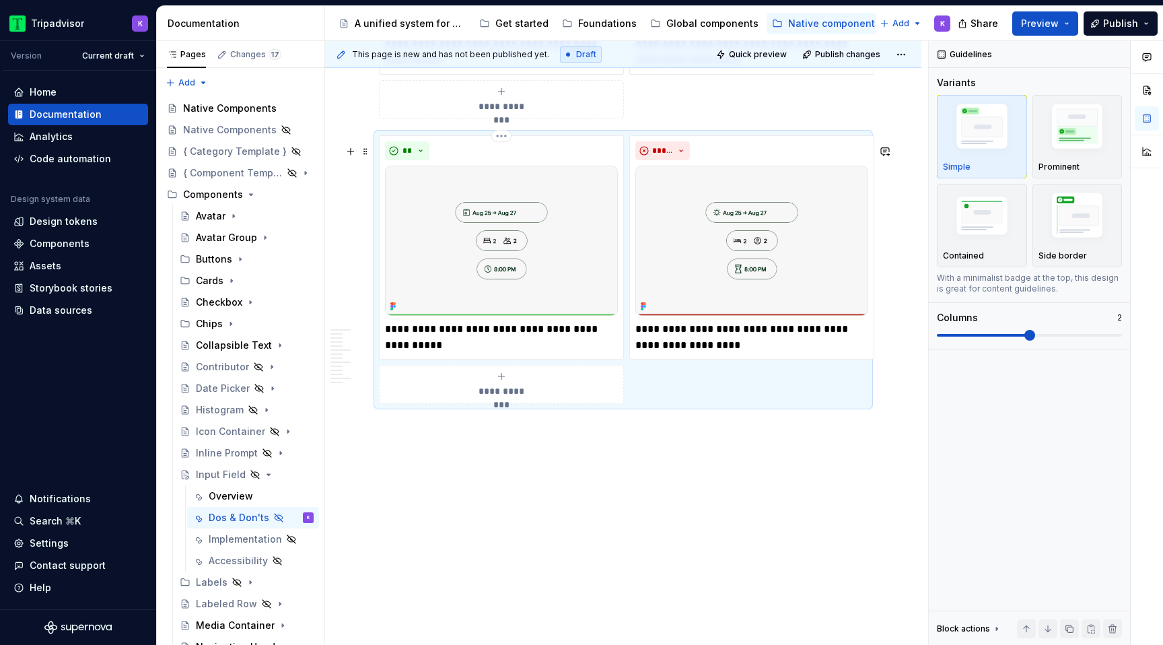
click at [470, 420] on p at bounding box center [623, 428] width 488 height 16
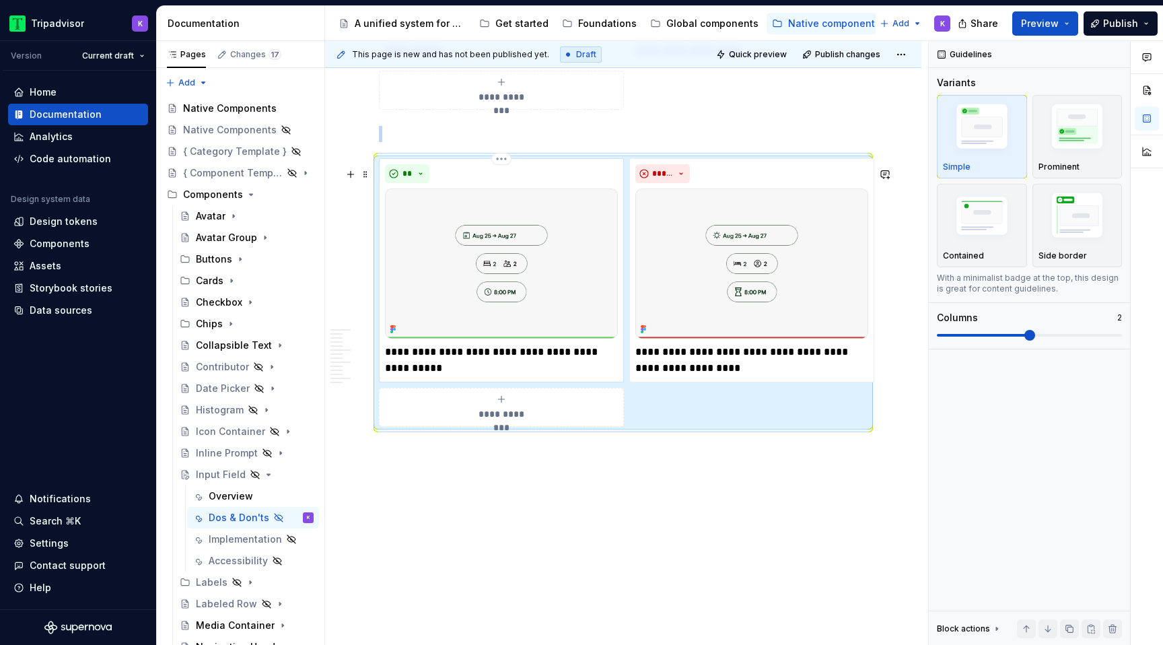
click at [474, 286] on img at bounding box center [501, 263] width 233 height 150
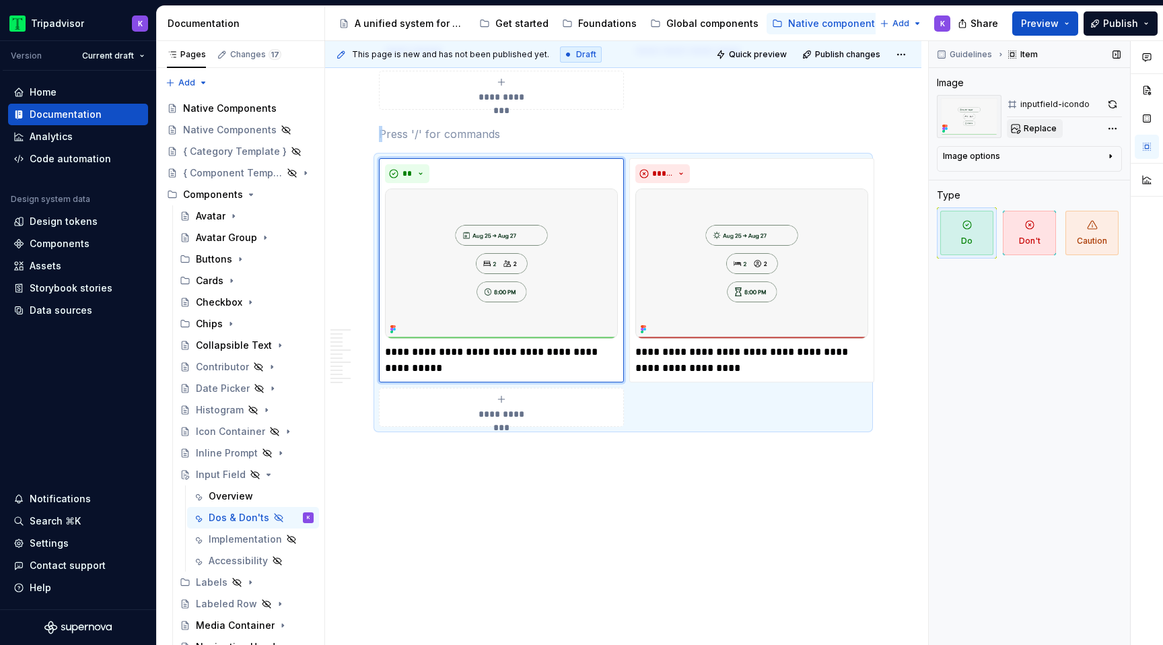
click at [1025, 124] on span "Replace" at bounding box center [1039, 128] width 33 height 11
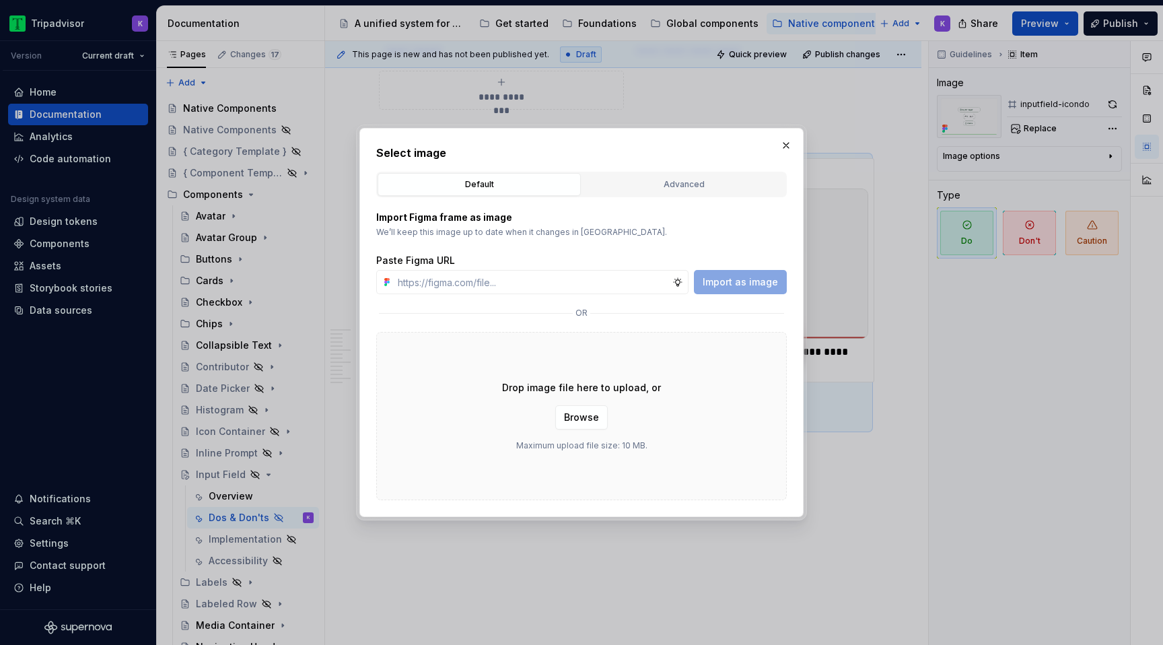
type textarea "*"
type input "https://www.figma.com/design/eWzZGbXTCMsZ0gwC1u1MU0/Altas-Native-Documentation?…"
type textarea "*"
type input "https://www.figma.com/design/eWzZGbXTCMsZ0gwC1u1MU0/Altas-Native-Documentation?…"
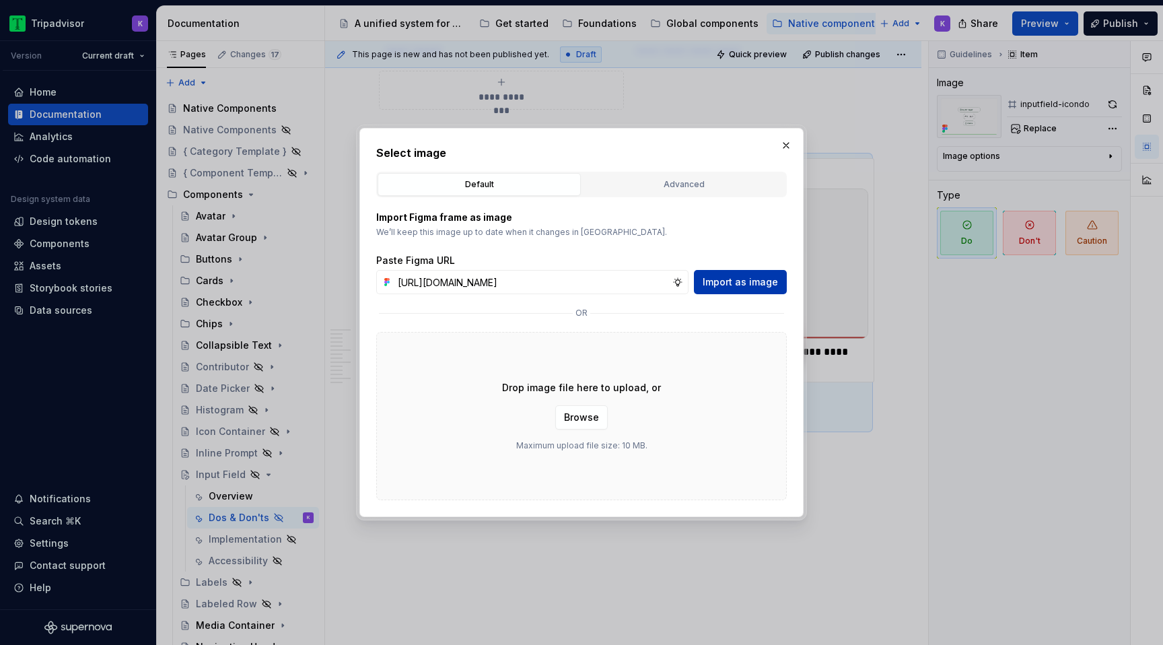
click at [717, 282] on span "Import as image" at bounding box center [739, 281] width 75 height 13
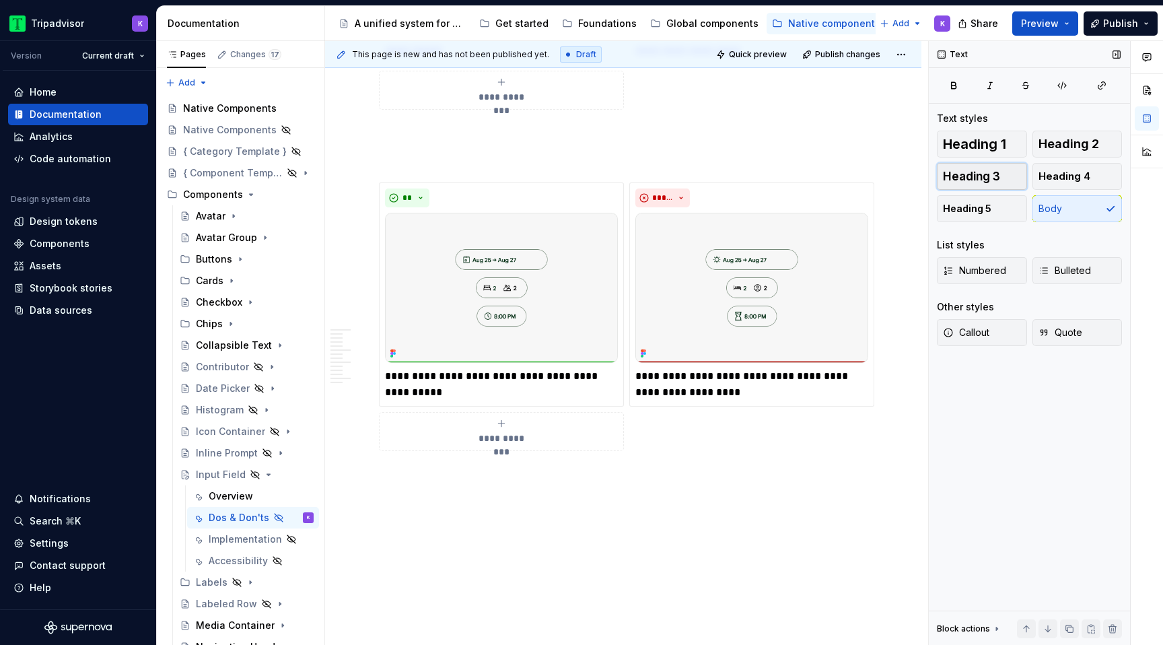
click at [969, 182] on span "Heading 3" at bounding box center [971, 176] width 57 height 13
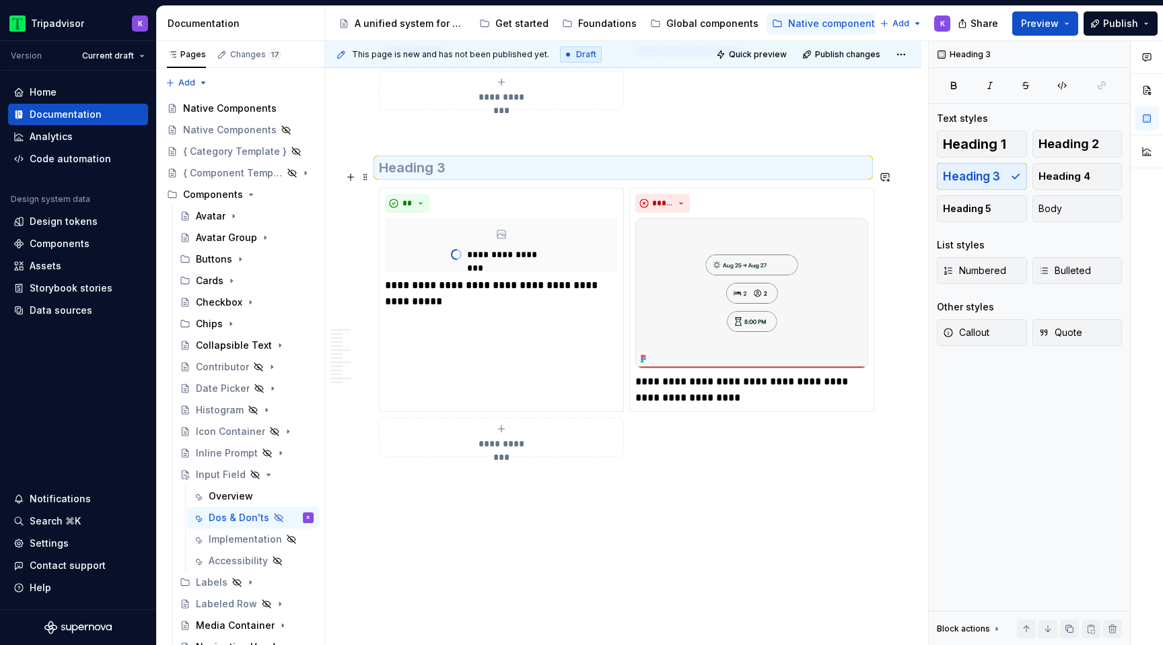
click at [632, 175] on h3 at bounding box center [623, 167] width 488 height 19
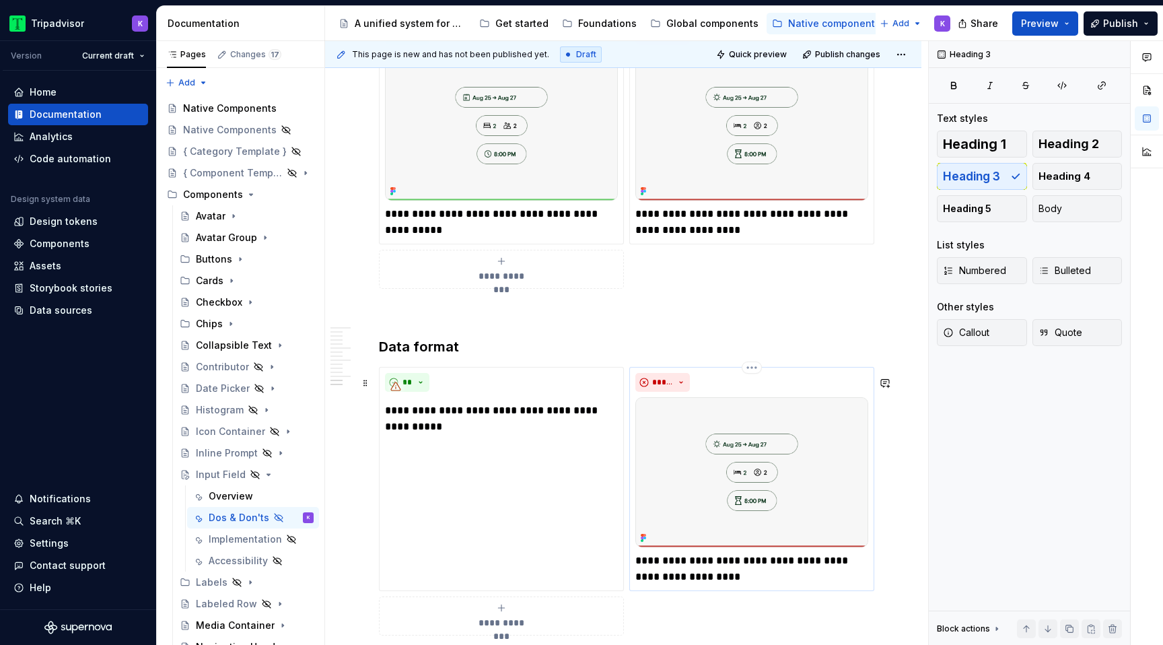
scroll to position [2917, 0]
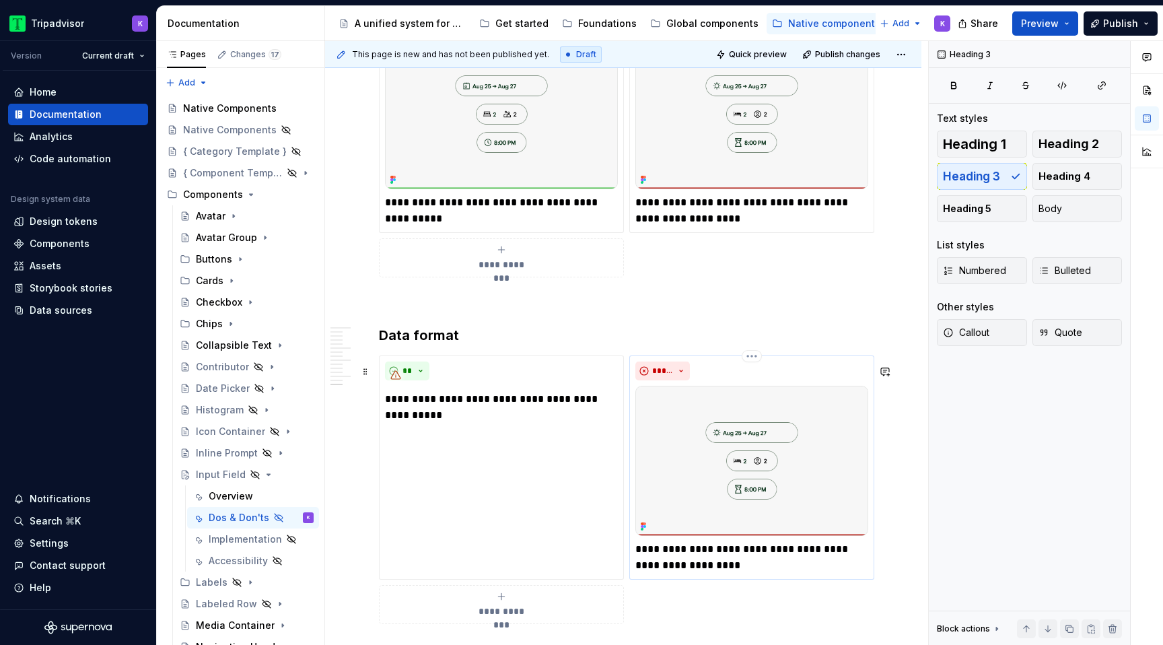
click at [722, 450] on img at bounding box center [751, 461] width 233 height 150
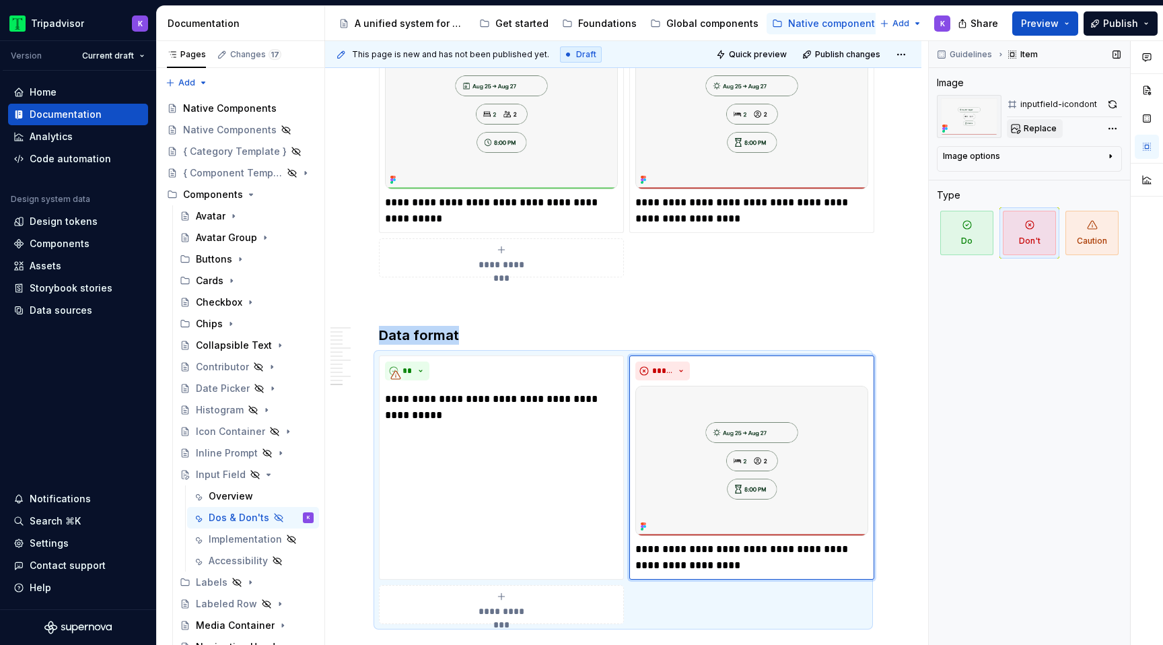
click at [1021, 128] on button "Replace" at bounding box center [1035, 128] width 56 height 19
type textarea "*"
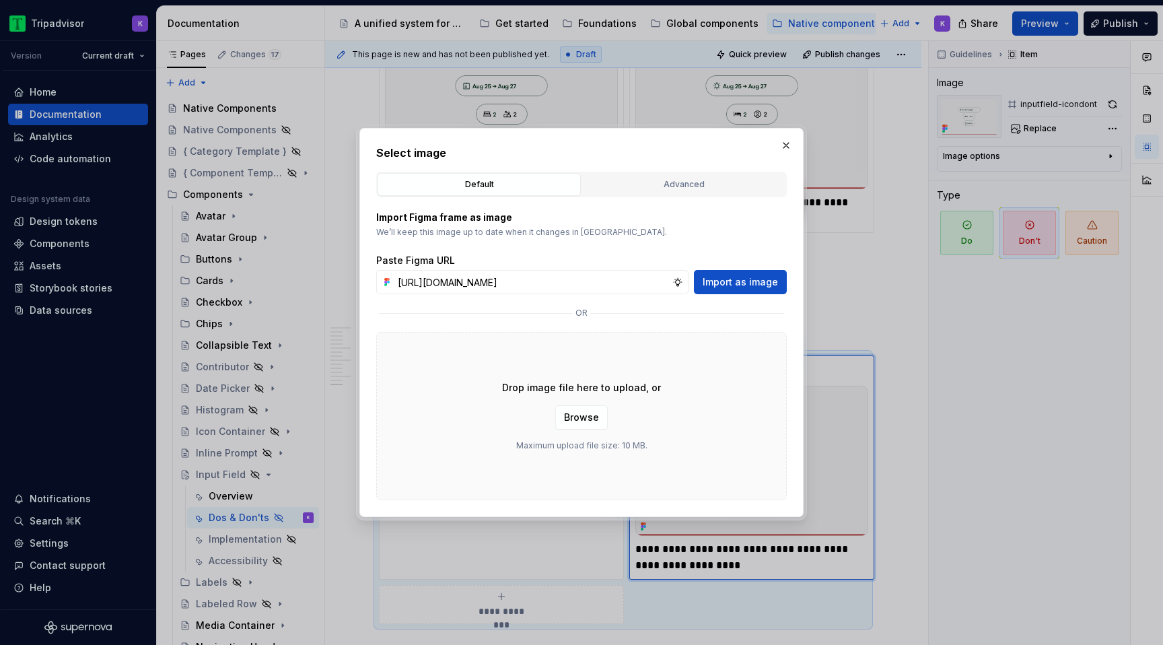
scroll to position [0, 351]
type input "https://www.figma.com/design/eWzZGbXTCMsZ0gwC1u1MU0/Altas-Native-Documentation?…"
click at [762, 279] on span "Import as image" at bounding box center [739, 281] width 75 height 13
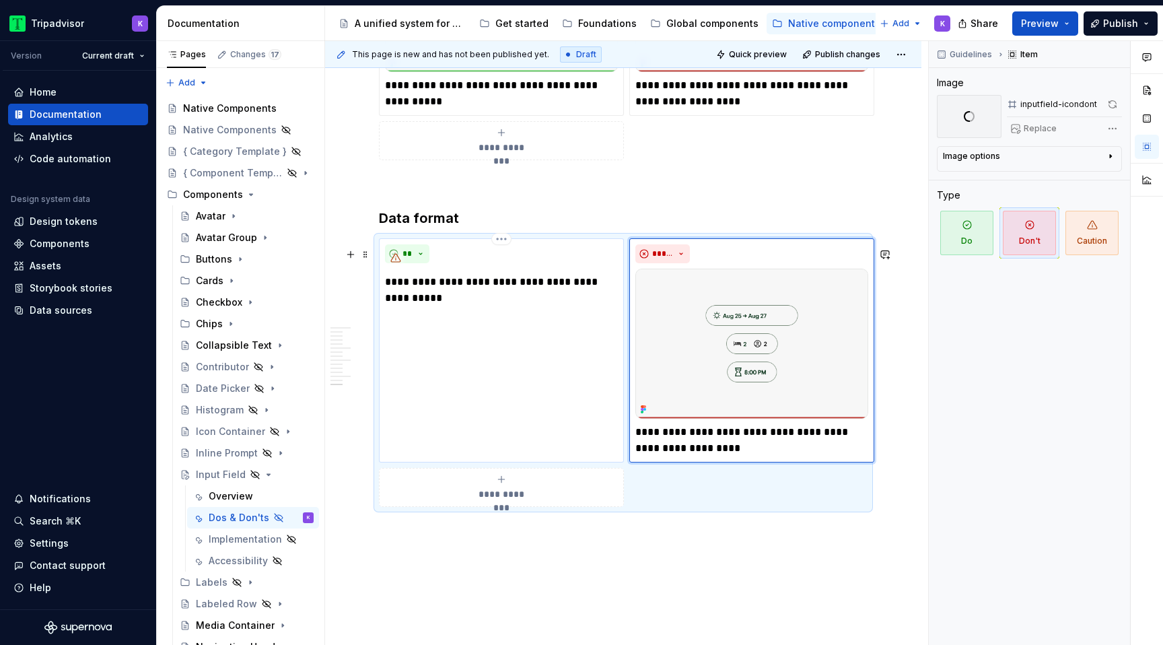
scroll to position [3045, 0]
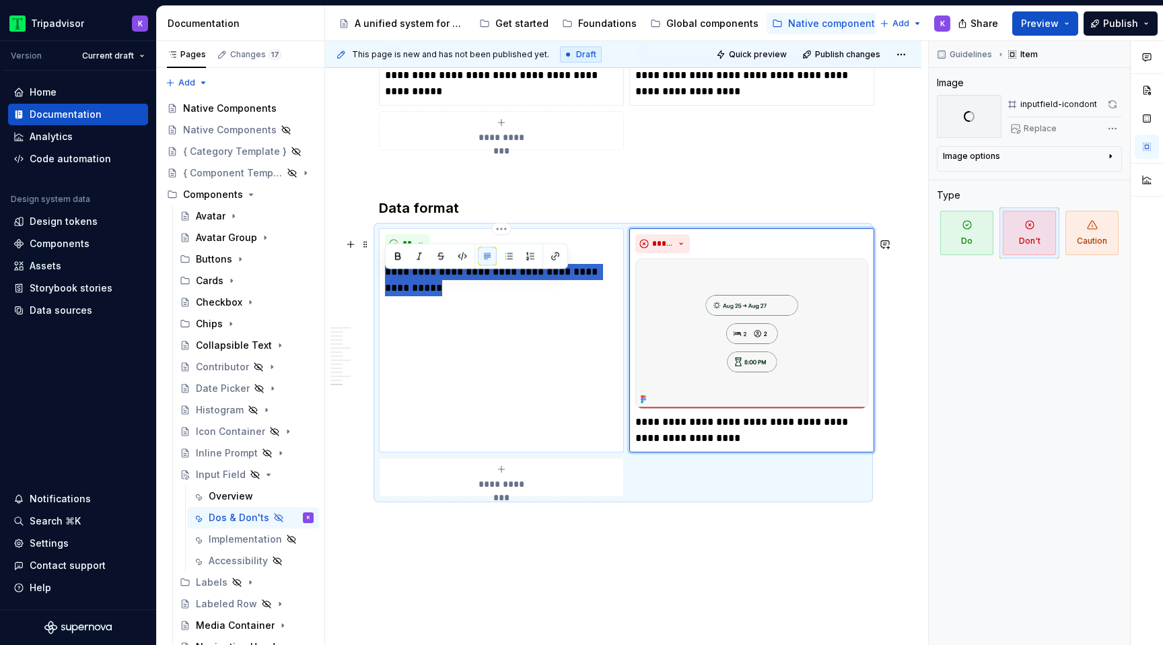
drag, startPoint x: 419, startPoint y: 297, endPoint x: 383, endPoint y: 287, distance: 37.5
click at [383, 287] on div "**********" at bounding box center [501, 340] width 245 height 224
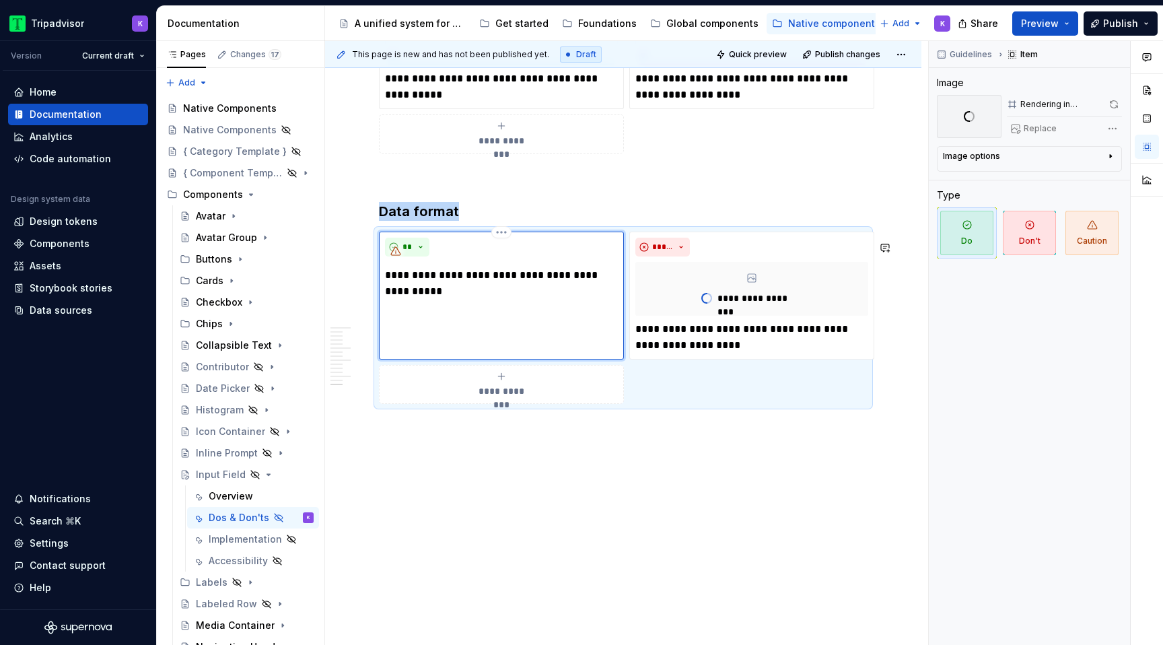
scroll to position [2997, 0]
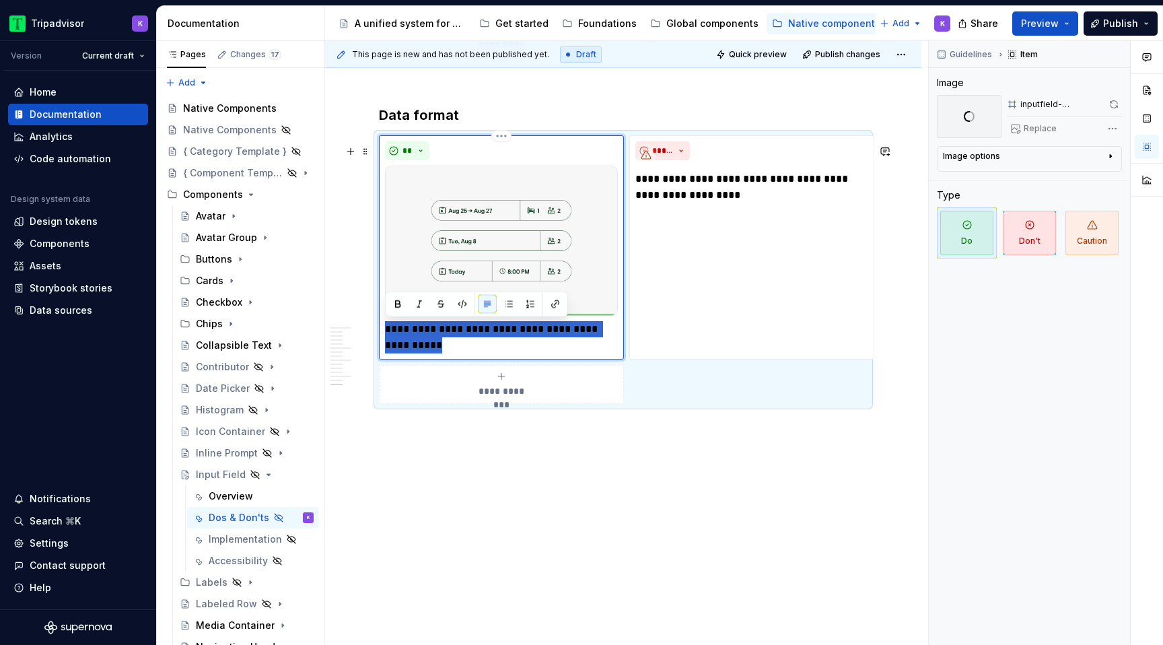
drag, startPoint x: 422, startPoint y: 348, endPoint x: 383, endPoint y: 332, distance: 42.0
click at [383, 332] on div "**********" at bounding box center [501, 247] width 245 height 224
type textarea "*"
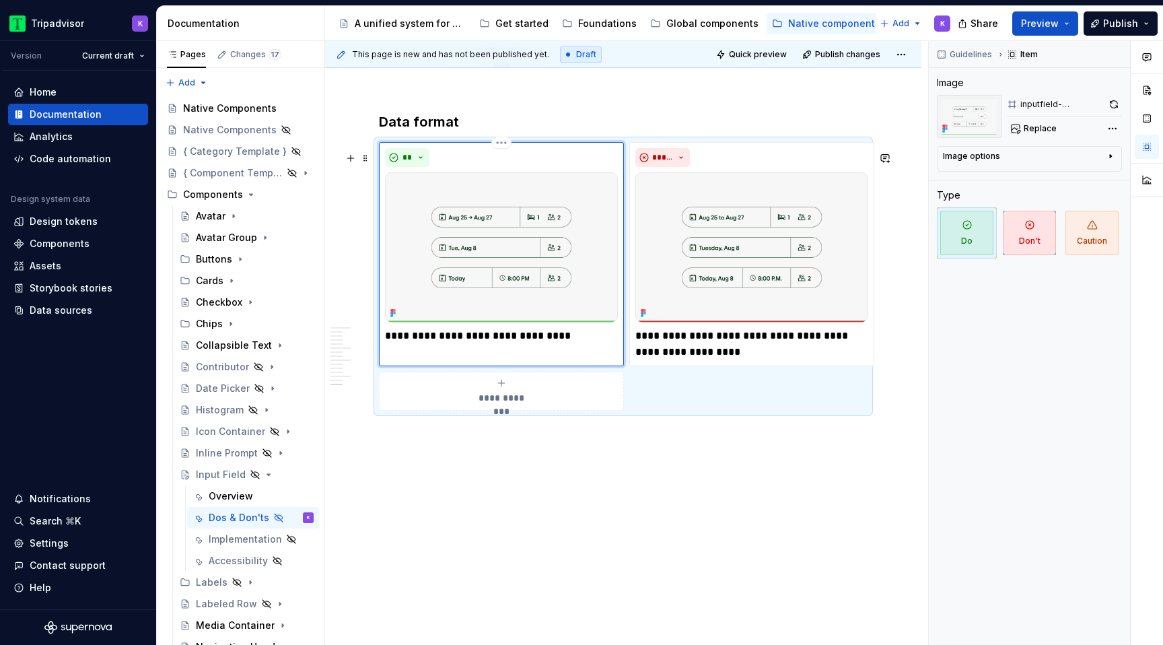
scroll to position [3147, 0]
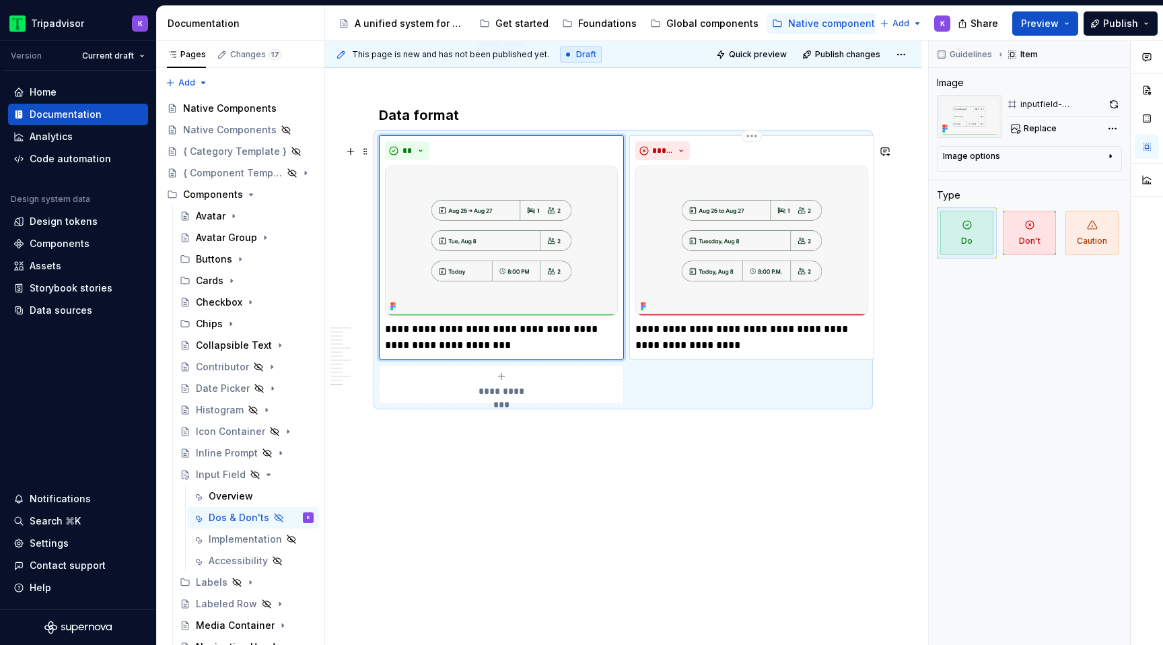
click at [673, 332] on p "**********" at bounding box center [751, 337] width 233 height 32
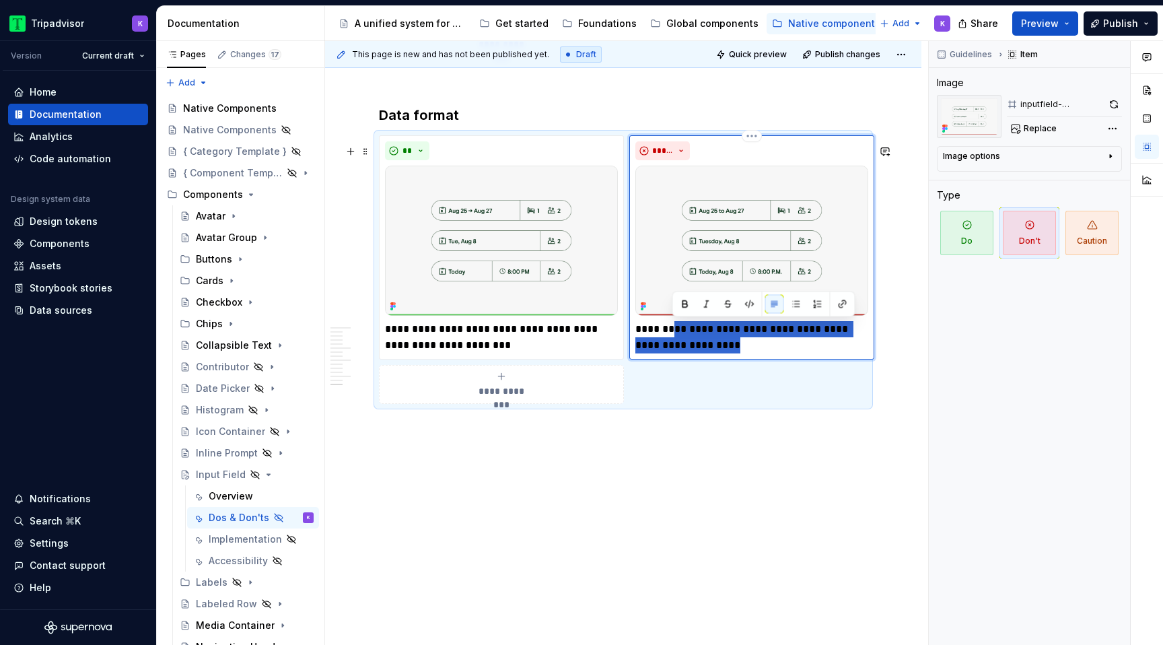
drag, startPoint x: 671, startPoint y: 328, endPoint x: 703, endPoint y: 351, distance: 39.0
click at [703, 351] on p "**********" at bounding box center [751, 337] width 233 height 32
type textarea "*"
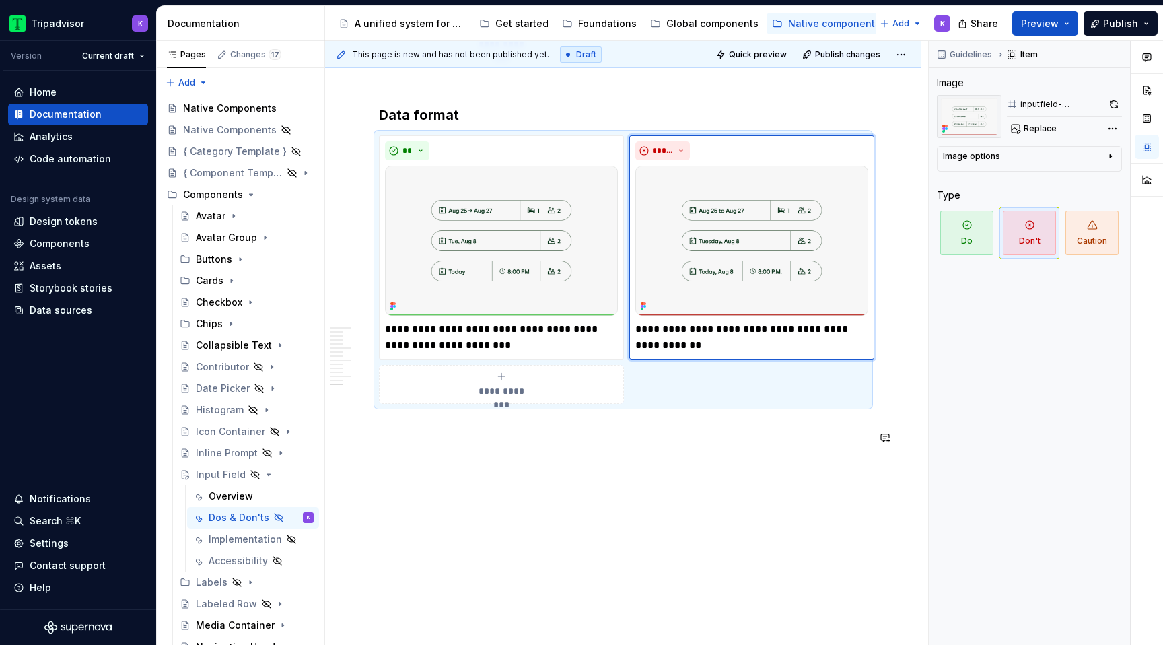
click at [668, 451] on div "**********" at bounding box center [626, 343] width 603 height 604
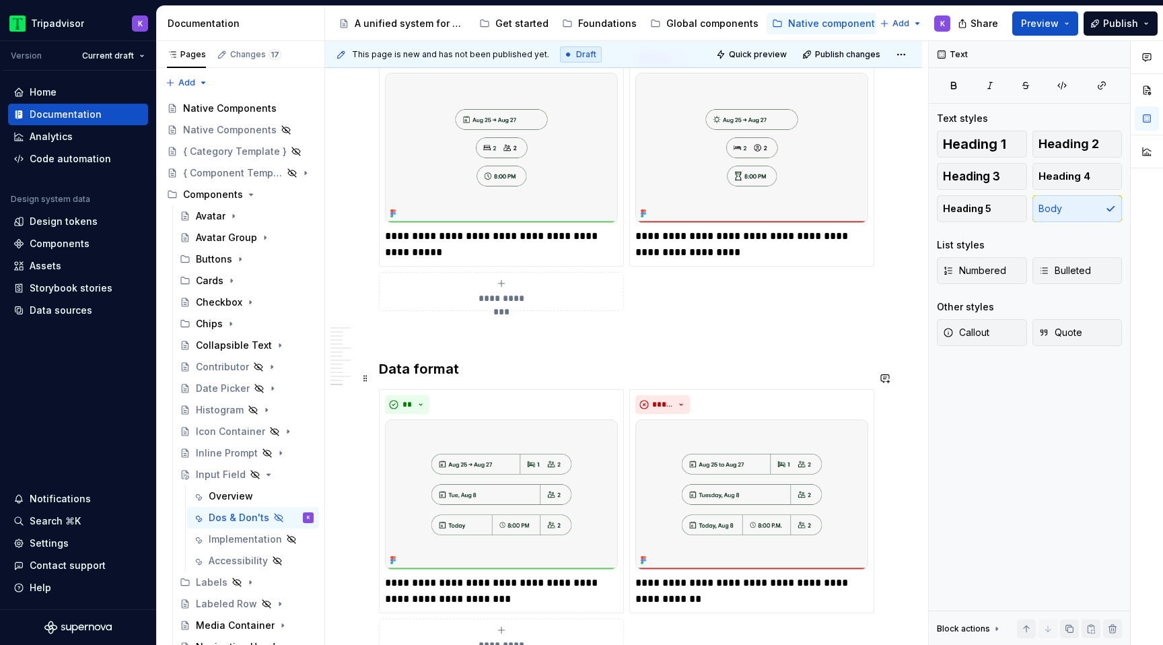
click at [468, 378] on h3 "Data format" at bounding box center [623, 368] width 488 height 19
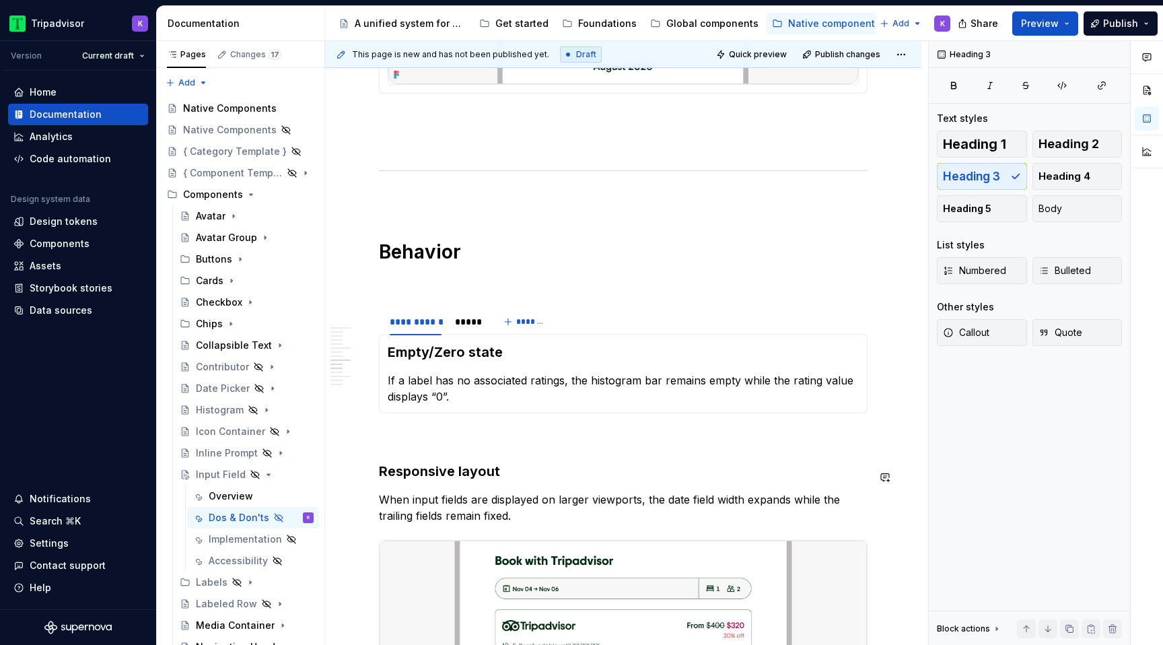
scroll to position [1515, 0]
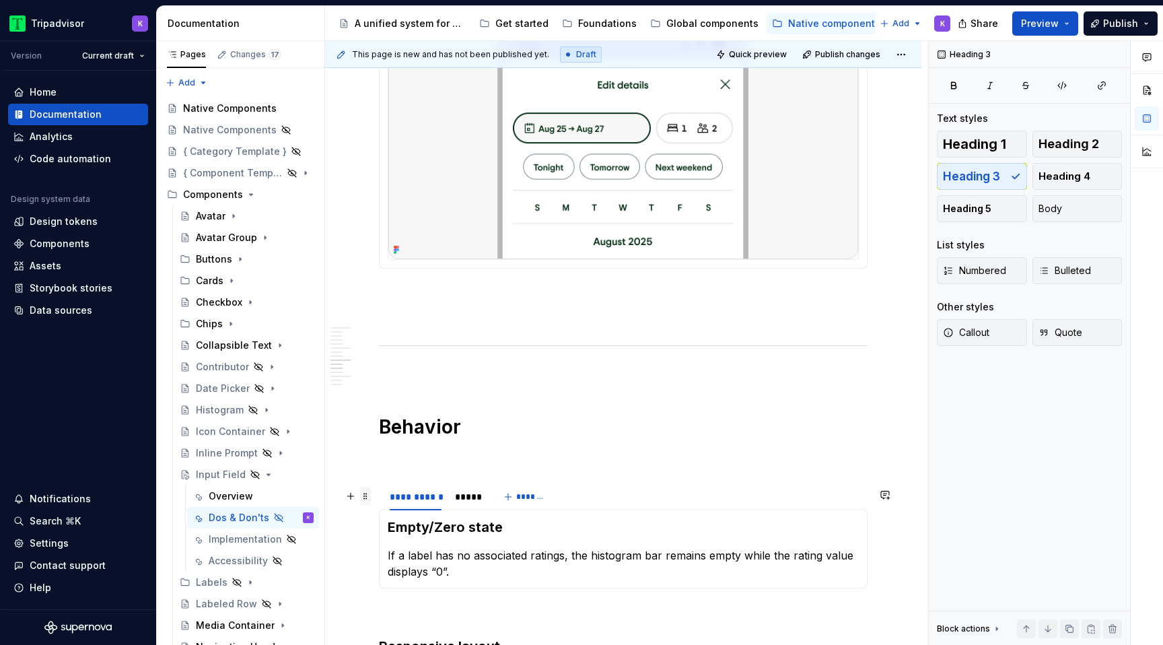
click at [369, 495] on span at bounding box center [365, 495] width 11 height 19
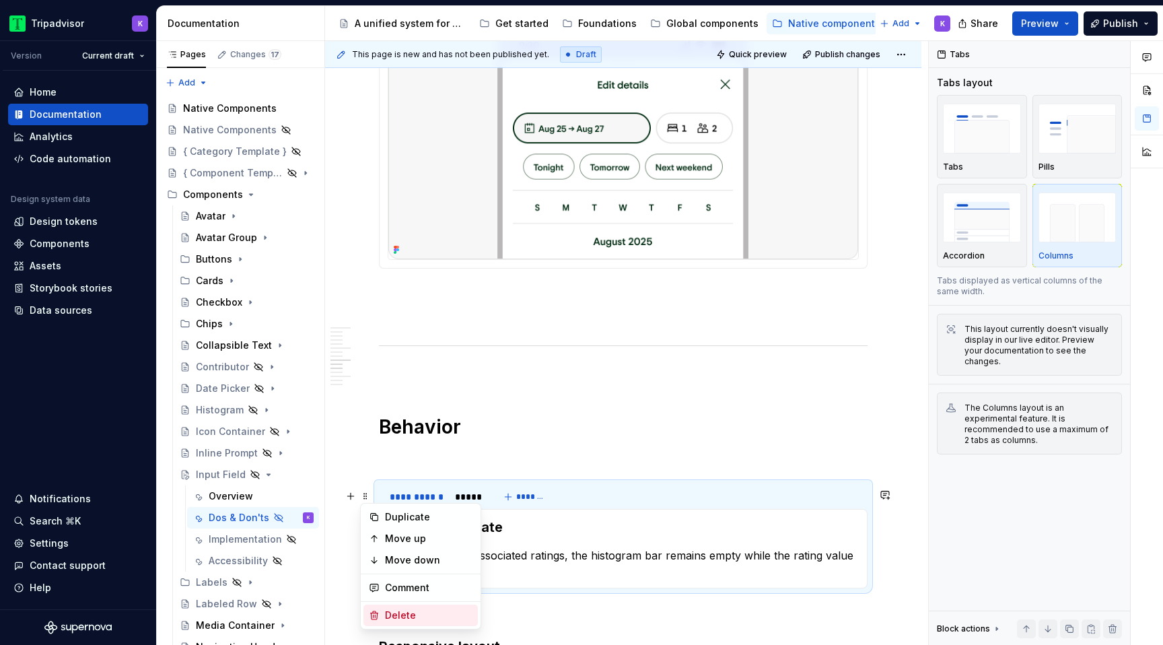
click at [407, 618] on div "Delete" at bounding box center [428, 614] width 87 height 13
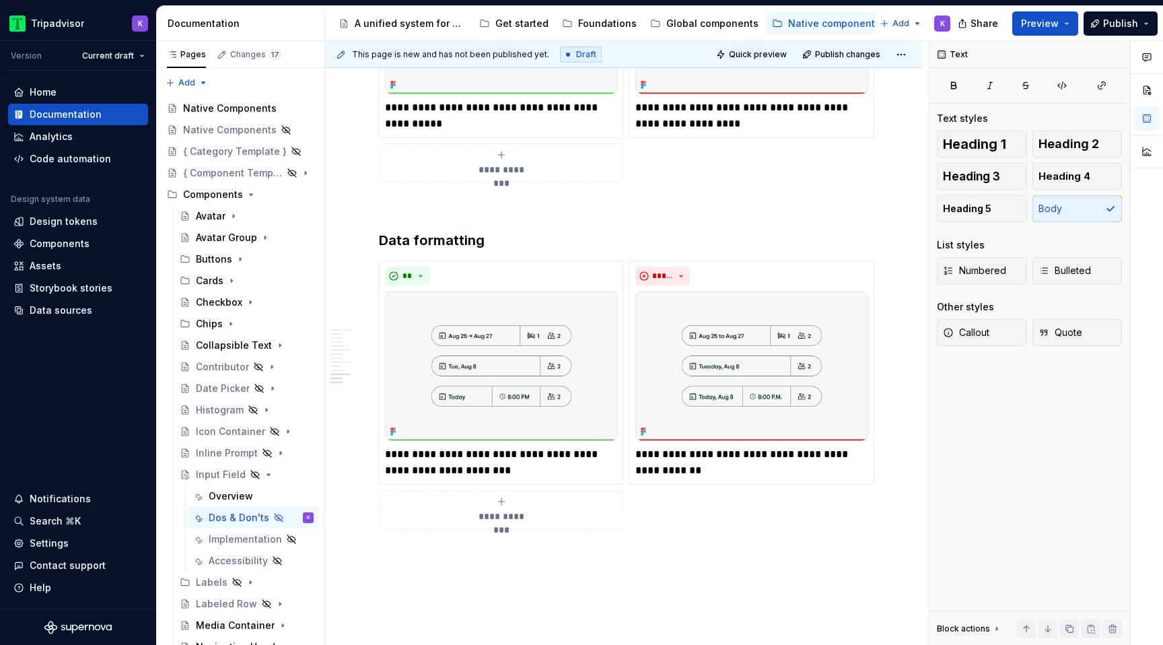
scroll to position [2949, 0]
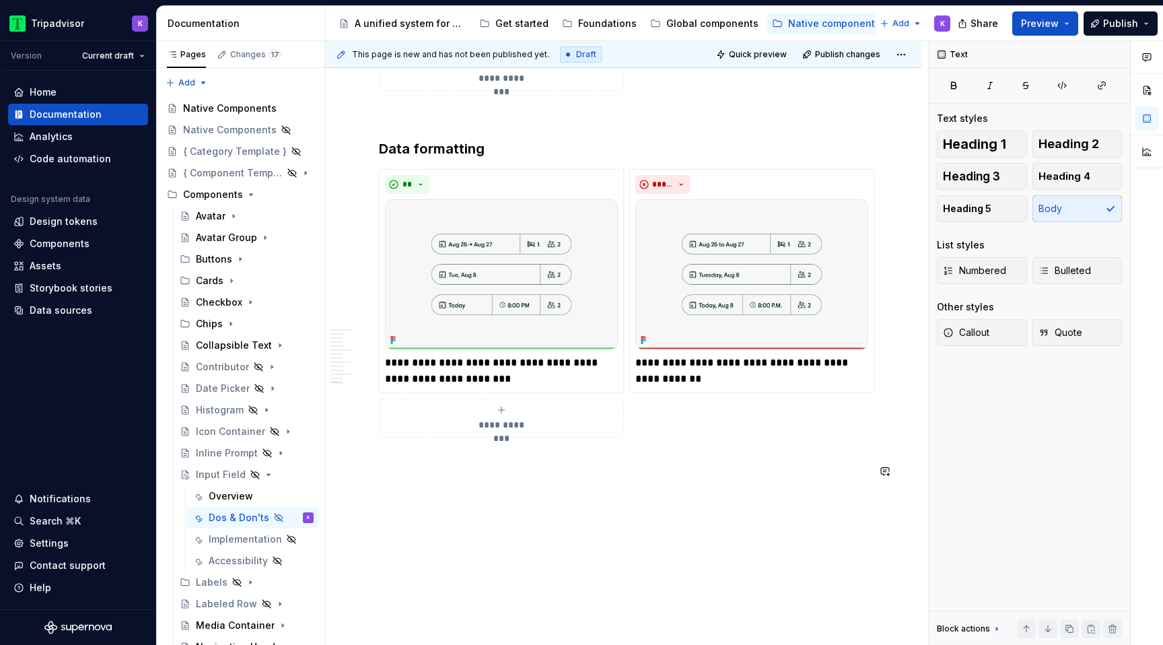
click at [369, 183] on span at bounding box center [365, 185] width 11 height 19
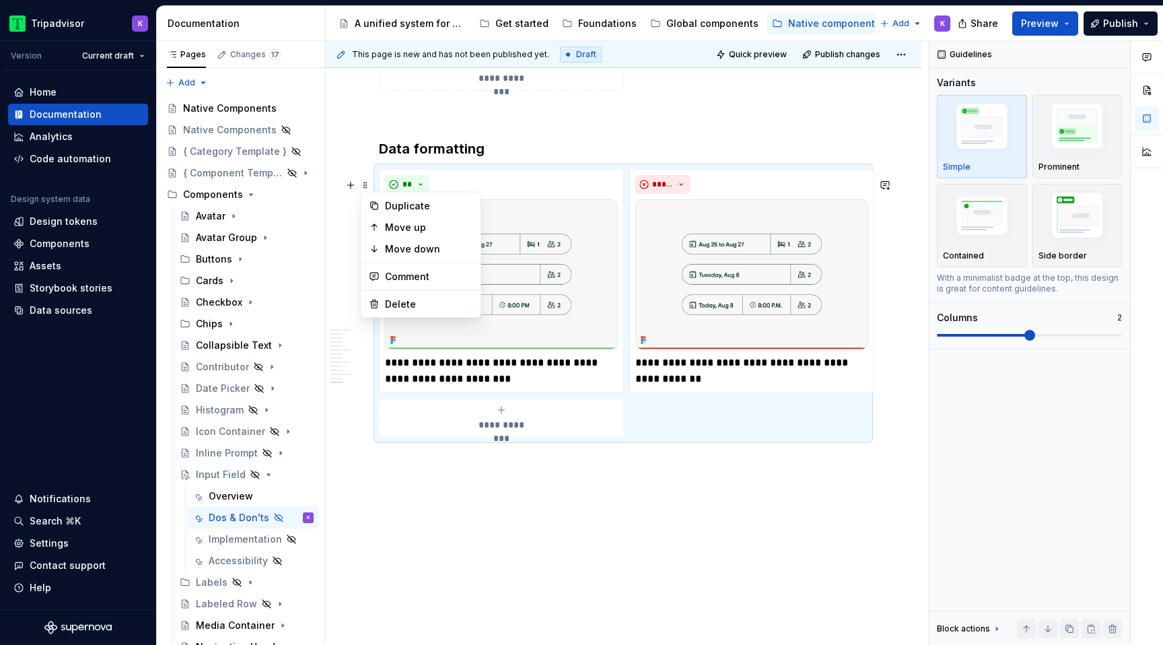
click at [410, 201] on div "Duplicate" at bounding box center [428, 205] width 87 height 13
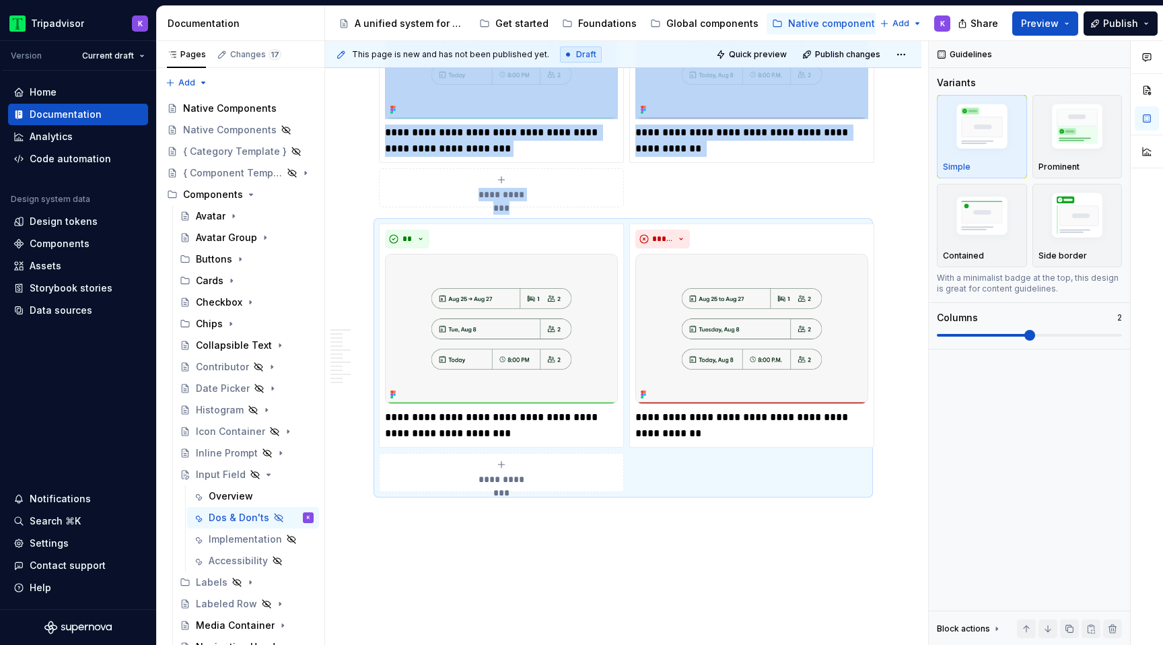
scroll to position [3221, 0]
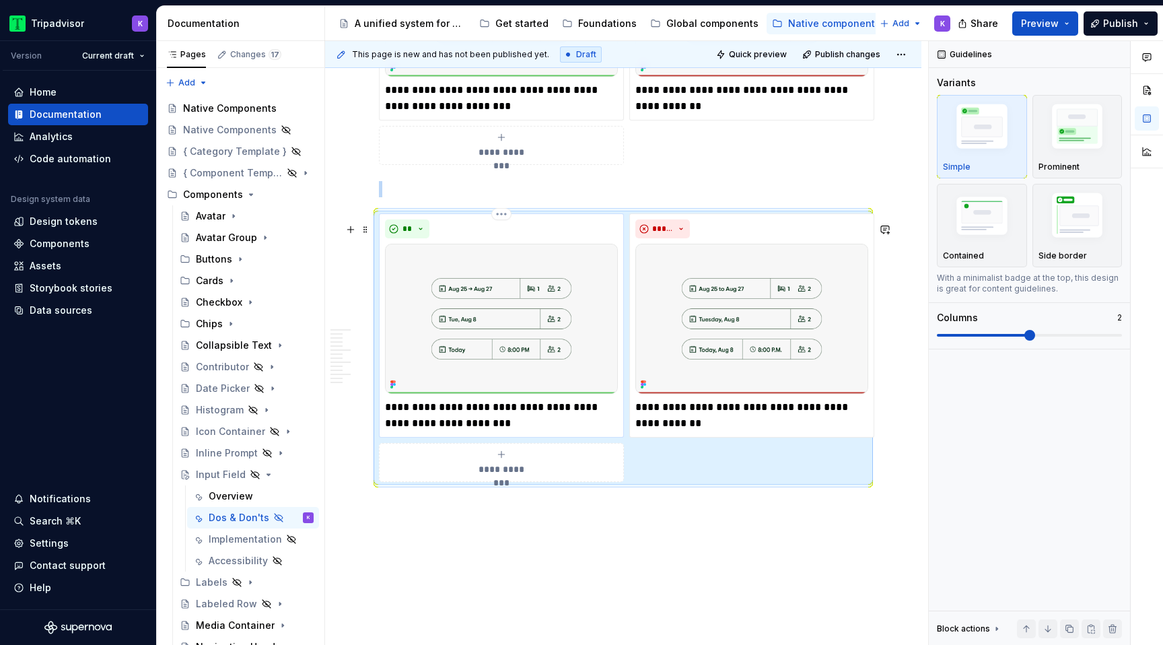
click at [465, 388] on img at bounding box center [501, 319] width 233 height 150
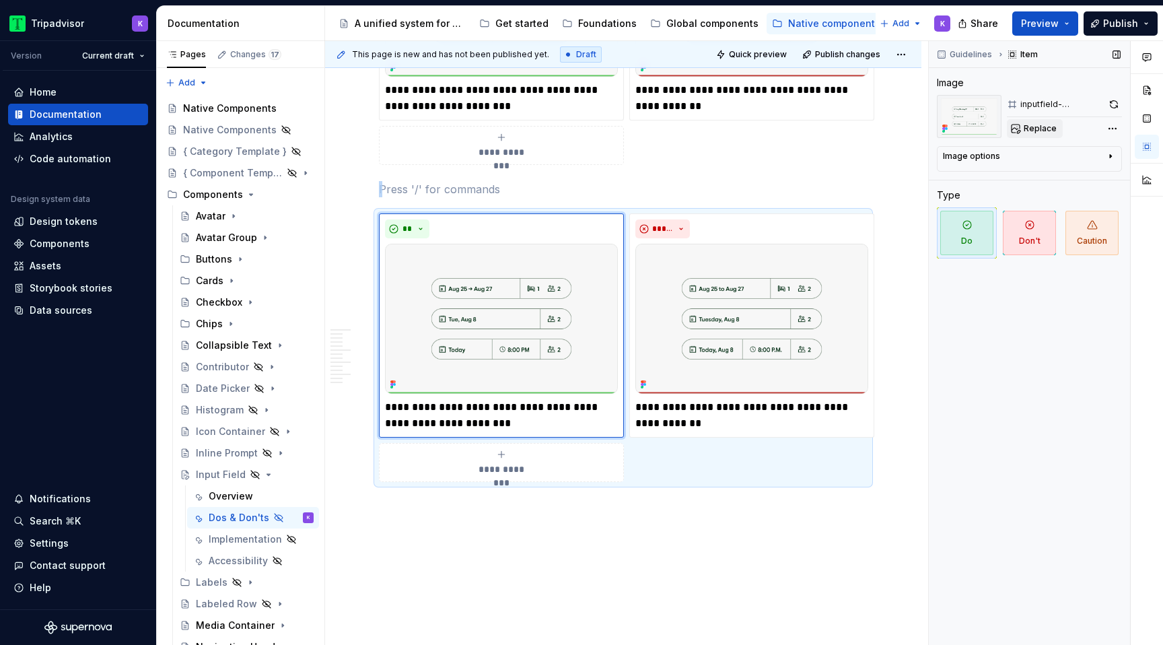
click at [1042, 126] on span "Replace" at bounding box center [1039, 128] width 33 height 11
type textarea "*"
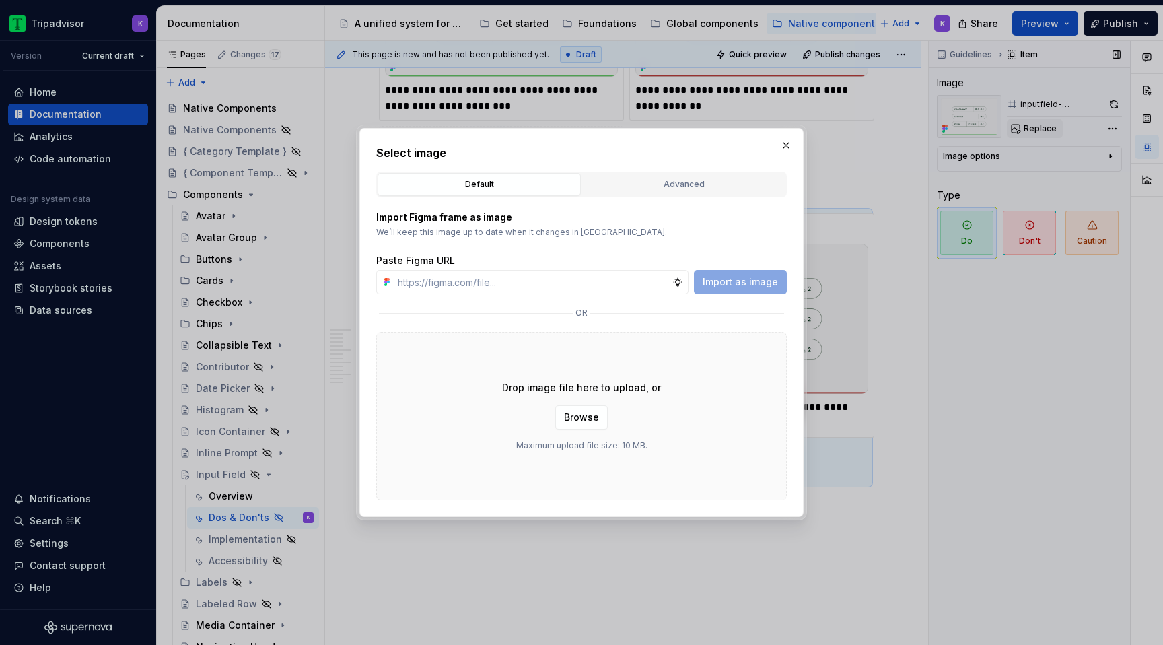
type input "https://www.figma.com/design/eWzZGbXTCMsZ0gwC1u1MU0/Altas-Native-Documentation?…"
type textarea "*"
type input "https://www.figma.com/design/eWzZGbXTCMsZ0gwC1u1MU0/Altas-Native-Documentation?…"
click at [760, 281] on span "Import as image" at bounding box center [739, 281] width 75 height 13
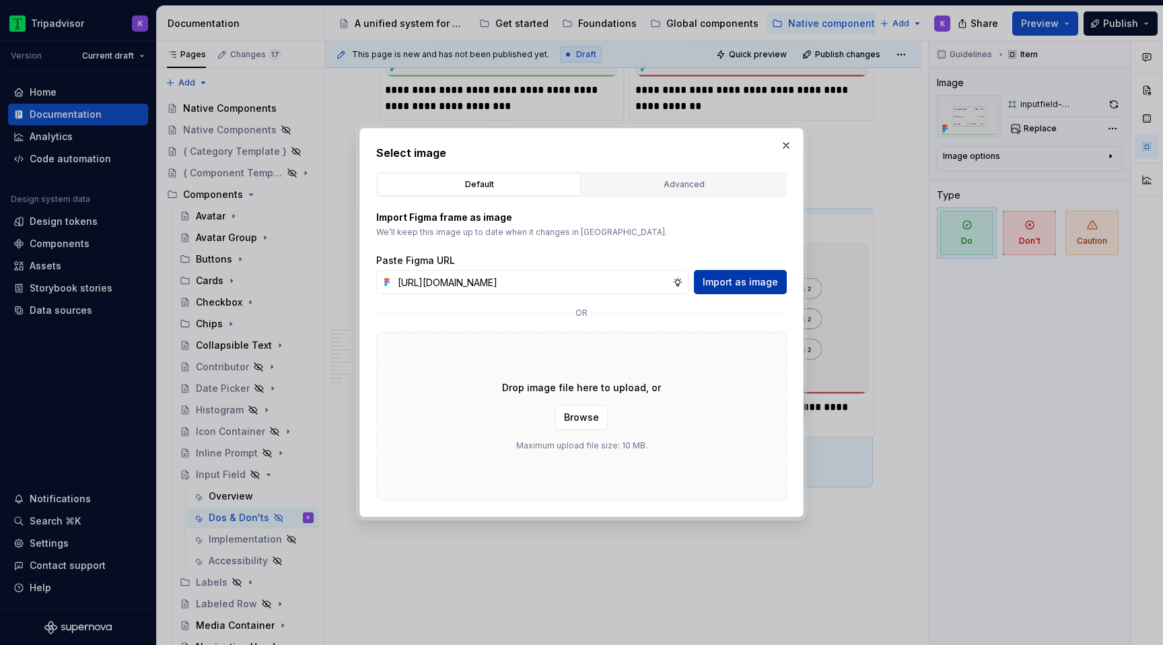
scroll to position [0, 0]
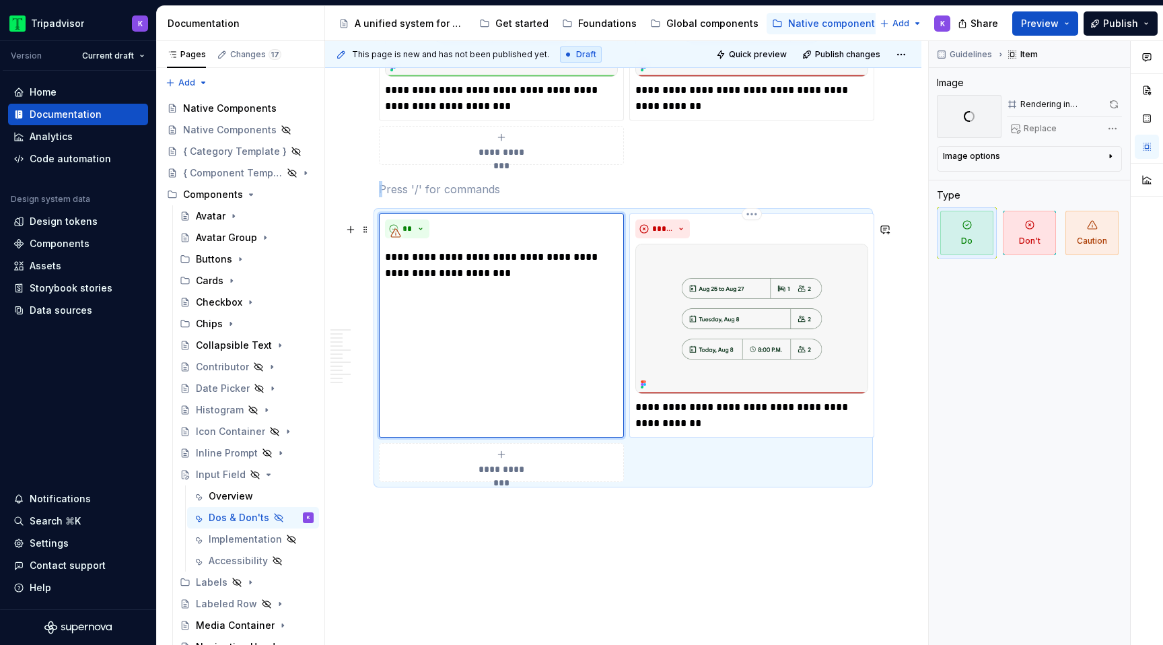
click at [710, 320] on img at bounding box center [751, 319] width 233 height 150
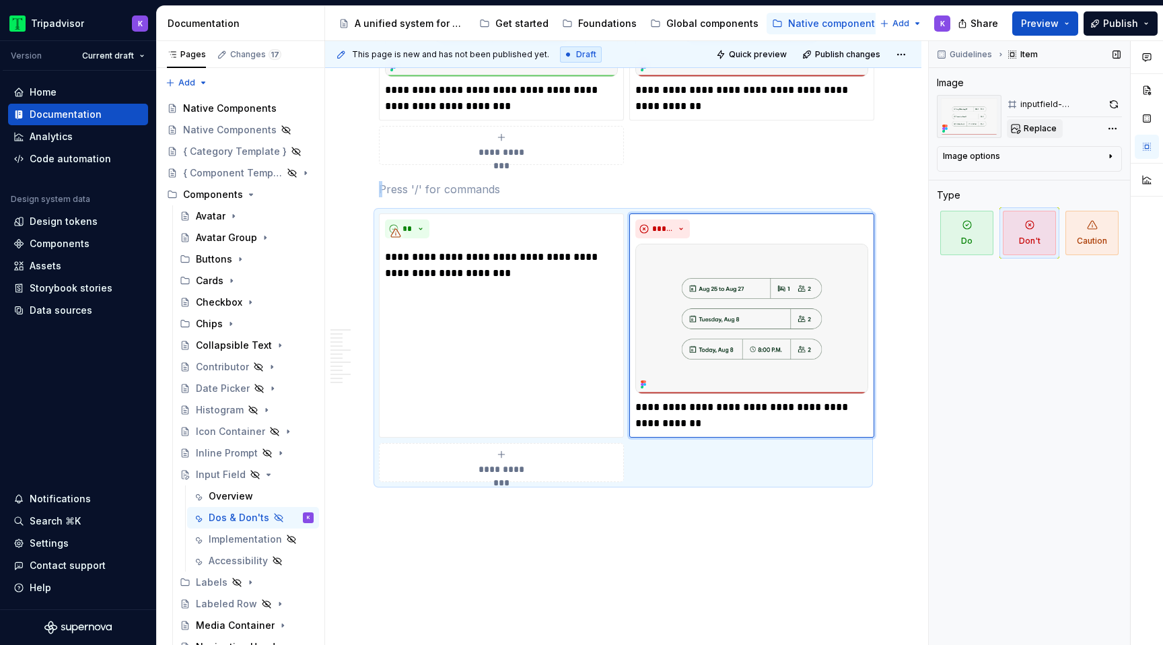
click at [1033, 121] on button "Replace" at bounding box center [1035, 128] width 56 height 19
type textarea "*"
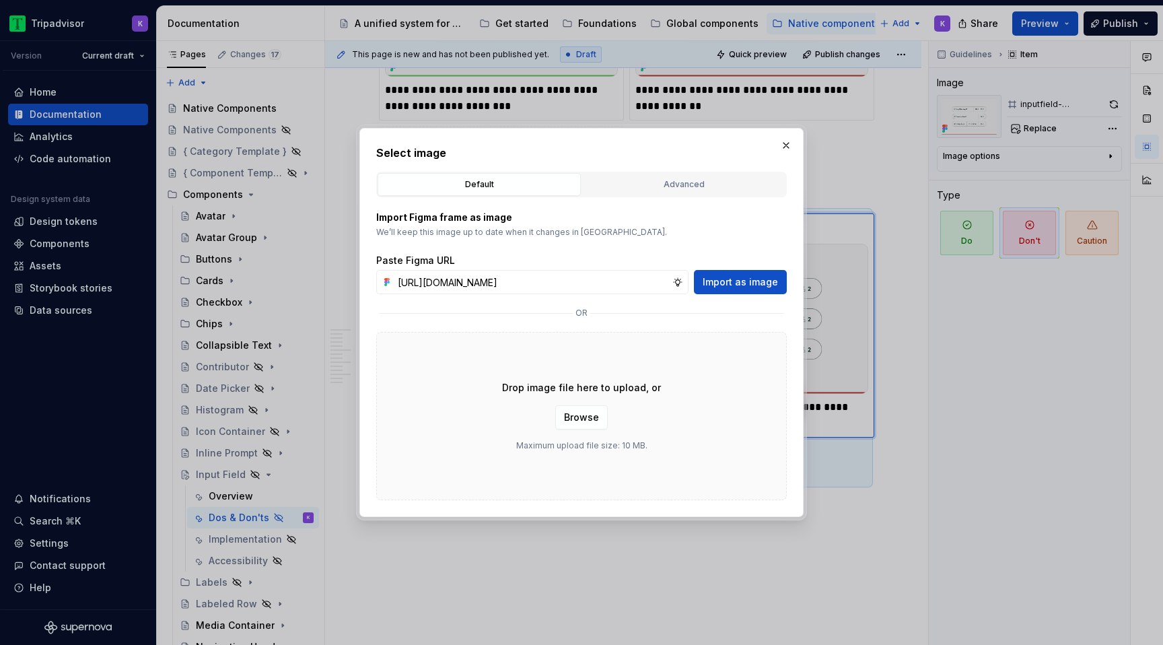
scroll to position [0, 355]
type input "https://www.figma.com/design/eWzZGbXTCMsZ0gwC1u1MU0/Altas-Native-Documentation?…"
click at [750, 283] on span "Import as image" at bounding box center [739, 281] width 75 height 13
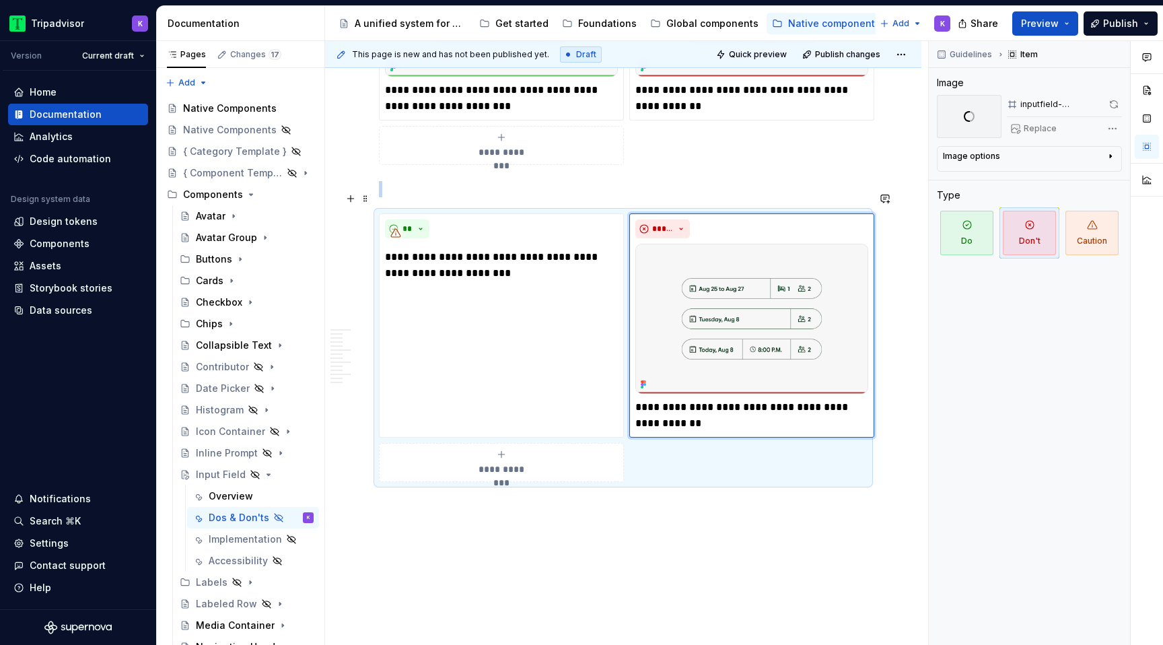
click at [408, 197] on p at bounding box center [623, 189] width 488 height 16
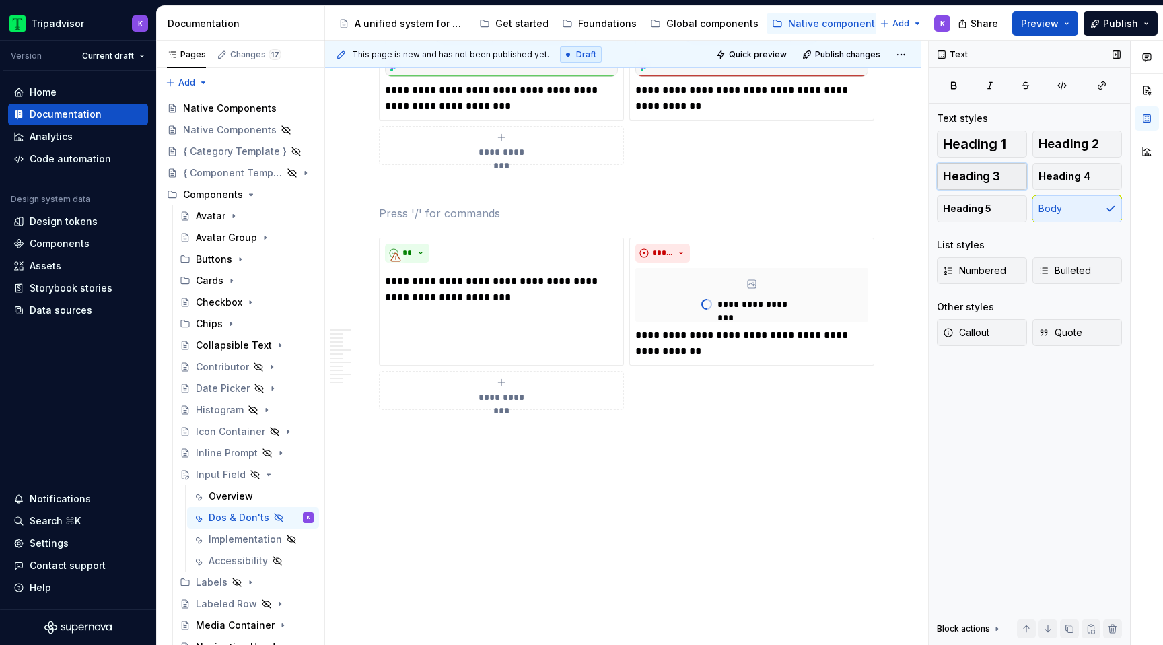
click at [994, 180] on span "Heading 3" at bounding box center [971, 176] width 57 height 13
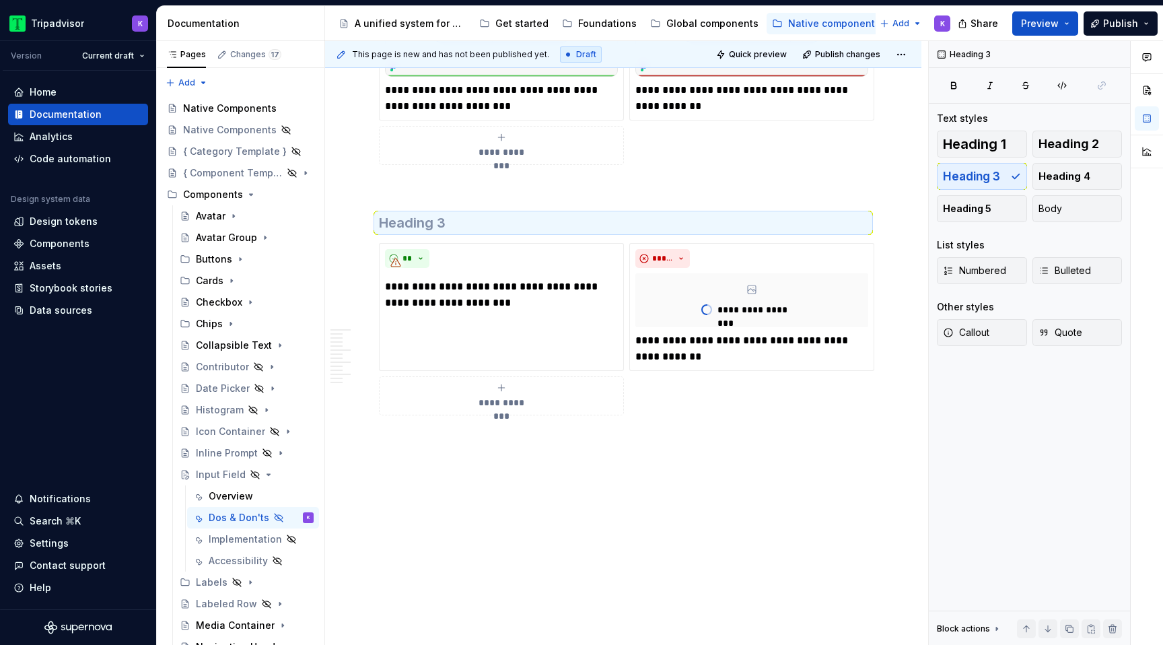
scroll to position [3189, 0]
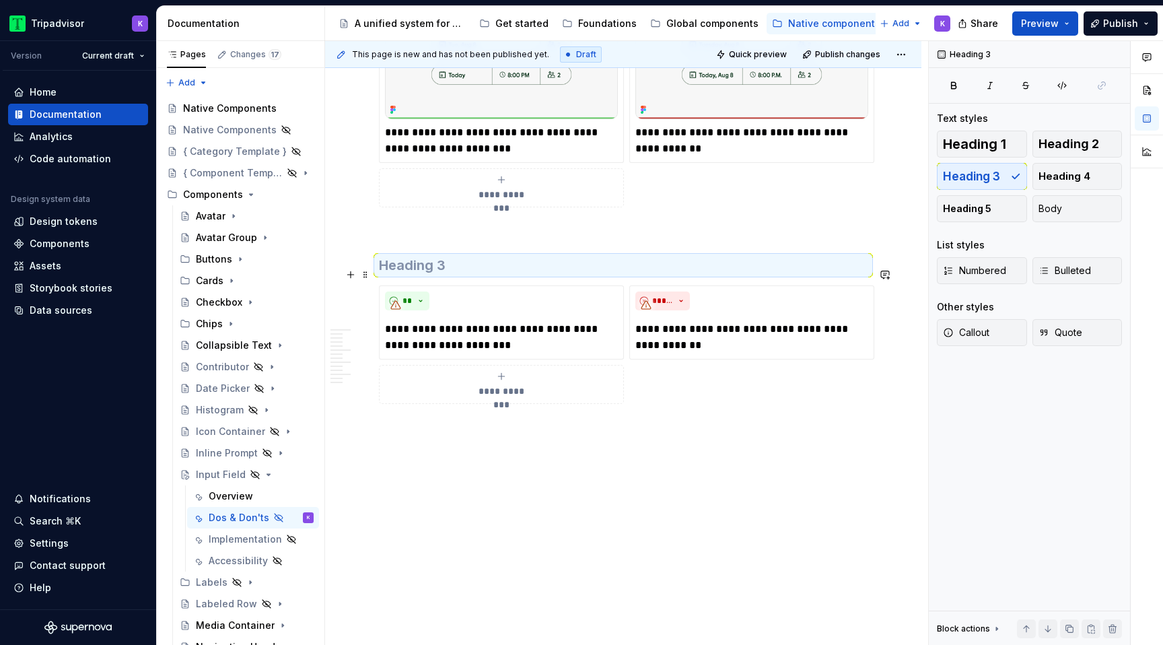
click at [482, 263] on h3 at bounding box center [623, 265] width 488 height 19
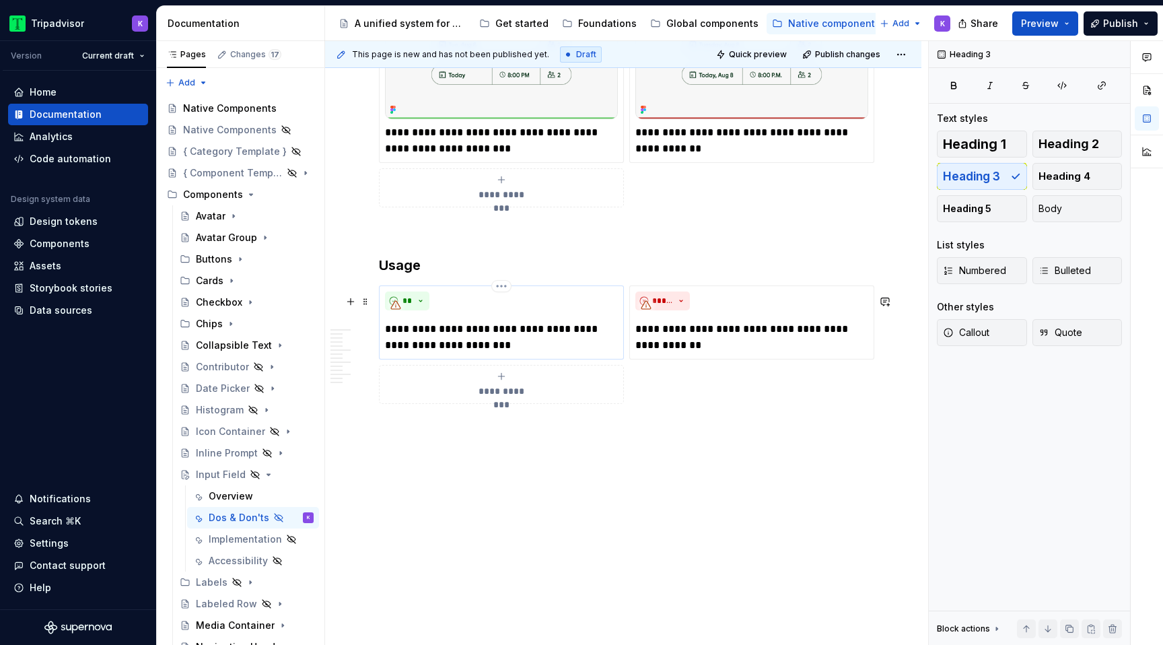
click at [472, 340] on p "**********" at bounding box center [501, 337] width 233 height 32
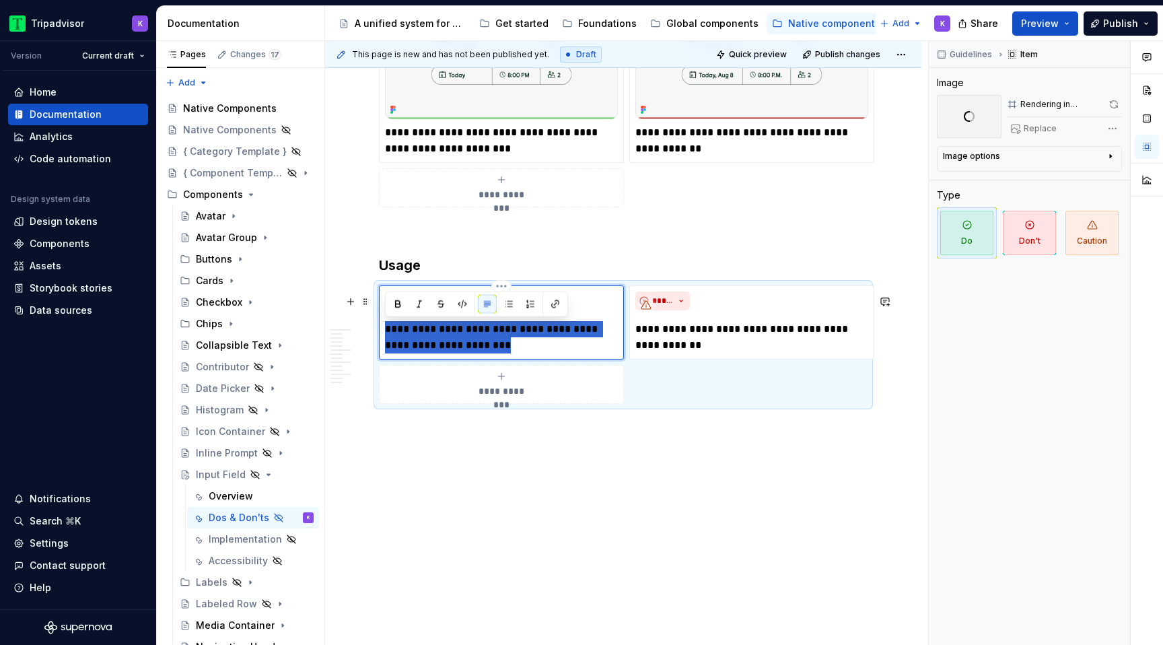
drag, startPoint x: 488, startPoint y: 340, endPoint x: 379, endPoint y: 332, distance: 110.0
click at [379, 332] on div "**********" at bounding box center [501, 322] width 245 height 74
type textarea "*"
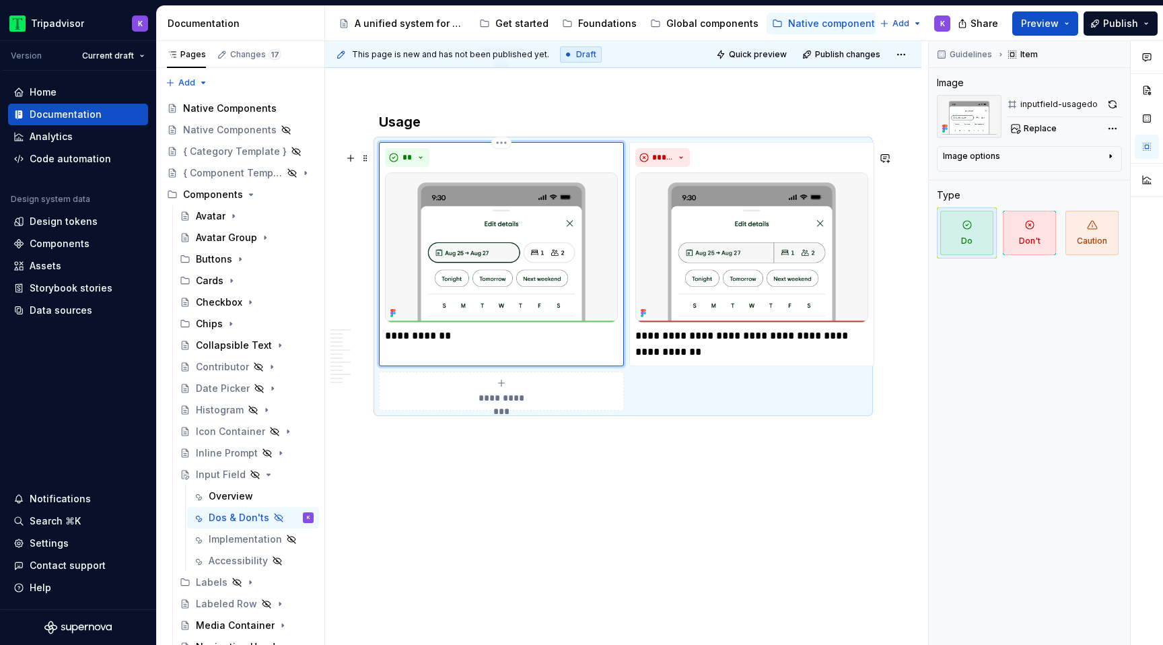
scroll to position [3339, 0]
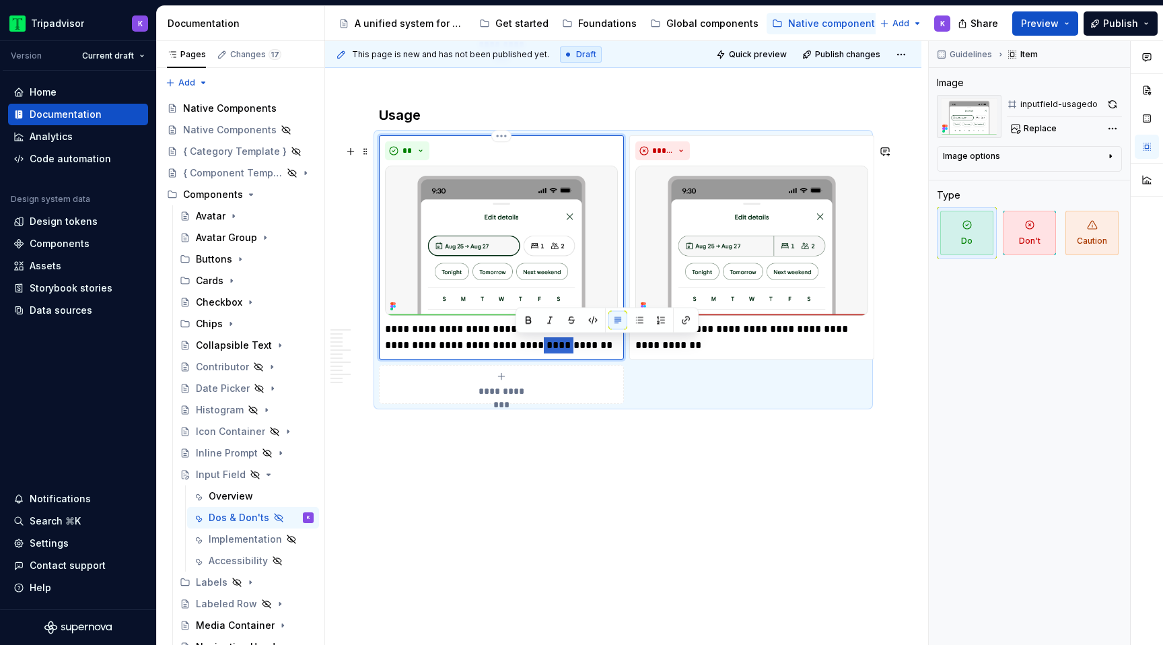
drag, startPoint x: 545, startPoint y: 347, endPoint x: 517, endPoint y: 345, distance: 28.3
click at [517, 346] on p "**********" at bounding box center [501, 337] width 233 height 32
click at [609, 345] on p "**********" at bounding box center [501, 337] width 233 height 32
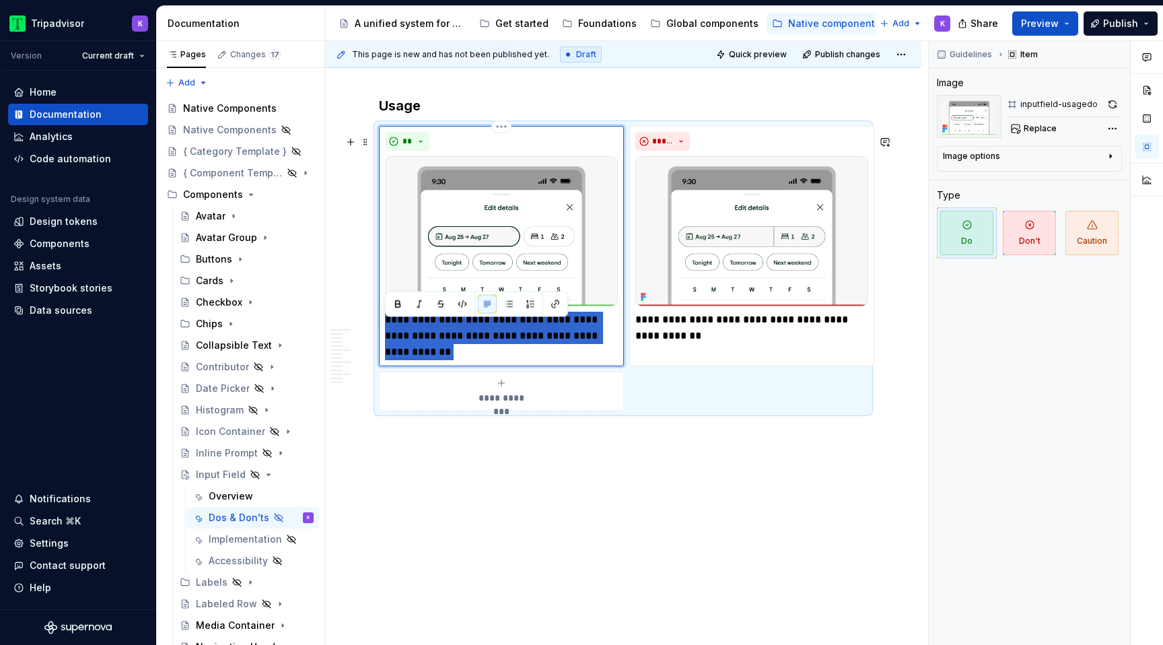
drag, startPoint x: 549, startPoint y: 356, endPoint x: 384, endPoint y: 334, distance: 166.3
click at [384, 334] on div "**********" at bounding box center [501, 246] width 245 height 240
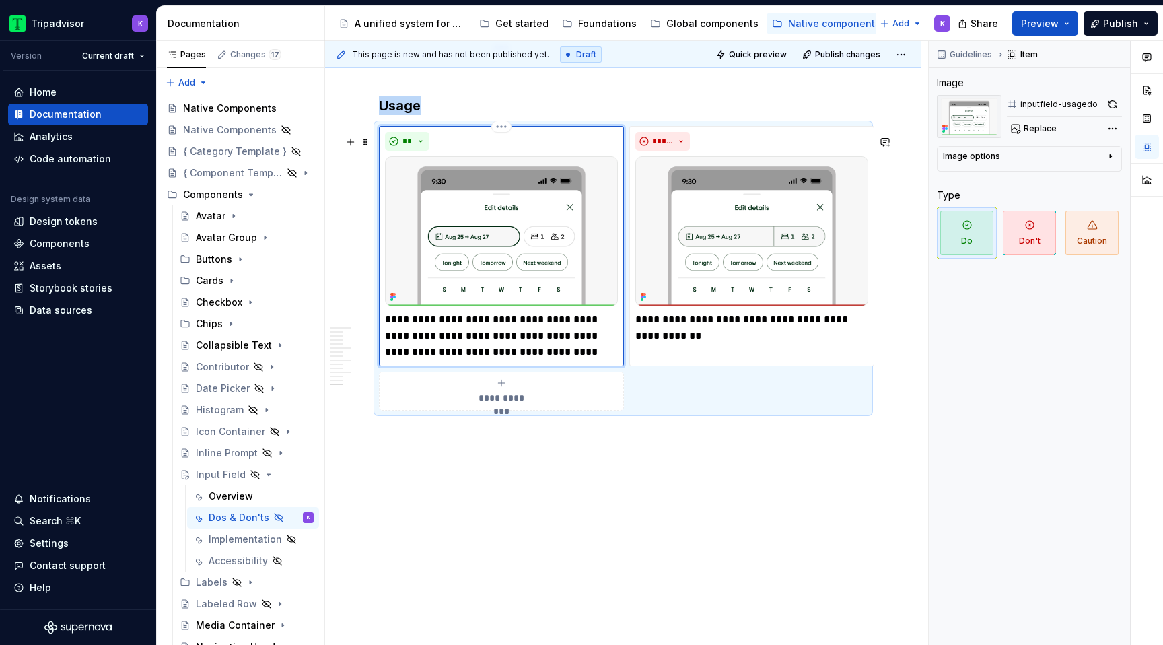
click at [423, 318] on div "**********" at bounding box center [501, 246] width 233 height 228
click at [419, 326] on p "**********" at bounding box center [501, 336] width 233 height 48
click at [439, 326] on p "**********" at bounding box center [501, 336] width 233 height 48
click at [474, 326] on p "**********" at bounding box center [501, 336] width 233 height 48
click at [543, 324] on p "**********" at bounding box center [501, 336] width 233 height 48
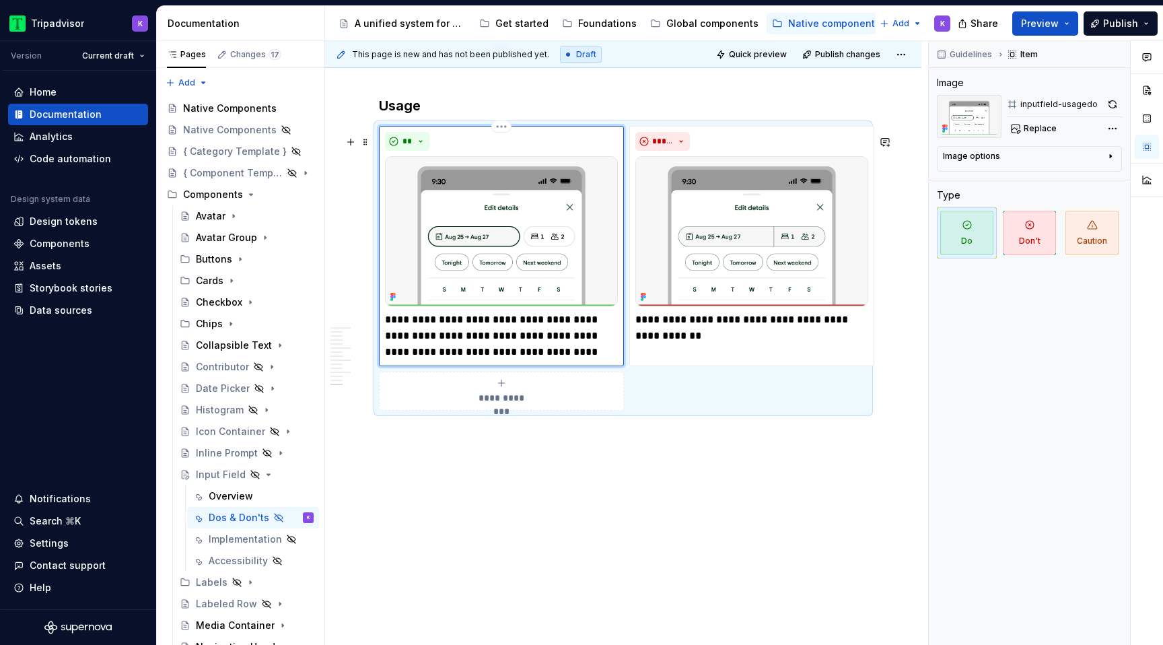
click at [579, 327] on p "**********" at bounding box center [501, 336] width 233 height 48
click at [394, 342] on p "**********" at bounding box center [501, 336] width 233 height 48
click at [475, 323] on p "**********" at bounding box center [501, 336] width 233 height 48
click at [680, 332] on p "**********" at bounding box center [751, 328] width 233 height 32
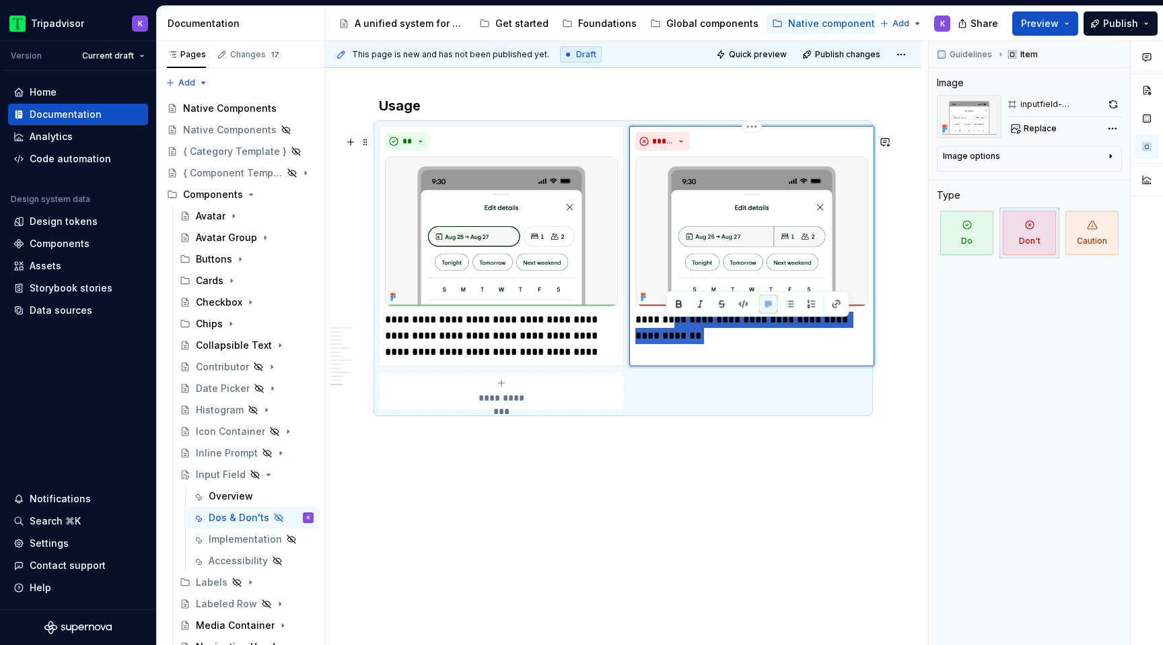
drag, startPoint x: 673, startPoint y: 349, endPoint x: 673, endPoint y: 326, distance: 22.9
click at [673, 326] on p "**********" at bounding box center [751, 328] width 233 height 32
type textarea "*"
drag, startPoint x: 752, startPoint y: 328, endPoint x: 638, endPoint y: 326, distance: 114.4
click at [638, 326] on p "**********" at bounding box center [751, 320] width 233 height 16
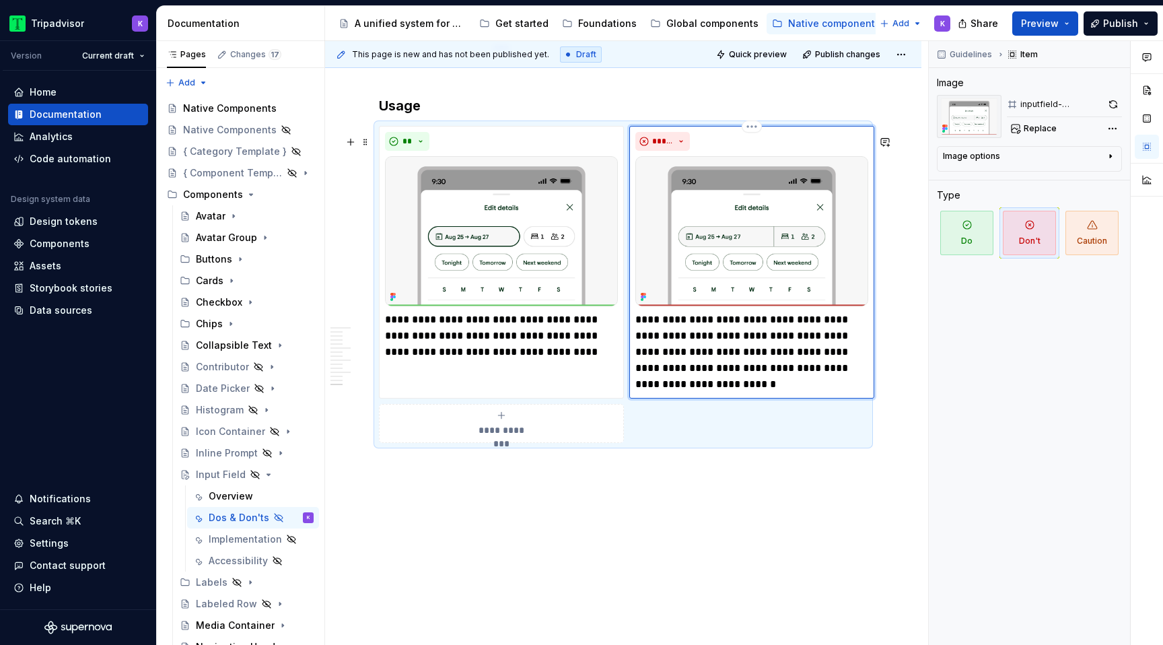
click at [698, 332] on p "**********" at bounding box center [751, 352] width 233 height 81
click at [755, 324] on p "**********" at bounding box center [751, 352] width 233 height 81
click at [787, 329] on p "**********" at bounding box center [751, 352] width 233 height 81
drag, startPoint x: 745, startPoint y: 343, endPoint x: 813, endPoint y: 332, distance: 68.9
click at [813, 332] on p "**********" at bounding box center [751, 352] width 233 height 81
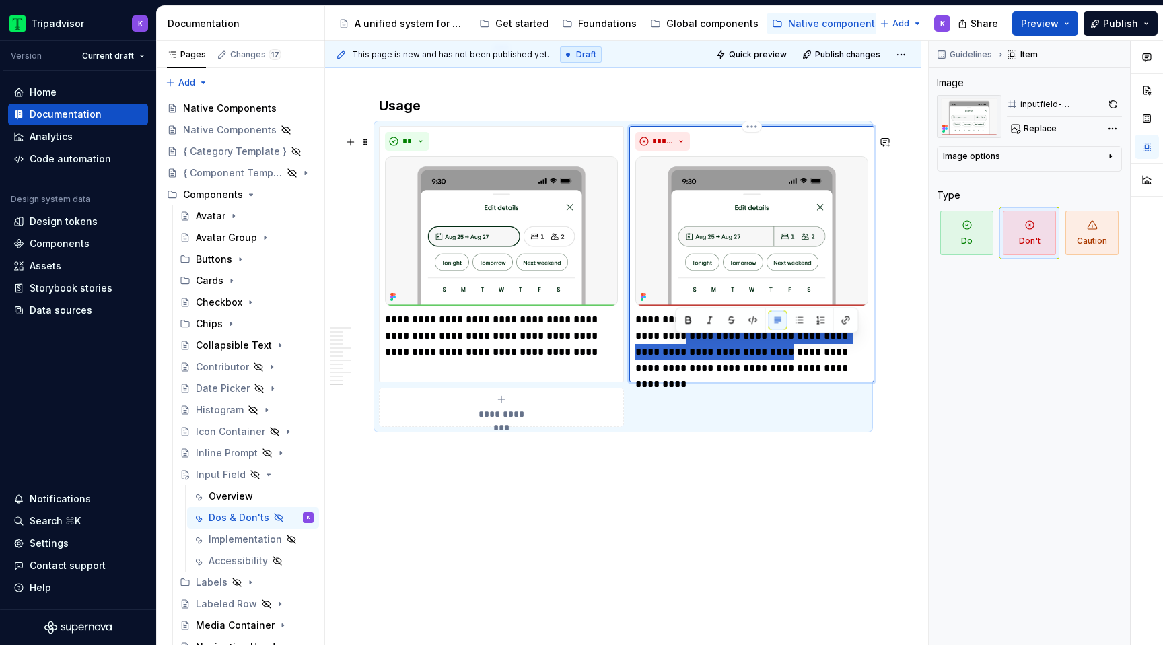
drag, startPoint x: 674, startPoint y: 342, endPoint x: 765, endPoint y: 355, distance: 91.6
click at [765, 355] on p "**********" at bounding box center [751, 344] width 233 height 65
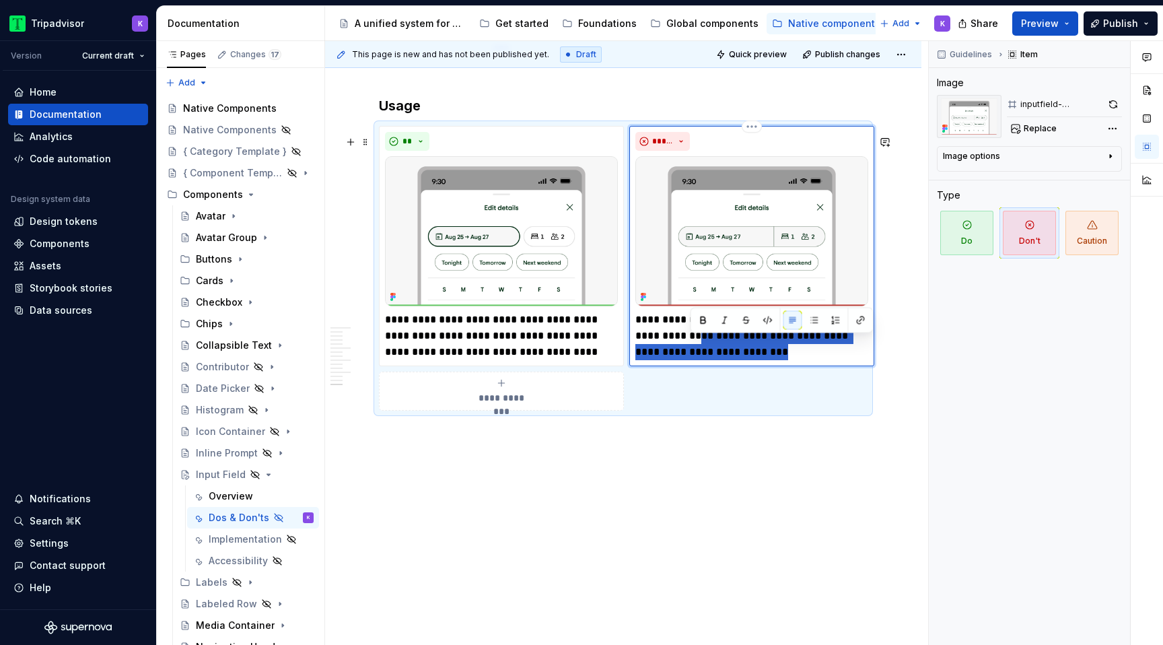
drag, startPoint x: 690, startPoint y: 338, endPoint x: 855, endPoint y: 370, distance: 168.0
click at [853, 366] on div "**********" at bounding box center [751, 246] width 245 height 240
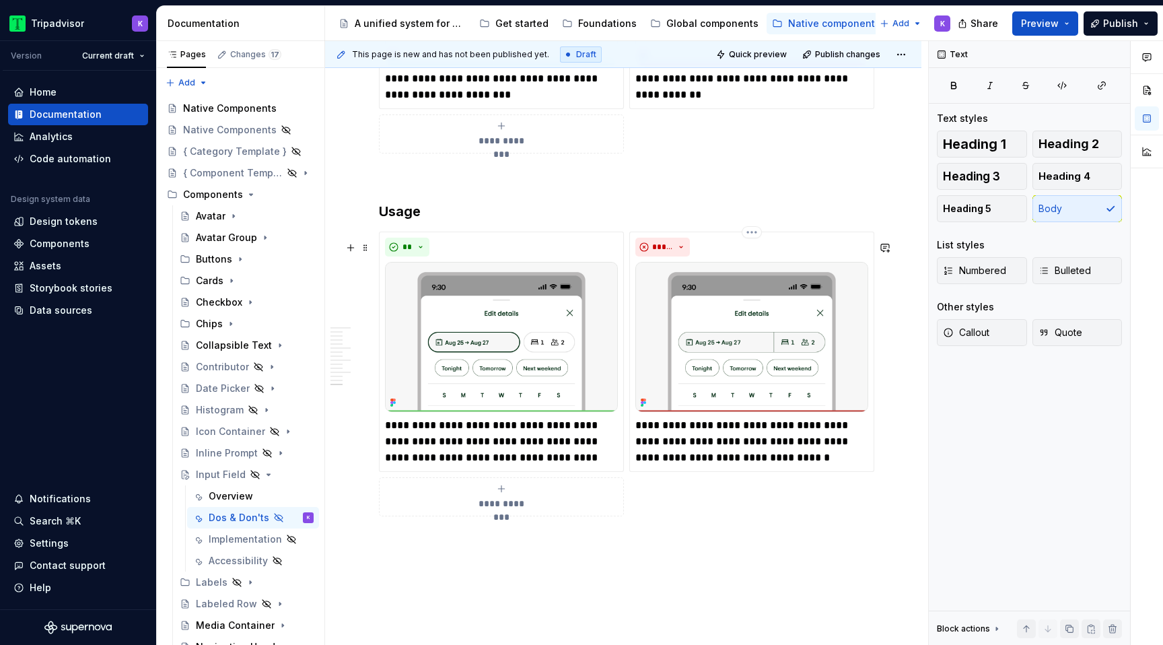
scroll to position [3230, 0]
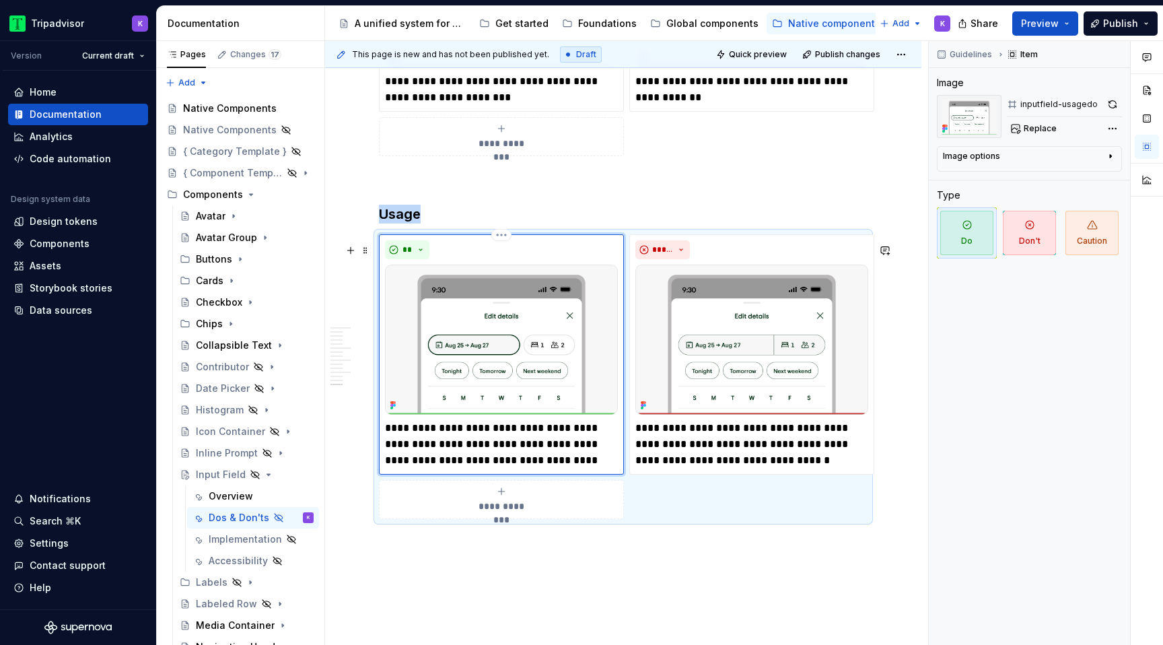
click at [567, 373] on img at bounding box center [501, 339] width 233 height 150
click at [1107, 104] on button "button" at bounding box center [1112, 104] width 19 height 19
click at [764, 382] on img at bounding box center [751, 339] width 233 height 150
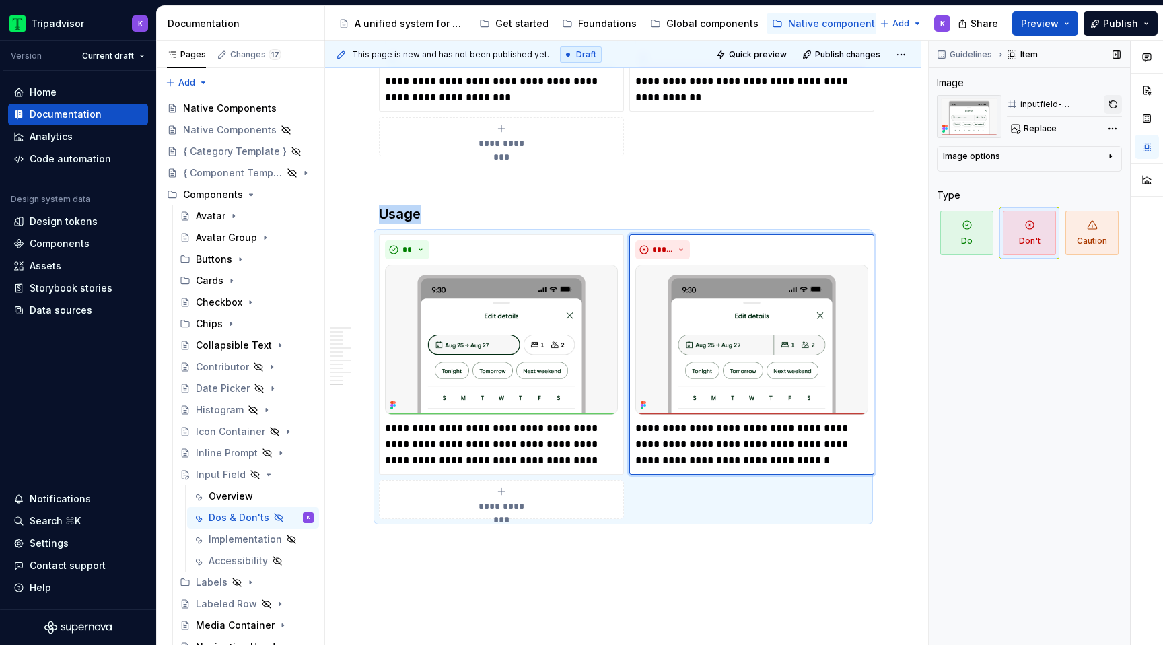
click at [1109, 106] on button "button" at bounding box center [1112, 104] width 18 height 19
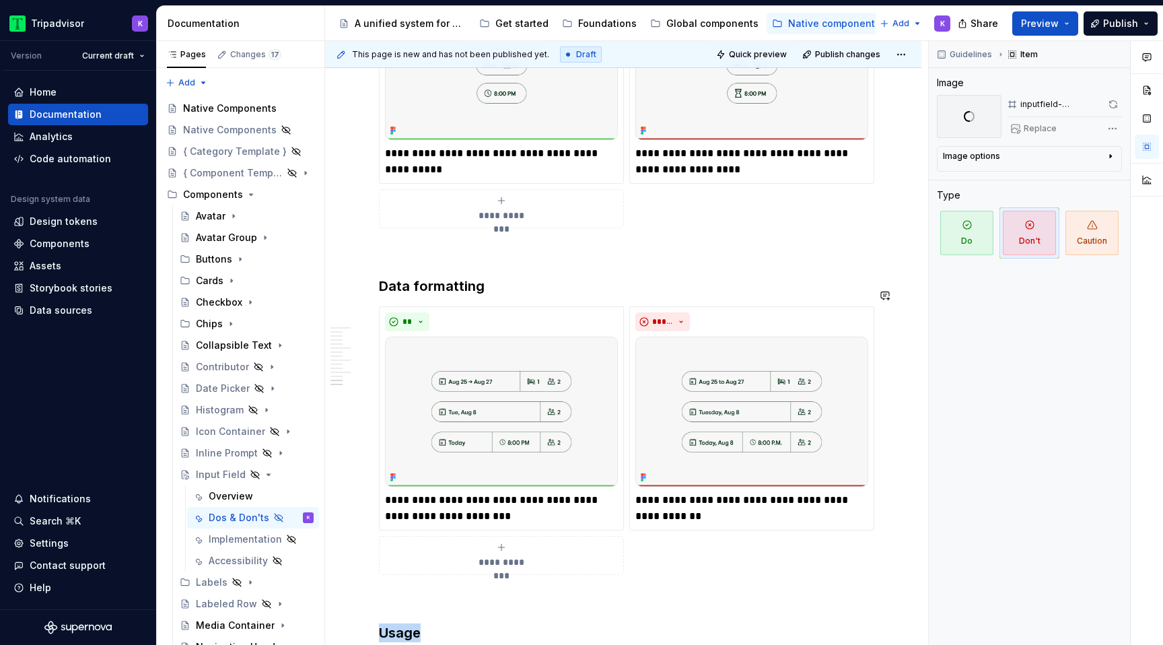
scroll to position [2805, 0]
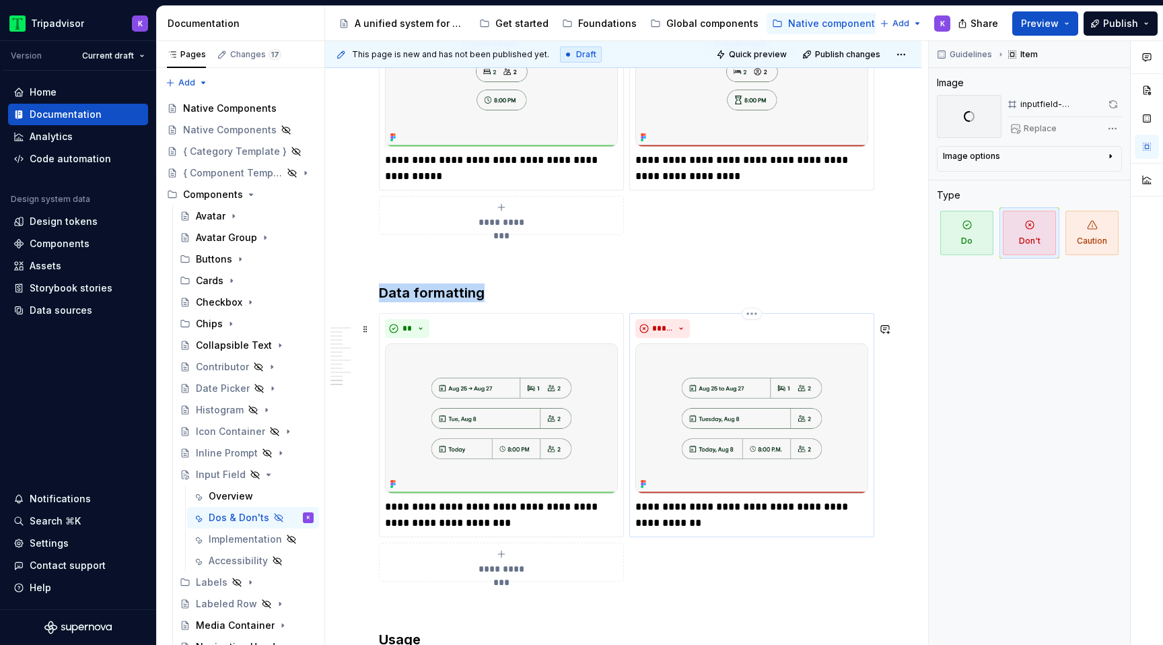
click at [787, 394] on img at bounding box center [751, 418] width 233 height 150
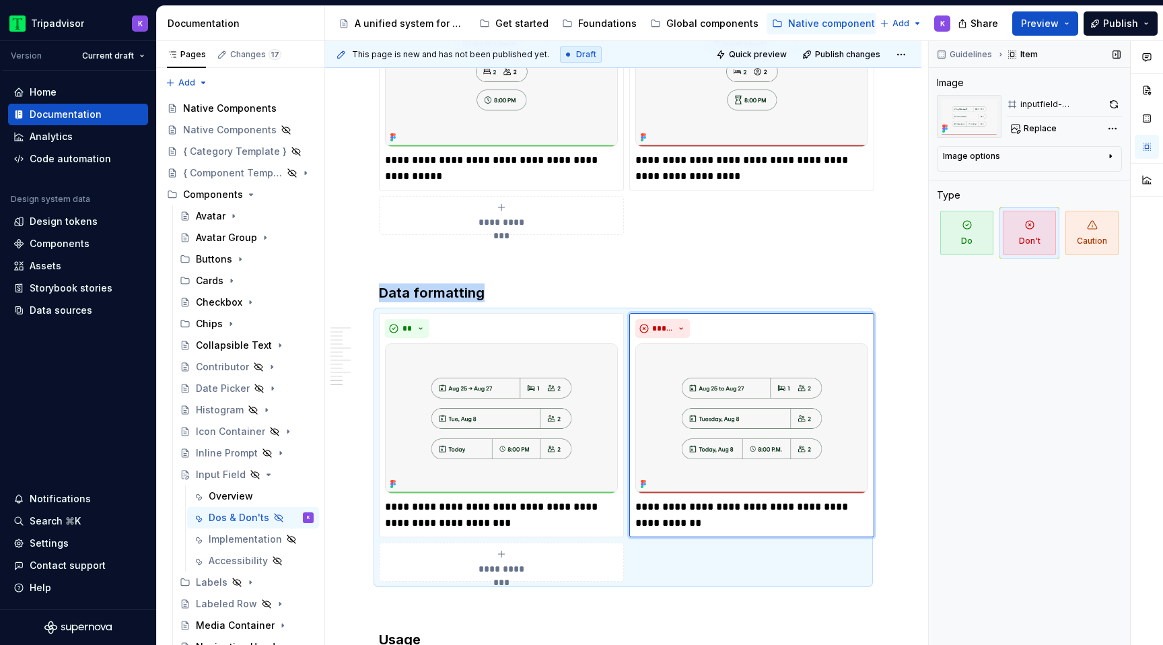
click at [1106, 106] on button "button" at bounding box center [1113, 104] width 15 height 19
click at [1109, 106] on span at bounding box center [1113, 104] width 15 height 19
click at [482, 470] on img at bounding box center [501, 418] width 233 height 150
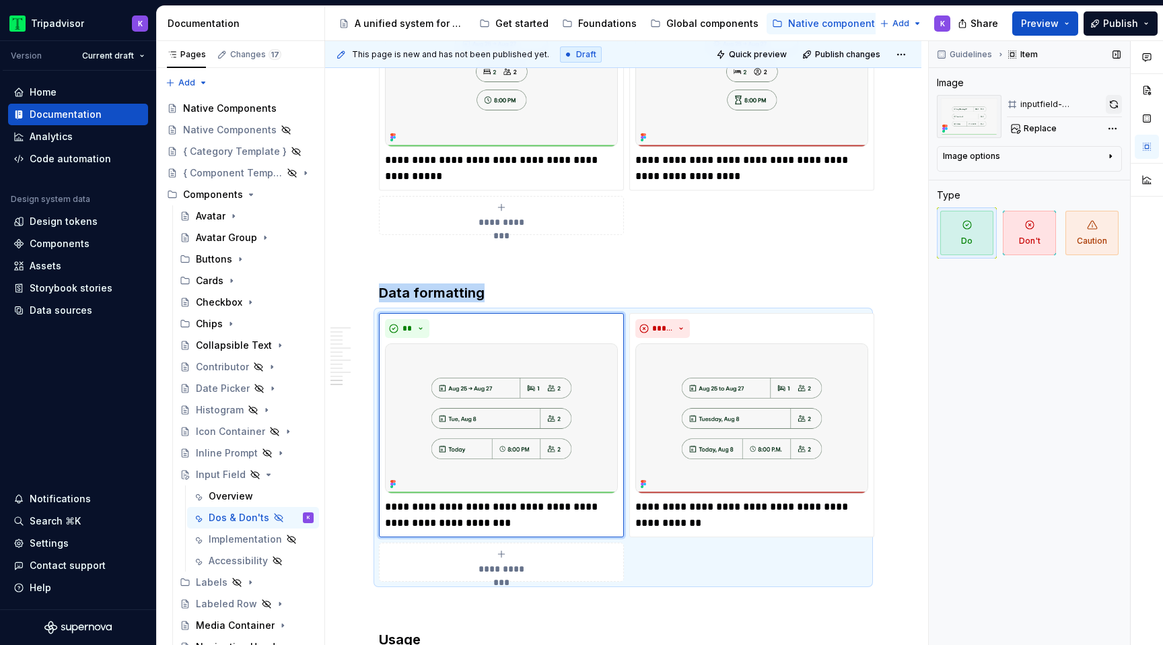
click at [1113, 105] on button "button" at bounding box center [1113, 104] width 16 height 19
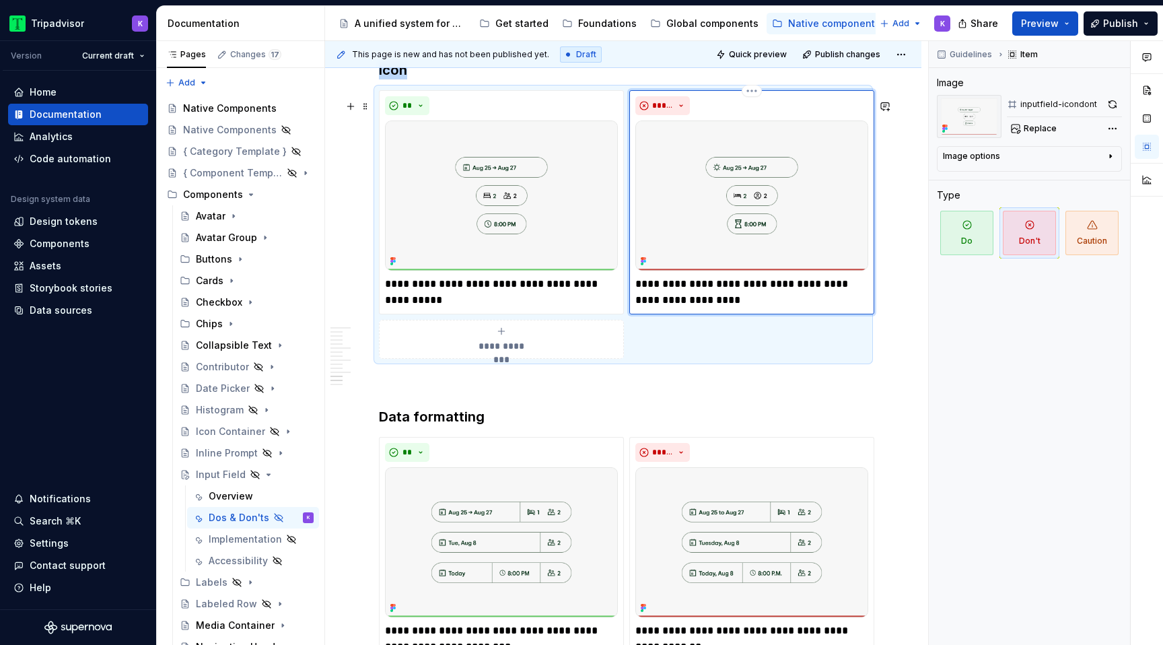
click at [781, 211] on img at bounding box center [751, 195] width 233 height 150
click at [1119, 100] on button "button" at bounding box center [1112, 104] width 19 height 19
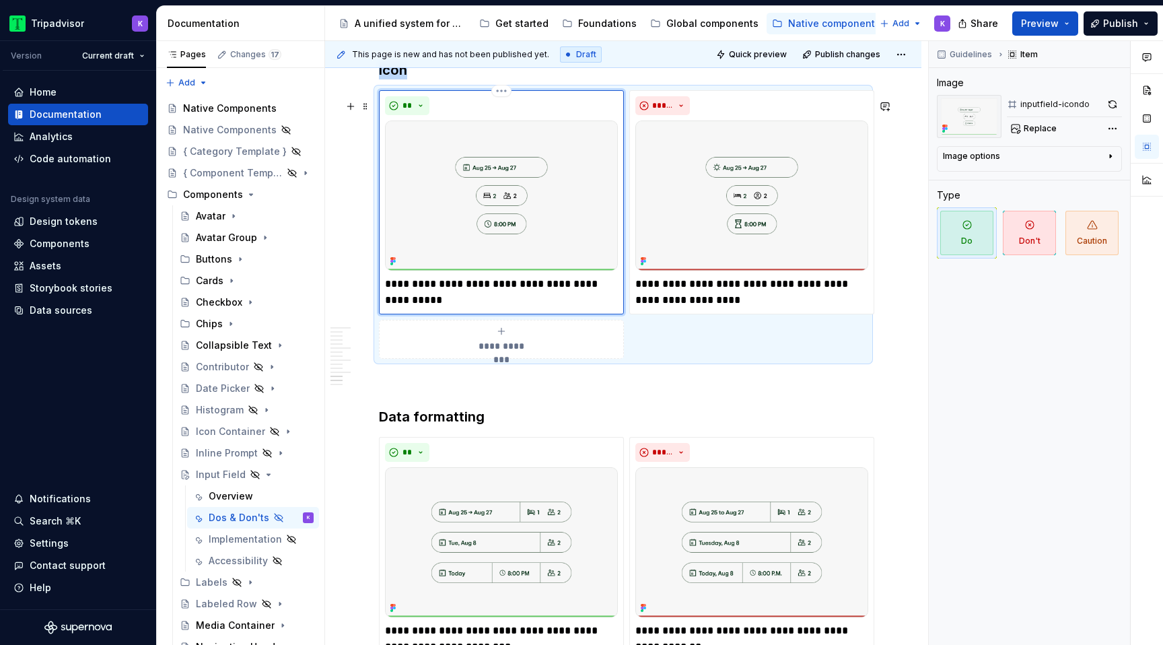
click at [530, 253] on img at bounding box center [501, 195] width 233 height 150
click at [1114, 106] on button "button" at bounding box center [1112, 104] width 19 height 19
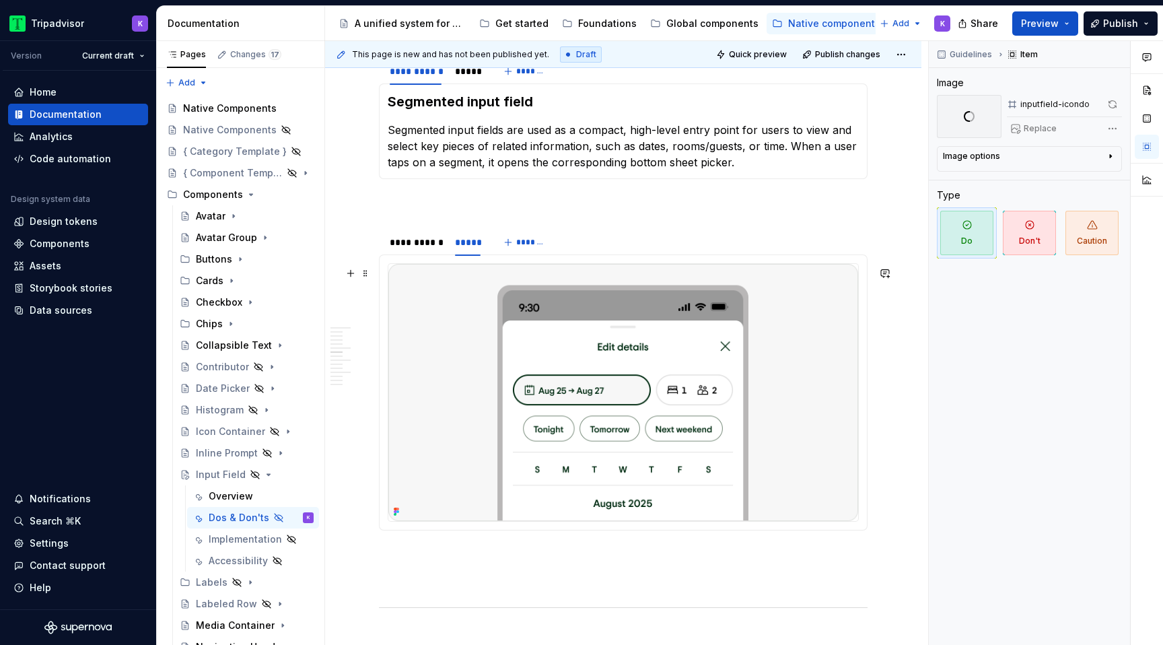
scroll to position [1061, 0]
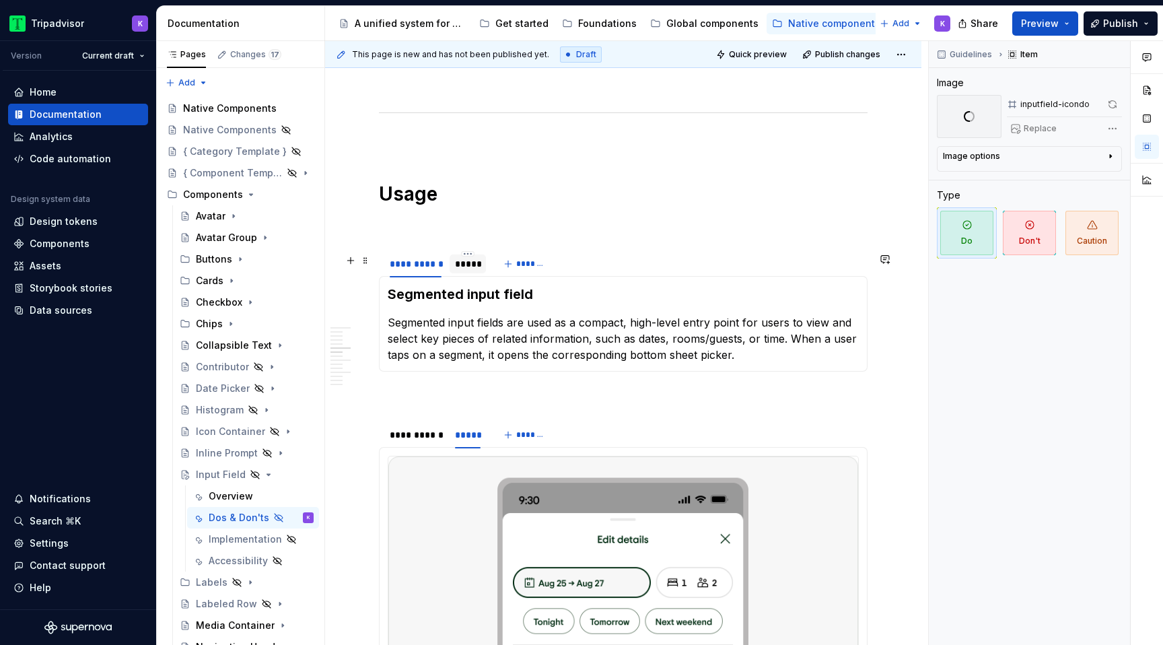
click at [475, 270] on div "*****" at bounding box center [468, 263] width 26 height 13
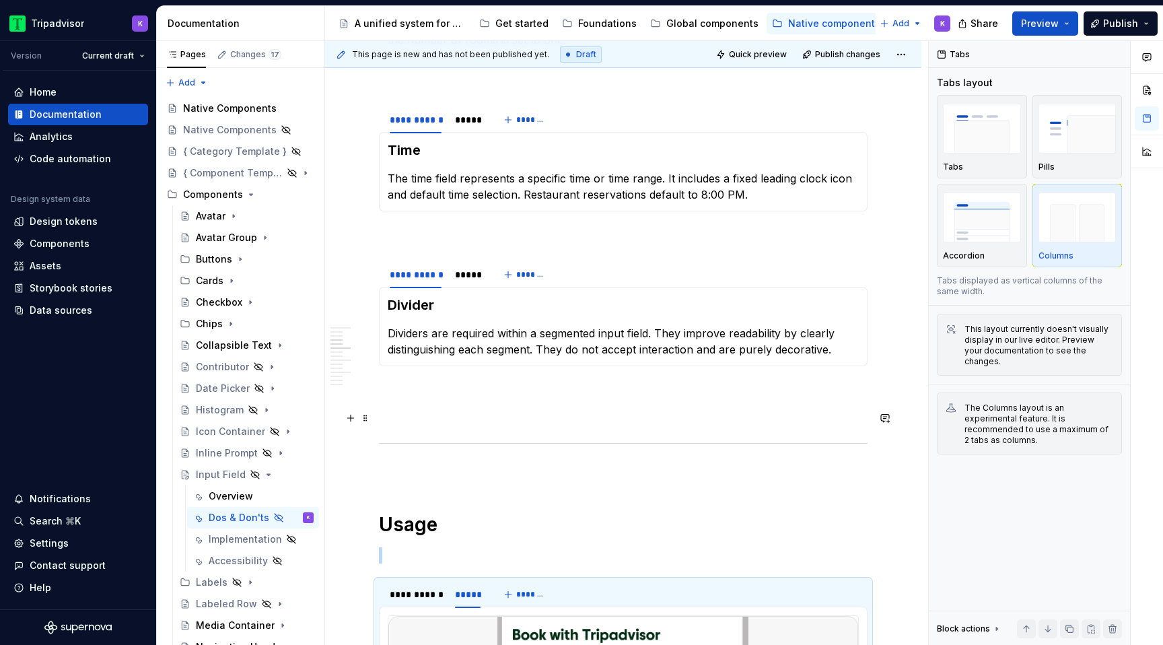
scroll to position [685, 0]
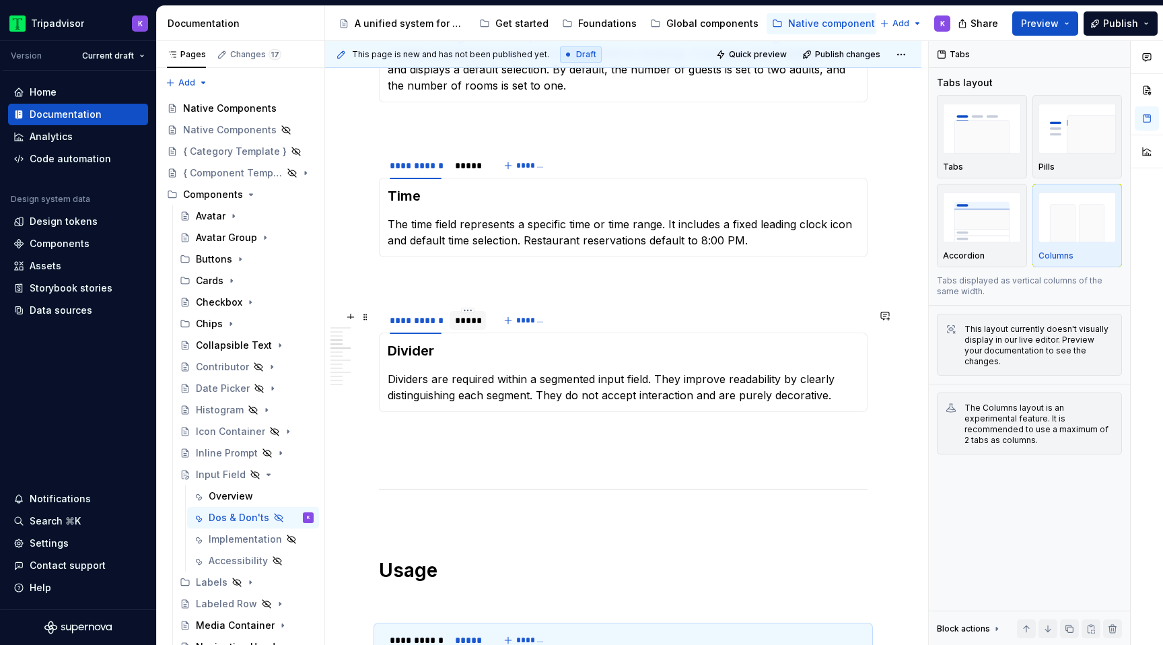
click at [460, 327] on div "*****" at bounding box center [468, 320] width 26 height 13
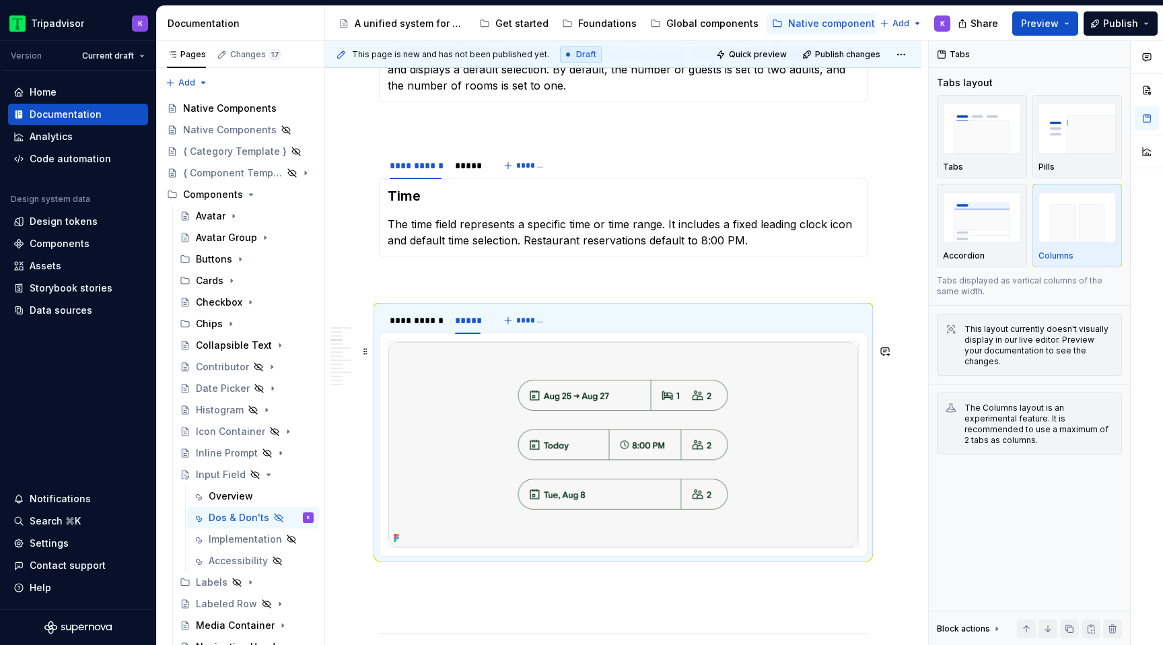
click at [588, 403] on img at bounding box center [623, 444] width 470 height 205
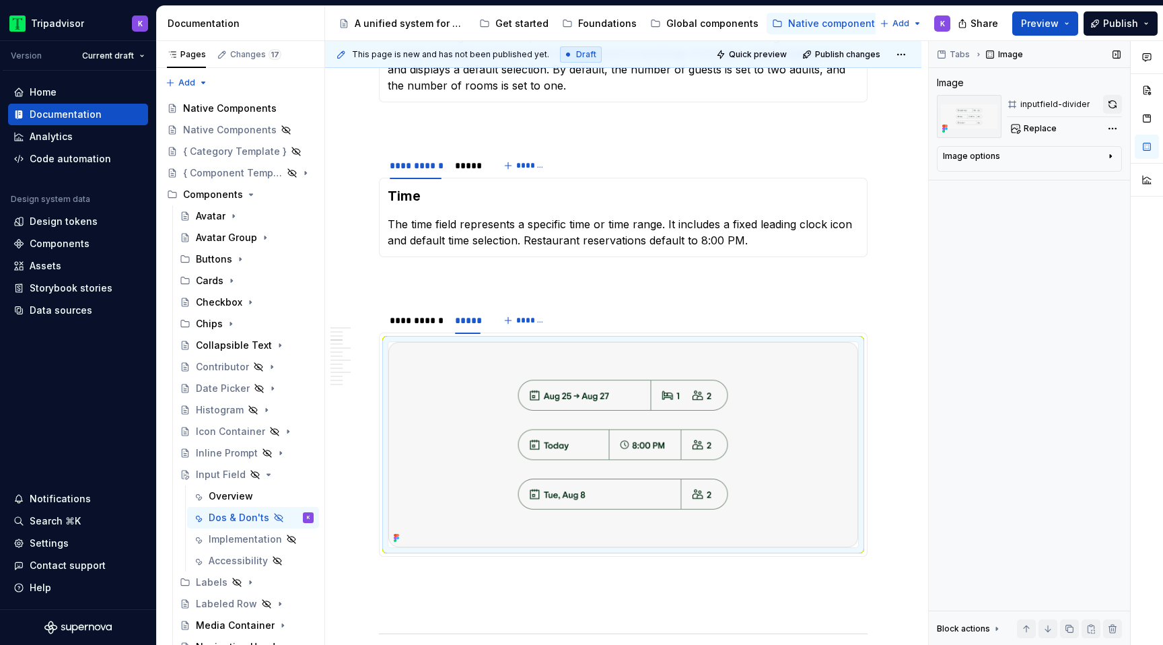
click at [1110, 105] on button "button" at bounding box center [1112, 104] width 19 height 19
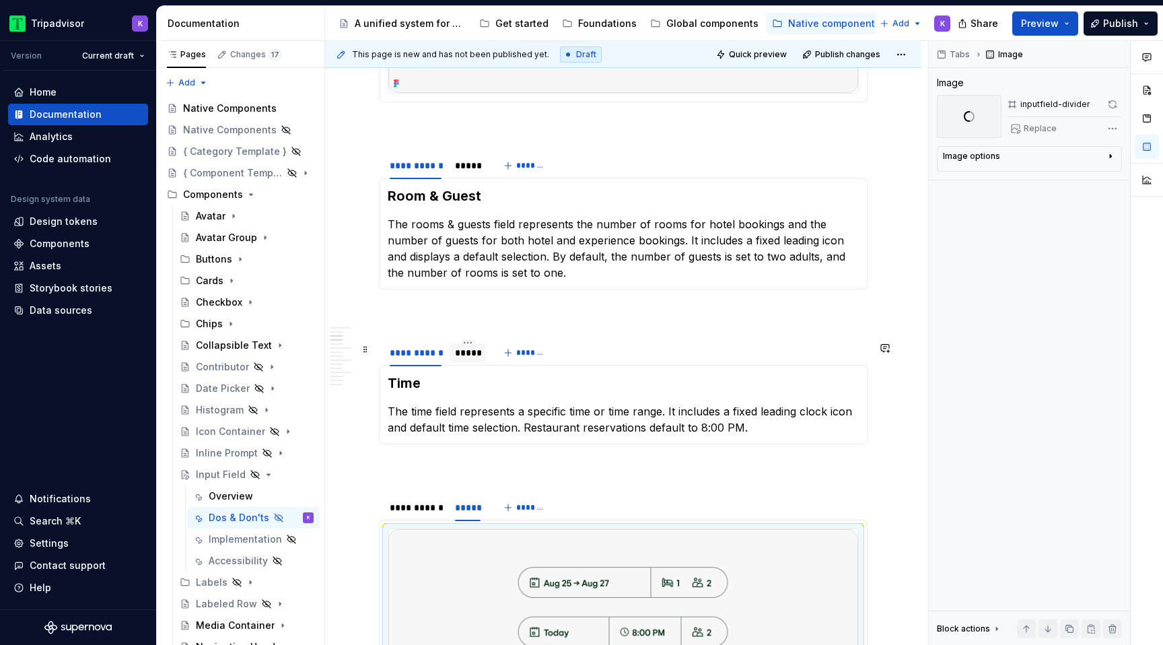
click at [475, 362] on div "*****" at bounding box center [467, 352] width 36 height 19
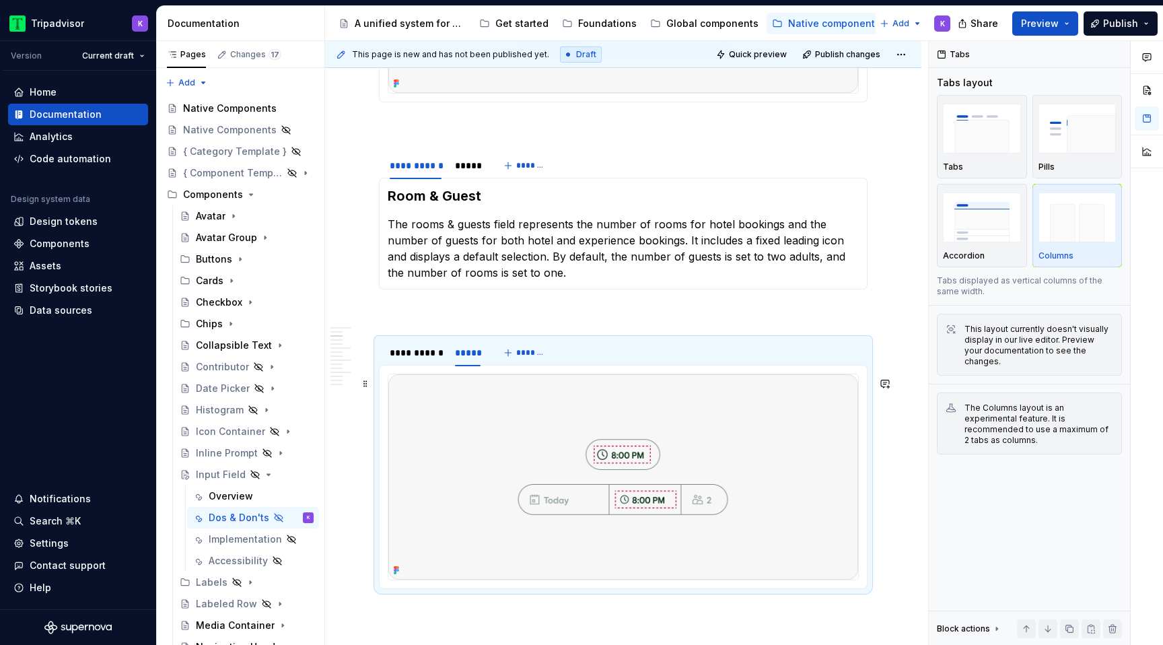
click at [600, 428] on img at bounding box center [623, 476] width 470 height 205
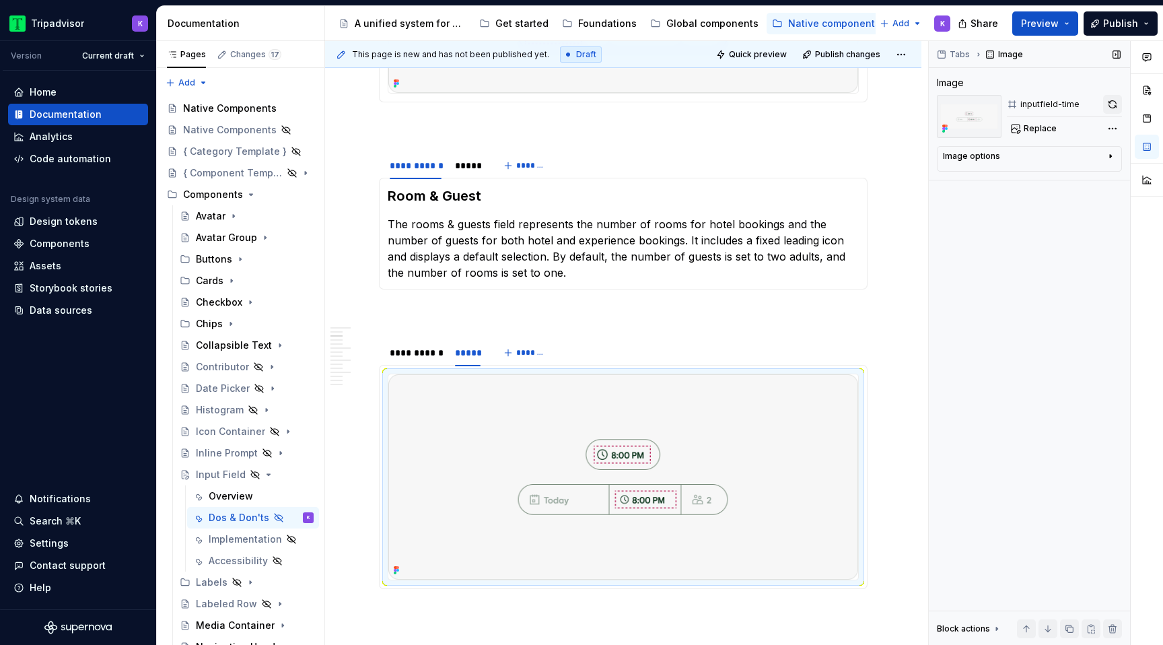
click at [1114, 99] on button "button" at bounding box center [1112, 104] width 19 height 19
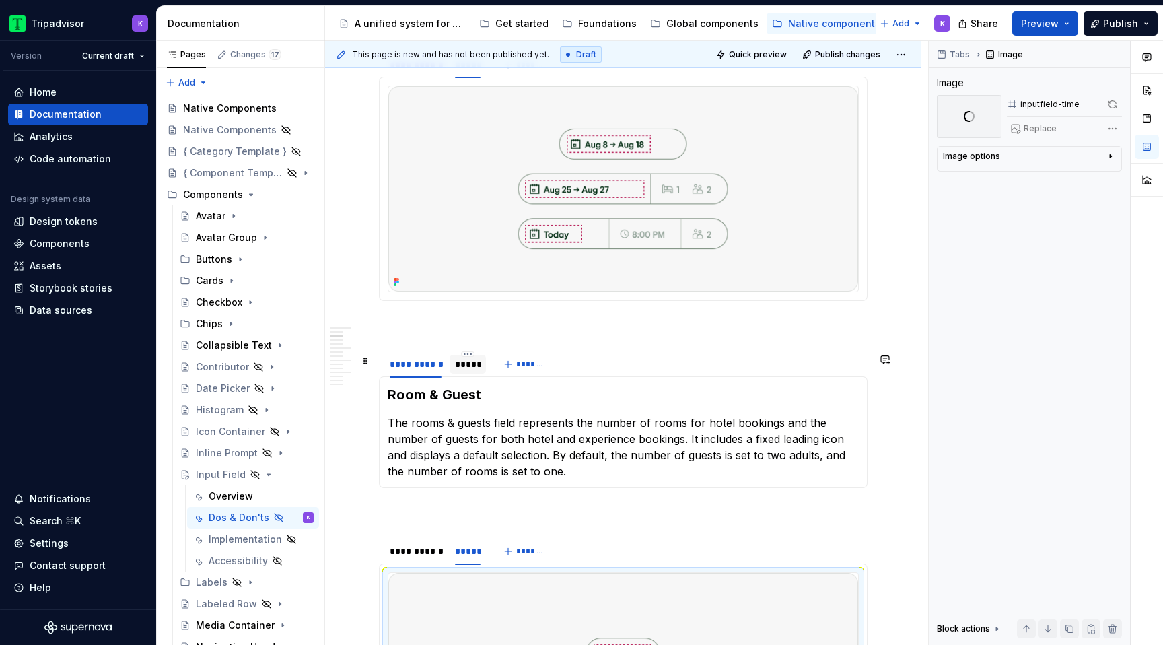
click at [465, 371] on div "*****" at bounding box center [468, 363] width 26 height 13
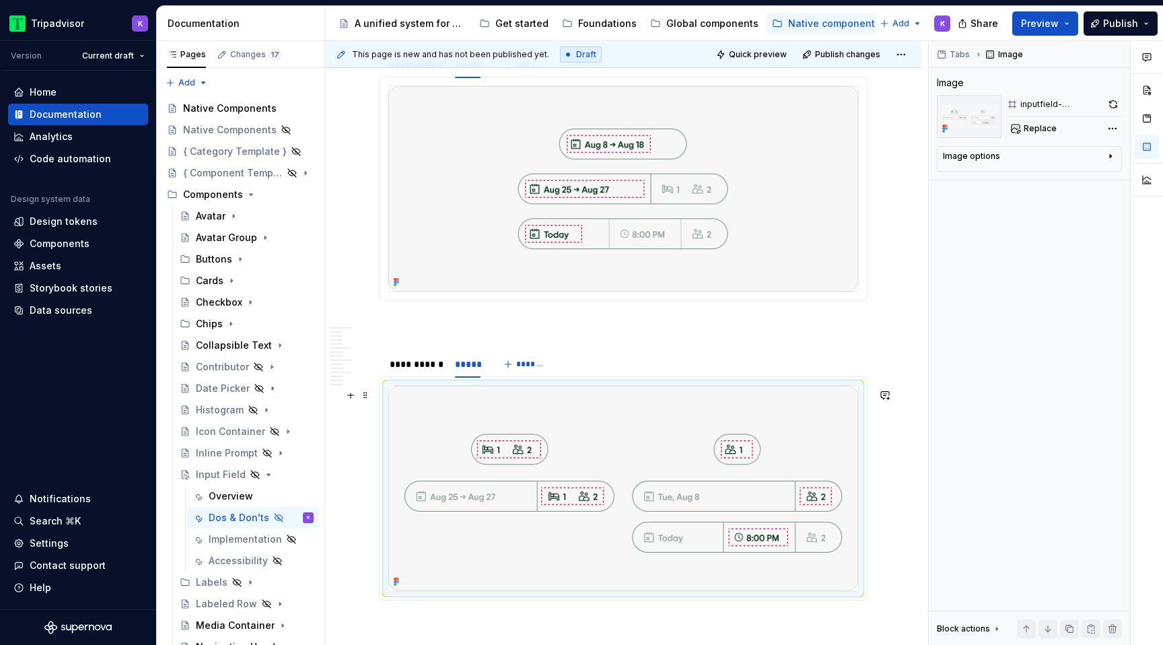
click at [772, 487] on img at bounding box center [623, 488] width 470 height 205
click at [1123, 106] on div "Tabs Image Image inputfield-stay&guest Replace Image options Alignment Caption …" at bounding box center [1028, 343] width 201 height 604
click at [1119, 106] on button "button" at bounding box center [1112, 104] width 17 height 19
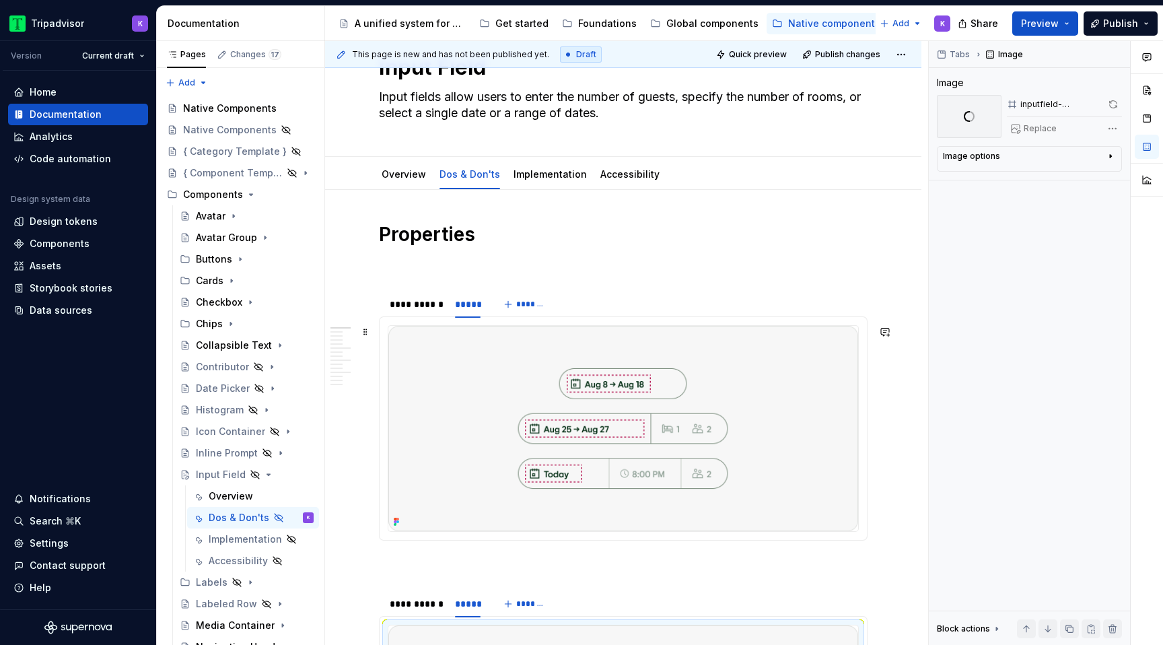
click at [611, 420] on img at bounding box center [623, 428] width 470 height 205
click at [1109, 110] on button "button" at bounding box center [1112, 104] width 19 height 19
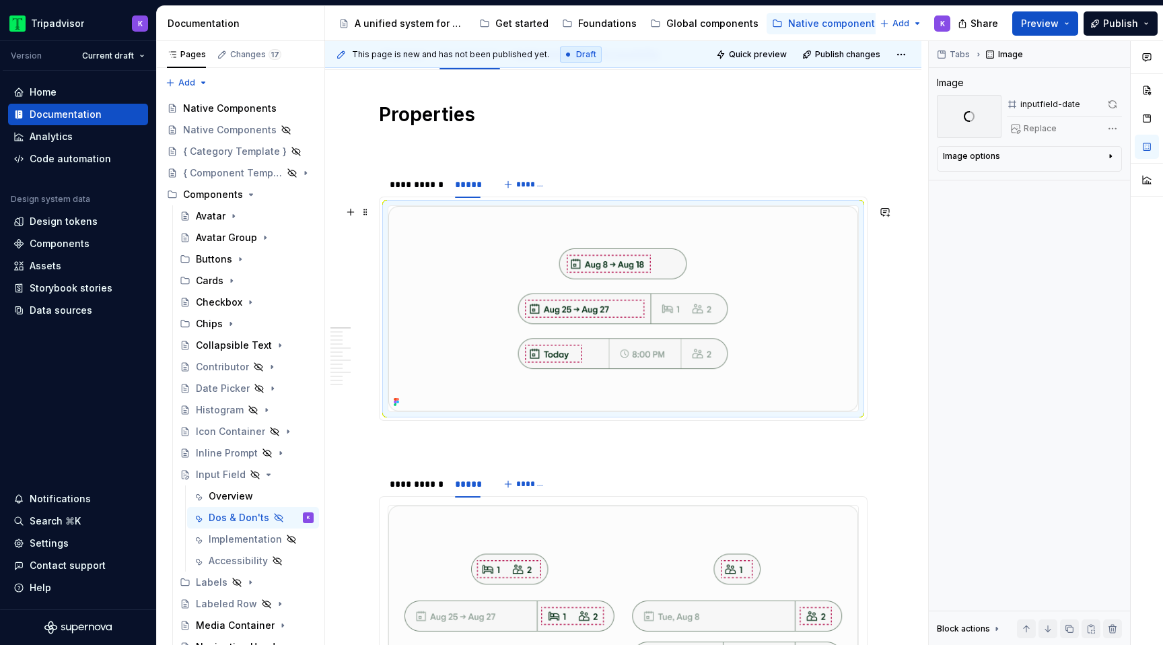
scroll to position [0, 0]
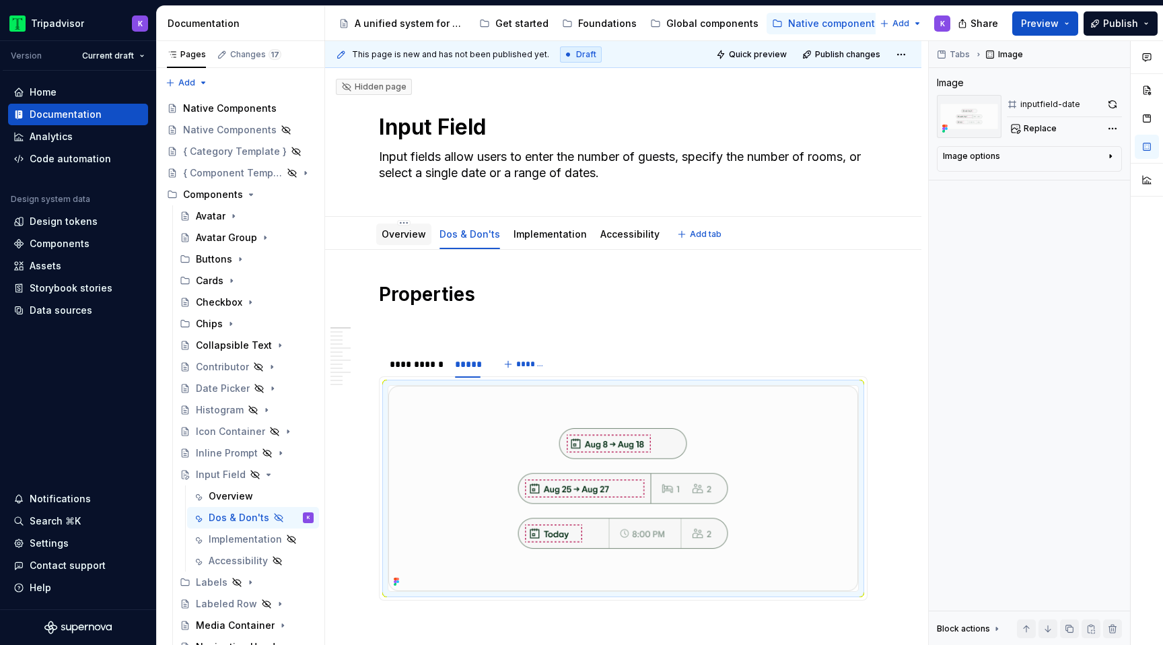
click at [427, 237] on div "Overview" at bounding box center [403, 234] width 55 height 22
click at [426, 236] on div "Overview" at bounding box center [403, 234] width 55 height 22
click at [237, 492] on div "Overview" at bounding box center [231, 495] width 44 height 13
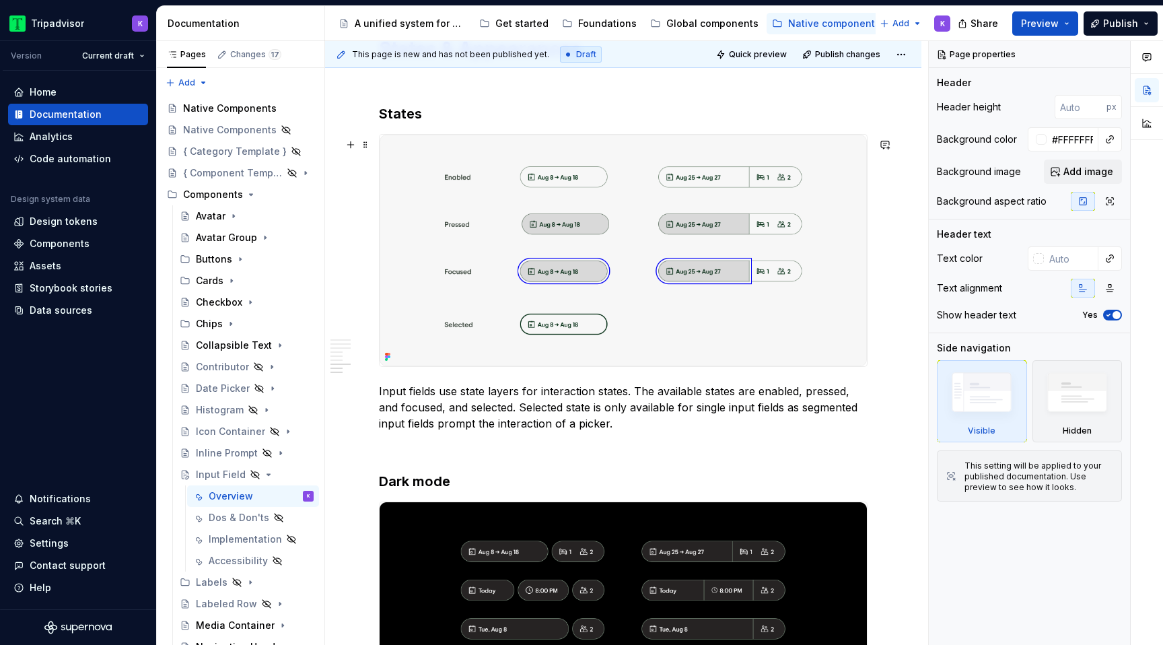
scroll to position [2573, 0]
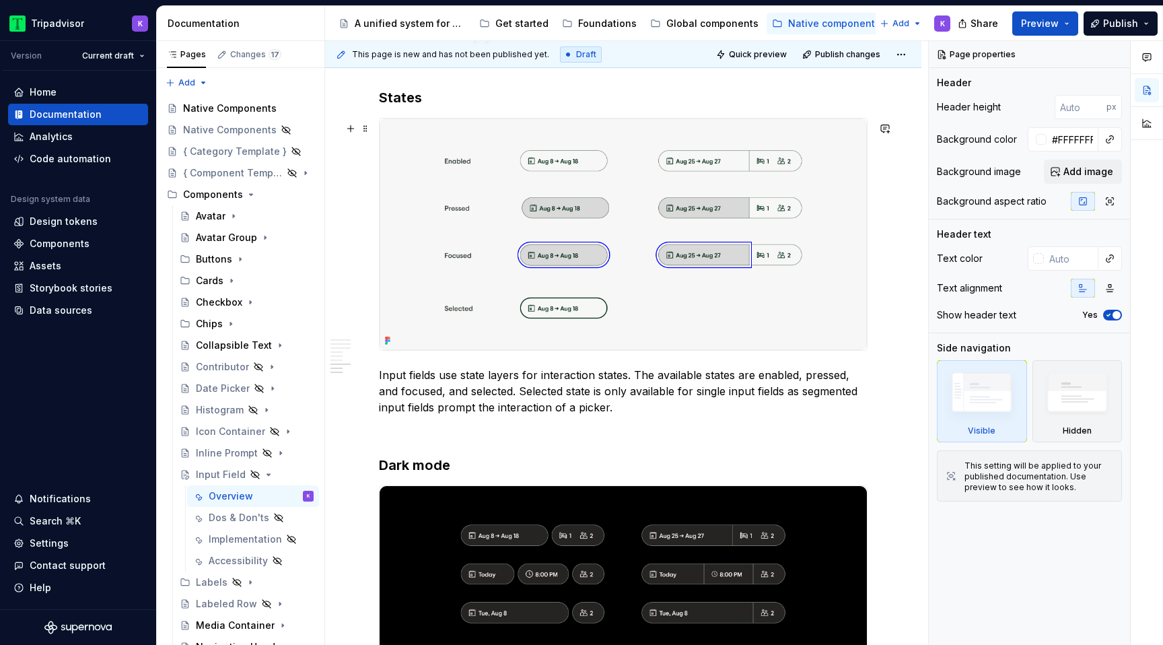
click at [581, 220] on img at bounding box center [622, 233] width 487 height 231
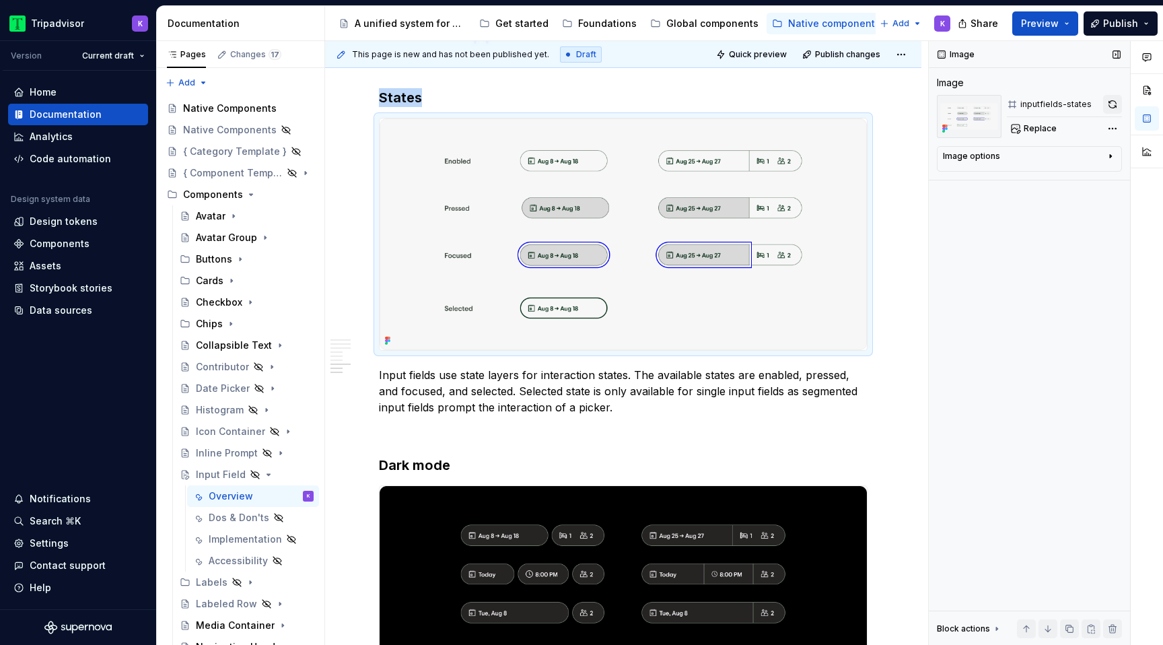
click at [1113, 104] on button "button" at bounding box center [1112, 104] width 19 height 19
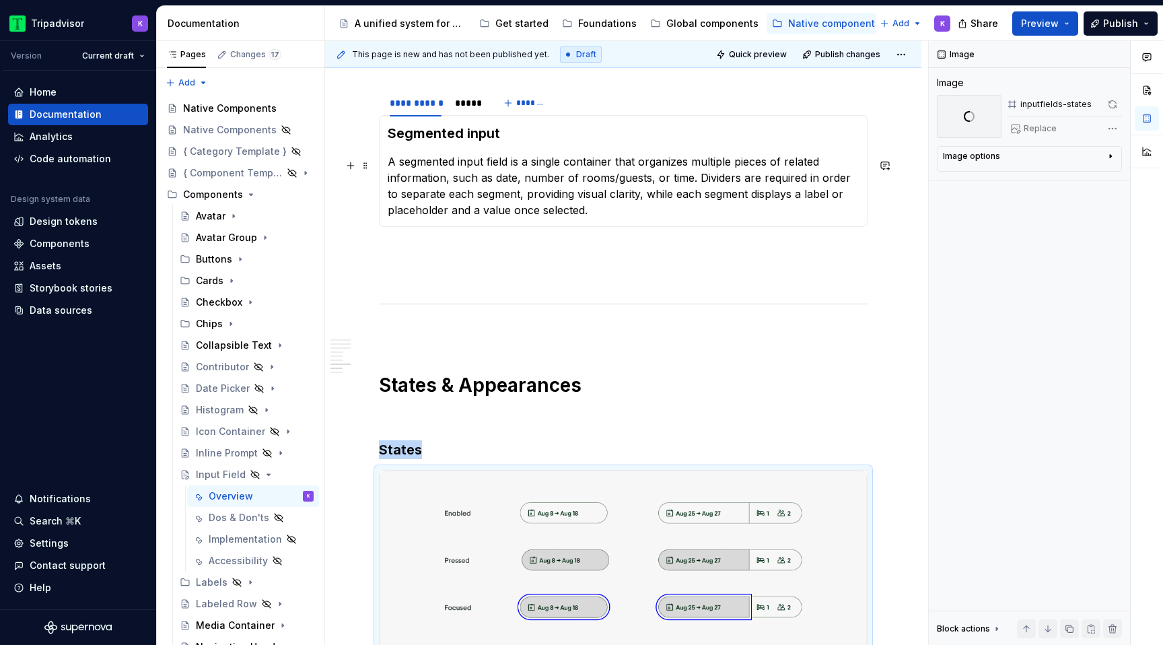
scroll to position [2183, 0]
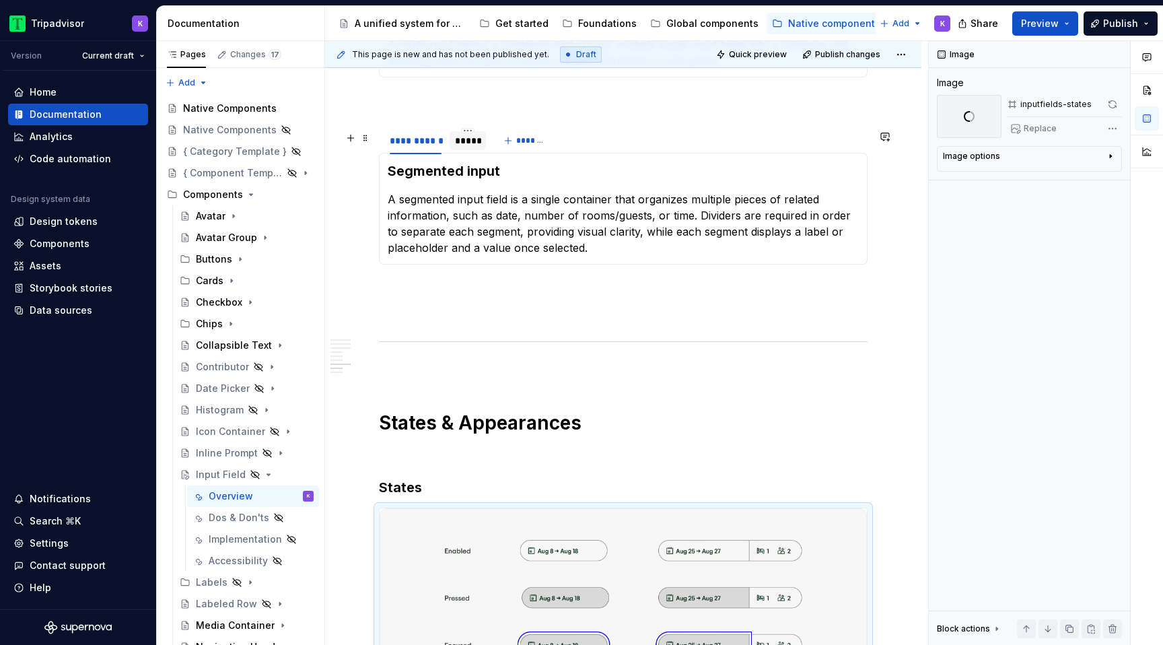
click at [476, 150] on div "*****" at bounding box center [467, 140] width 36 height 19
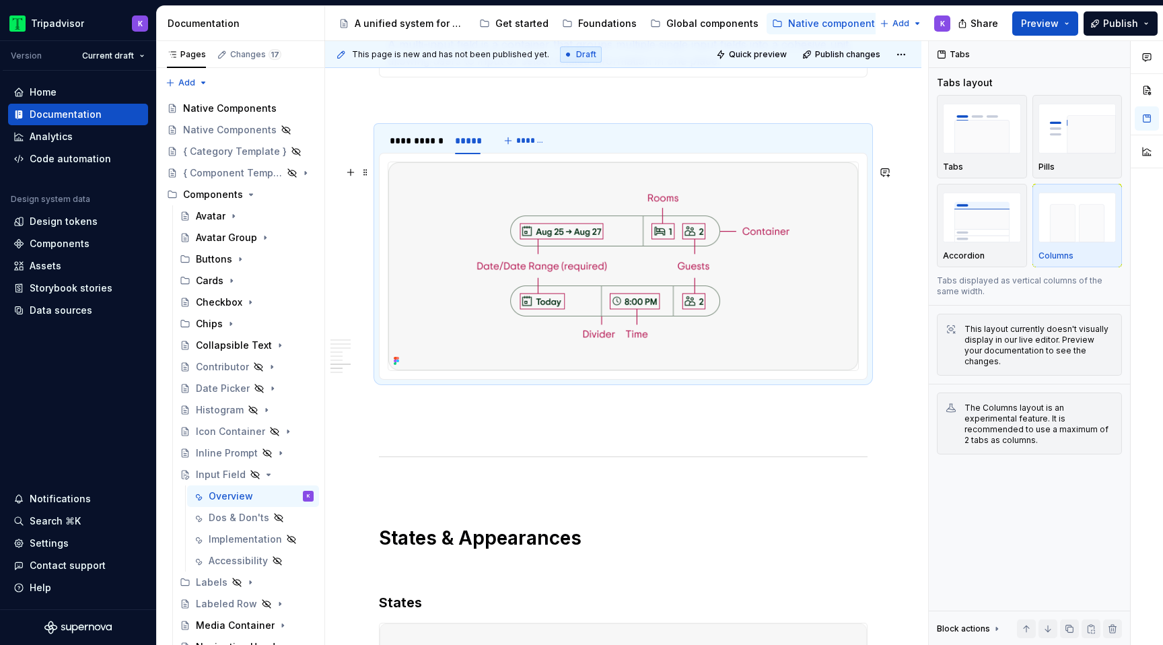
click at [553, 264] on img at bounding box center [623, 266] width 470 height 208
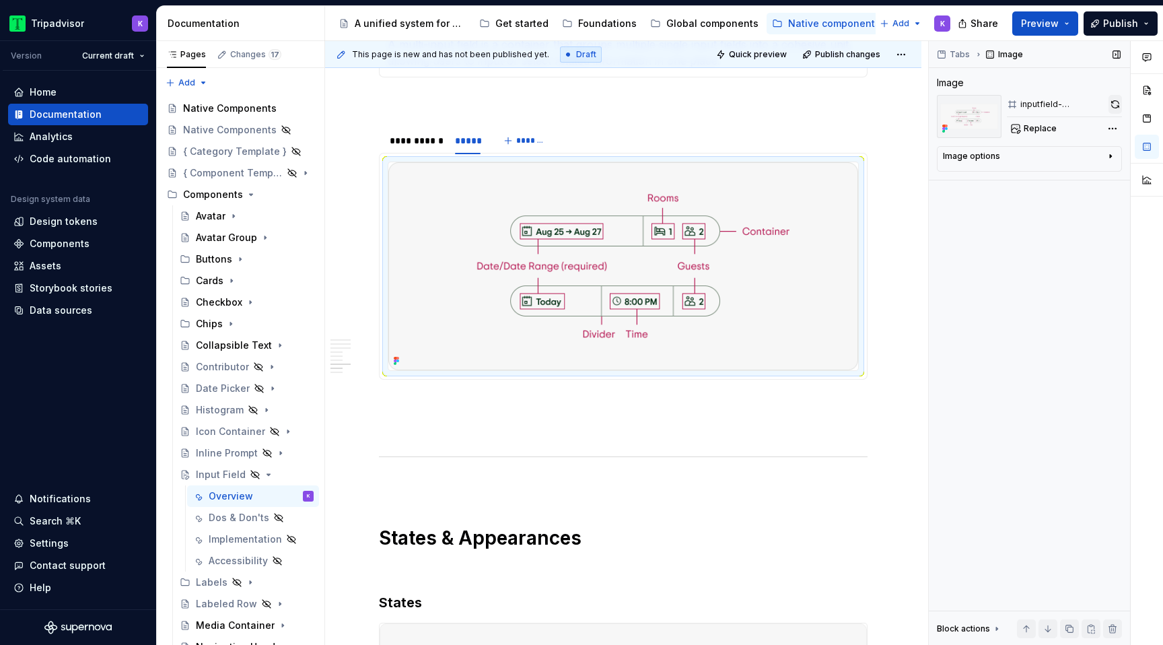
click at [1109, 104] on button "button" at bounding box center [1114, 104] width 13 height 19
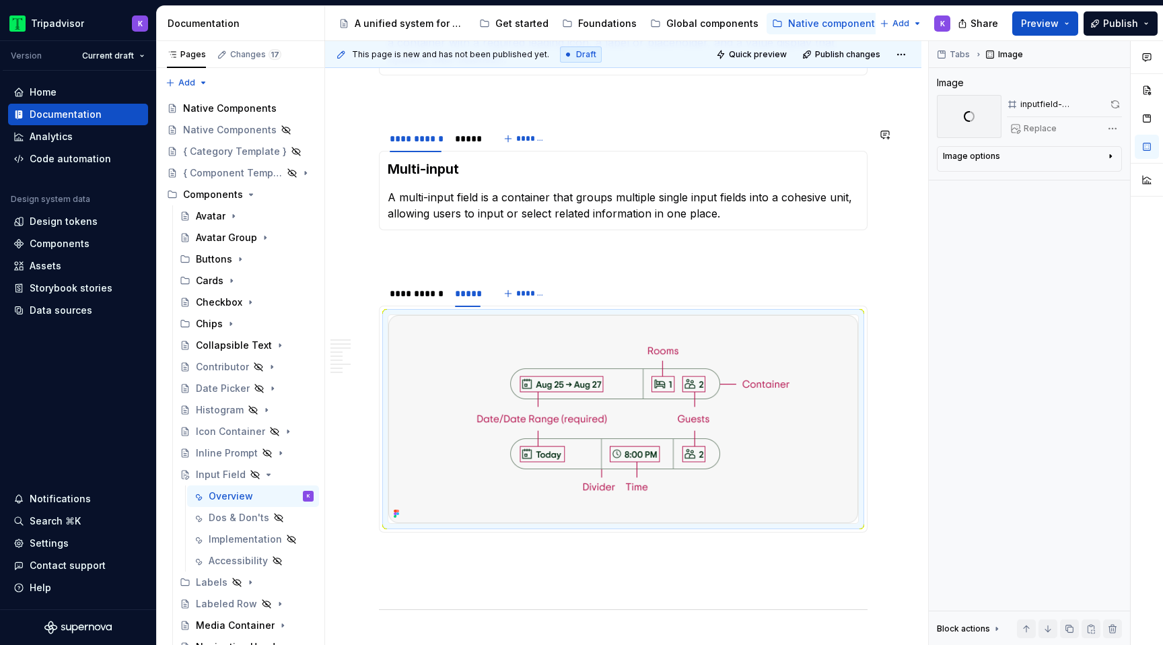
scroll to position [1930, 0]
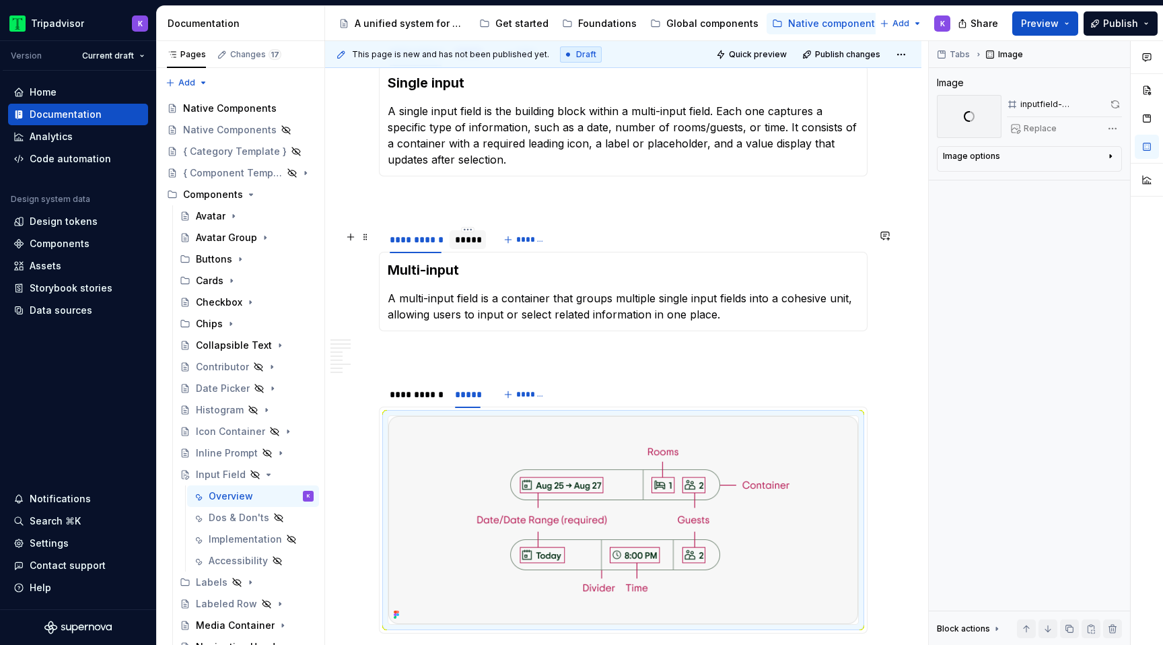
click at [466, 246] on div "*****" at bounding box center [468, 239] width 26 height 13
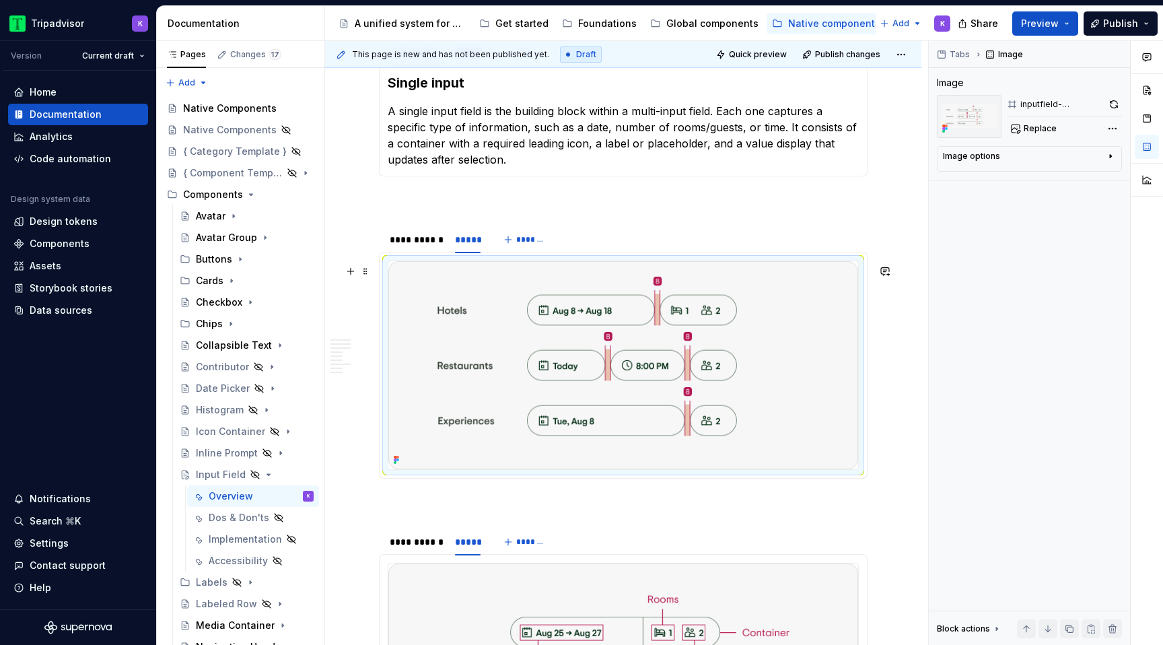
click at [561, 332] on img at bounding box center [623, 365] width 470 height 208
click at [1109, 102] on button "button" at bounding box center [1113, 104] width 17 height 19
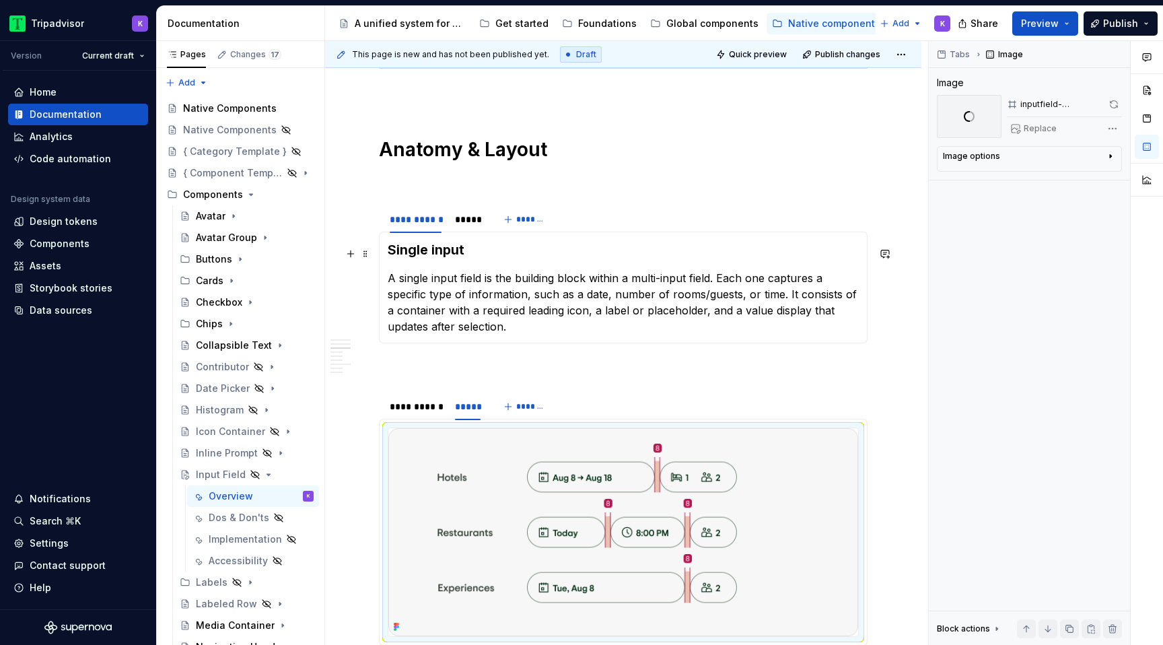
click at [474, 238] on div "Single input A single input field is the building block within a multi-input fi…" at bounding box center [623, 287] width 488 height 112
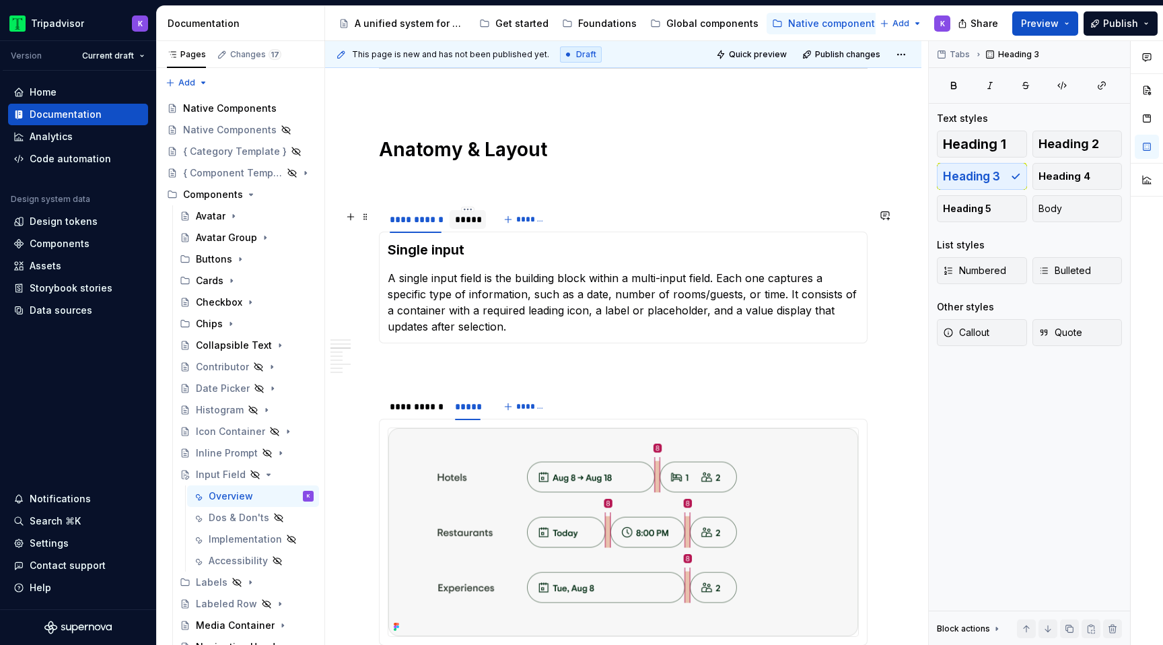
click at [474, 231] on div at bounding box center [467, 230] width 36 height 1
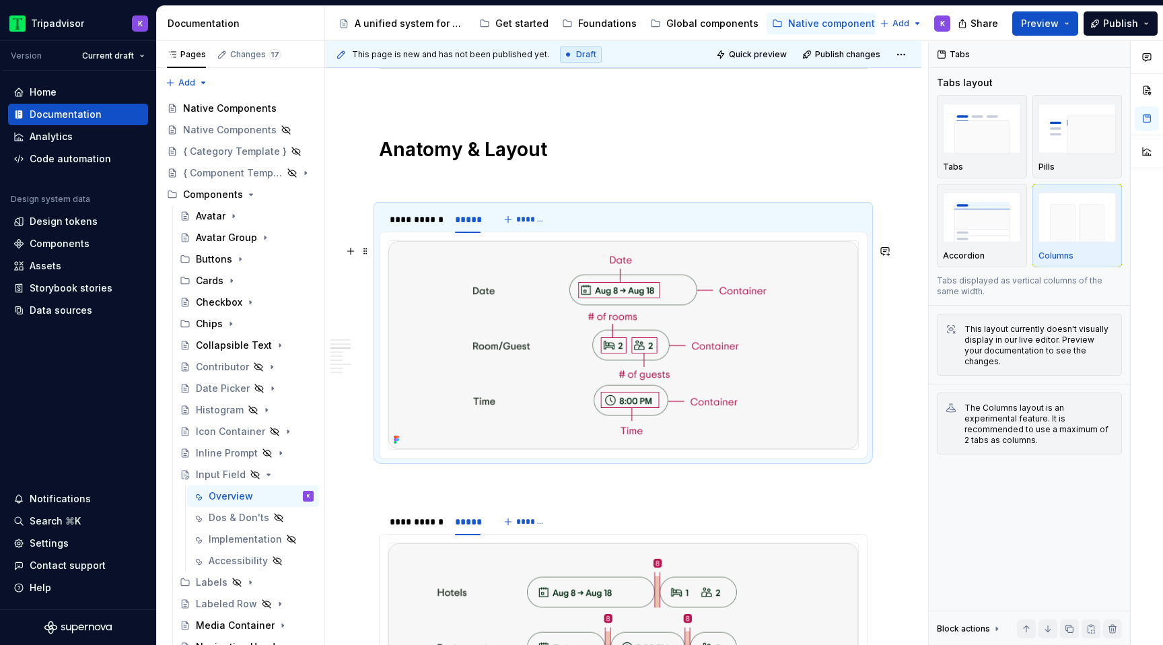
click at [611, 324] on img at bounding box center [623, 345] width 470 height 208
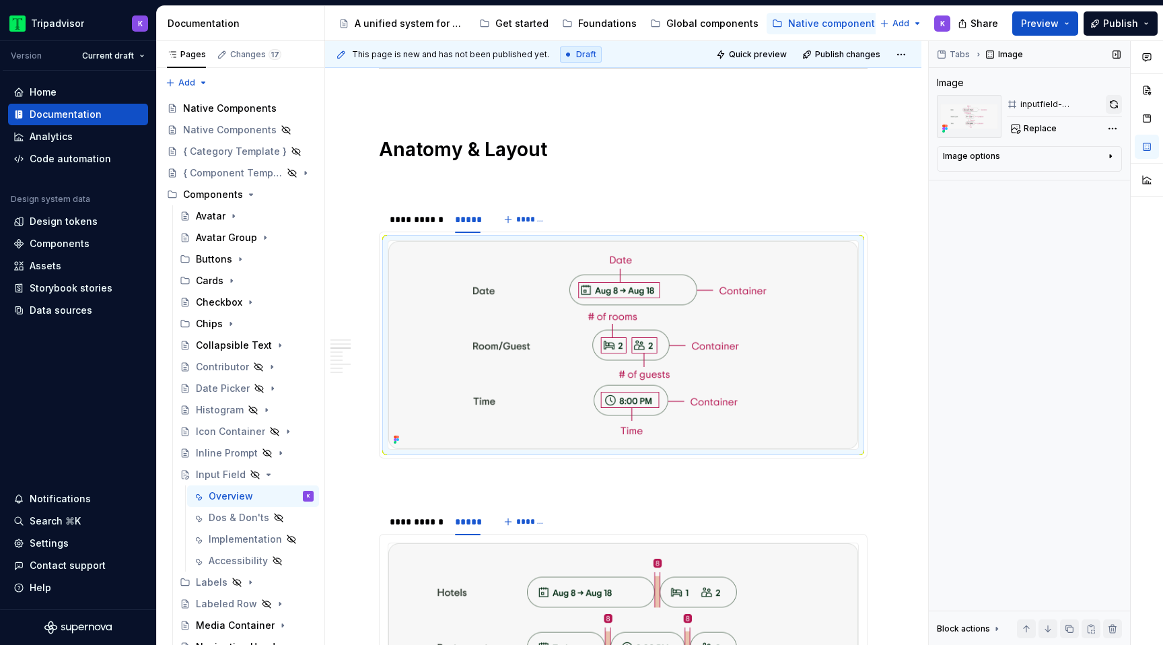
click at [1112, 97] on button "button" at bounding box center [1113, 104] width 16 height 19
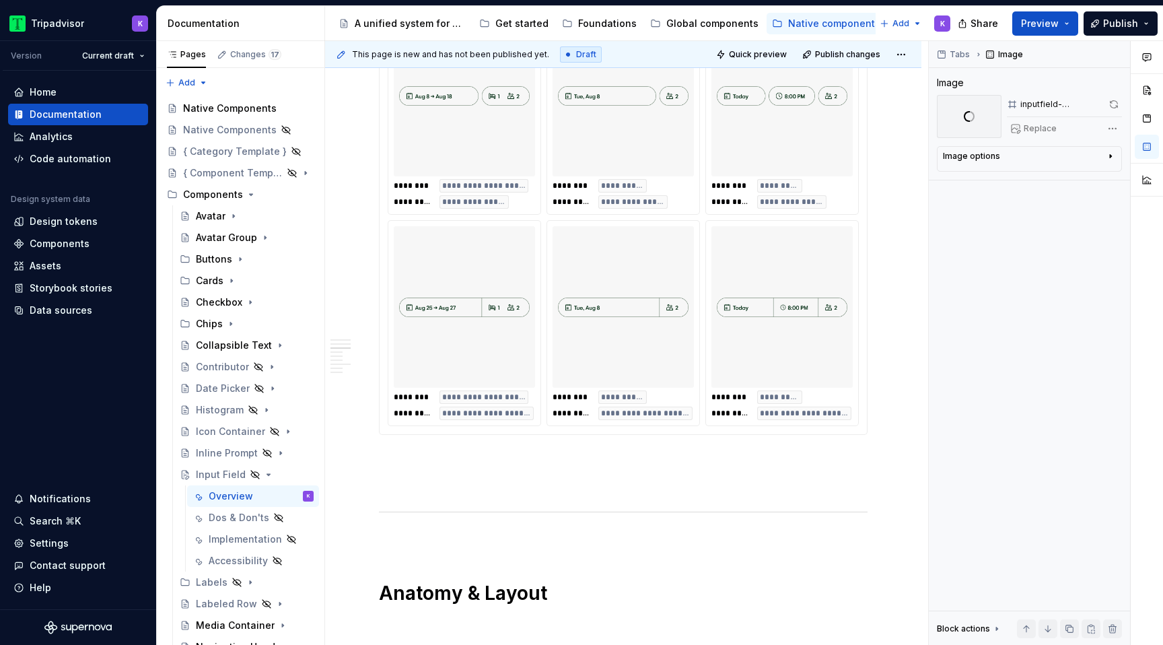
scroll to position [1239, 0]
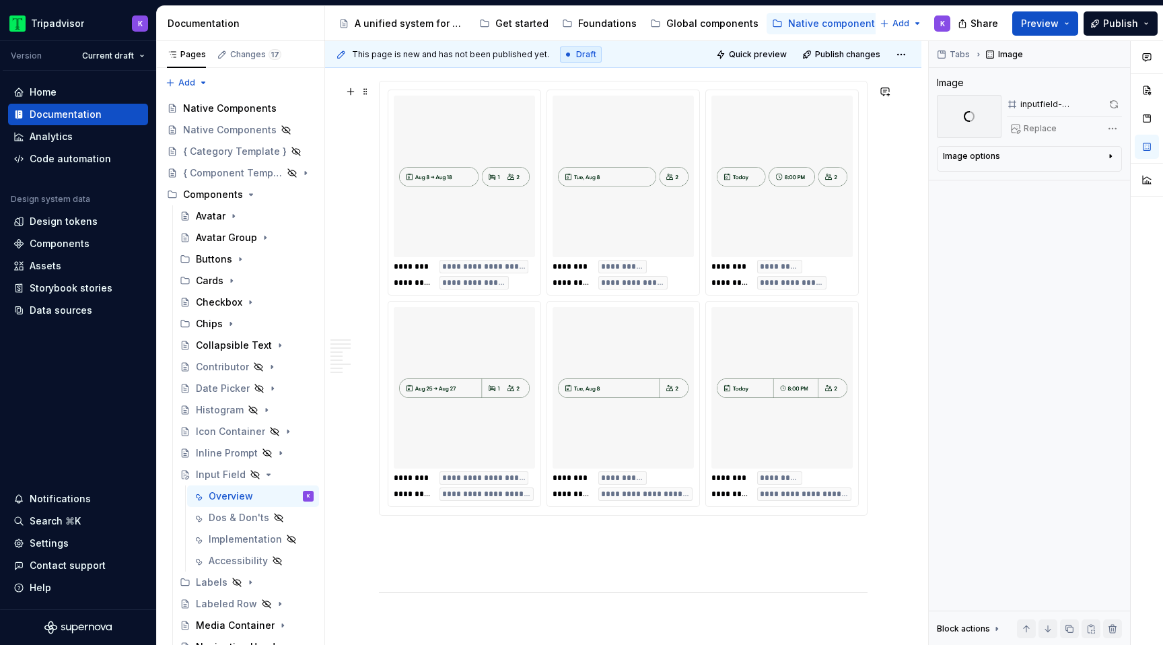
type textarea "*"
click at [584, 250] on img at bounding box center [623, 176] width 131 height 151
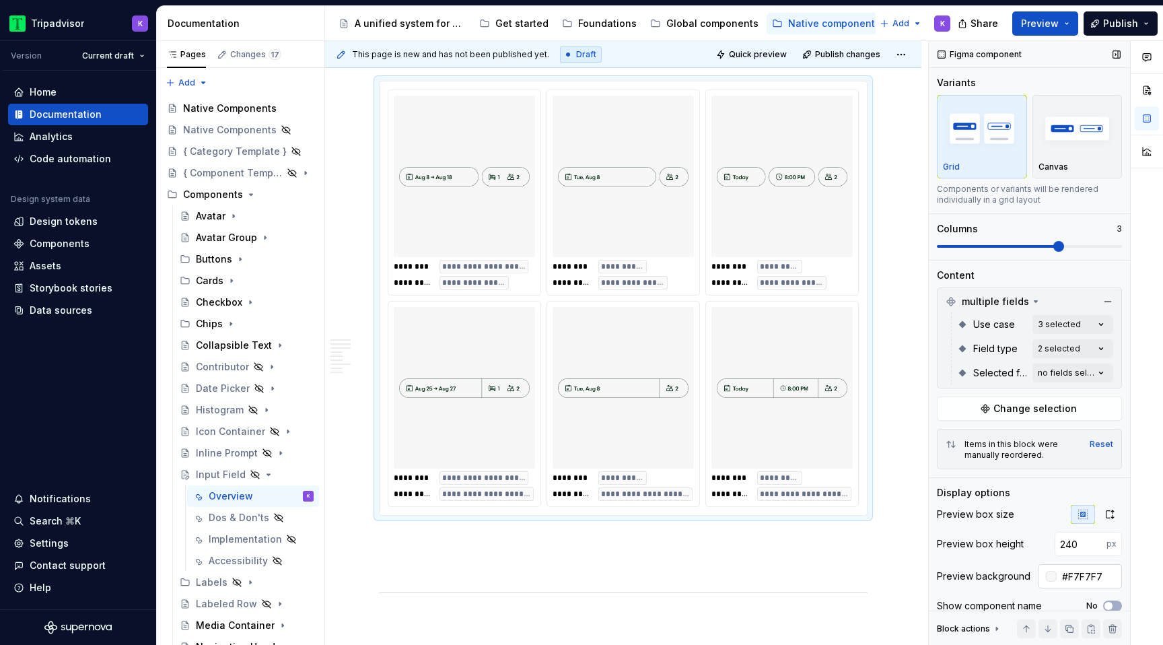
click at [1089, 571] on input "#F7F7F7" at bounding box center [1088, 576] width 65 height 24
drag, startPoint x: 1103, startPoint y: 576, endPoint x: 1068, endPoint y: 575, distance: 35.0
click at [1068, 575] on input "#F7F7F7" at bounding box center [1088, 576] width 65 height 24
paste input "CFCFC"
type input "#FCFCFC"
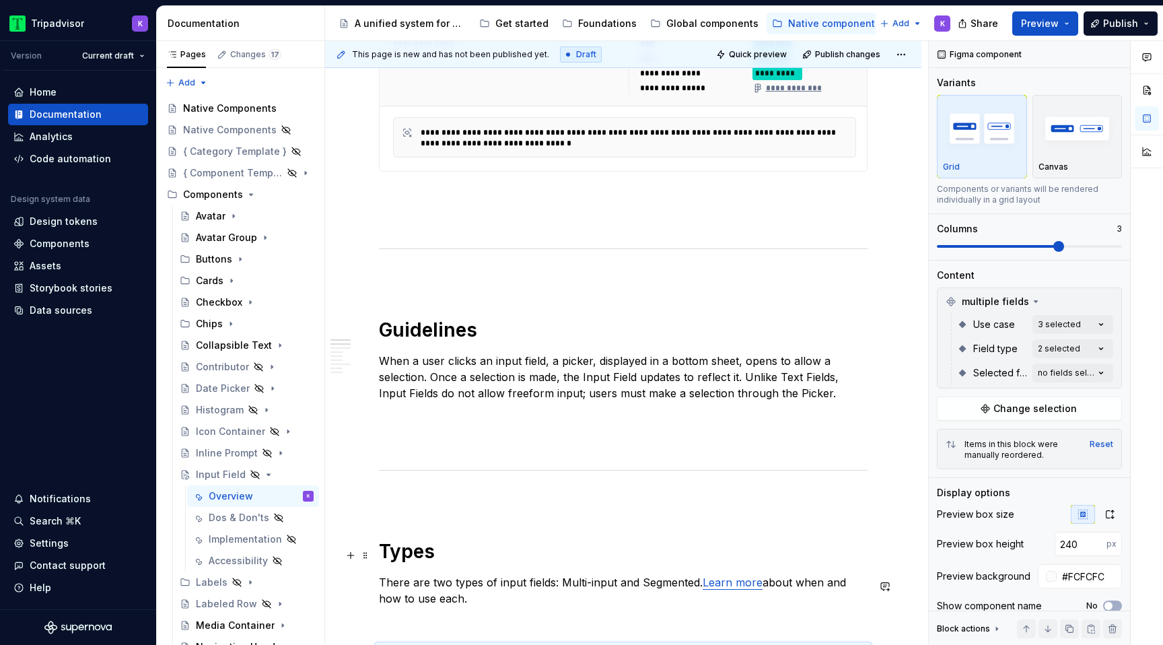
scroll to position [626, 0]
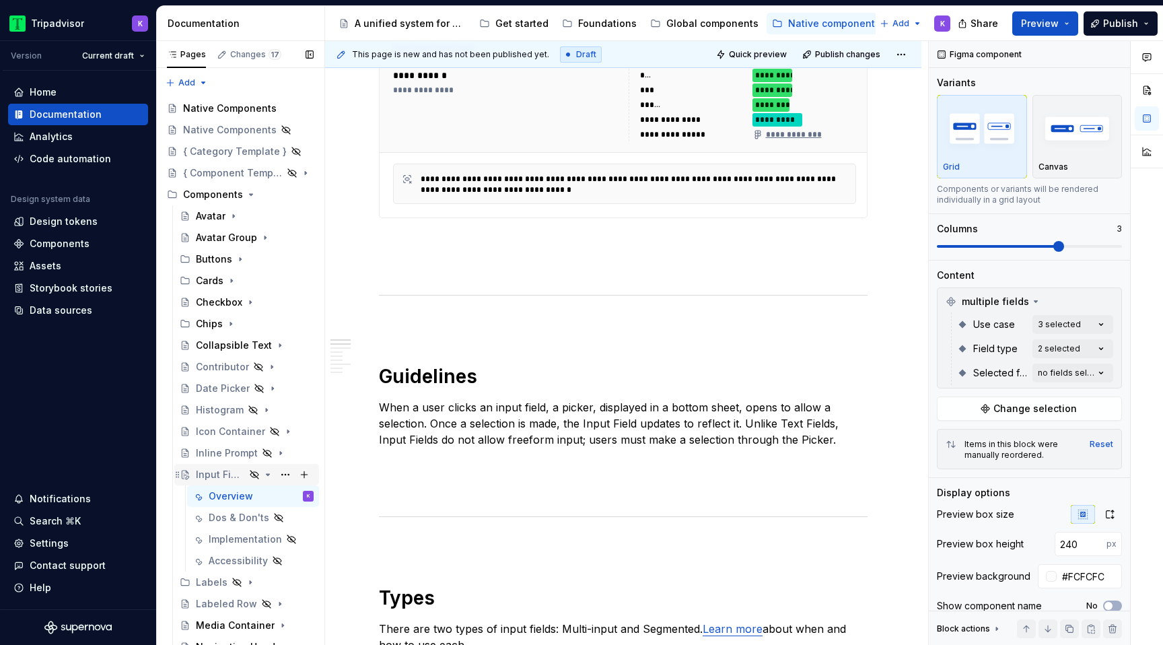
click at [266, 475] on icon "Page tree" at bounding box center [267, 474] width 11 height 11
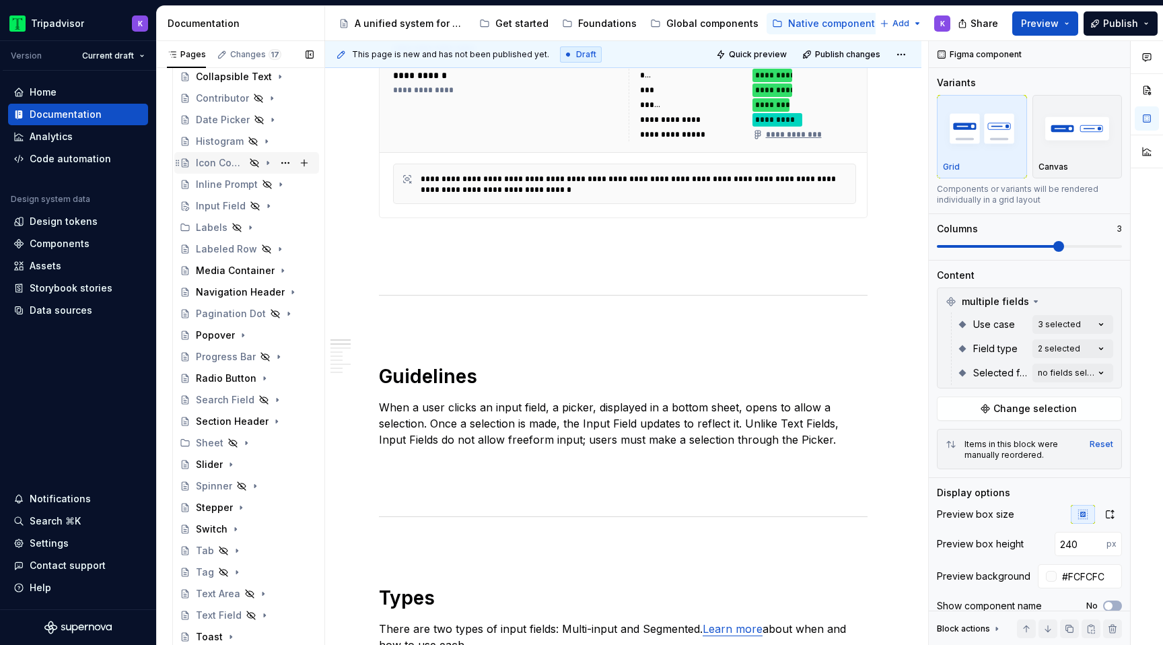
scroll to position [311, 0]
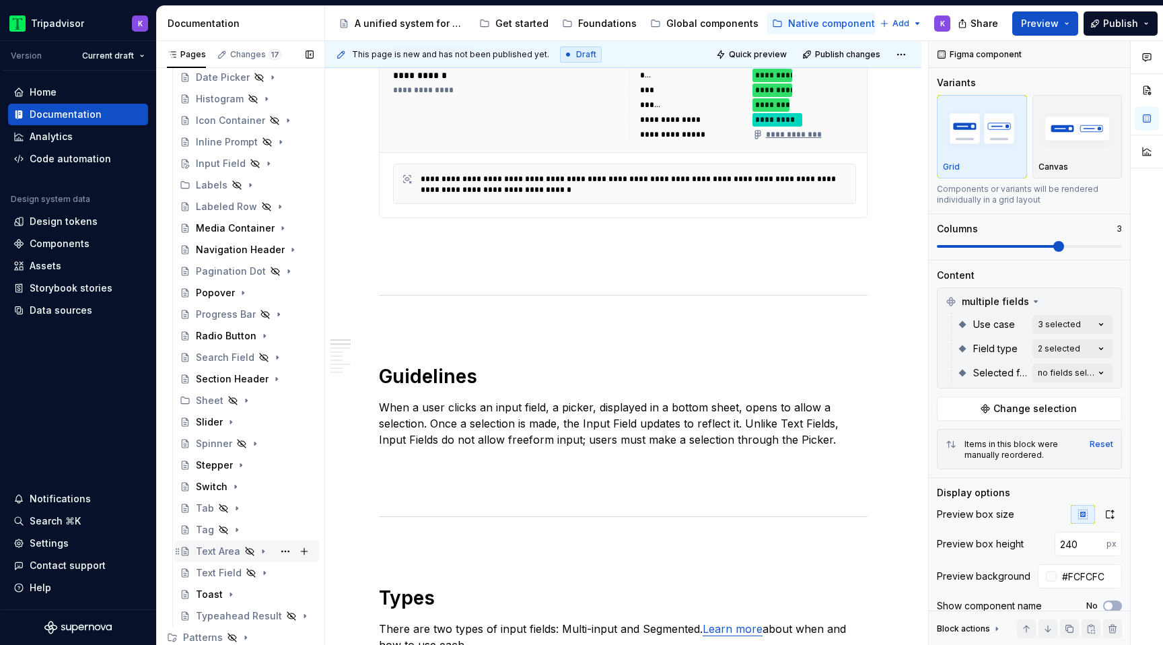
click at [262, 552] on icon "Page tree" at bounding box center [262, 551] width 1 height 3
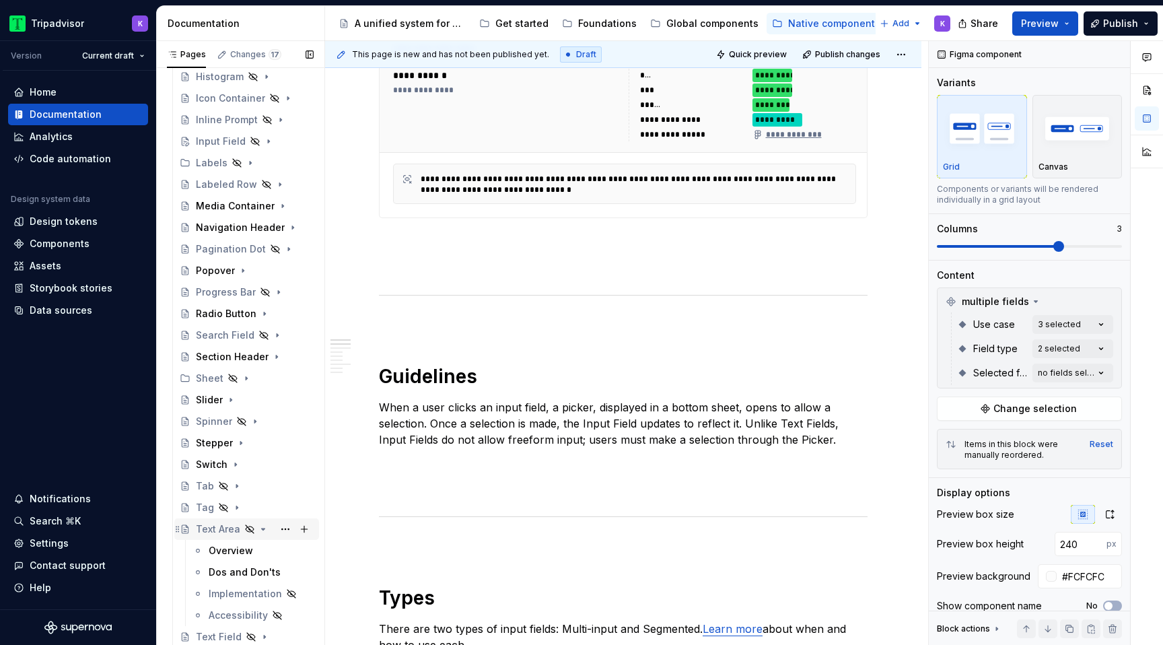
scroll to position [357, 0]
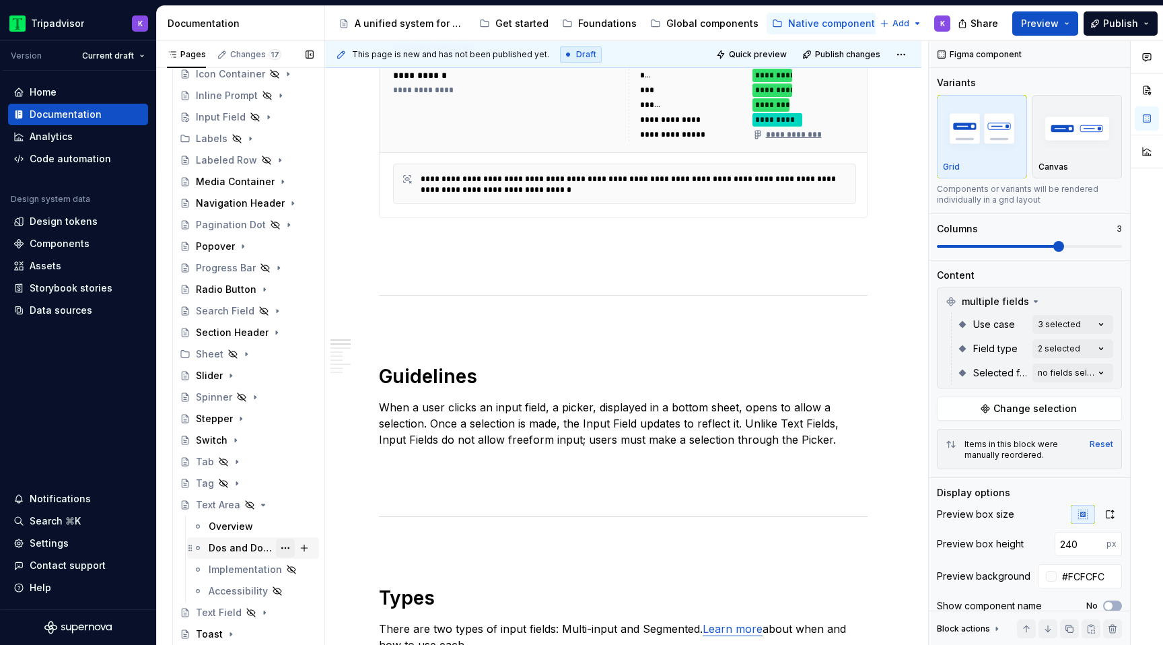
click at [282, 547] on button "Page tree" at bounding box center [285, 547] width 19 height 19
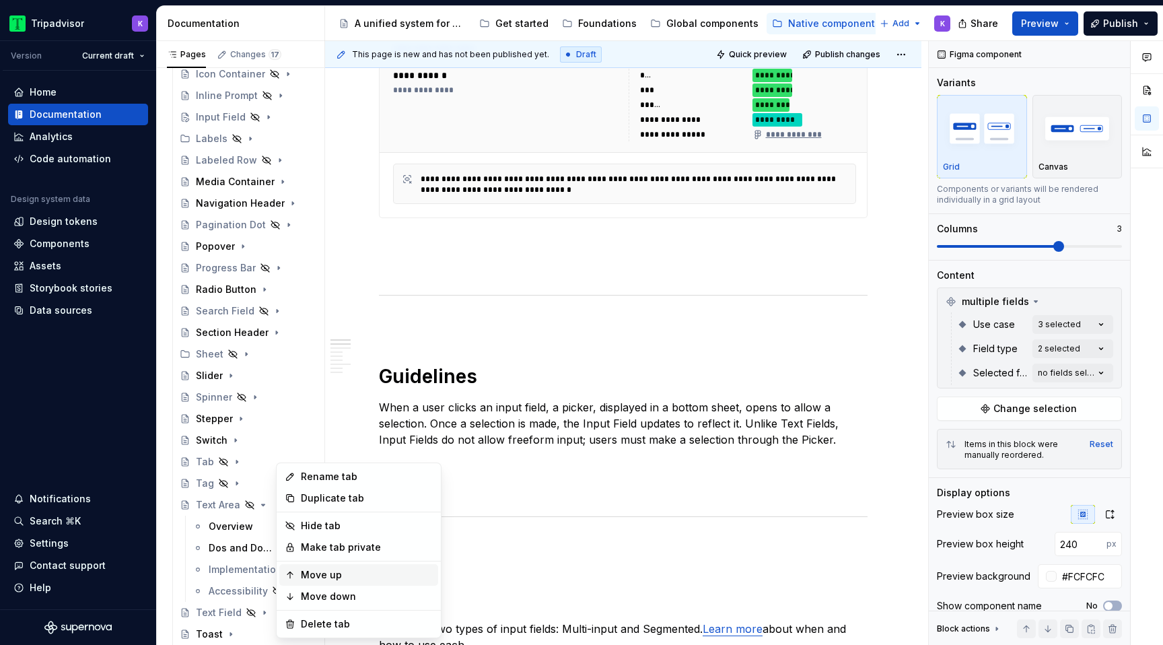
type textarea "*"
click at [345, 476] on div "Rename tab" at bounding box center [367, 476] width 132 height 13
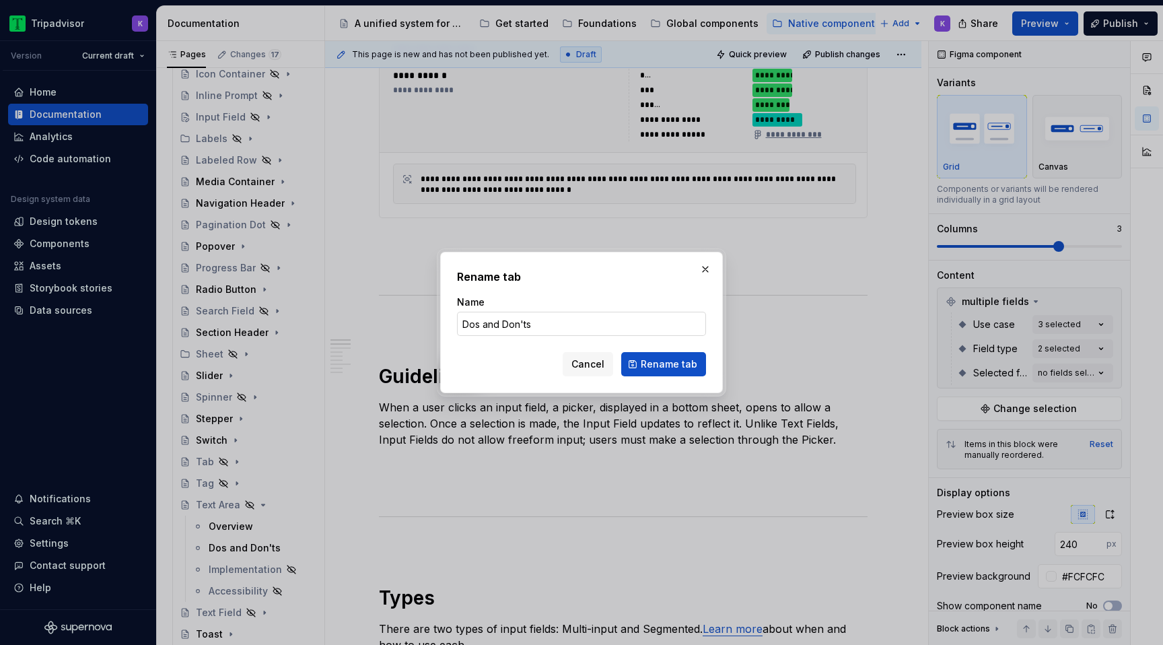
click at [497, 326] on input "Dos and Don'ts" at bounding box center [581, 324] width 249 height 24
type input "Dos & Don'ts"
click at [655, 374] on button "Rename tab" at bounding box center [663, 364] width 85 height 24
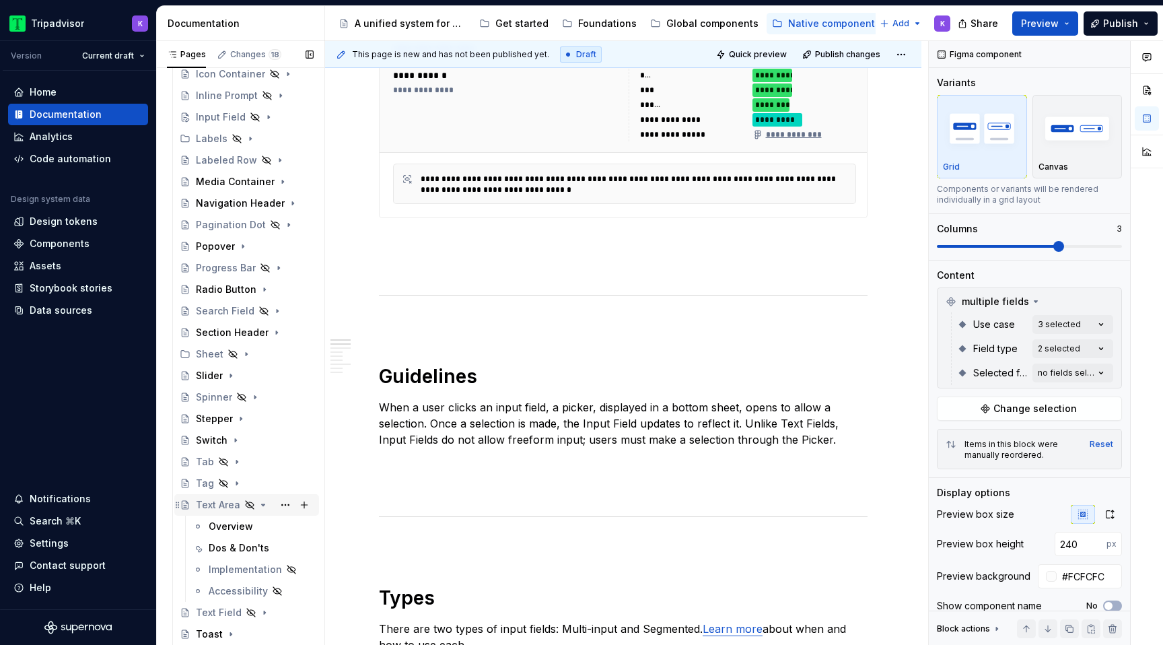
click at [260, 507] on icon "Page tree" at bounding box center [263, 504] width 11 height 11
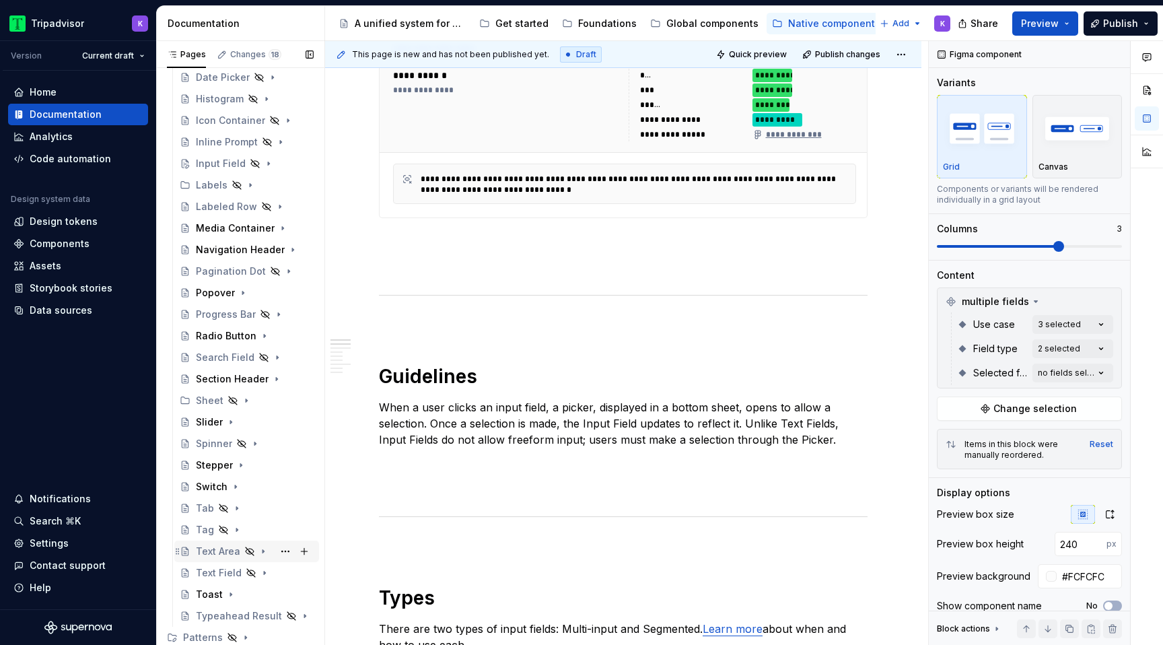
scroll to position [311, 0]
click at [264, 572] on icon "Page tree" at bounding box center [264, 572] width 11 height 11
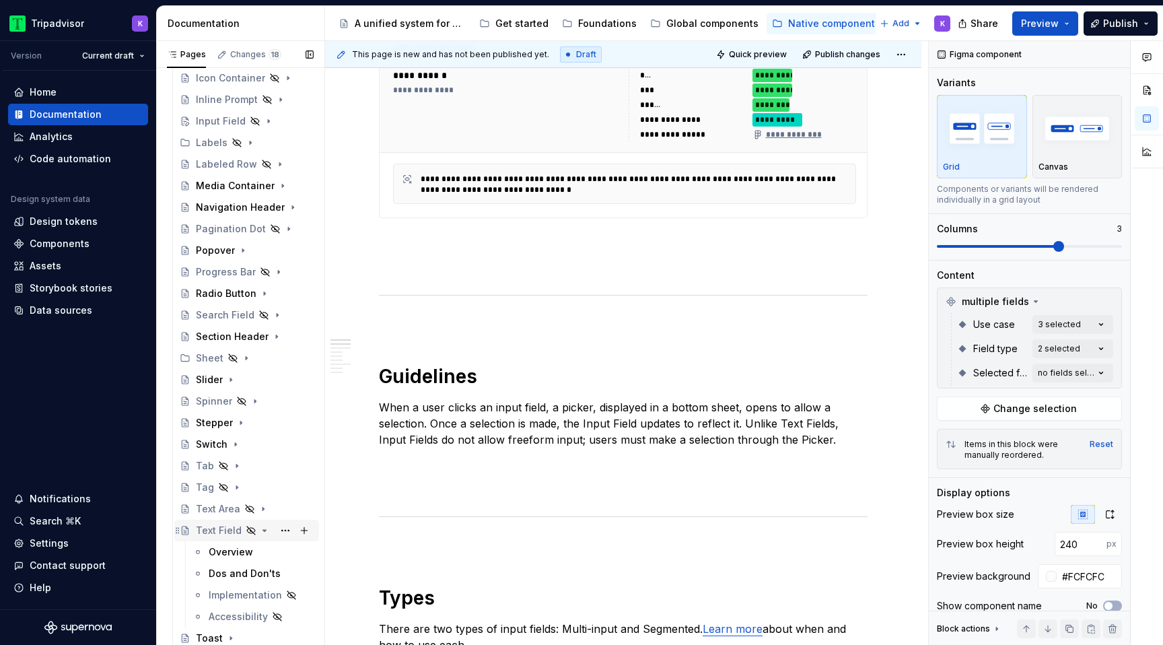
scroll to position [397, 0]
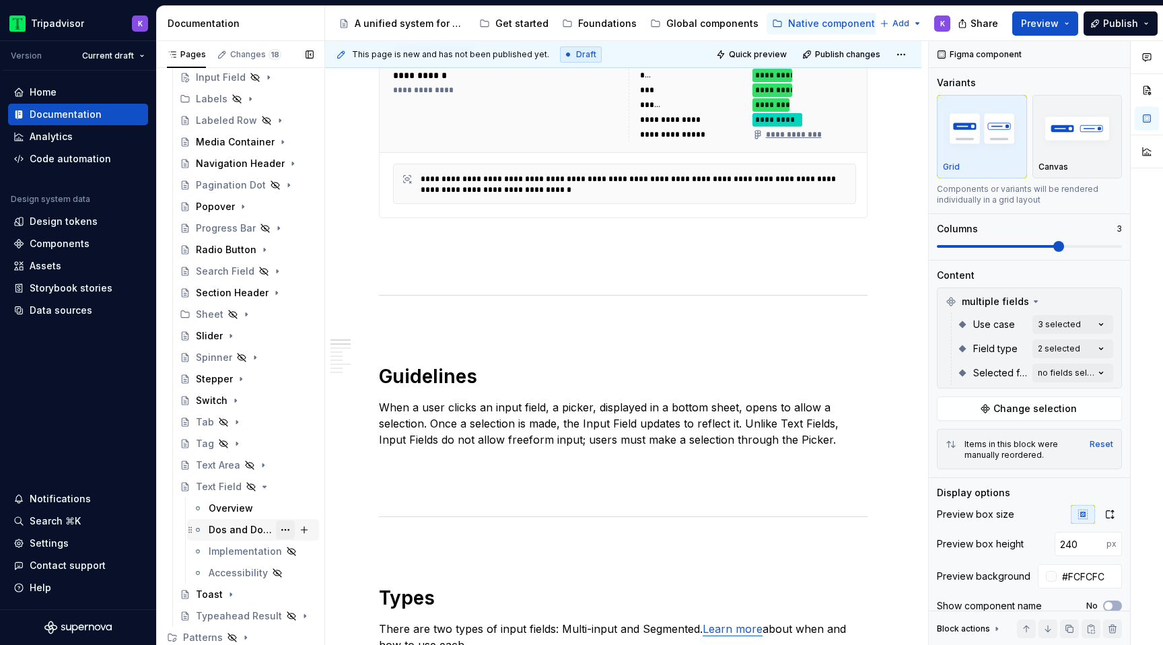
click at [287, 528] on button "Page tree" at bounding box center [285, 529] width 19 height 19
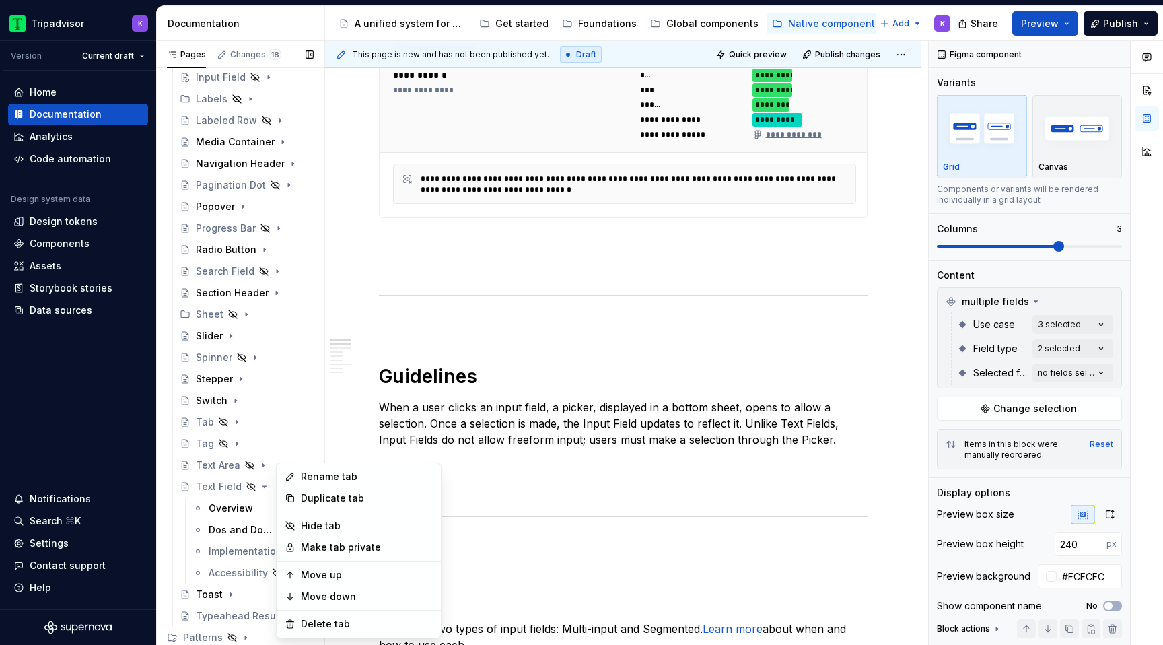
click at [262, 495] on div "Pages Changes 18 Add Accessibility guide for tree Page tree. Navigate the tree …" at bounding box center [240, 346] width 168 height 610
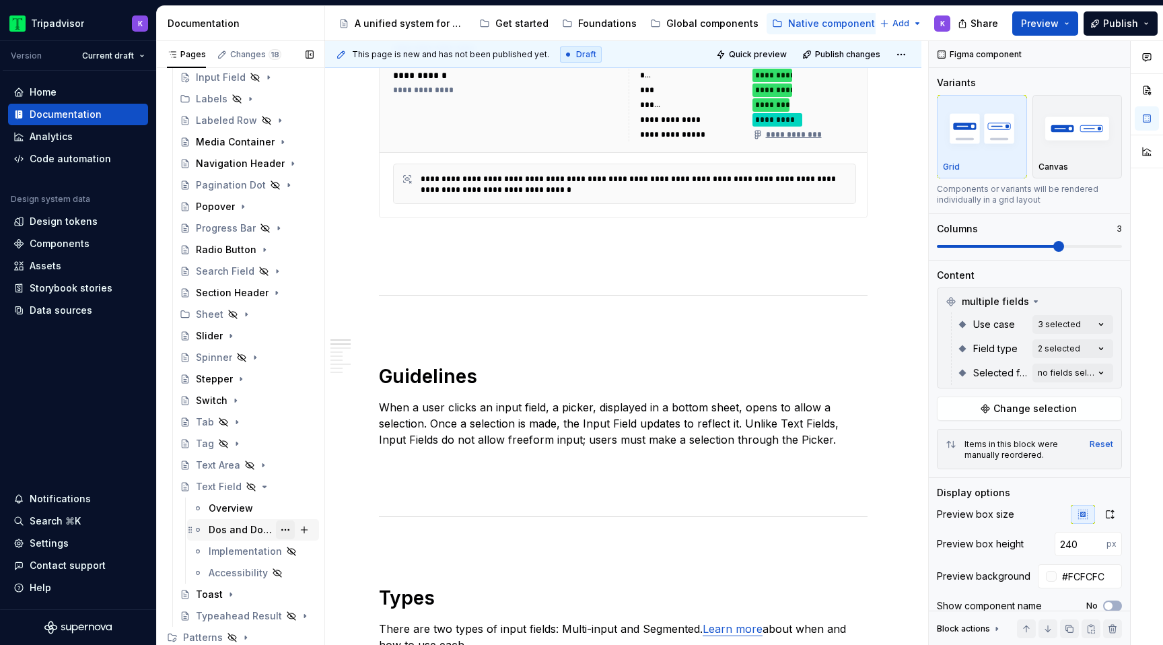
click at [287, 529] on button "Page tree" at bounding box center [285, 529] width 19 height 19
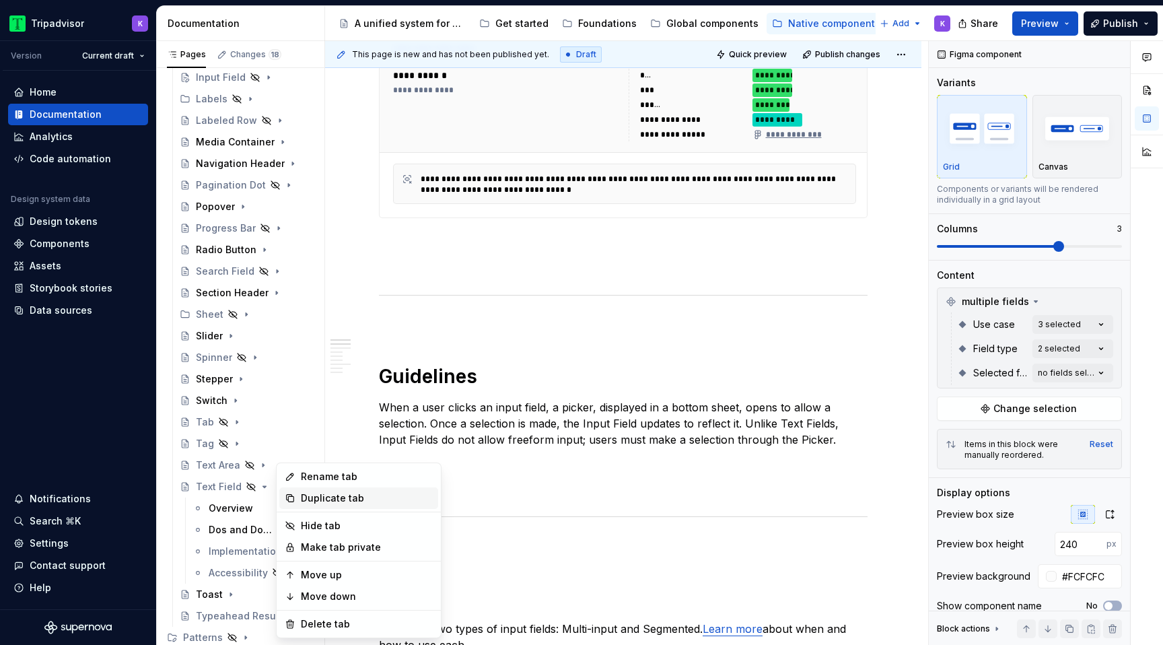
click at [340, 496] on div "Duplicate tab" at bounding box center [367, 497] width 132 height 13
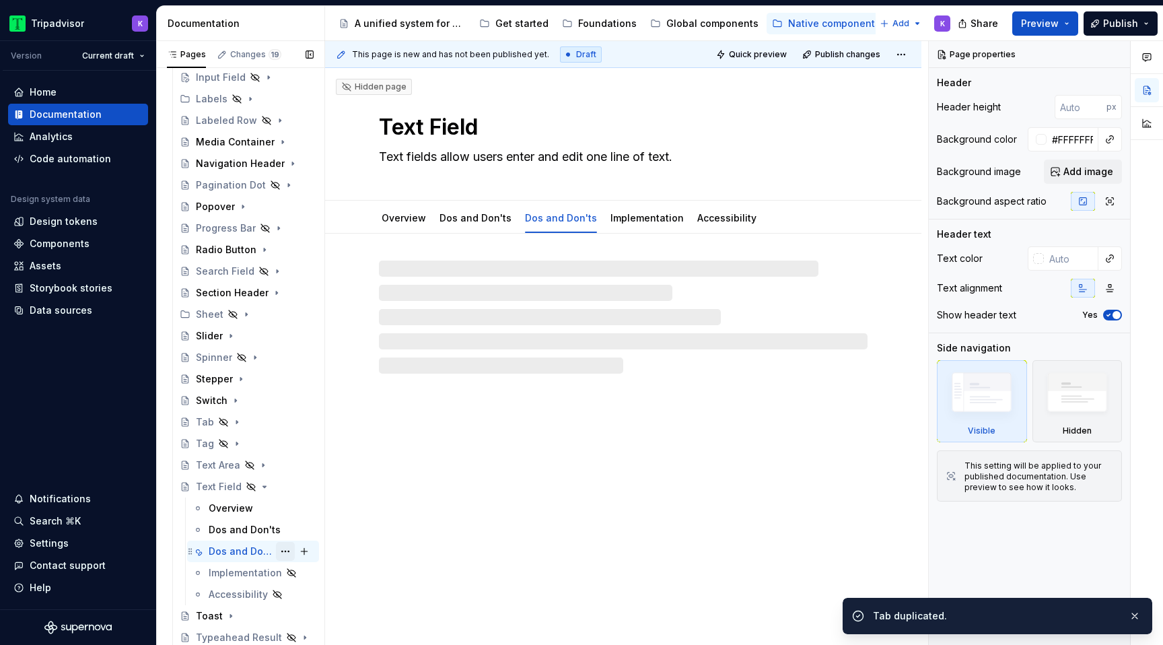
click at [290, 548] on button "Page tree" at bounding box center [285, 551] width 19 height 19
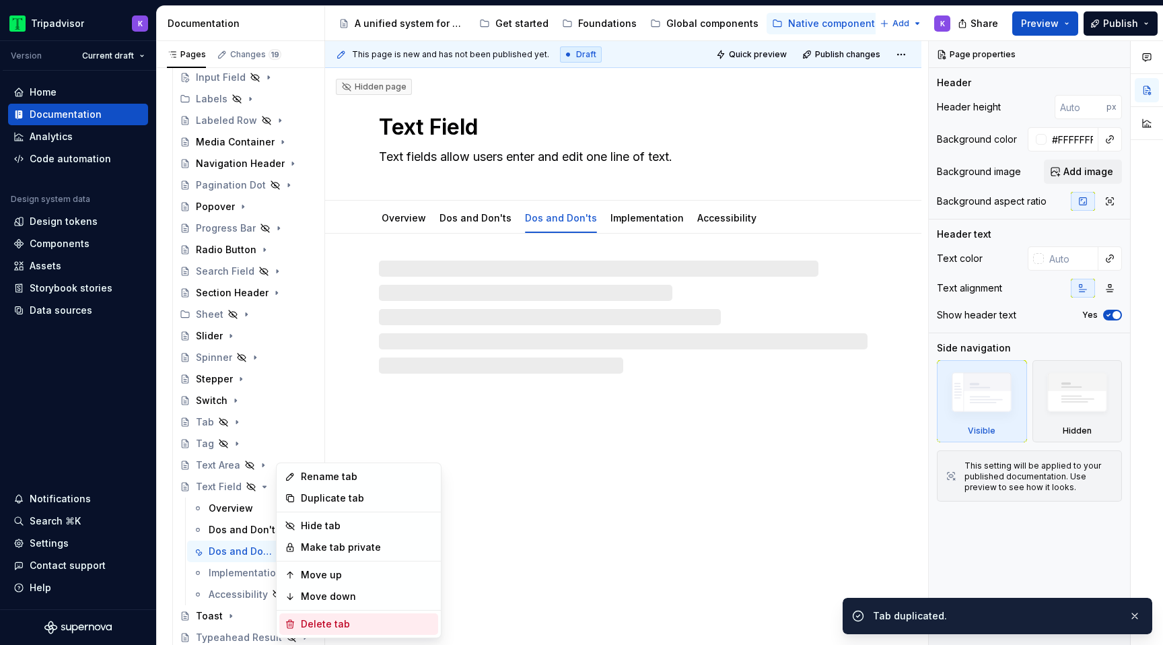
click at [324, 620] on div "Delete tab" at bounding box center [367, 623] width 132 height 13
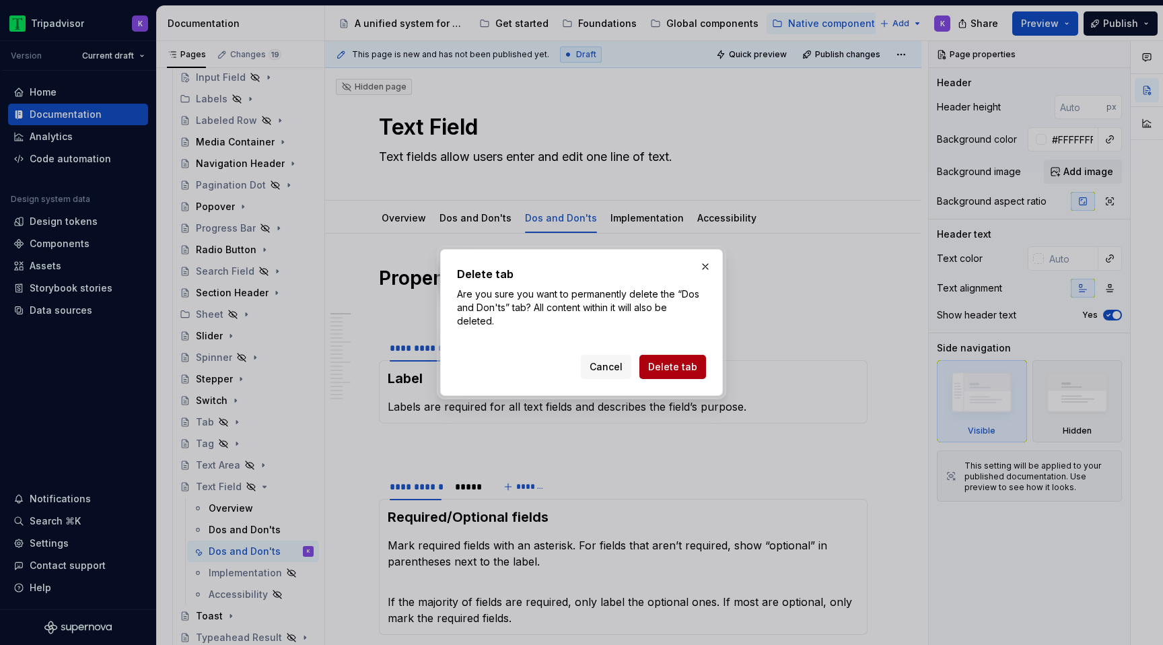
click at [669, 362] on span "Delete tab" at bounding box center [672, 366] width 49 height 13
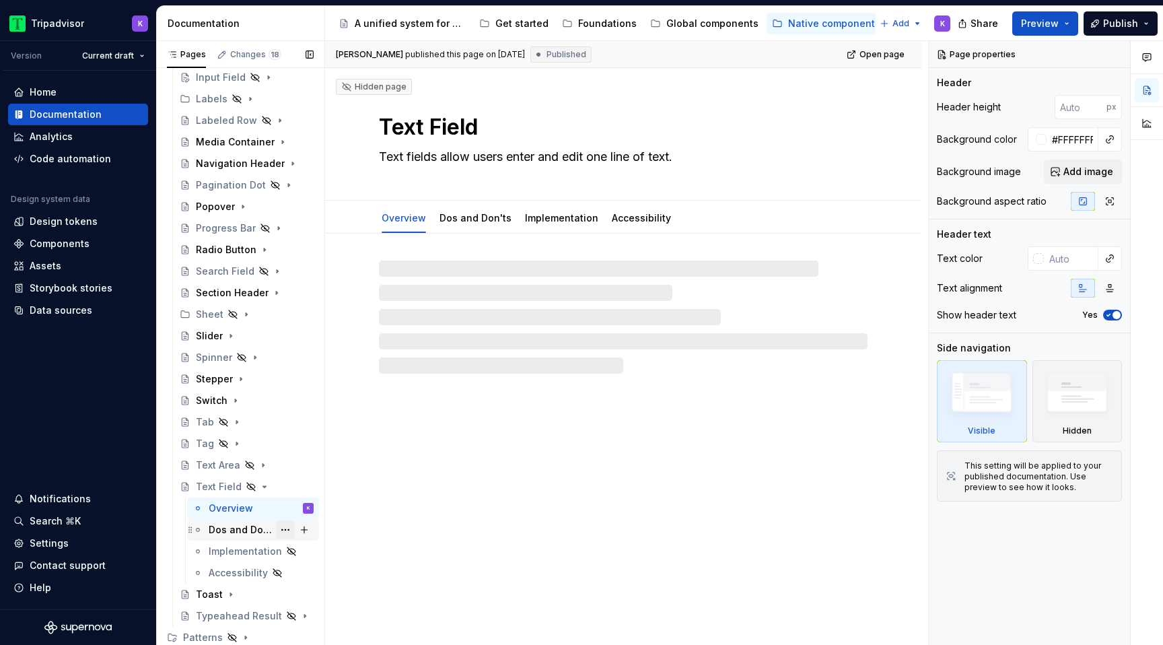
click at [289, 531] on button "Page tree" at bounding box center [285, 529] width 19 height 19
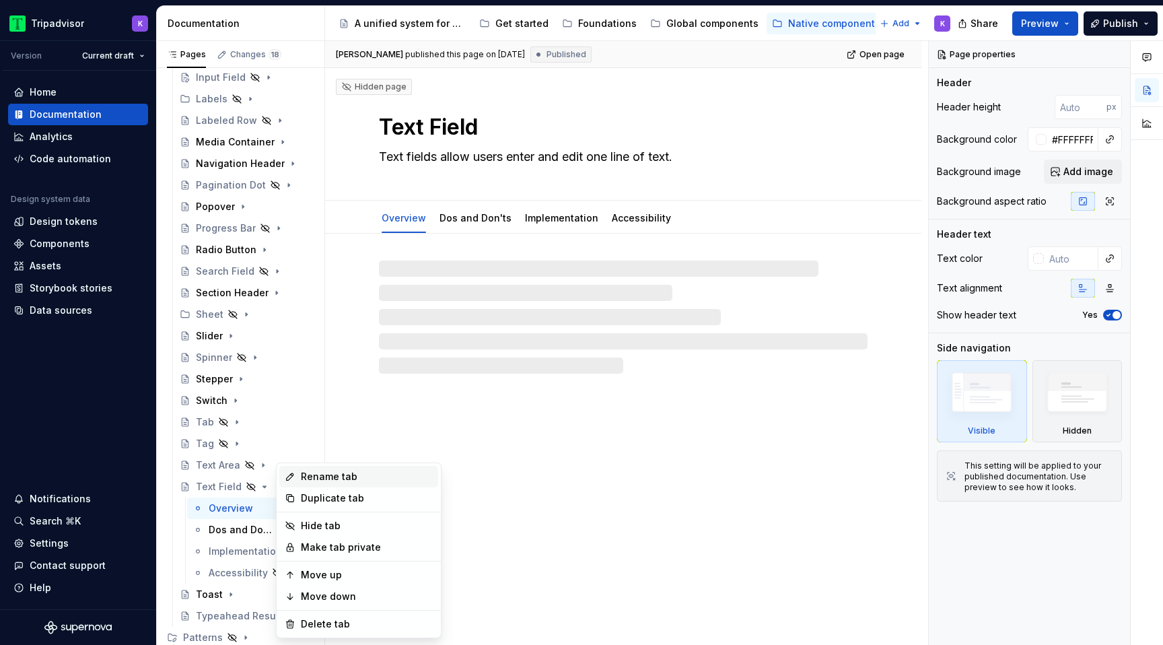
click at [337, 480] on div "Rename tab" at bounding box center [367, 476] width 132 height 13
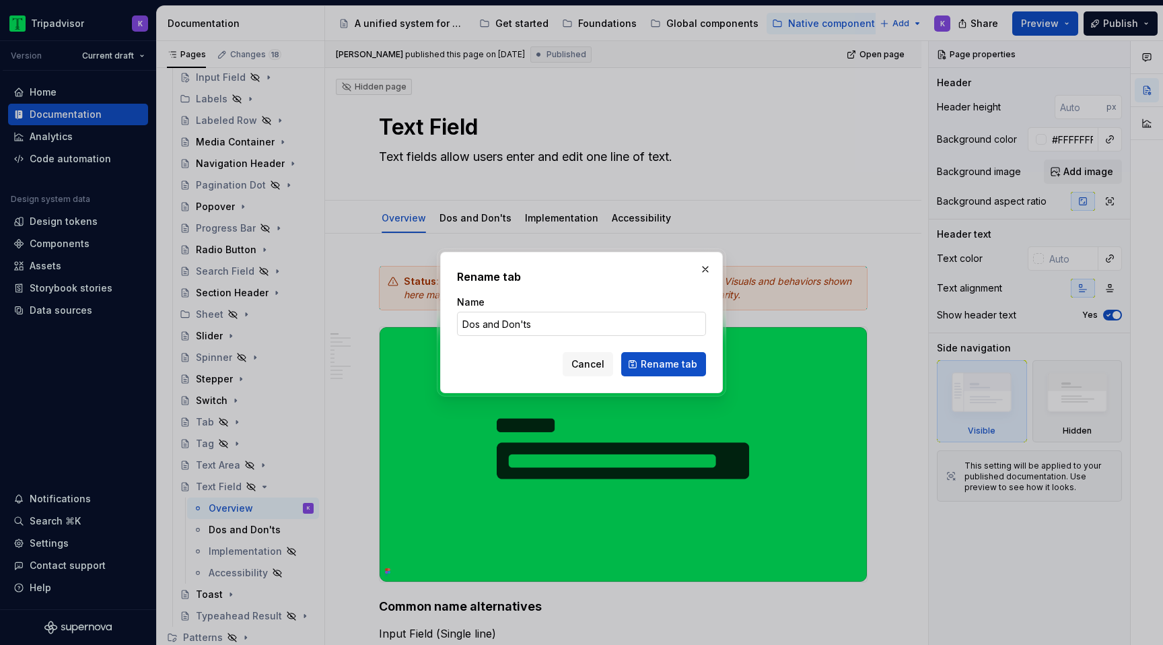
click at [497, 328] on input "Dos and Don'ts" at bounding box center [581, 324] width 249 height 24
type textarea "*"
type input "Dos & Don'ts"
click at [673, 359] on span "Rename tab" at bounding box center [669, 363] width 57 height 13
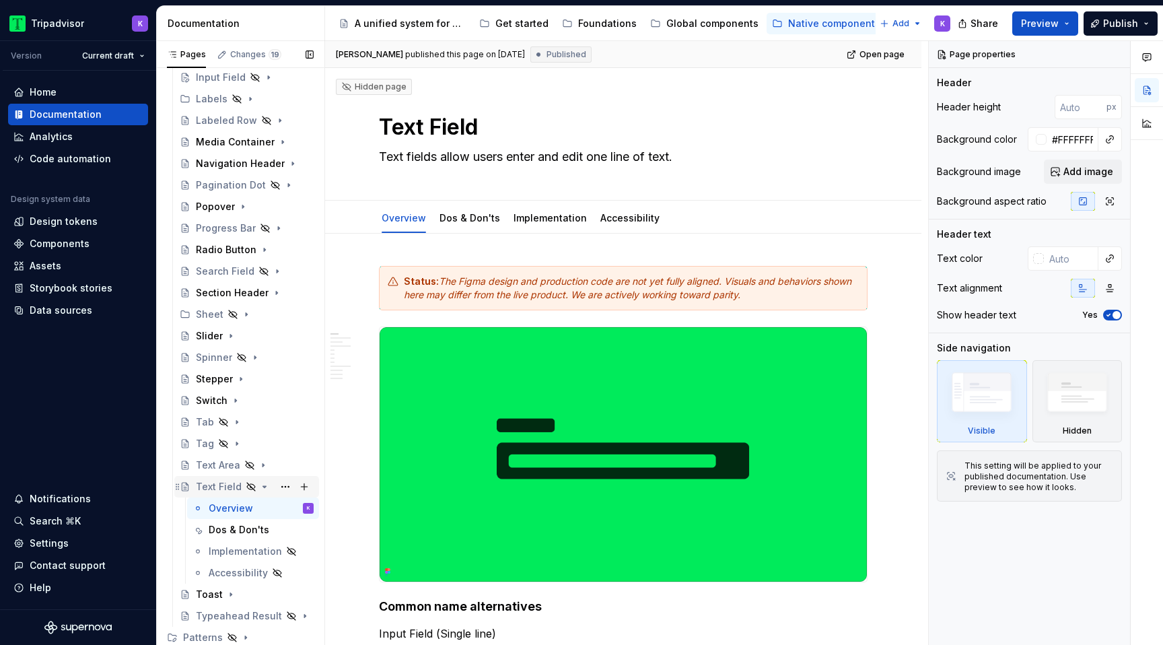
click at [262, 485] on icon "Page tree" at bounding box center [264, 486] width 11 height 11
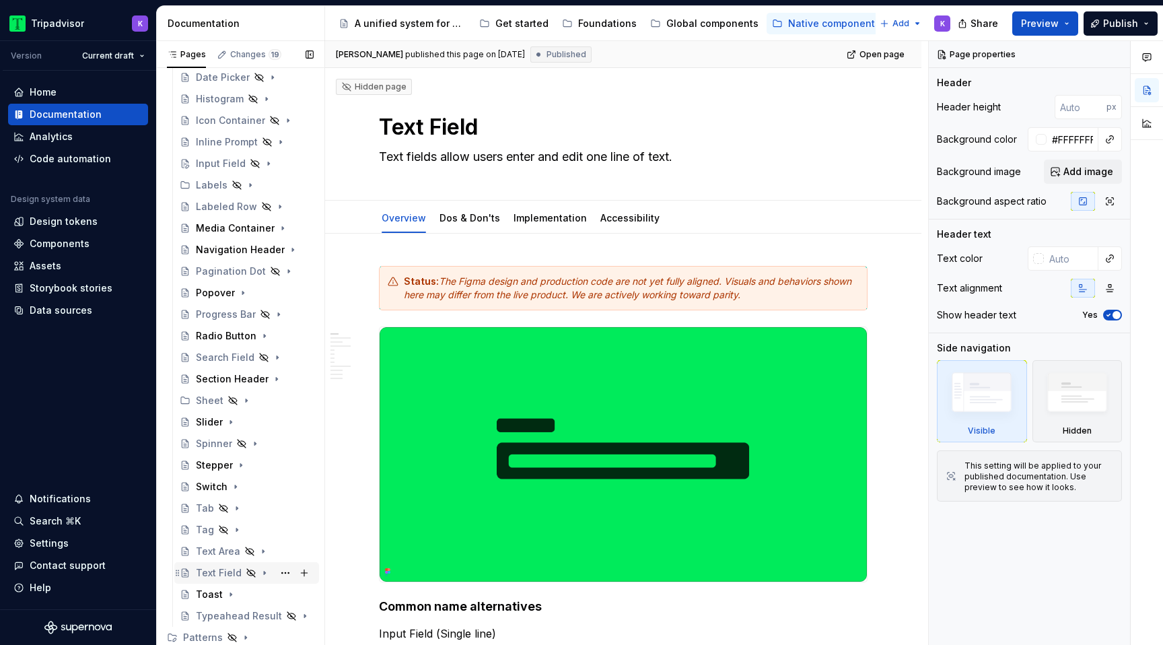
scroll to position [311, 0]
click at [269, 358] on icon "Page tree" at bounding box center [267, 357] width 11 height 11
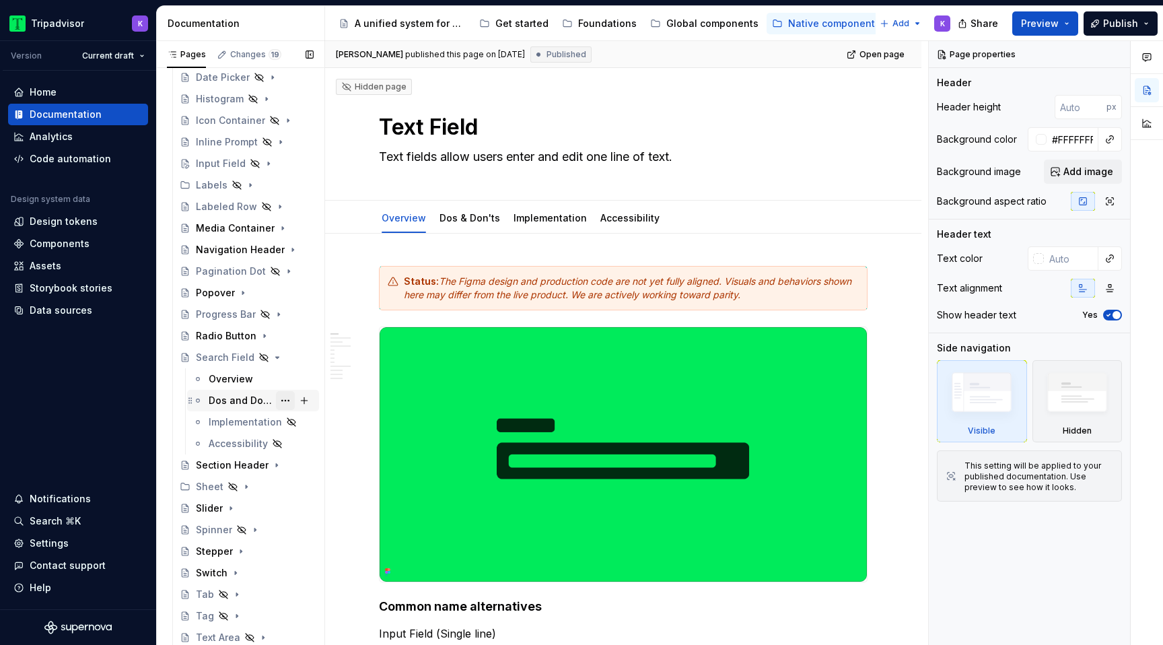
click at [287, 402] on button "Page tree" at bounding box center [285, 400] width 19 height 19
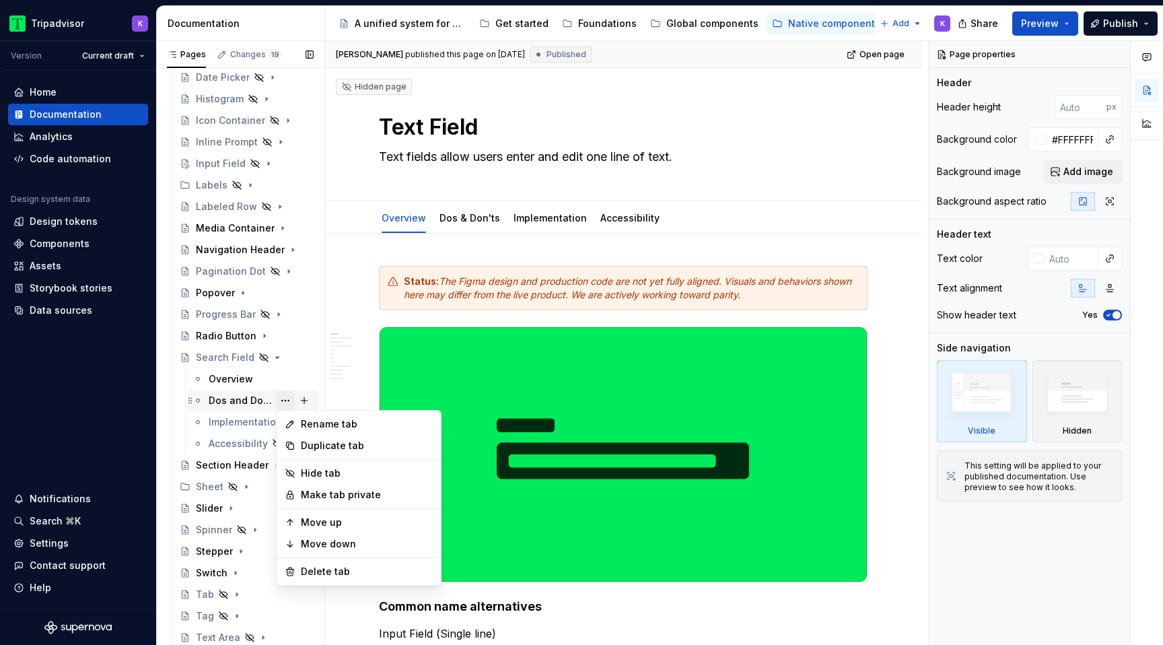
type textarea "*"
click at [349, 427] on div "Rename tab" at bounding box center [367, 423] width 132 height 13
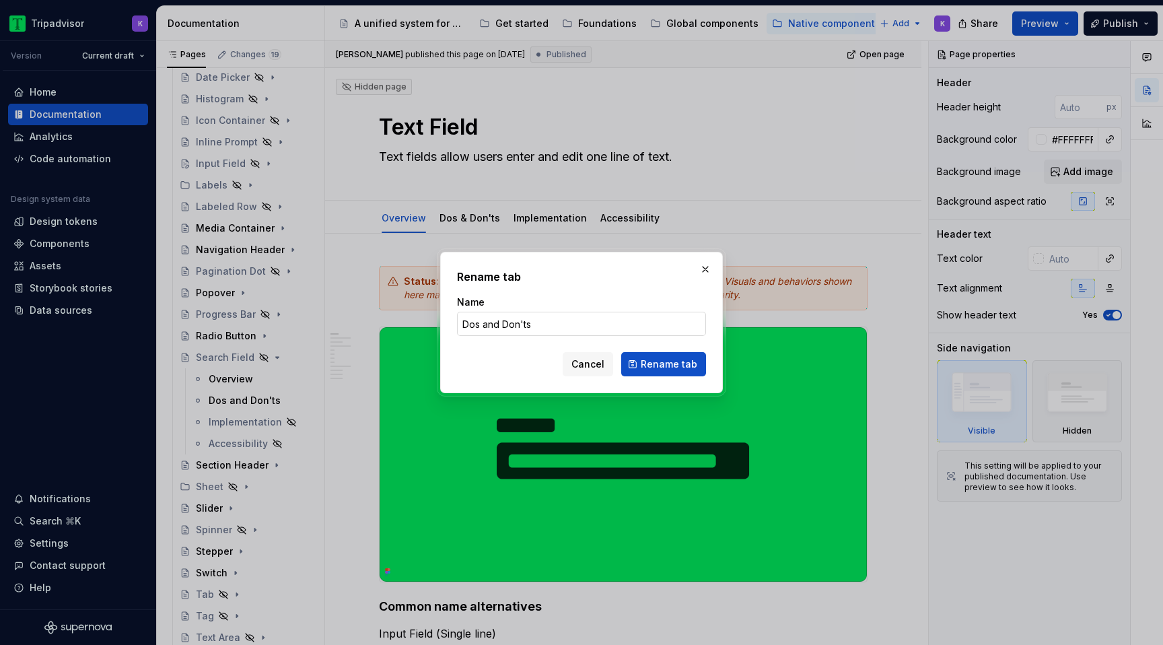
click at [496, 317] on input "Dos and Don'ts" at bounding box center [581, 324] width 249 height 24
drag, startPoint x: 500, startPoint y: 321, endPoint x: 482, endPoint y: 320, distance: 18.2
click at [482, 320] on input "Dos and Don'ts" at bounding box center [581, 324] width 249 height 24
type input "Dos & Don'ts"
click at [674, 367] on span "Rename tab" at bounding box center [669, 363] width 57 height 13
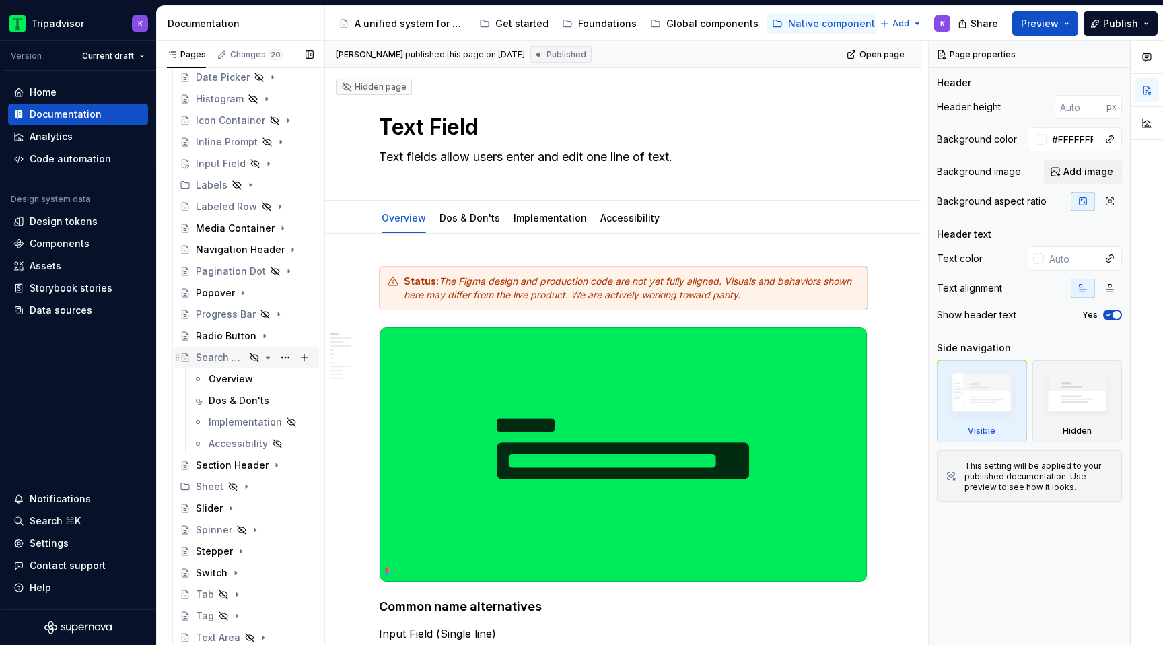
click at [267, 357] on icon "Page tree" at bounding box center [267, 357] width 3 height 1
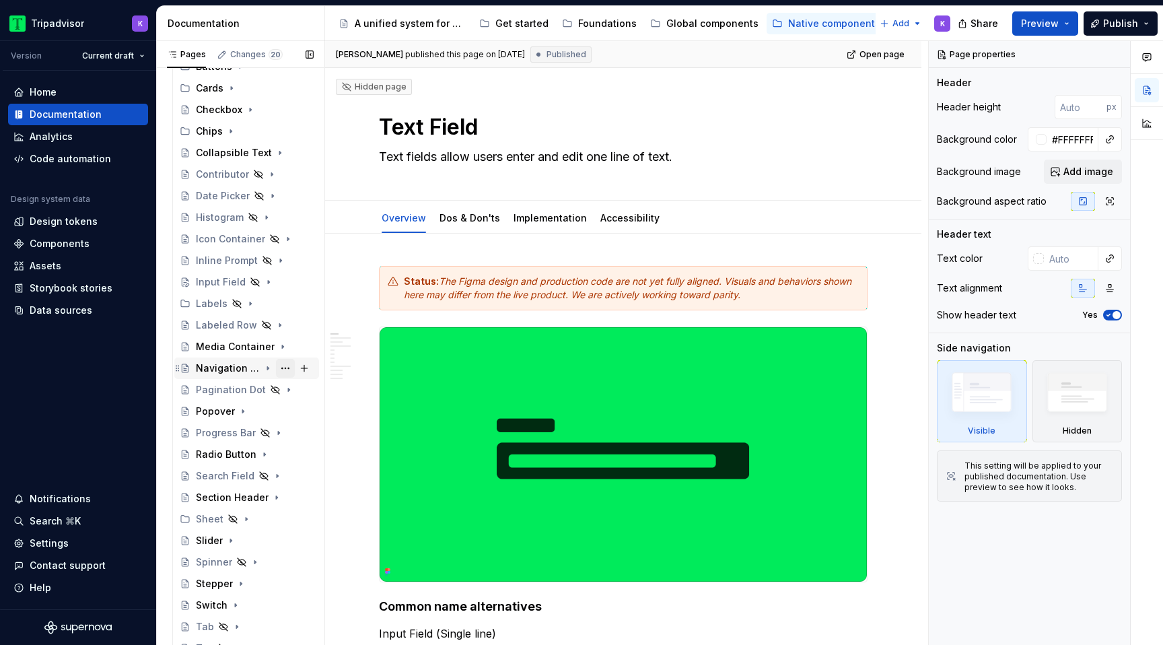
scroll to position [184, 0]
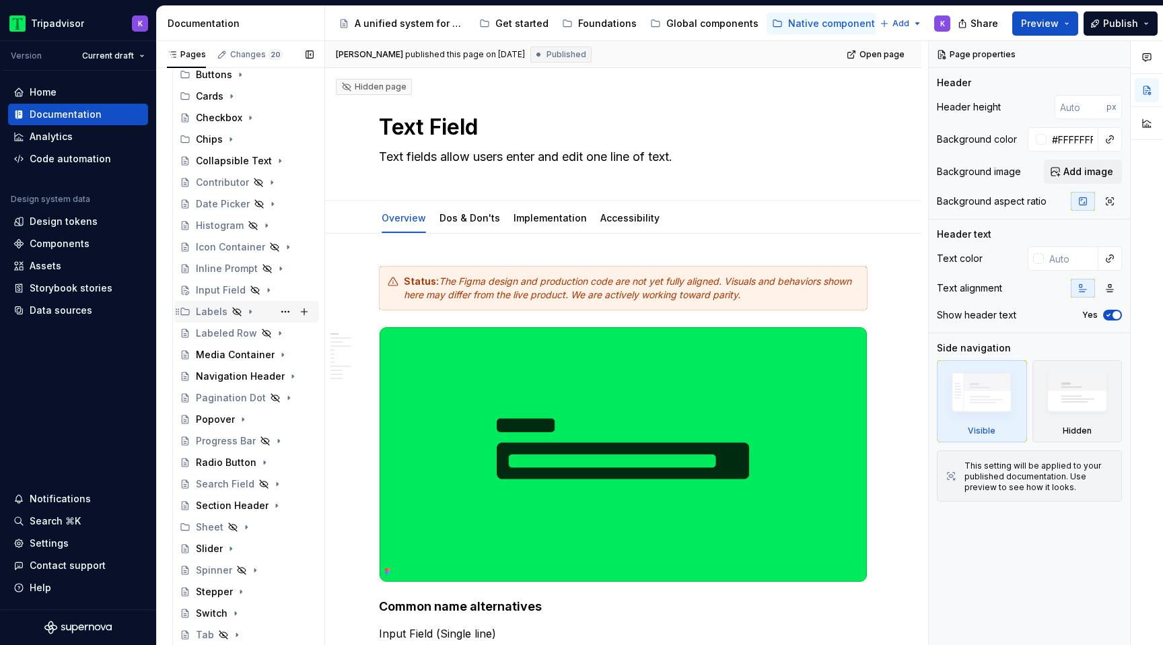
click at [250, 314] on icon "Page tree" at bounding box center [250, 311] width 11 height 11
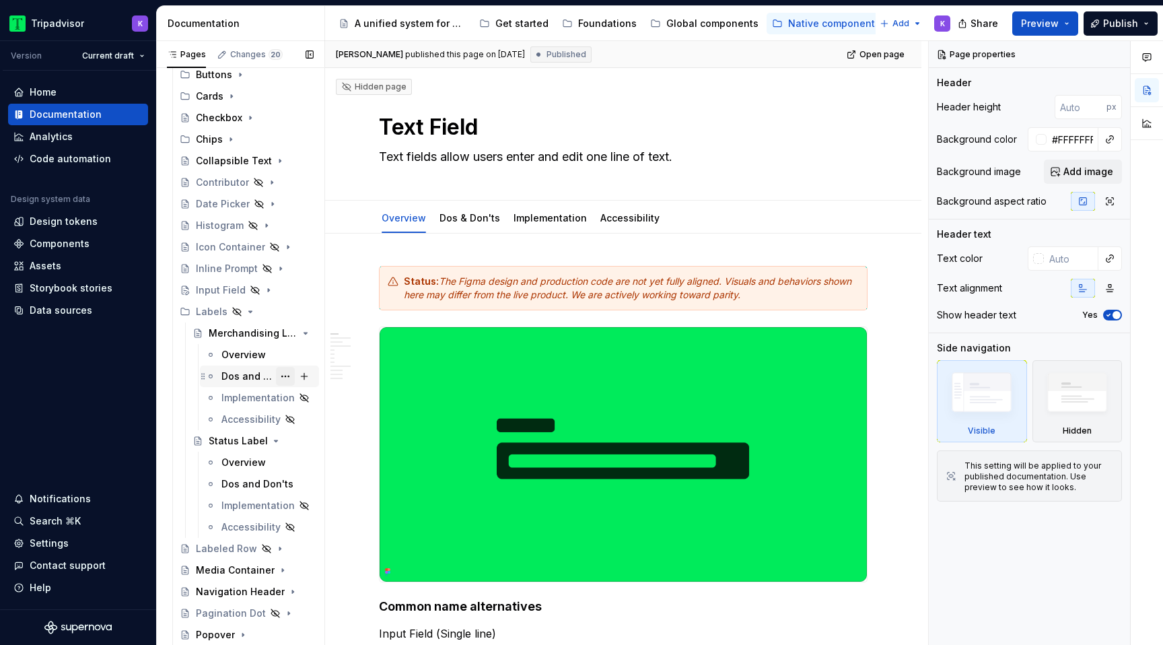
click at [284, 378] on button "Page tree" at bounding box center [285, 376] width 19 height 19
type textarea "*"
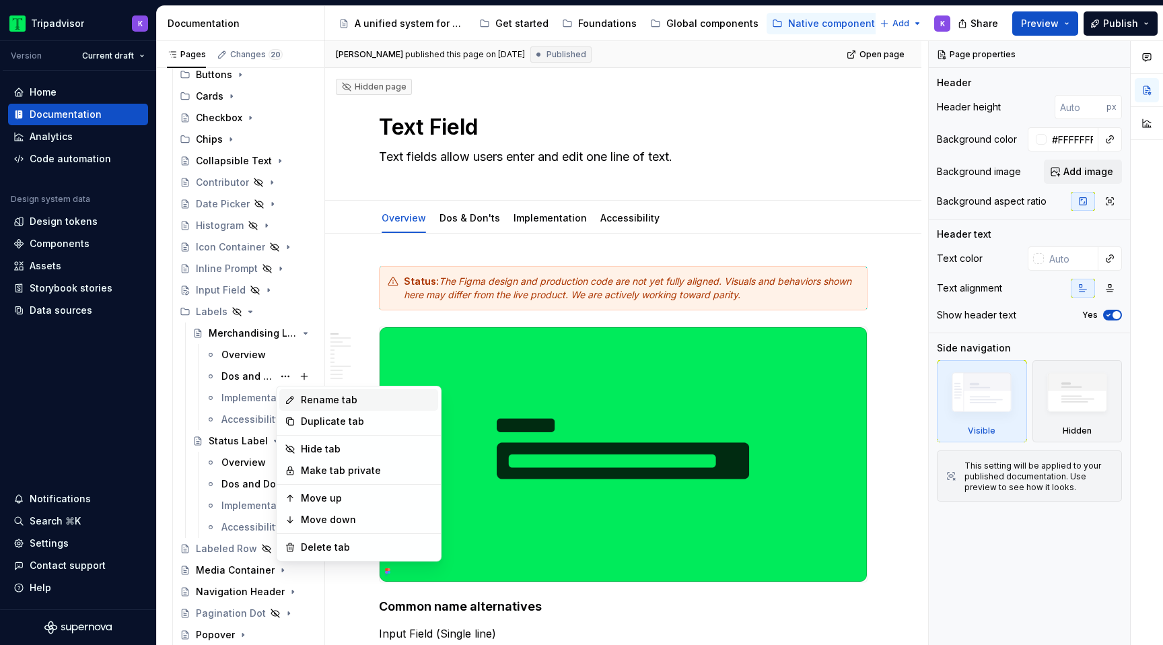
click at [334, 402] on div "Rename tab" at bounding box center [367, 399] width 132 height 13
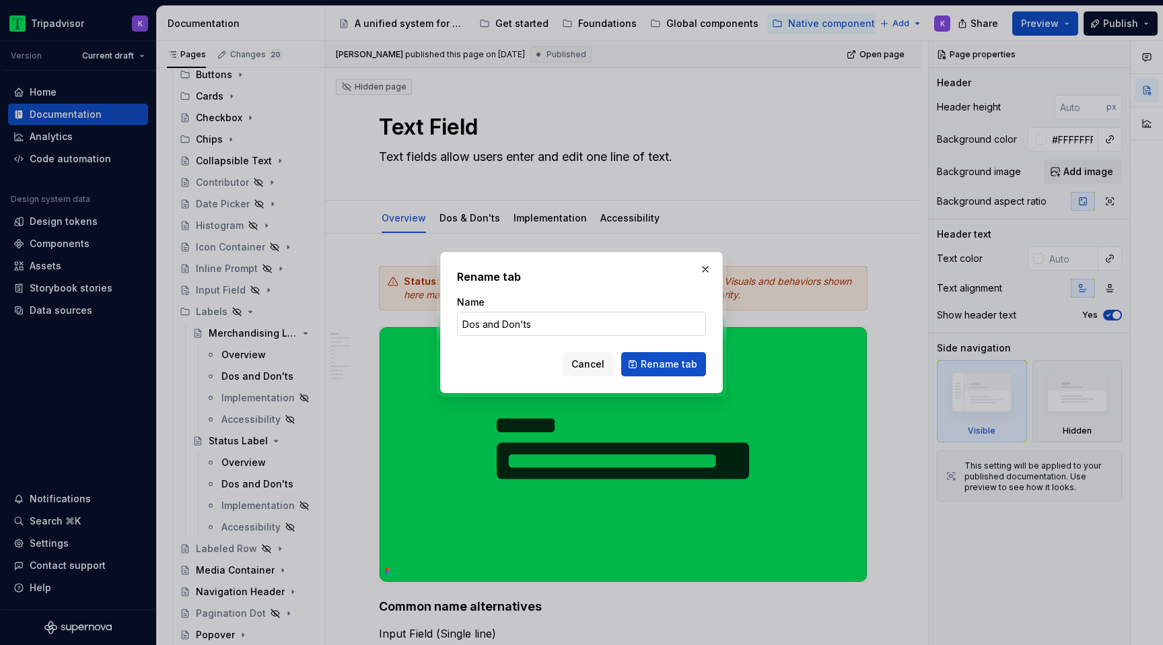
click at [495, 322] on input "Dos and Don'ts" at bounding box center [581, 324] width 249 height 24
type input "Dos & Don'ts"
click at [654, 363] on span "Rename tab" at bounding box center [669, 363] width 57 height 13
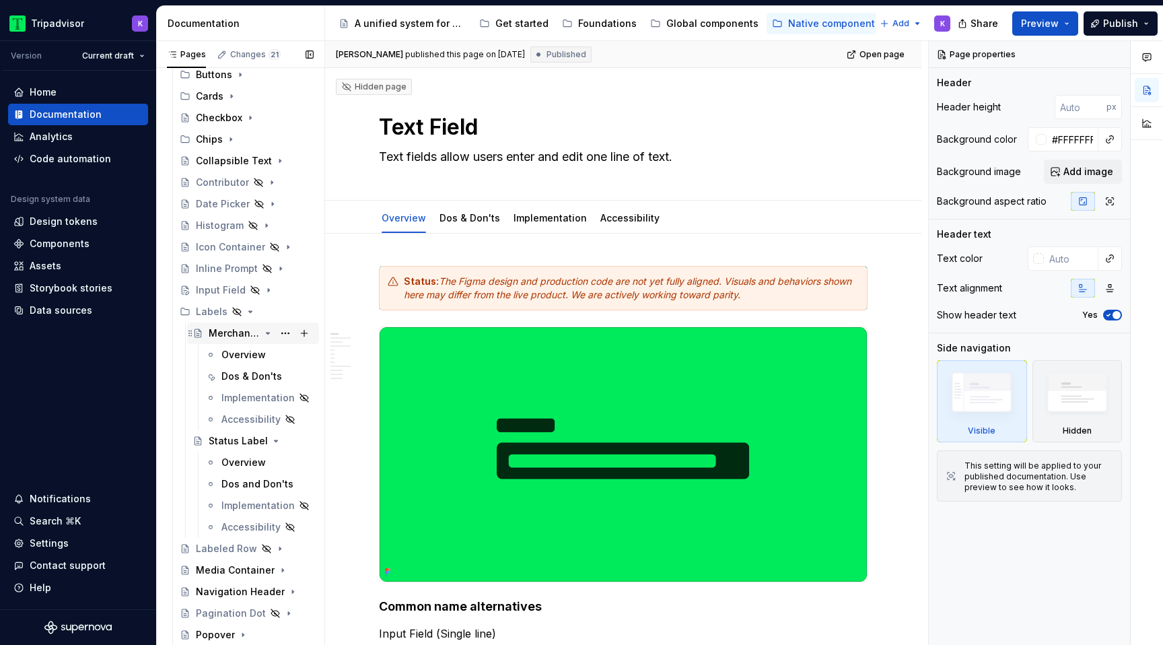
click at [272, 335] on icon "Page tree" at bounding box center [267, 333] width 11 height 11
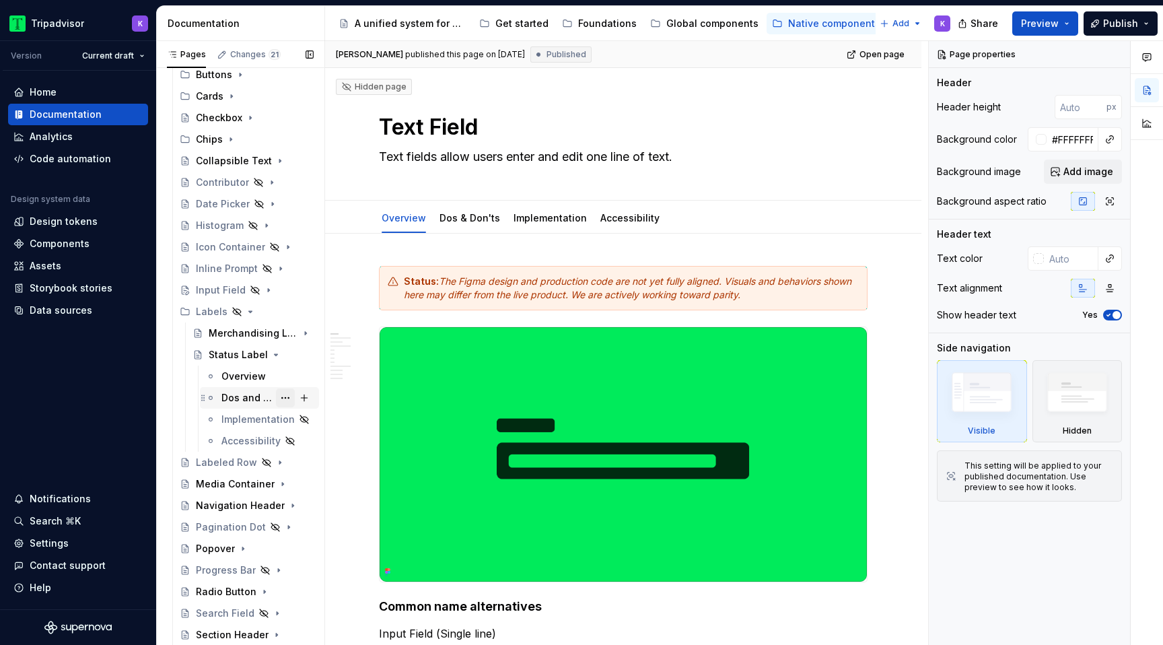
click at [285, 399] on button "Page tree" at bounding box center [285, 397] width 19 height 19
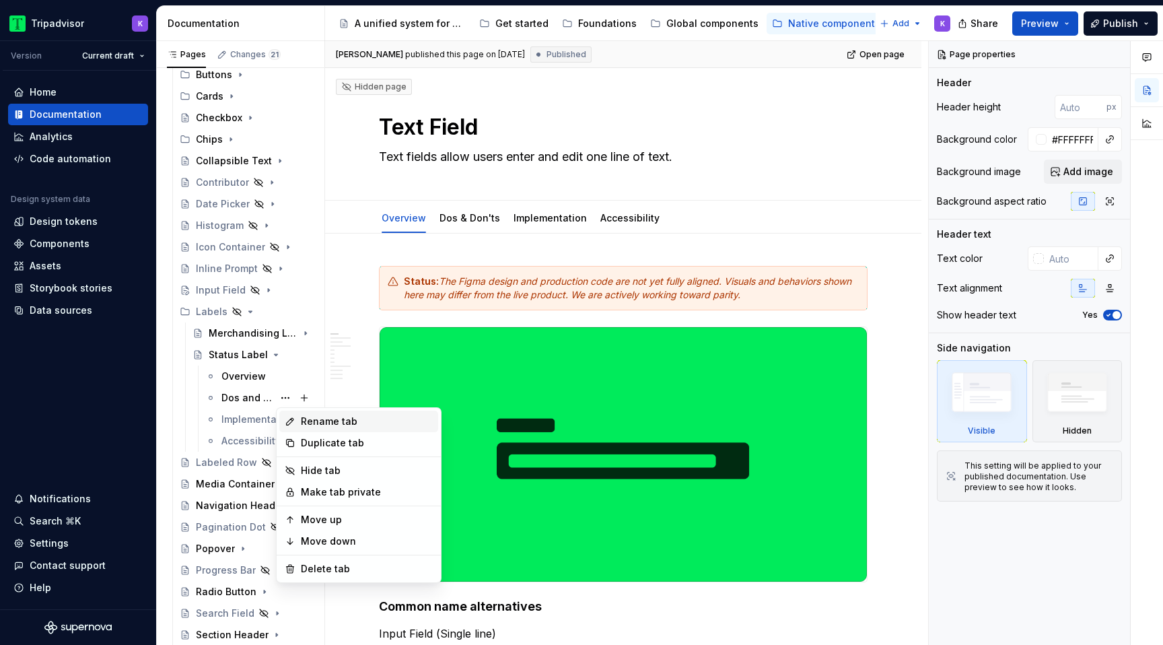
type textarea "*"
click at [314, 420] on div "Rename tab" at bounding box center [367, 420] width 132 height 13
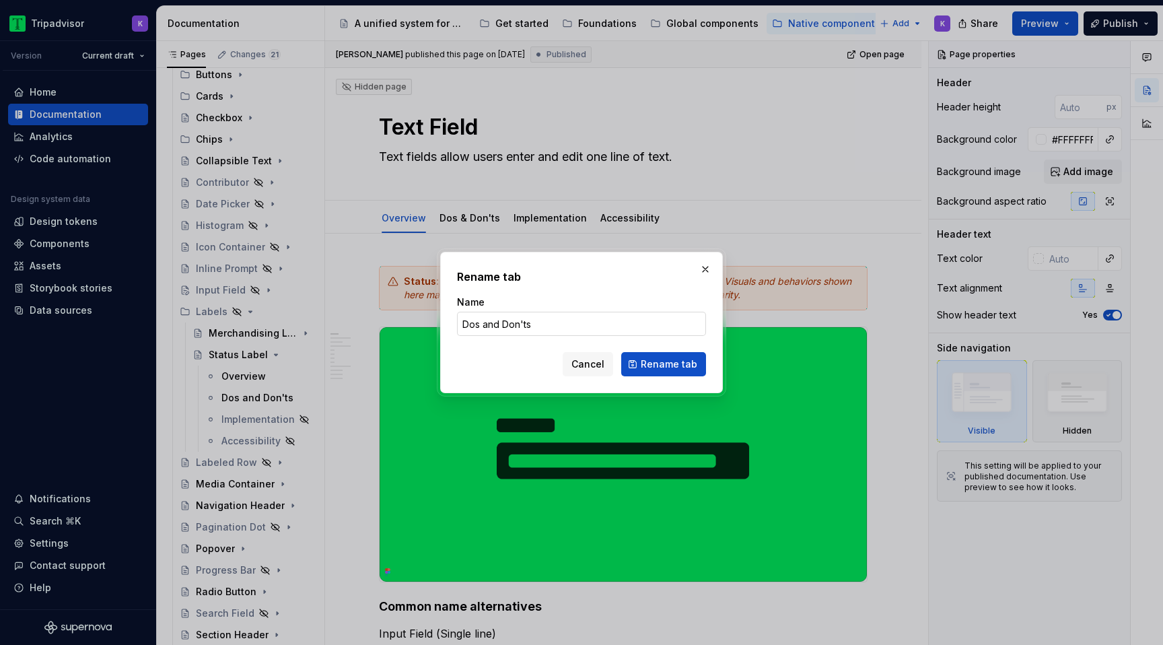
click at [492, 324] on input "Dos and Don'ts" at bounding box center [581, 324] width 249 height 24
type input "Dos & Don'ts"
click at [657, 369] on span "Rename tab" at bounding box center [669, 363] width 57 height 13
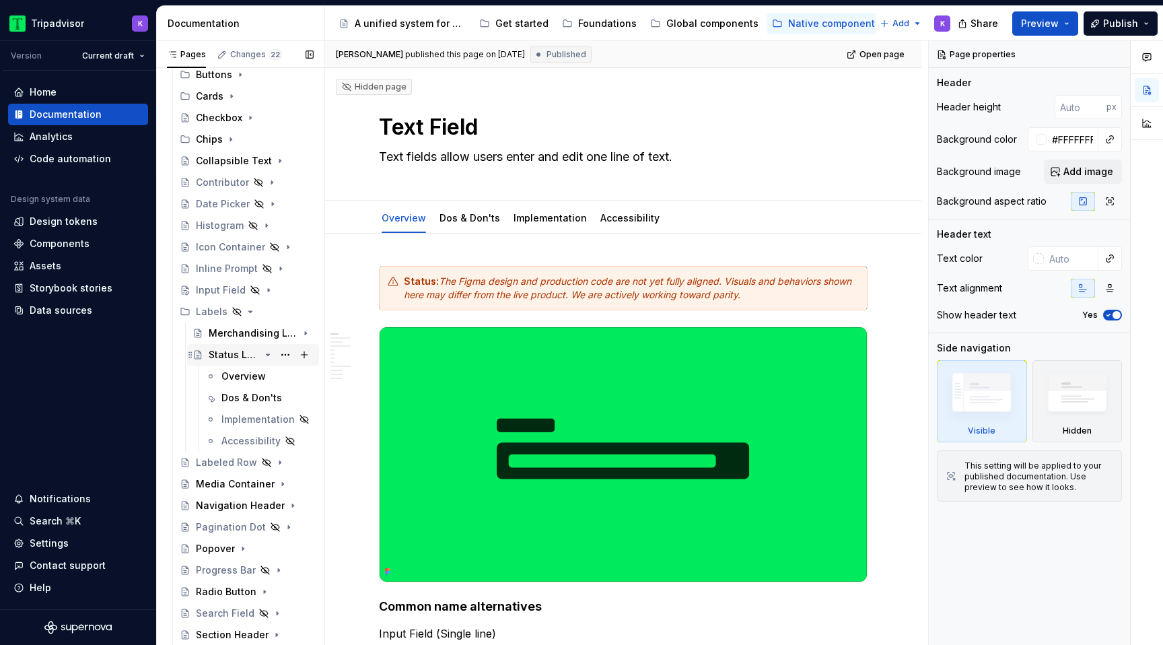
click at [263, 357] on icon "Page tree" at bounding box center [267, 354] width 11 height 11
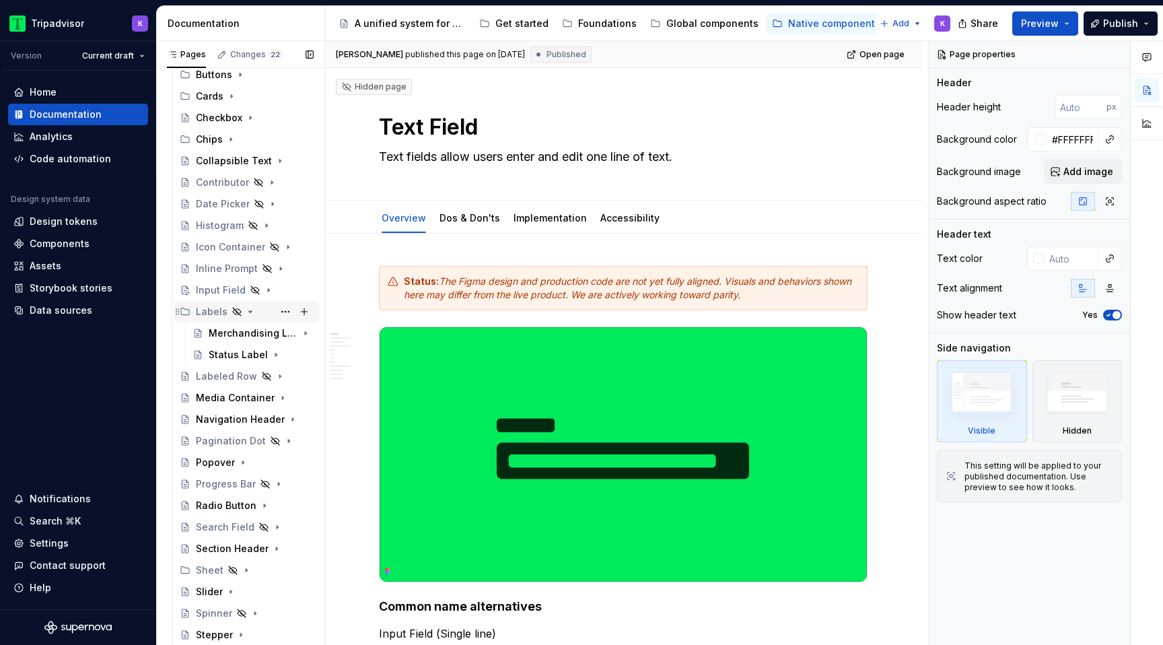
click at [246, 309] on icon "Page tree" at bounding box center [250, 311] width 11 height 11
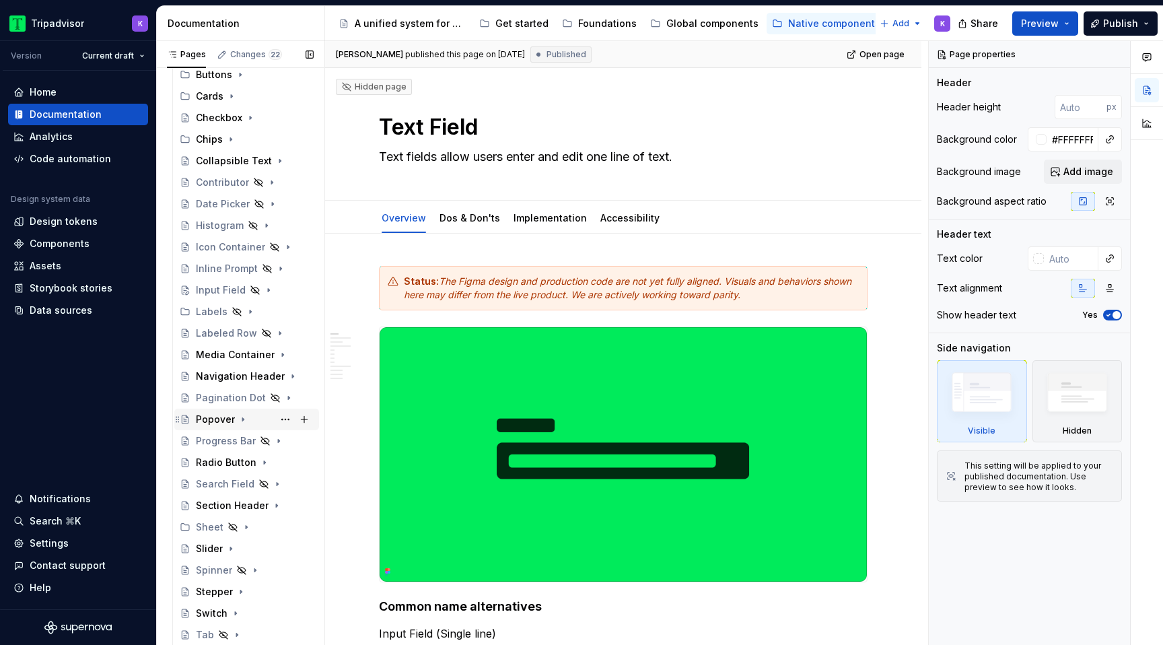
scroll to position [311, 0]
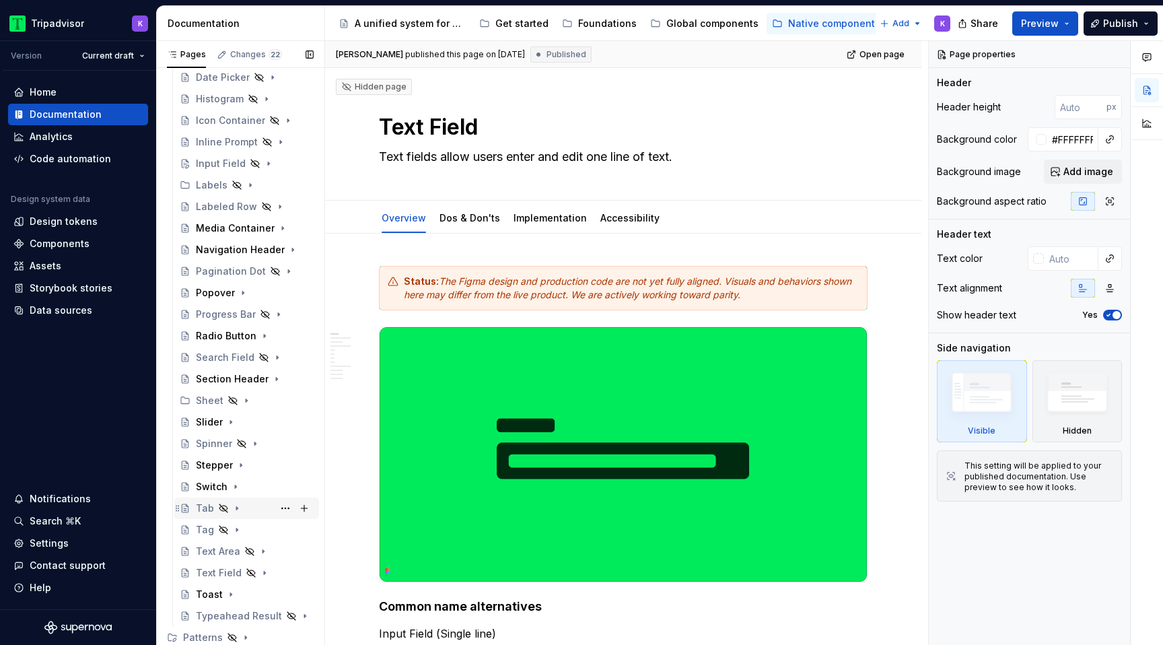
click at [236, 509] on icon "Page tree" at bounding box center [236, 508] width 1 height 3
click at [286, 546] on button "Page tree" at bounding box center [285, 551] width 19 height 19
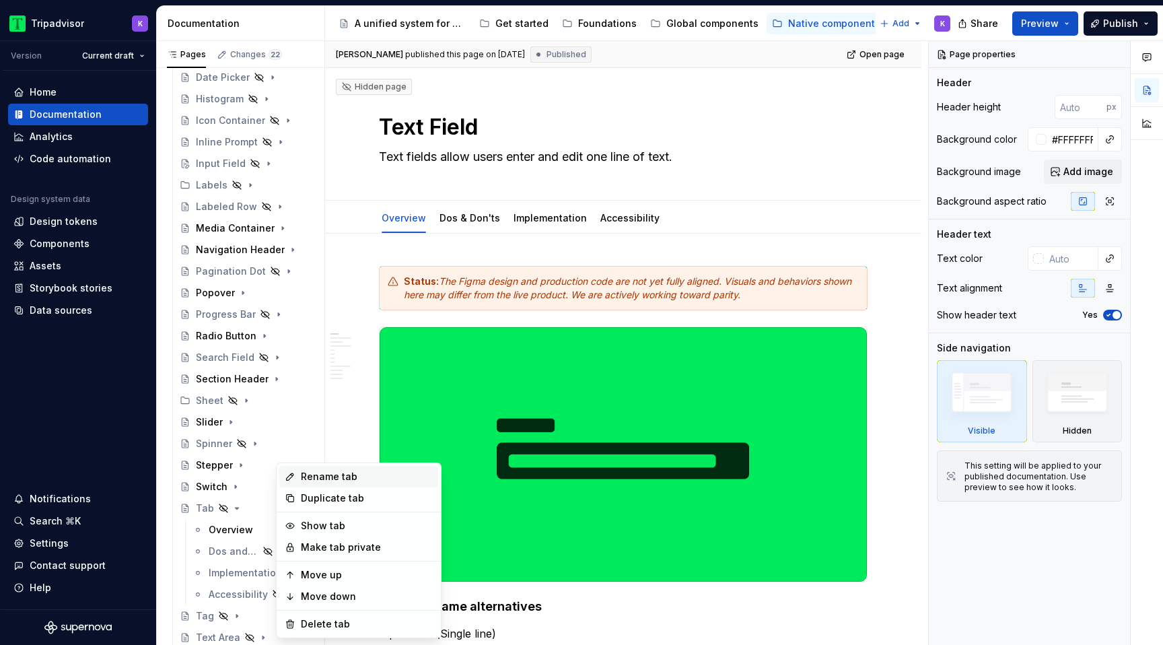
type textarea "*"
click at [381, 476] on div "Rename tab" at bounding box center [367, 476] width 132 height 13
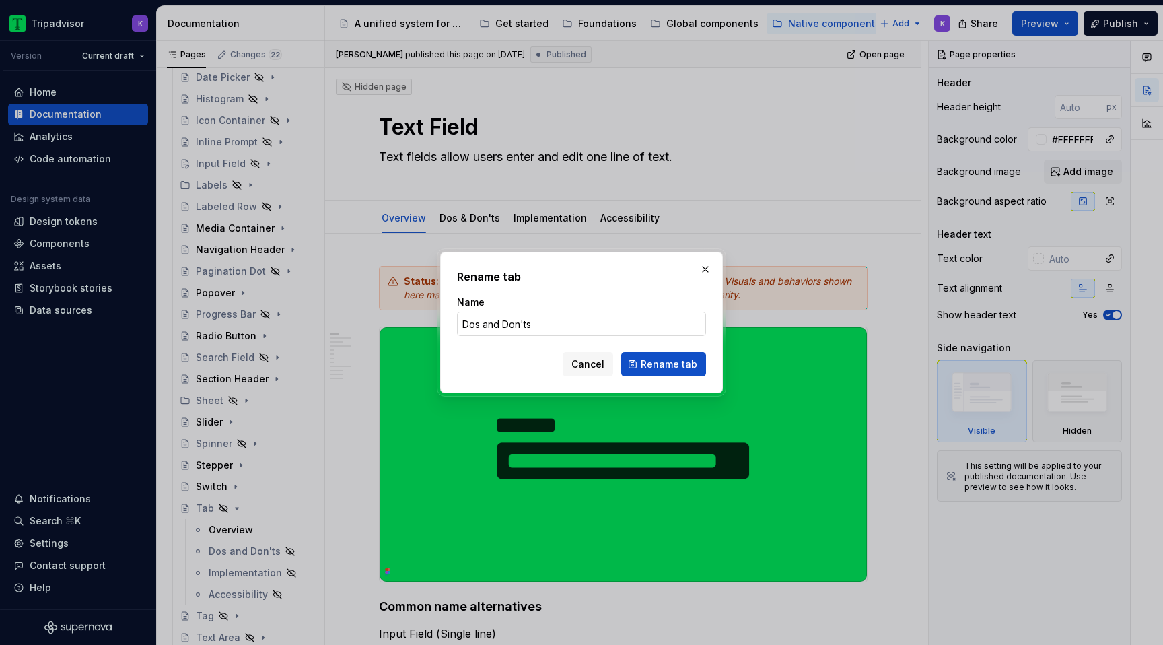
click at [500, 329] on input "Dos and Don'ts" at bounding box center [581, 324] width 249 height 24
type input "Dos & Don'ts"
click at [682, 361] on span "Rename tab" at bounding box center [669, 363] width 57 height 13
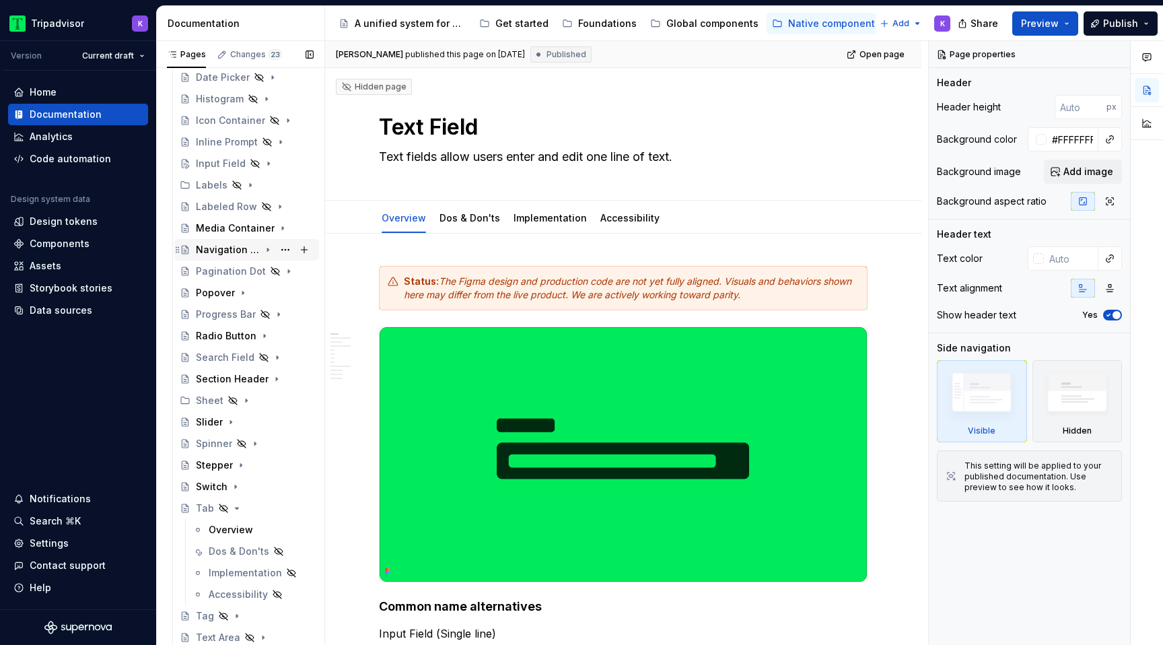
scroll to position [0, 0]
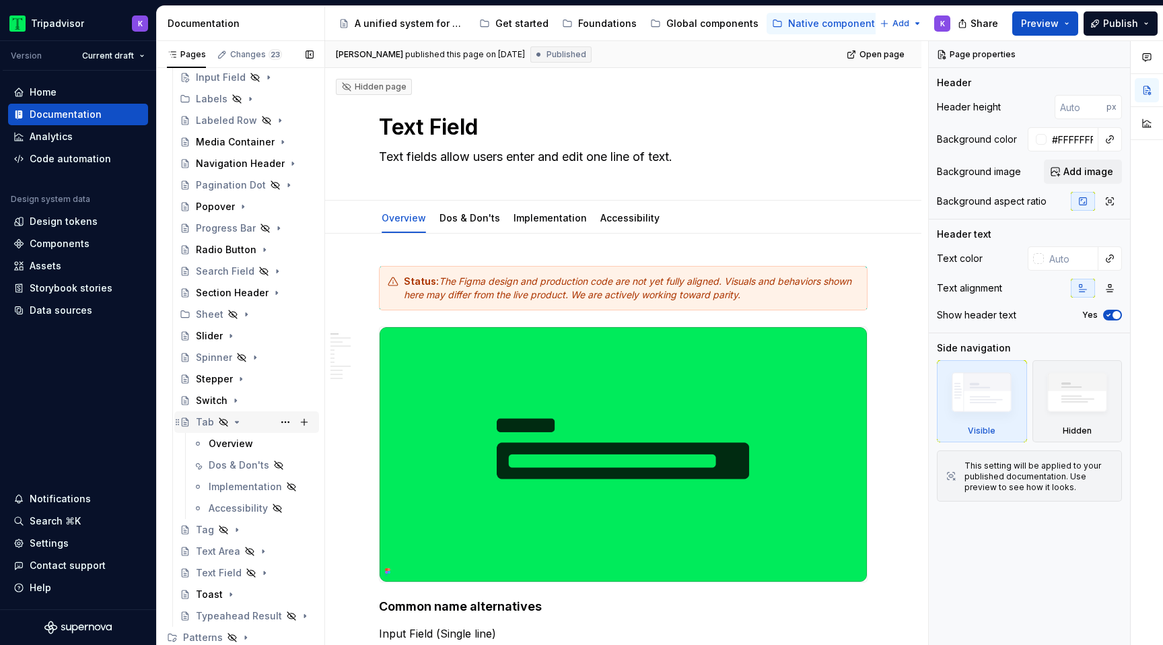
click at [235, 421] on icon "Page tree" at bounding box center [236, 421] width 3 height 1
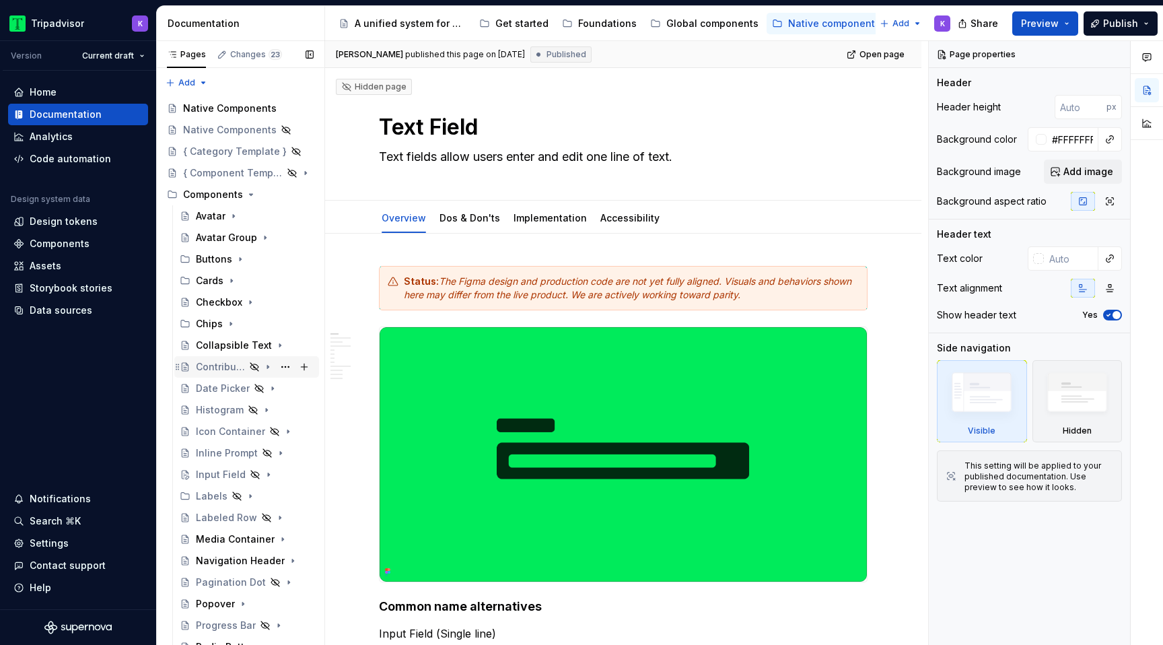
click at [268, 367] on icon "Page tree" at bounding box center [267, 366] width 1 height 3
click at [268, 369] on icon "Page tree" at bounding box center [267, 366] width 11 height 11
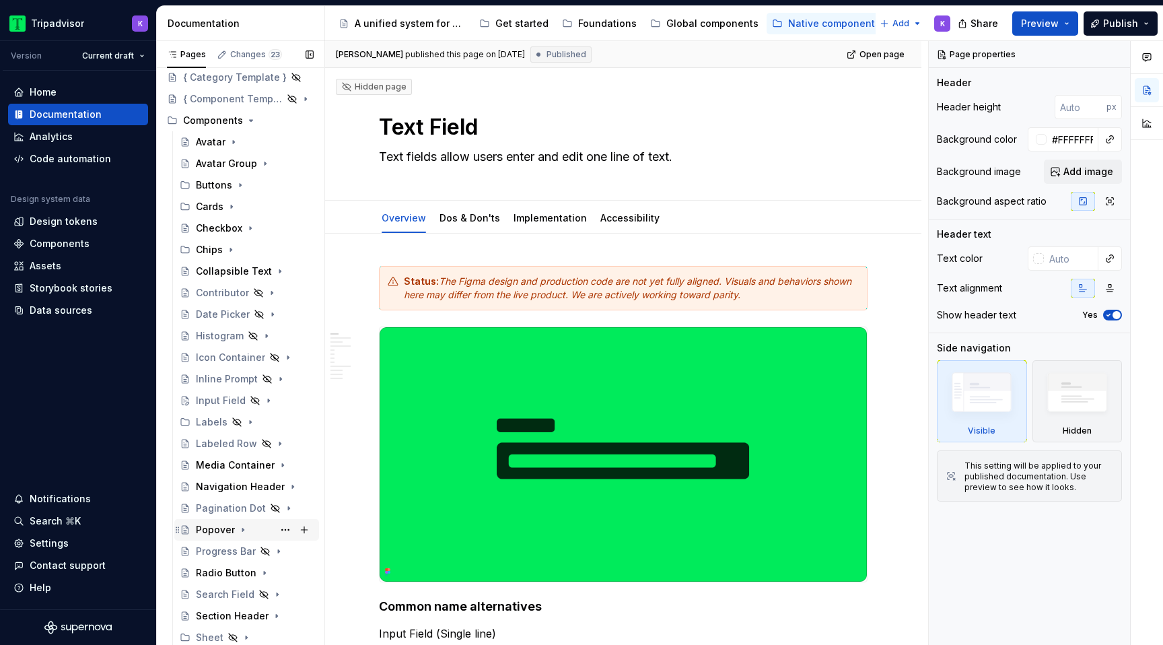
scroll to position [88, 0]
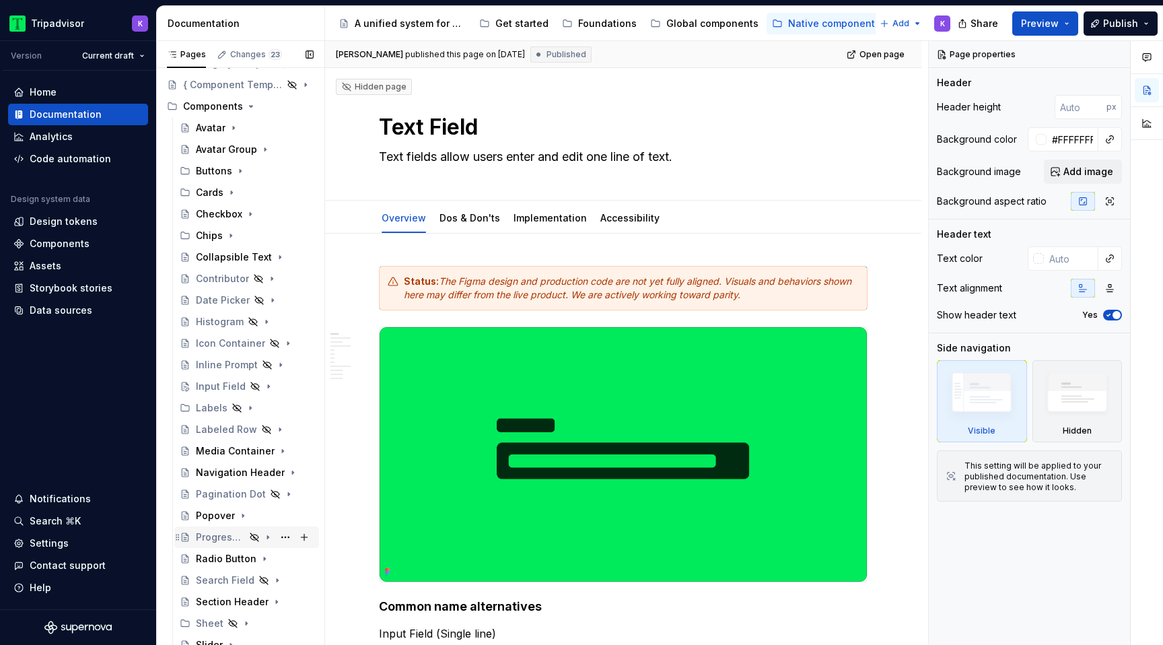
click at [269, 538] on icon "Page tree" at bounding box center [267, 537] width 11 height 11
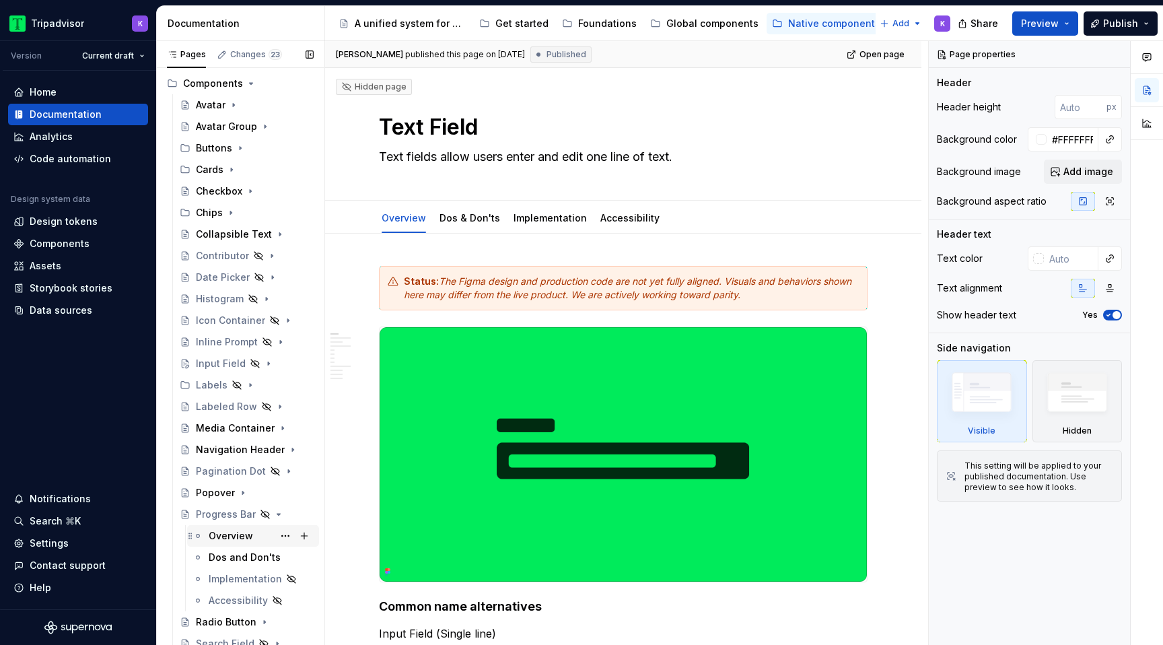
scroll to position [139, 0]
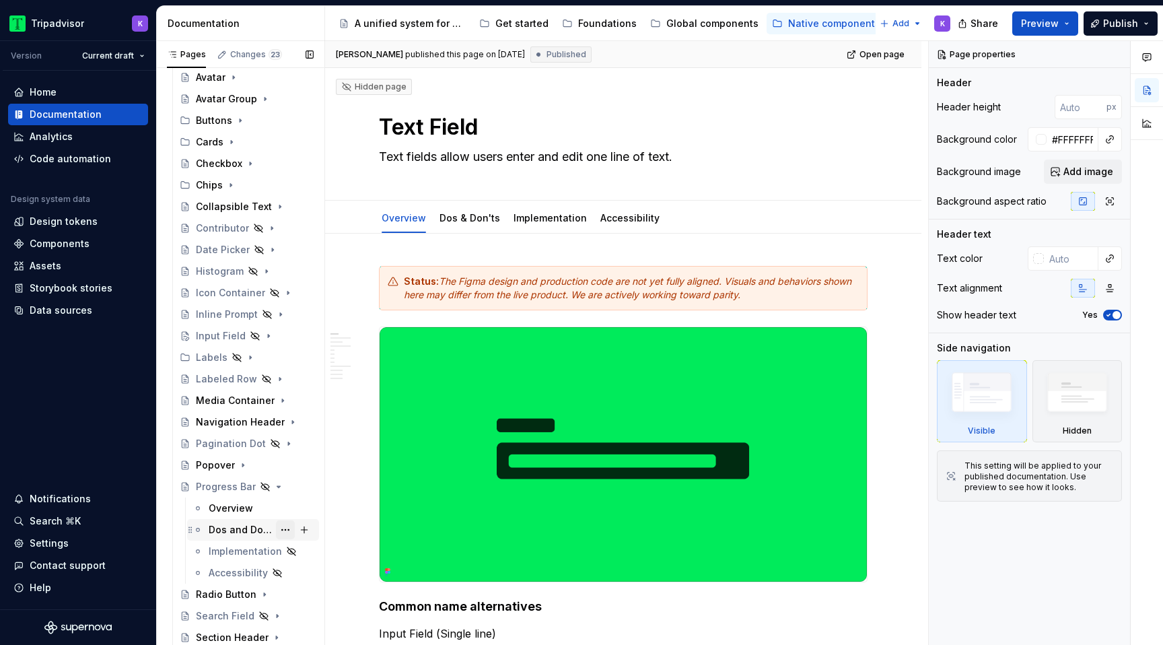
click at [285, 530] on button "Page tree" at bounding box center [285, 529] width 19 height 19
type textarea "*"
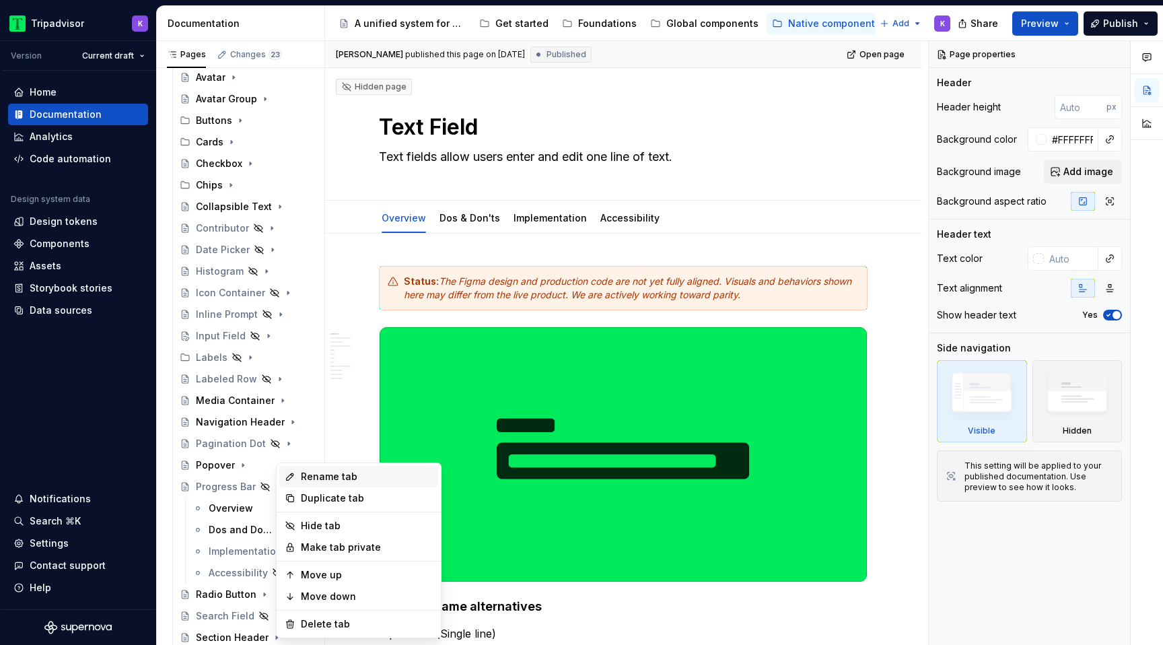
click at [359, 478] on div "Rename tab" at bounding box center [367, 476] width 132 height 13
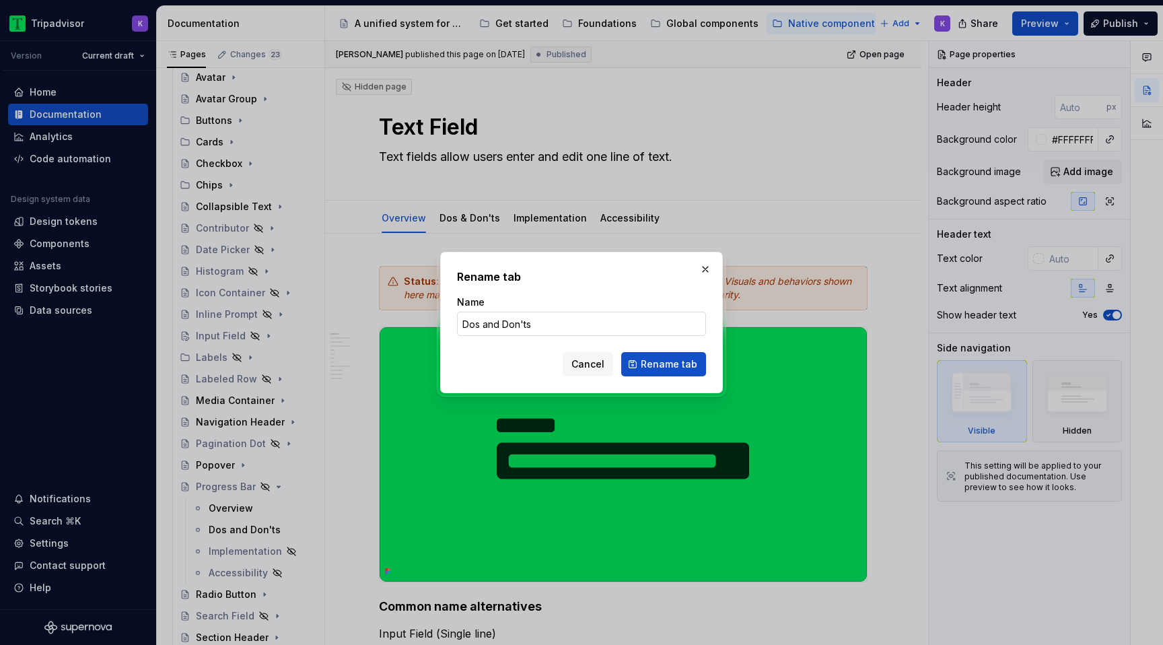
click at [497, 322] on input "Dos and Don'ts" at bounding box center [581, 324] width 249 height 24
type input "Dos & Don'ts"
click at [649, 365] on span "Rename tab" at bounding box center [669, 363] width 57 height 13
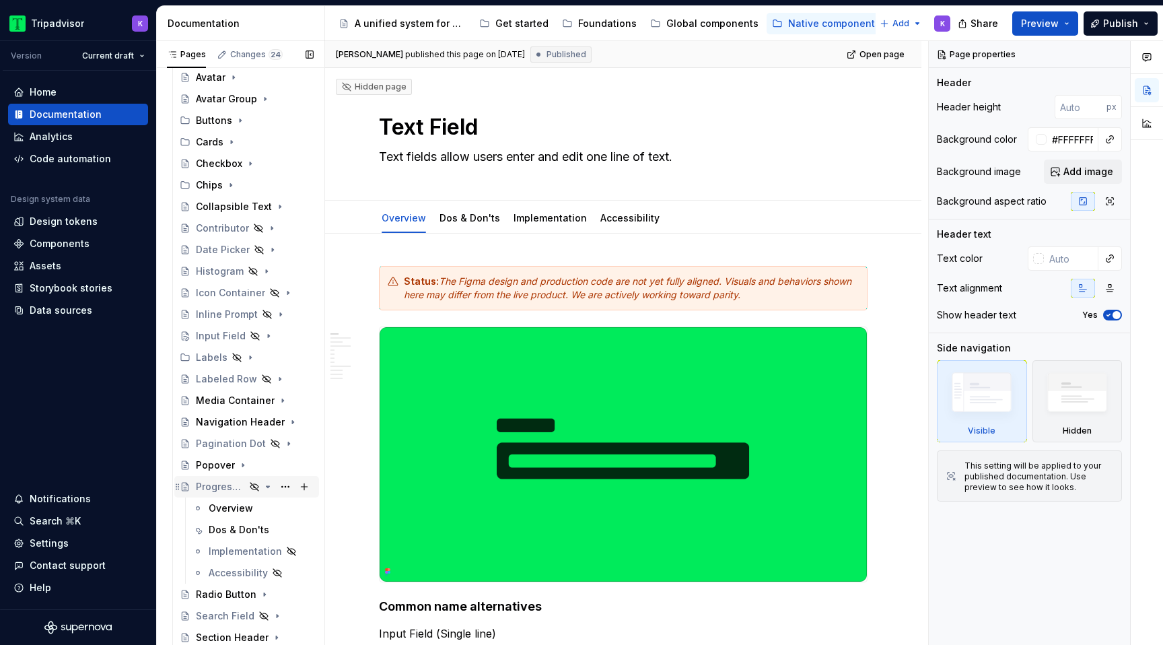
click at [270, 485] on icon "Page tree" at bounding box center [267, 486] width 11 height 11
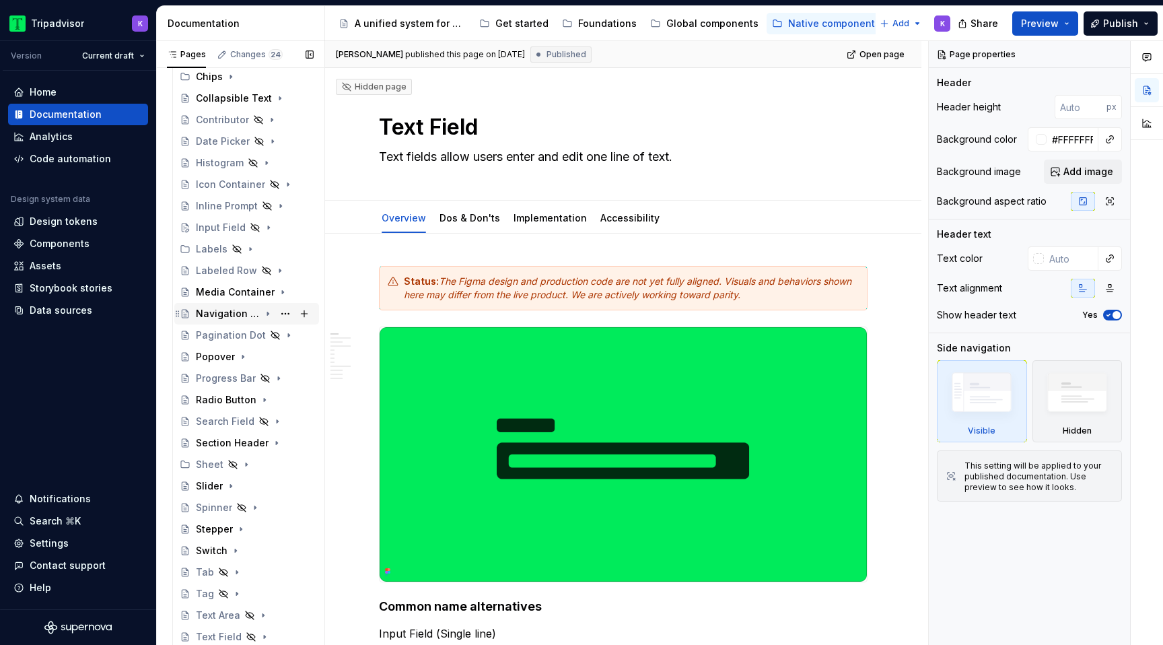
scroll to position [254, 0]
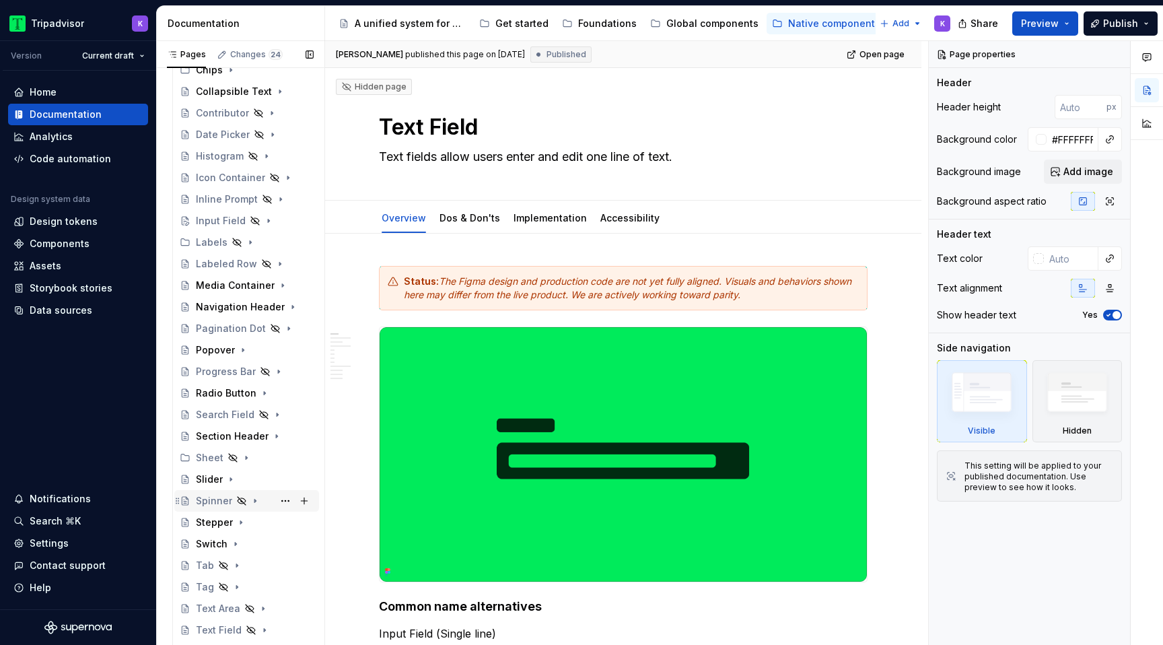
click at [256, 502] on icon "Page tree" at bounding box center [255, 500] width 11 height 11
click at [288, 545] on button "Page tree" at bounding box center [285, 543] width 19 height 19
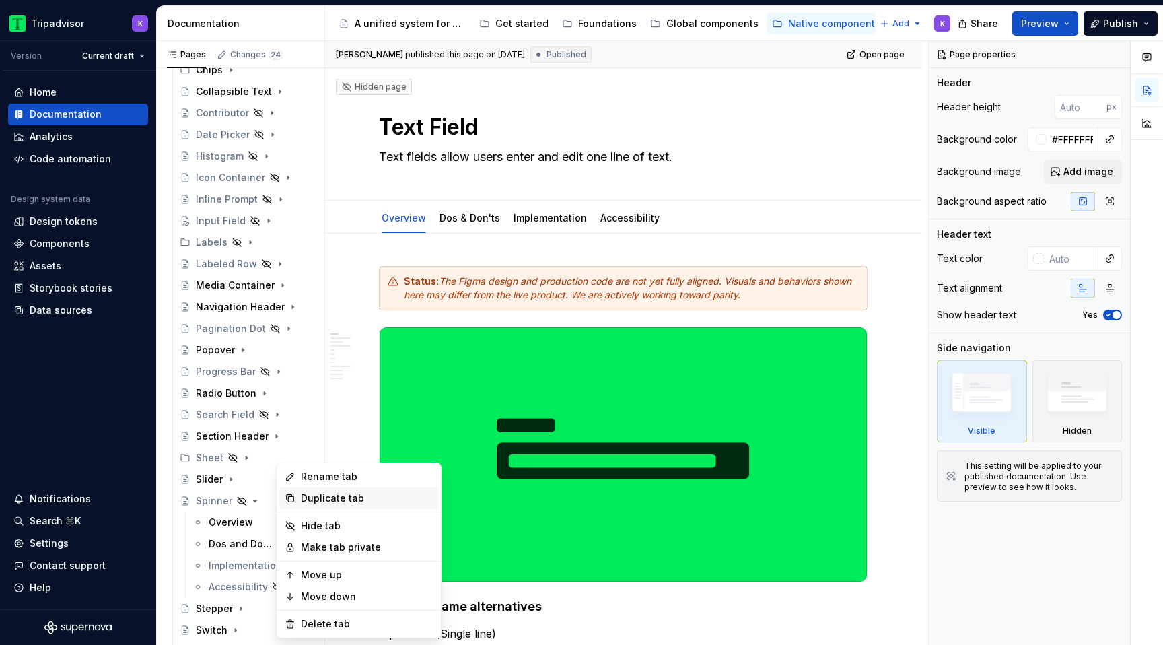
type textarea "*"
click at [332, 481] on div "Rename tab" at bounding box center [367, 476] width 132 height 13
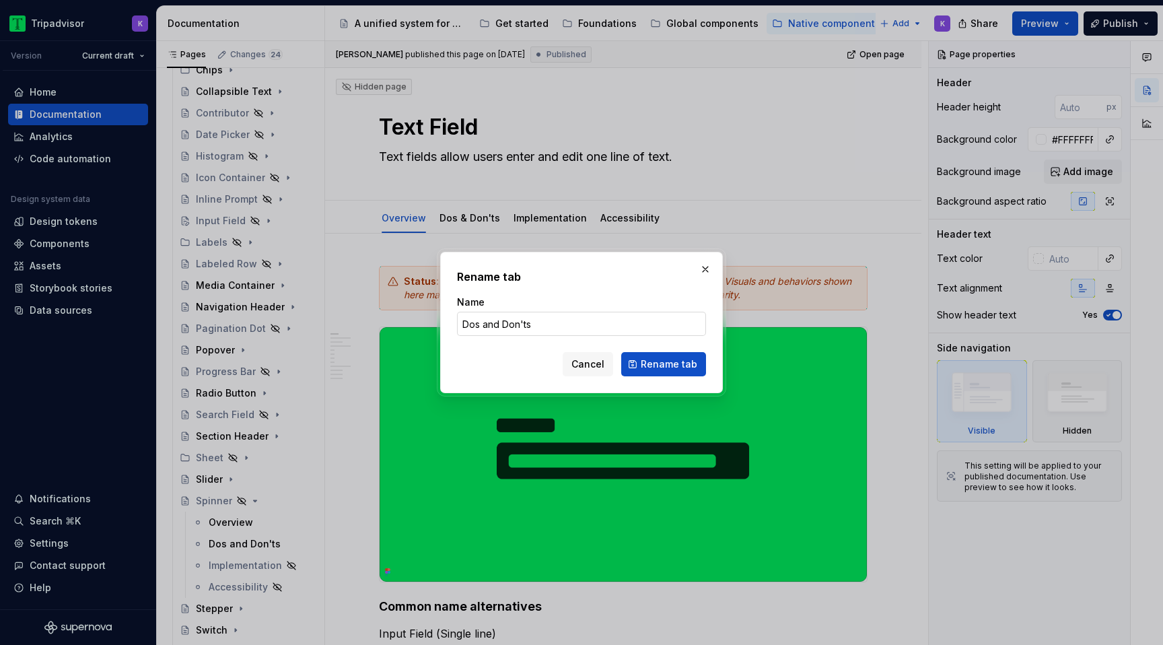
click at [496, 322] on input "Dos and Don'ts" at bounding box center [581, 324] width 249 height 24
type input "Dos & Don'ts"
click at [645, 361] on span "Rename tab" at bounding box center [669, 363] width 57 height 13
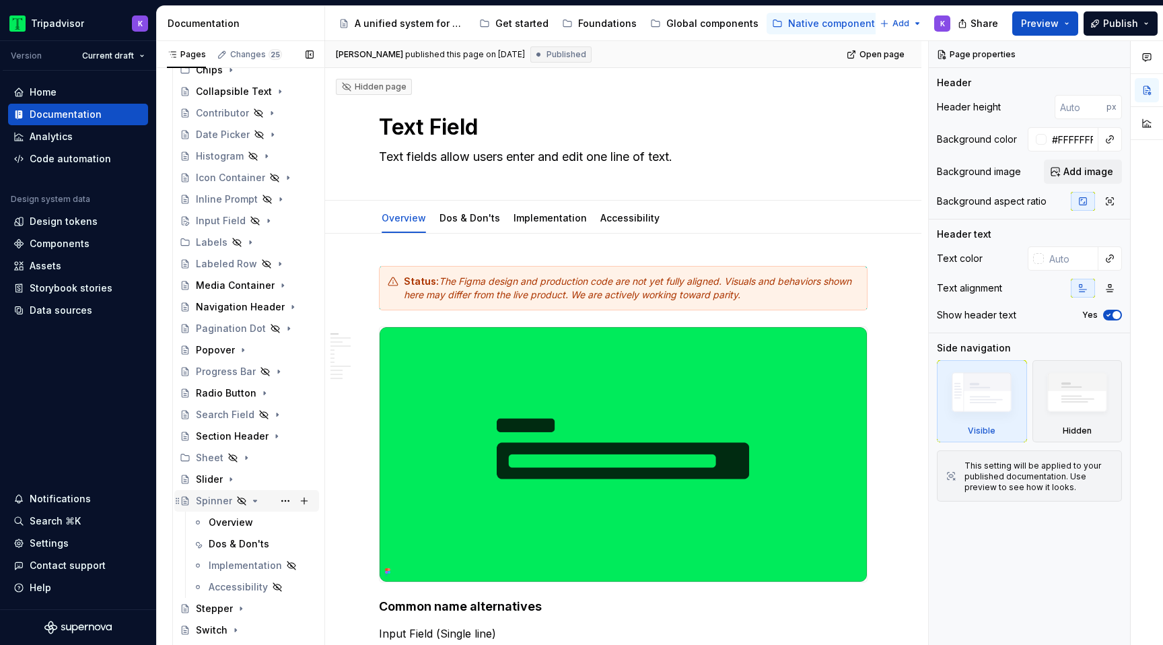
click at [254, 501] on icon "Page tree" at bounding box center [255, 500] width 3 height 1
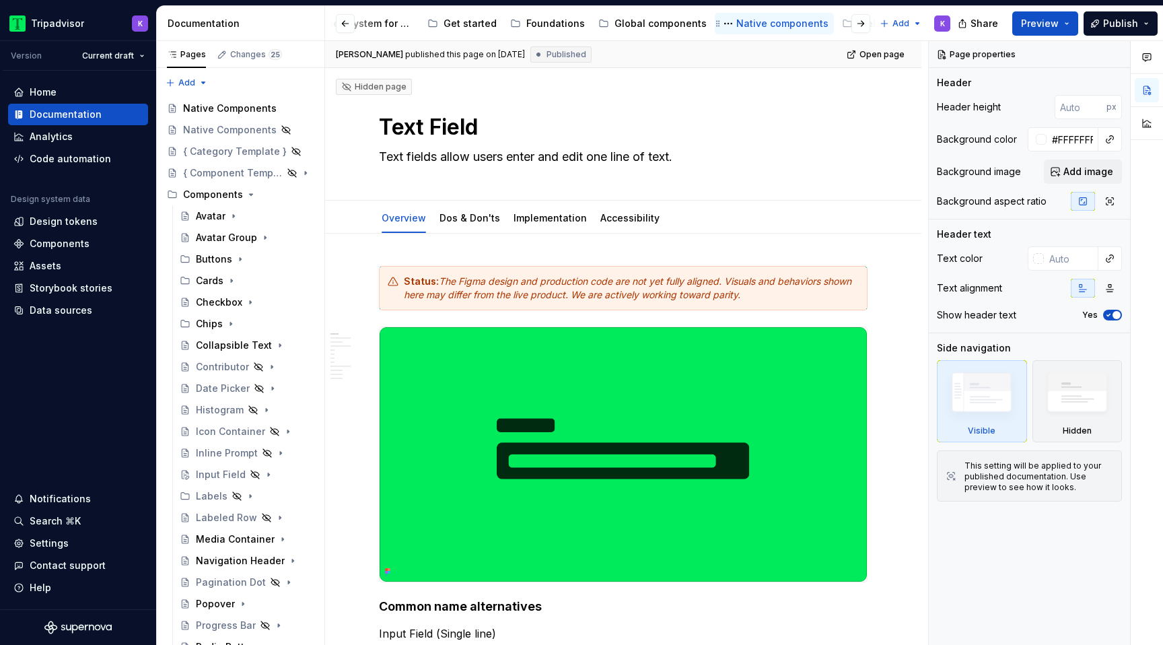
scroll to position [0, 116]
click at [794, 24] on div "Web components" at bounding box center [835, 23] width 82 height 13
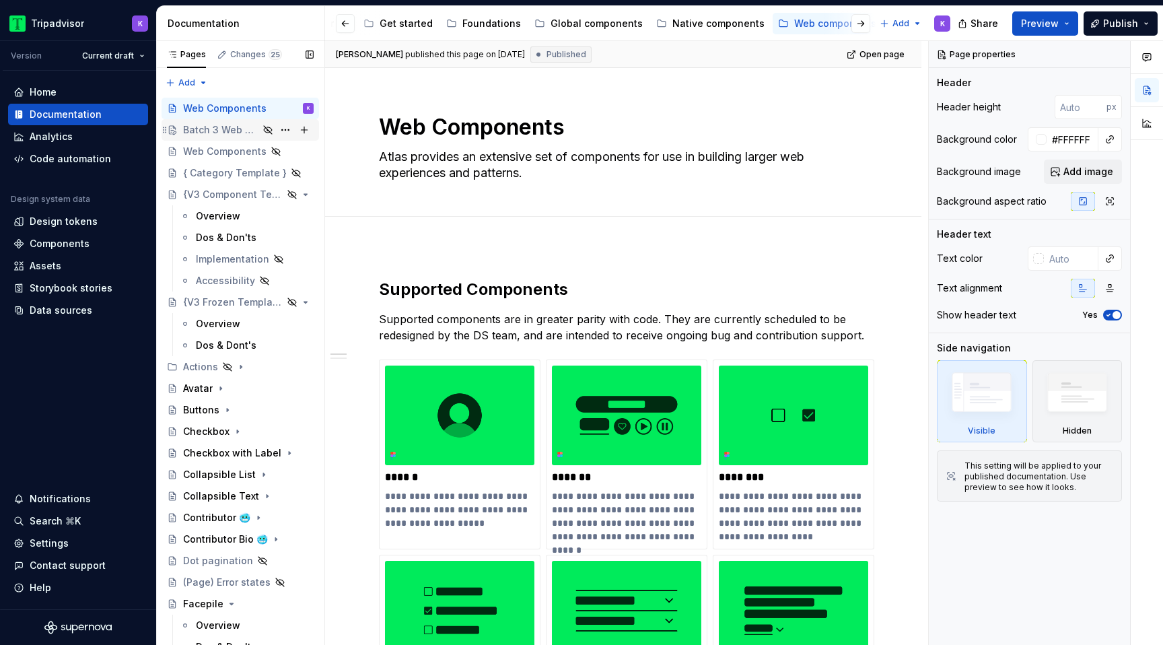
click at [235, 132] on div "Batch 3 Web Components" at bounding box center [220, 129] width 75 height 13
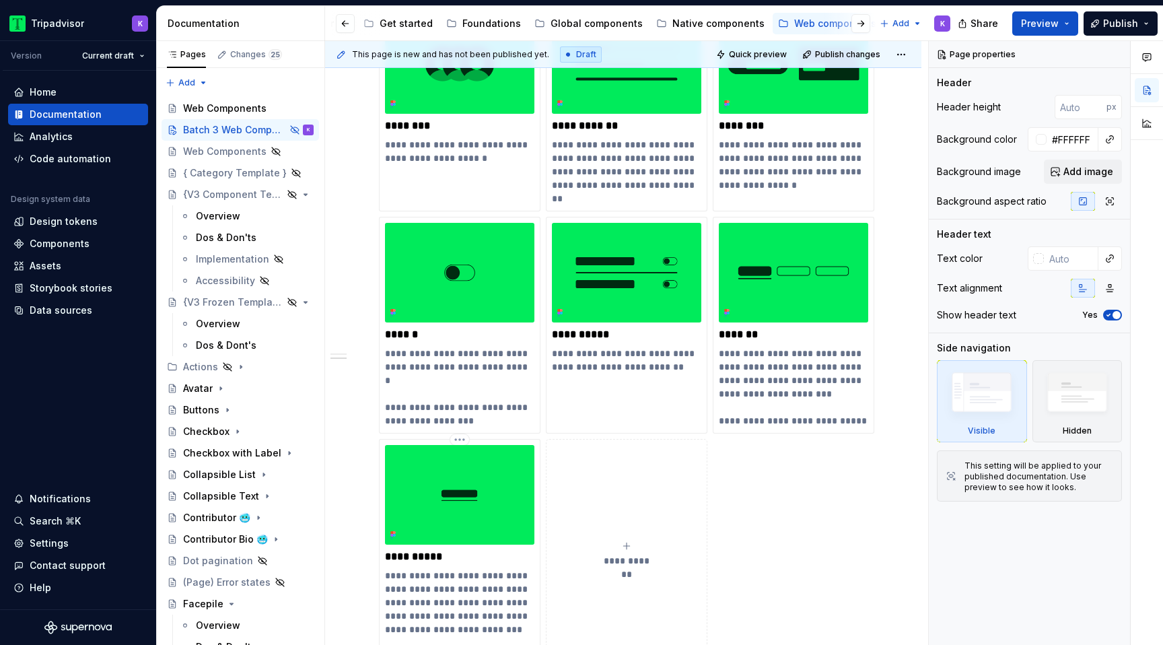
scroll to position [591, 0]
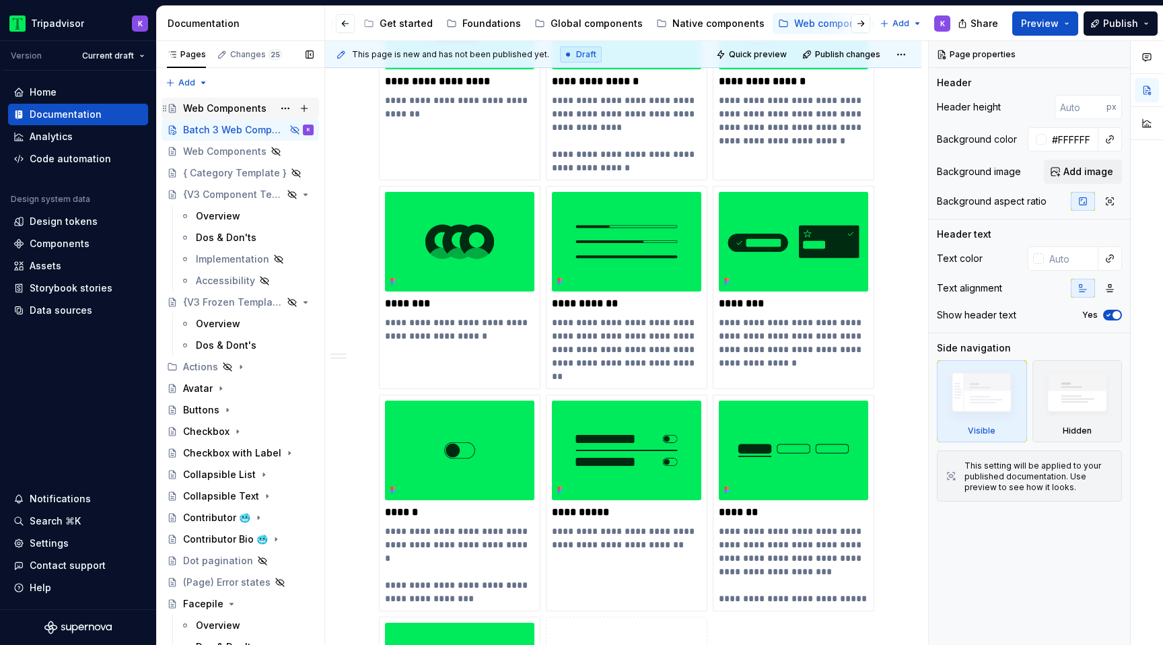
click at [207, 106] on div "Web Components" at bounding box center [224, 108] width 83 height 13
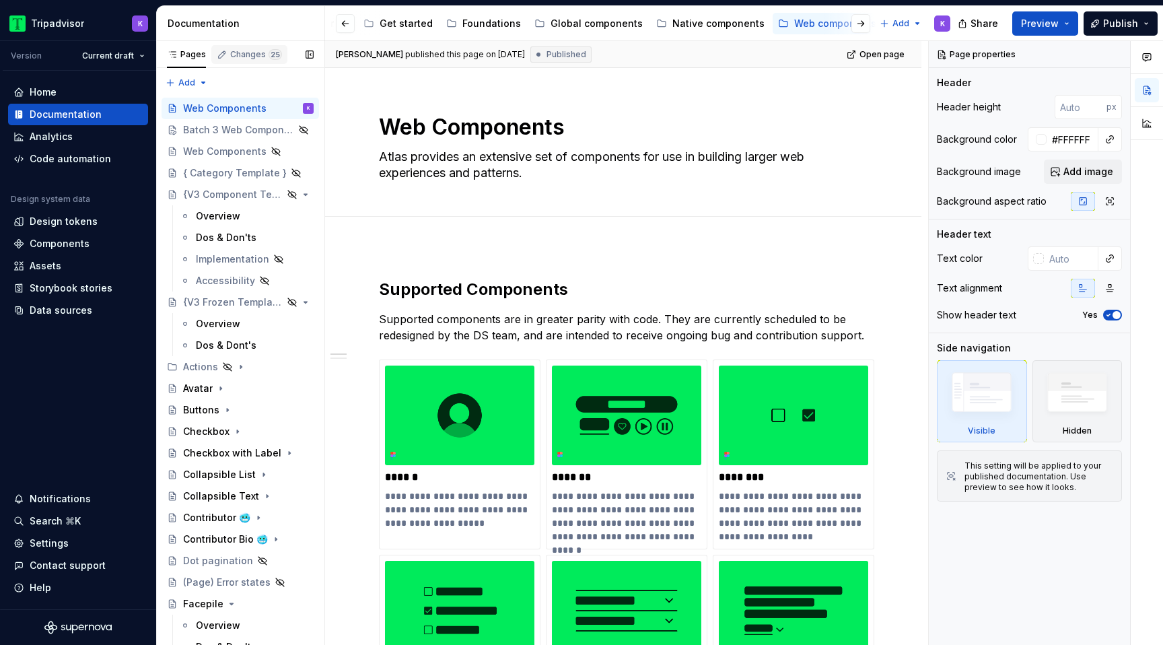
click at [239, 46] on div "Changes 25" at bounding box center [249, 54] width 76 height 19
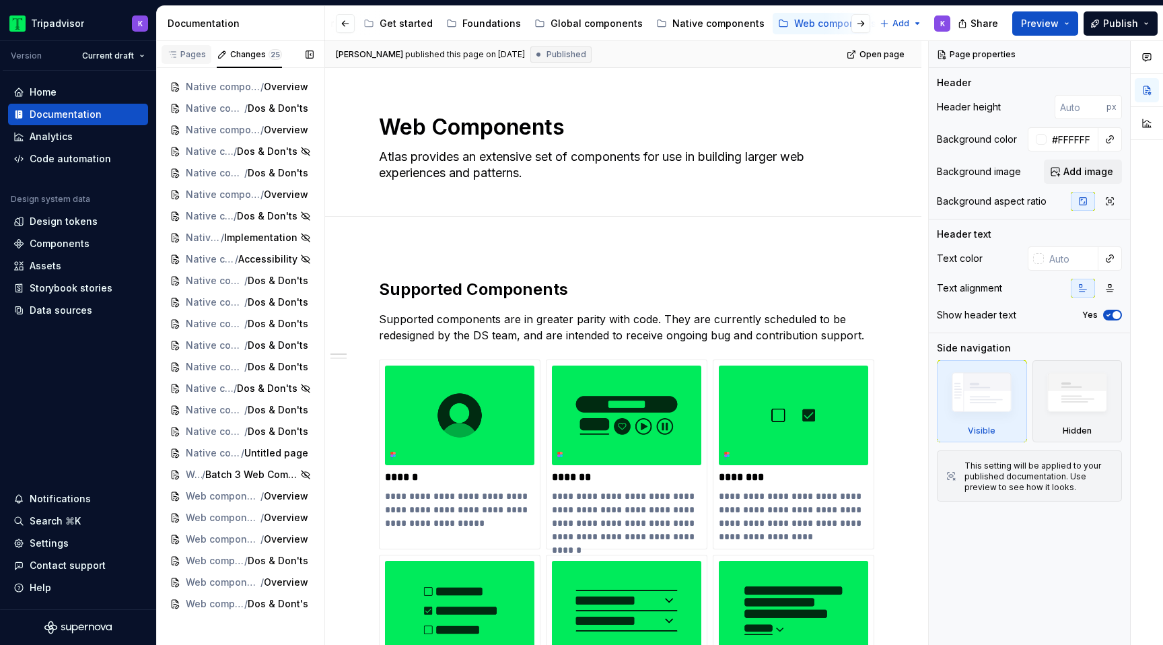
click at [188, 57] on div "Pages" at bounding box center [186, 54] width 39 height 11
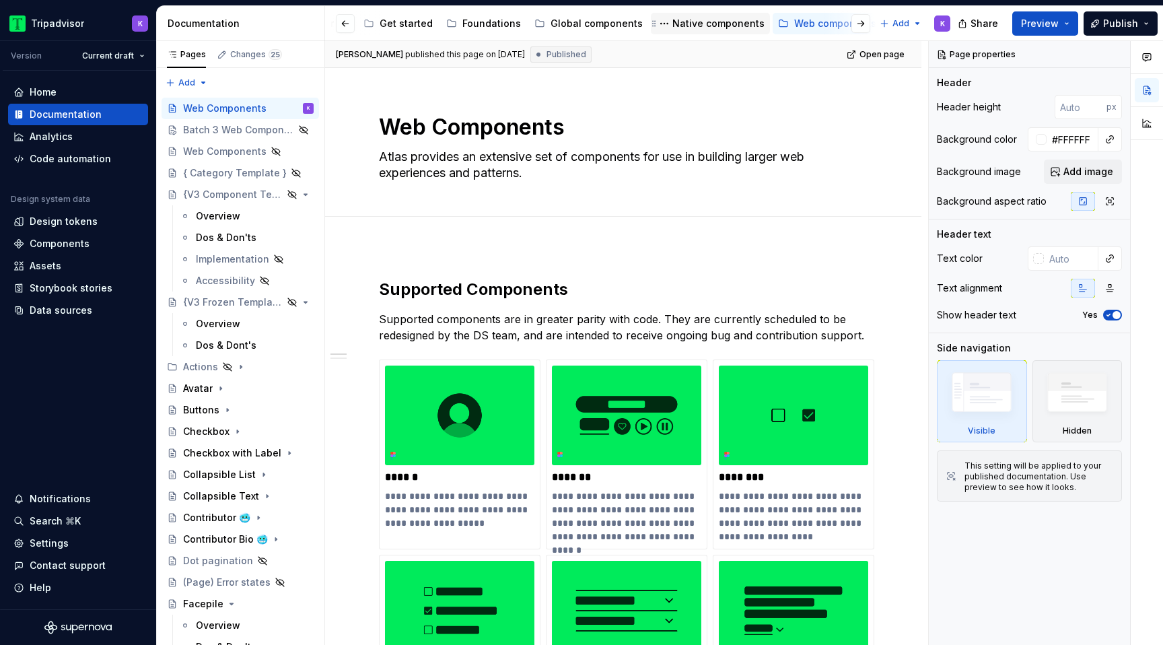
click at [711, 22] on div "Native components" at bounding box center [718, 23] width 92 height 13
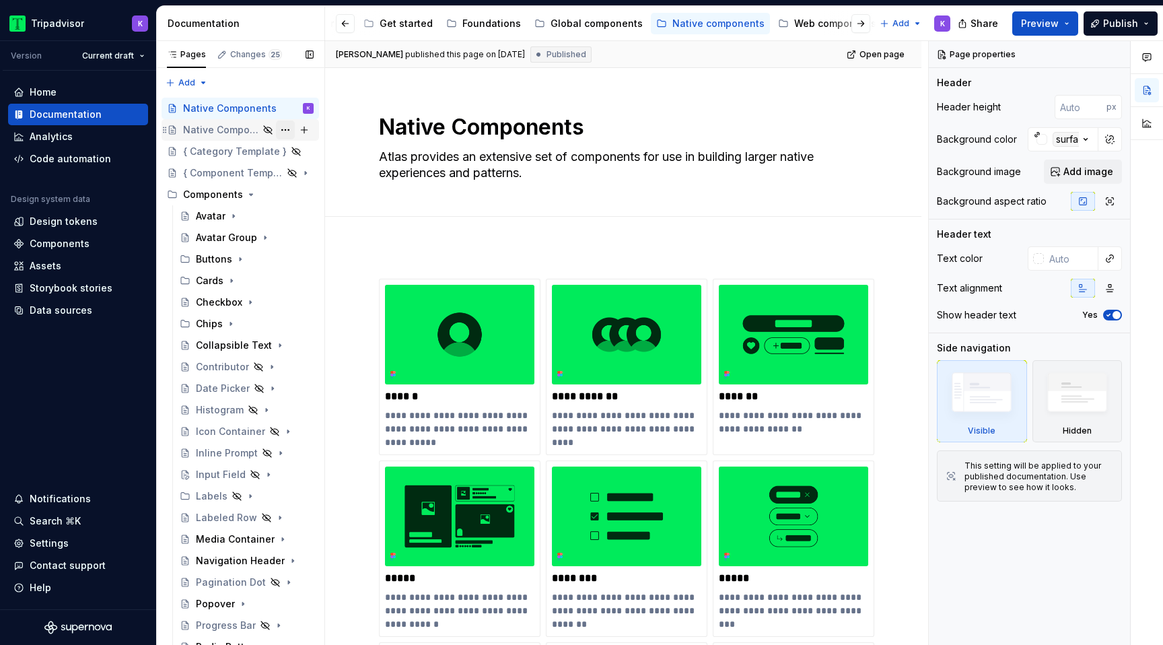
click at [289, 126] on button "Page tree" at bounding box center [285, 129] width 19 height 19
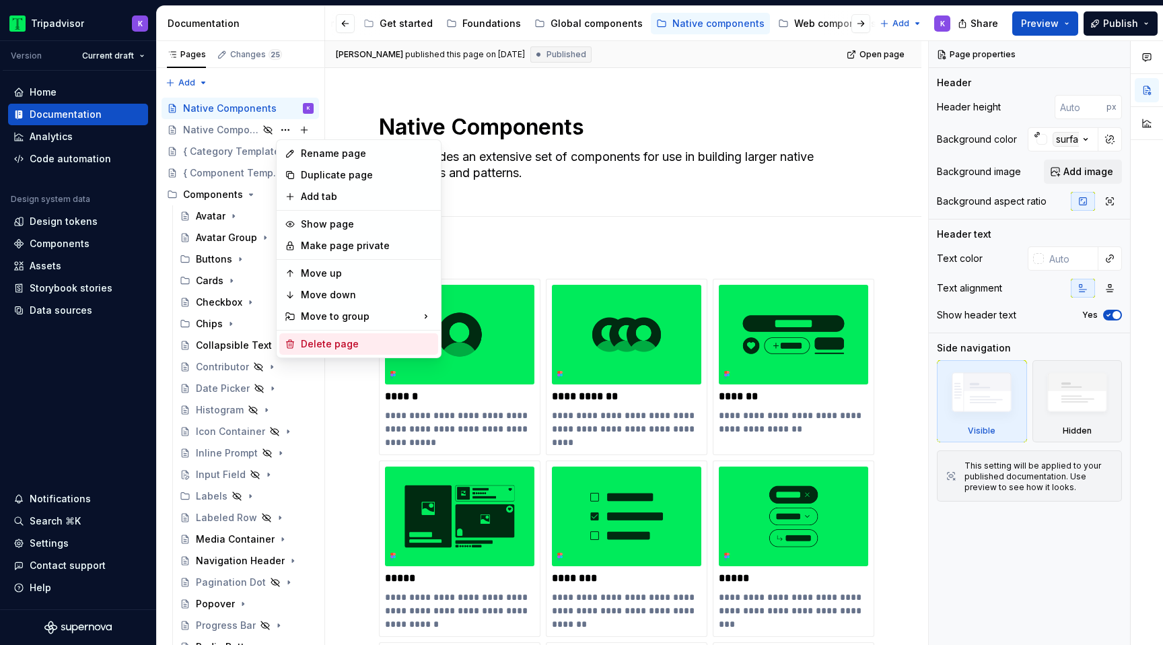
click at [363, 342] on div "Delete page" at bounding box center [367, 343] width 132 height 13
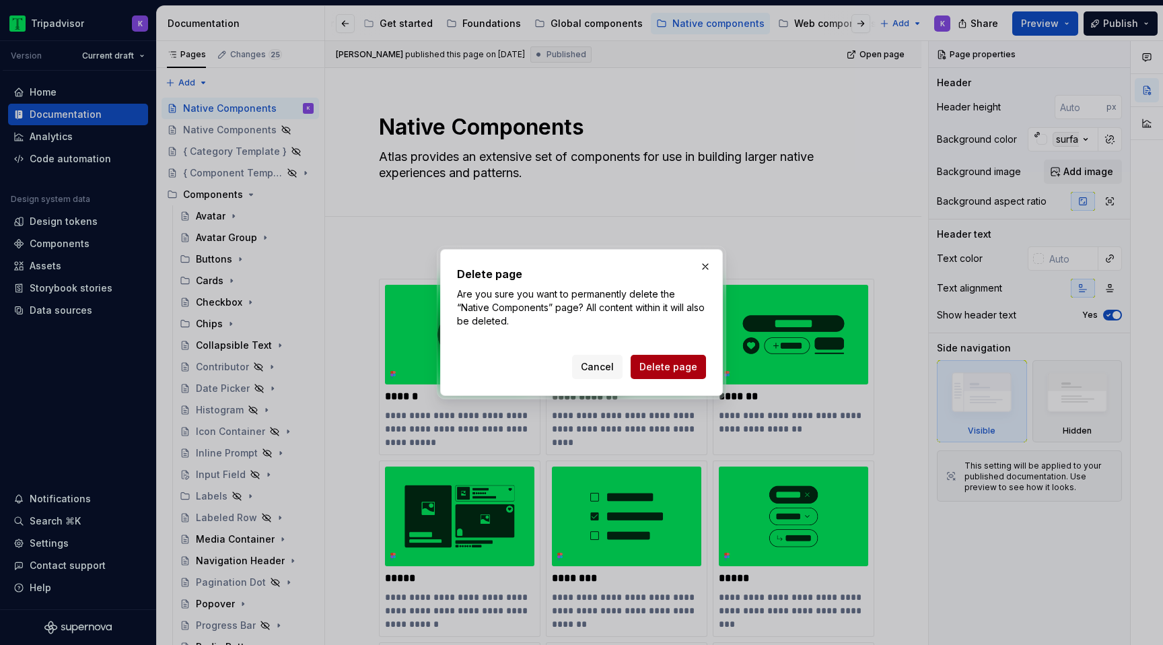
click at [659, 366] on span "Delete page" at bounding box center [668, 366] width 58 height 13
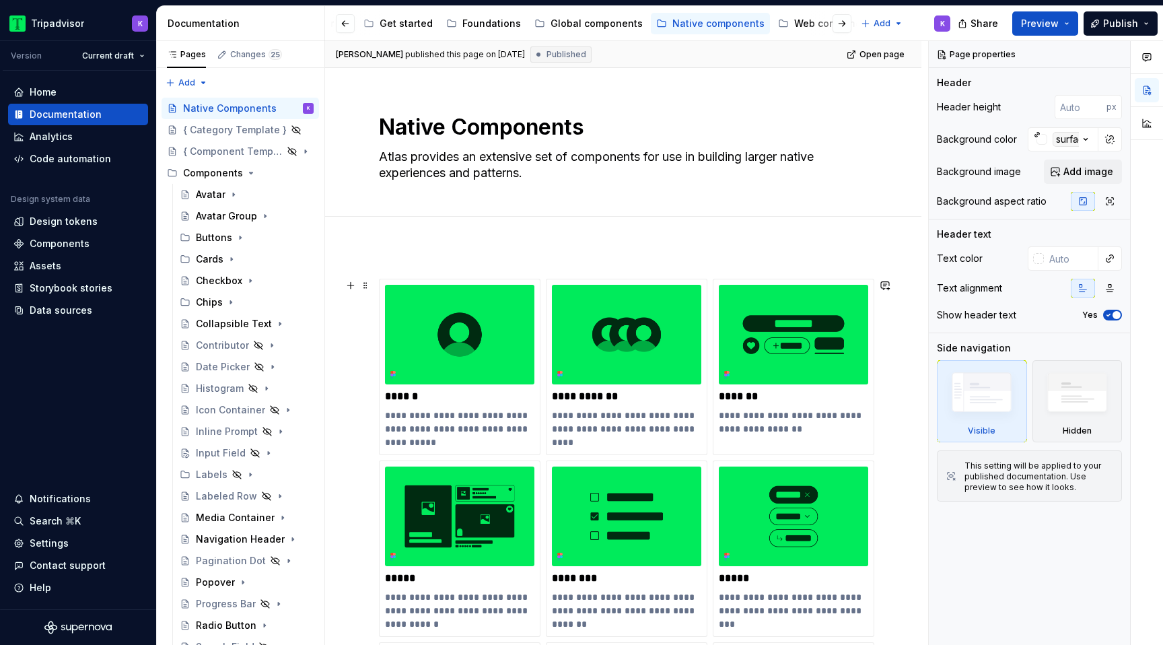
type textarea "*"
